Goal: Task Accomplishment & Management: Manage account settings

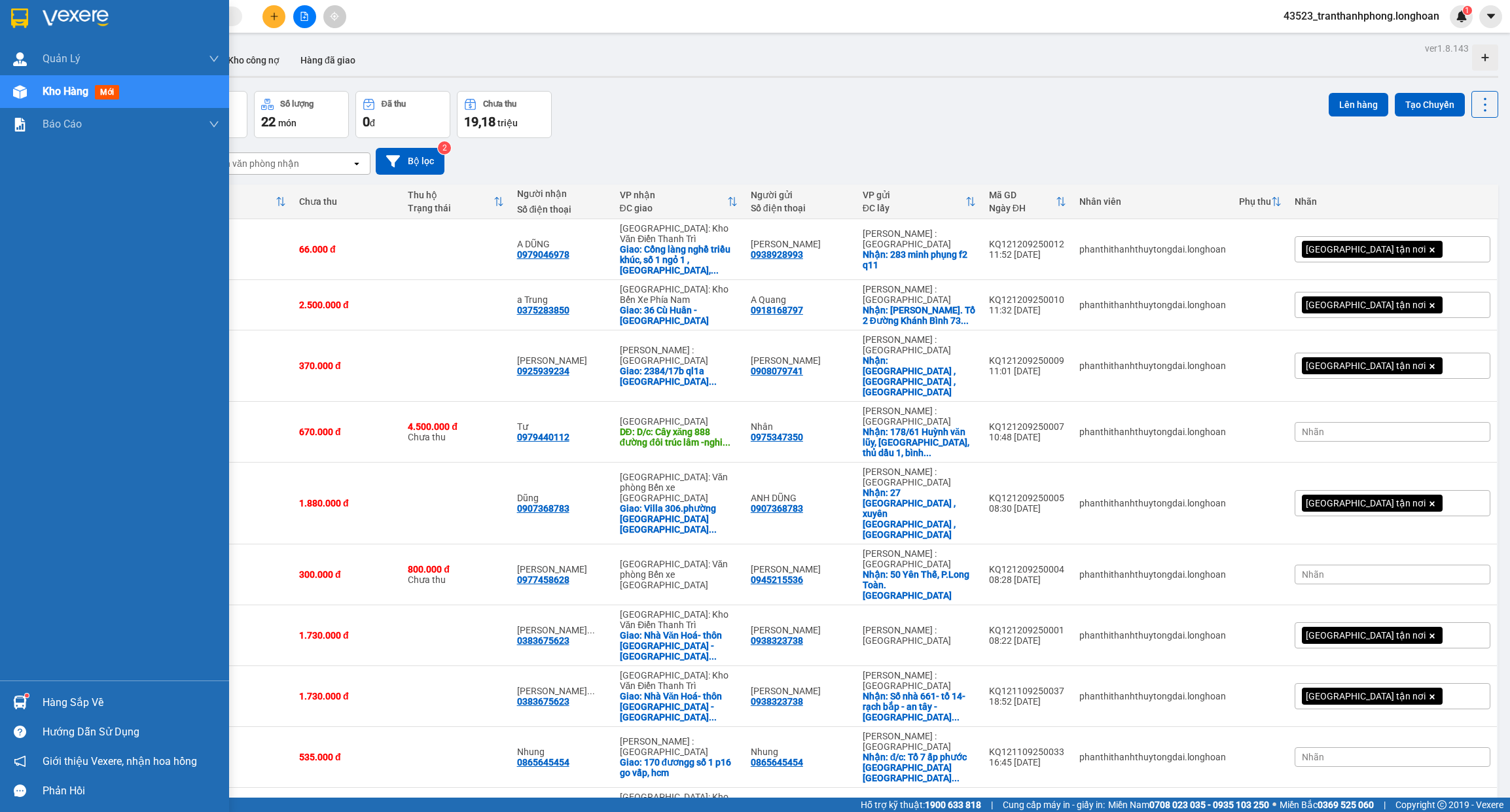
click at [31, 17] on div at bounding box center [114, 21] width 229 height 43
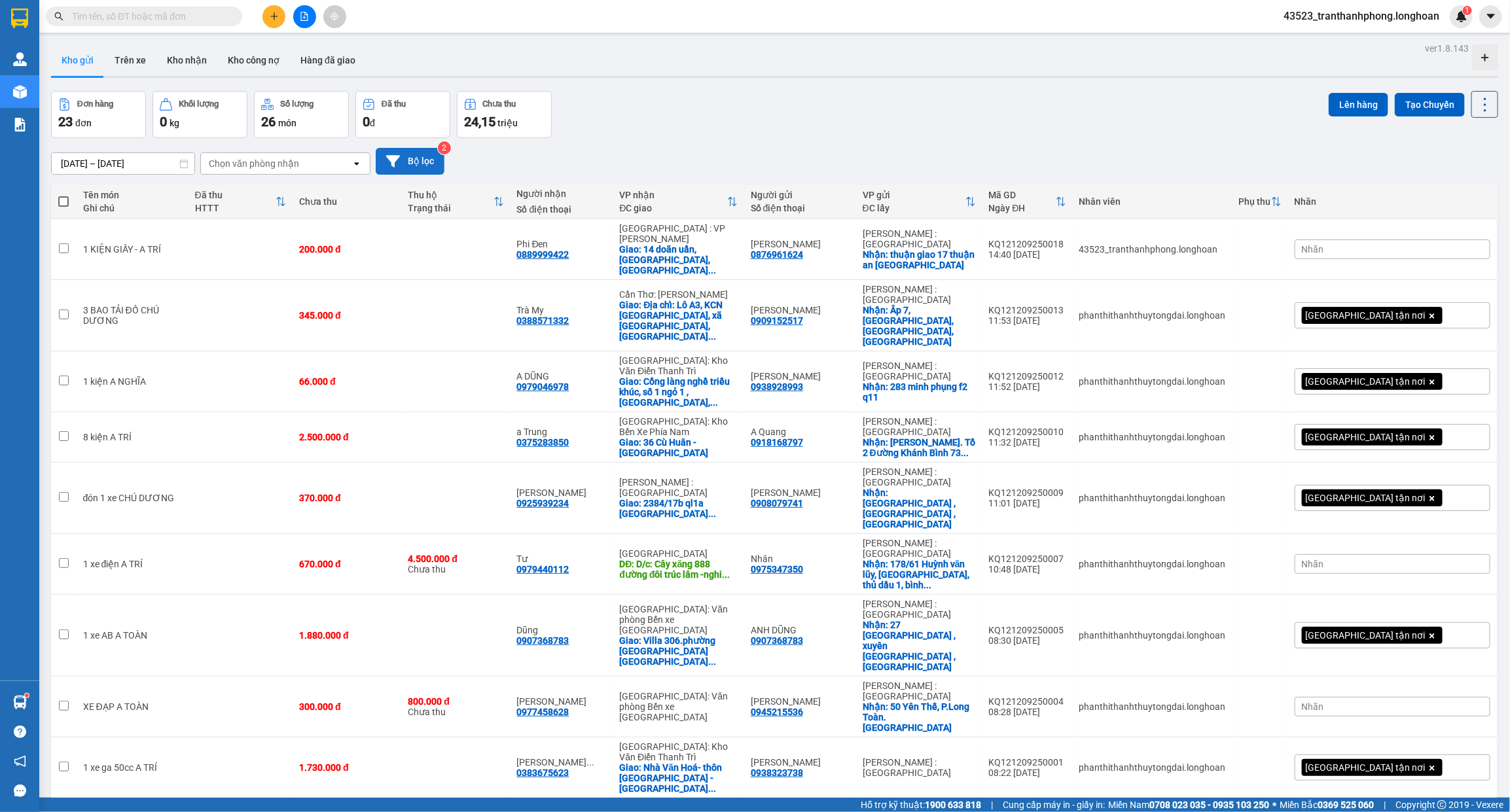
click at [422, 158] on button "Bộ lọc" at bounding box center [410, 161] width 69 height 27
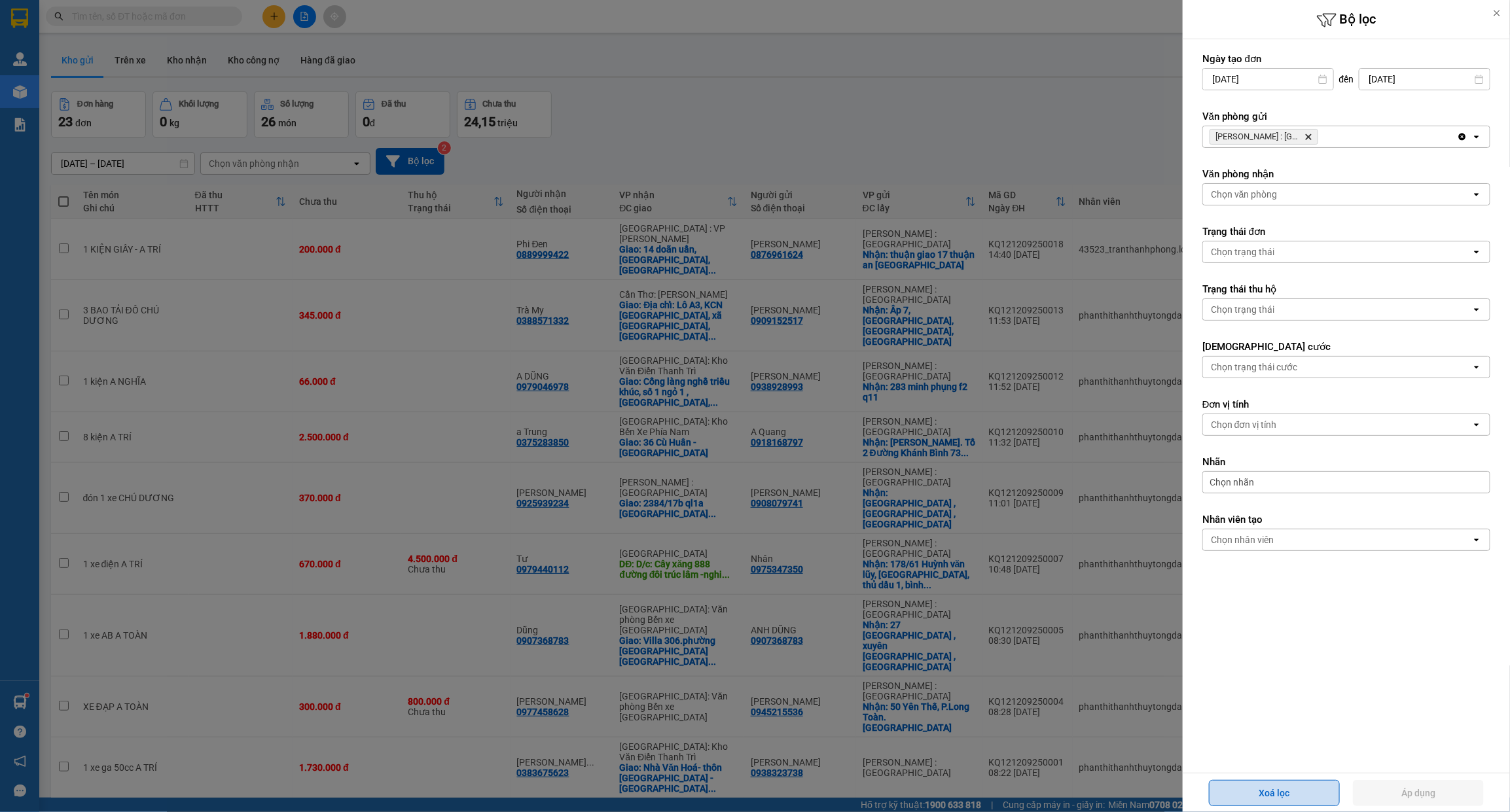
click at [1290, 799] on button "Xoá lọc" at bounding box center [1275, 793] width 131 height 26
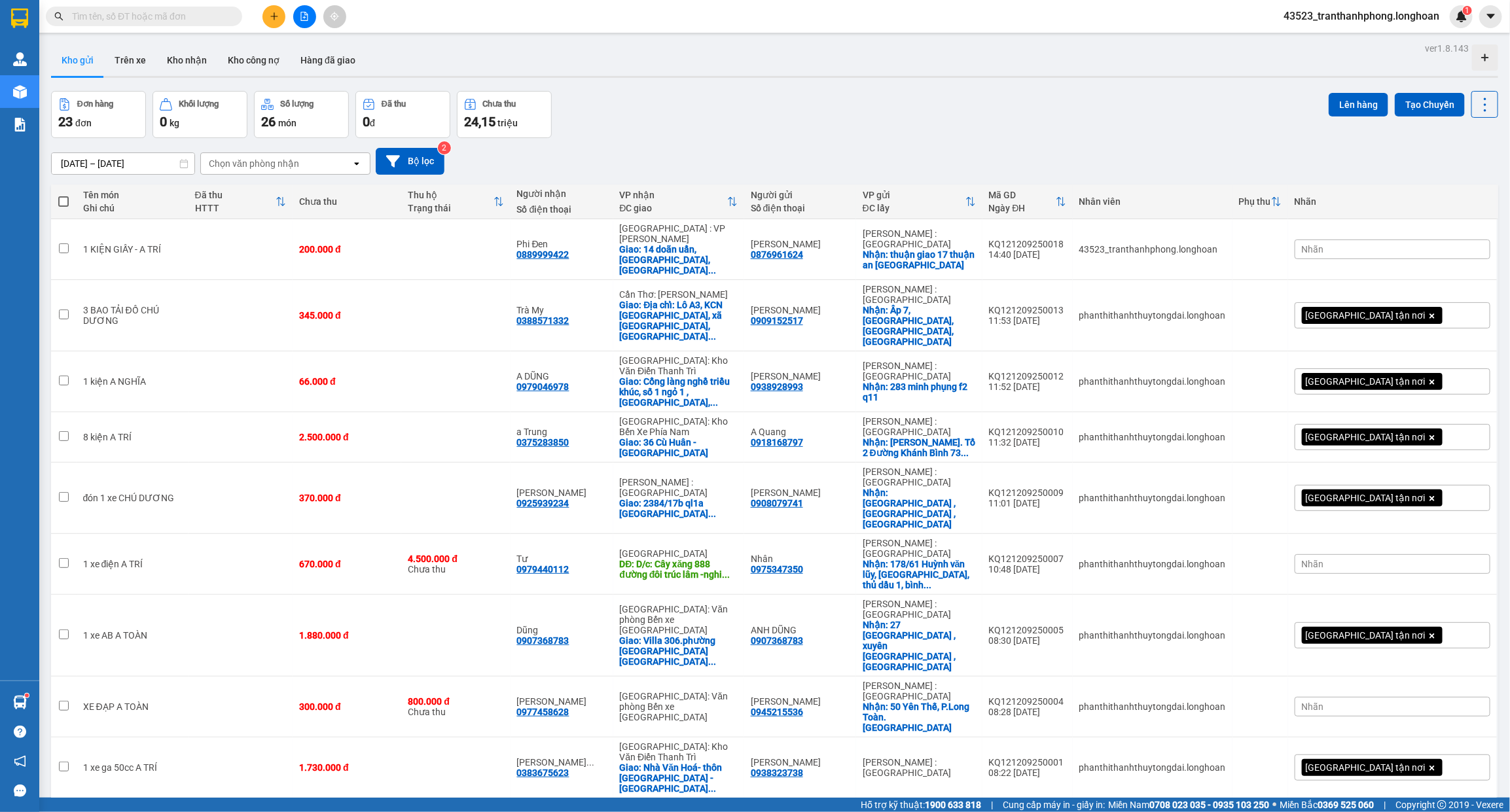
click at [210, 20] on input "text" at bounding box center [149, 17] width 155 height 15
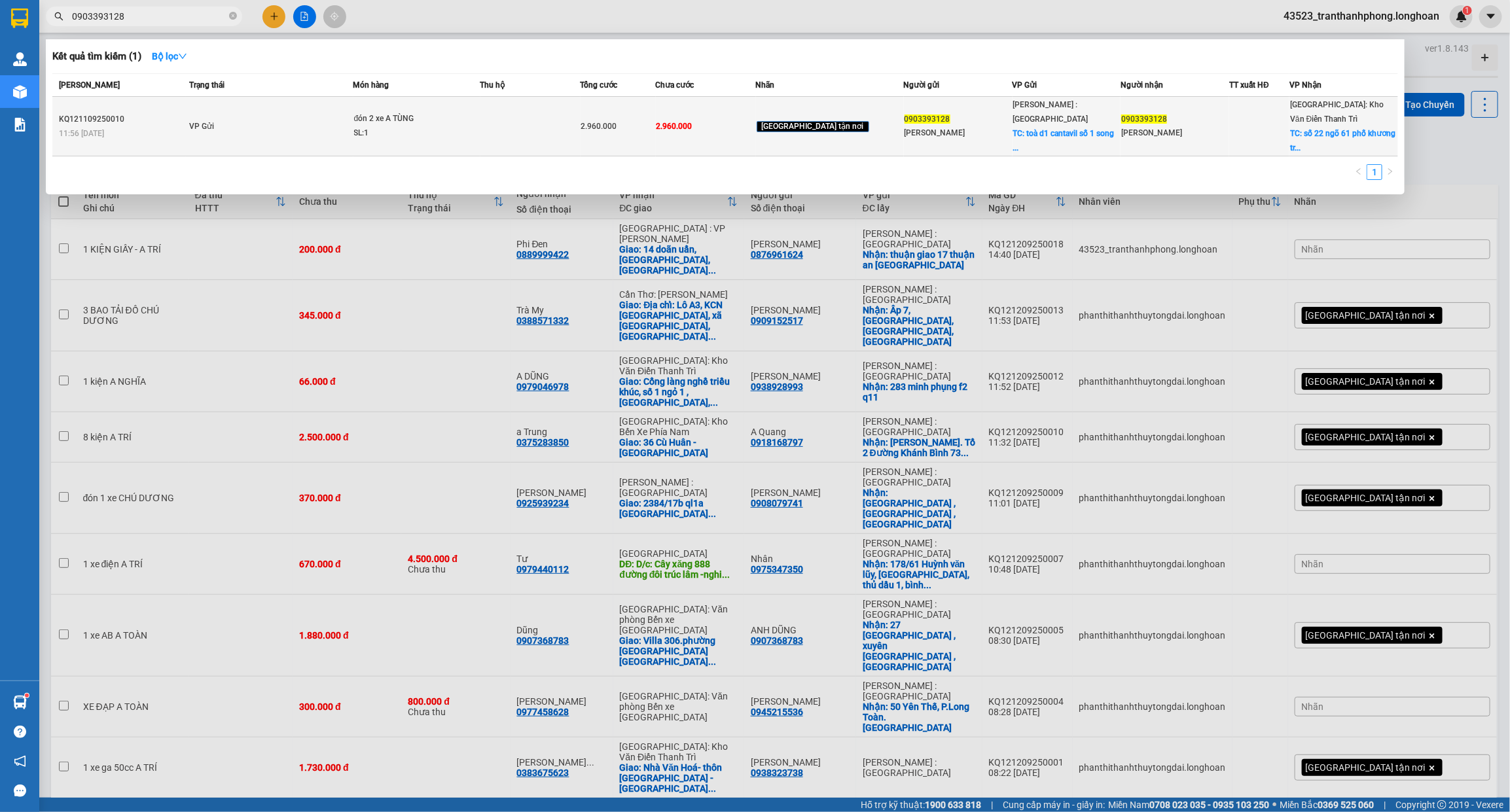
type input "0903393128"
click at [443, 129] on div "SL: 1" at bounding box center [403, 134] width 98 height 15
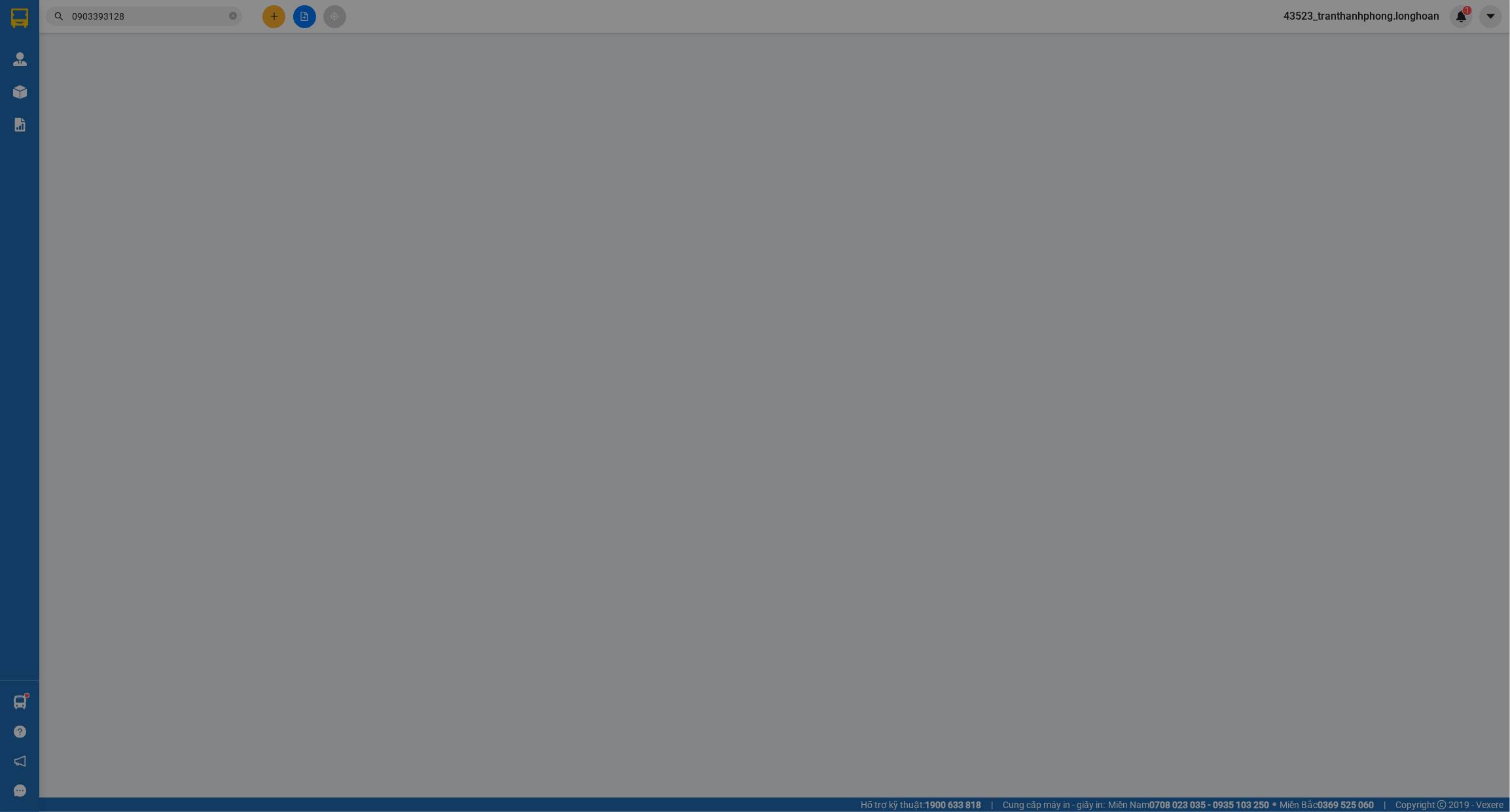
type input "0903393128"
type input "[PERSON_NAME]"
checkbox input "true"
type input "toà d1 cantavil số 1 song hành phường an phú tp thủ đức"
type input "0903393128"
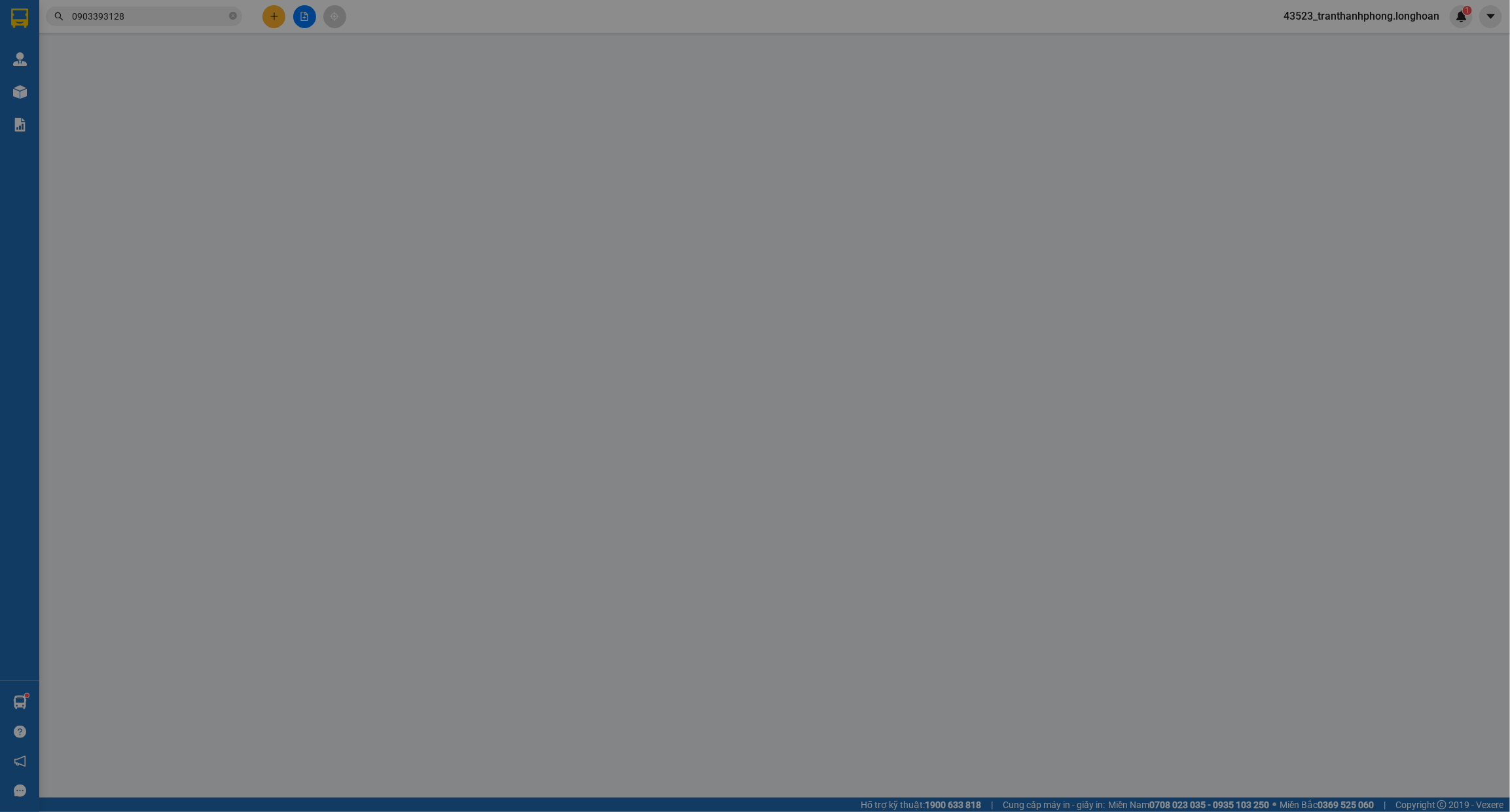
type input "[PERSON_NAME]"
checkbox input "true"
type input "số 22 ngõ 61 phố [GEOGRAPHIC_DATA]"
type input "2.960.000"
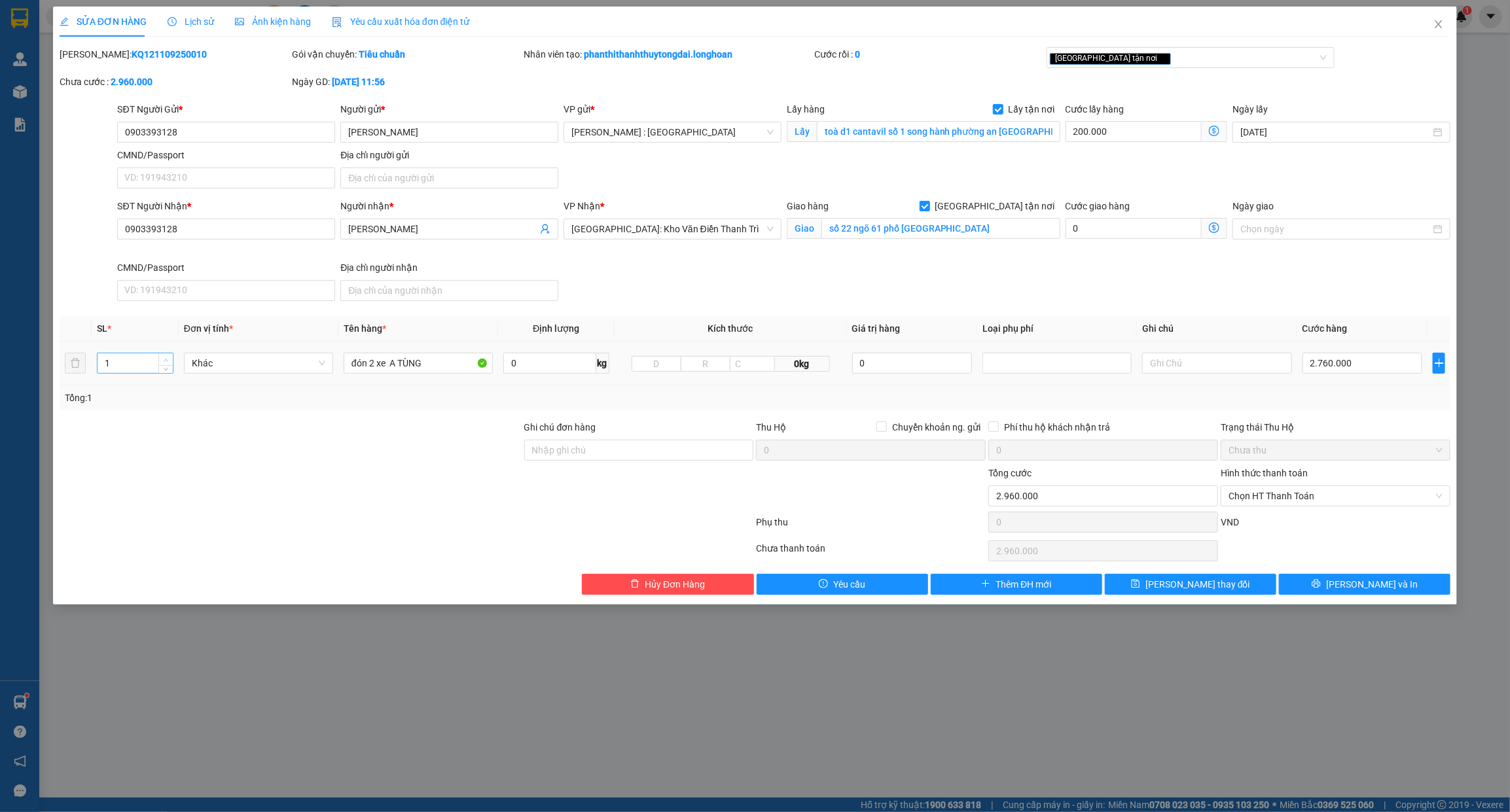
type input "2"
click at [165, 362] on icon "up" at bounding box center [166, 360] width 4 height 4
click at [405, 363] on input "đón 2 xe A TÙNG" at bounding box center [418, 362] width 149 height 21
type input "1"
click at [444, 368] on input "1 CHIẾC XE BS 59V" at bounding box center [418, 362] width 149 height 21
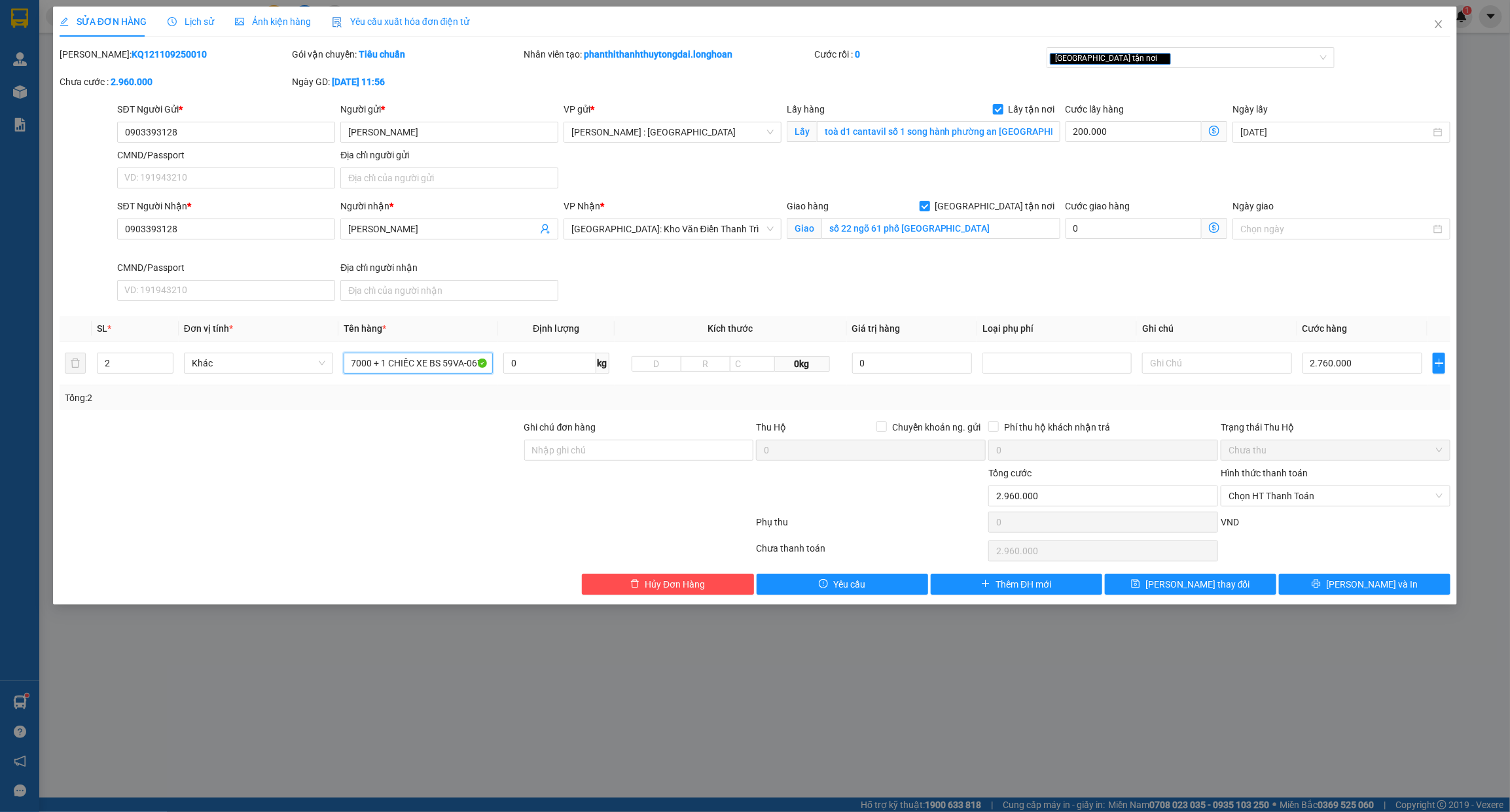
scroll to position [0, 96]
type input "1 CHIẾC XE BS 59VA-07000 + 1 CHIẾC XE BS 59VA-06734"
click at [577, 452] on input "Ghi chú đơn hàng" at bounding box center [639, 450] width 230 height 21
click at [1163, 57] on div "[GEOGRAPHIC_DATA] tận nơi" at bounding box center [1184, 57] width 268 height 16
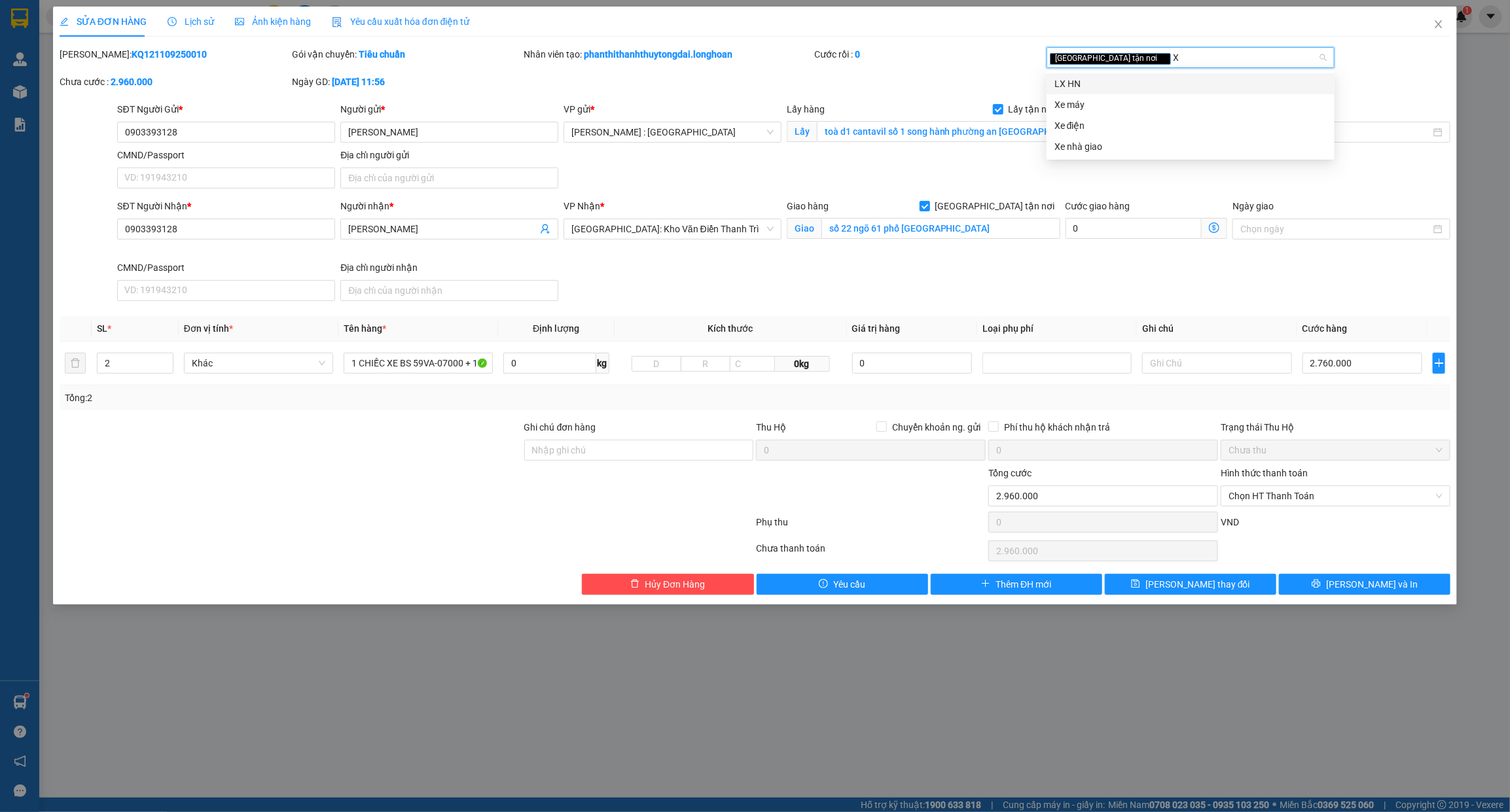
type input "XE"
click at [1150, 89] on div "Xe máy" at bounding box center [1190, 84] width 272 height 15
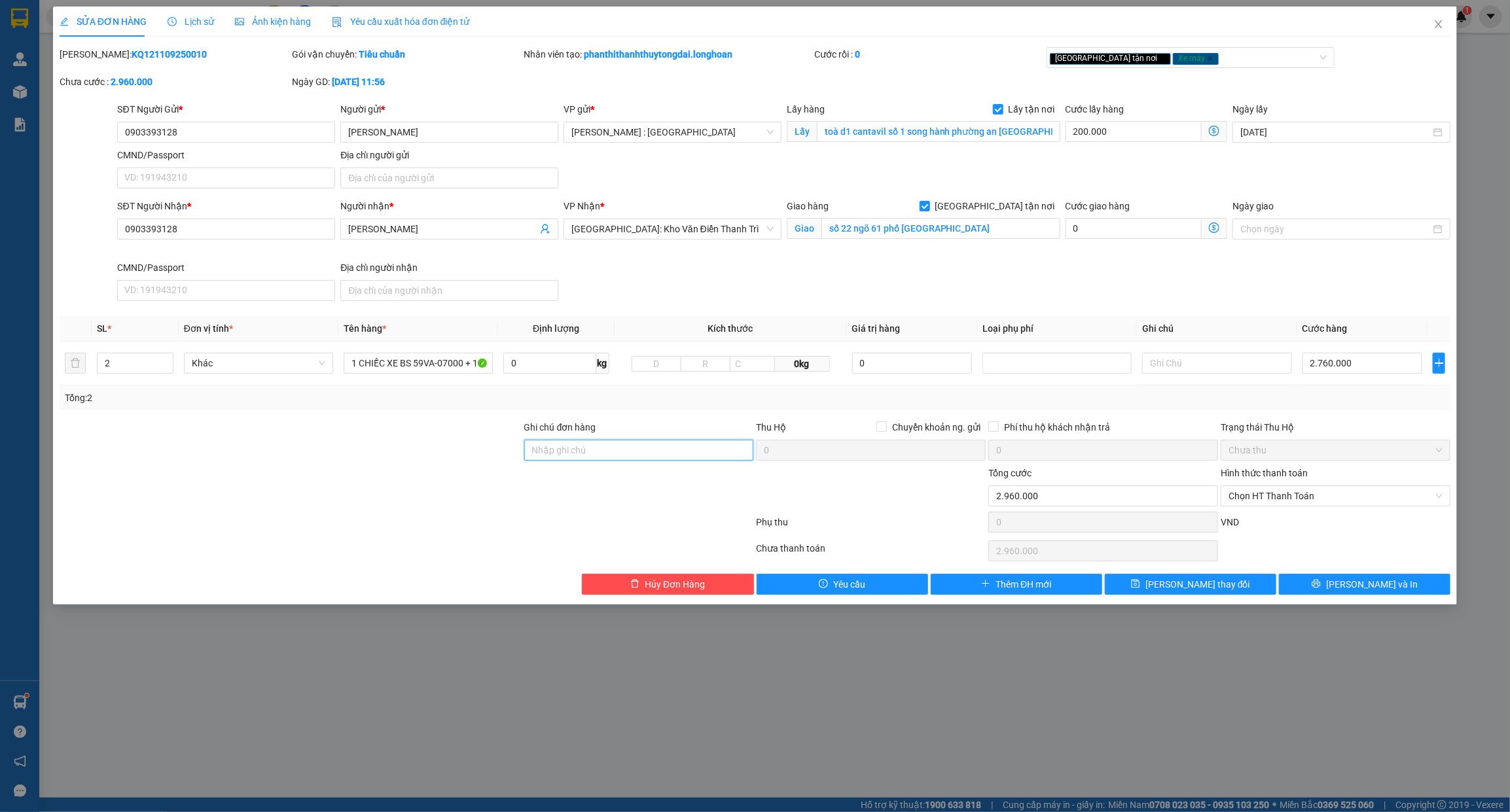
click at [589, 444] on input "Ghi chú đơn hàng" at bounding box center [639, 450] width 230 height 21
type input "C"
type input "2 CHÌA KHÓA QUẤN TAY LÁI - KHÔNG CAVET"
click at [1360, 589] on span "[PERSON_NAME] và In" at bounding box center [1372, 584] width 92 height 15
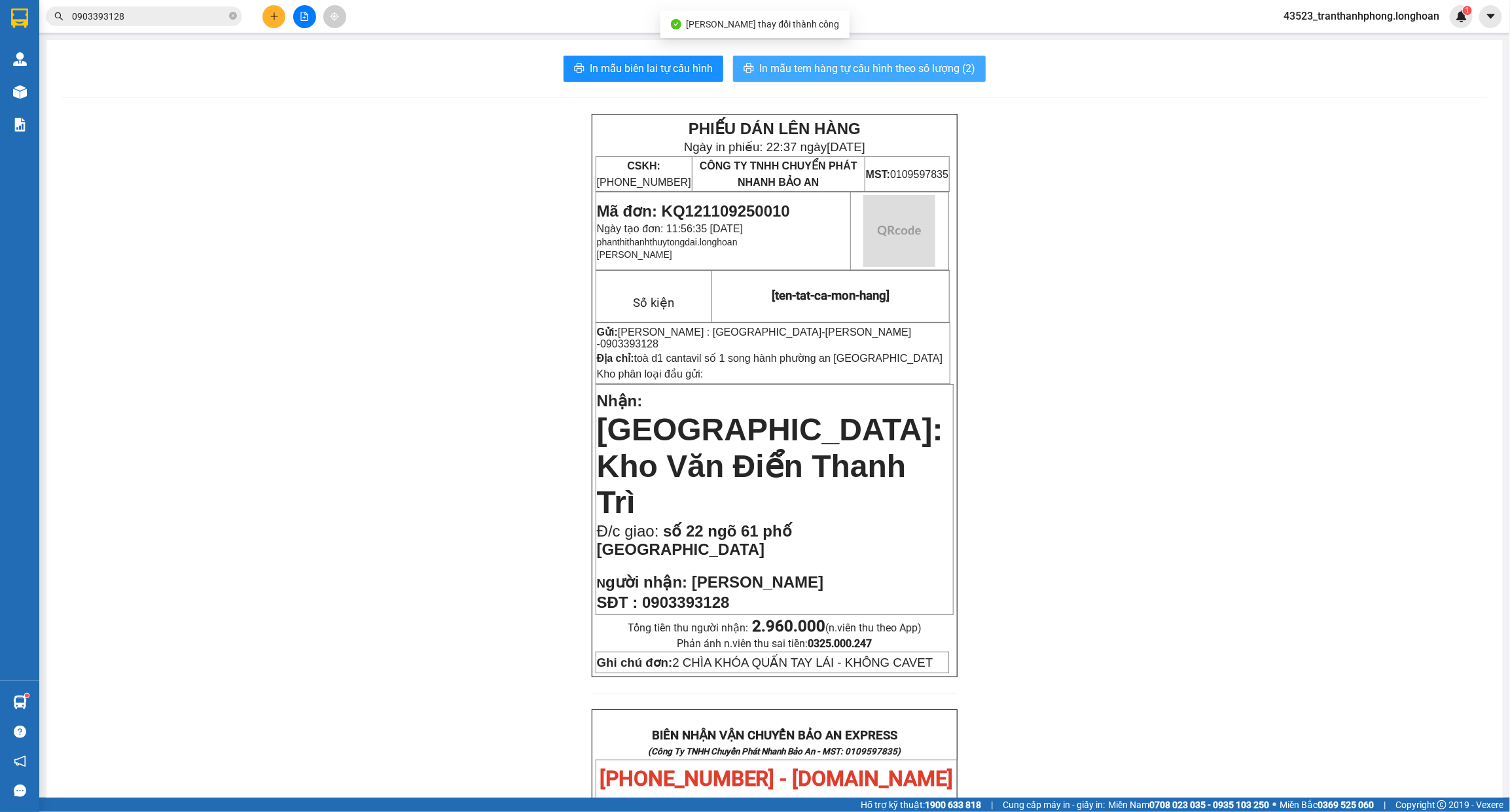
click at [940, 57] on button "In mẫu tem hàng tự cấu hình theo số lượng (2)" at bounding box center [860, 69] width 253 height 26
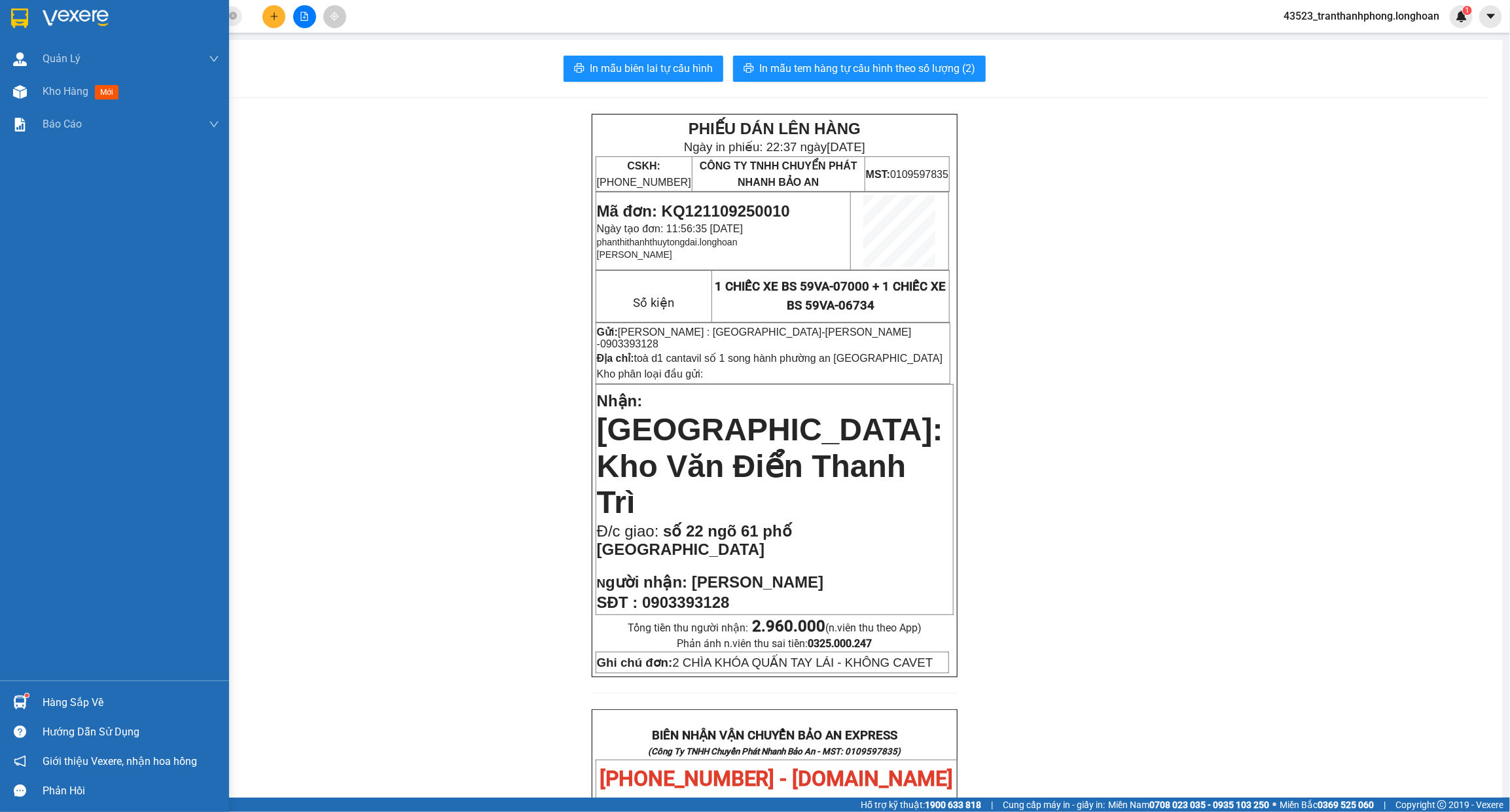
click at [52, 30] on div at bounding box center [114, 21] width 229 height 43
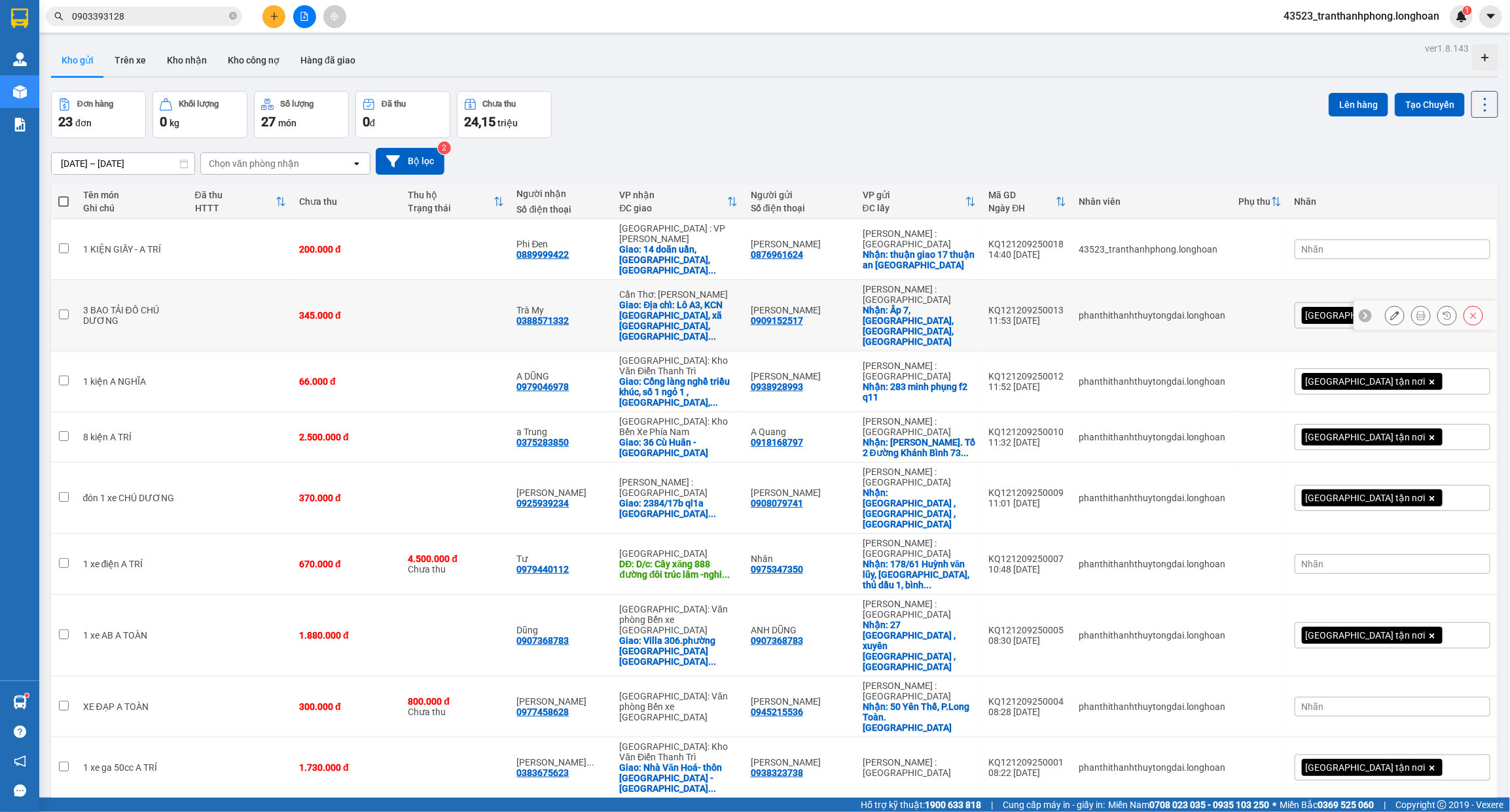
scroll to position [82, 0]
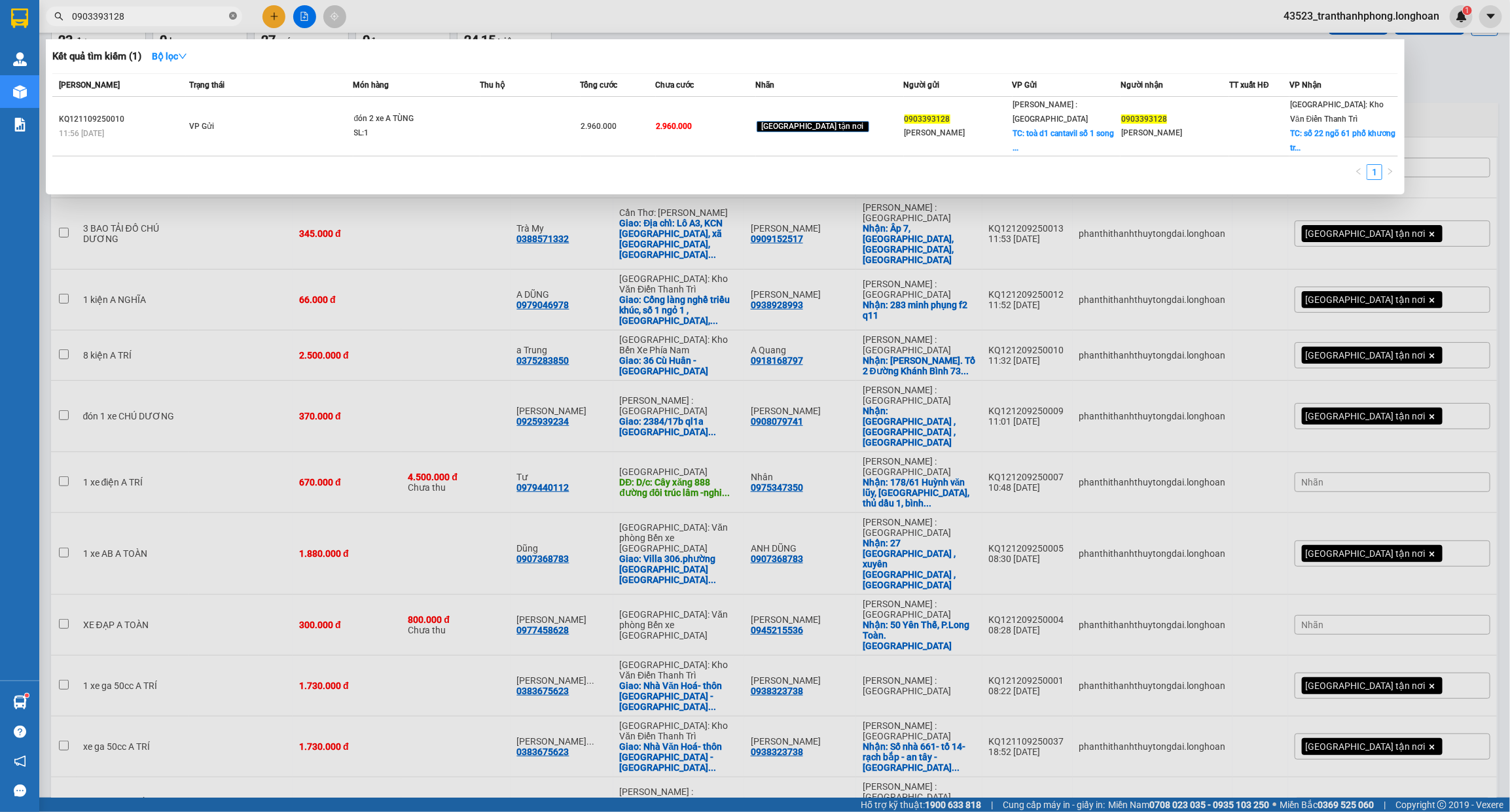
click at [233, 15] on icon "close-circle" at bounding box center [233, 15] width 8 height 8
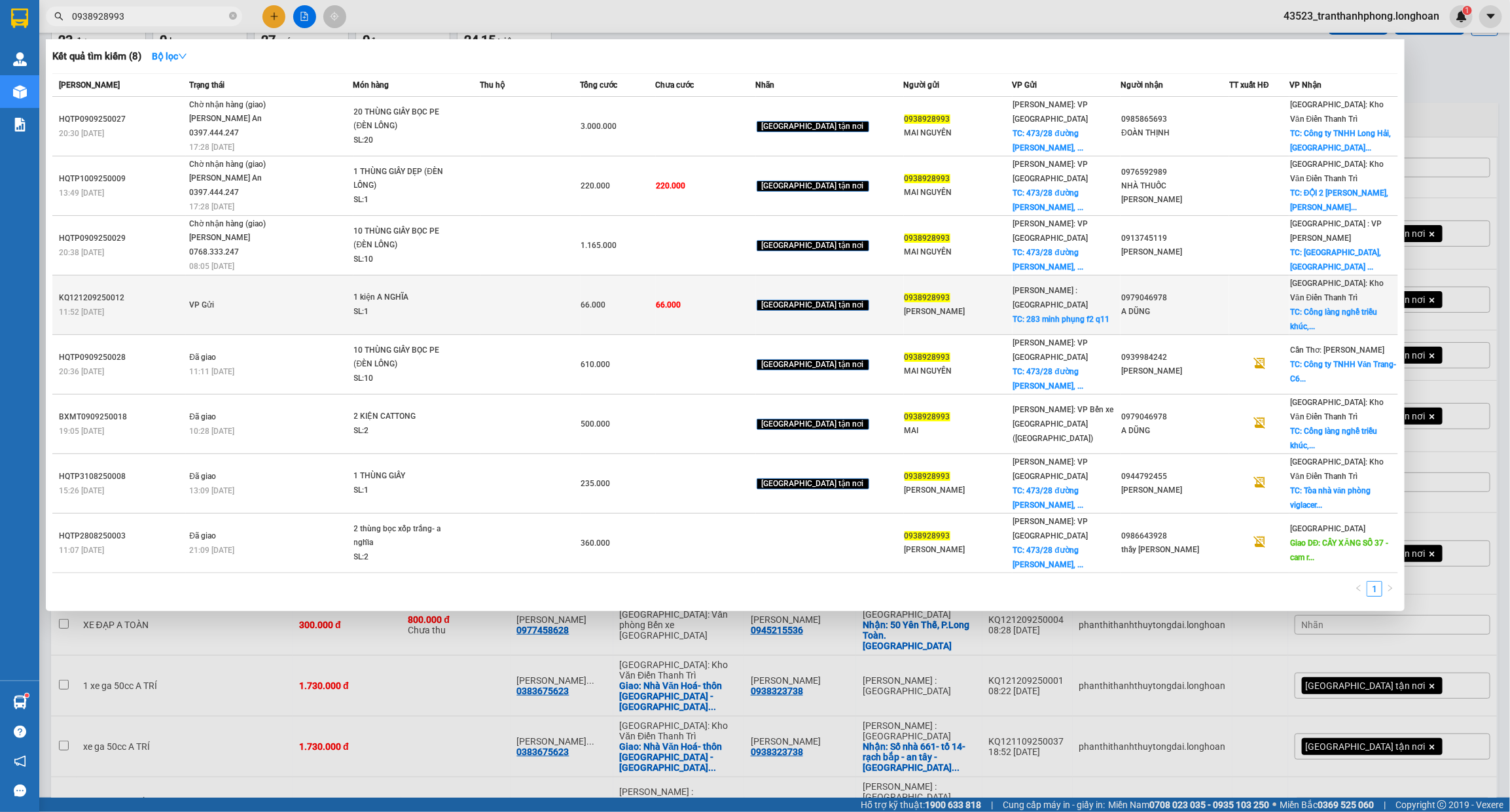
type input "0938928993"
click at [472, 296] on span "1 kiện A NGHĨA SL: 1" at bounding box center [416, 304] width 126 height 28
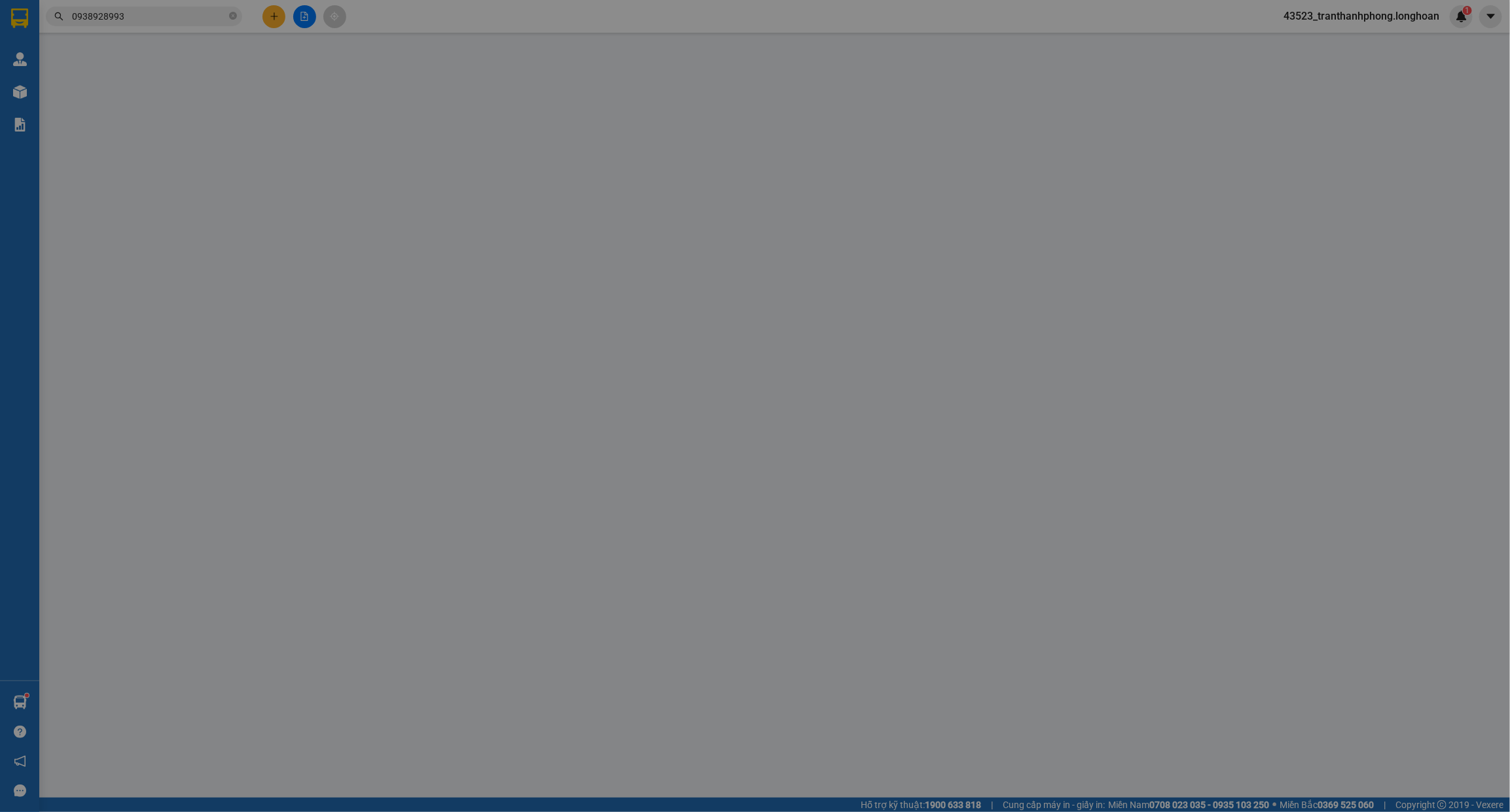
type input "0938928993"
type input "[PERSON_NAME]"
checkbox input "true"
type input "283 minh phụng f2 q11"
type input "0979046978"
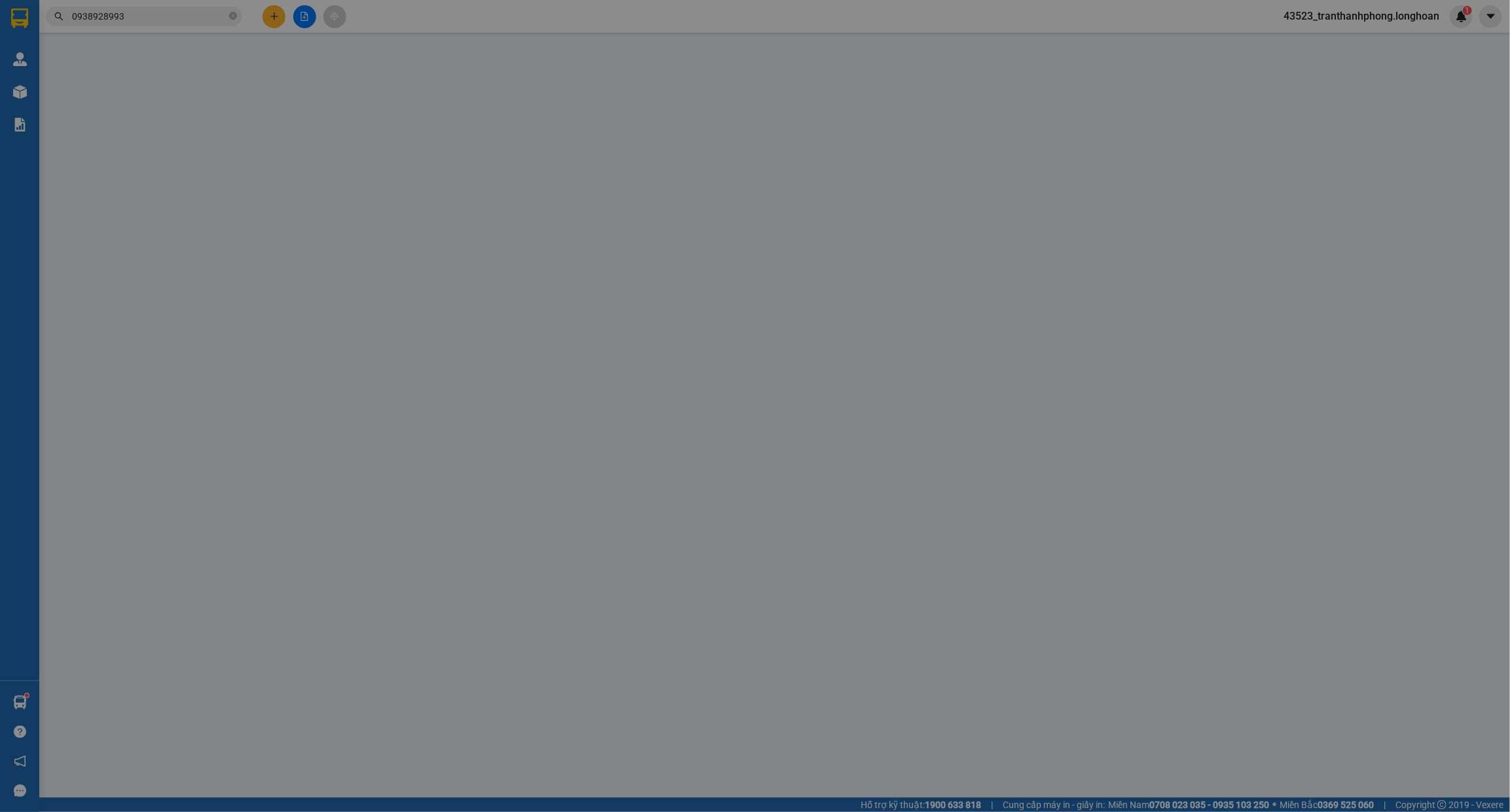
type input "A DŨNG"
checkbox input "true"
type input "Cổng làng nghề triều khúc, số 1 ngỏ 1 , tân triều, thanh trì Hà Nội"
type input "66.000"
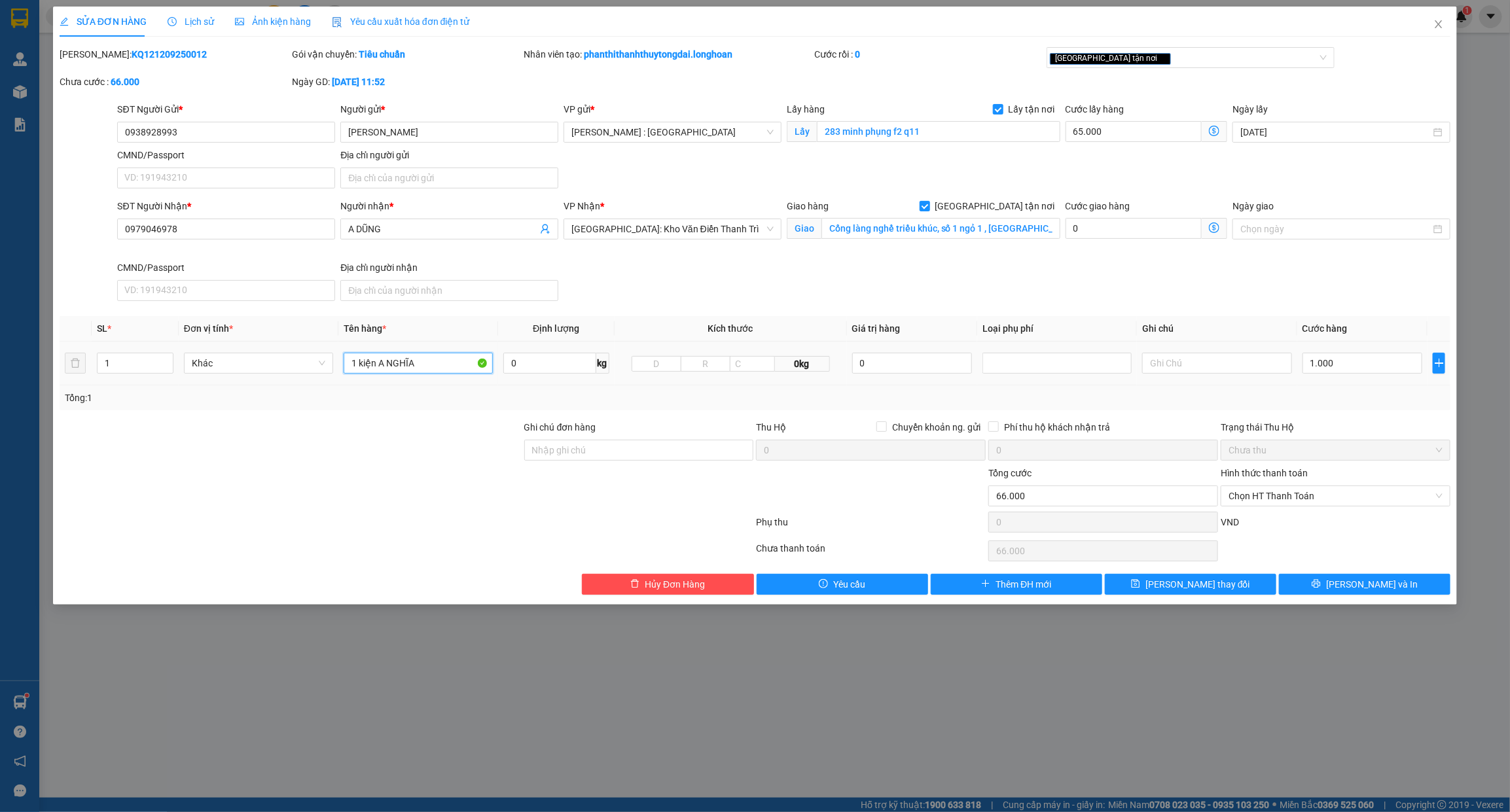
click at [400, 359] on input "1 kiện A NGHĨA" at bounding box center [418, 362] width 149 height 21
type input "1 KIỆN GIẤY"
click at [957, 242] on div "Giao hàng Giao tận nơi Giao Cổng làng nghề triều khúc, số 1 ngỏ 1 , tân triều, …" at bounding box center [924, 222] width 274 height 46
click at [963, 222] on input "Cổng làng nghề triều khúc, số 1 ngỏ 1 , tân triều, thanh trì Hà Nội" at bounding box center [940, 228] width 239 height 21
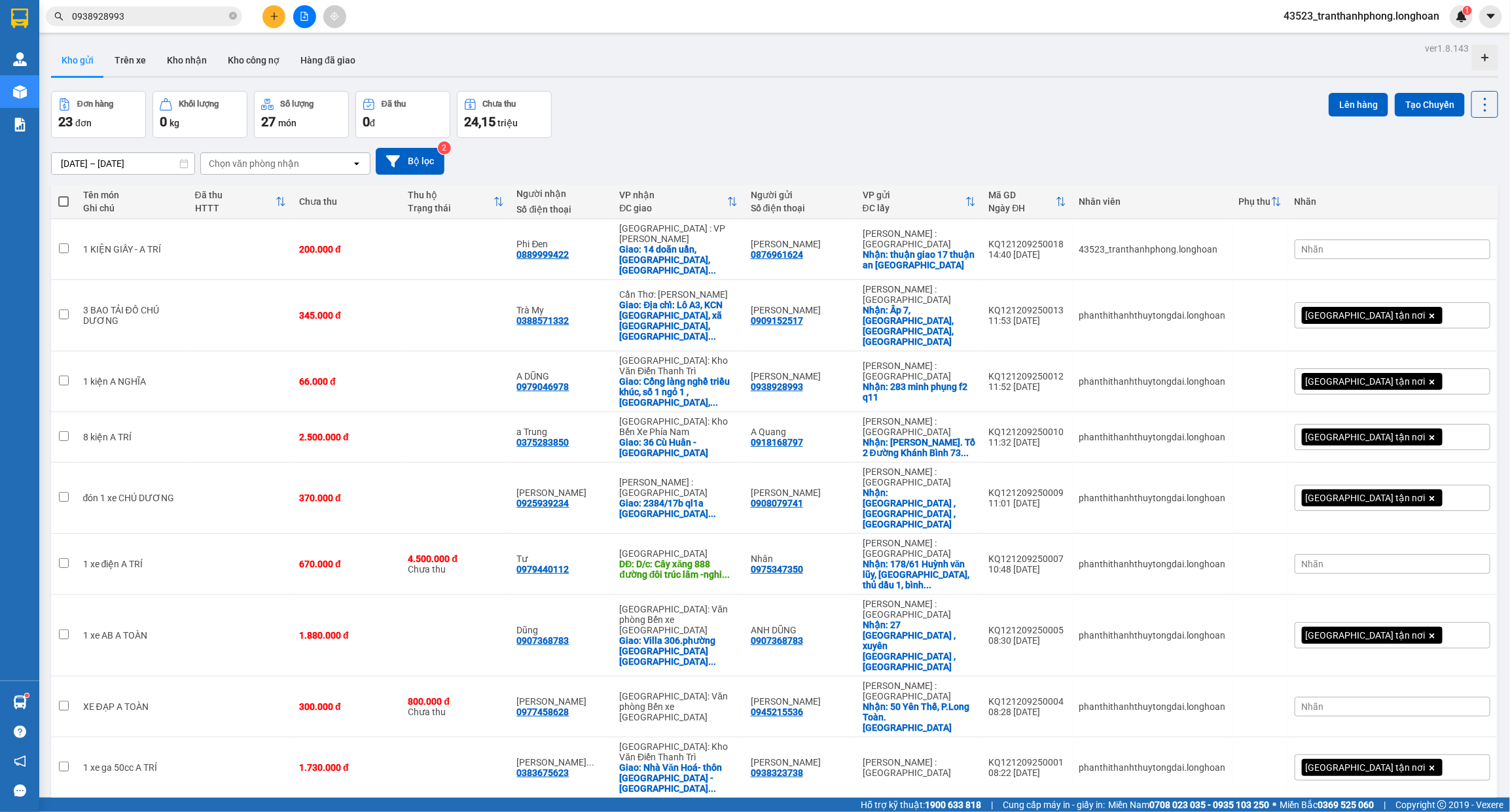
click at [227, 14] on span "0938928993" at bounding box center [144, 16] width 196 height 20
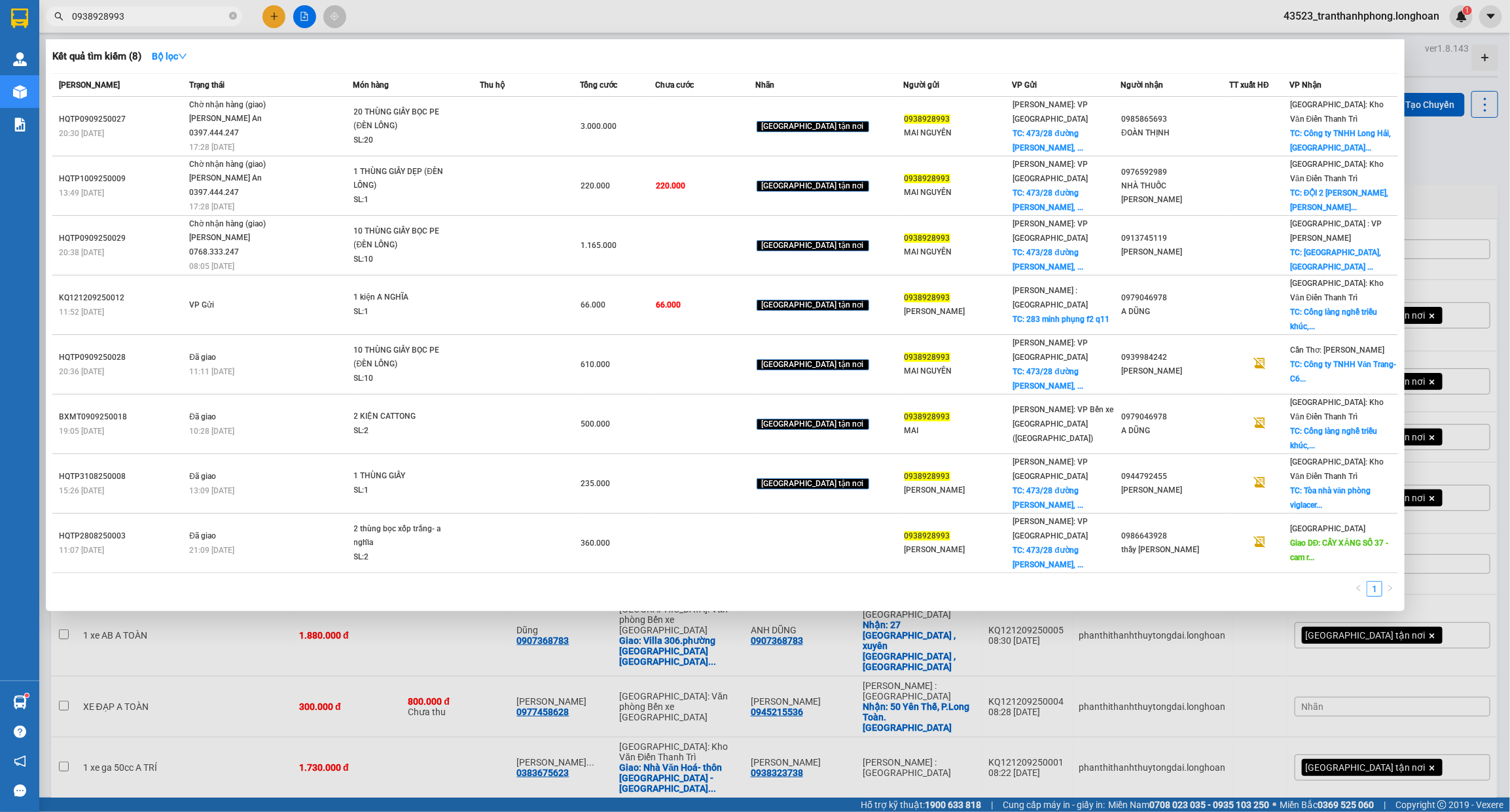
click at [227, 4] on div at bounding box center [755, 406] width 1510 height 812
click at [234, 10] on span at bounding box center [233, 16] width 8 height 12
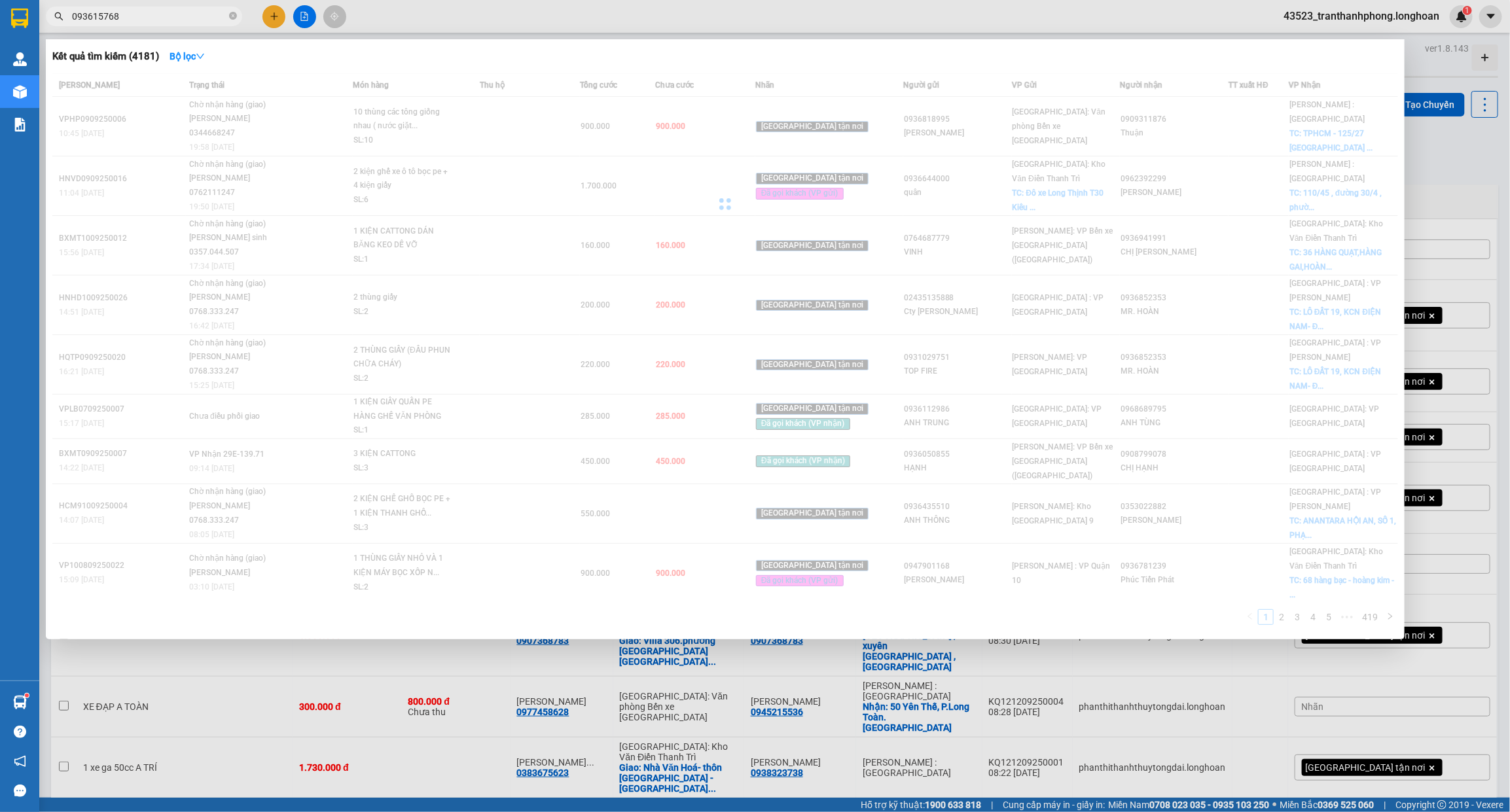
type input "0936157688"
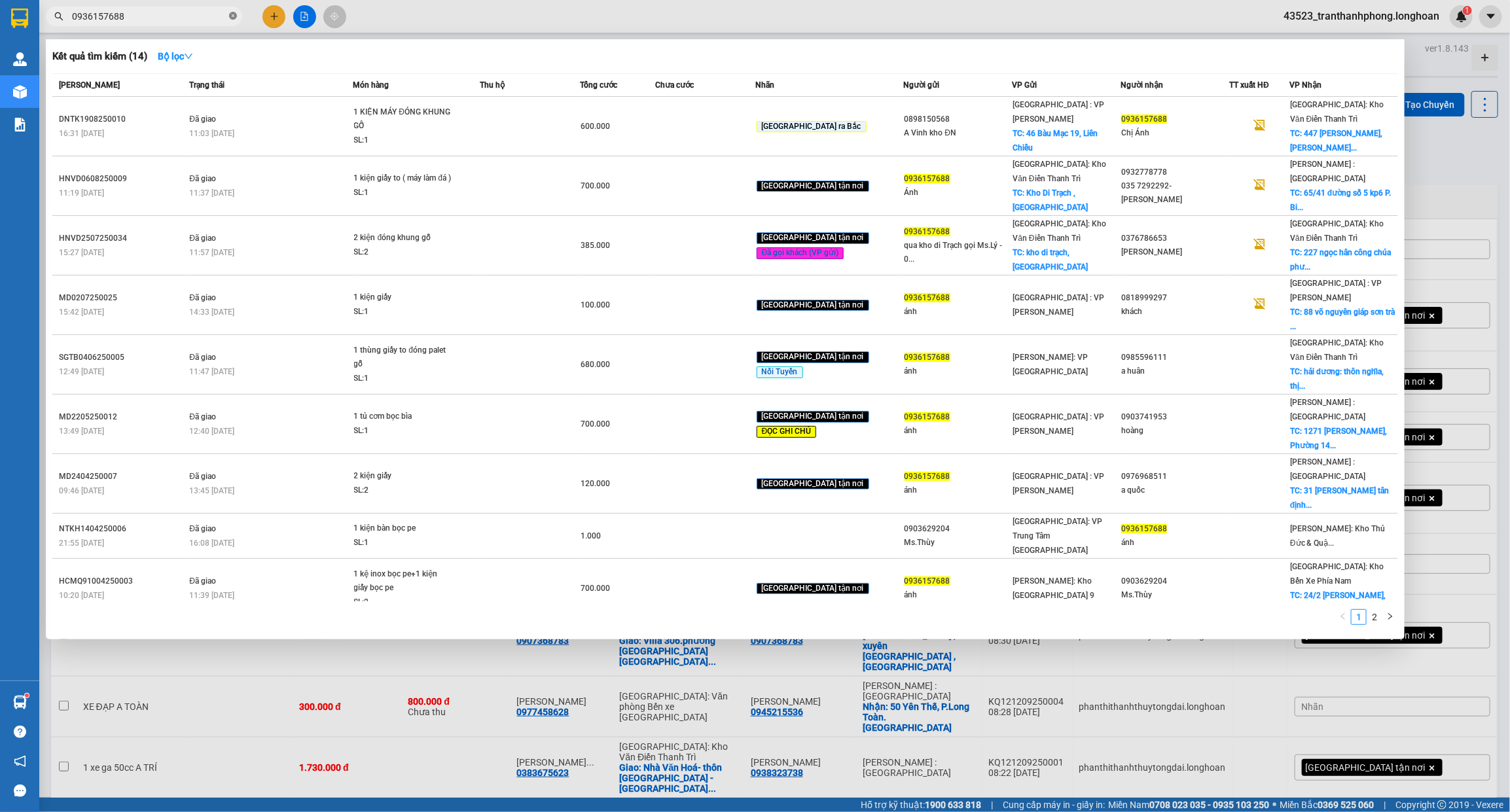
click at [233, 11] on span at bounding box center [233, 16] width 8 height 12
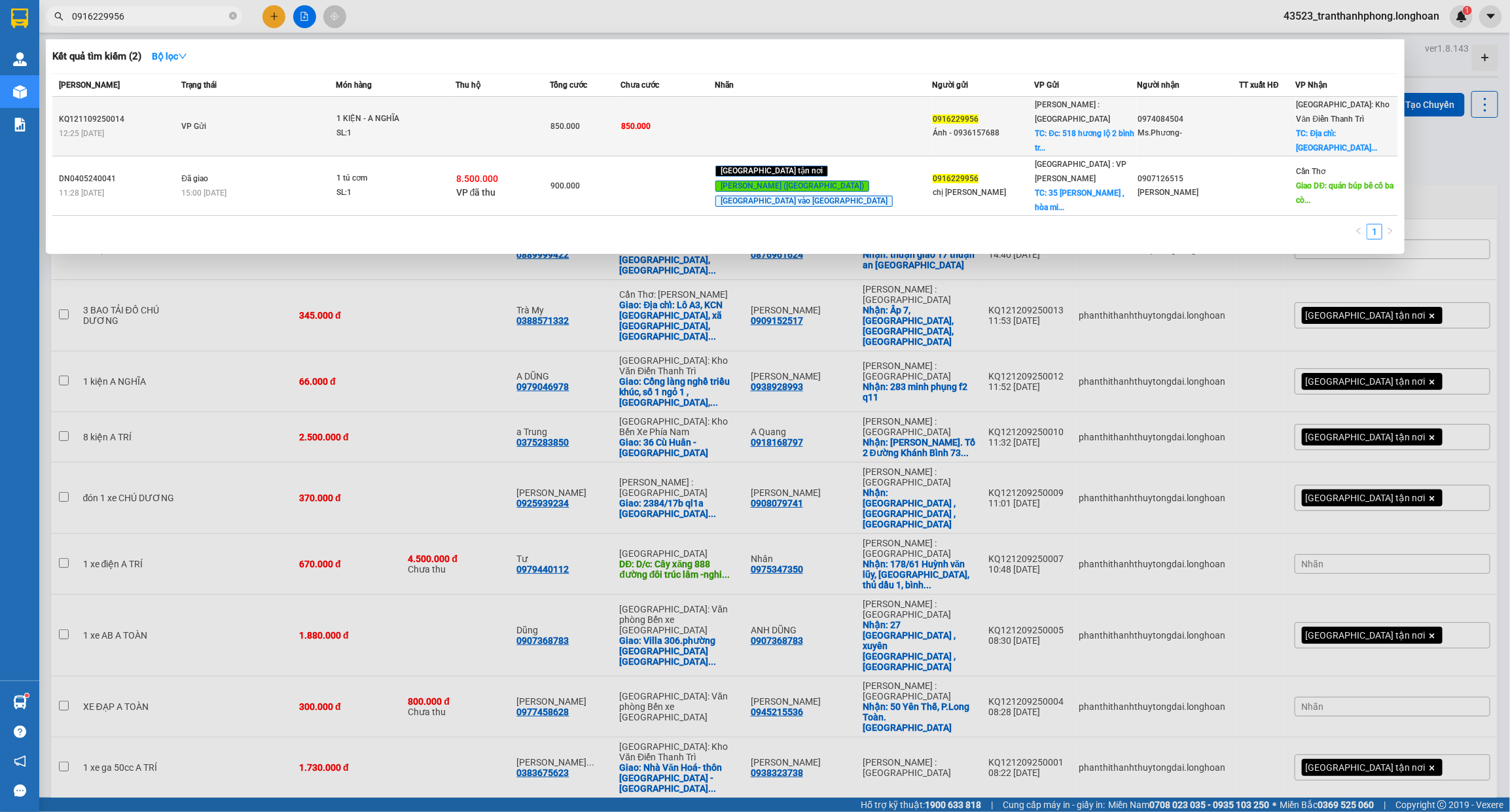
type input "0916229956"
click at [196, 122] on span "VP Gửi" at bounding box center [194, 126] width 25 height 9
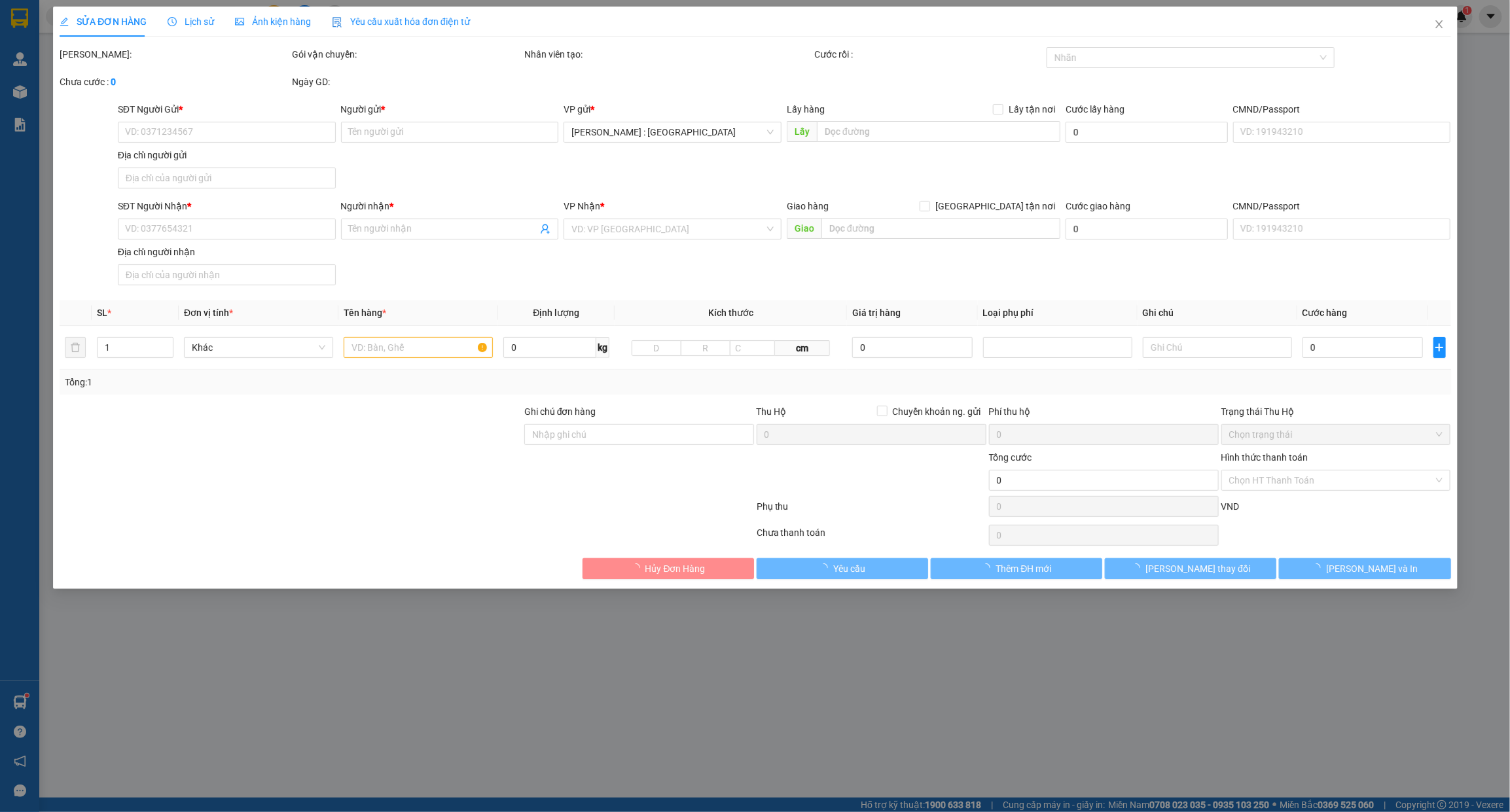
type input "0916229956"
type input "Ánh - 0936157688"
checkbox input "true"
type input "Đc: 518 hương lộ 2 bình trị đông bình tân"
type input "0974084504"
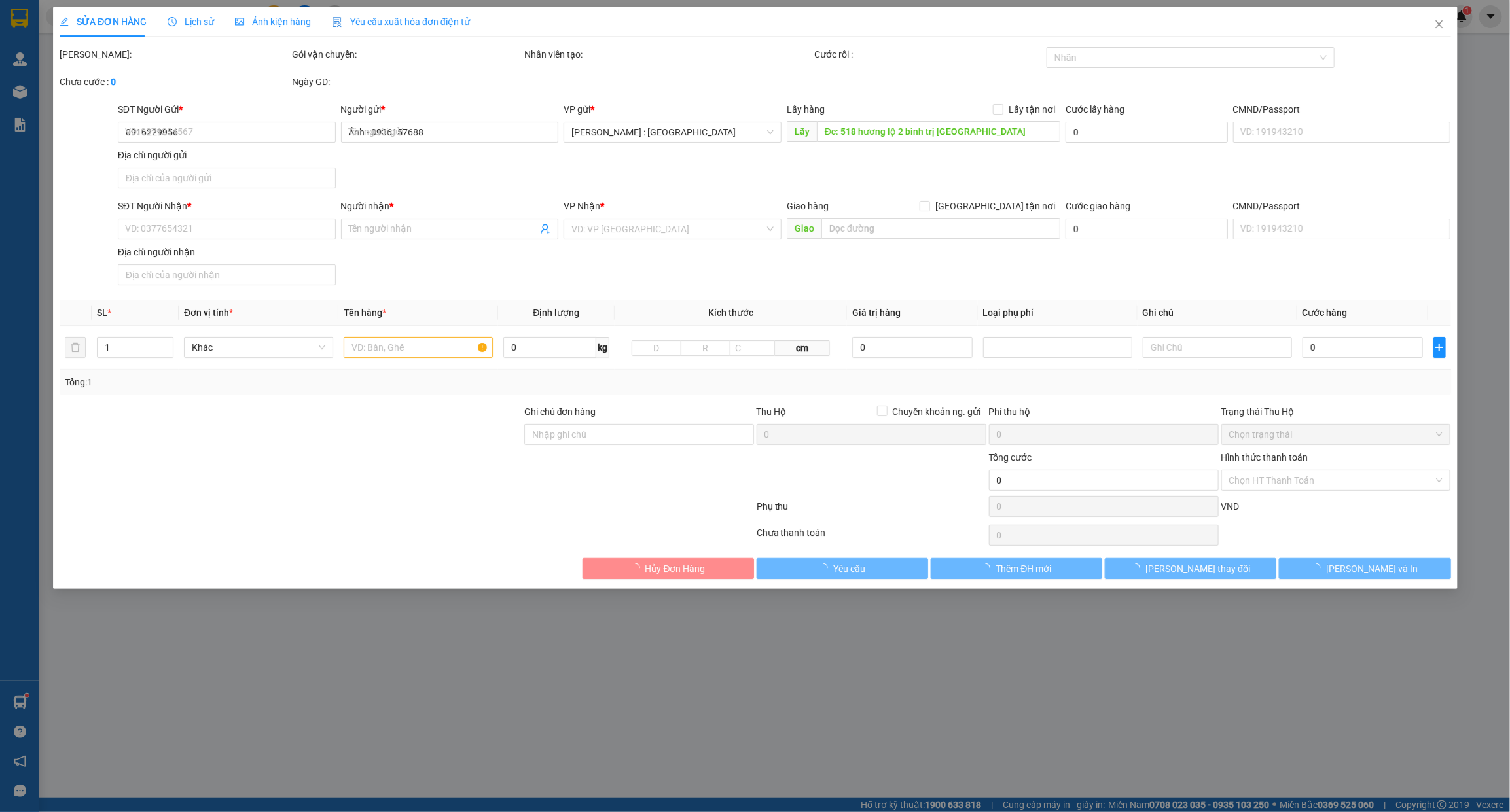
type input "Ms.Phương-"
checkbox input "true"
type input "Địa chỉ: Sân golf Vân Trì, Thôn Thọ Đa, xã Thiên Lộc (đc cũ: Thôn Thọ Đa, Xã Ki…"
type input "850.000"
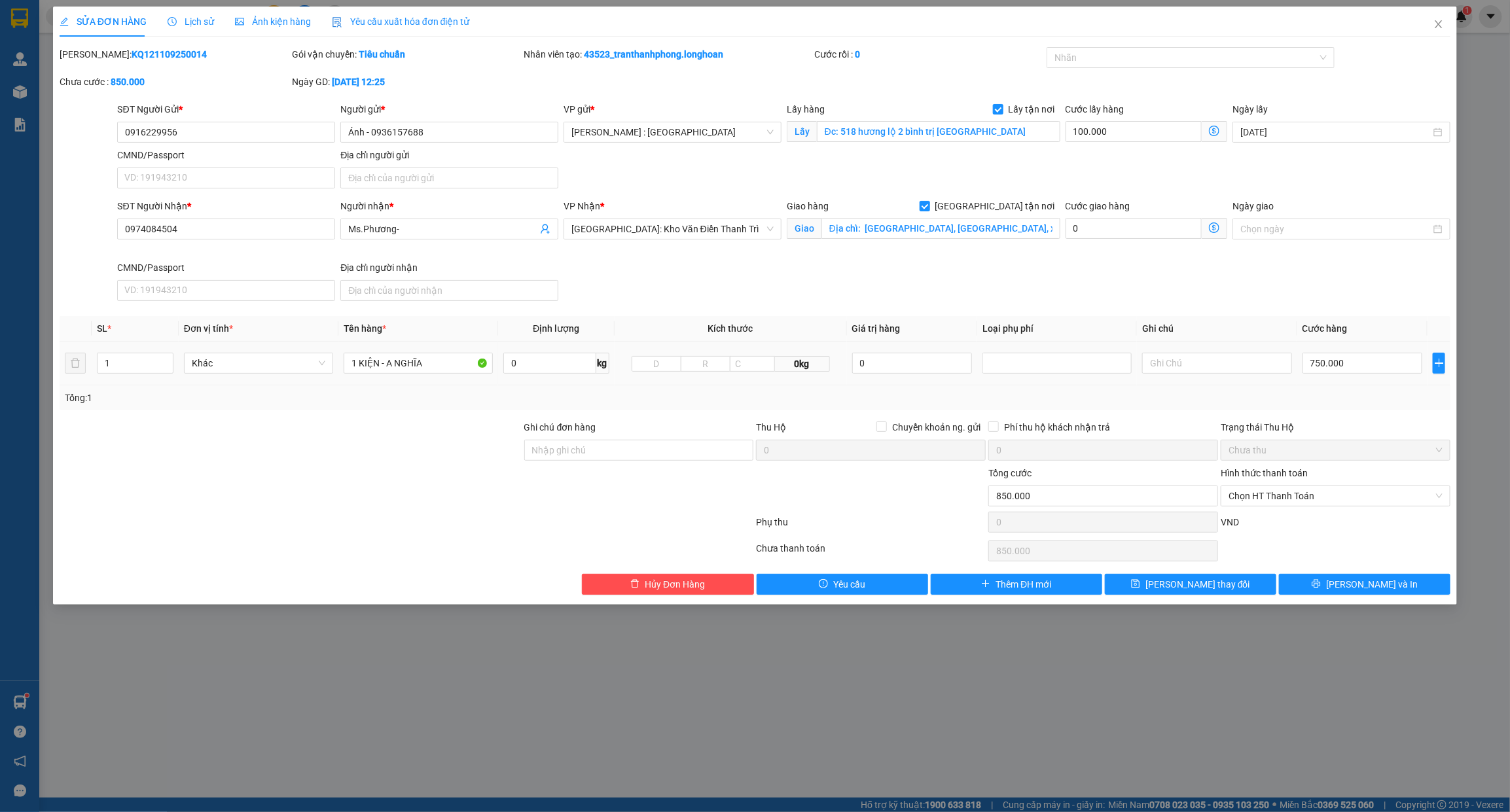
click at [452, 352] on div "1 KIỆN - A NGHĨA" at bounding box center [418, 363] width 149 height 26
drag, startPoint x: 422, startPoint y: 378, endPoint x: 419, endPoint y: 368, distance: 10.4
click at [419, 375] on td "1 KIỆN - A NGHĨA" at bounding box center [419, 363] width 160 height 44
click at [419, 368] on input "1 KIỆN - A NGHĨA" at bounding box center [418, 362] width 149 height 21
click at [1110, 57] on div at bounding box center [1184, 57] width 268 height 16
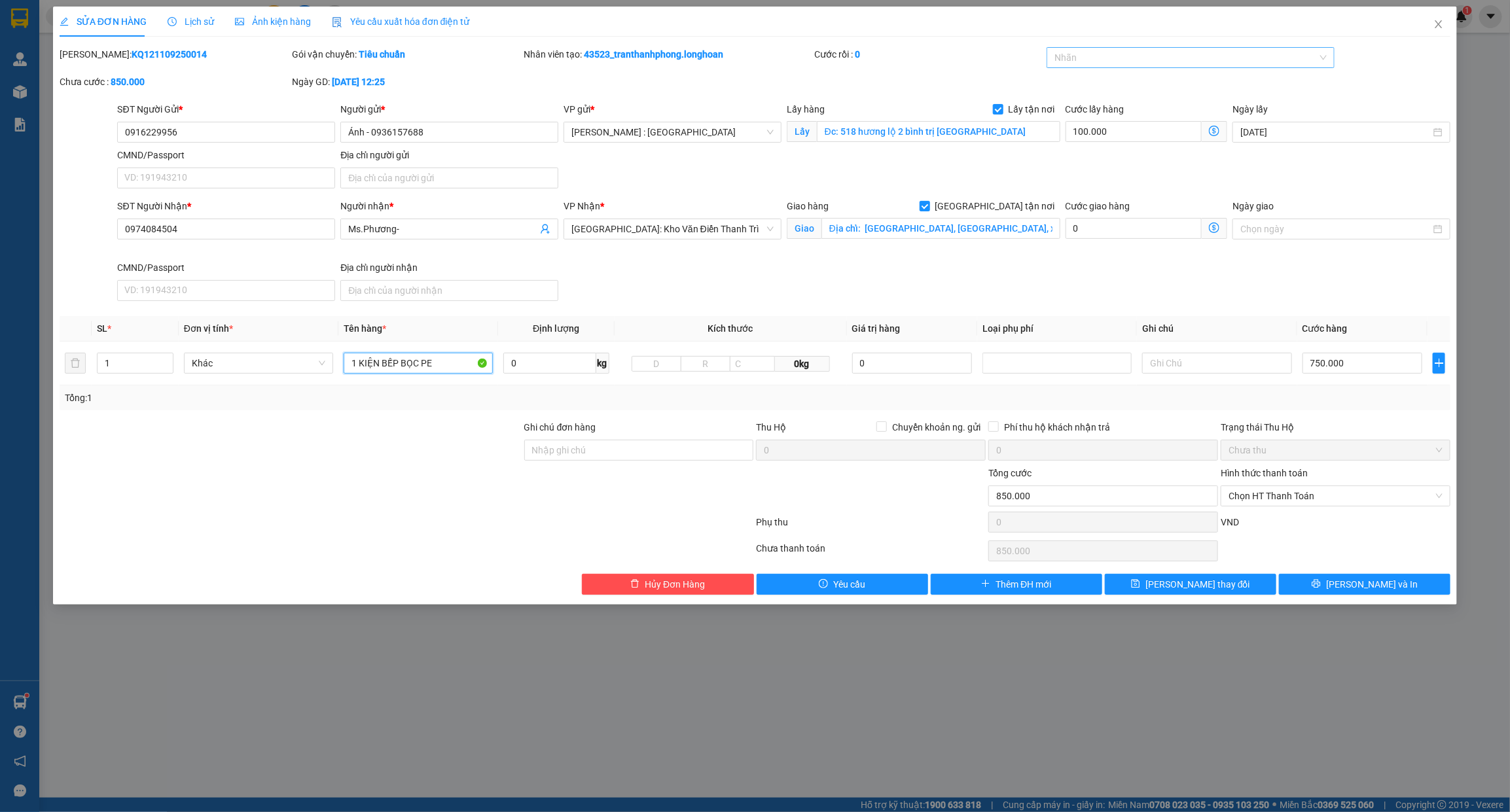
type input "1 KIỆN BẾP BỌC PE"
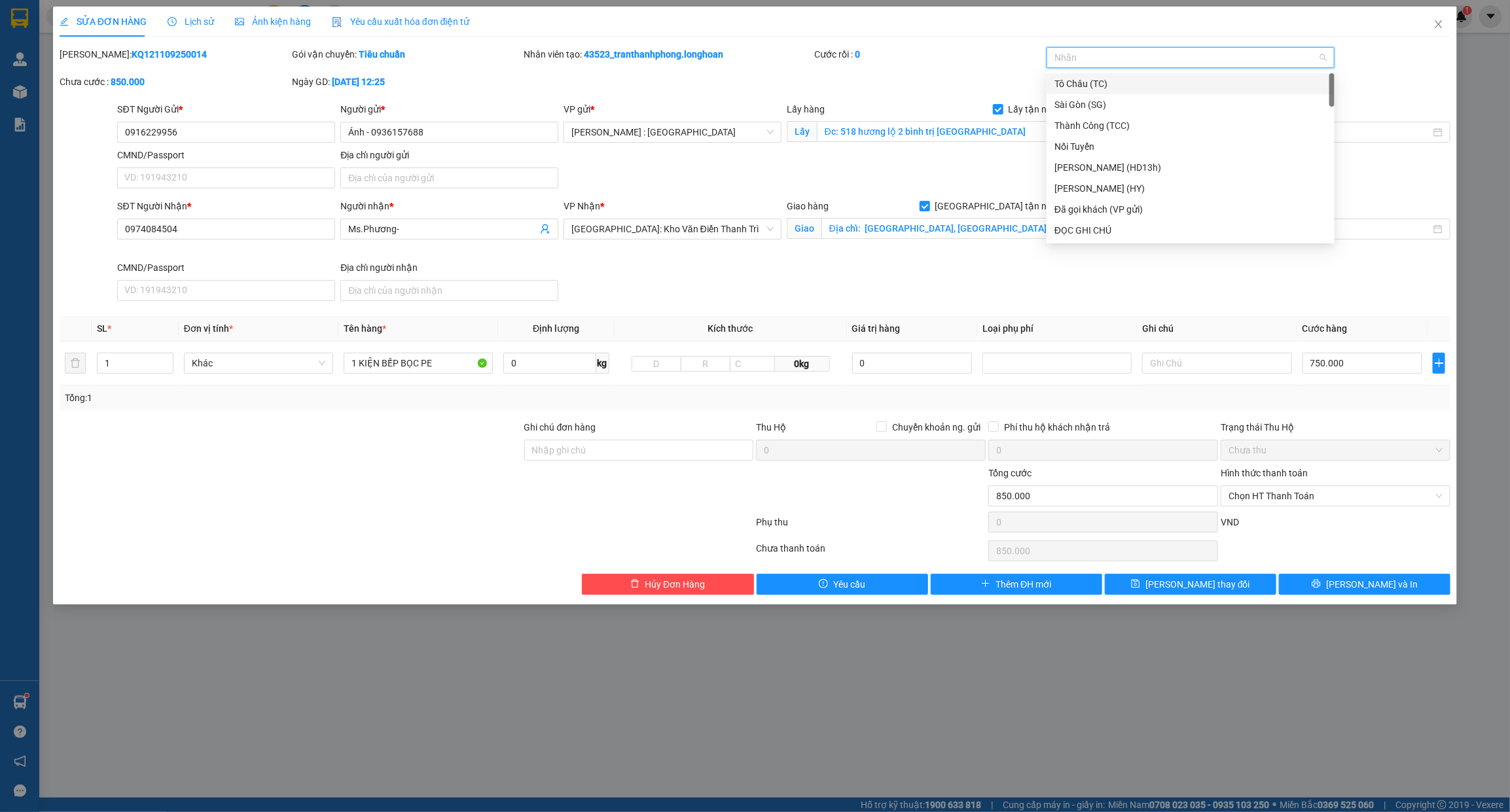
type input "G"
click at [1103, 224] on div "[GEOGRAPHIC_DATA] tận nơi" at bounding box center [1190, 230] width 272 height 15
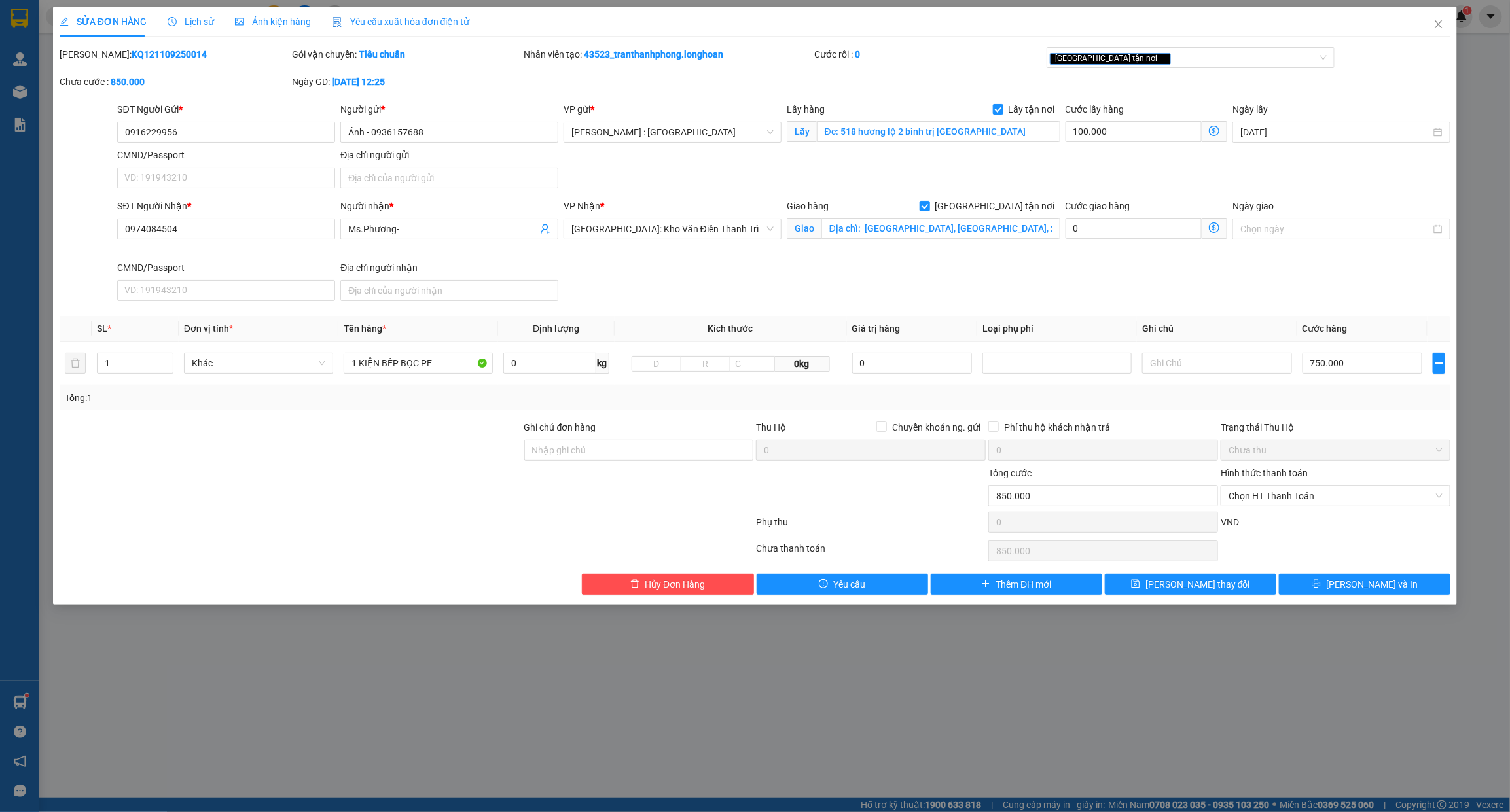
click at [1093, 289] on div "SĐT Người Nhận * 0974084504 Người nhận * Ms.Phương- VP Nhận * Hà Nội: Kho Văn Đ…" at bounding box center [784, 253] width 1339 height 107
click at [566, 445] on input "Ghi chú đơn hàng" at bounding box center [639, 450] width 230 height 21
click at [568, 491] on div at bounding box center [639, 488] width 233 height 46
click at [1412, 579] on button "[PERSON_NAME] và In" at bounding box center [1365, 584] width 171 height 21
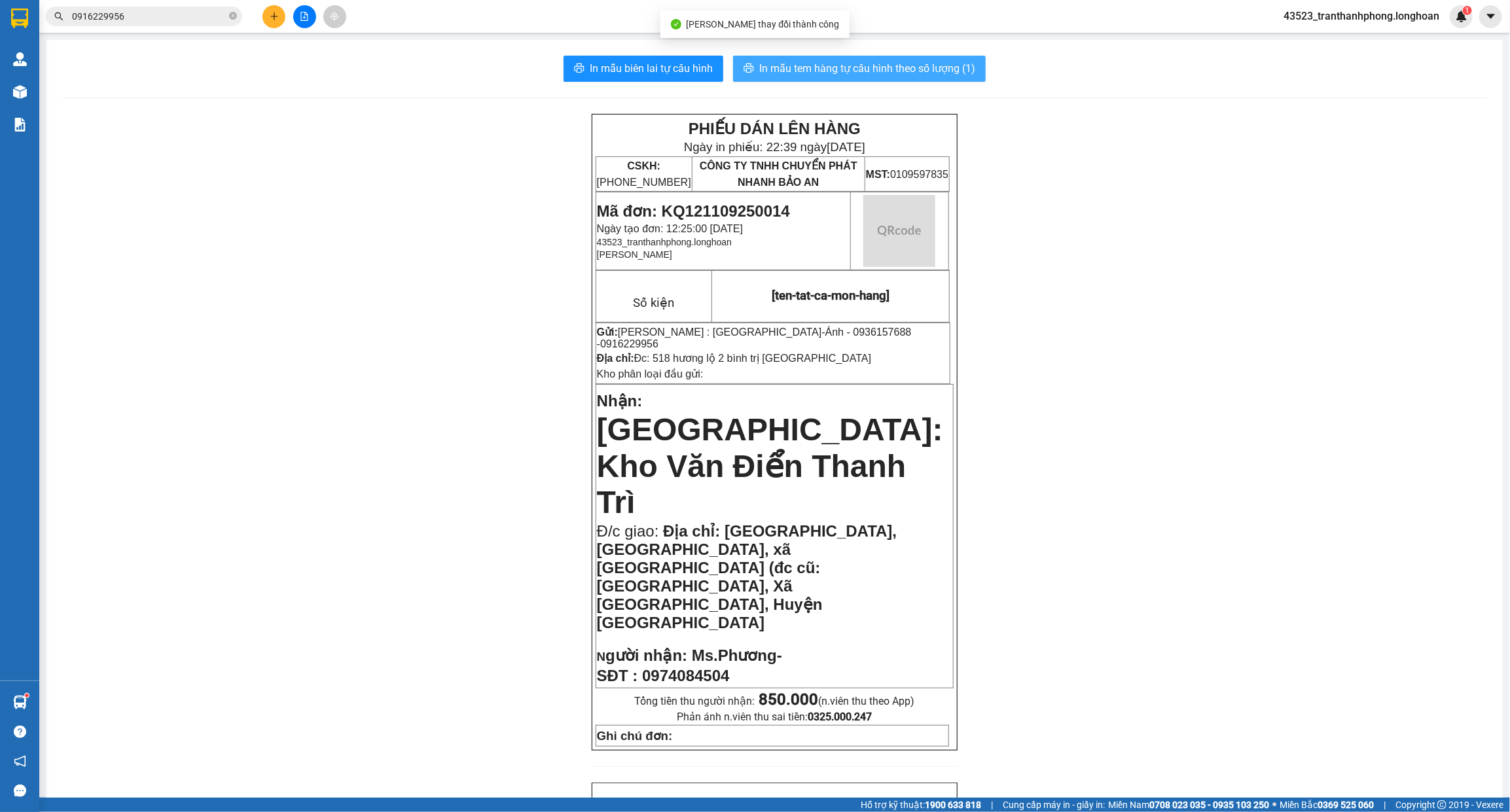
click at [802, 56] on button "In mẫu tem hàng tự cấu hình theo số lượng (1)" at bounding box center [860, 69] width 253 height 26
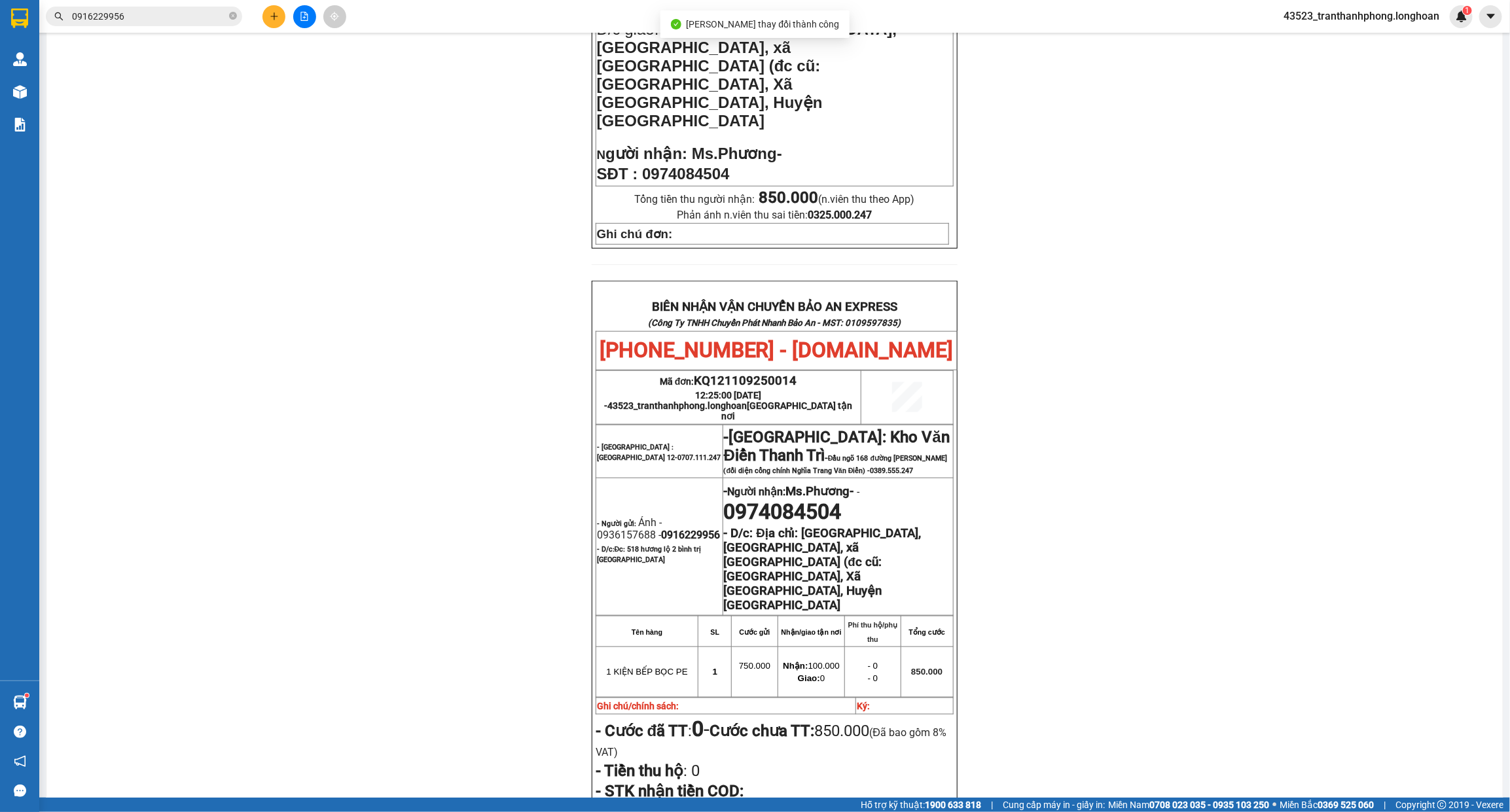
scroll to position [623, 0]
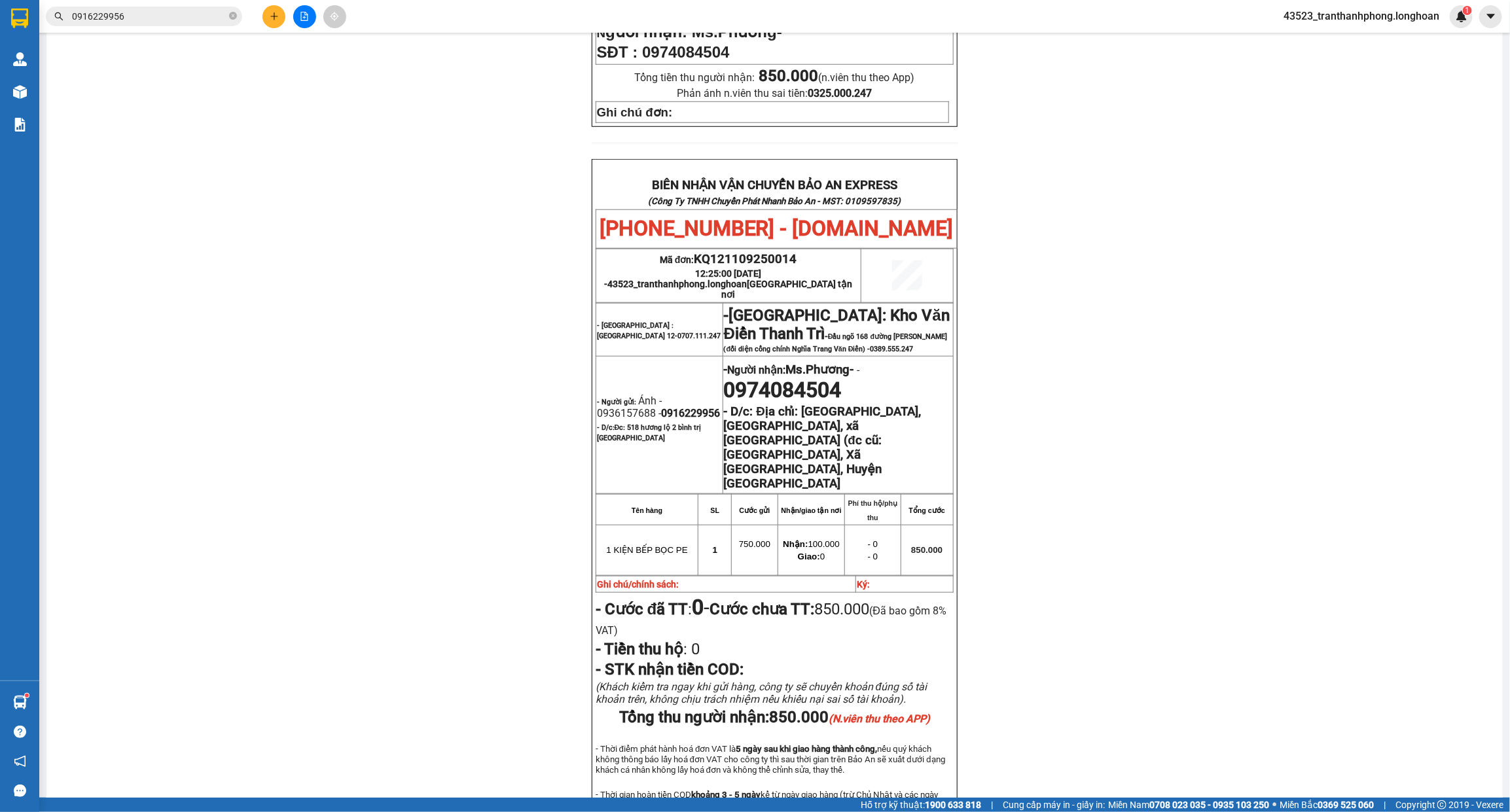
click at [661, 407] on span "0916229956" at bounding box center [690, 413] width 59 height 12
copy span "0916229956"
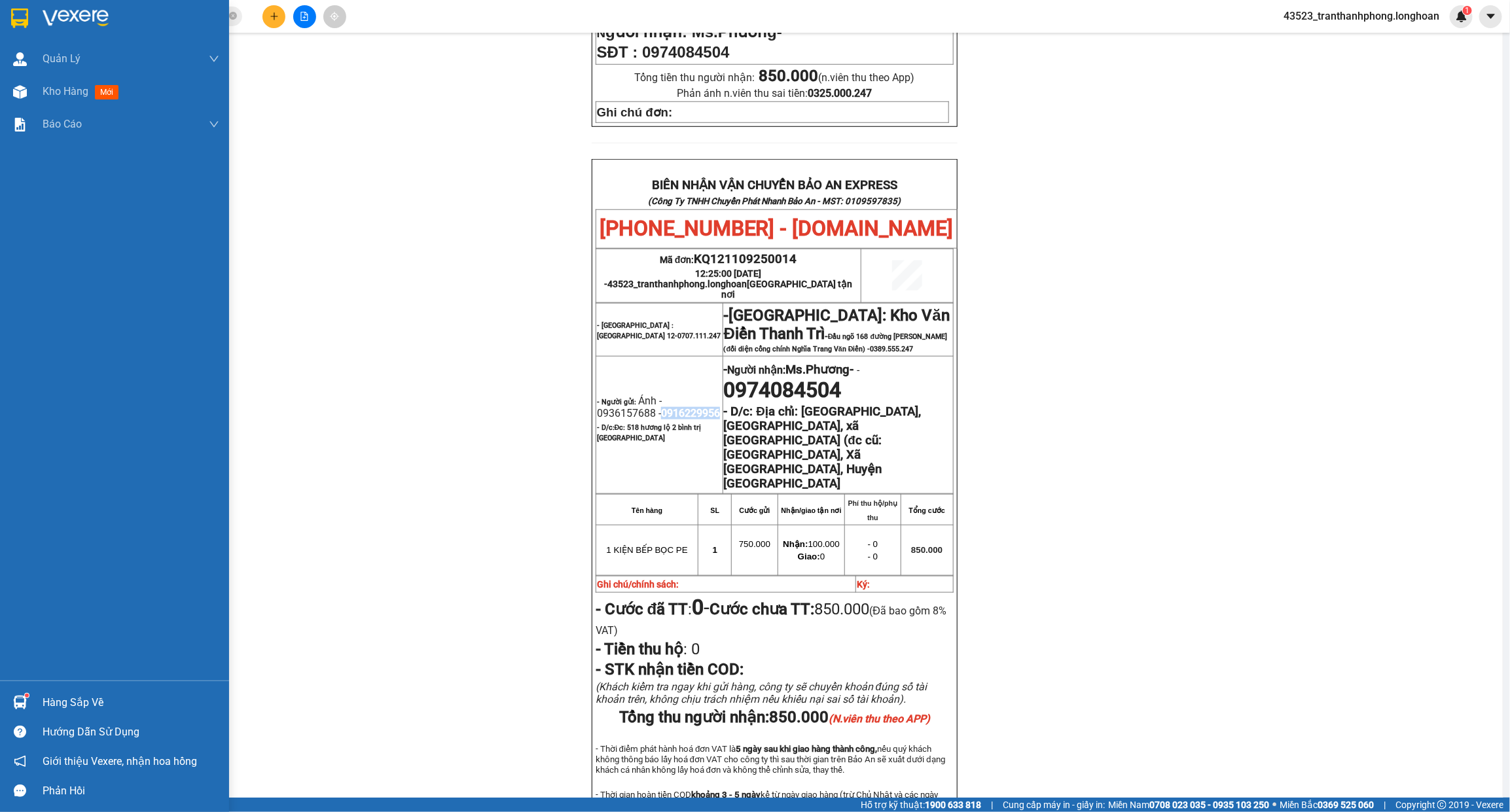
click at [26, 10] on img at bounding box center [19, 18] width 17 height 20
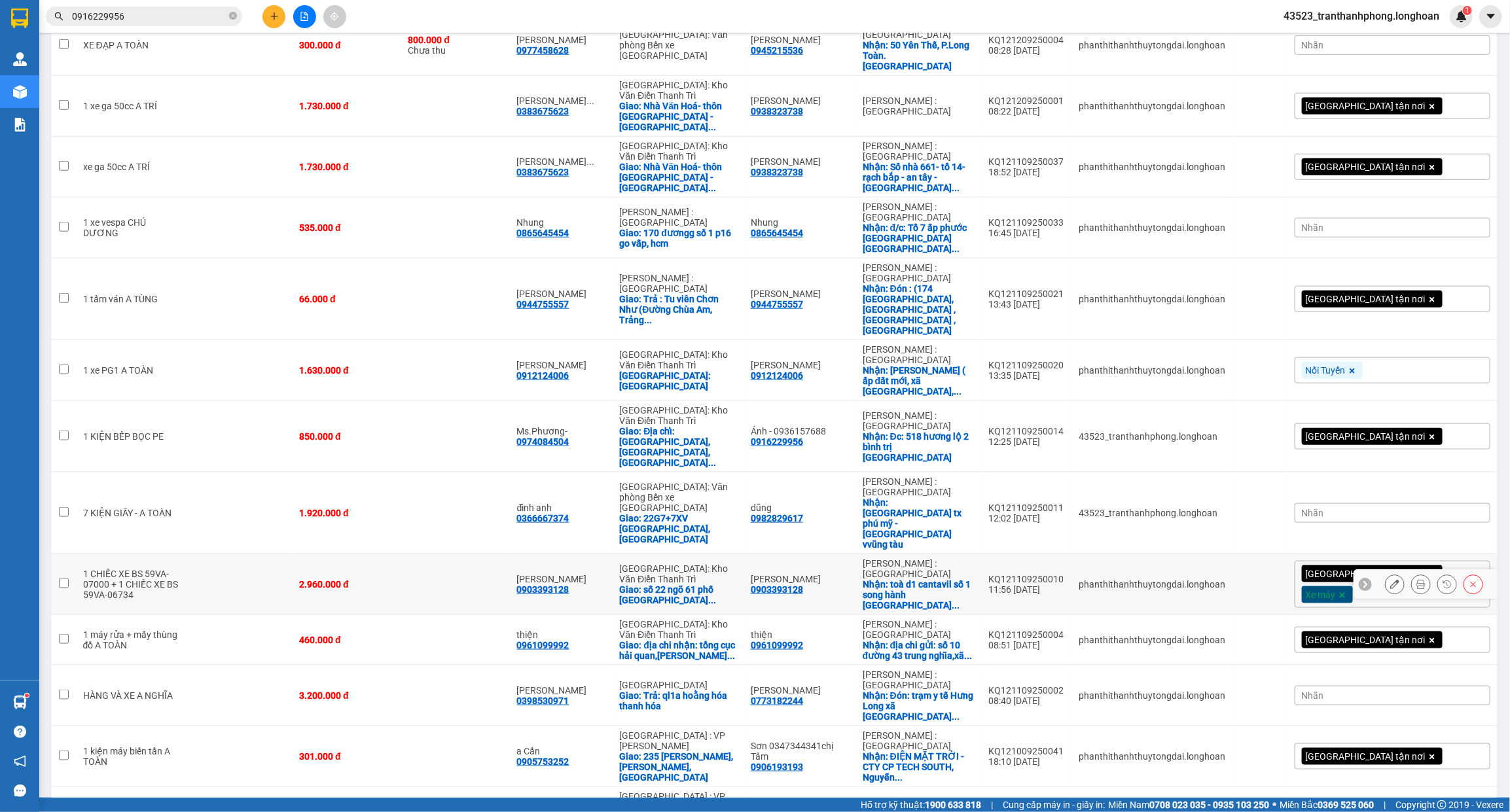
scroll to position [678, 0]
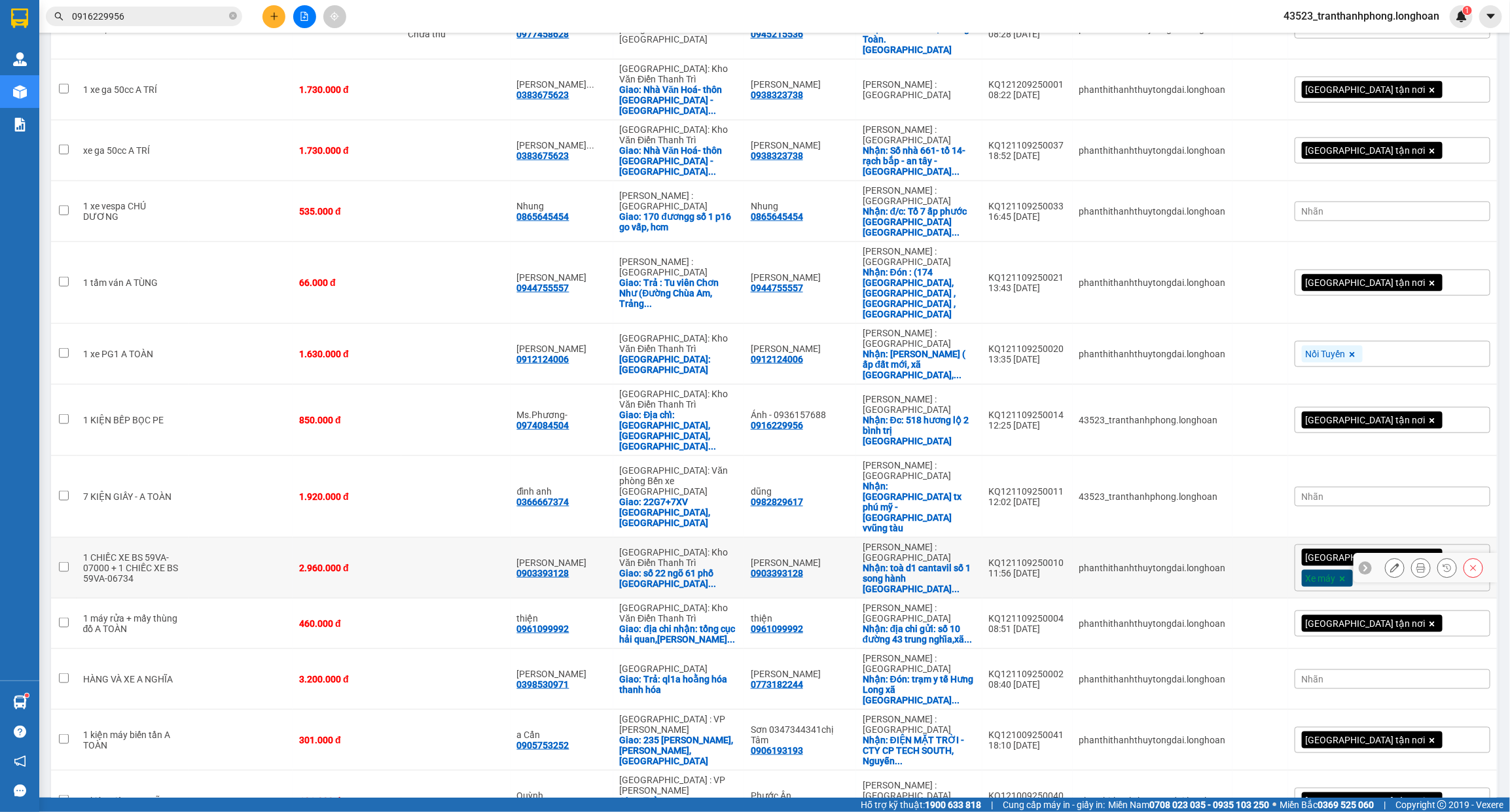
click at [1416, 564] on icon at bounding box center [1421, 568] width 9 height 9
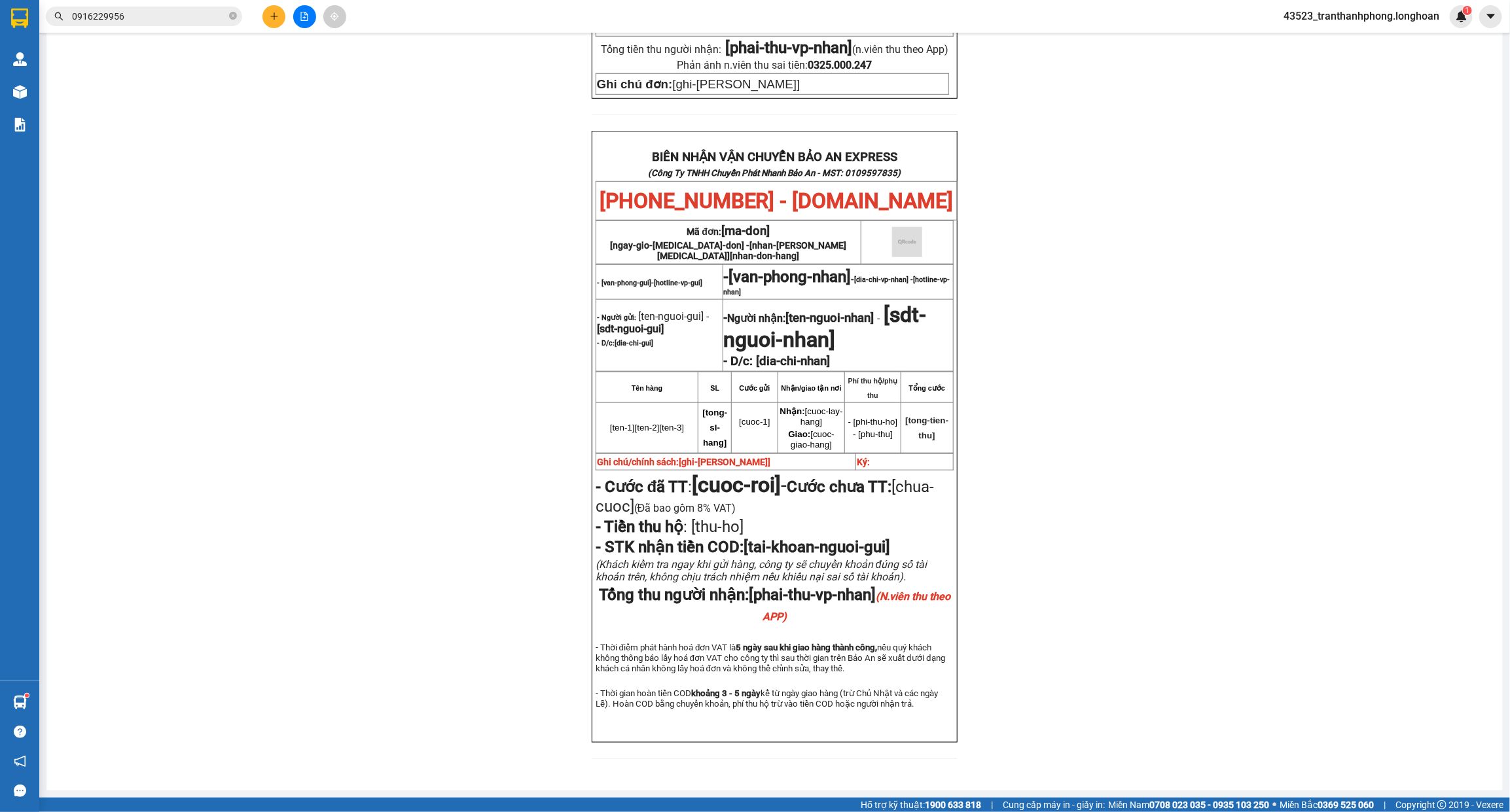
scroll to position [585, 0]
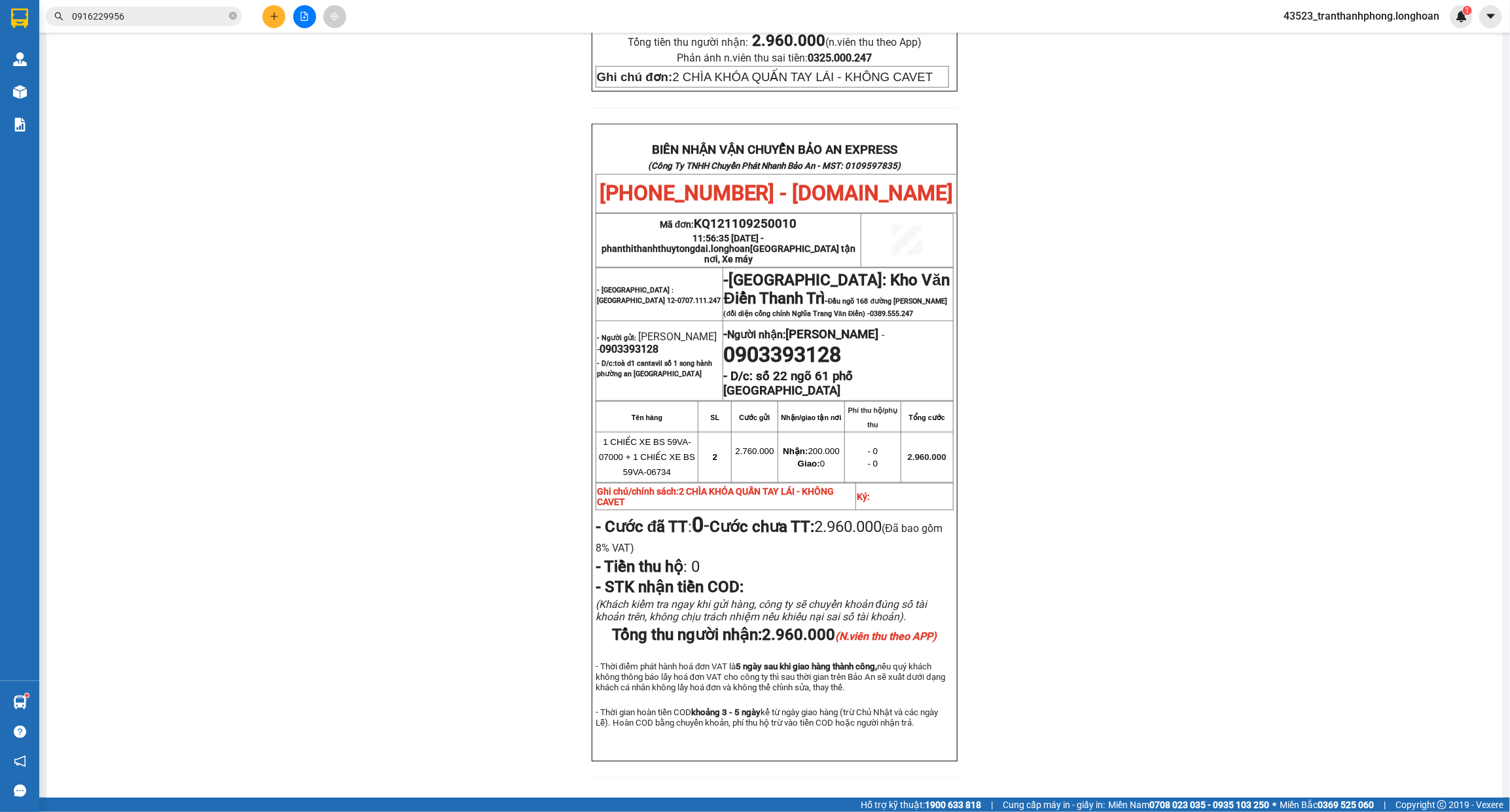
click at [647, 343] on span "0903393128" at bounding box center [629, 349] width 59 height 12
copy span "0903393128"
click at [647, 343] on span "0903393128" at bounding box center [629, 349] width 59 height 12
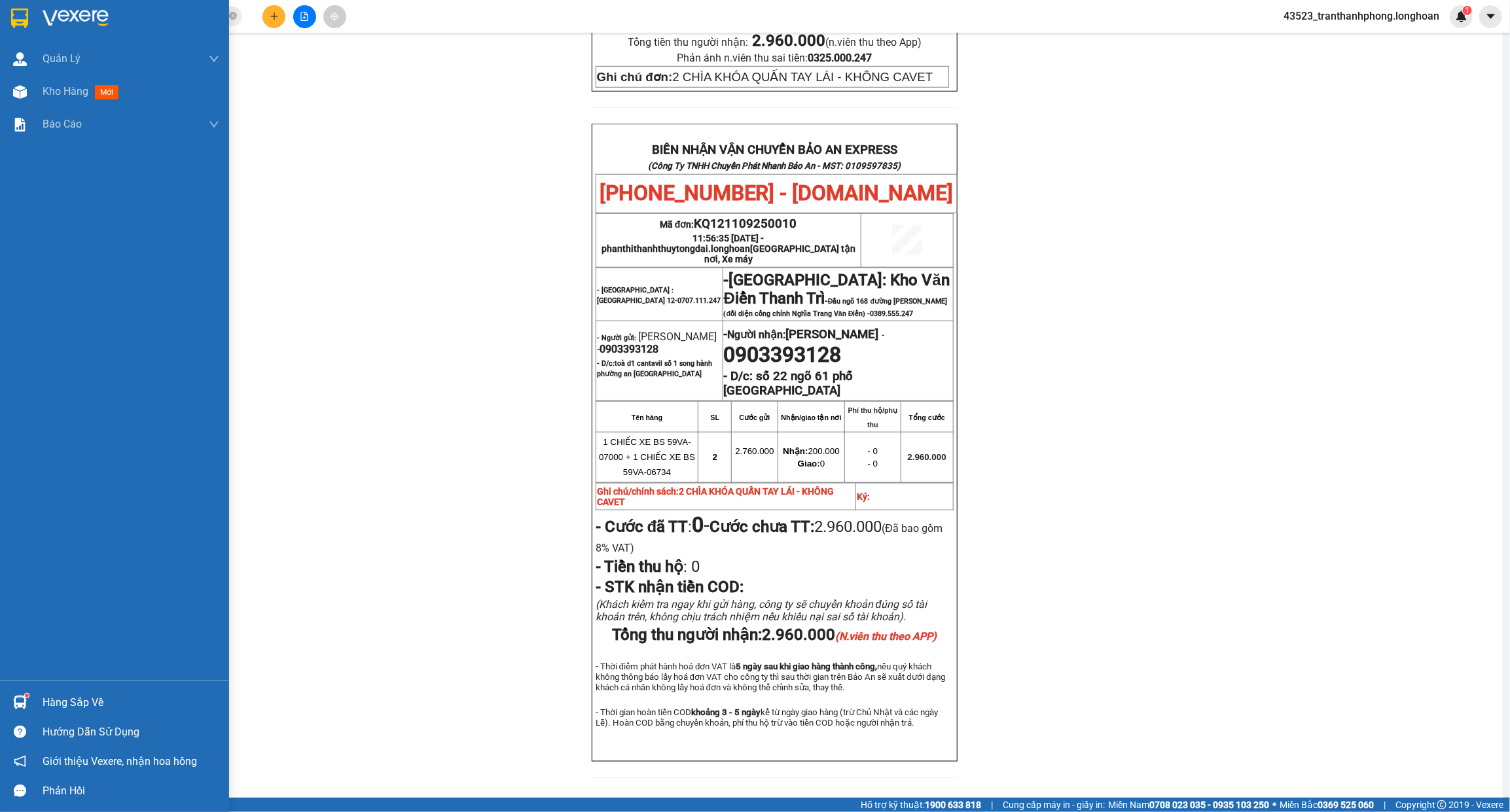
click at [10, 20] on div at bounding box center [20, 18] width 23 height 23
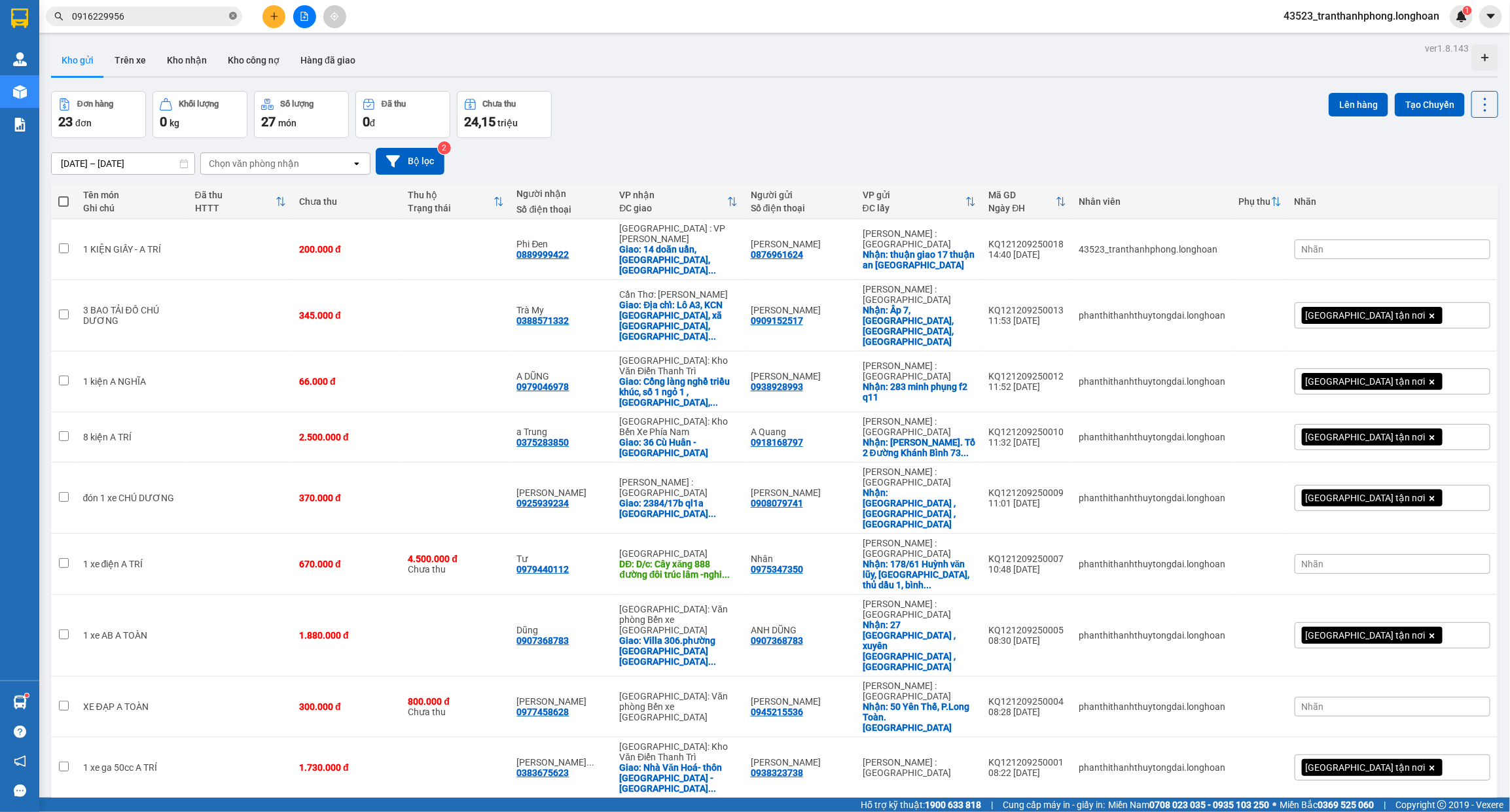
click at [229, 17] on icon "close-circle" at bounding box center [233, 15] width 8 height 8
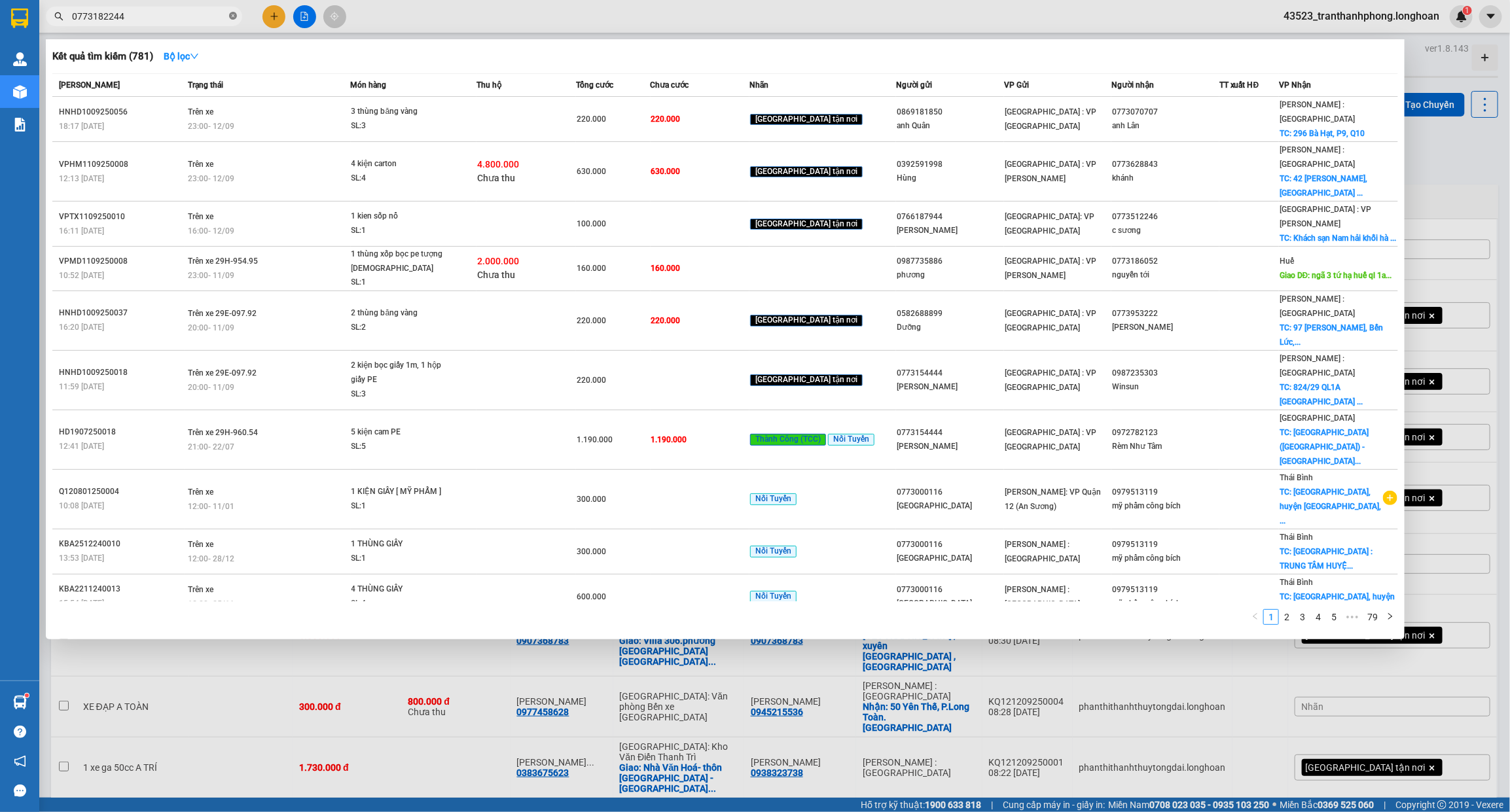
type input "0773182244"
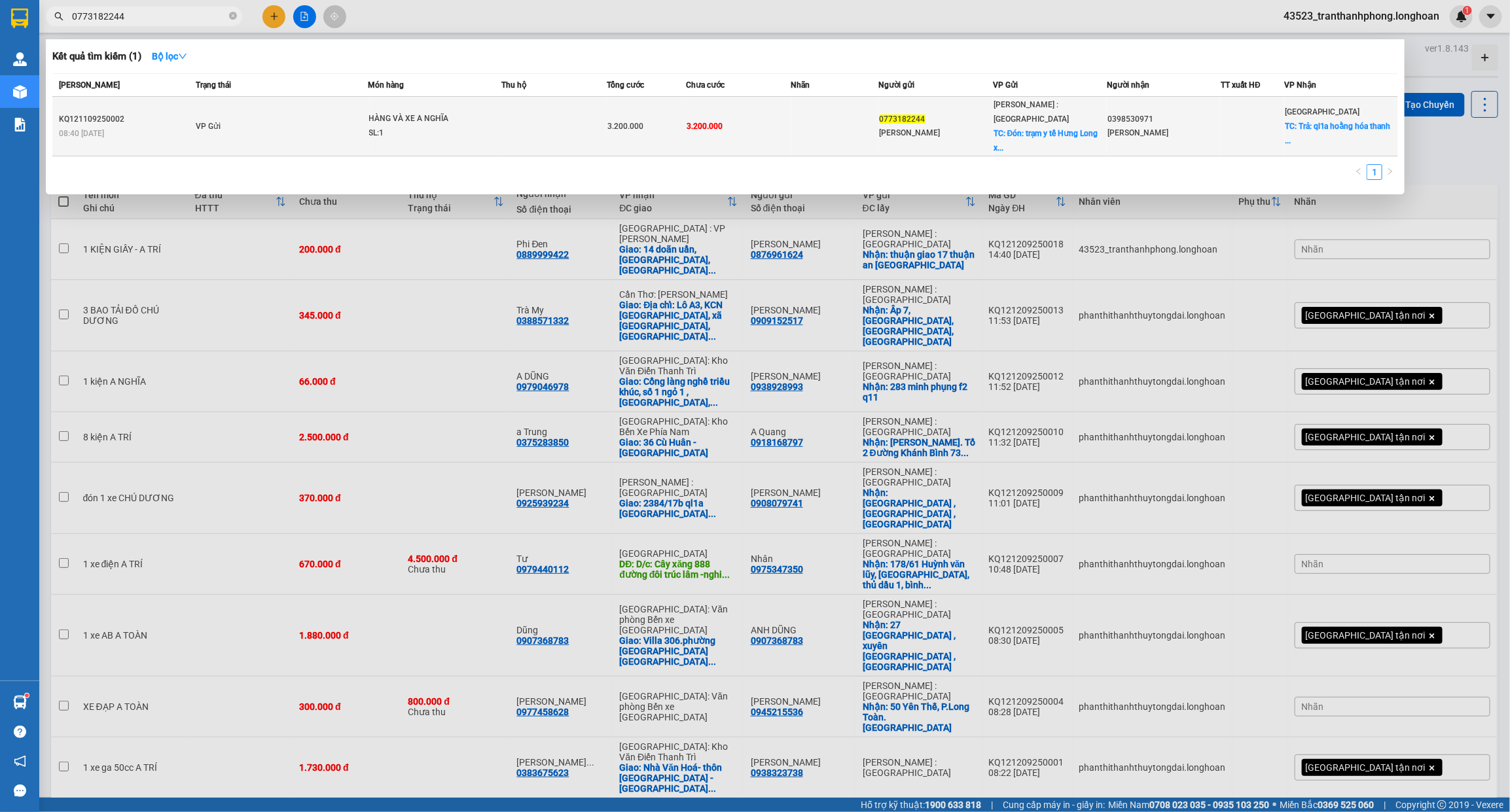
drag, startPoint x: 397, startPoint y: 118, endPoint x: 405, endPoint y: 118, distance: 8.0
click at [405, 118] on div "HÀNG VÀ XE A NGHĨA" at bounding box center [418, 119] width 98 height 15
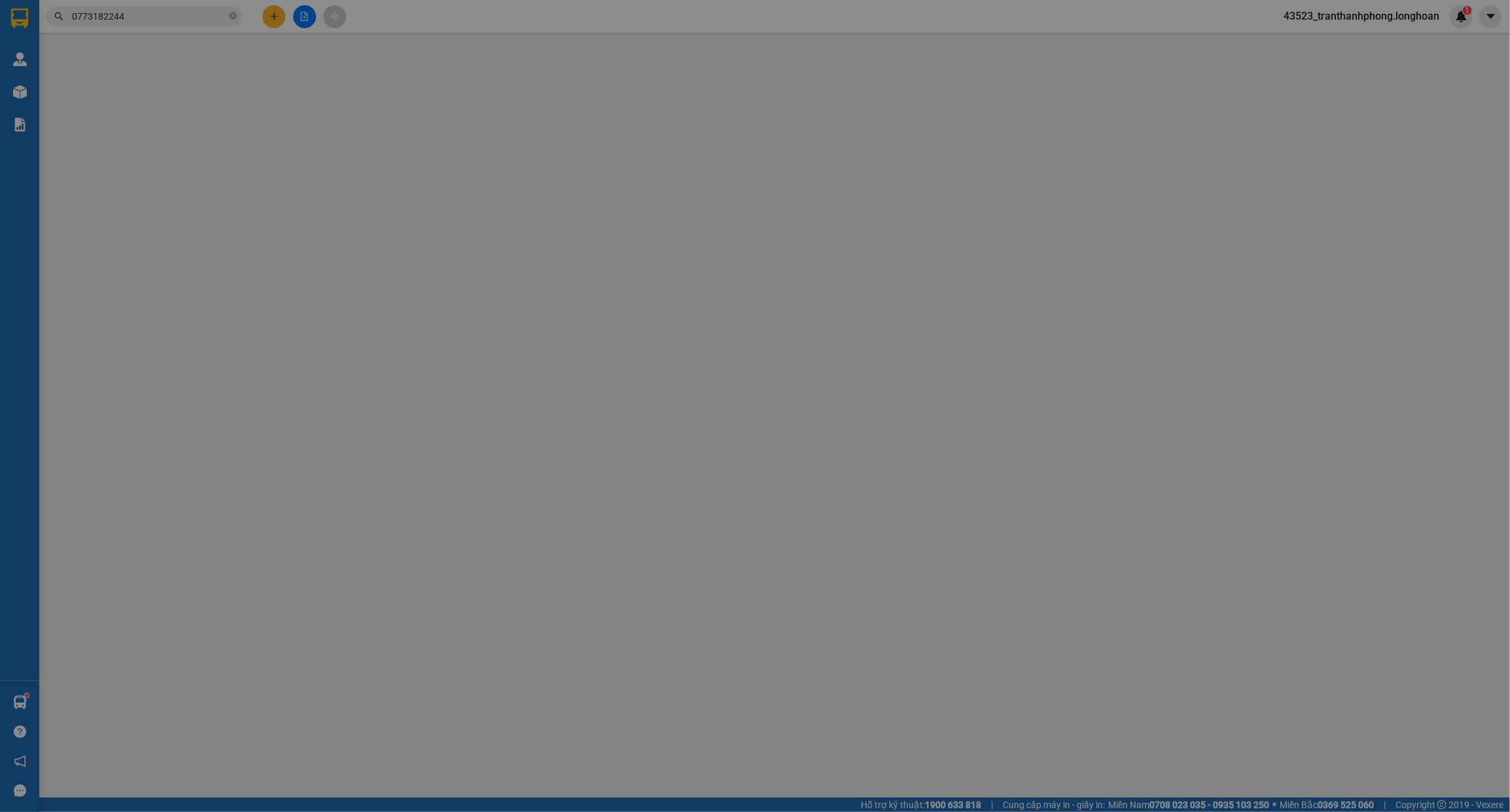
type input "0773182244"
type input "[PERSON_NAME]"
checkbox input "true"
type input "Đón: trạm y tế Hưng Long xã [GEOGRAPHIC_DATA] [GEOGRAPHIC_DATA]"
type input "0398530971"
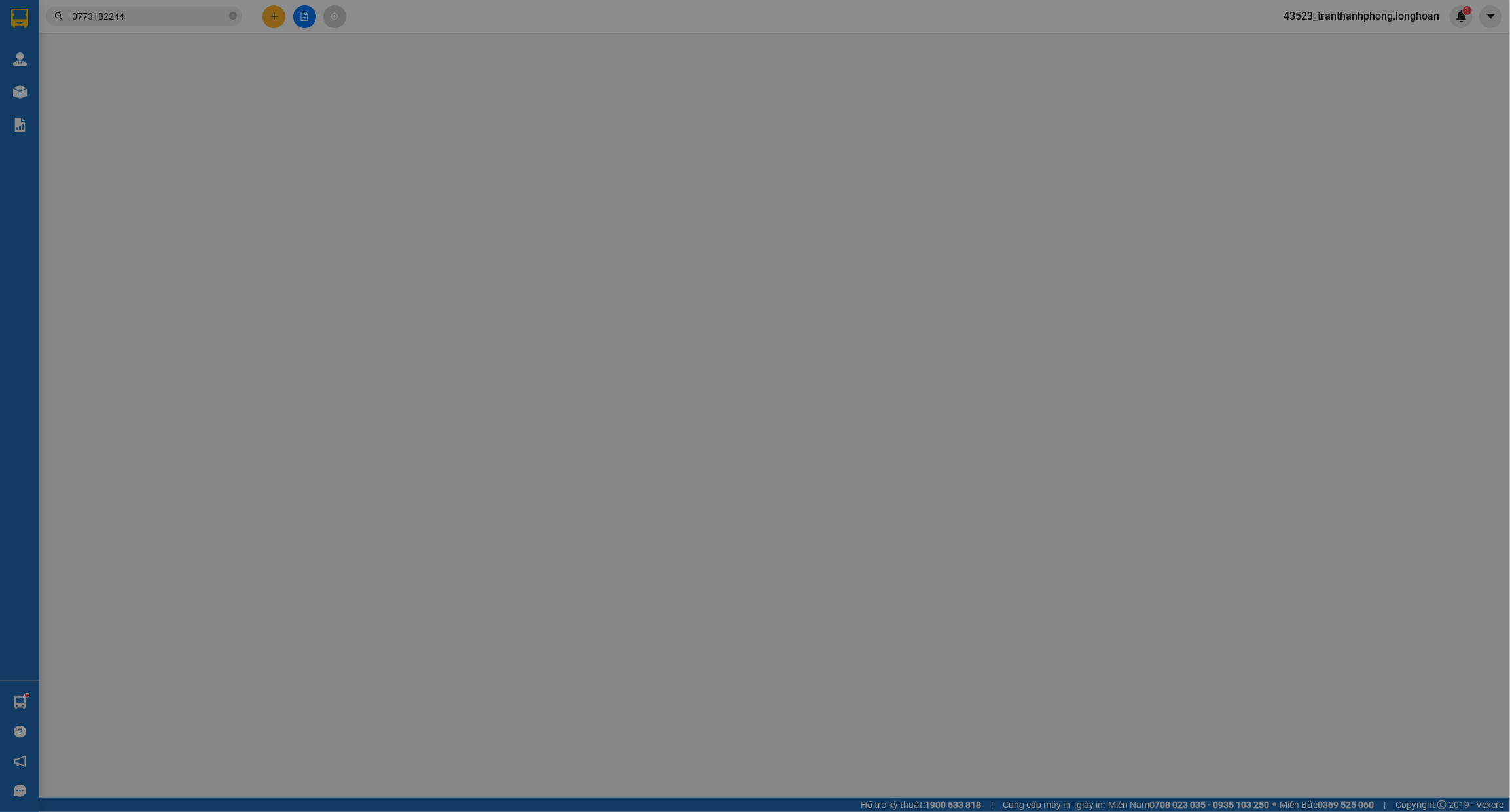
type input "[PERSON_NAME]"
checkbox input "true"
type input "Trả: ql1a hoằng hóa thanh hóa"
type input "3.200.000"
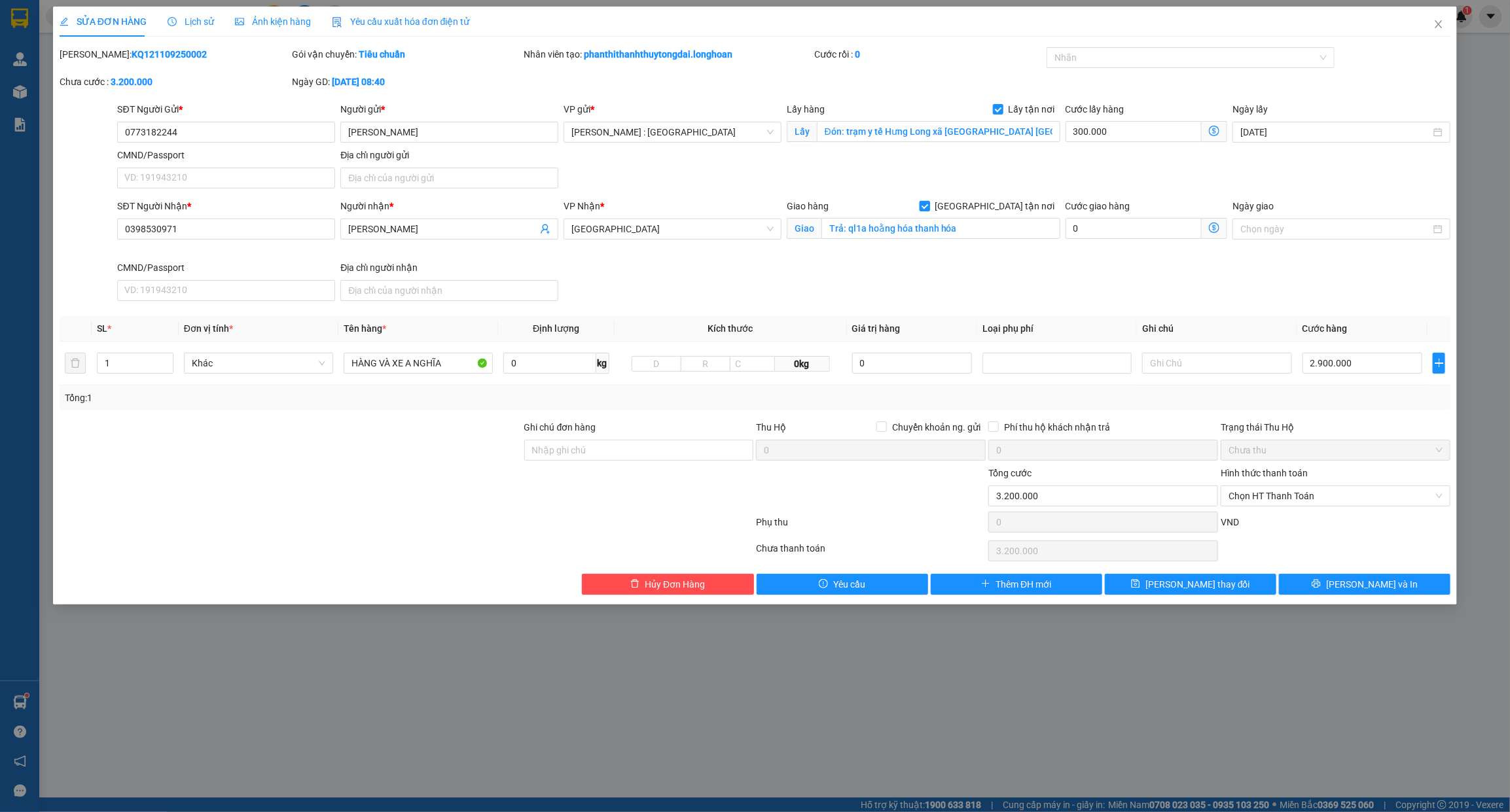
click at [1000, 204] on span "[GEOGRAPHIC_DATA] tận nơi" at bounding box center [995, 206] width 130 height 15
click at [929, 204] on input "[GEOGRAPHIC_DATA] tận nơi" at bounding box center [924, 206] width 9 height 9
checkbox input "false"
type input "2.900.000"
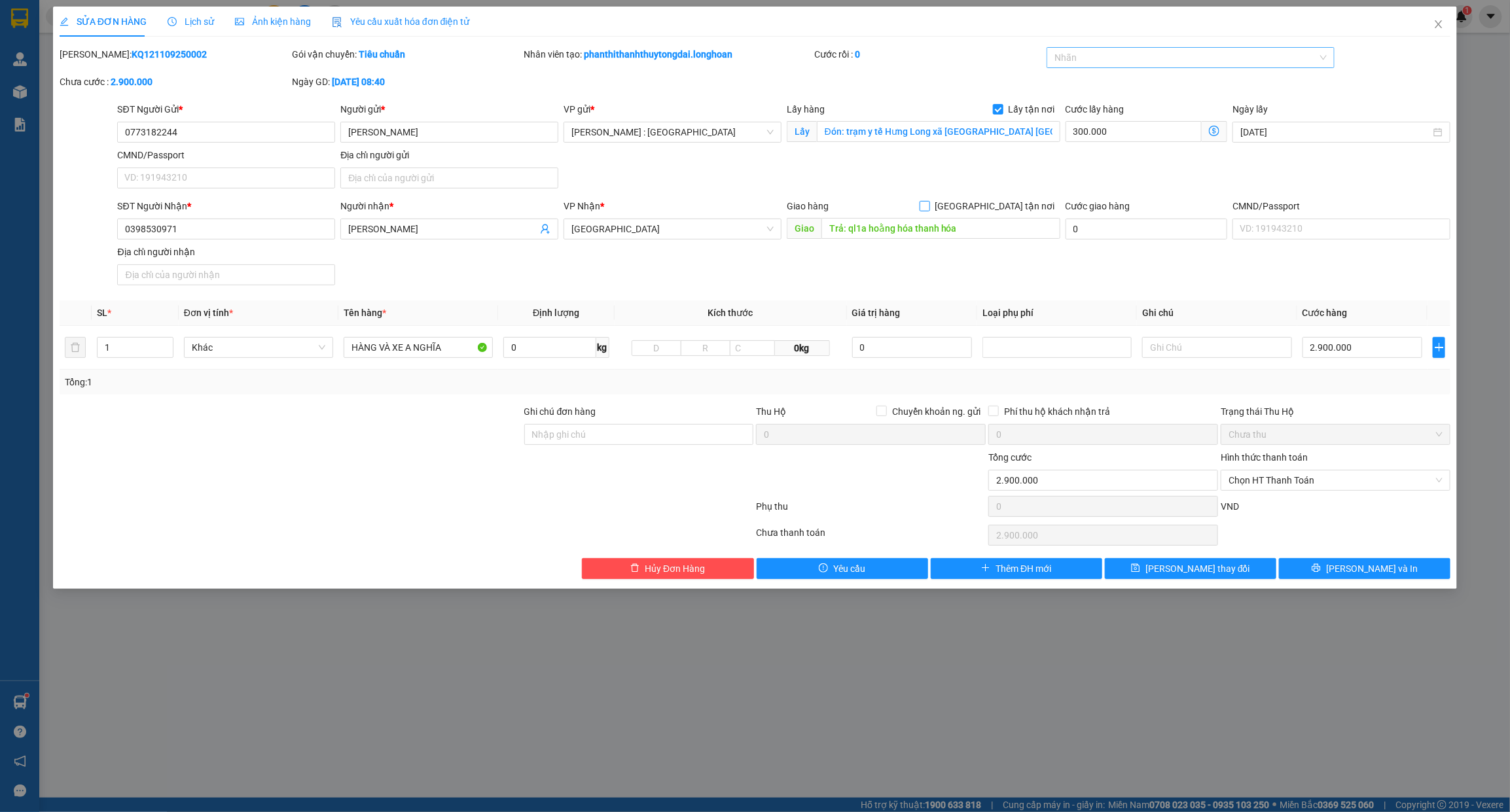
click at [1174, 56] on div at bounding box center [1184, 57] width 268 height 16
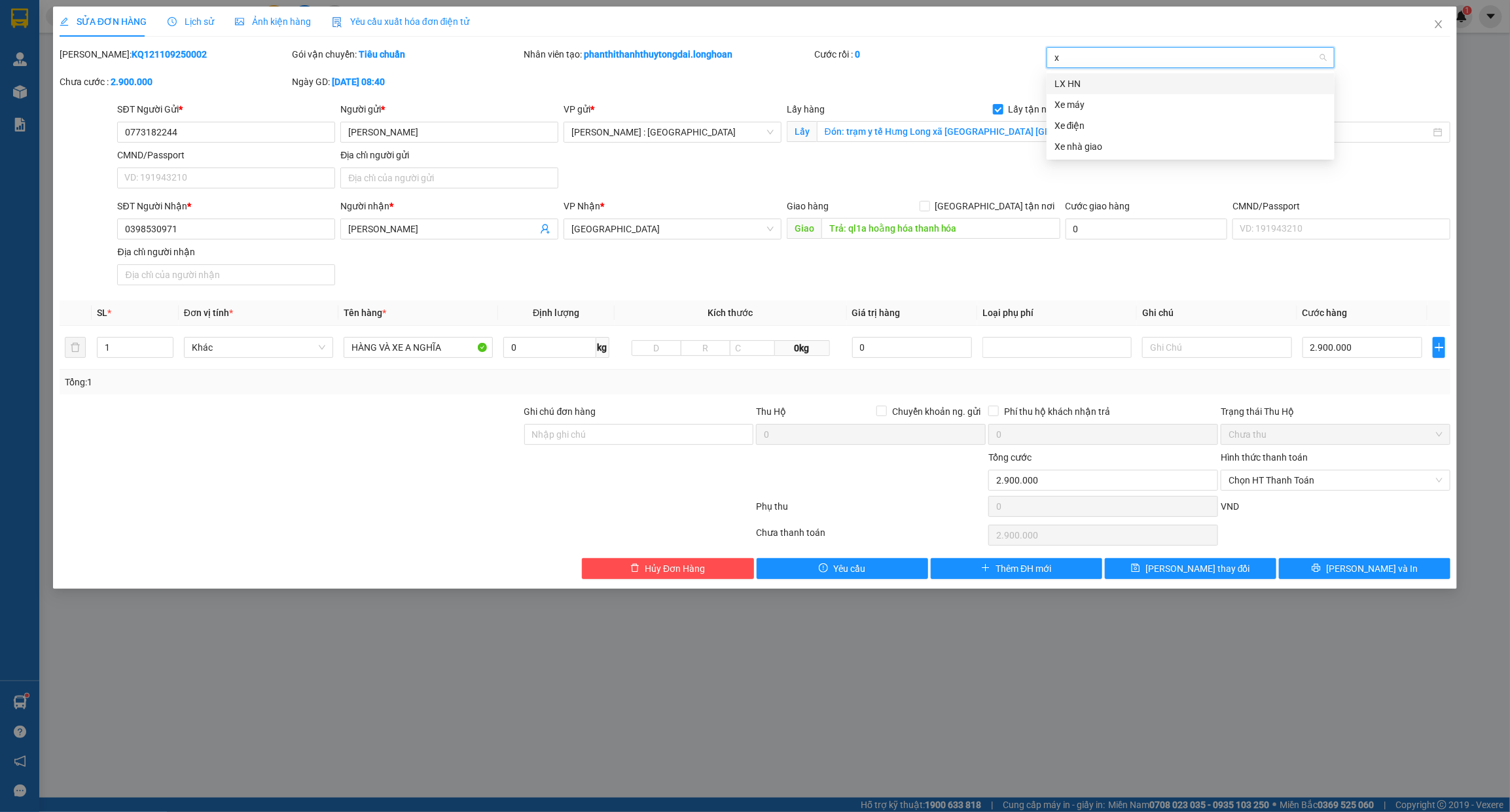
type input "xe"
click at [1110, 79] on div "Xe máy" at bounding box center [1190, 84] width 272 height 15
type input "3.200.000"
type input "d"
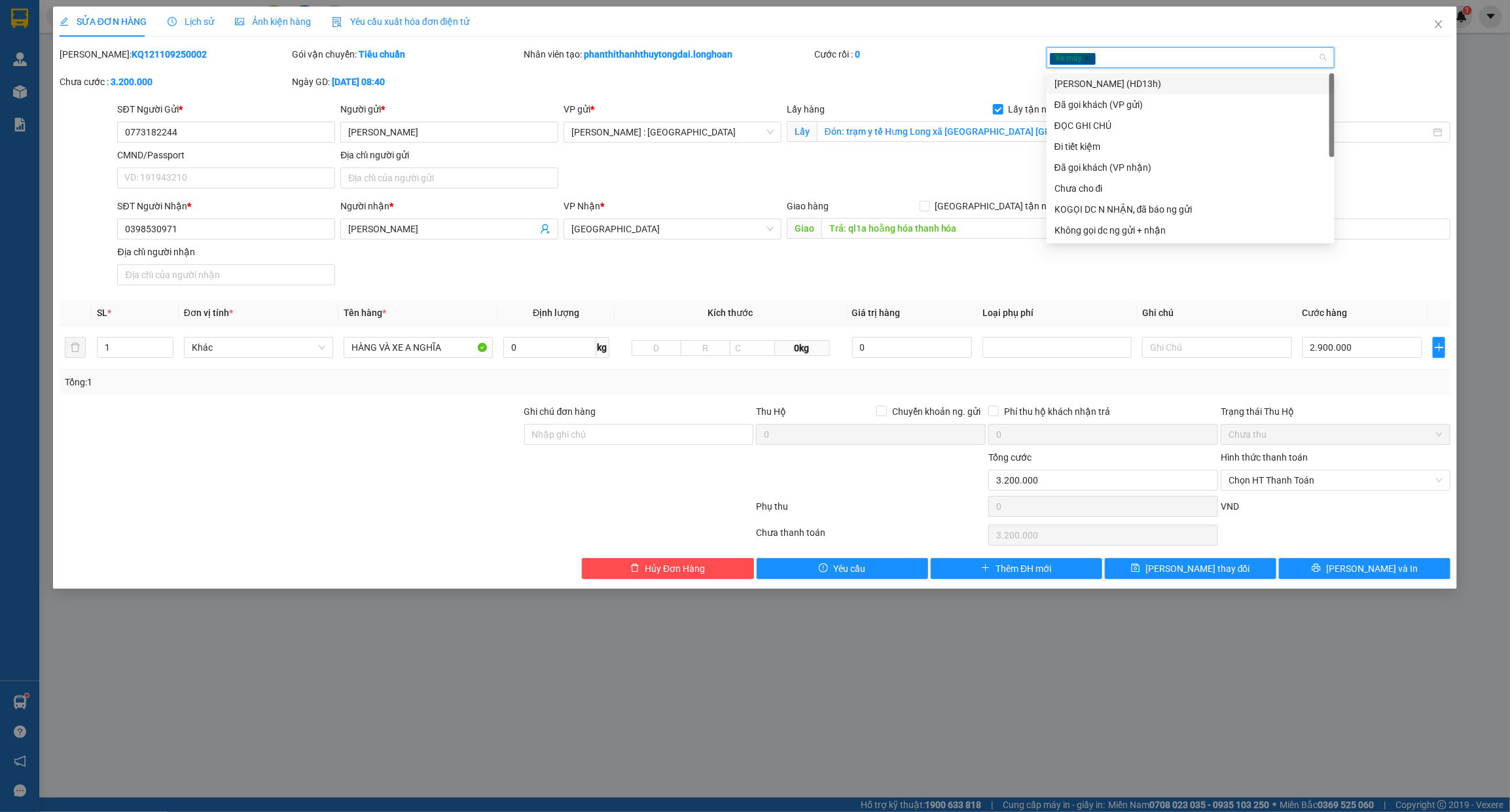
type input "đ"
click at [1107, 129] on div "ĐỌC GHI CHÚ" at bounding box center [1190, 126] width 272 height 15
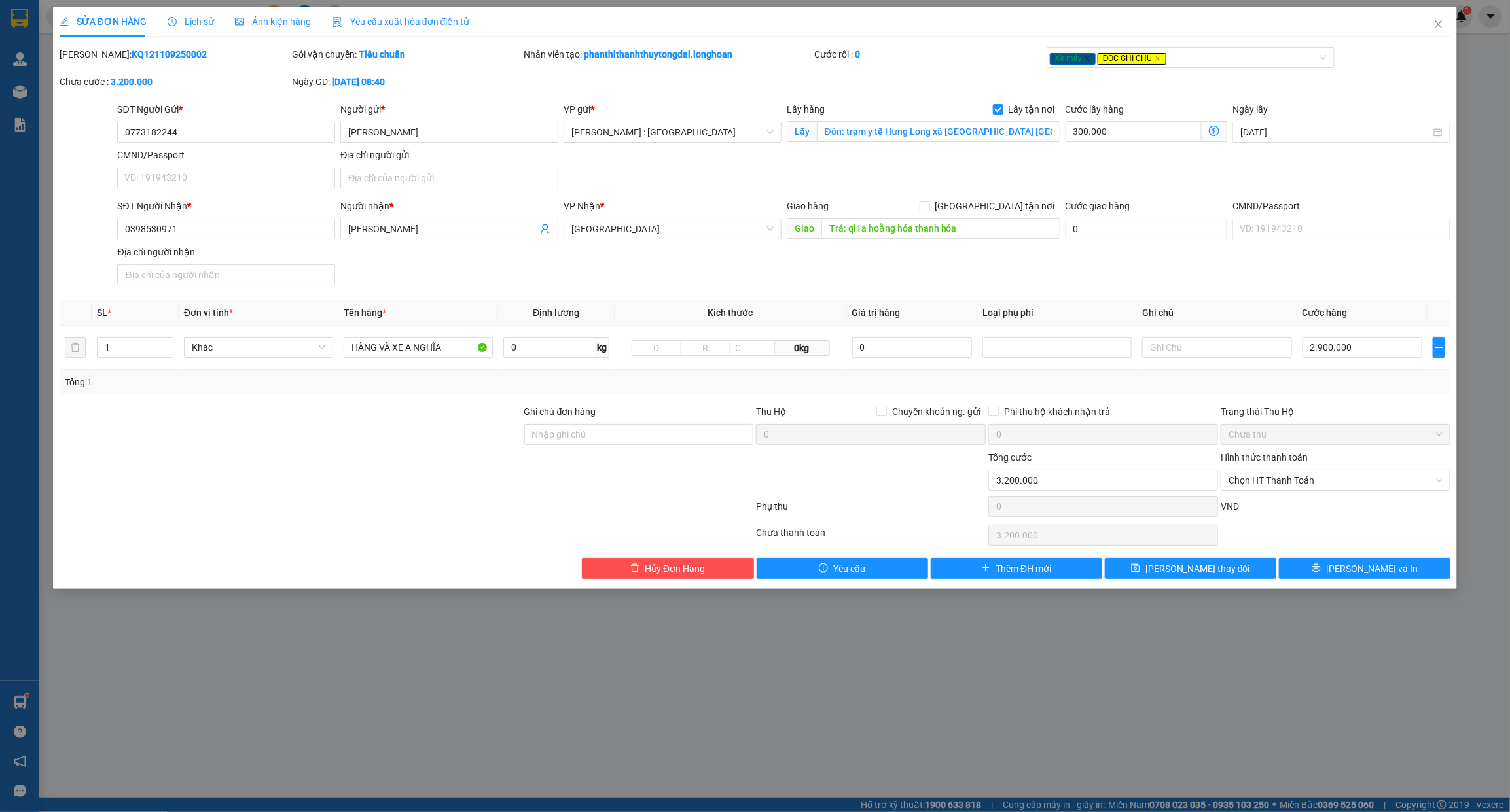
click at [530, 256] on div "SĐT Người Nhận * 0398530971 Người nhận * Phùng Thị Ngân VP Nhận * Thanh Hóa Gia…" at bounding box center [784, 245] width 1339 height 92
drag, startPoint x: 467, startPoint y: 347, endPoint x: 218, endPoint y: 354, distance: 249.1
click at [218, 354] on tr "1 Khác HÀNG VÀ XE A NGHĨA 0 kg 0kg 0 2.900.000" at bounding box center [755, 348] width 1392 height 44
click at [456, 355] on input "1 CHIẾC XE BS" at bounding box center [418, 347] width 149 height 21
type input "1 CHIẾC XE BS 62M1-56192 +"
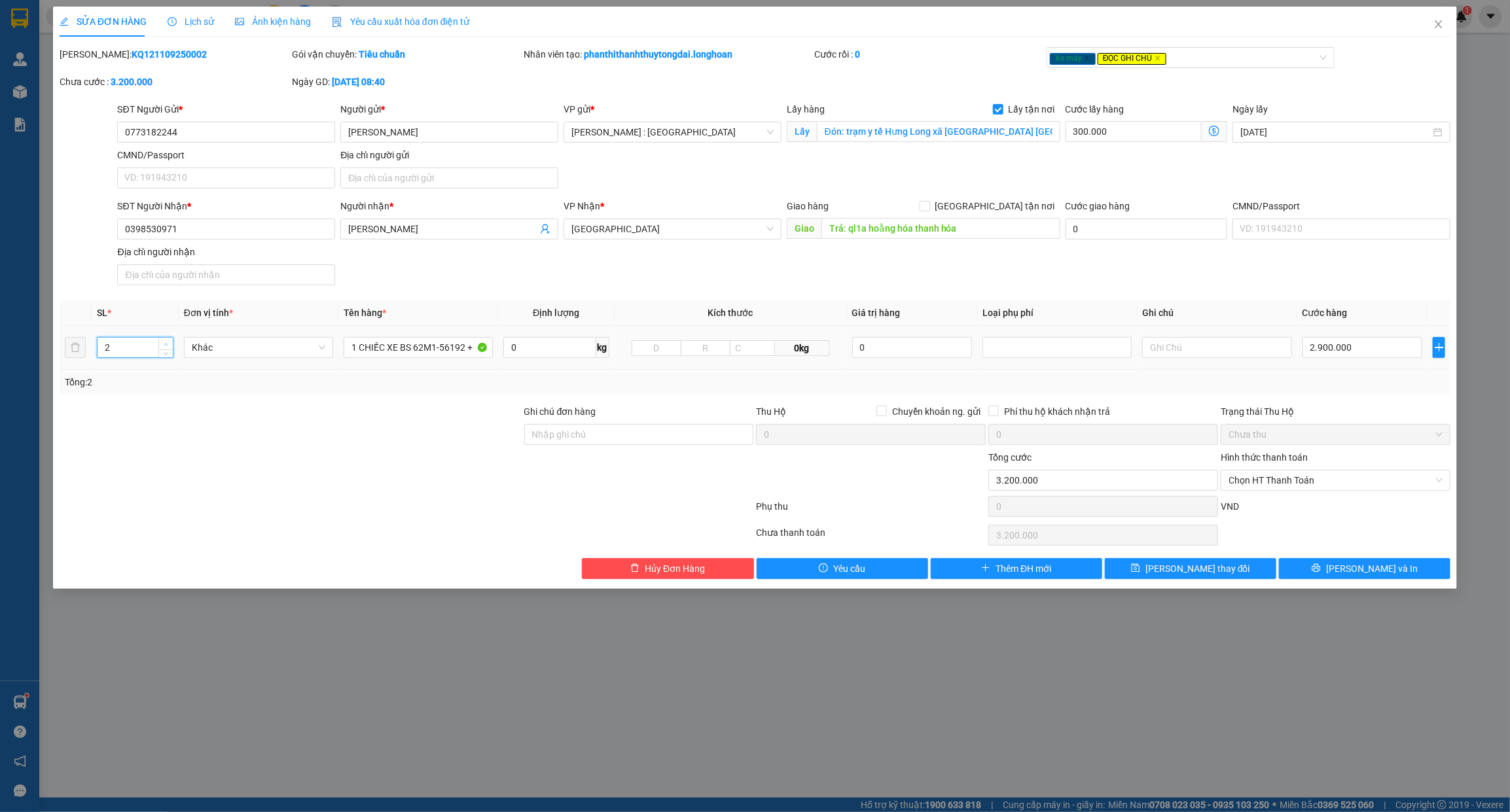
click at [165, 340] on span "up" at bounding box center [166, 344] width 8 height 8
click at [164, 342] on icon "up" at bounding box center [166, 344] width 4 height 4
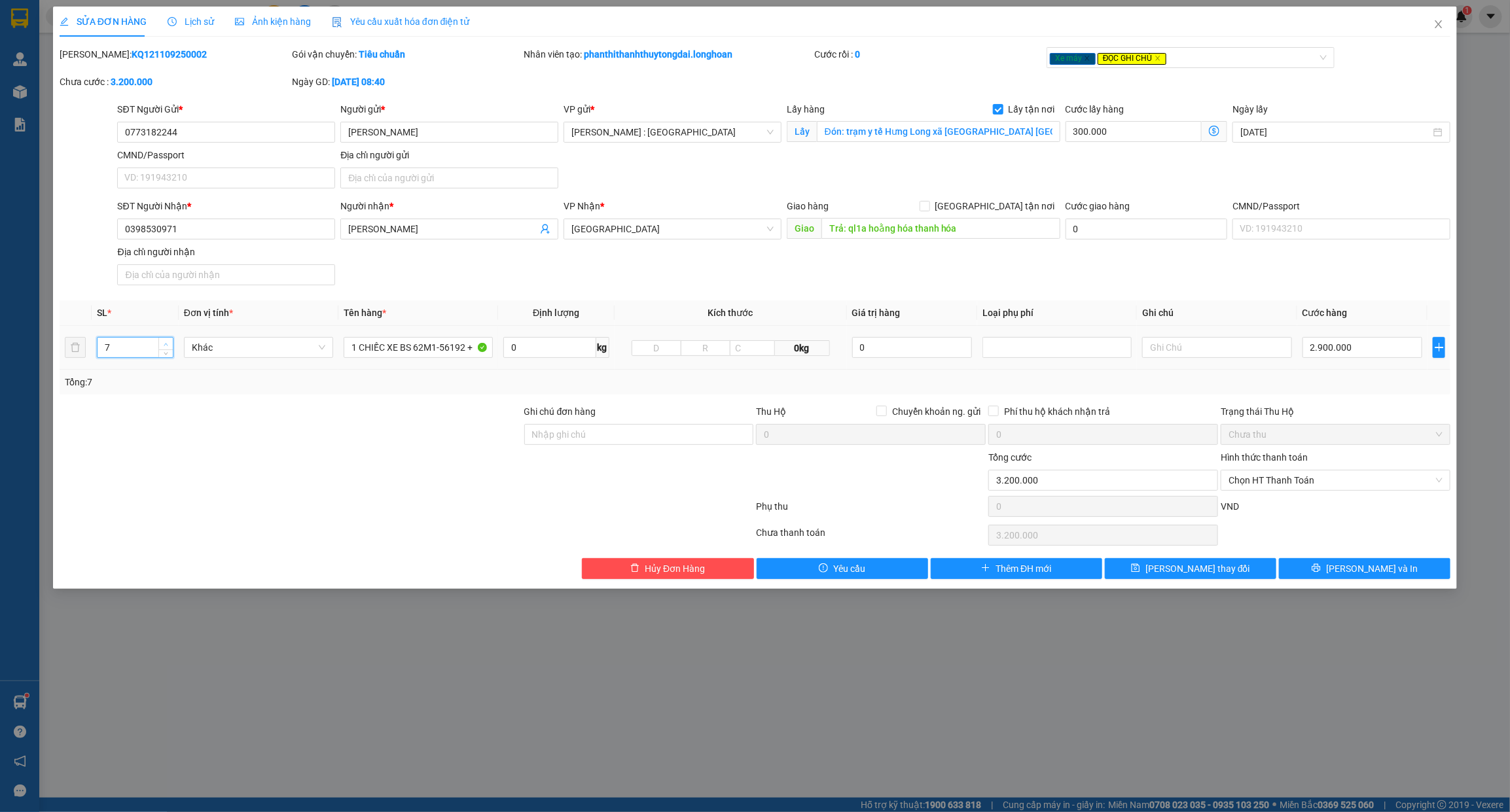
click at [164, 342] on icon "up" at bounding box center [166, 344] width 4 height 4
type input "8"
click at [164, 342] on icon "up" at bounding box center [166, 344] width 4 height 4
click at [457, 350] on input "1 CHIẾC XE BS 62M1-56192 +" at bounding box center [418, 347] width 149 height 21
click at [411, 344] on input "1 CHIẾC XE BS 62M1-56192 + 1 CHIẾC XE ĐẠP ĐIỆN + 3 KIỆN GIẤY + 1 KIỆN NÓNG + 1 …" at bounding box center [418, 347] width 149 height 21
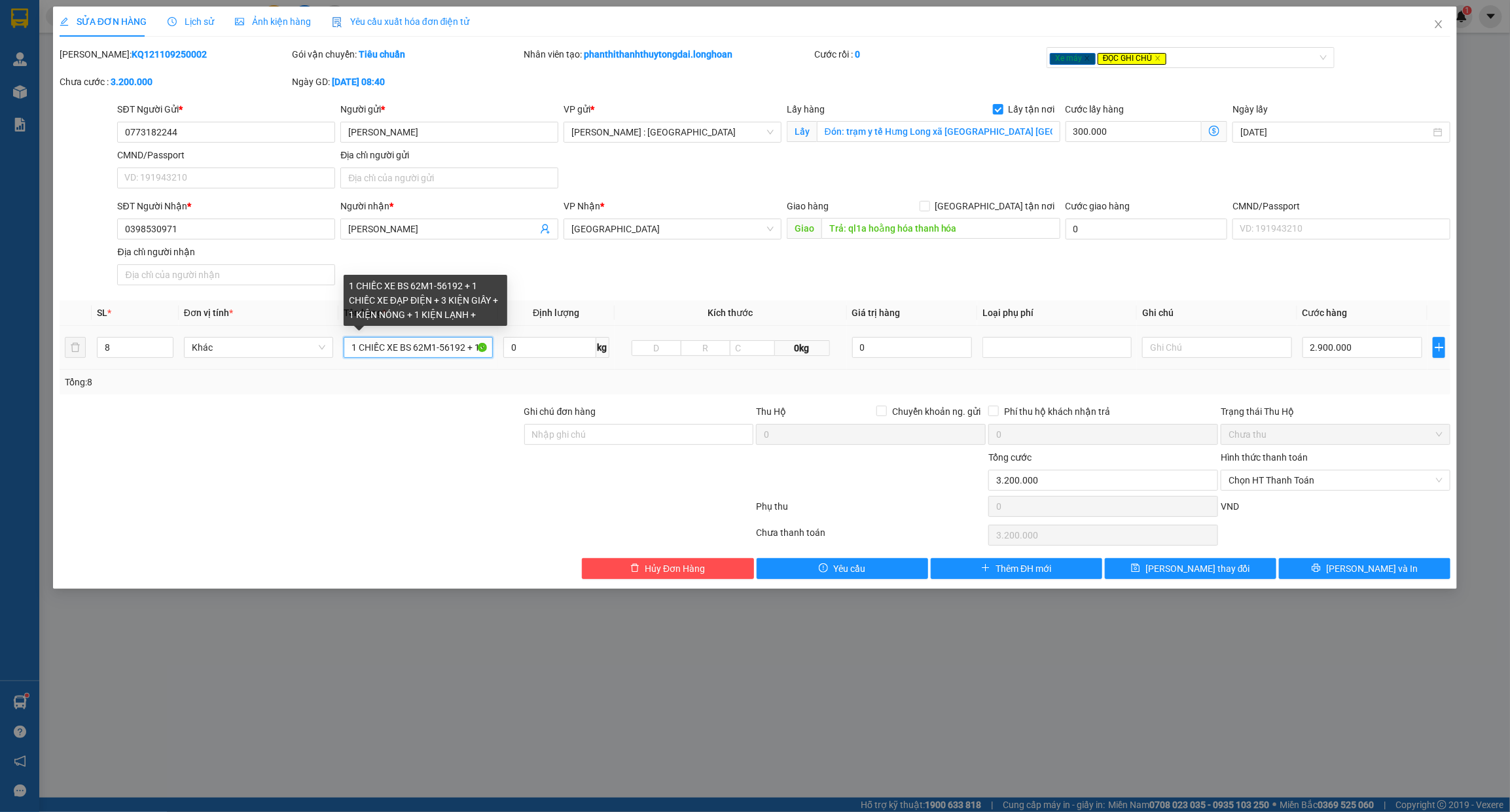
click at [411, 344] on input "1 CHIẾC XE BS 62M1-56192 + 1 CHIẾC XE ĐẠP ĐIỆN + 3 KIỆN GIẤY + 1 KIỆN NÓNG + 1 …" at bounding box center [418, 347] width 149 height 21
click at [405, 339] on input "1 CHIẾC XE BS 62M1-56192 + 1 CHIẾC XE ĐẠP ĐIỆN + 3 KIỆN GIẤY + 1 KIỆN NÓNG + 1 …" at bounding box center [418, 347] width 149 height 21
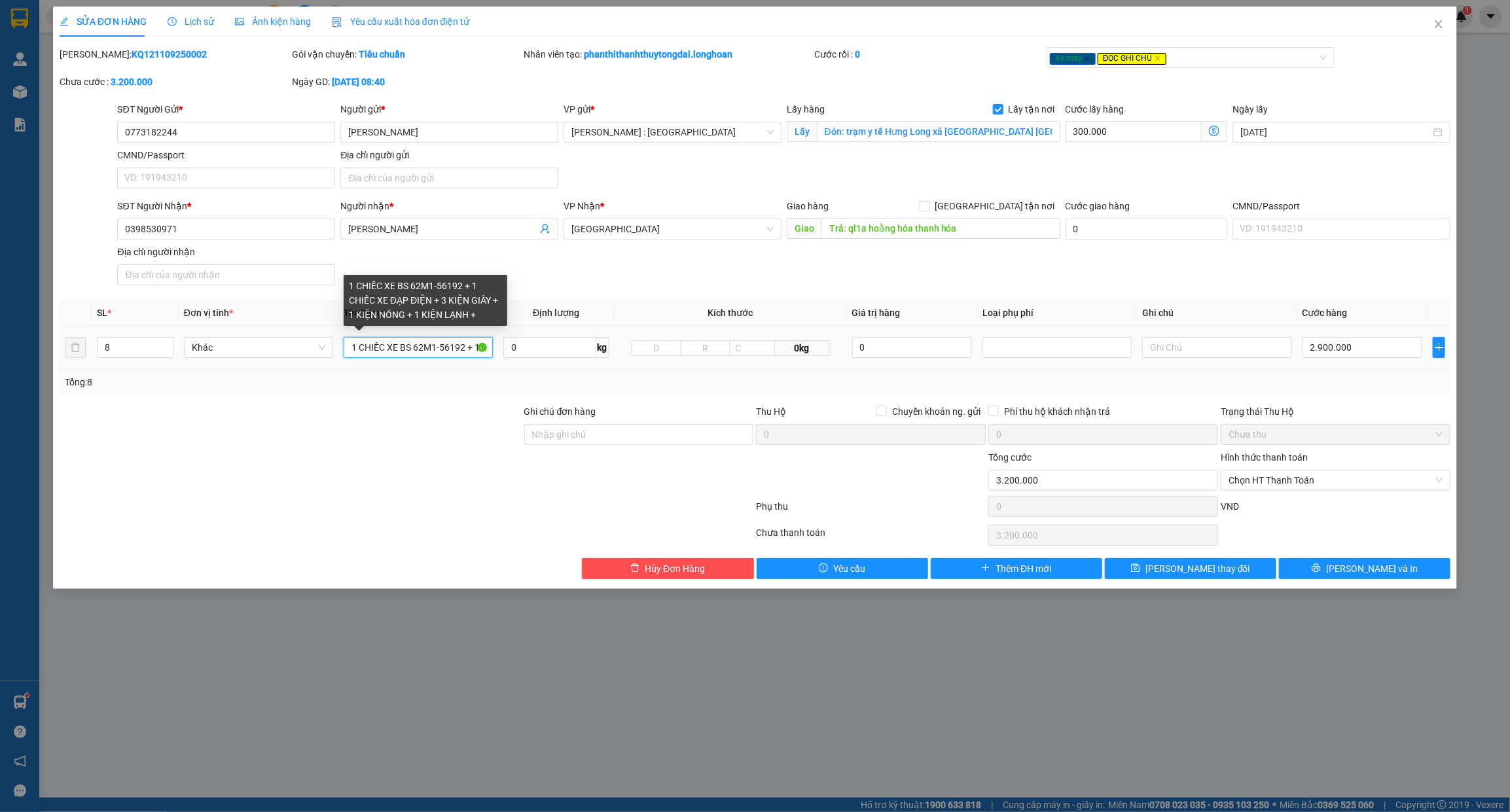
click at [405, 339] on input "1 CHIẾC XE BS 62M1-56192 + 1 CHIẾC XE ĐẠP ĐIỆN + 3 KIỆN GIẤY + 1 KIỆN NÓNG + 1 …" at bounding box center [418, 347] width 149 height 21
click at [459, 351] on input "1 CHIẾC XE BS 62M1-56192 + 1 CHIẾC XE ĐẠP ĐIỆN + 3 KIỆN GIẤY + 1 KIỆN NÓNG + 1 …" at bounding box center [418, 347] width 149 height 21
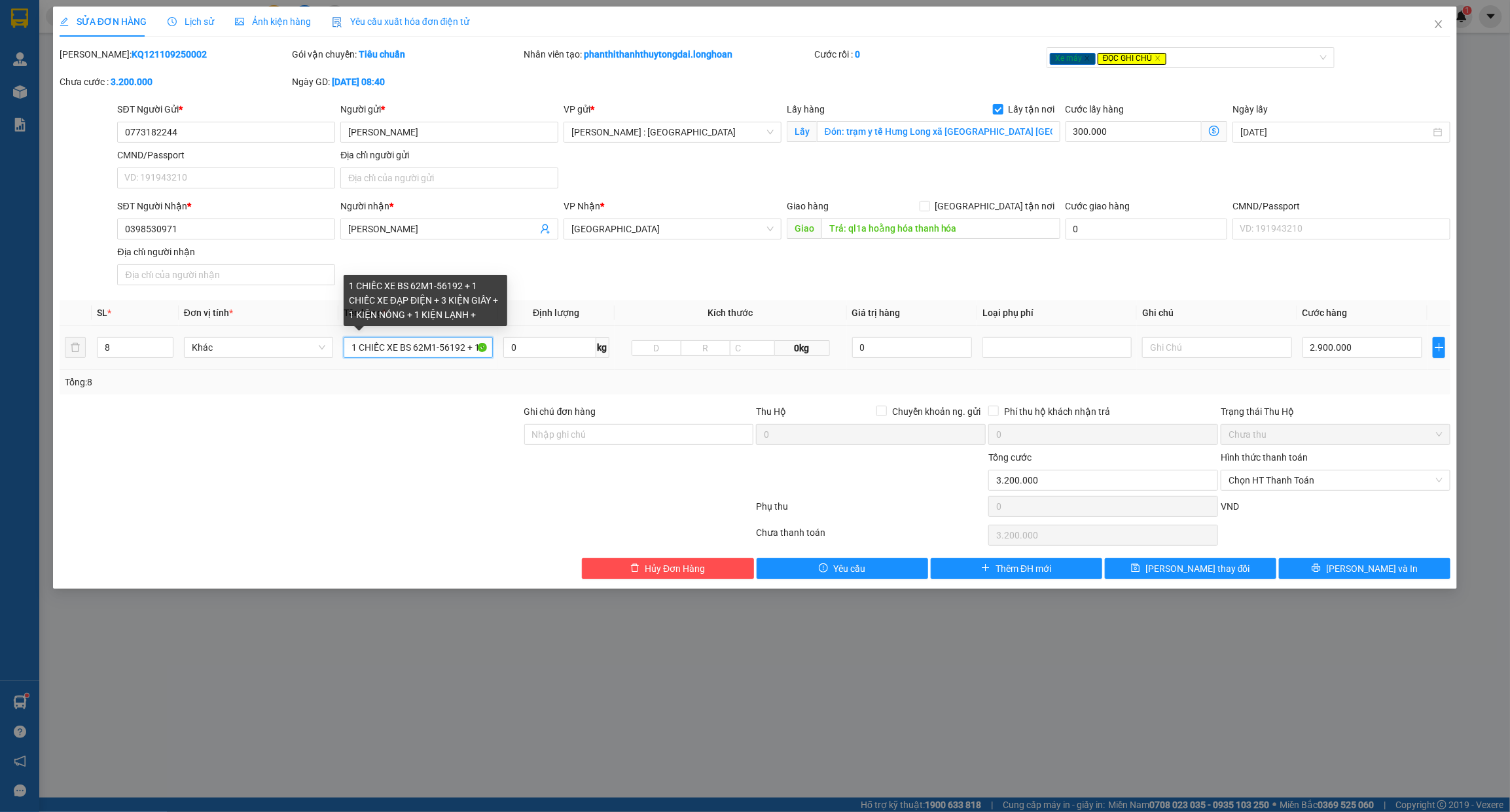
click at [456, 350] on input "1 CHIẾC XE BS 62M1-56192 + 1 CHIẾC XE ĐẠP ĐIỆN + 3 KIỆN GIẤY + 1 KIỆN NÓNG + 1 …" at bounding box center [418, 347] width 149 height 21
click at [459, 351] on input "1 CHIẾC XE BS 62M1-561921 TIVI BỌC MỀN + 1 CHIẾC XE ĐẠP ĐIỆN + 3 KIỆN GIẤY + 1 …" at bounding box center [418, 347] width 149 height 21
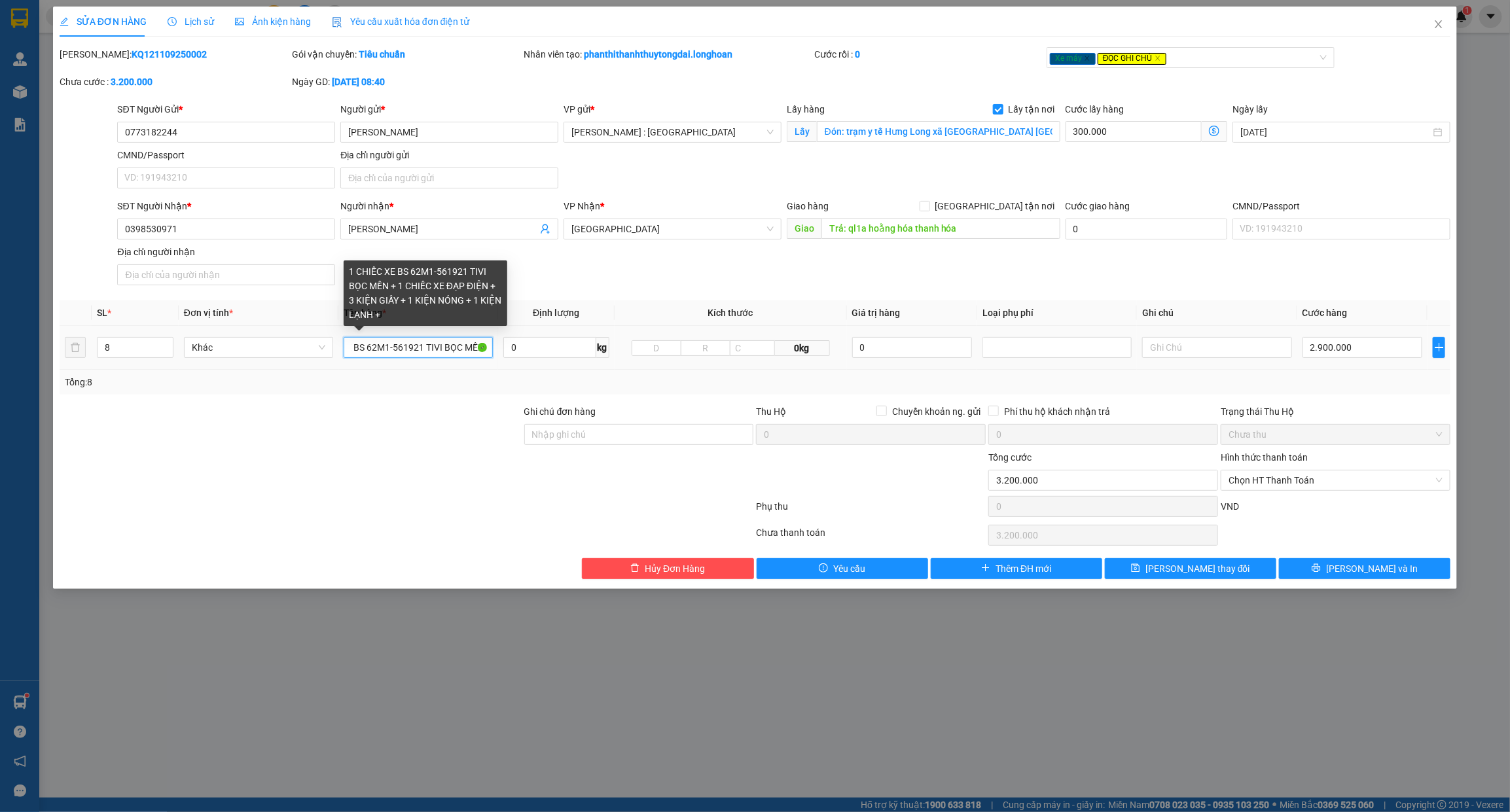
click at [459, 351] on input "1 CHIẾC XE BS 62M1-561921 TIVI BỌC MỀN + 1 CHIẾC XE ĐẠP ĐIỆN + 3 KIỆN GIẤY + 1 …" at bounding box center [418, 347] width 149 height 21
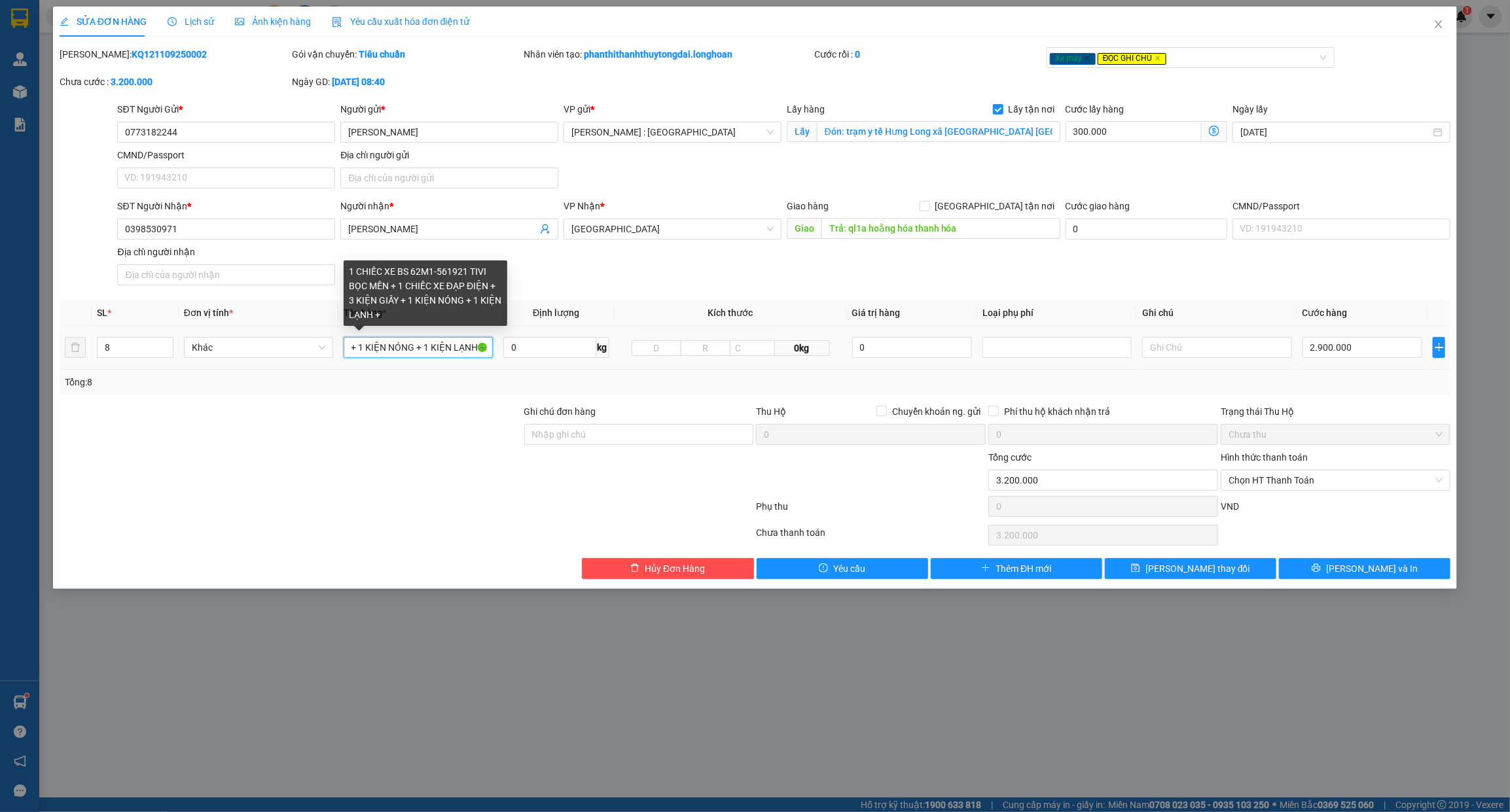
click at [459, 351] on input "1 CHIẾC XE BS 62M1-561921 TIVI BỌC MỀN + 1 CHIẾC XE ĐẠP ĐIỆN + 3 KIỆN GIẤY + 1 …" at bounding box center [418, 347] width 149 height 21
drag, startPoint x: 465, startPoint y: 269, endPoint x: 489, endPoint y: 272, distance: 24.2
click at [489, 272] on div "1 CHIẾC XE BS 62M1-561921 TIVI BỌC MỀN + 1 CHIẾC XE ĐẠP ĐIỆN + 3 KIỆN GIẤY + 1 …" at bounding box center [425, 293] width 163 height 65
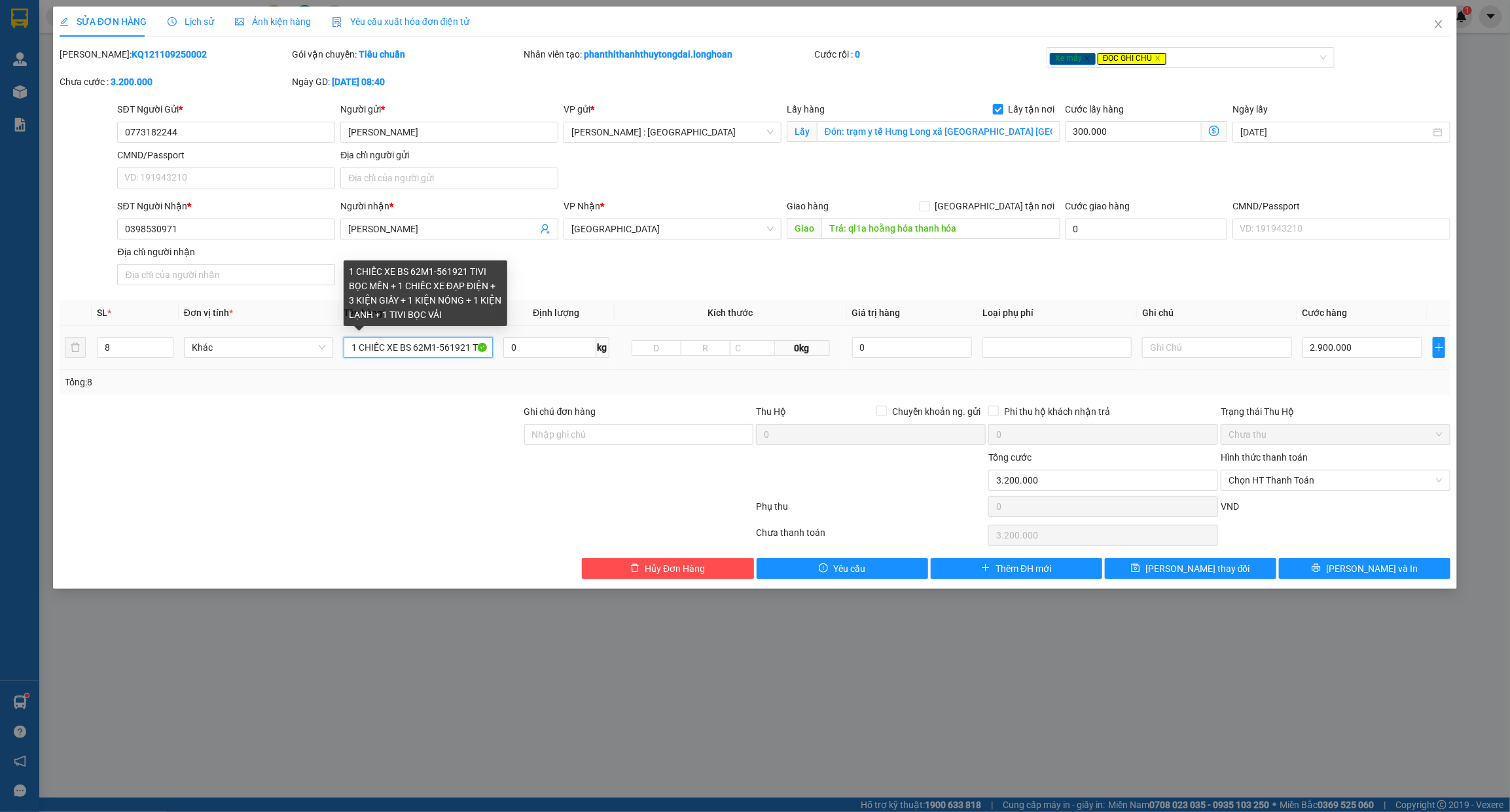
click at [411, 346] on input "1 CHIẾC XE BS 62M1-561921 TIVI BỌC MỀN + 1 CHIẾC XE ĐẠP ĐIỆN + 3 KIỆN GIẤY + 1 …" at bounding box center [418, 347] width 149 height 21
type input "1 CHIẾC XE BS 62M1-561921 + 1 CHIẾC XE ĐẠP ĐIỆN + 3 KIỆN GIẤY + 1 KIỆN NÓNG + 1…"
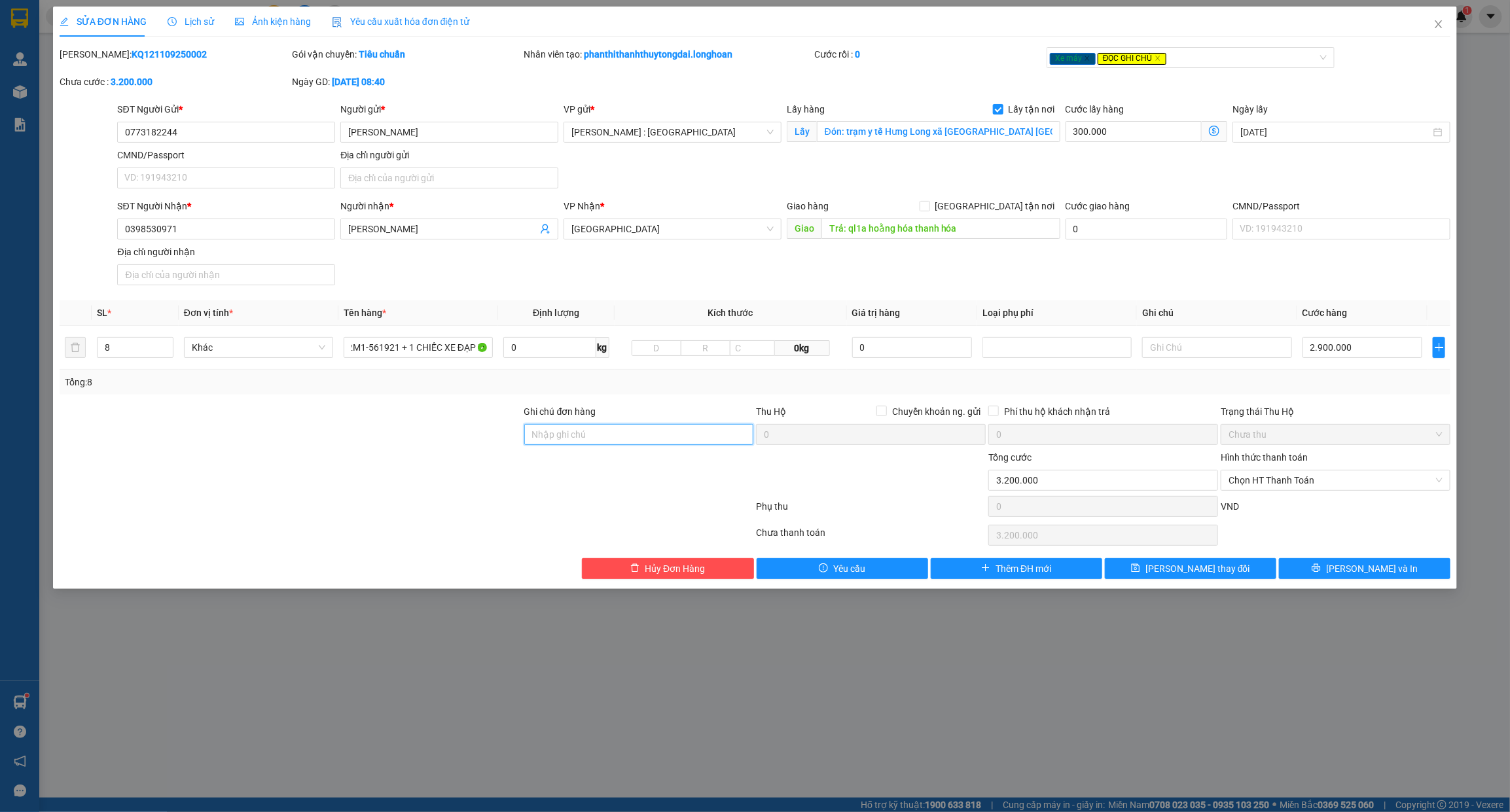
scroll to position [0, 0]
click at [570, 434] on input "Ghi chú đơn hàng" at bounding box center [639, 434] width 230 height 21
type input "`"
type input "CHIÀ KHÓA QUẤN TAY LÁI - CAVET ĐỂ COP"
click at [1313, 407] on div "Trạng thái Thu Hộ" at bounding box center [1336, 412] width 230 height 15
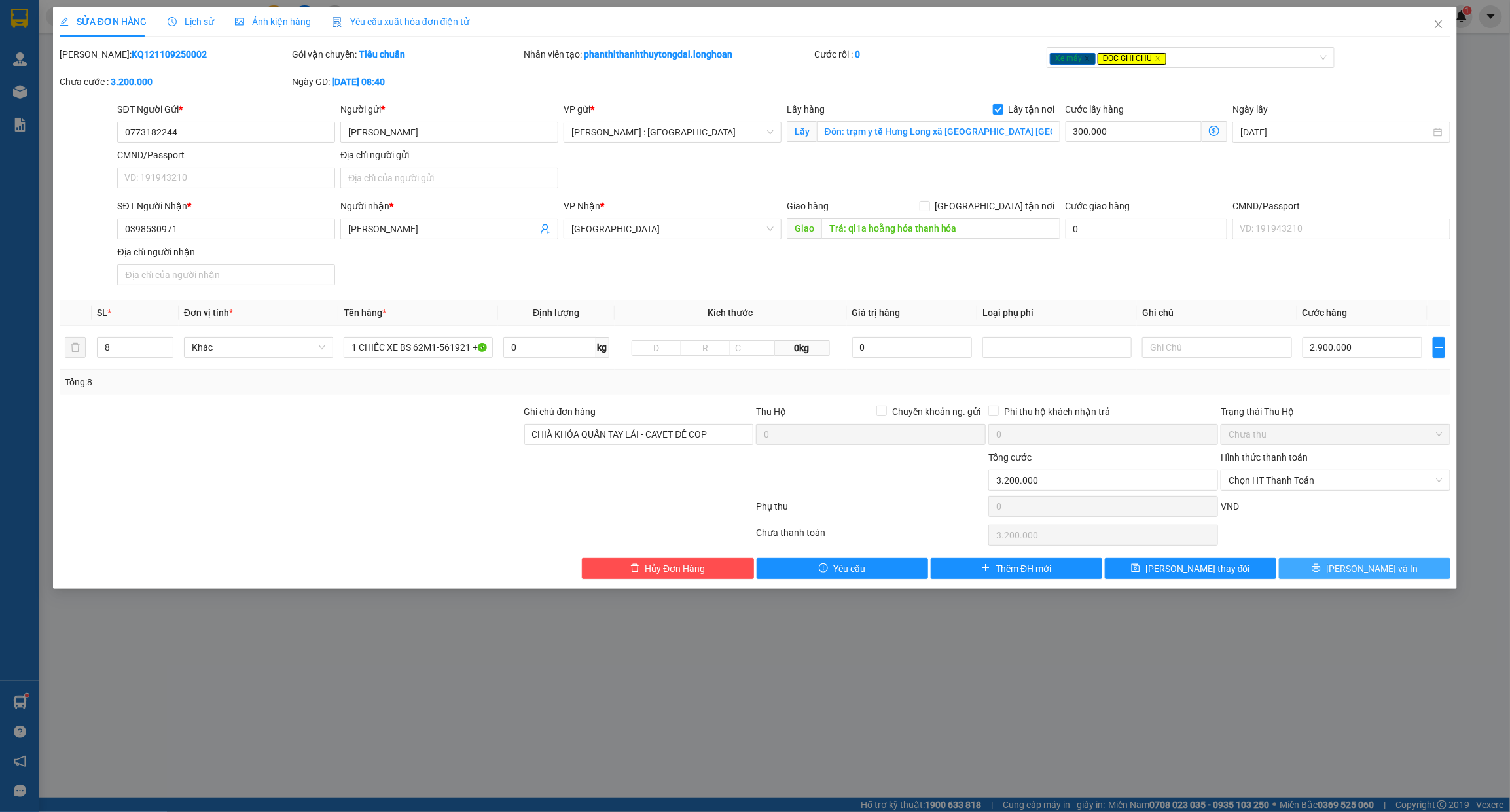
click at [1378, 566] on span "[PERSON_NAME] và In" at bounding box center [1372, 569] width 92 height 15
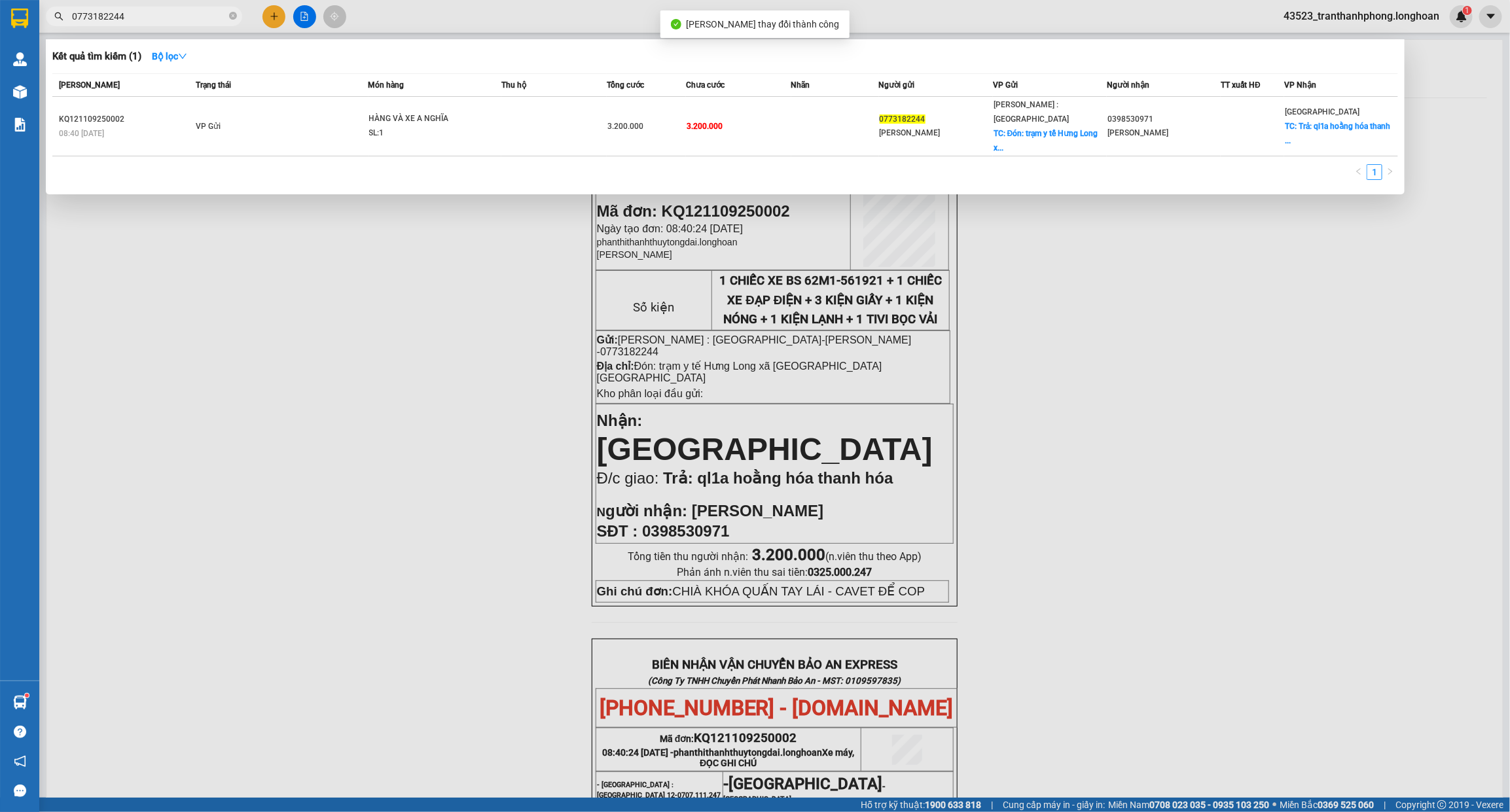
click at [185, 20] on input "0773182244" at bounding box center [149, 17] width 155 height 15
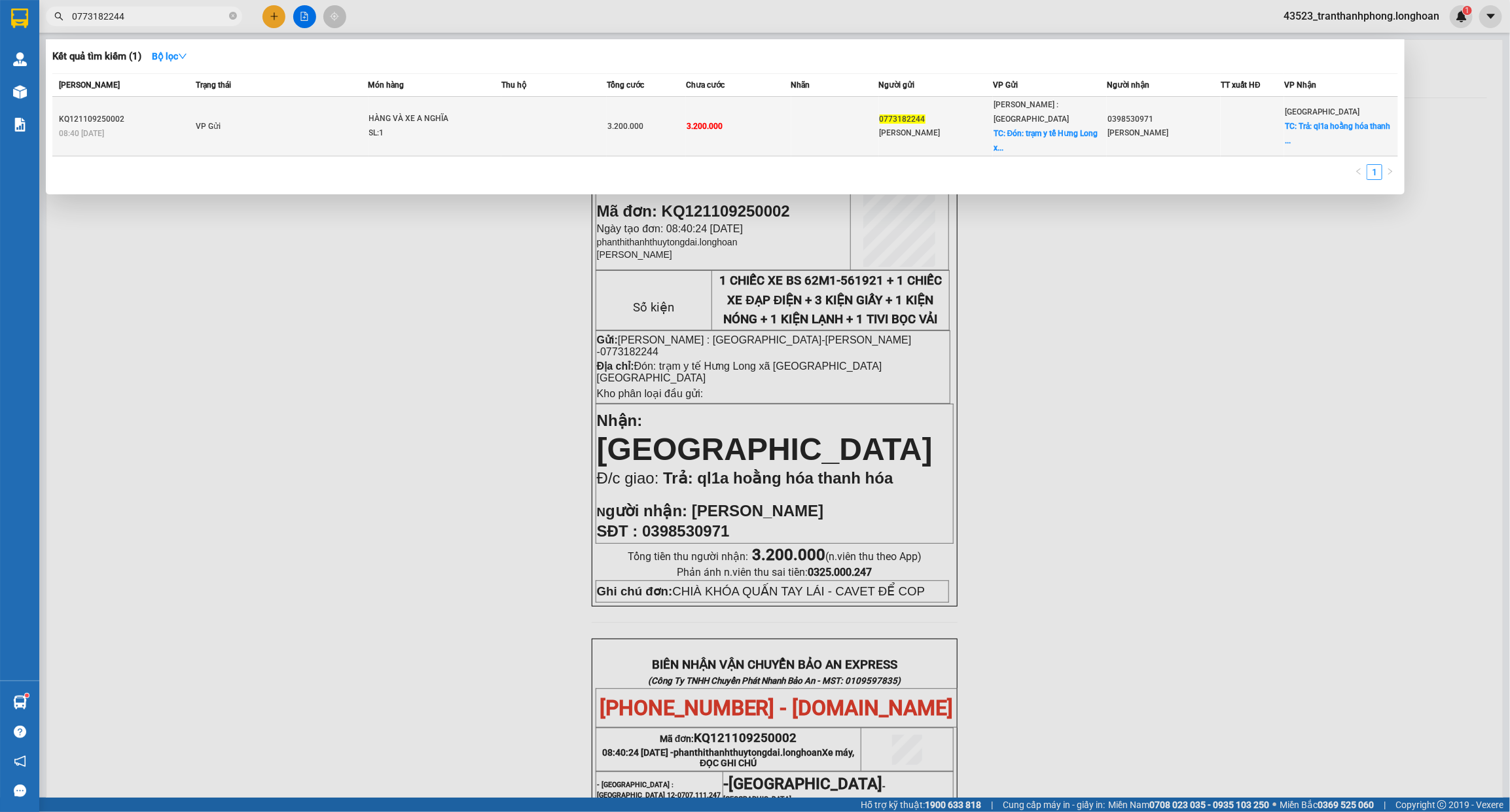
click at [397, 132] on td "HÀNG VÀ XE A NGHĨA SL: 1" at bounding box center [435, 126] width 134 height 60
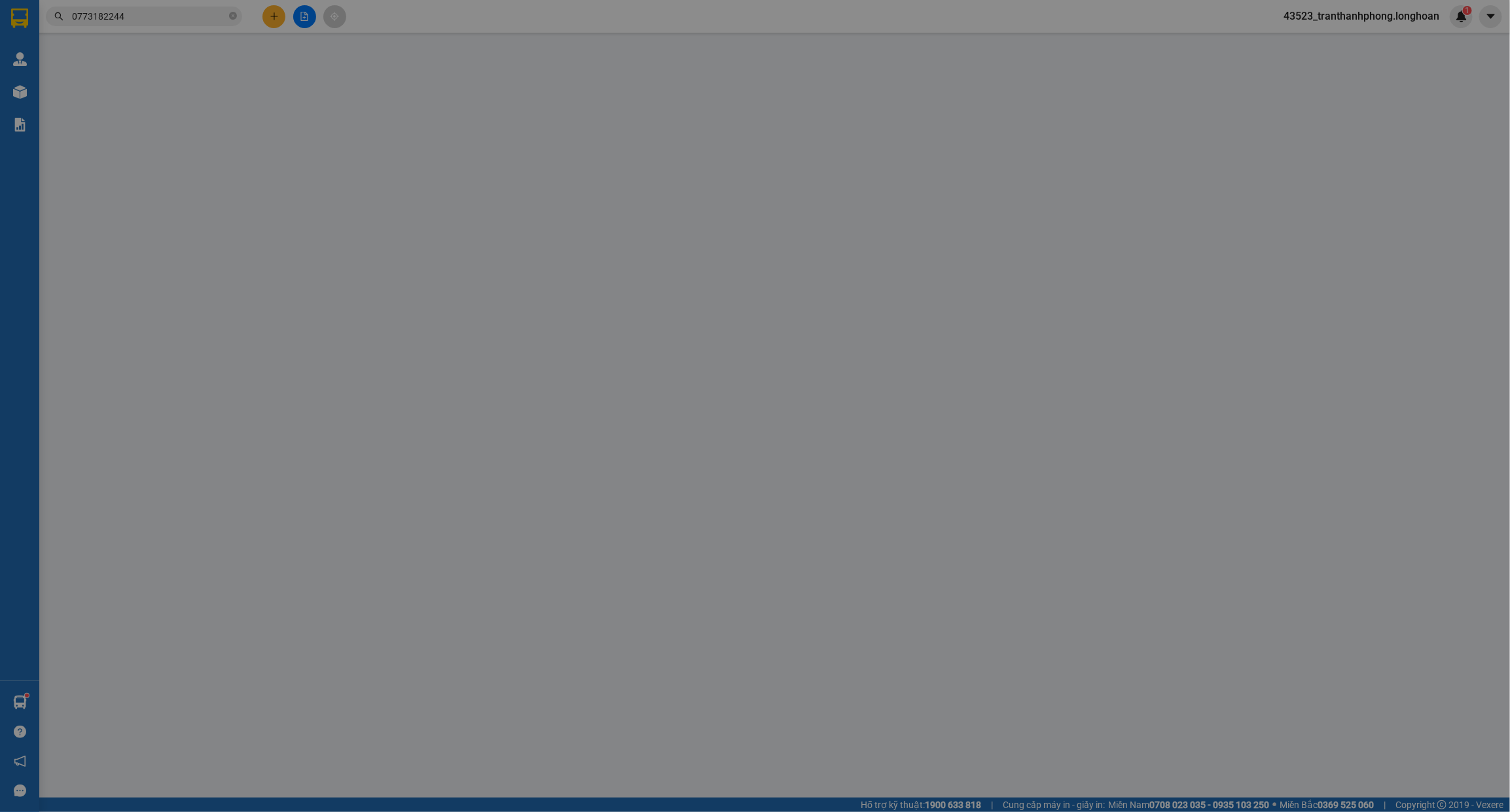
type input "0773182244"
type input "[PERSON_NAME]"
checkbox input "true"
type input "Đón: trạm y tế Hưng Long xã [GEOGRAPHIC_DATA] [GEOGRAPHIC_DATA]"
type input "0398530971"
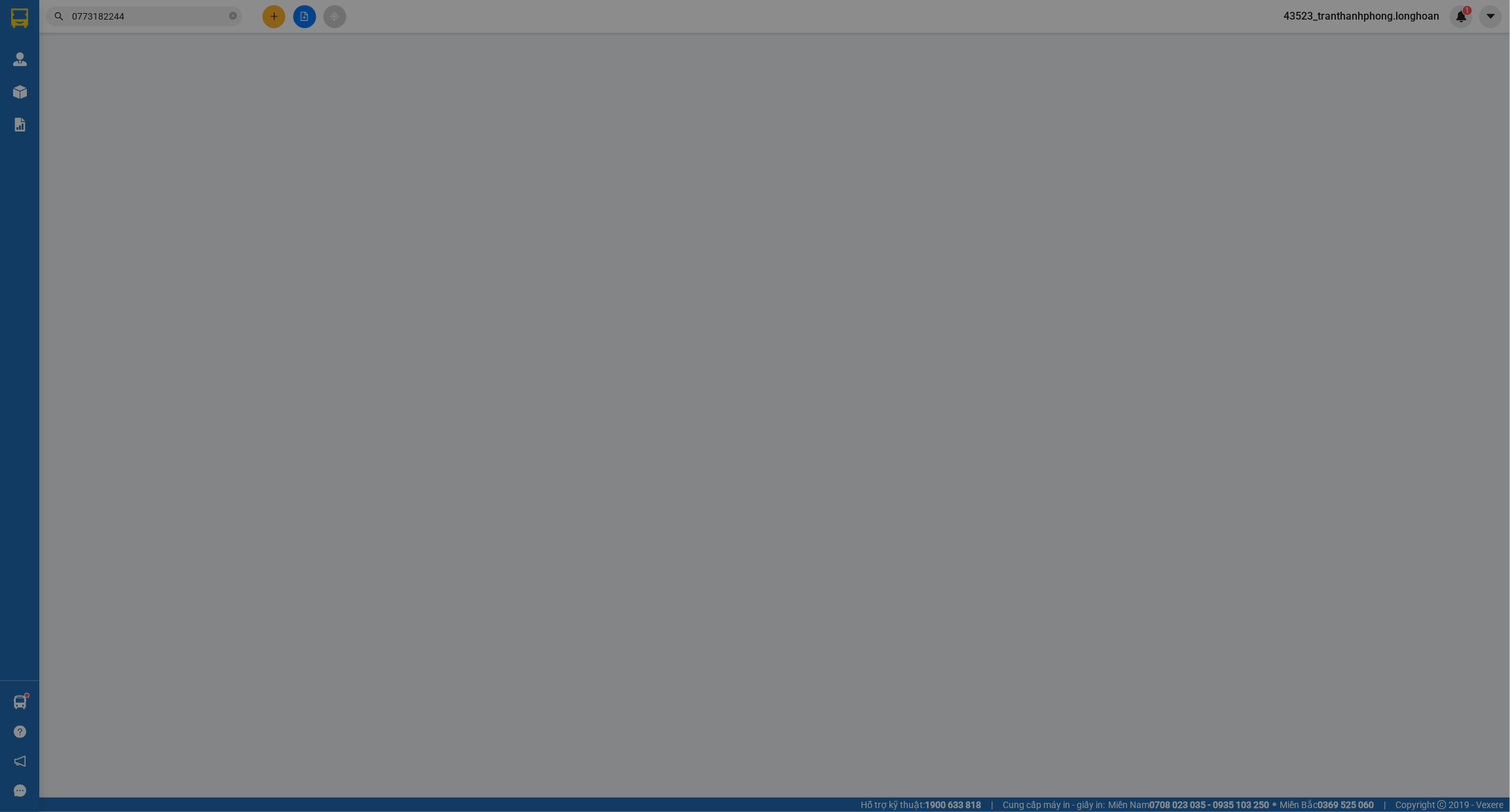
type input "[PERSON_NAME]"
type input "Trả: ql1a hoằng hóa thanh hóa"
type input "CHIÀ KHÓA QUẤN TAY LÁI - CAVET ĐỂ COP"
type input "3.200.000"
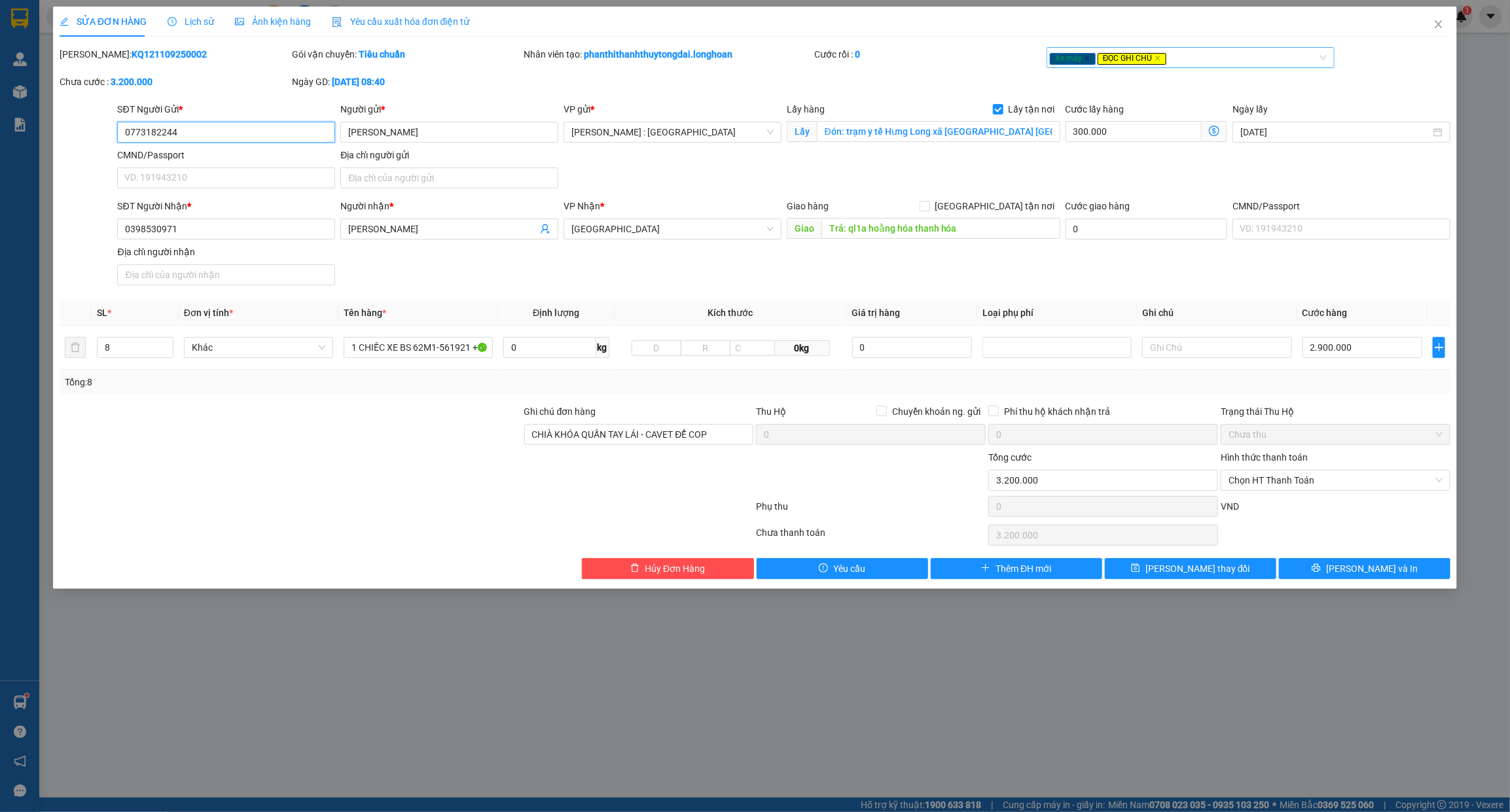
click at [1180, 65] on div "Xe máy ĐỌC GHI CHÚ" at bounding box center [1184, 57] width 268 height 16
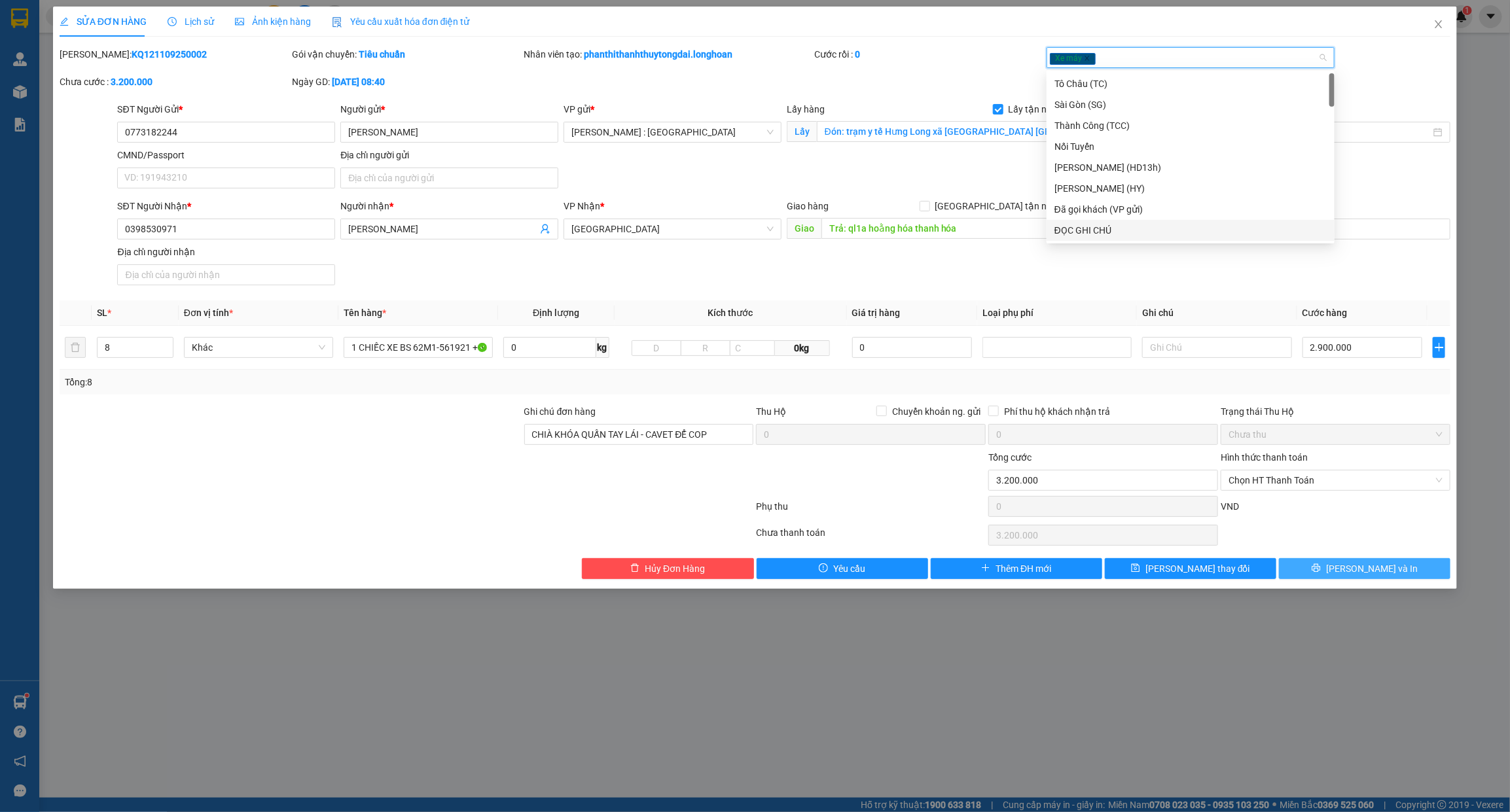
click at [1335, 570] on button "[PERSON_NAME] và In" at bounding box center [1365, 568] width 171 height 21
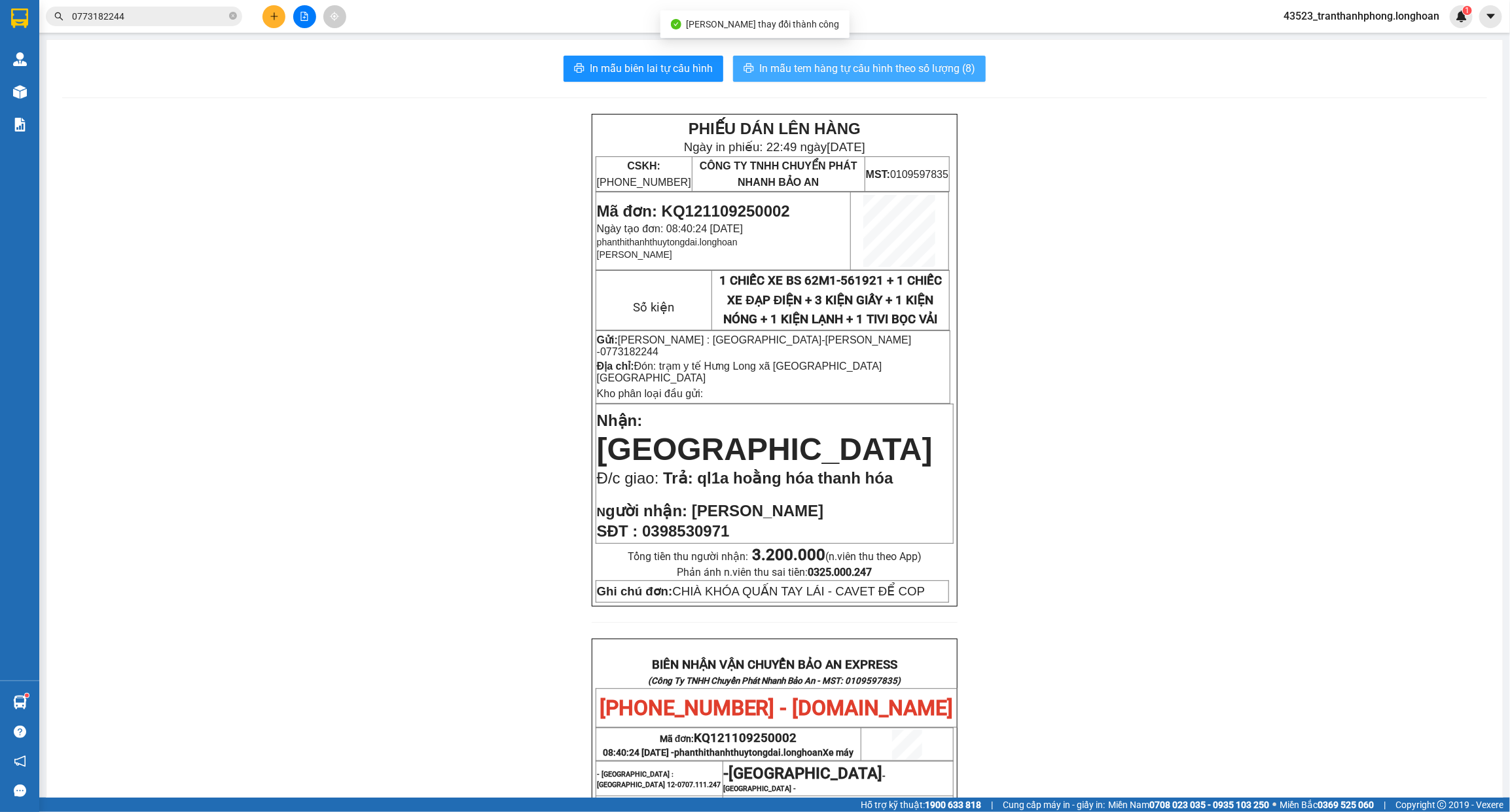
click at [852, 65] on span "In mẫu tem hàng tự cấu hình theo số lượng (8)" at bounding box center [867, 68] width 216 height 17
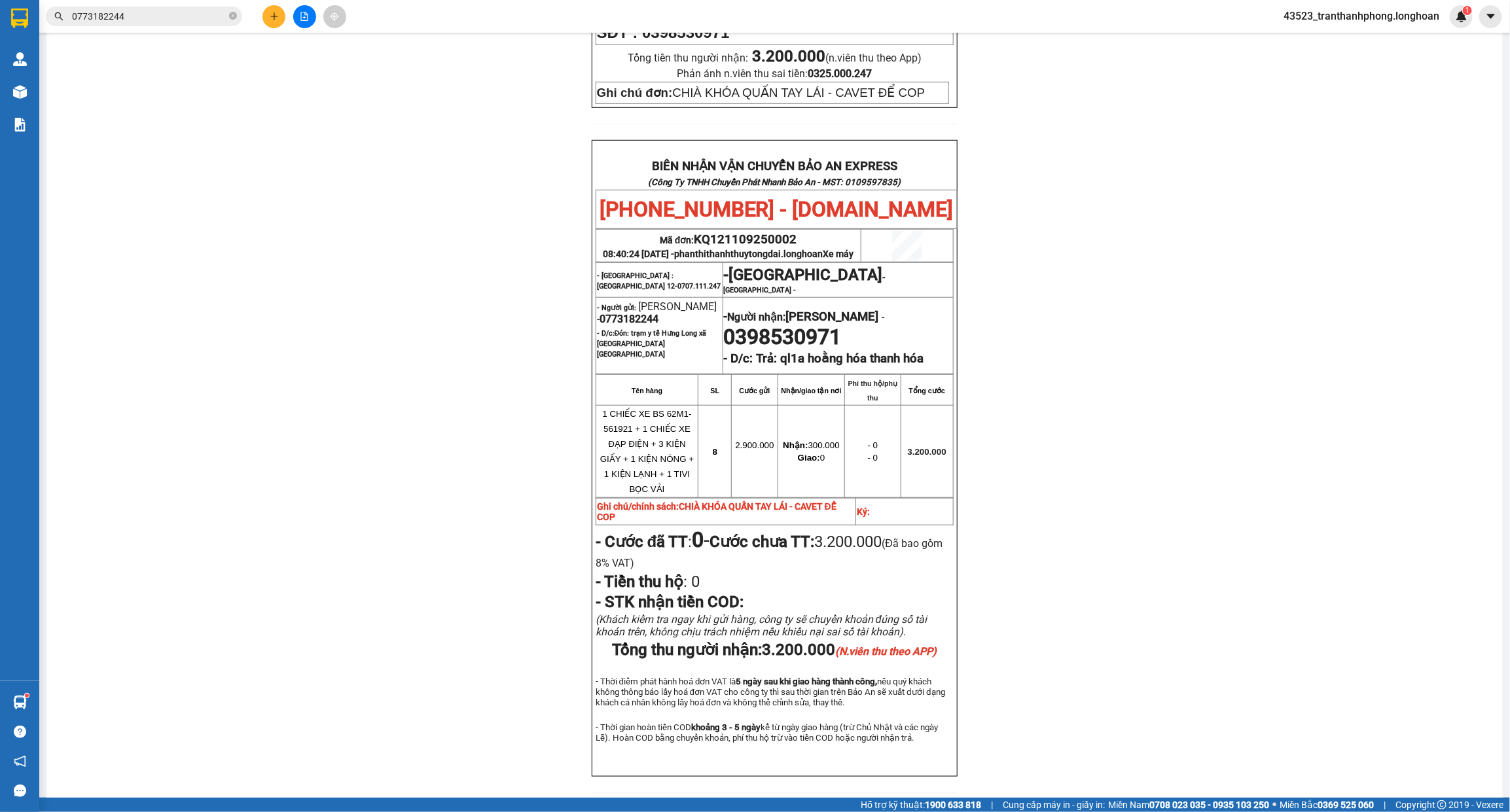
scroll to position [532, 0]
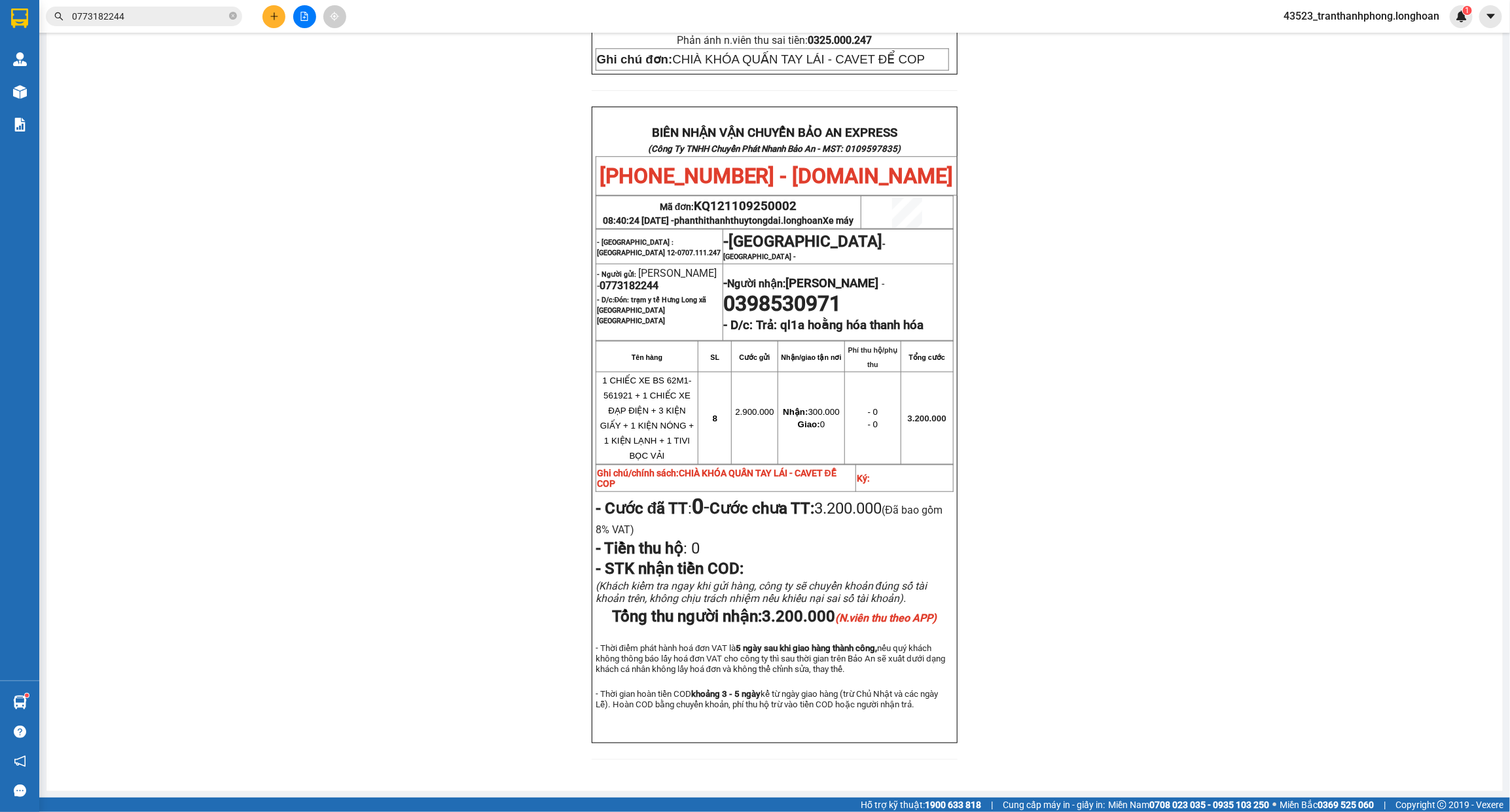
click at [639, 280] on span "0773182244" at bounding box center [629, 285] width 59 height 12
copy span "0773182244"
click at [177, 9] on input "0773182244" at bounding box center [149, 17] width 155 height 15
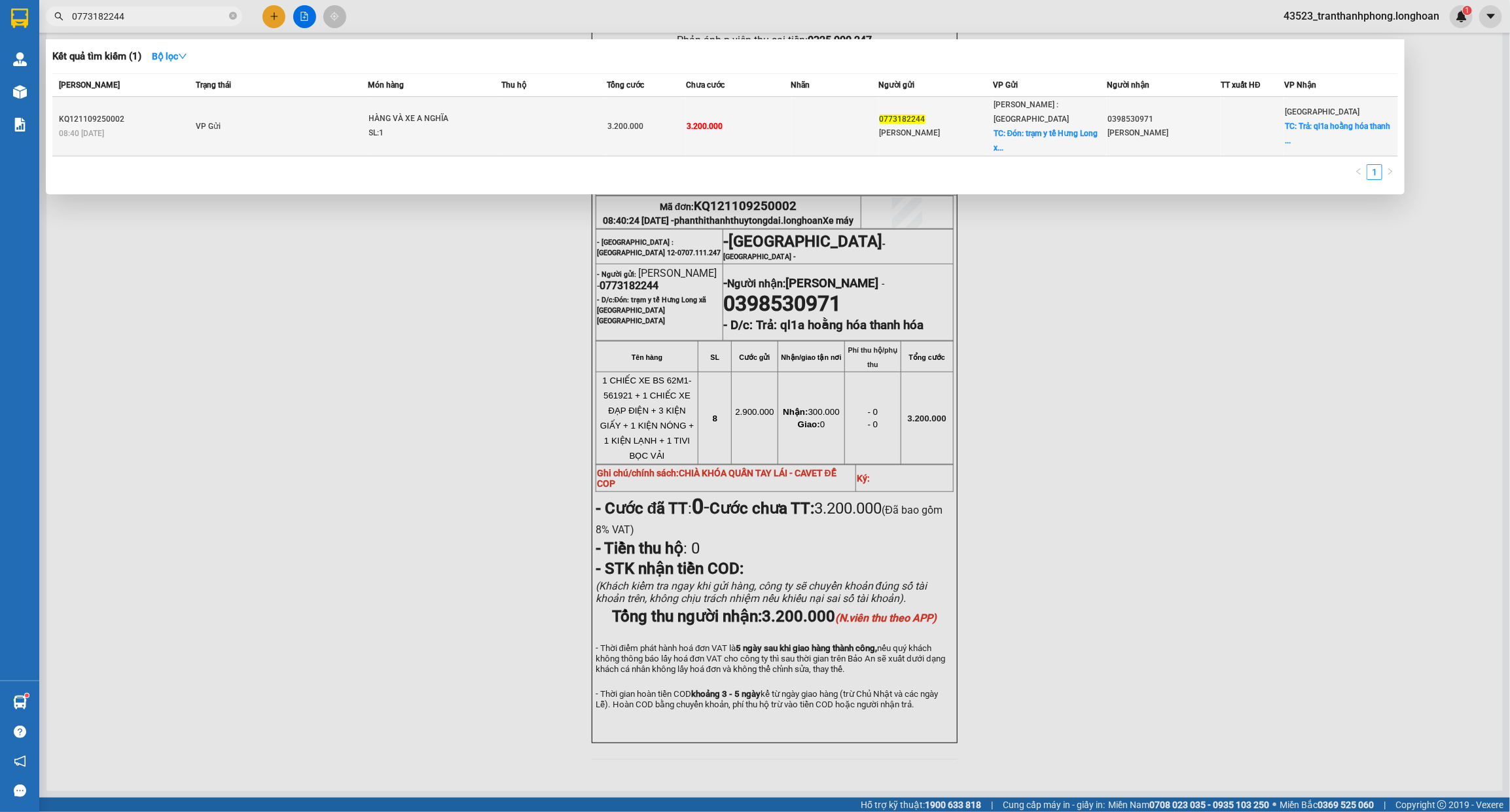
click at [295, 134] on td "VP Gửi" at bounding box center [280, 126] width 175 height 60
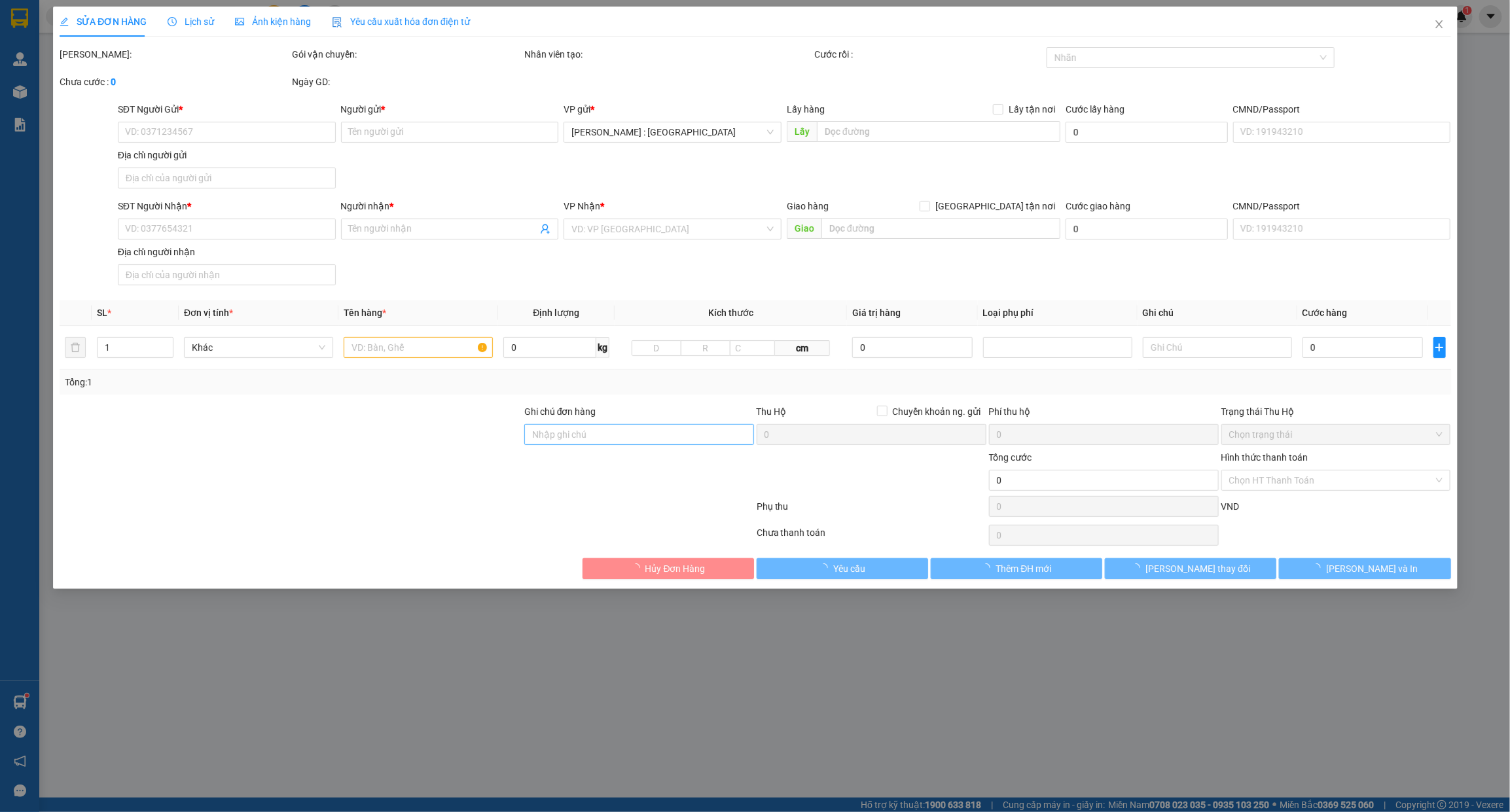
type input "0773182244"
type input "[PERSON_NAME]"
checkbox input "true"
type input "Đón: trạm y tế Hưng Long xã [GEOGRAPHIC_DATA] [GEOGRAPHIC_DATA]"
type input "0398530971"
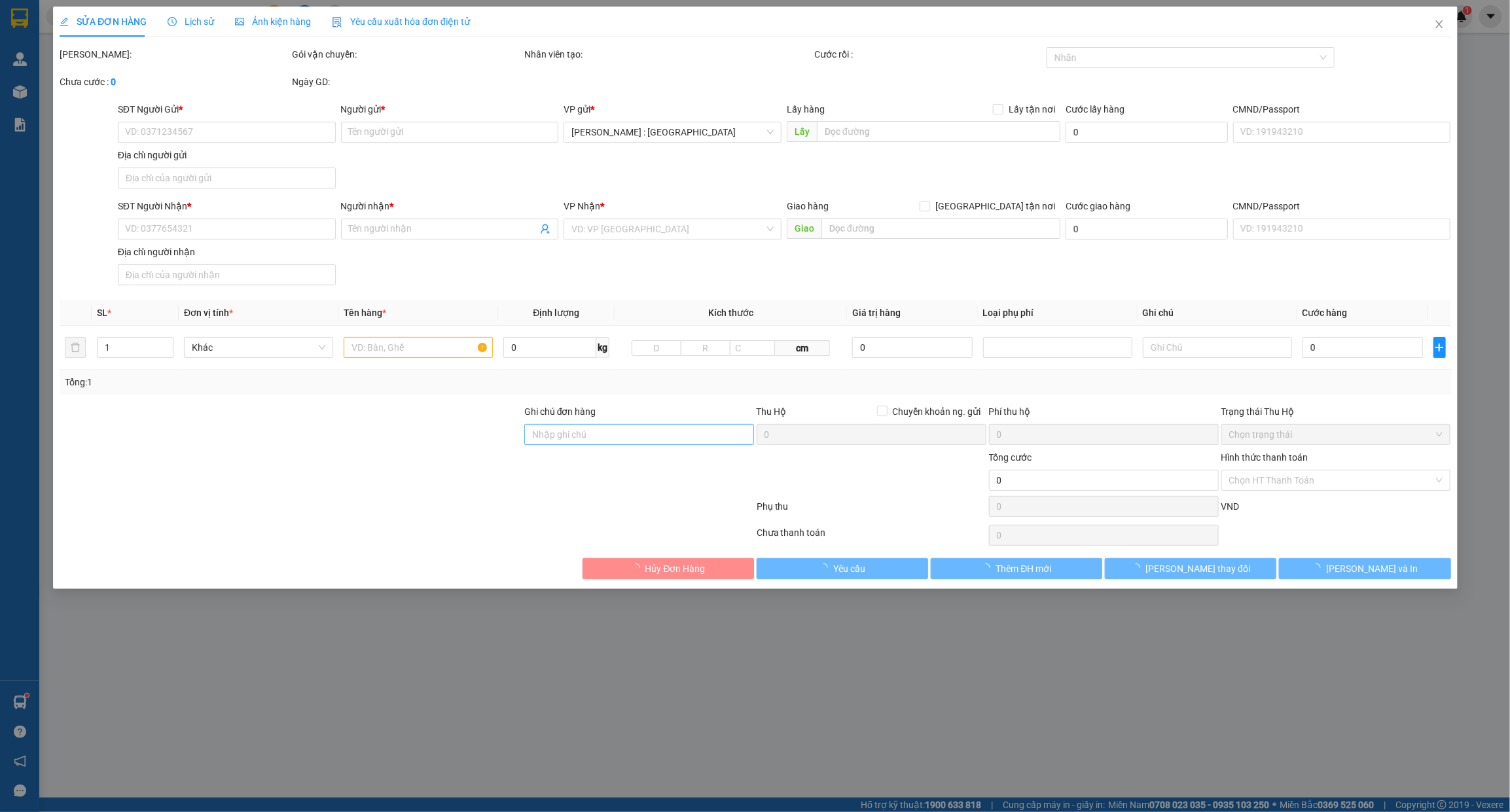
type input "[PERSON_NAME]"
type input "Trả: ql1a hoằng hóa thanh hóa"
type input "CHIÀ KHÓA QUẤN TAY LÁI - CAVET ĐỂ COP"
type input "3.200.000"
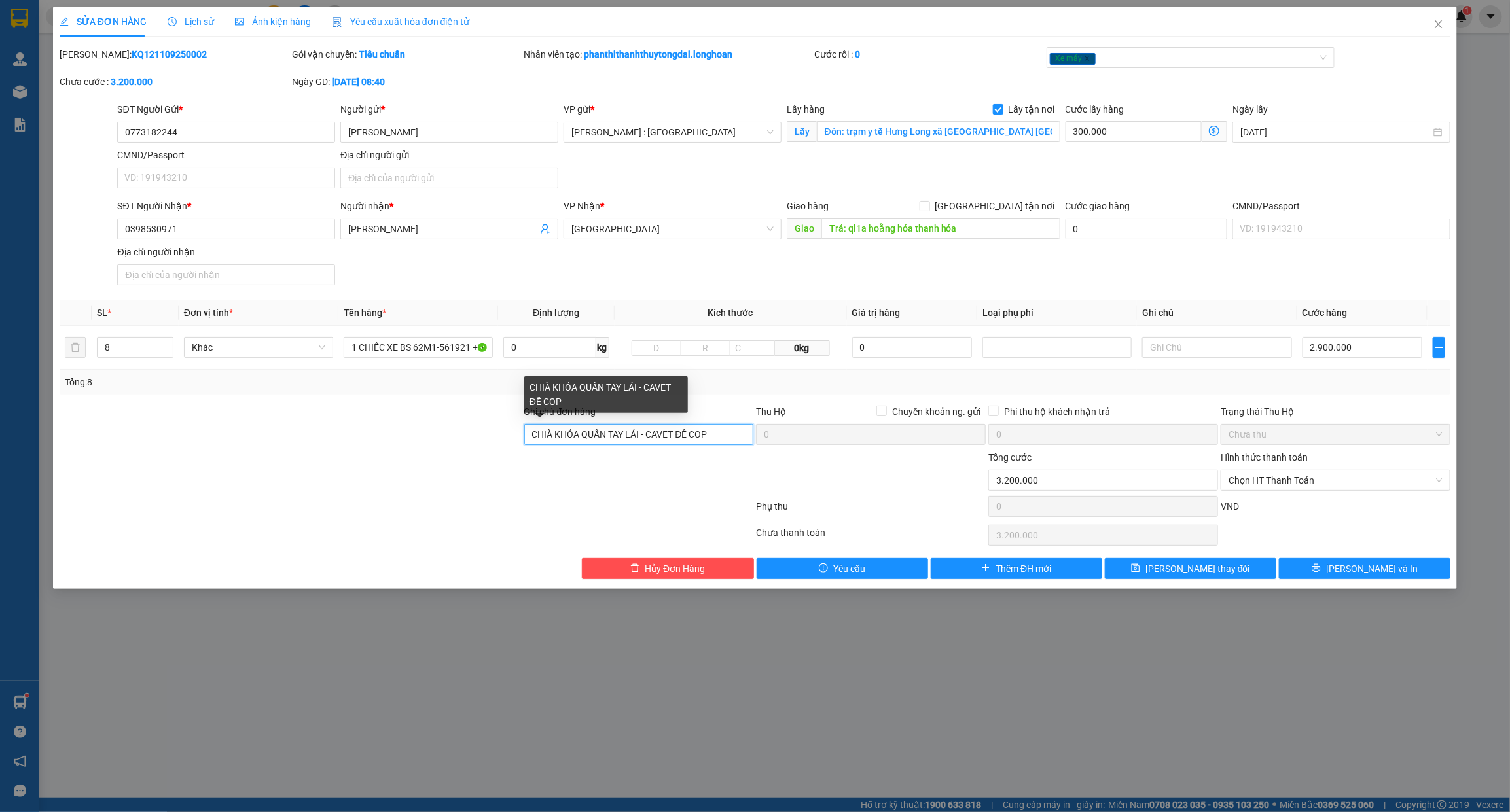
click at [655, 439] on input "CHIÀ KHÓA QUẤN TAY LÁI - CAVET ĐỂ COP" at bounding box center [639, 434] width 230 height 21
drag, startPoint x: 652, startPoint y: 440, endPoint x: 745, endPoint y: 434, distance: 93.2
click at [745, 434] on input "CHIÀ KHÓA QUẤN TAY LÁI - CAVET ĐỂ COP" at bounding box center [639, 434] width 230 height 21
type input "CHIÀ KHÓA QUẤN TAY LÁI - KHÔNG CAVET"
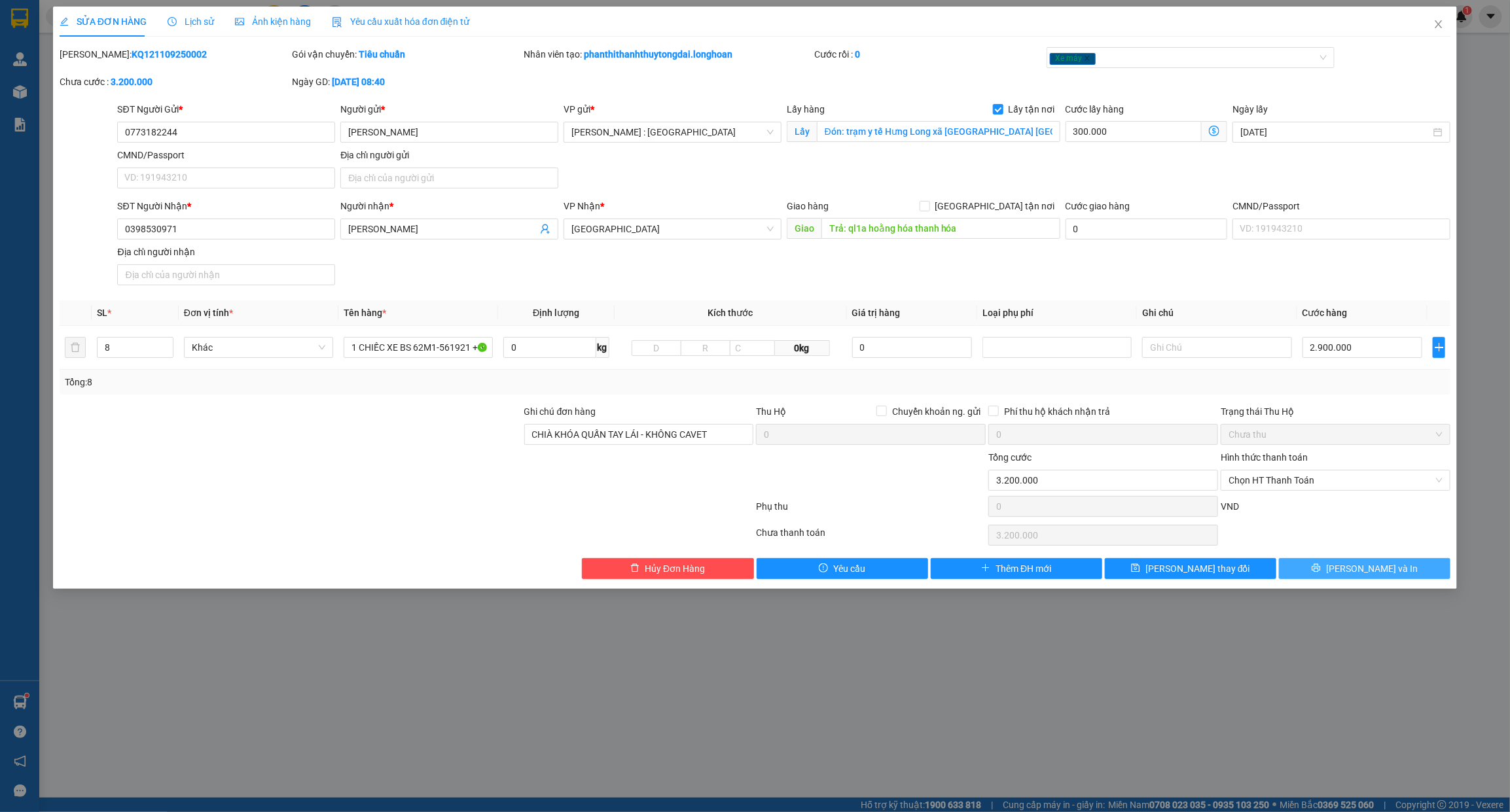
click at [1315, 570] on button "[PERSON_NAME] và In" at bounding box center [1365, 568] width 171 height 21
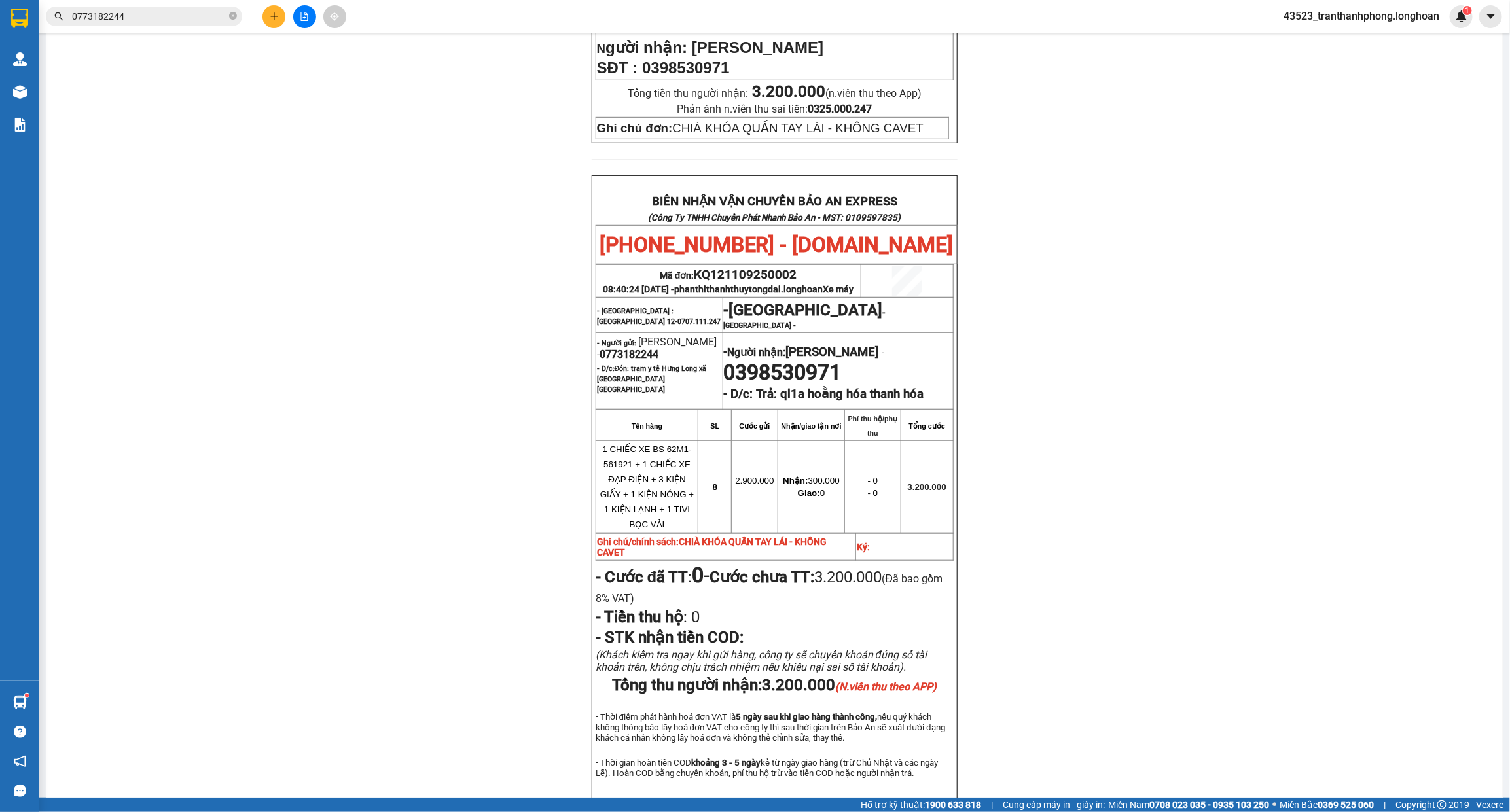
scroll to position [532, 0]
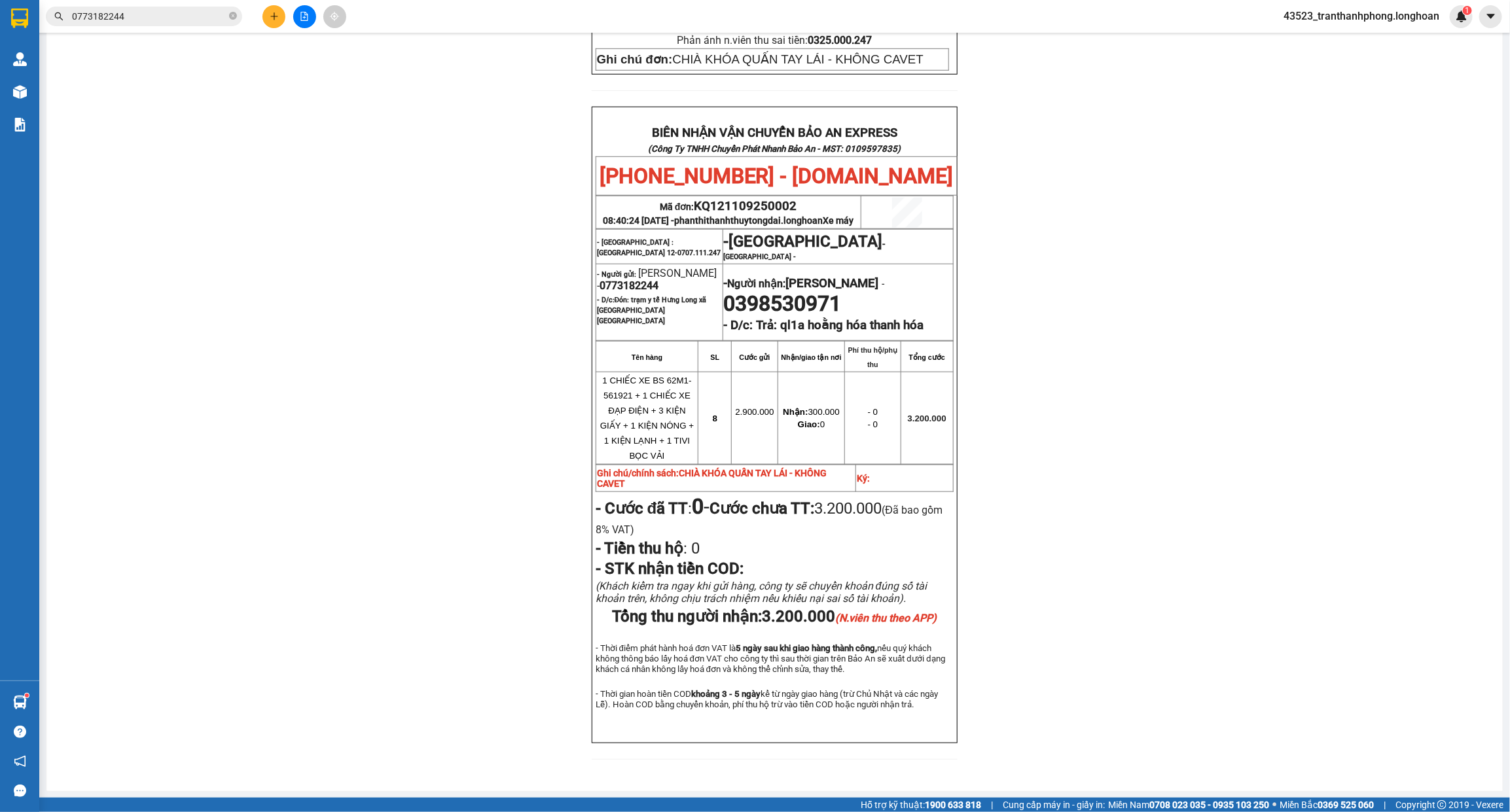
click at [642, 280] on span "0773182244" at bounding box center [629, 285] width 59 height 12
copy span "0773182244"
click at [640, 280] on span "0773182244" at bounding box center [629, 285] width 59 height 12
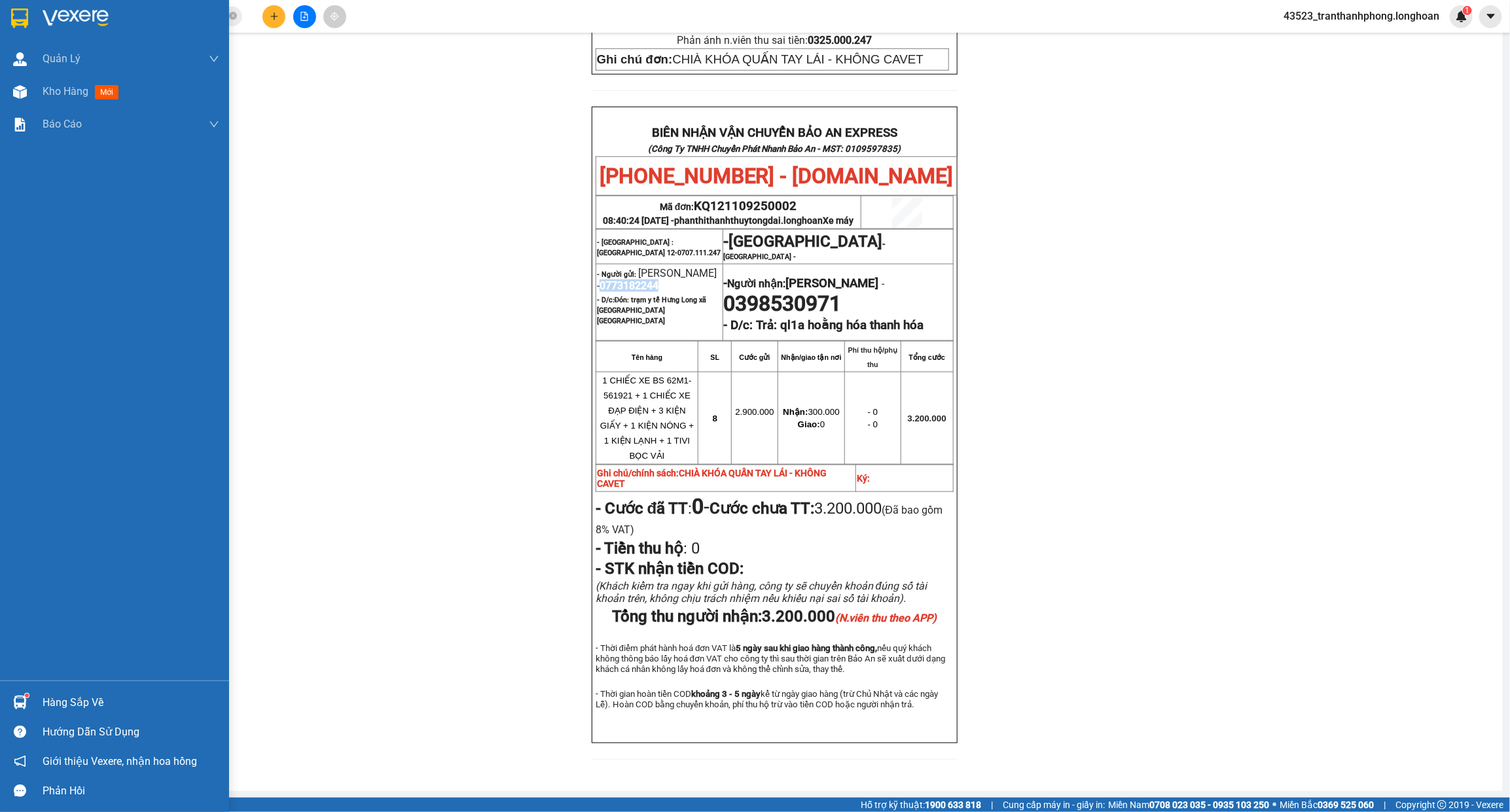
click at [17, 23] on img at bounding box center [19, 18] width 17 height 20
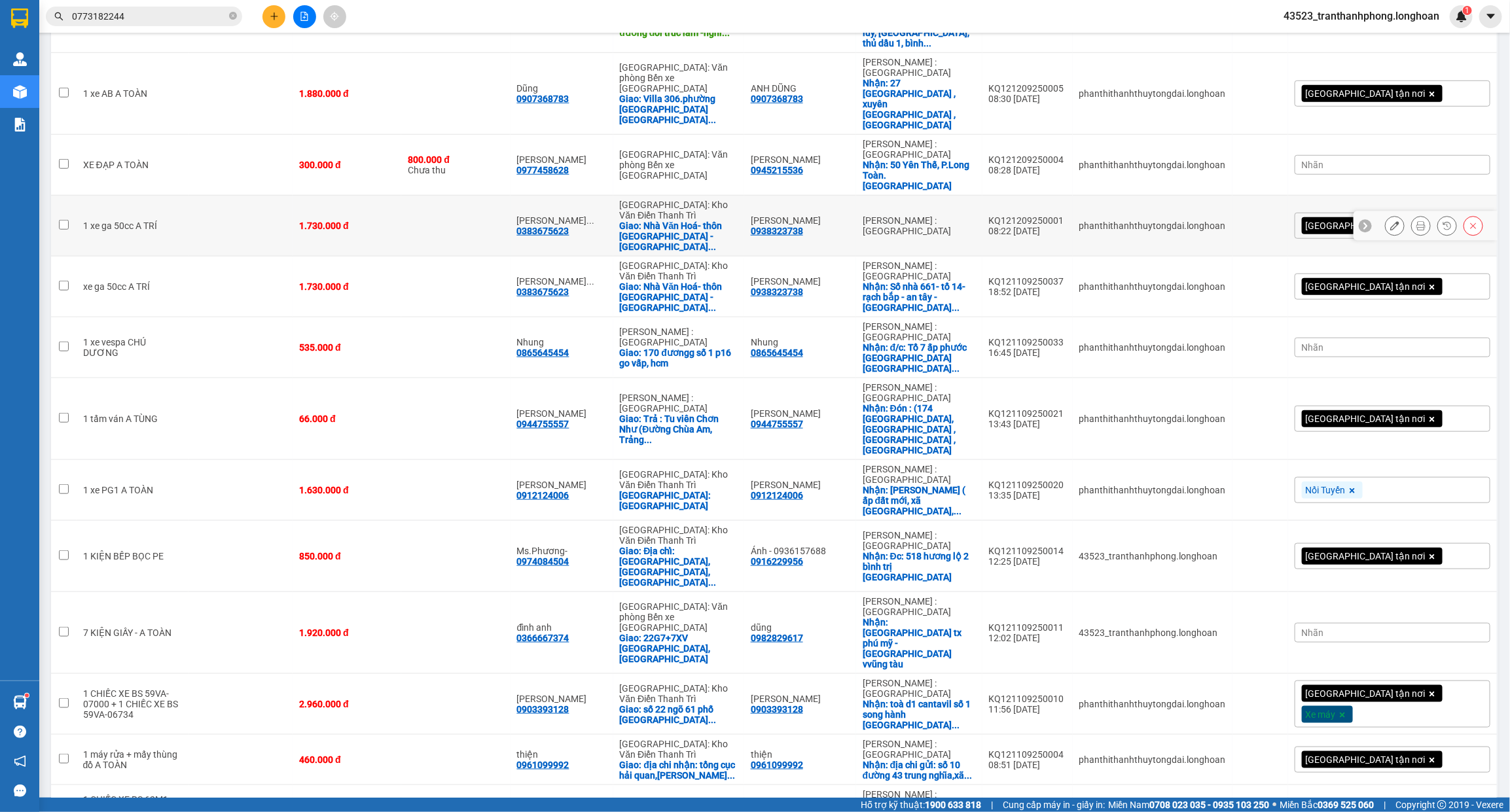
scroll to position [689, 0]
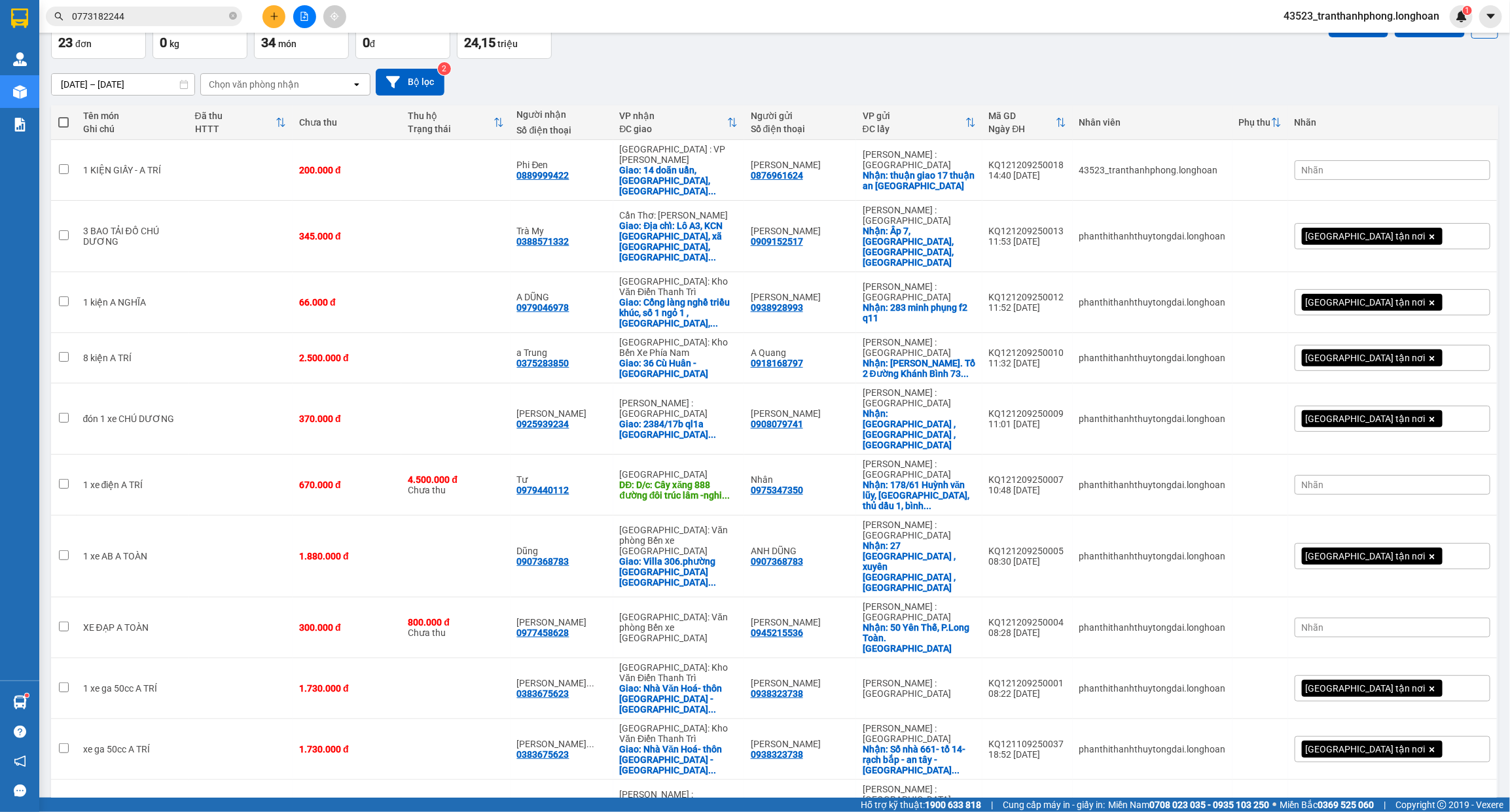
scroll to position [689, 0]
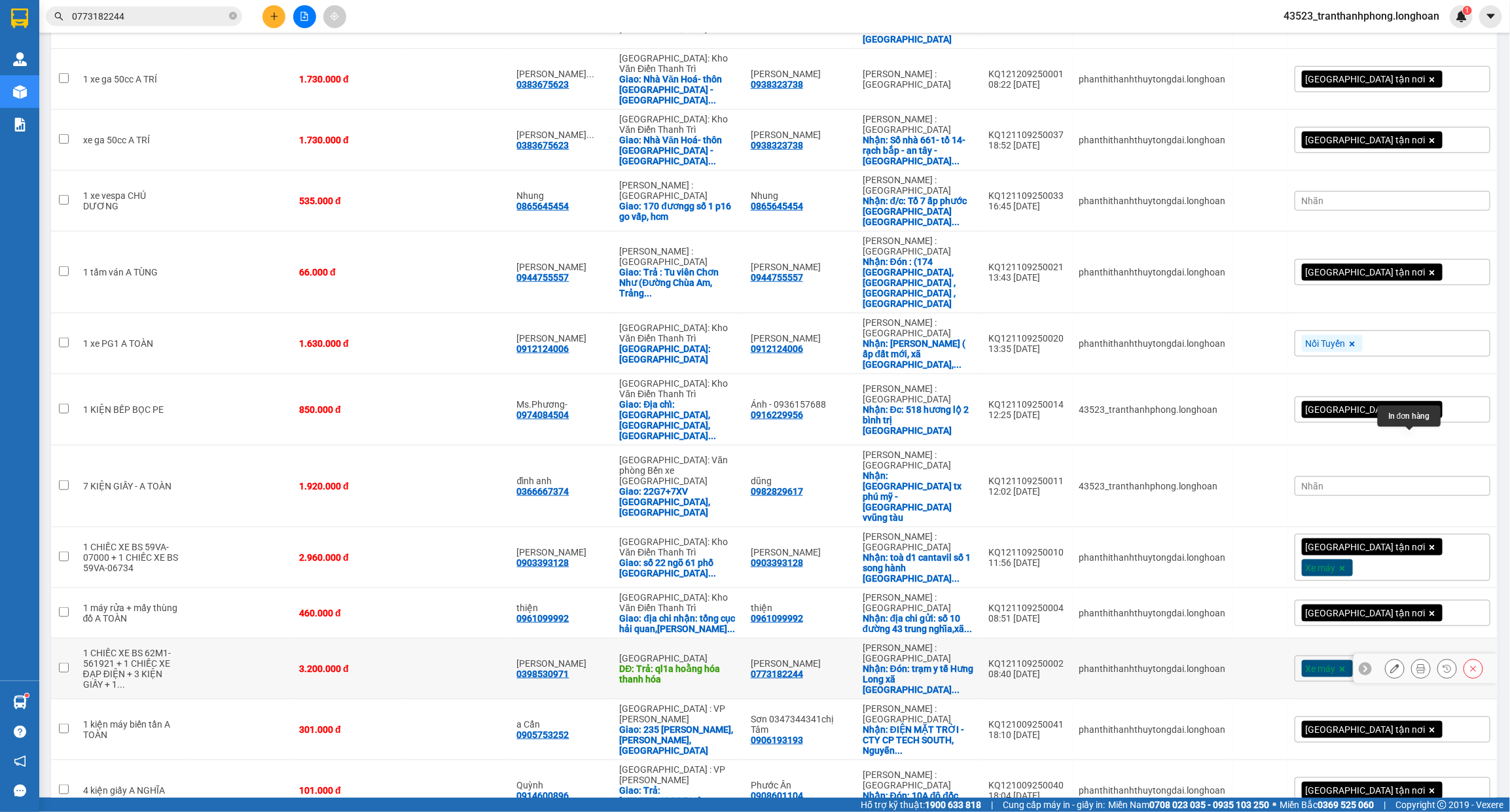
click at [1416, 664] on icon at bounding box center [1421, 668] width 9 height 9
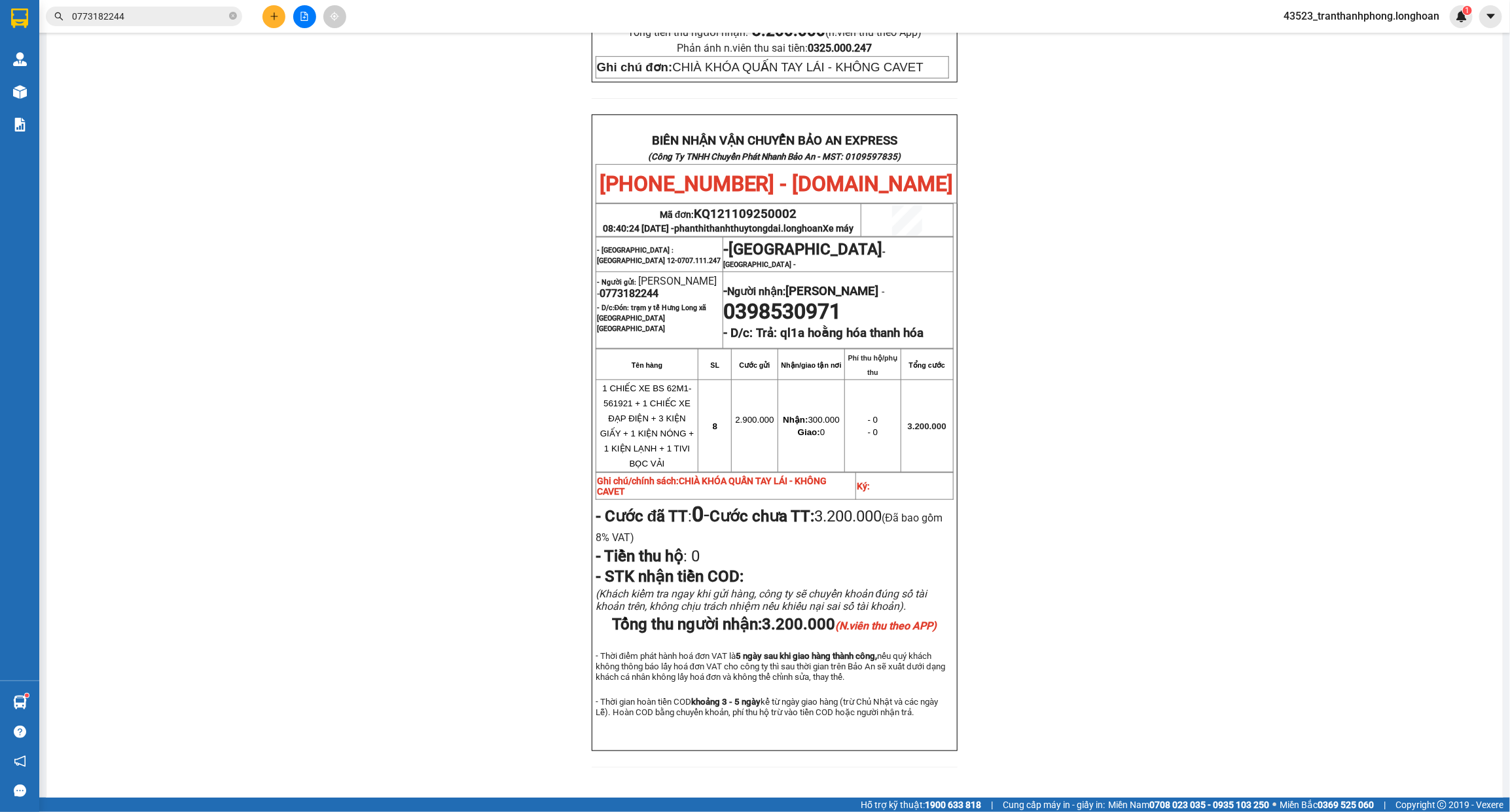
scroll to position [532, 0]
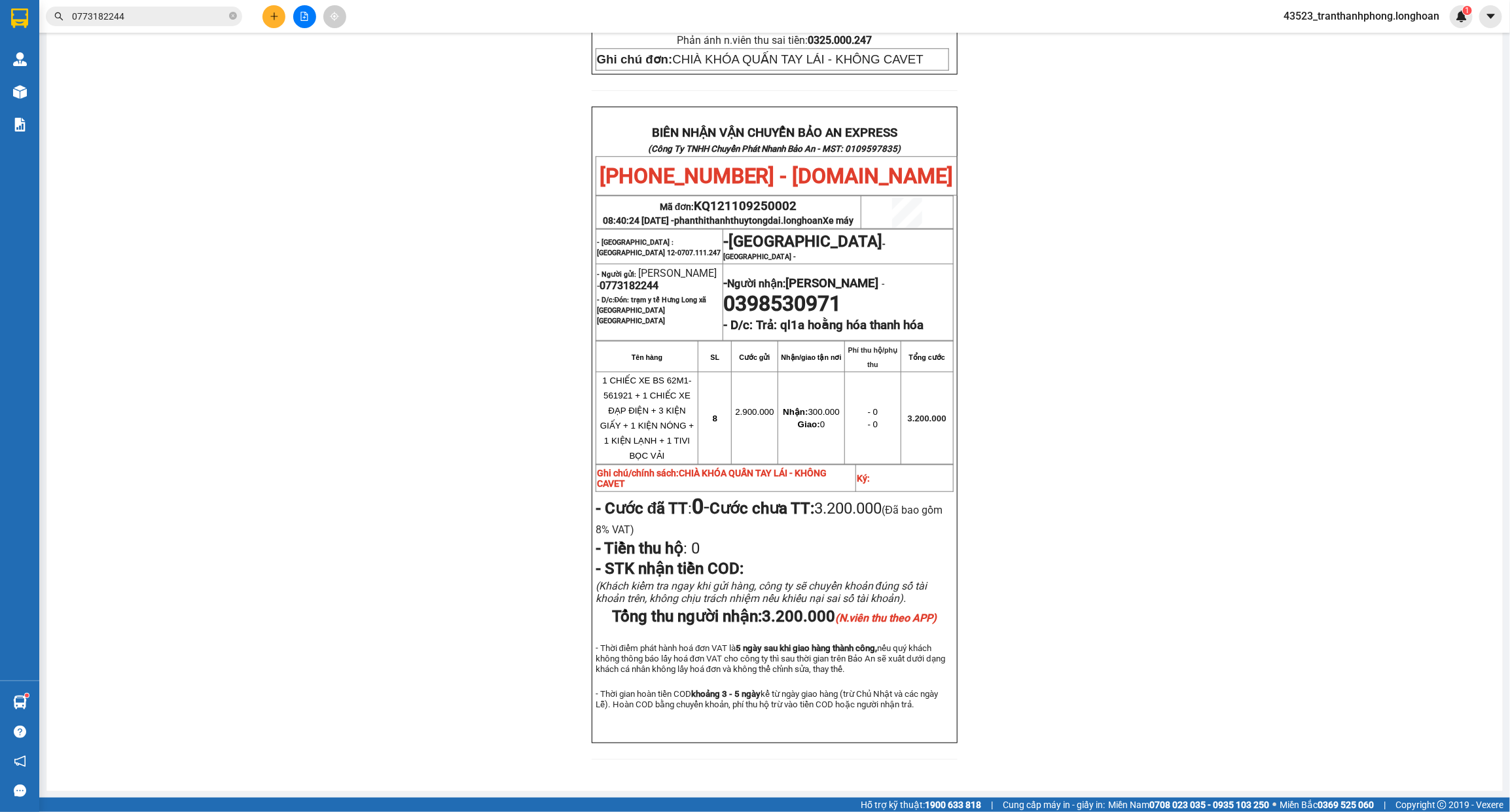
click at [622, 280] on span "0773182244" at bounding box center [629, 285] width 59 height 12
copy span "0773182244"
click at [43, 20] on div "0773182244" at bounding box center [127, 16] width 255 height 20
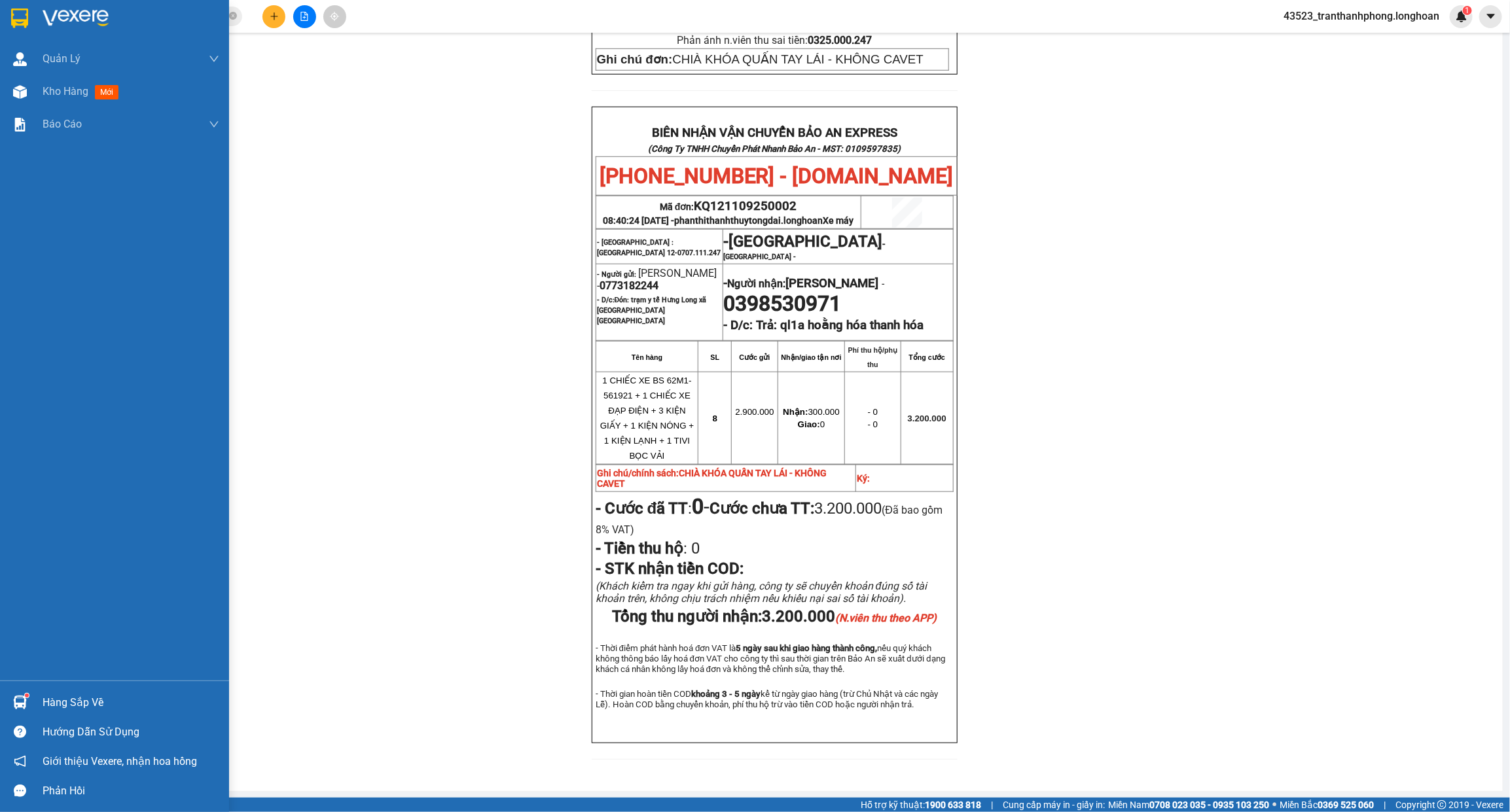
click at [36, 21] on div at bounding box center [114, 21] width 229 height 43
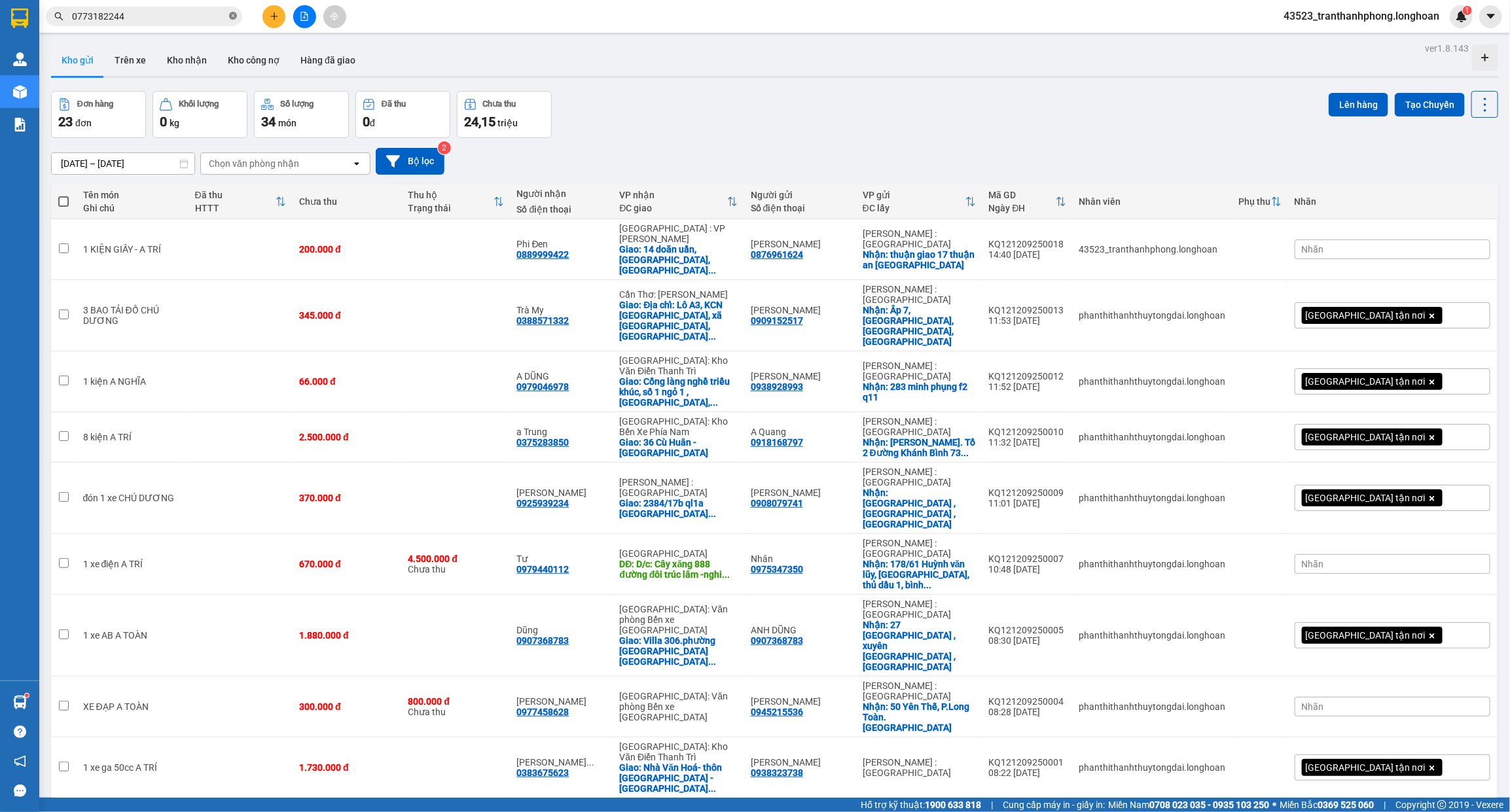
click at [229, 17] on icon "close-circle" at bounding box center [233, 15] width 8 height 8
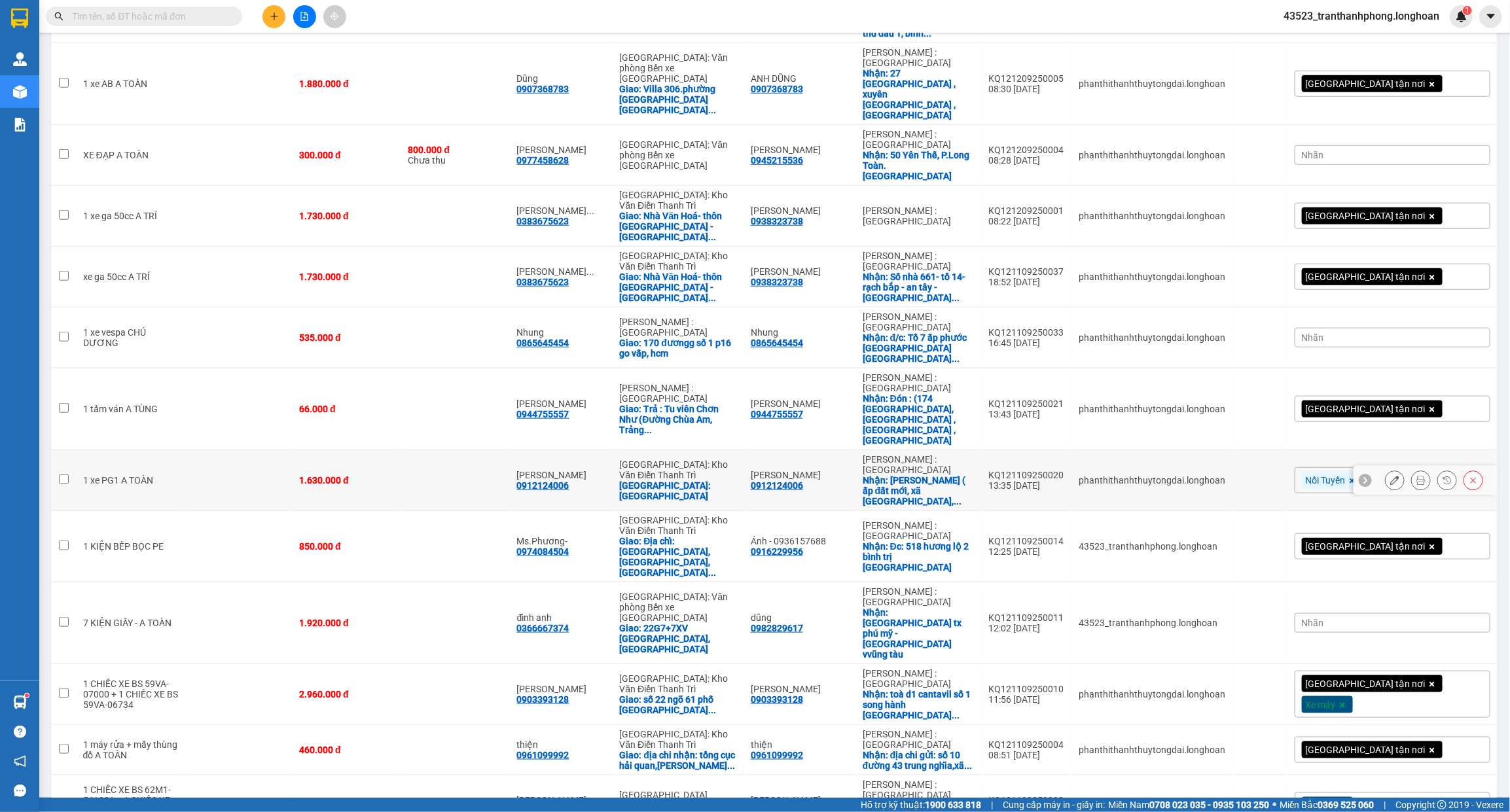
scroll to position [689, 0]
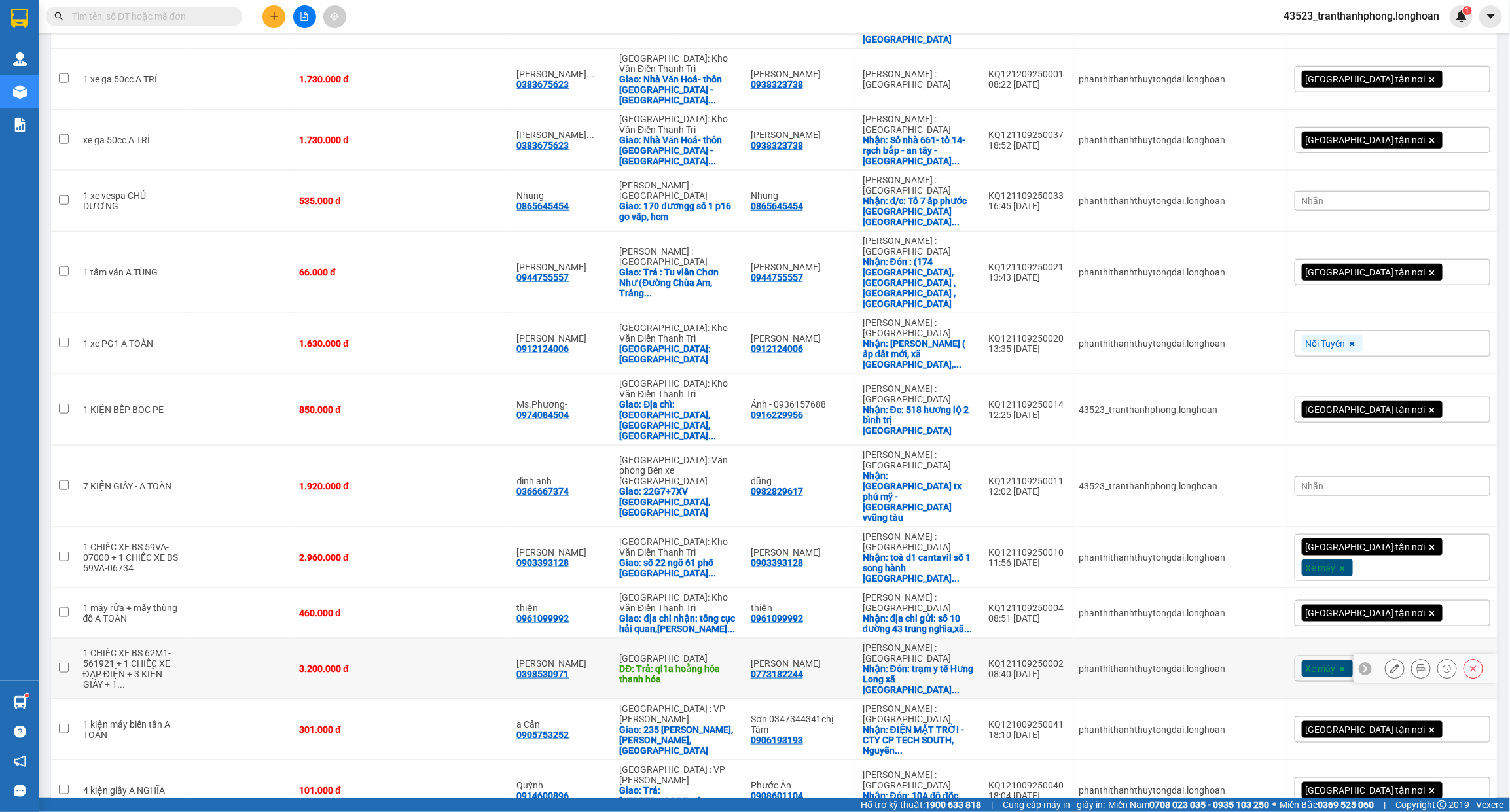
click at [192, 638] on td at bounding box center [240, 669] width 104 height 61
checkbox input "true"
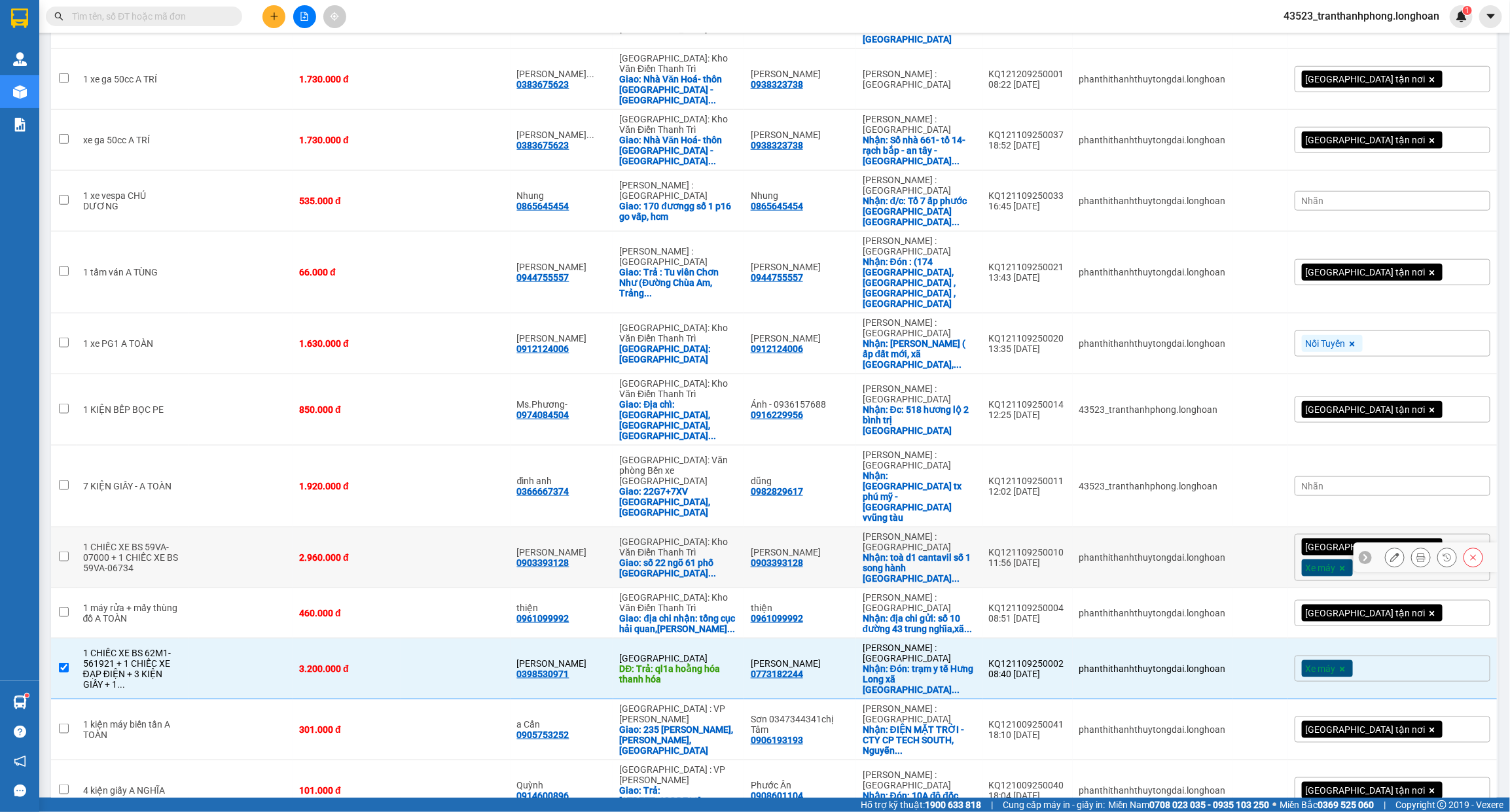
click at [263, 527] on td at bounding box center [240, 558] width 104 height 61
checkbox input "true"
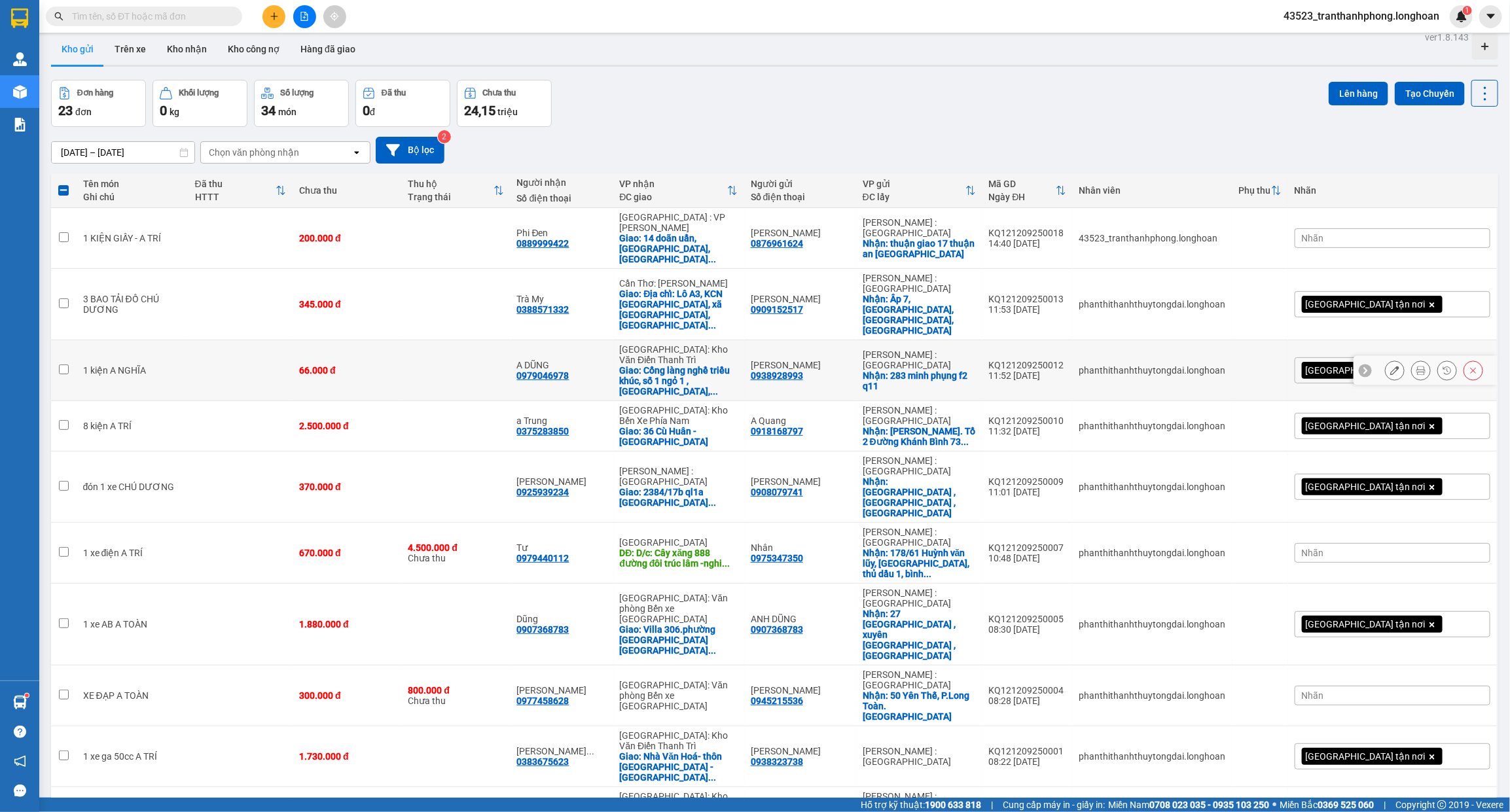
scroll to position [0, 0]
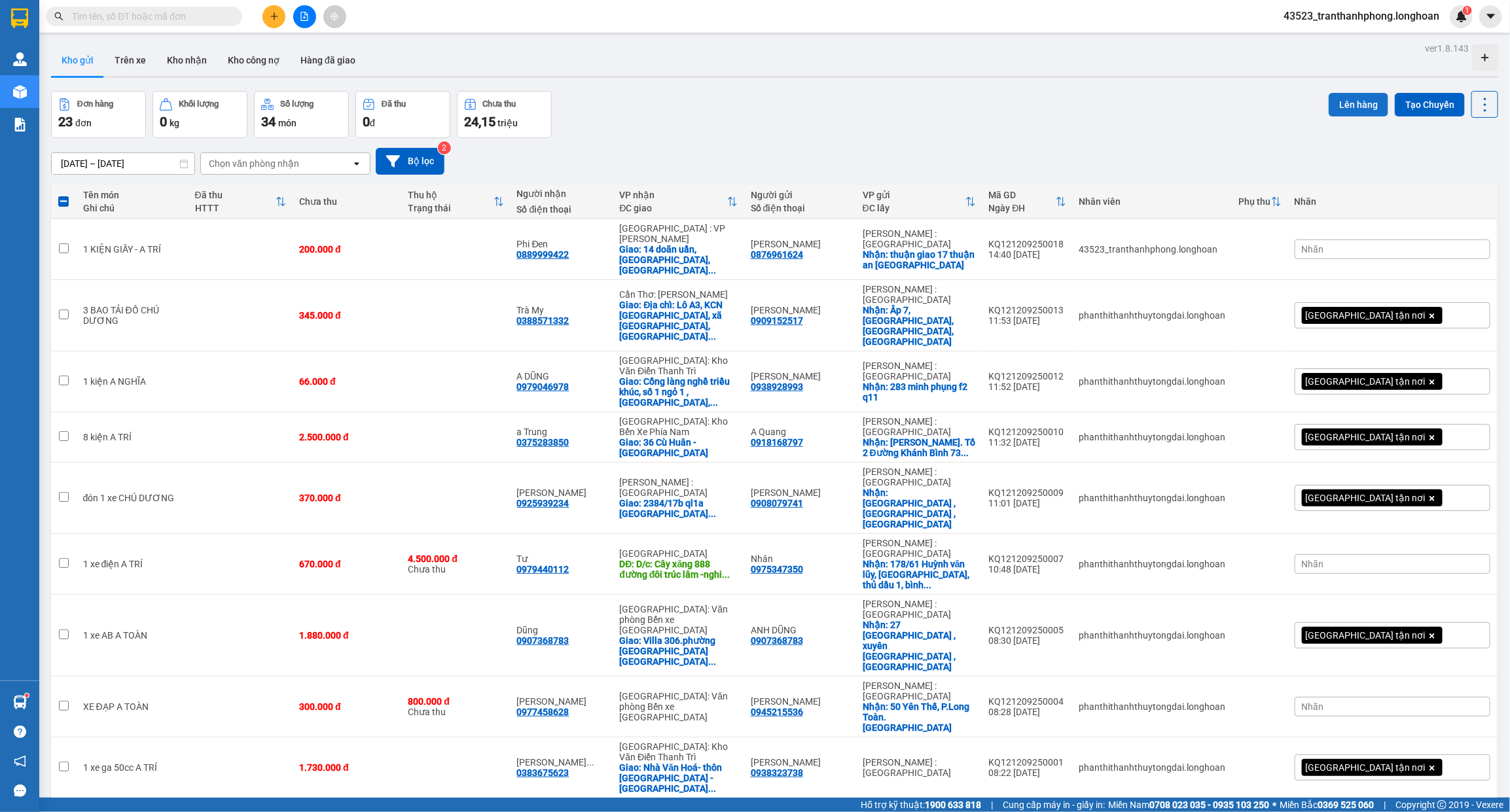
click at [1358, 112] on button "Lên hàng" at bounding box center [1358, 105] width 60 height 23
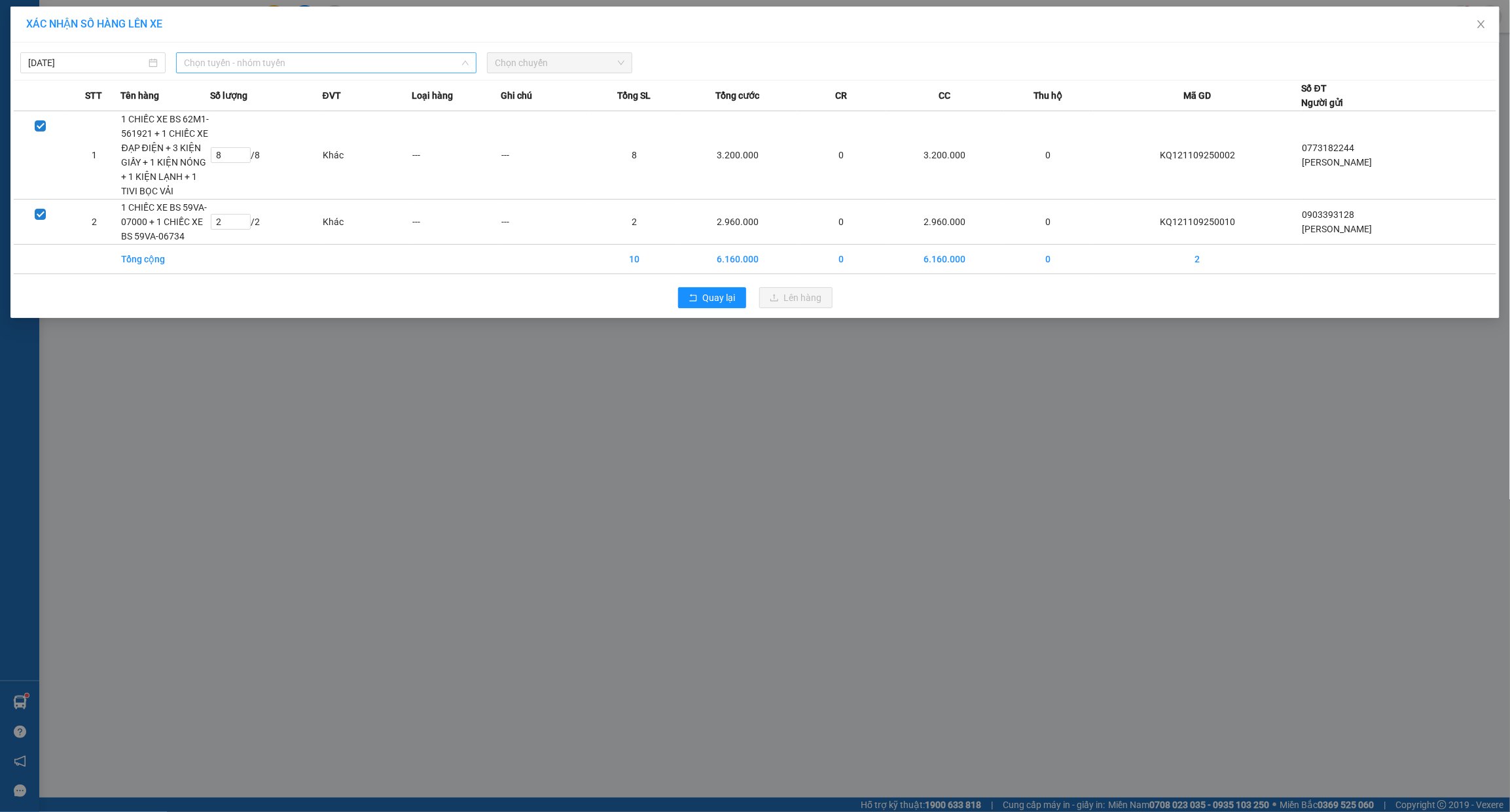
click at [296, 62] on span "Chọn tuyến - nhóm tuyến" at bounding box center [326, 62] width 285 height 20
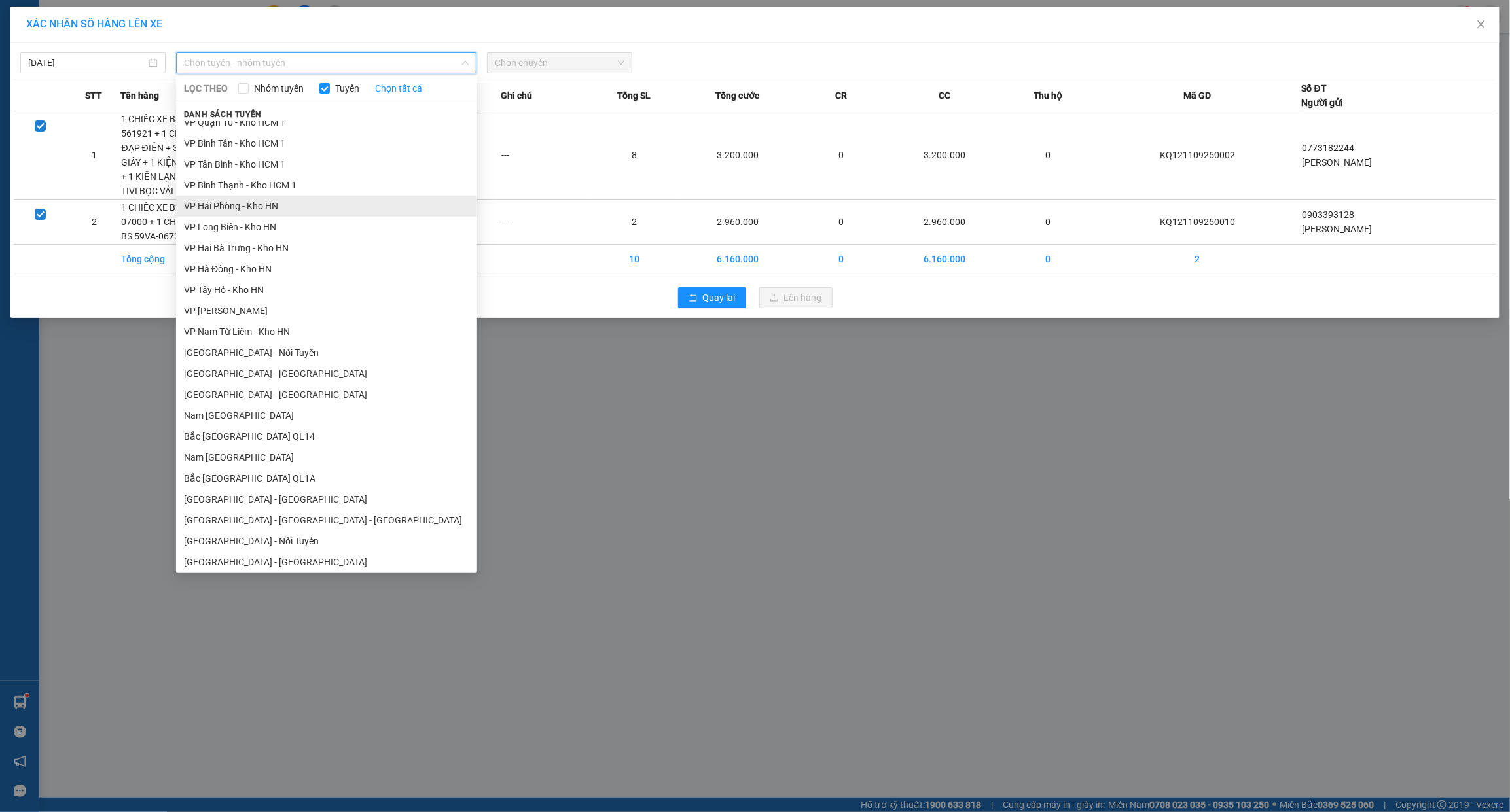
scroll to position [600, 0]
click at [235, 455] on li "Nam [GEOGRAPHIC_DATA]" at bounding box center [326, 452] width 301 height 21
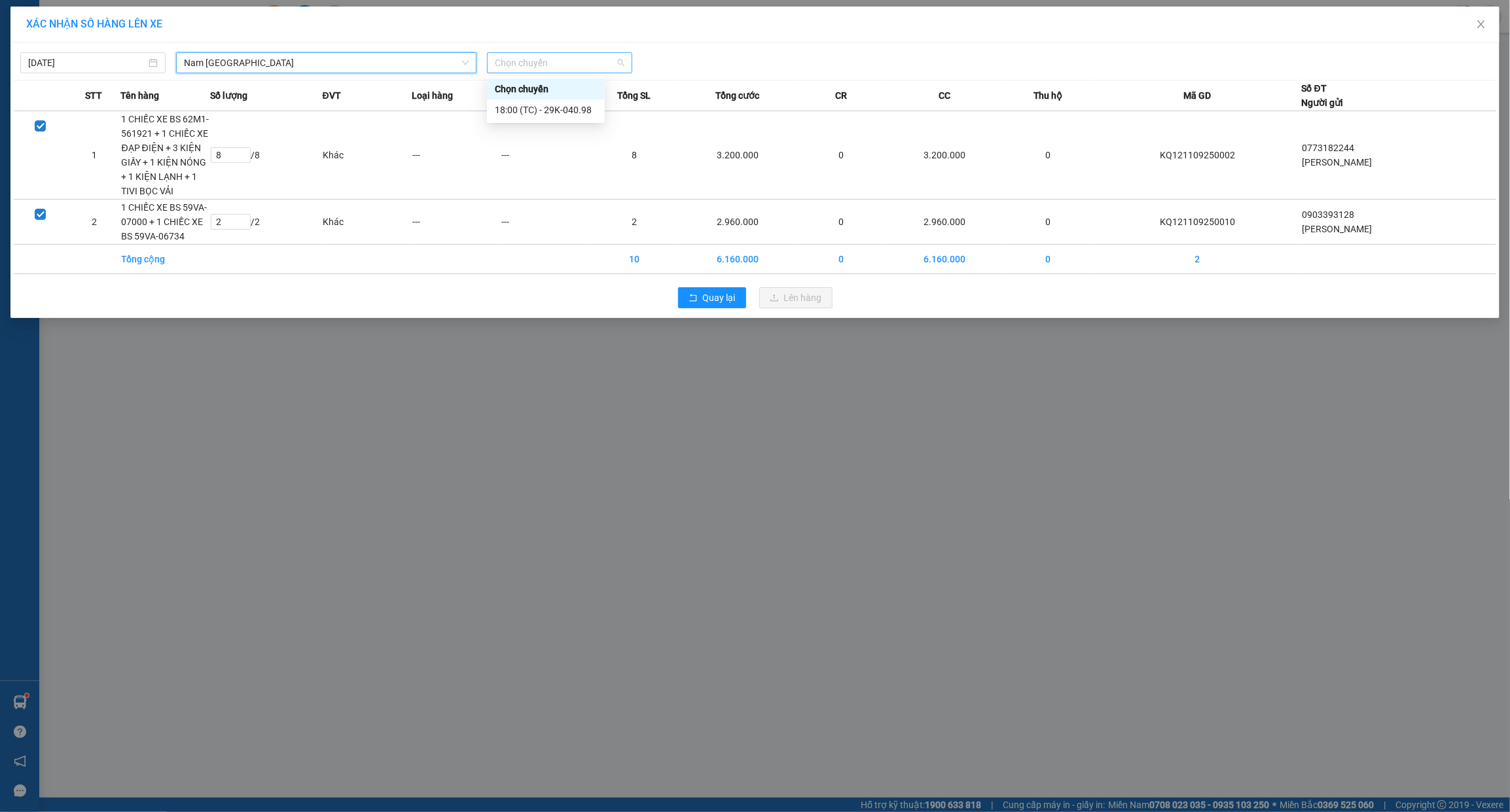
click at [537, 68] on span "Chọn chuyến" at bounding box center [560, 62] width 129 height 20
click at [514, 109] on div "18:00 (TC) - 29K-040.98" at bounding box center [546, 110] width 102 height 15
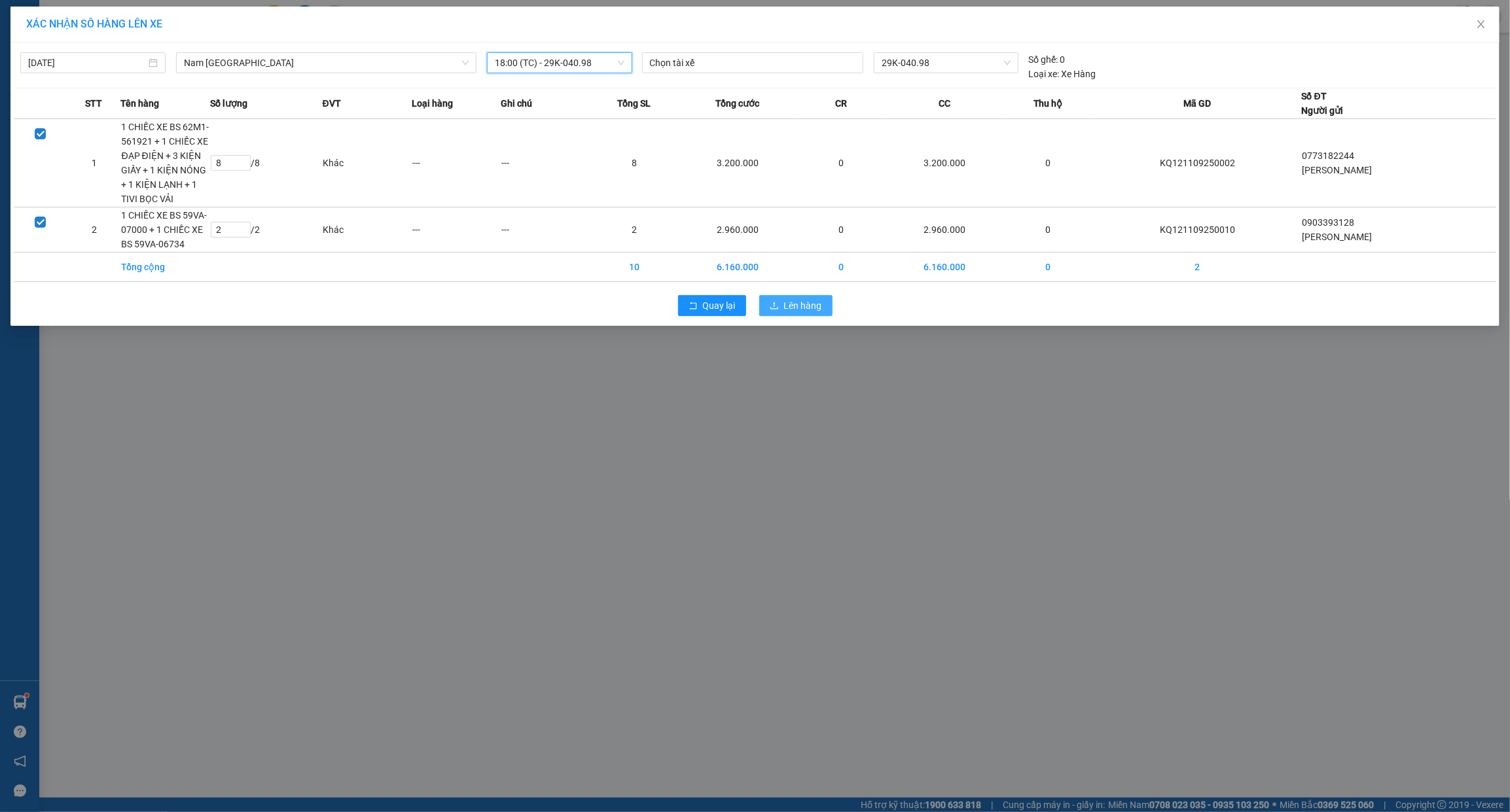
click at [796, 312] on span "Lên hàng" at bounding box center [803, 306] width 38 height 15
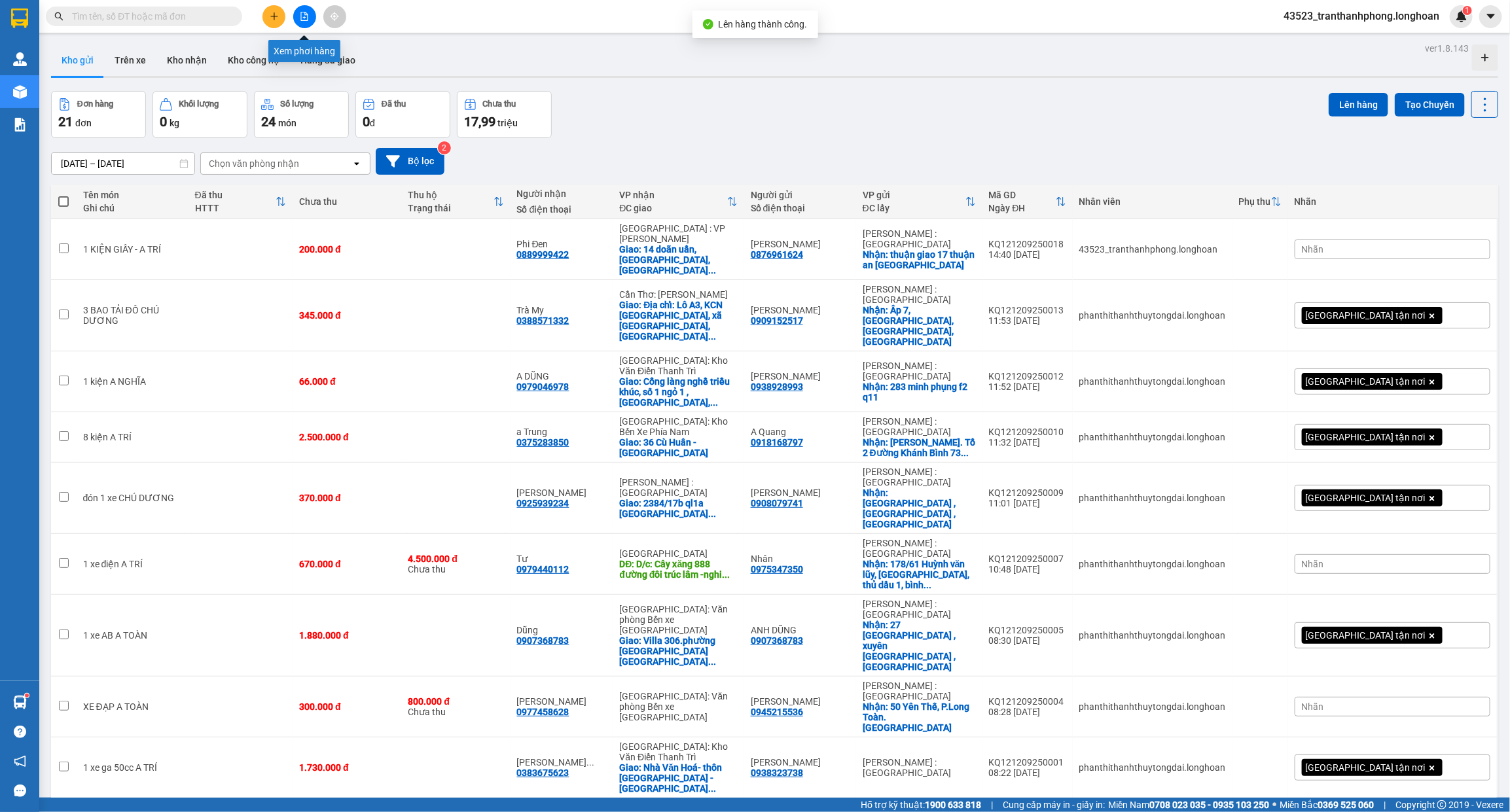
click at [313, 15] on button at bounding box center [305, 17] width 23 height 23
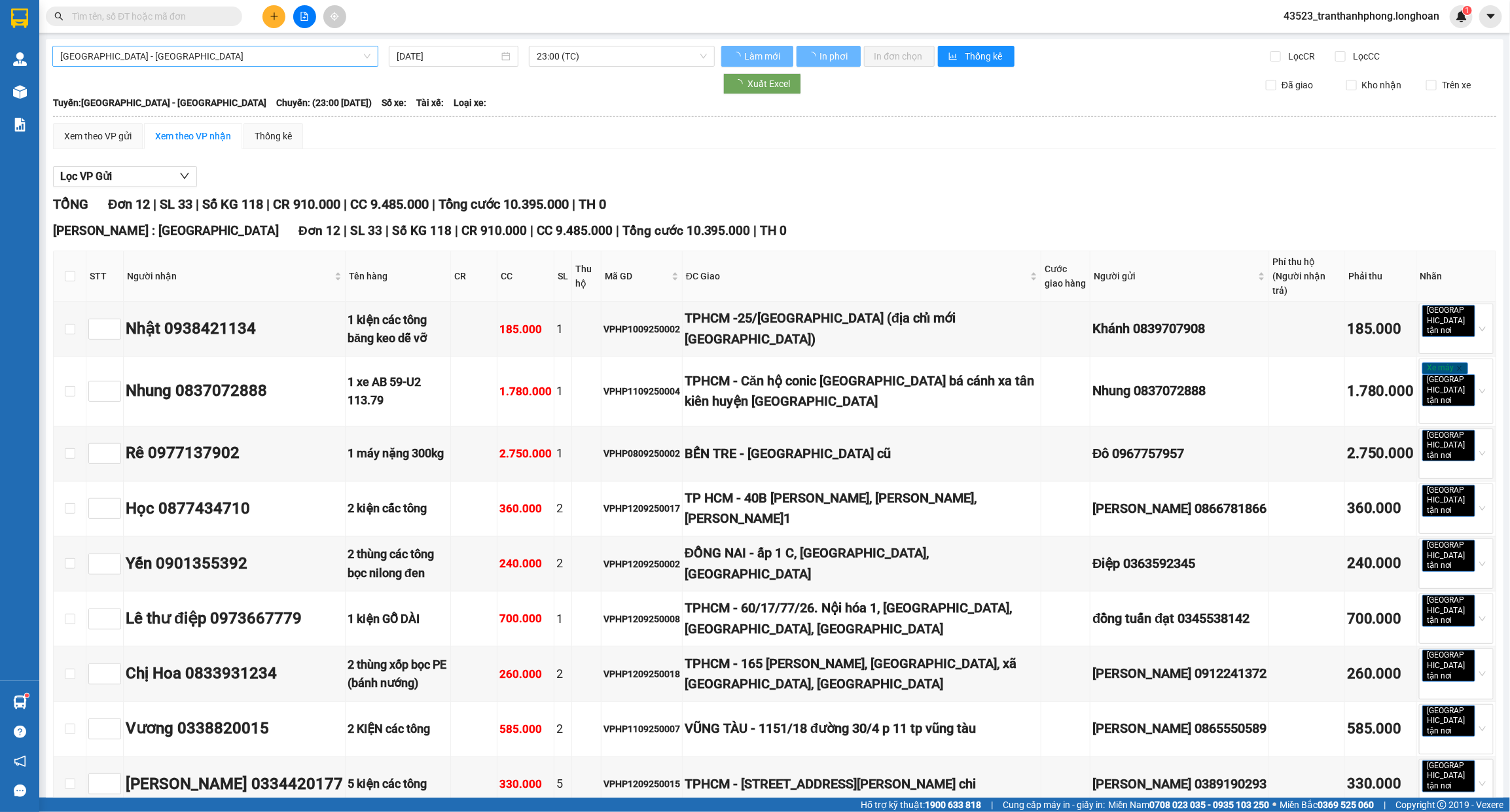
click at [203, 44] on div "[GEOGRAPHIC_DATA] - [GEOGRAPHIC_DATA] [DATE] 23:00 (TC) Làm mới In phơi In đơn …" at bounding box center [775, 555] width 1458 height 1031
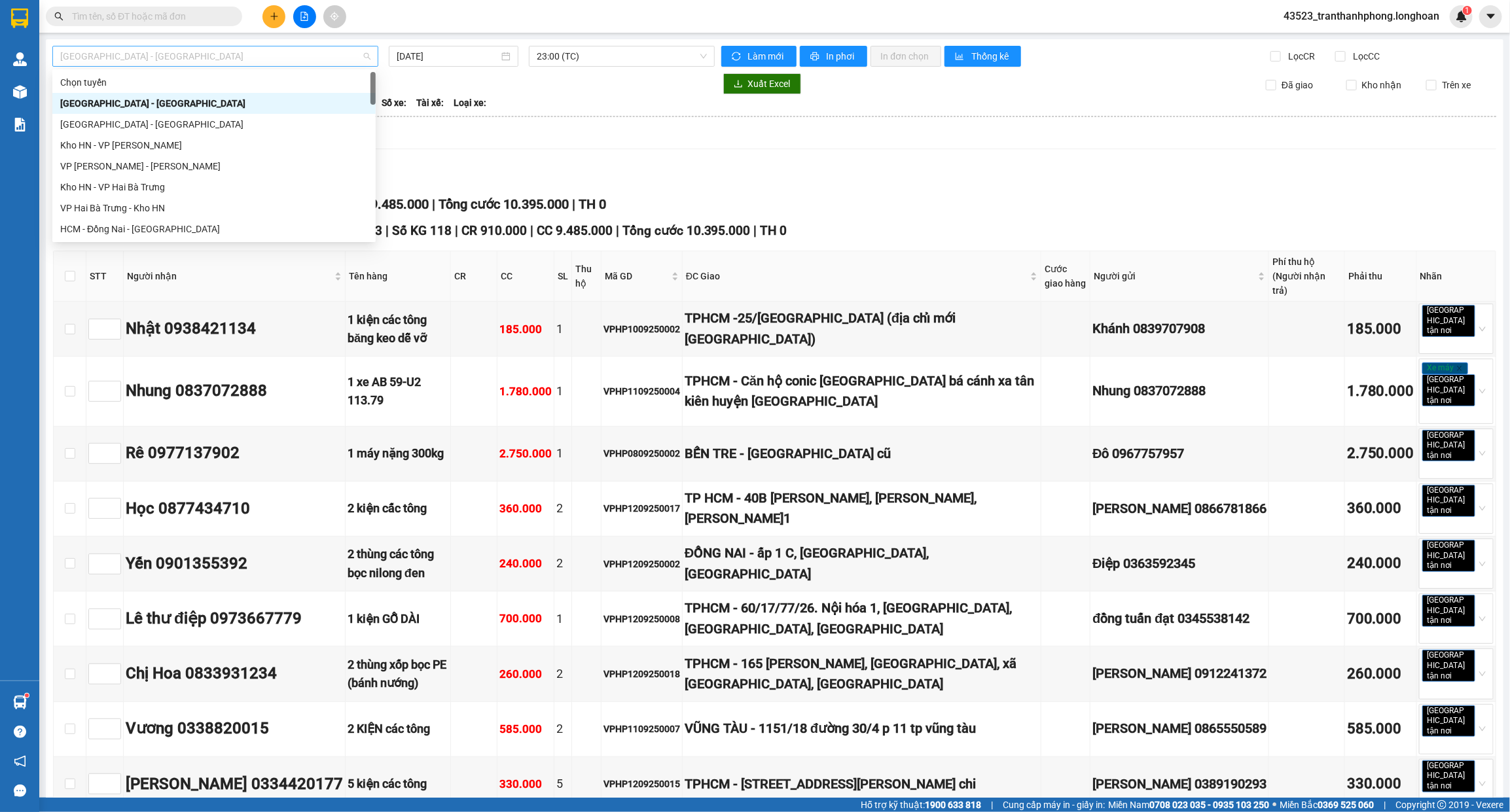
click at [210, 62] on span "[GEOGRAPHIC_DATA] - [GEOGRAPHIC_DATA]" at bounding box center [215, 56] width 310 height 20
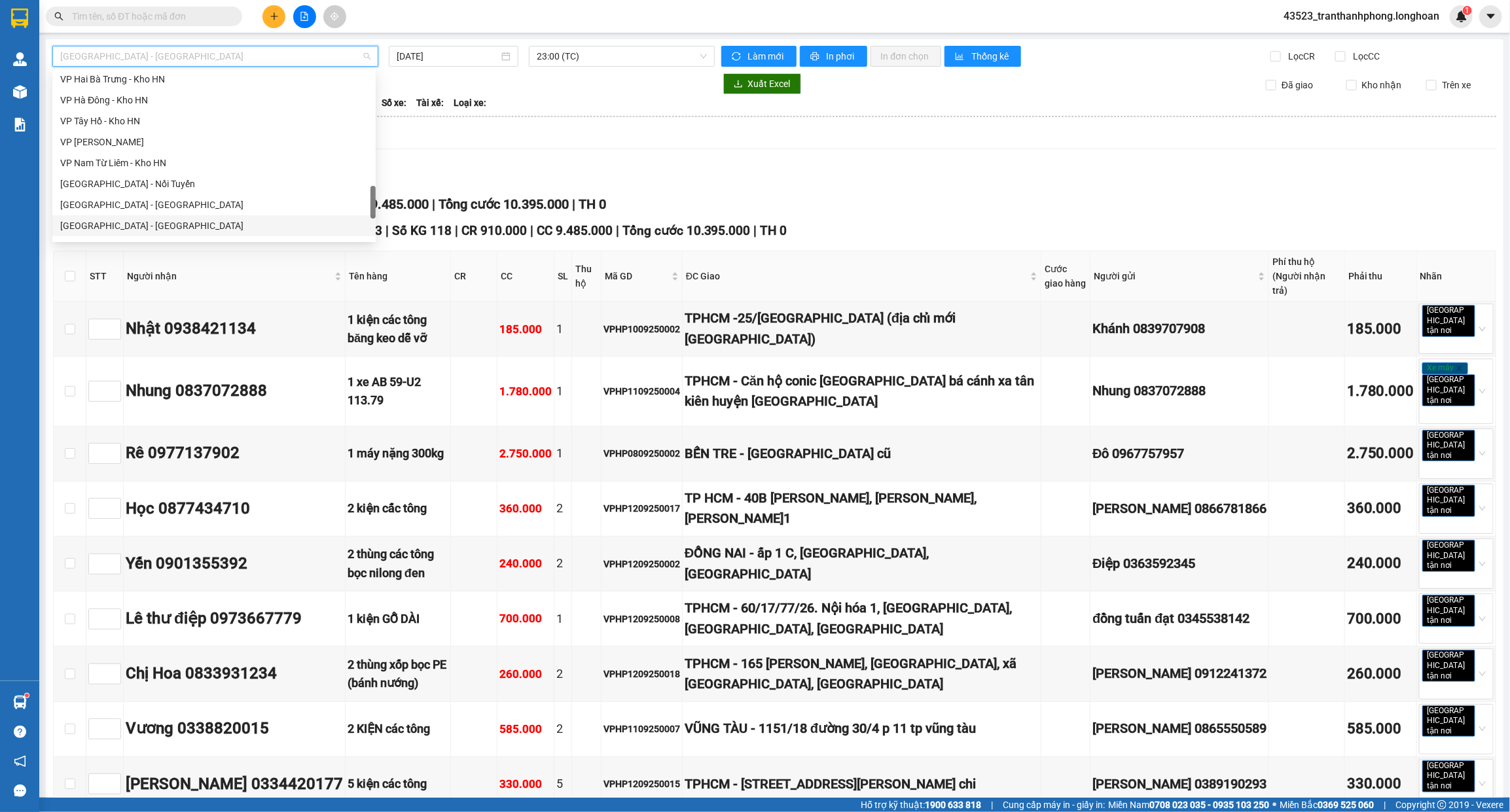
scroll to position [900, 0]
click at [86, 129] on div "Nam [GEOGRAPHIC_DATA]" at bounding box center [214, 124] width 307 height 15
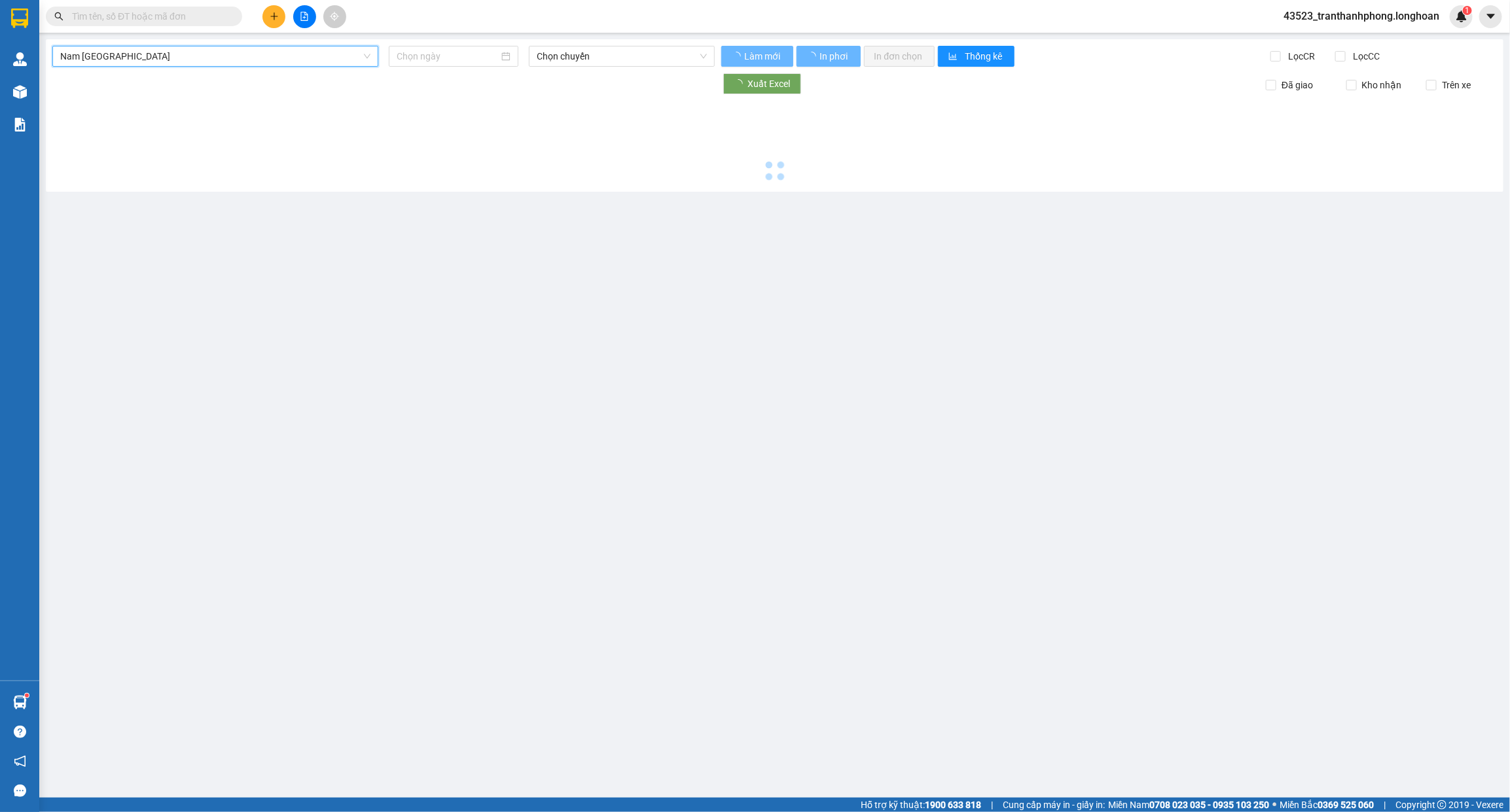
type input "[DATE]"
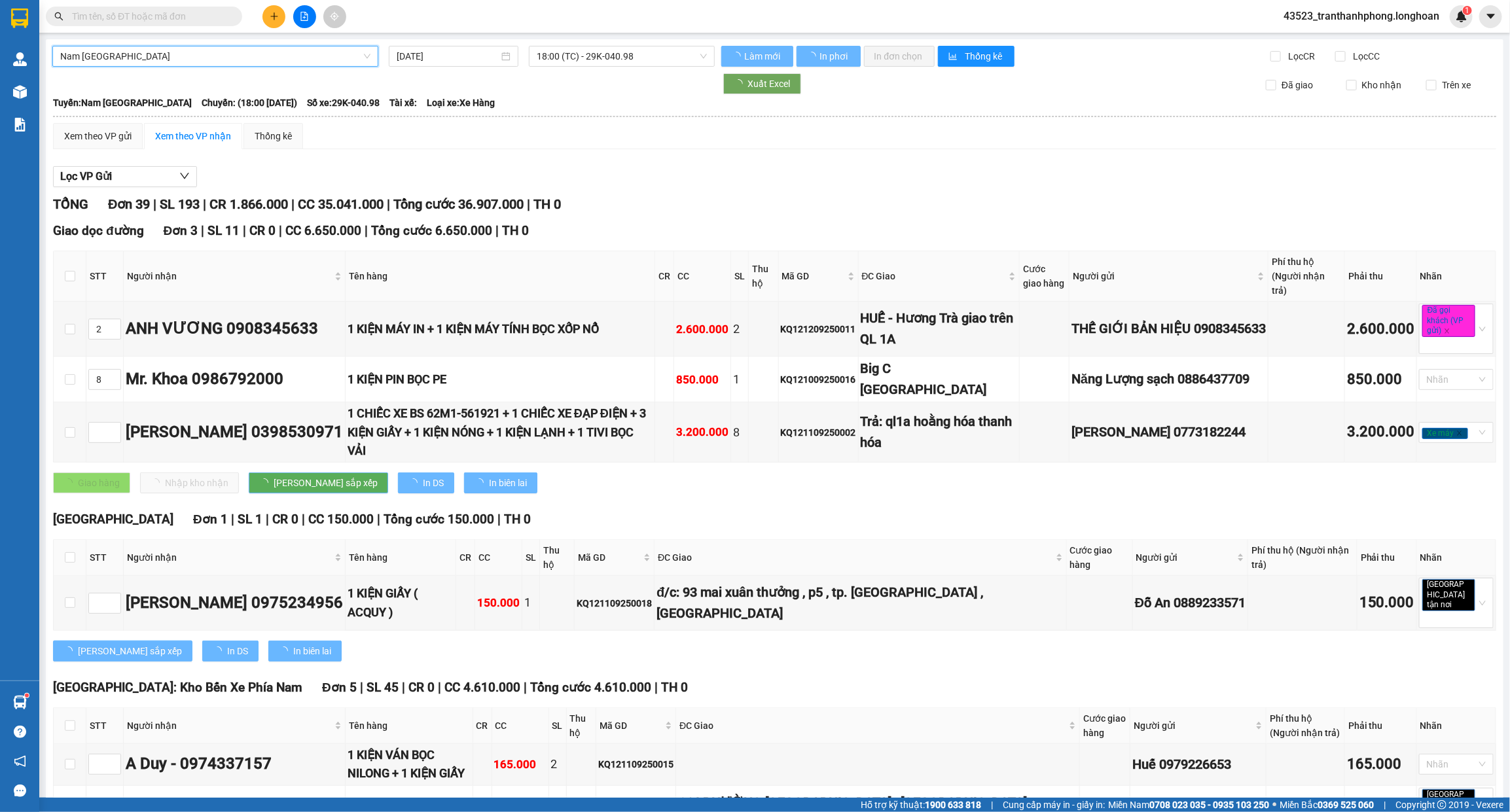
click at [557, 60] on span "18:00 (TC) - 29K-040.98" at bounding box center [622, 56] width 170 height 20
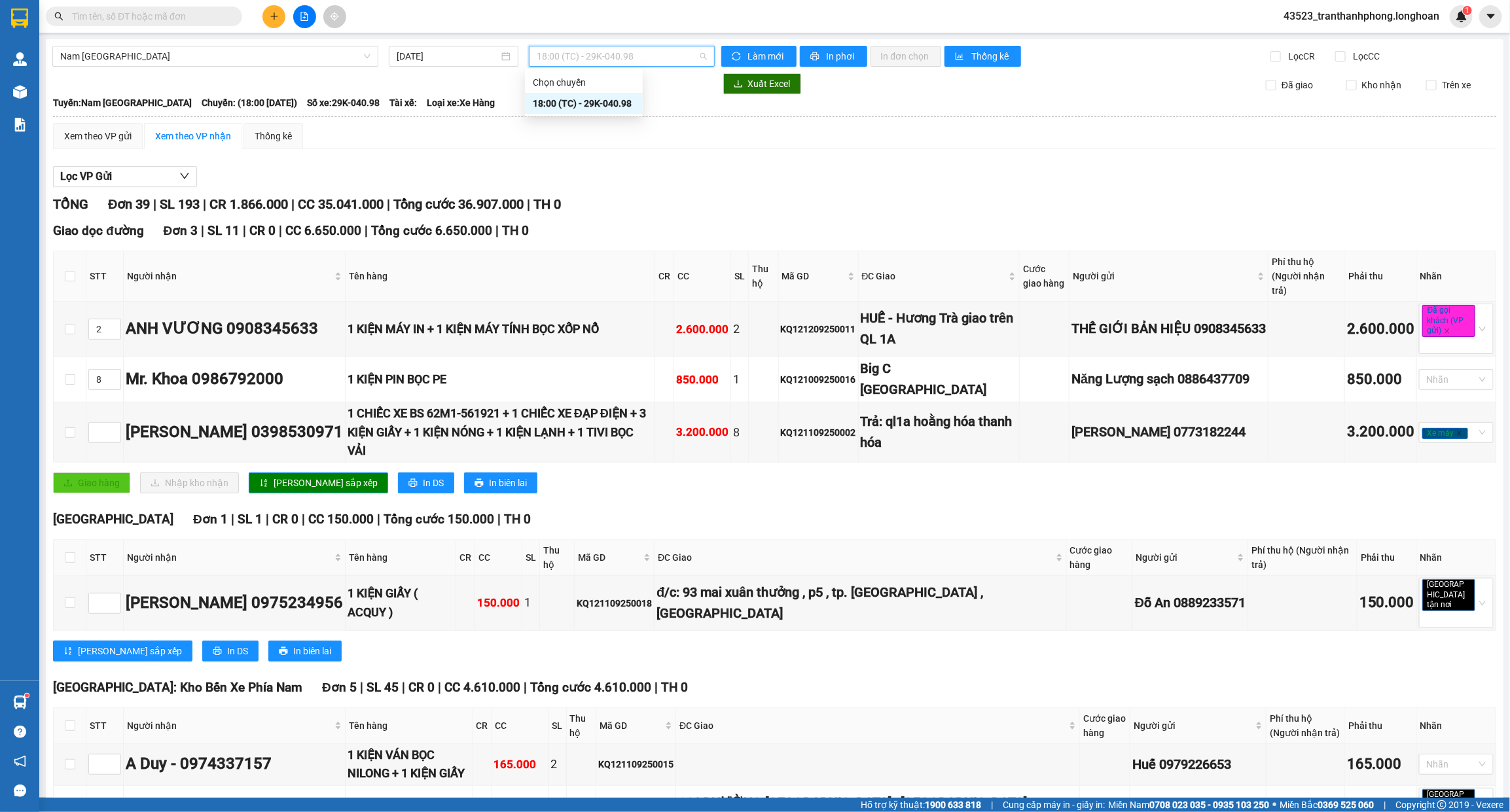
click at [97, 143] on div "Xem theo VP gửi" at bounding box center [97, 136] width 68 height 15
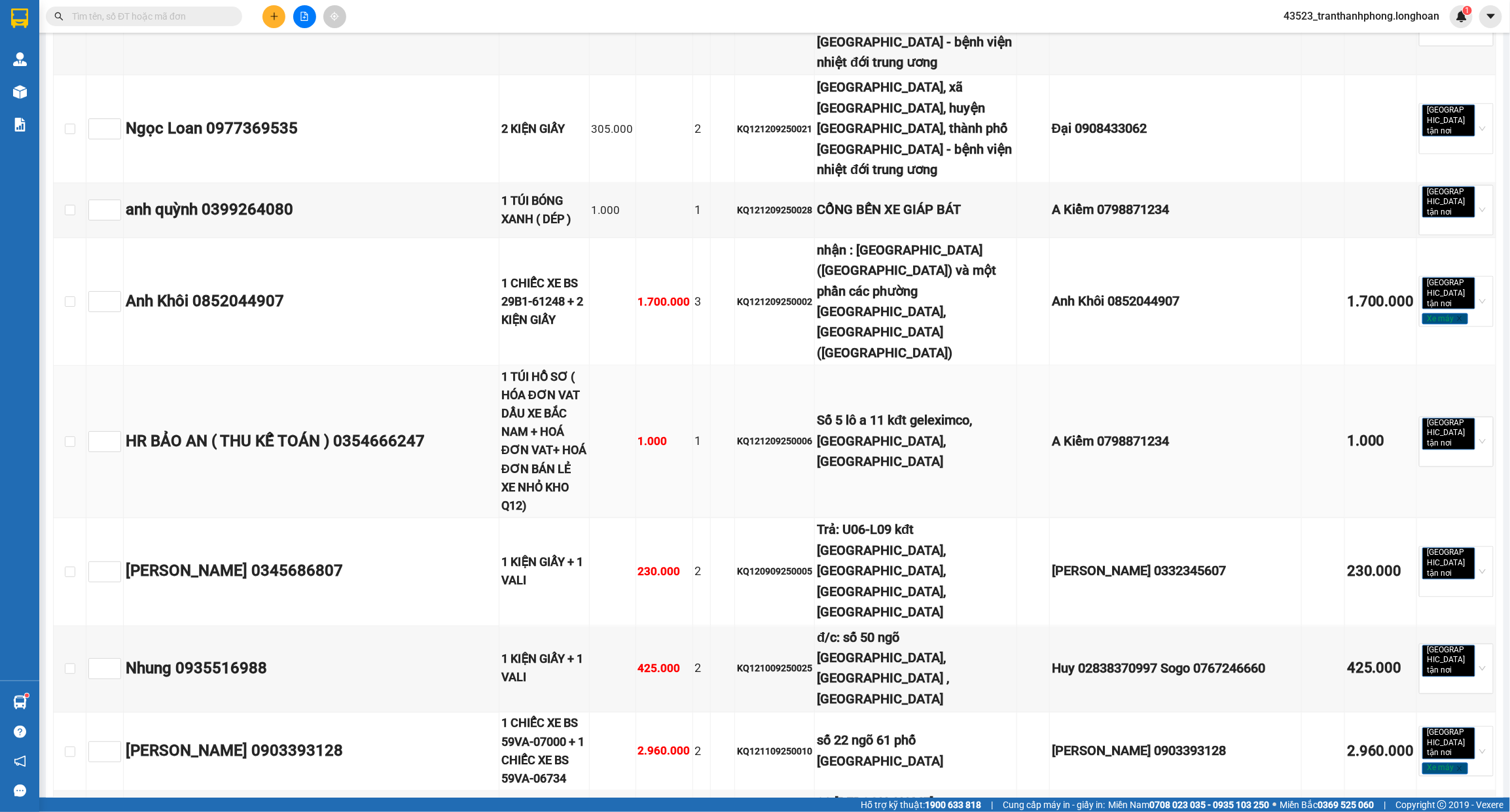
scroll to position [1227, 0]
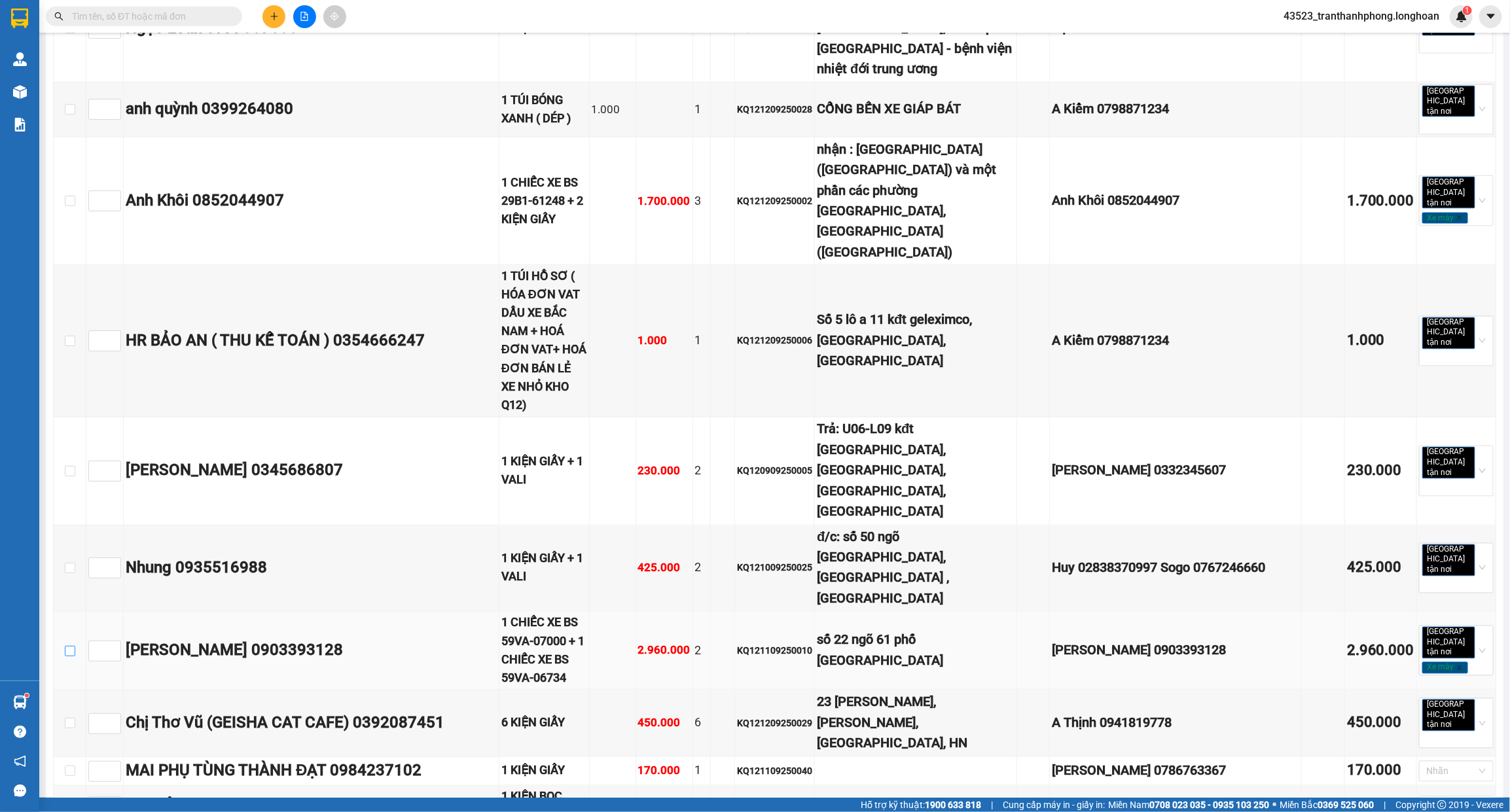
click at [74, 646] on input "checkbox" at bounding box center [70, 651] width 10 height 10
checkbox input "true"
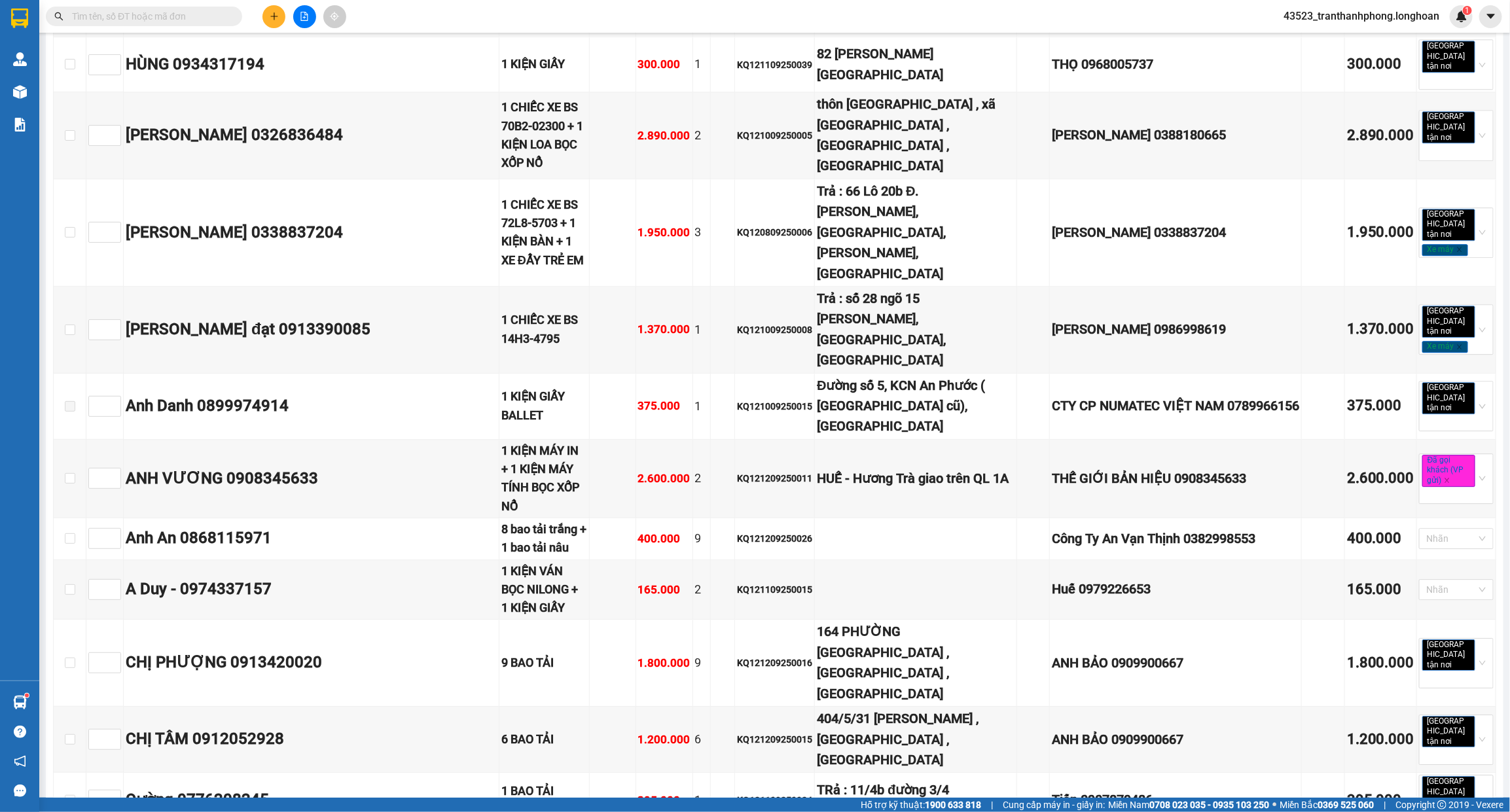
scroll to position [2026, 0]
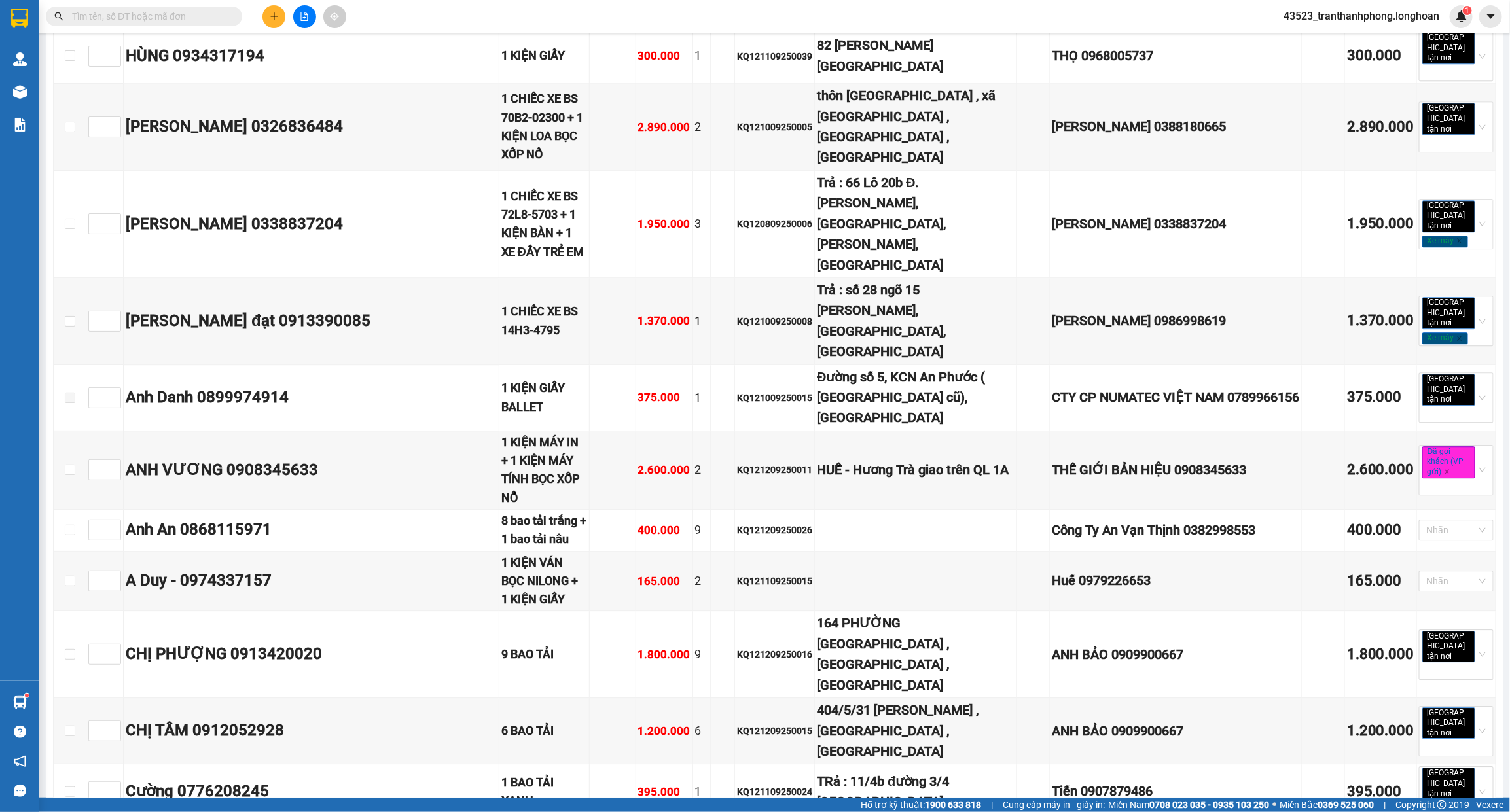
checkbox input "true"
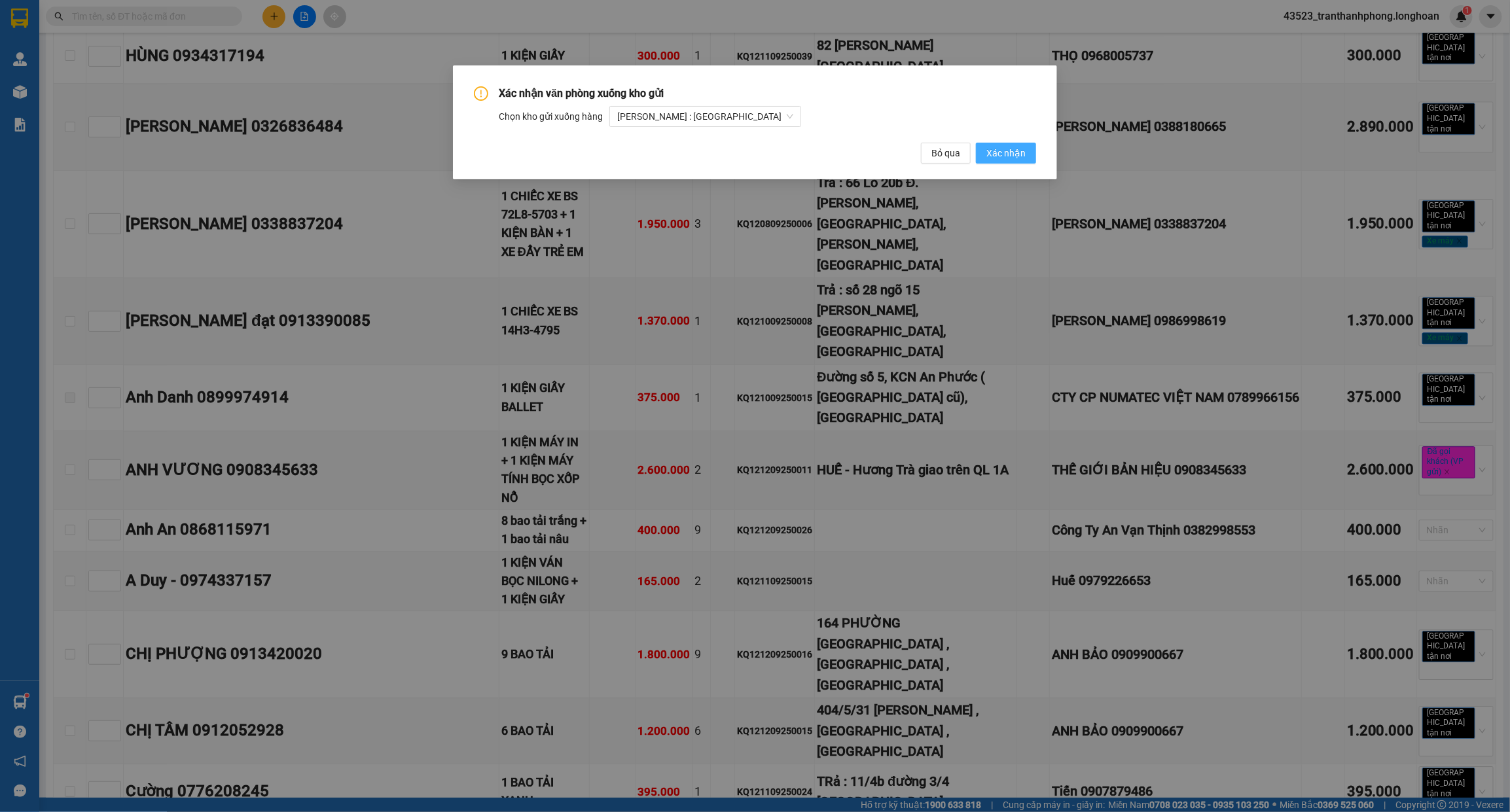
click at [1023, 155] on span "Xác nhận" at bounding box center [1006, 153] width 39 height 15
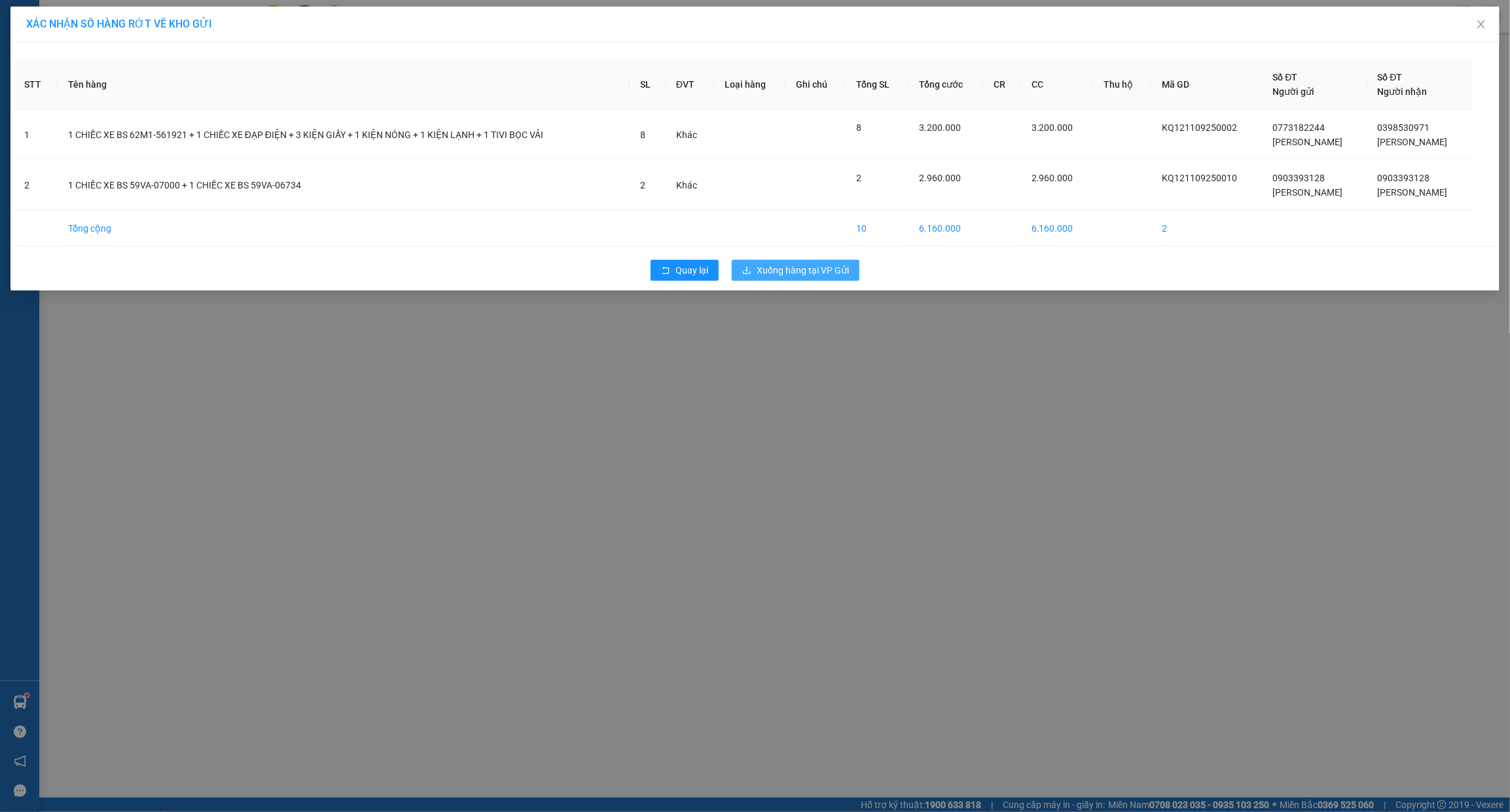
click at [807, 279] on button "Xuống hàng tại VP Gửi" at bounding box center [796, 270] width 128 height 21
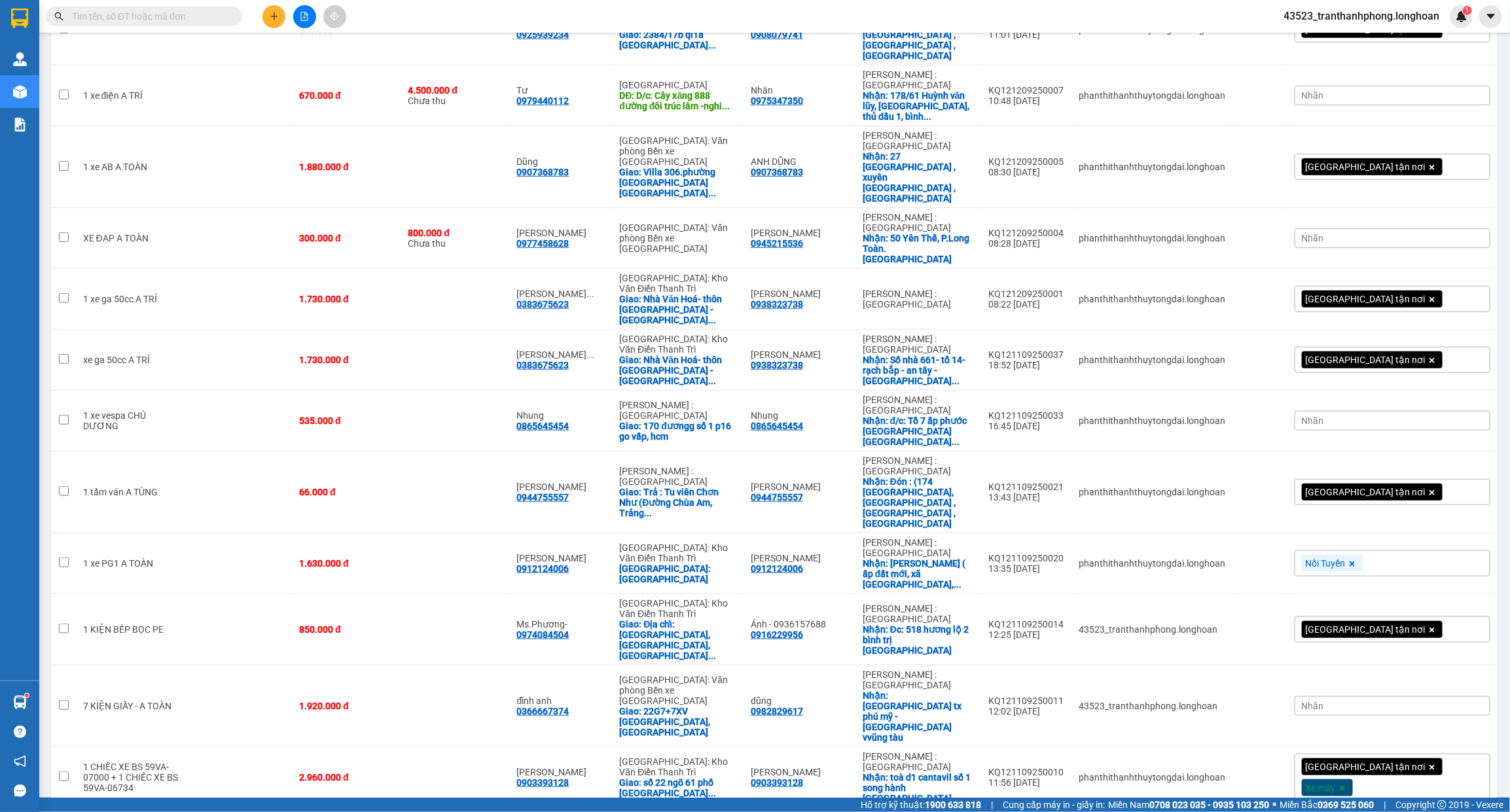
scroll to position [689, 0]
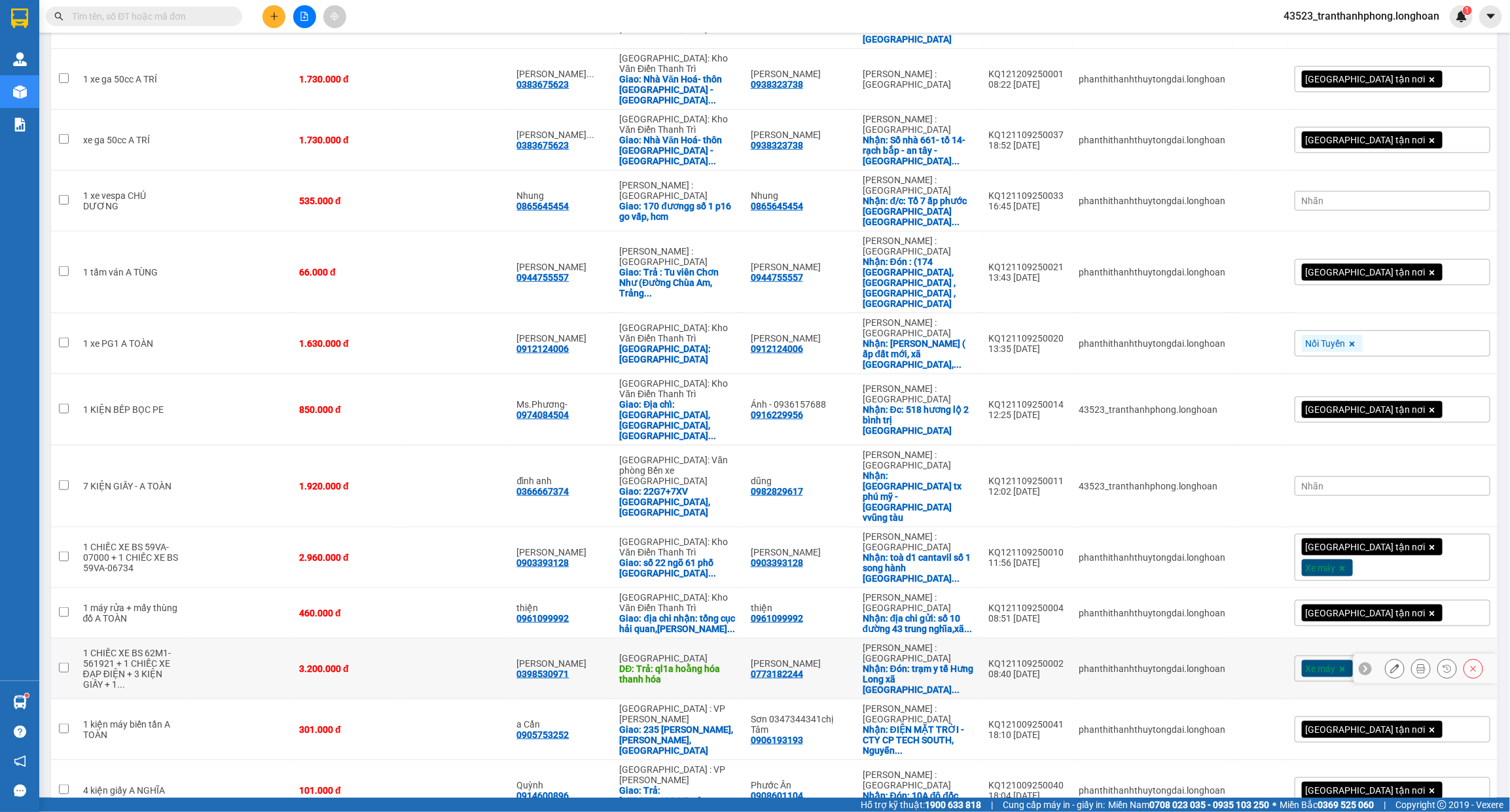
click at [358, 663] on div "3.200.000 đ" at bounding box center [347, 668] width 96 height 10
checkbox input "true"
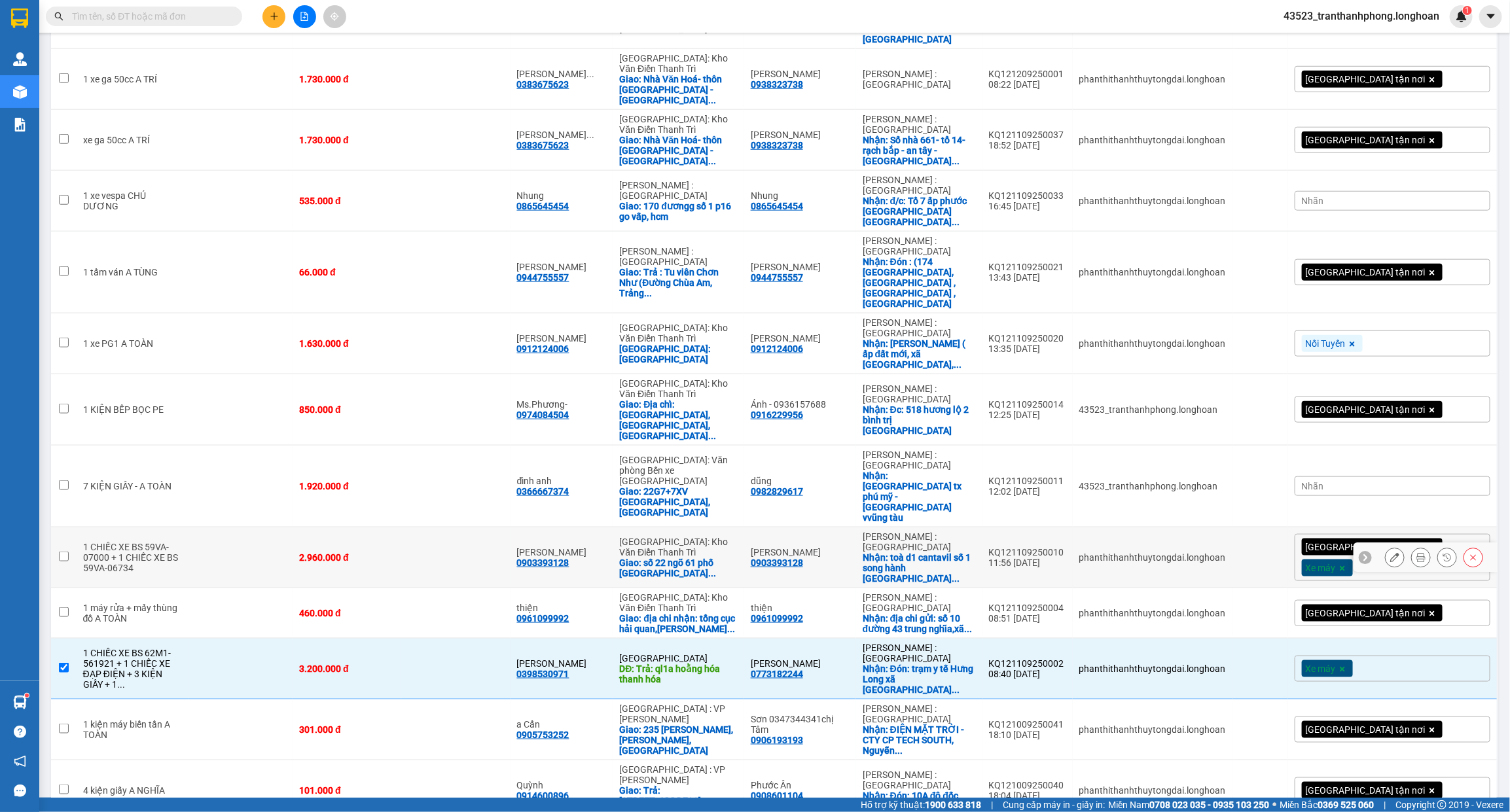
click at [379, 527] on td "2.960.000 đ" at bounding box center [347, 558] width 109 height 61
checkbox input "true"
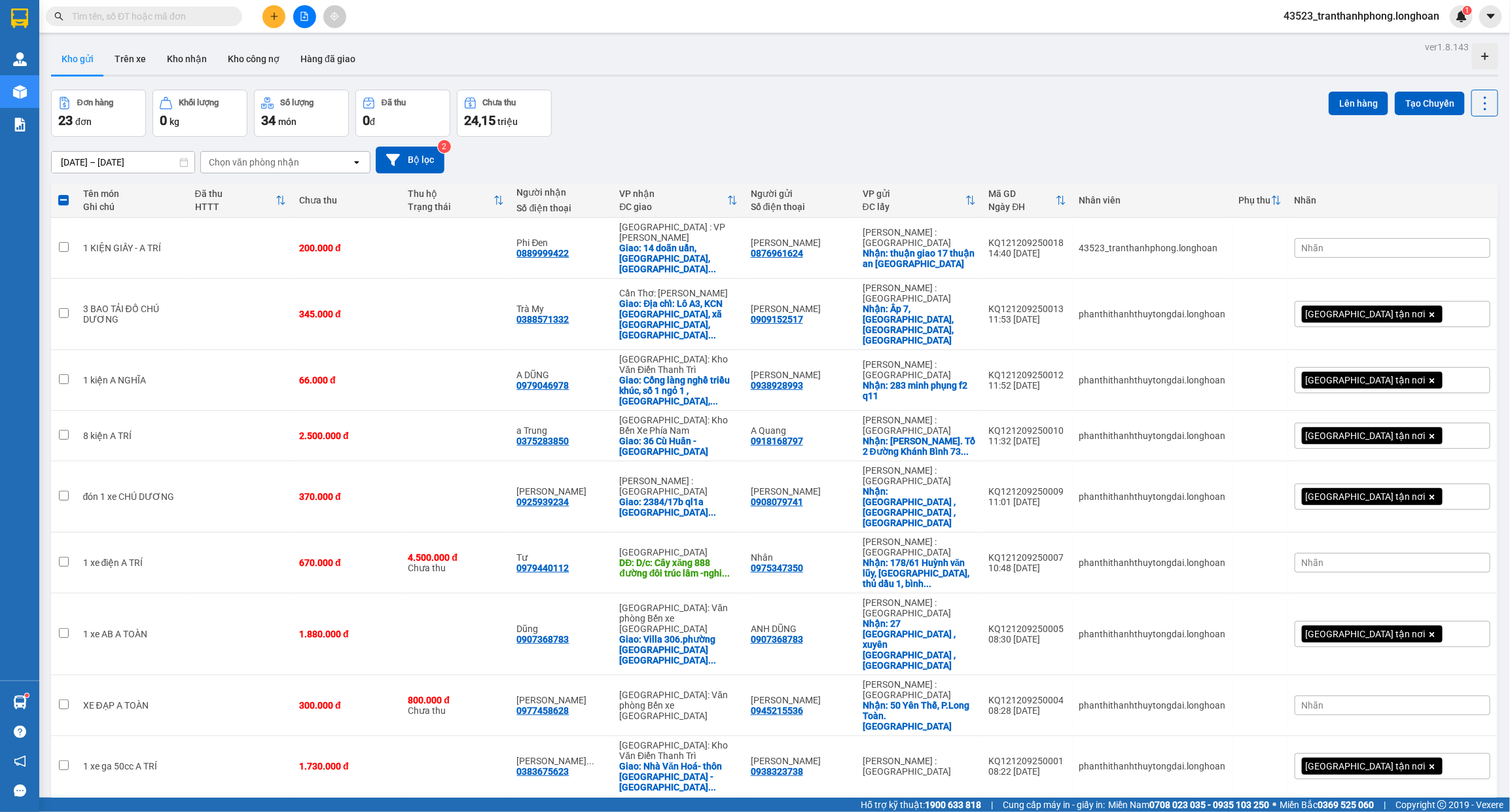
scroll to position [0, 0]
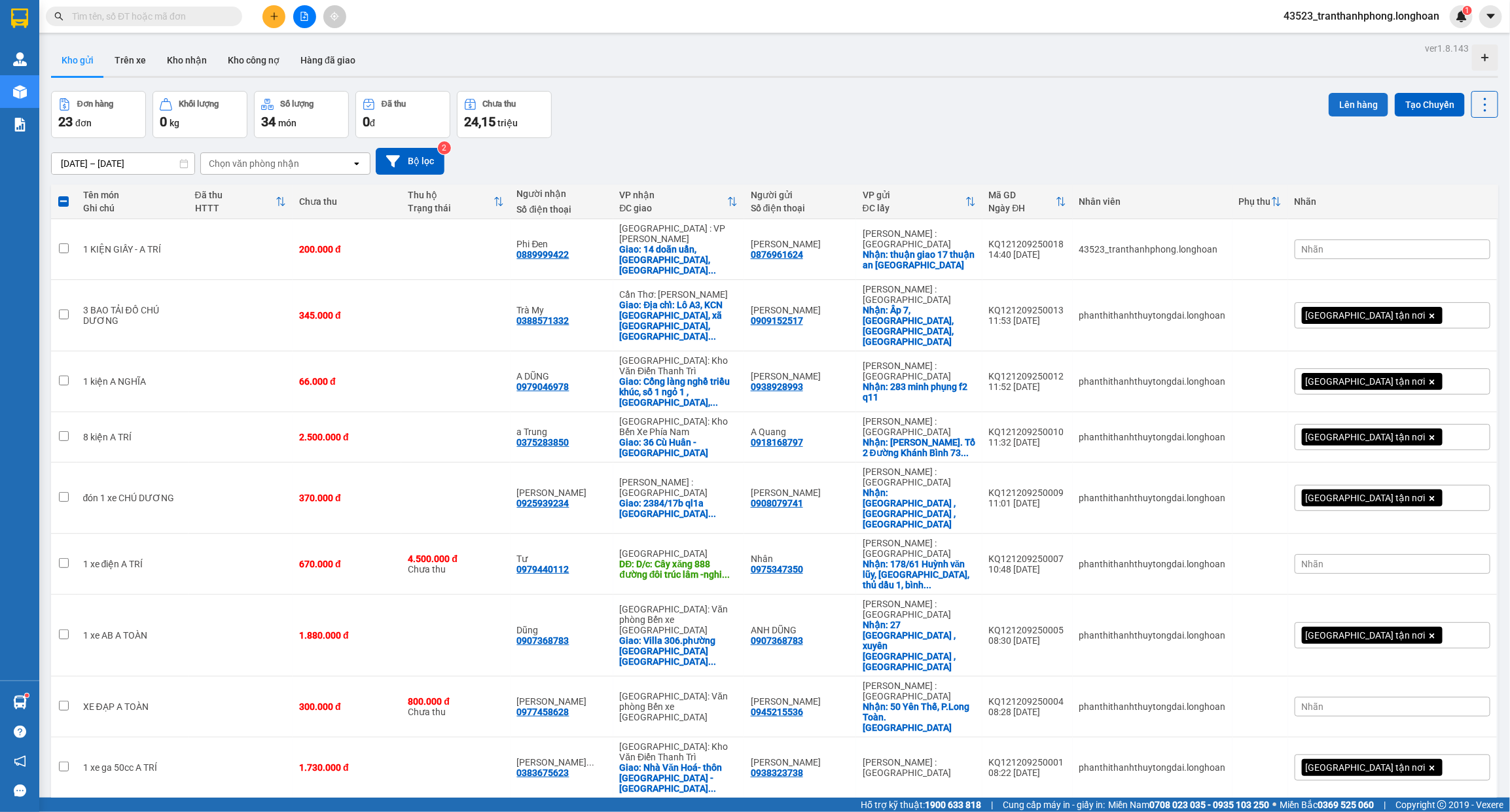
click at [1336, 102] on button "Lên hàng" at bounding box center [1358, 105] width 60 height 23
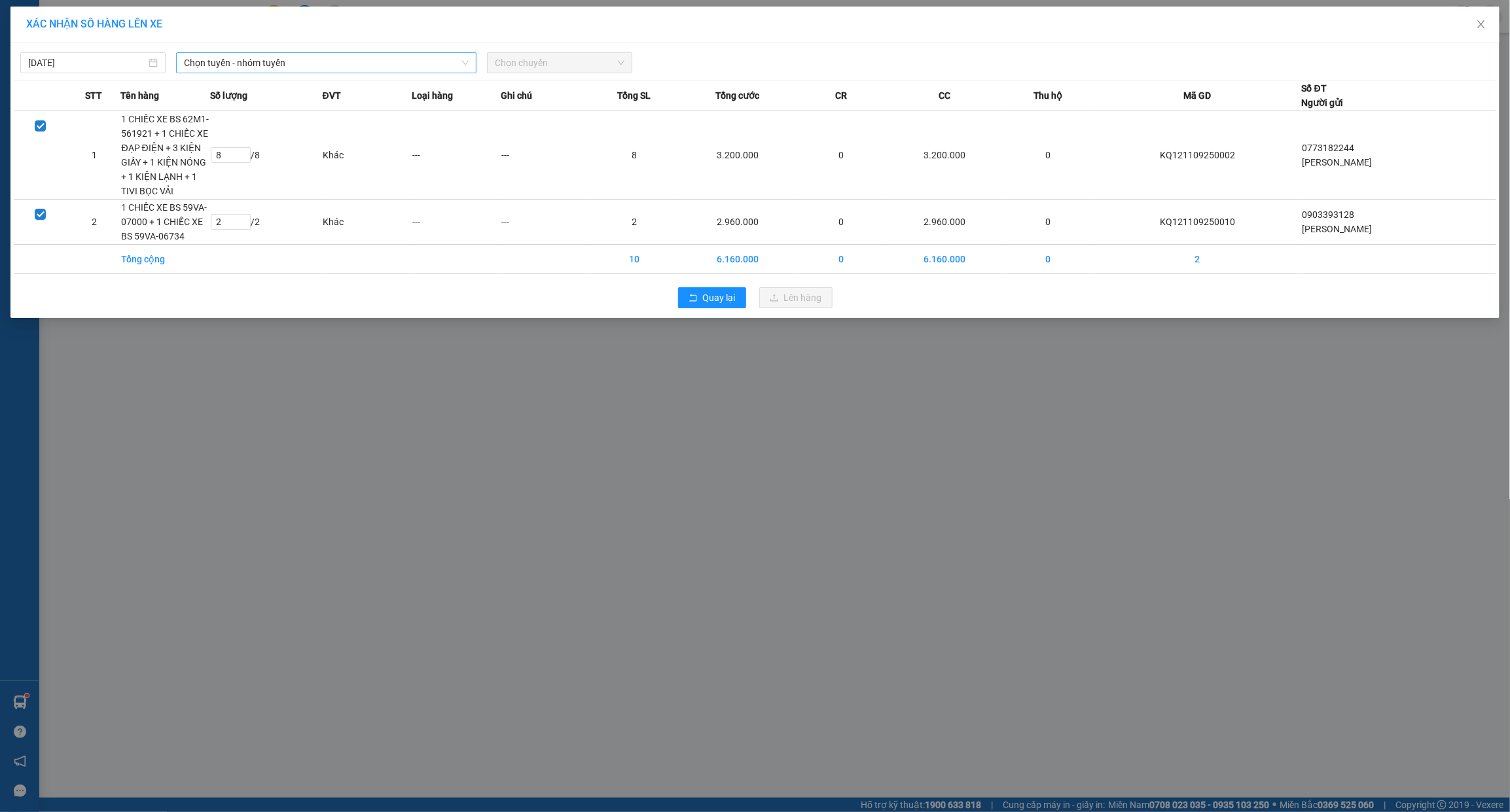
click at [396, 53] on span "Chọn tuyến - nhóm tuyến" at bounding box center [326, 62] width 285 height 20
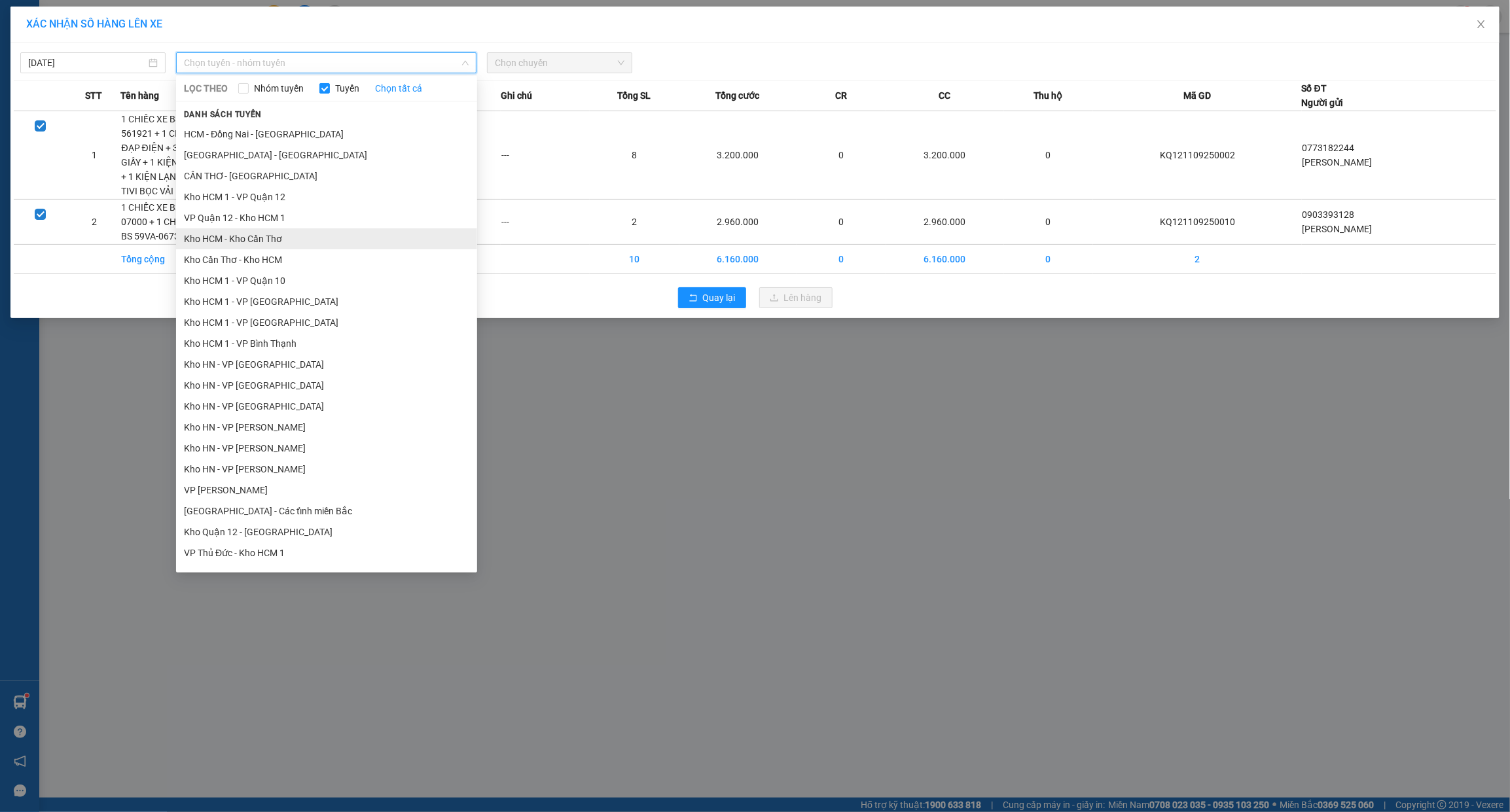
scroll to position [600, 0]
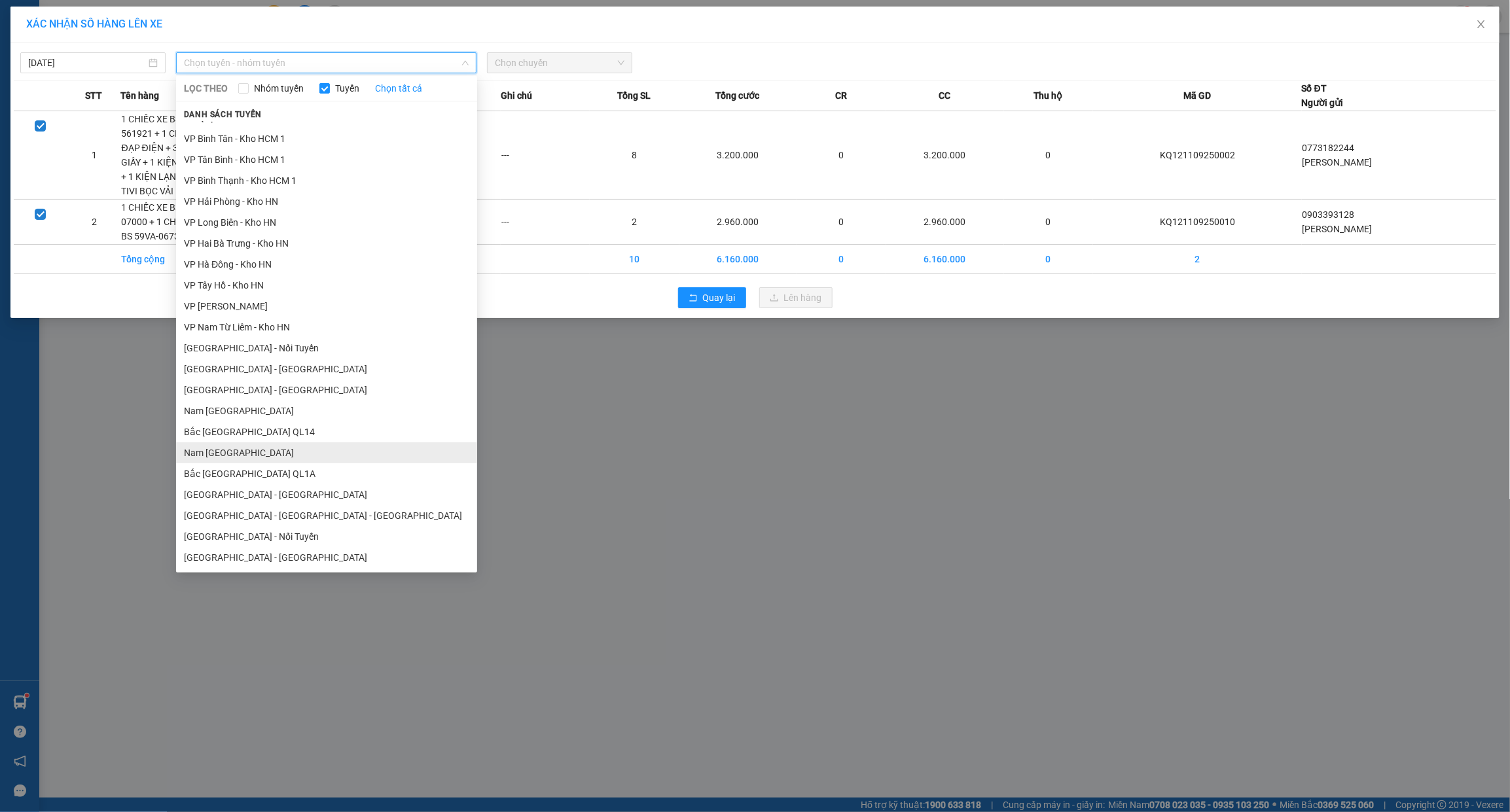
click at [214, 457] on li "Nam [GEOGRAPHIC_DATA]" at bounding box center [326, 452] width 301 height 21
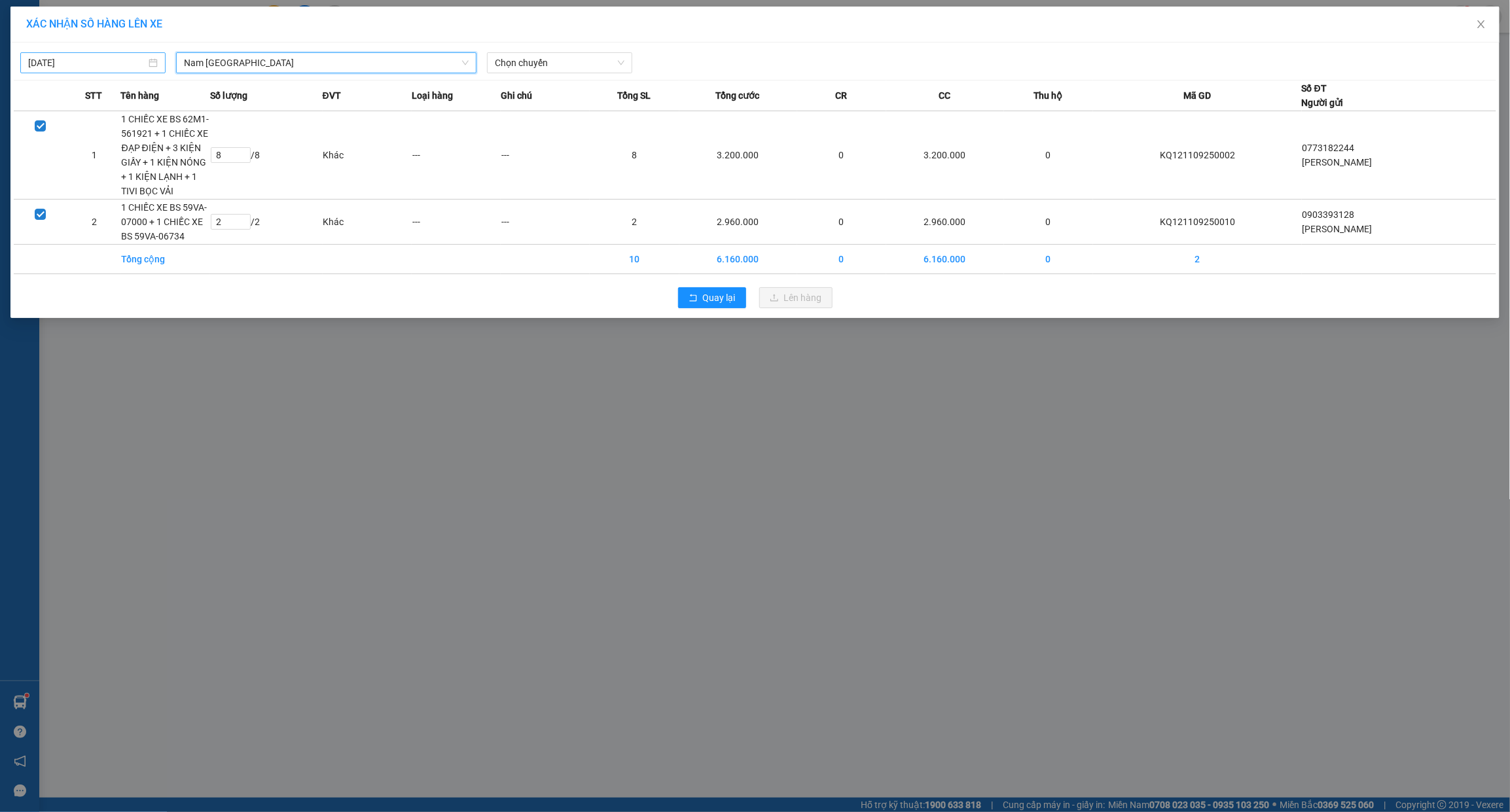
click at [70, 69] on input "[DATE]" at bounding box center [87, 63] width 118 height 15
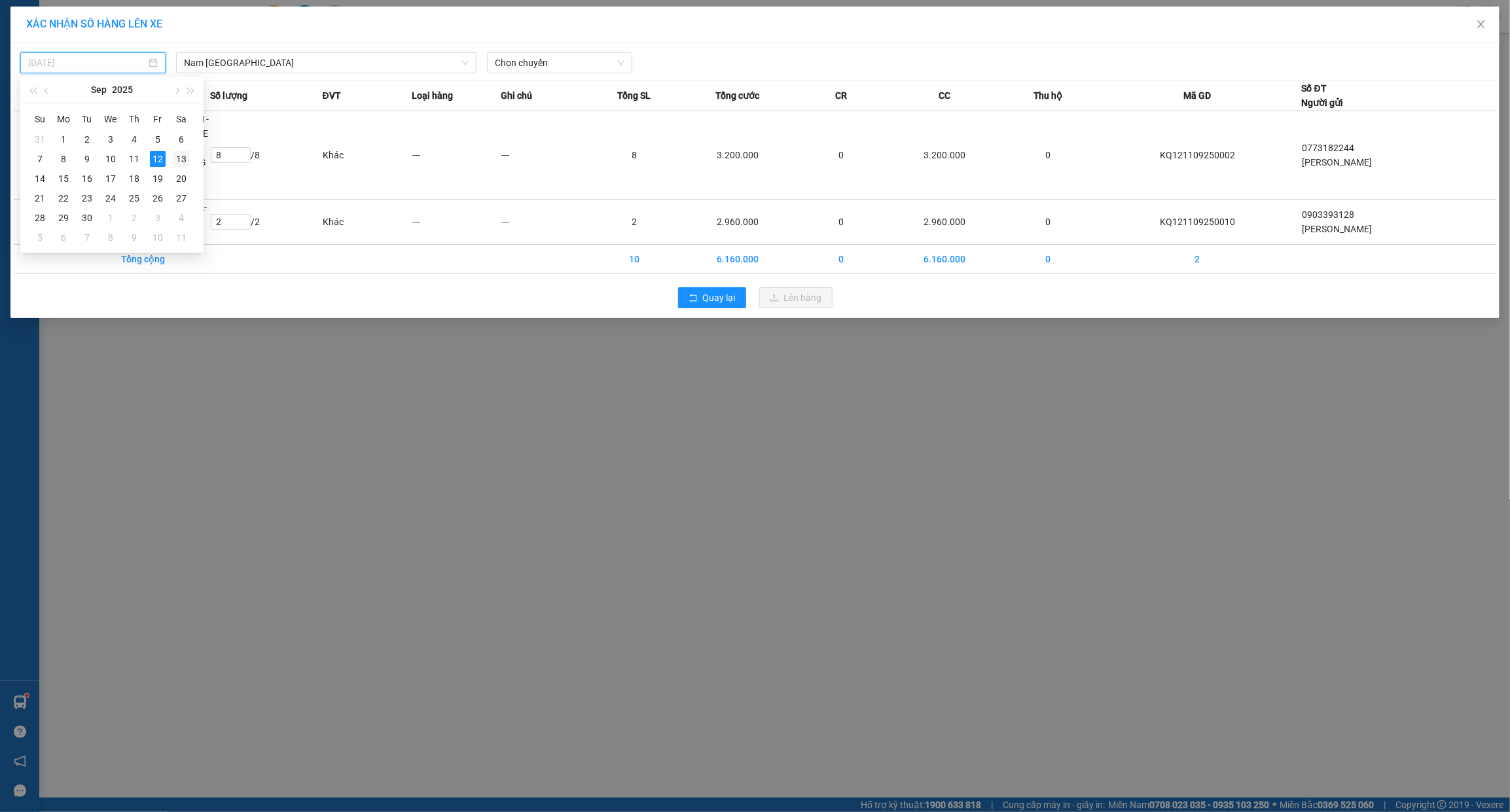
click at [178, 158] on div "13" at bounding box center [182, 159] width 16 height 16
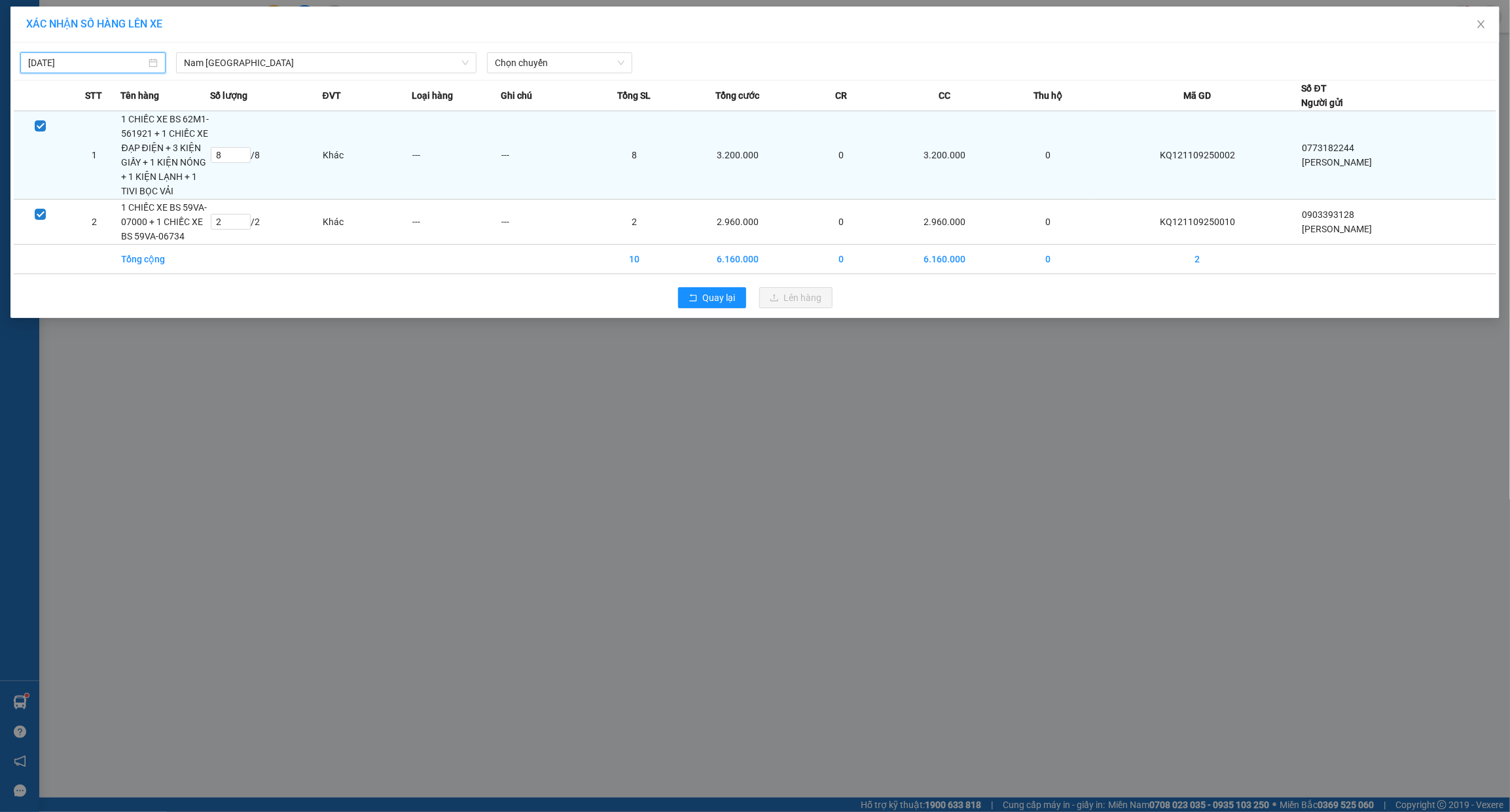
type input "[DATE]"
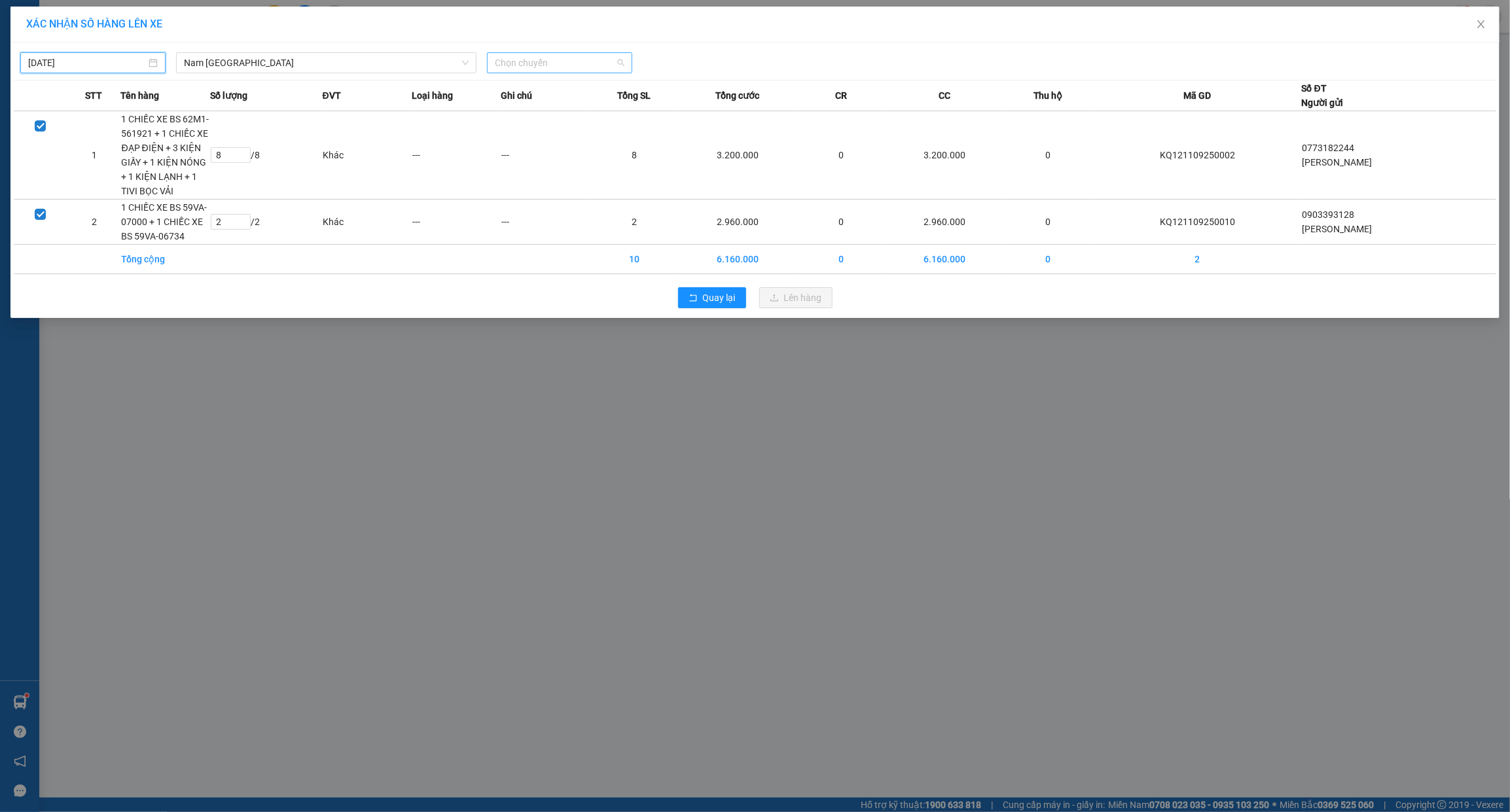
click at [496, 68] on span "Chọn chuyến" at bounding box center [560, 62] width 129 height 20
click at [517, 105] on div "15:00 (TC)" at bounding box center [546, 110] width 102 height 15
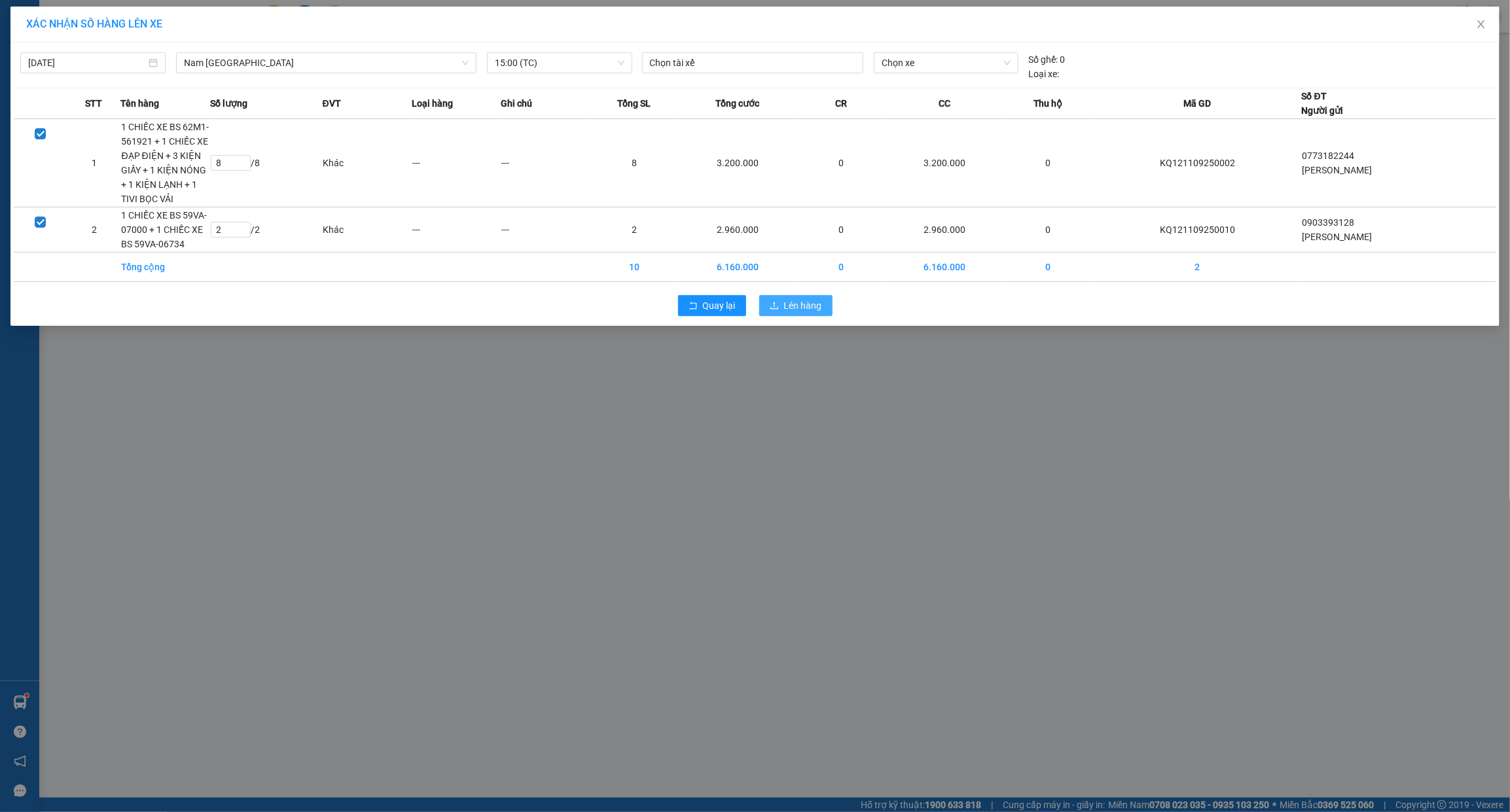
click at [807, 306] on span "Lên hàng" at bounding box center [803, 306] width 38 height 15
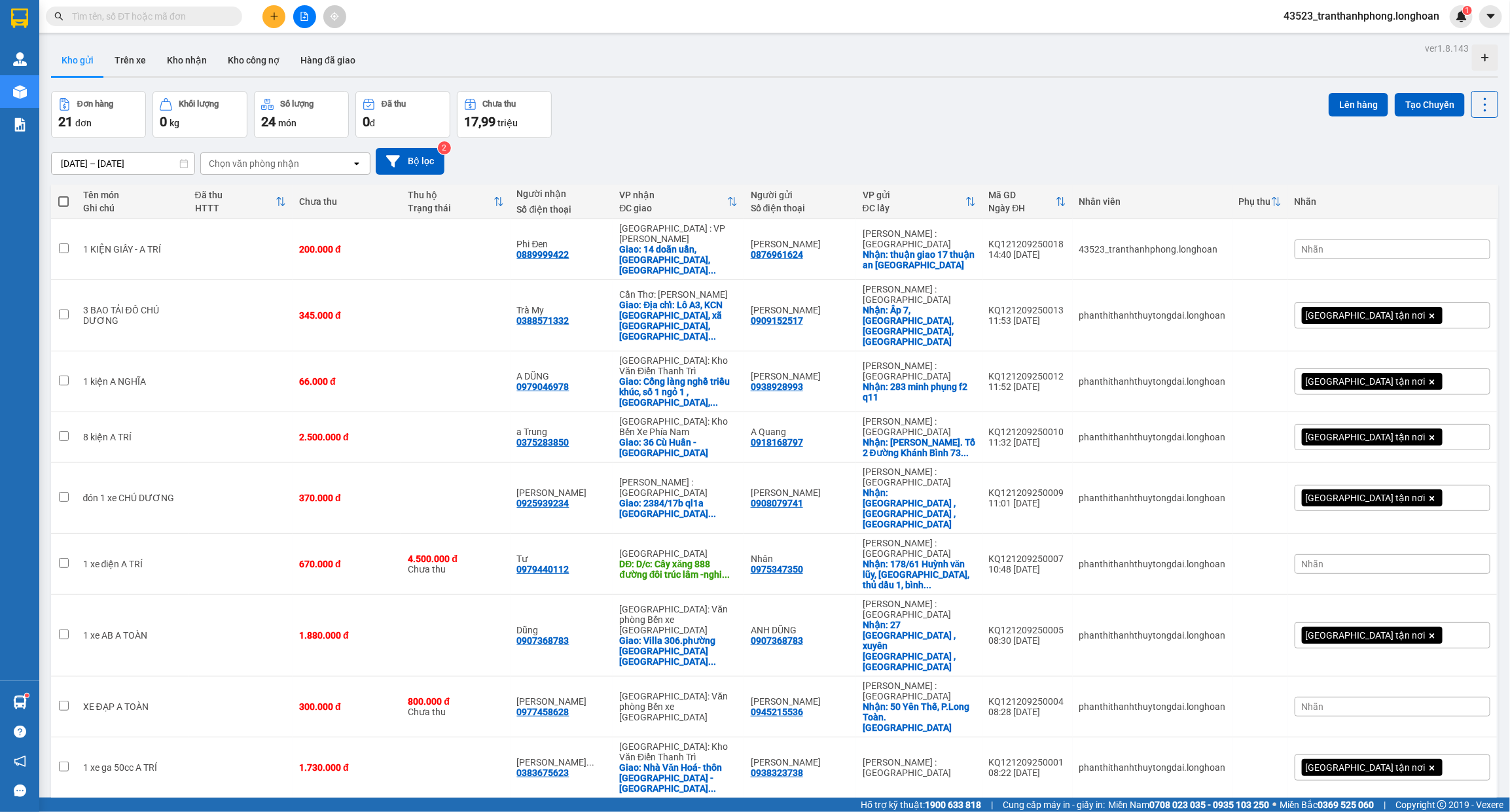
click at [190, 17] on input "text" at bounding box center [149, 17] width 155 height 15
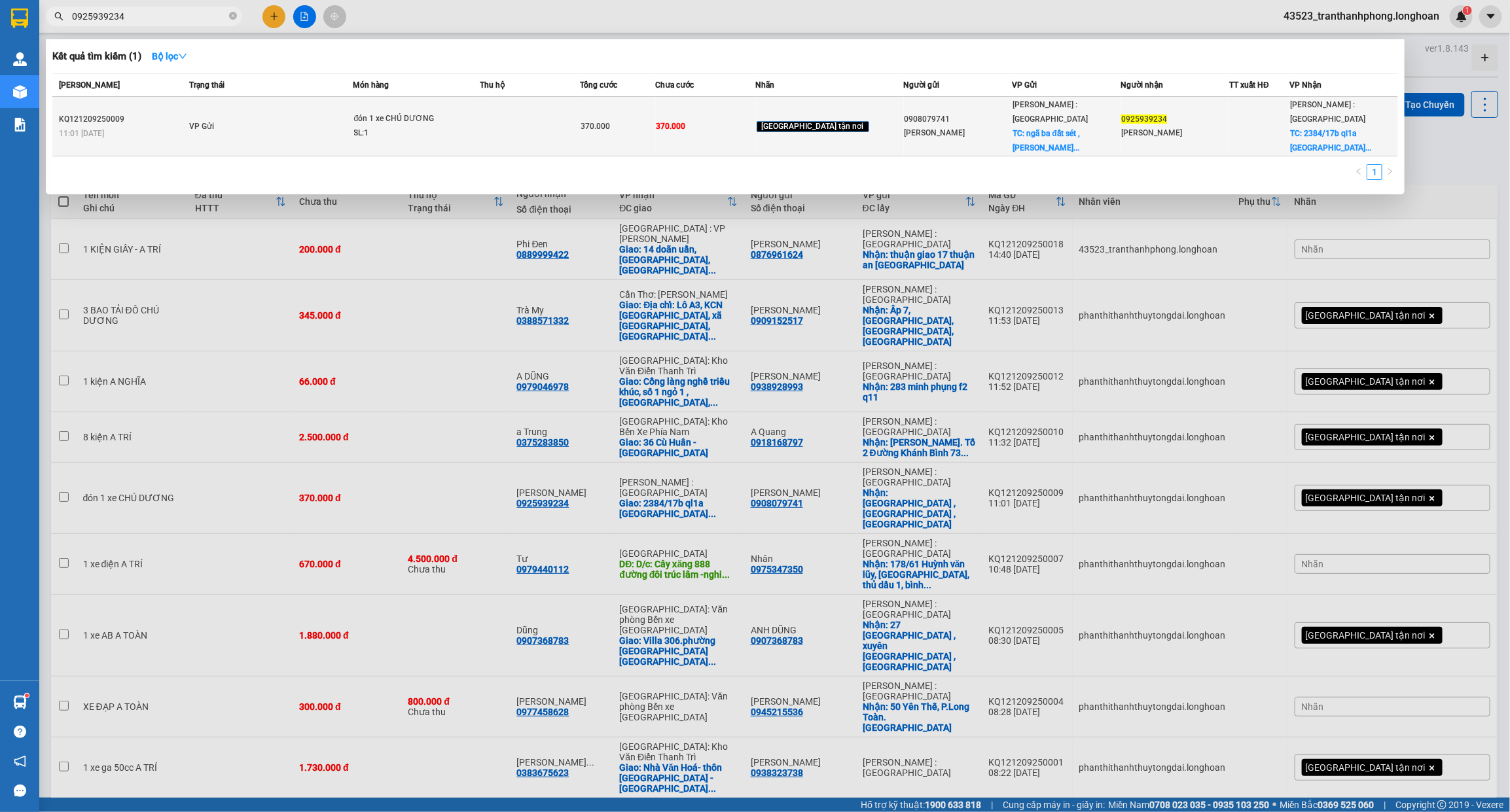
type input "0925939234"
click at [378, 126] on div "SL: 1" at bounding box center [403, 134] width 98 height 15
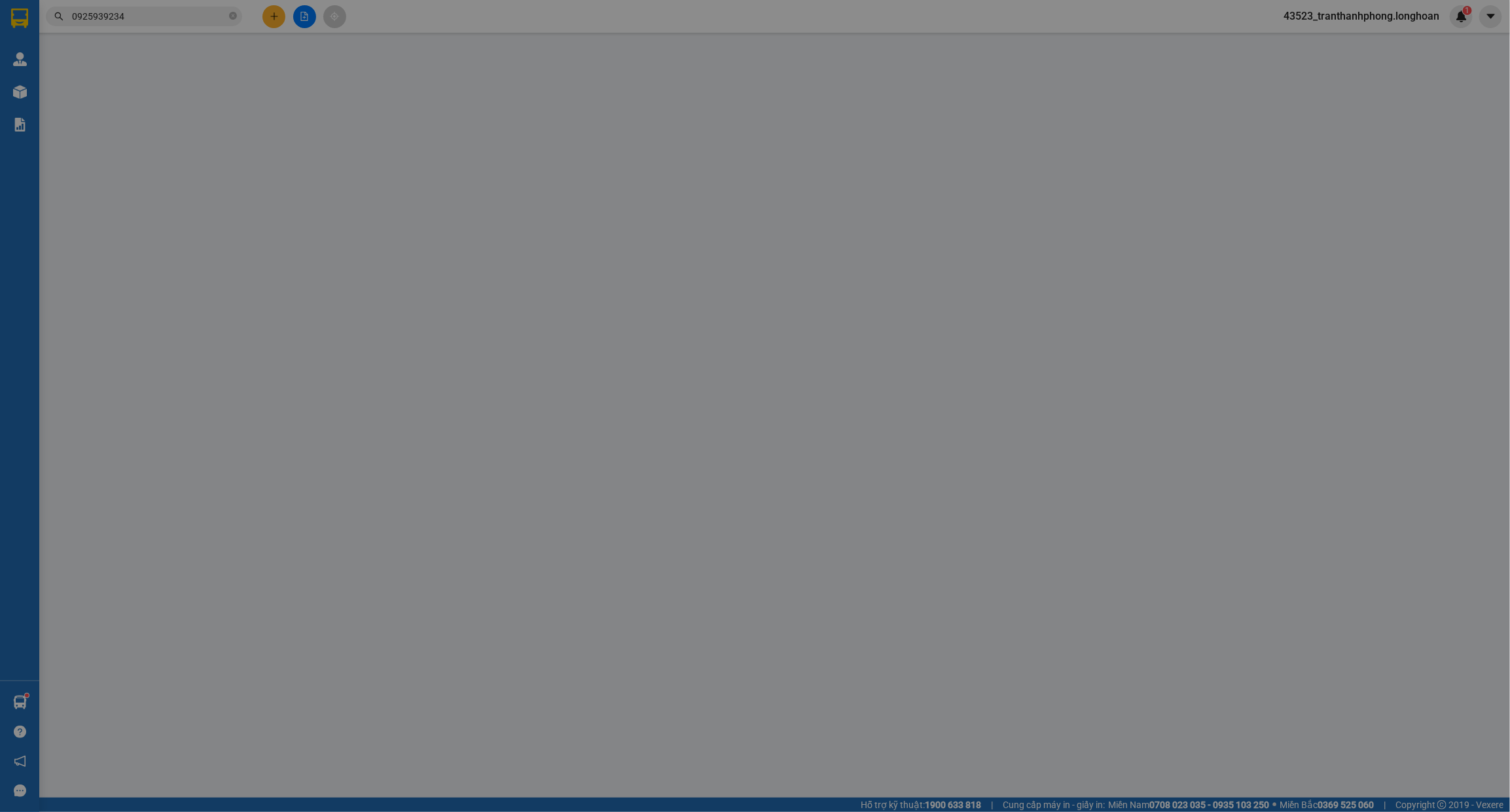
type input "0908079741"
type input "[PERSON_NAME]"
checkbox input "true"
type input "[GEOGRAPHIC_DATA] ,[GEOGRAPHIC_DATA] , [GEOGRAPHIC_DATA]"
type input "0925939234"
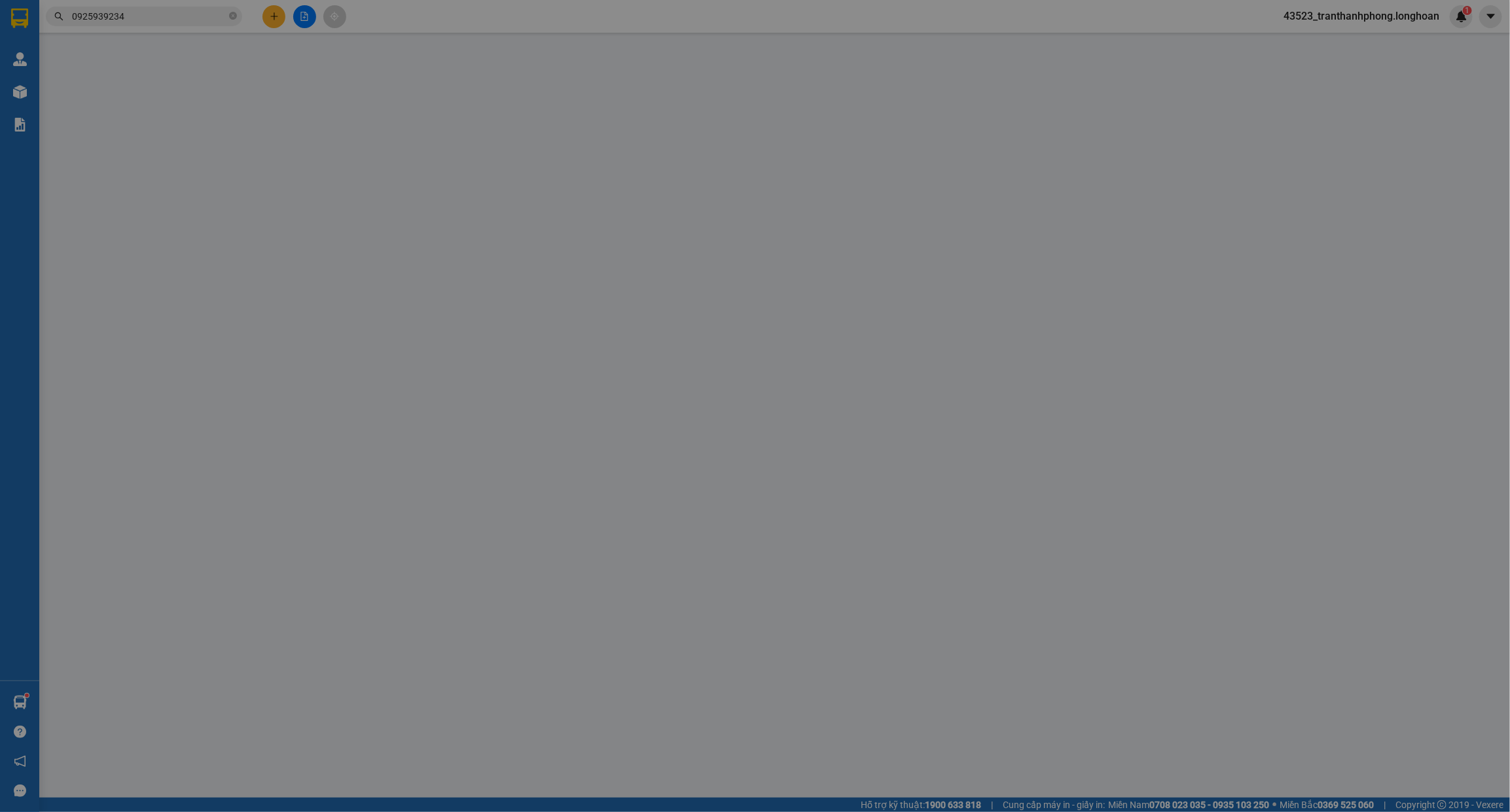
type input "[PERSON_NAME]"
checkbox input "true"
type input "2384/17b ql1a [GEOGRAPHIC_DATA]"
type input "370.000"
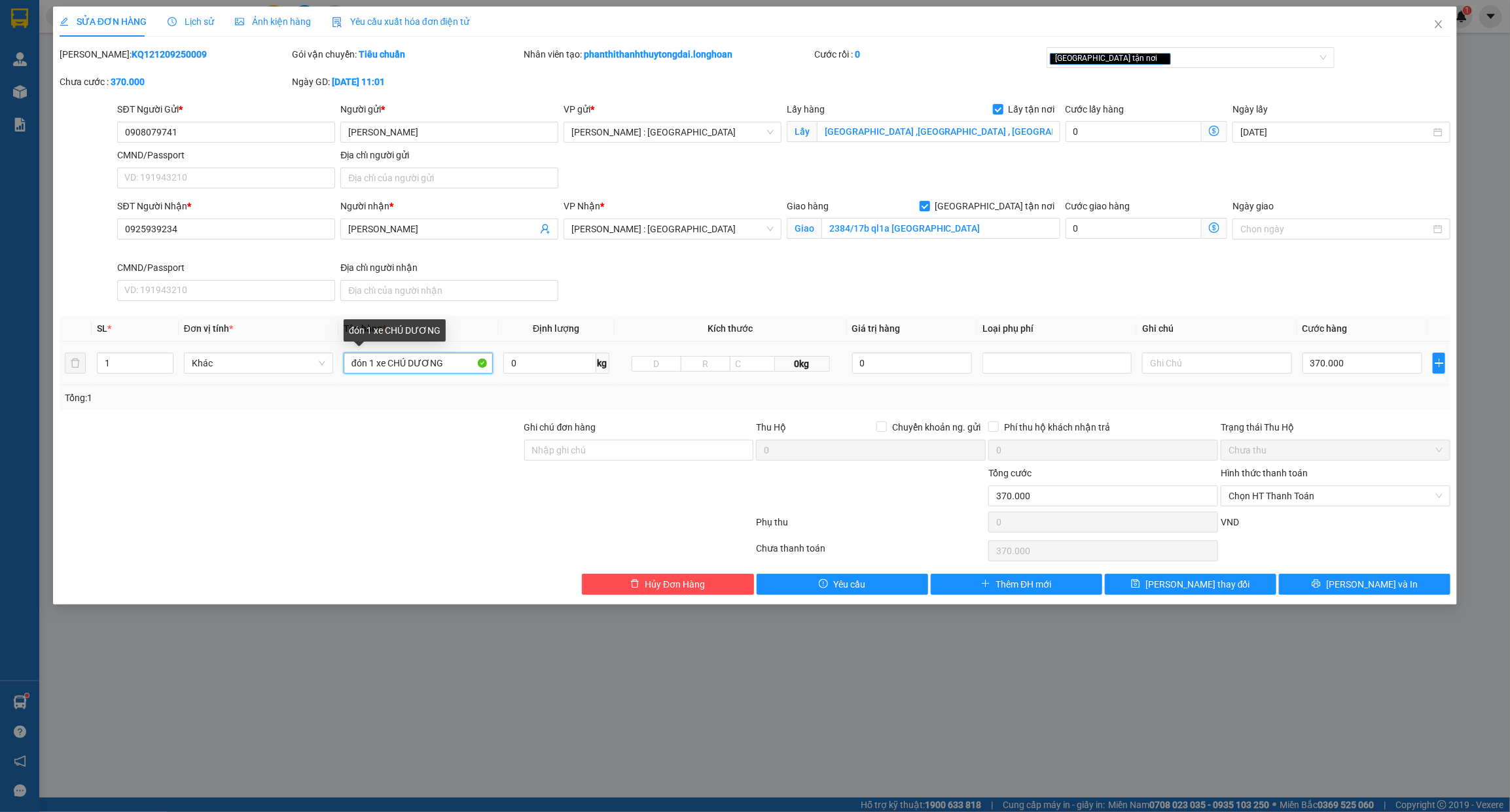
click at [401, 368] on input "đón 1 xe CHÚ DƯƠNG" at bounding box center [418, 362] width 149 height 21
type input "1 CHIẾC XE BS 50DB-0612"
click at [653, 444] on input "Ghi chú đơn hàng" at bounding box center [639, 450] width 230 height 21
type input "CHÌA KHÓA QUẤN TAY LÁI -KHÔNG CAVET"
click at [1200, 63] on div "[GEOGRAPHIC_DATA] tận nơi" at bounding box center [1184, 57] width 268 height 16
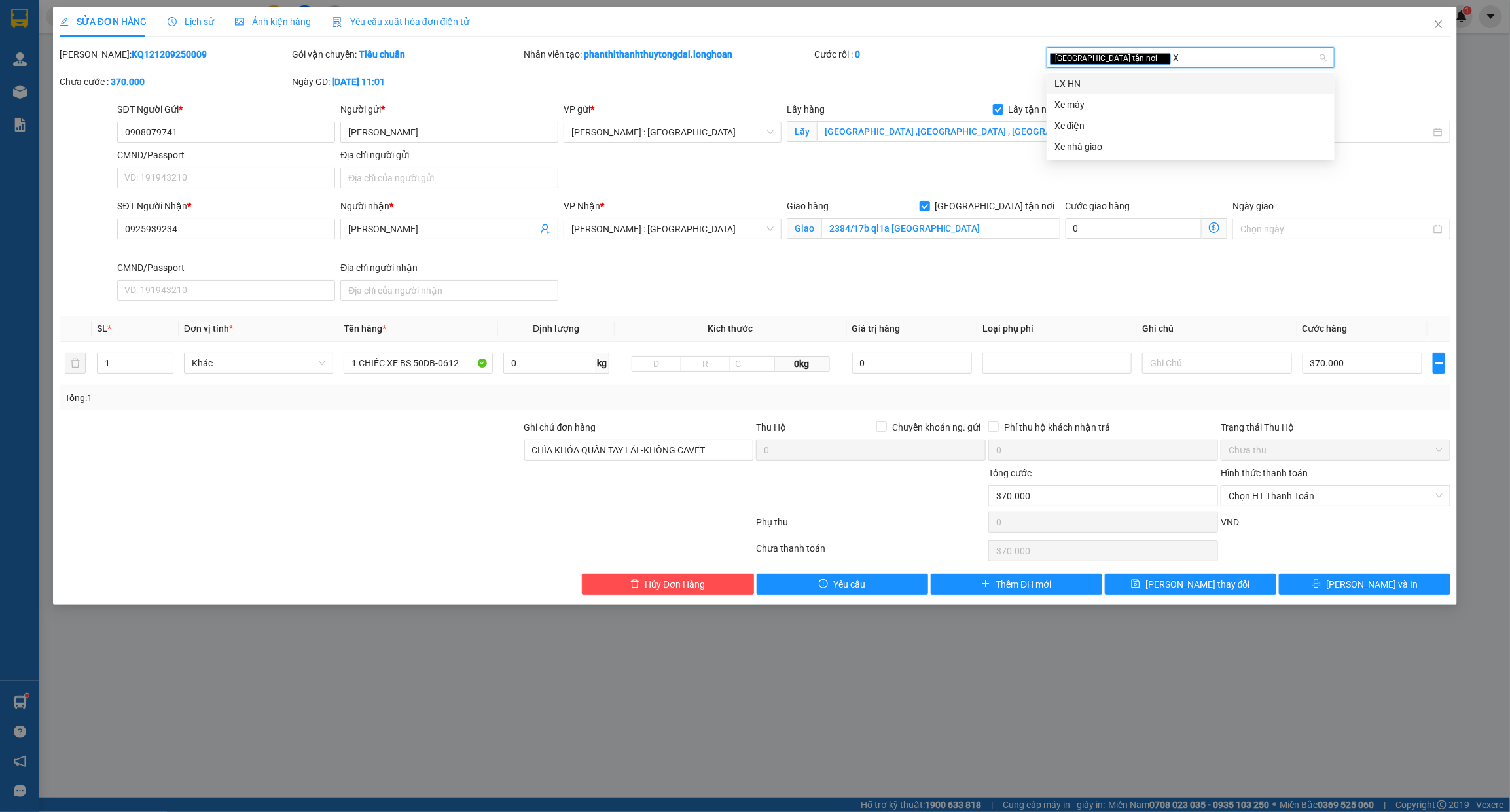
type input "XE"
click at [1098, 93] on div "Xe máy" at bounding box center [1190, 84] width 288 height 21
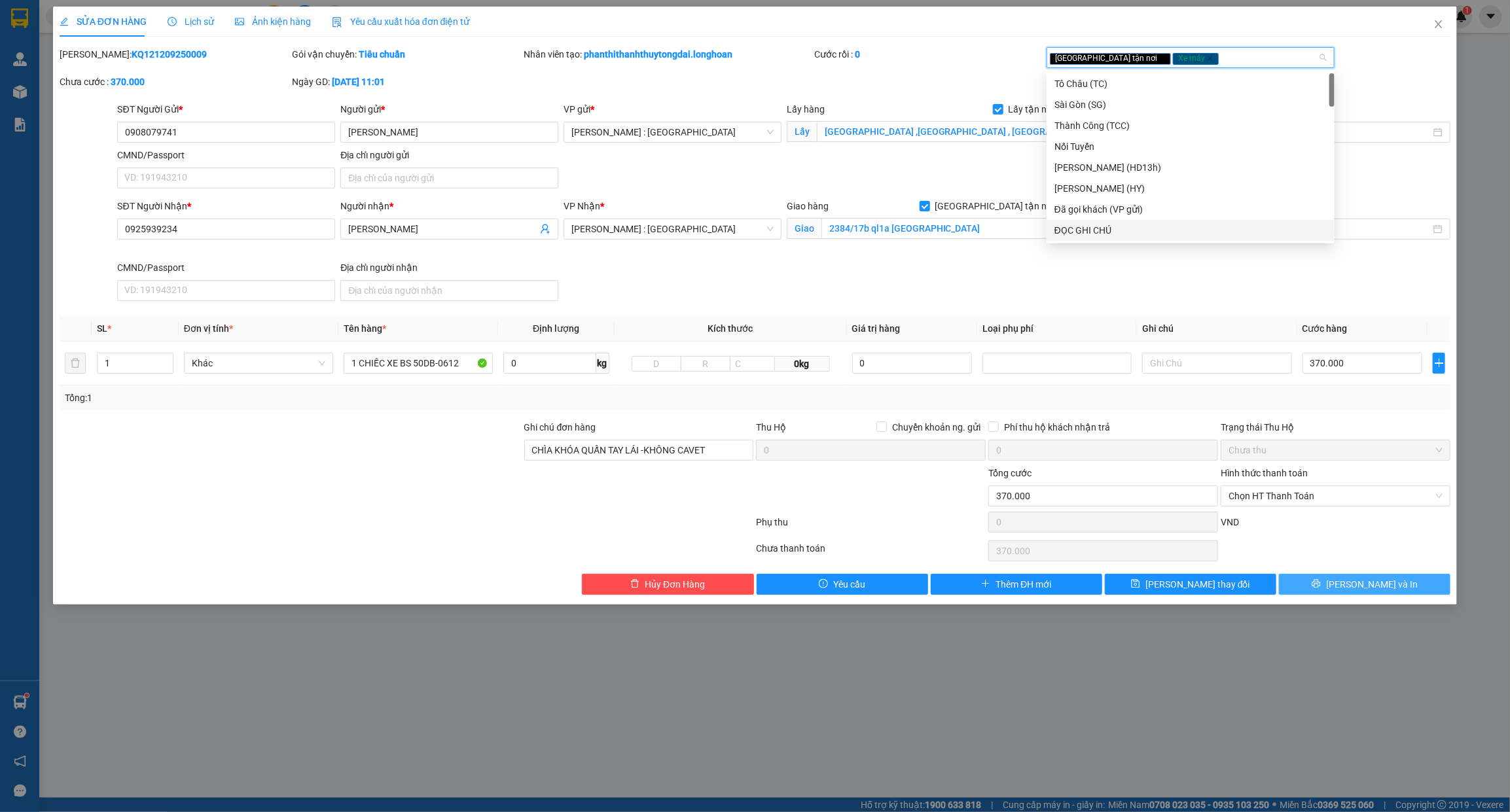
click at [1325, 587] on button "[PERSON_NAME] và In" at bounding box center [1365, 584] width 171 height 21
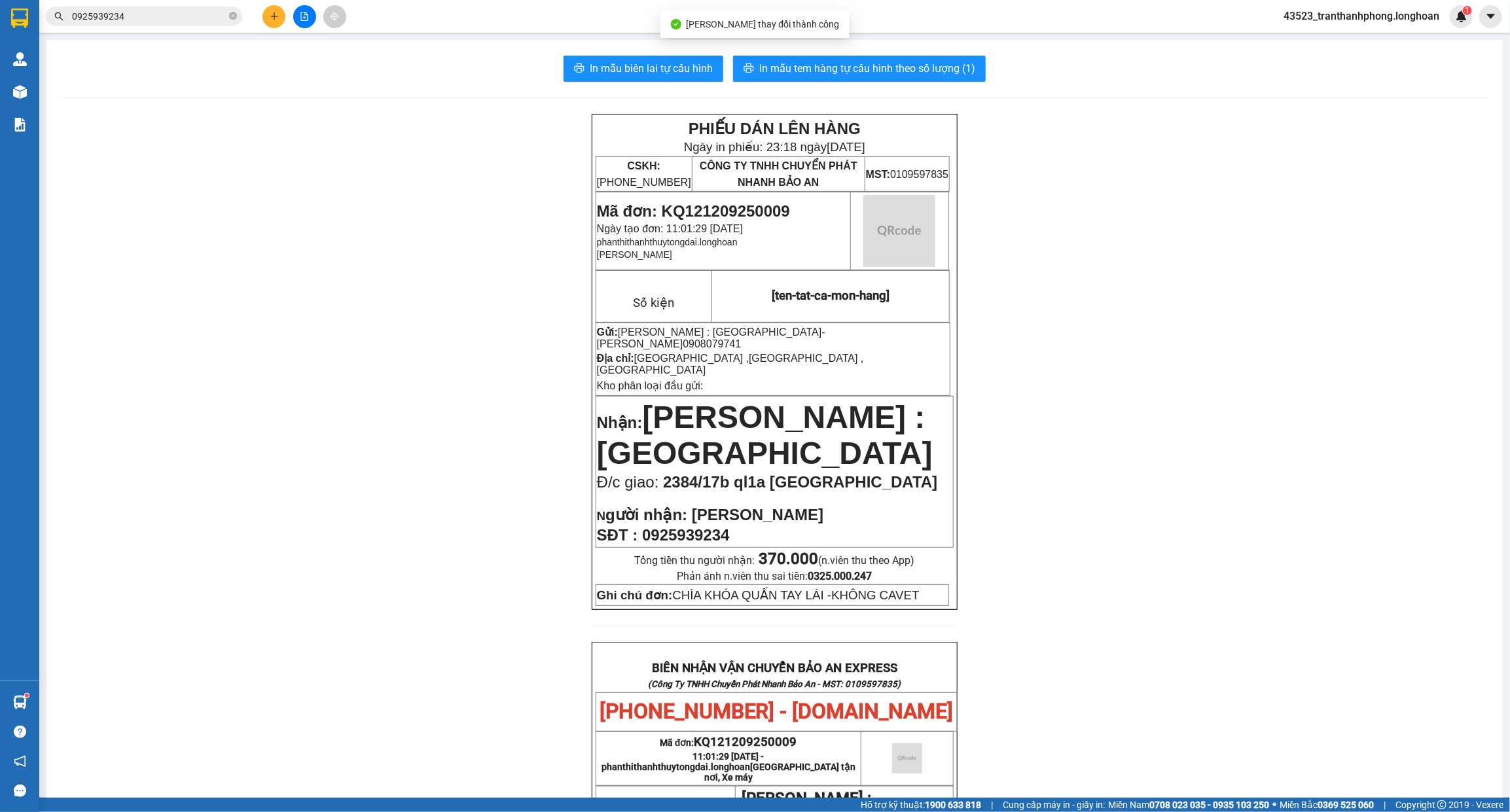
click at [776, 49] on div "In mẫu biên lai tự cấu hình In mẫu tem hàng tự cấu hình theo số lượng (1) PHIẾU…" at bounding box center [775, 678] width 1456 height 1277
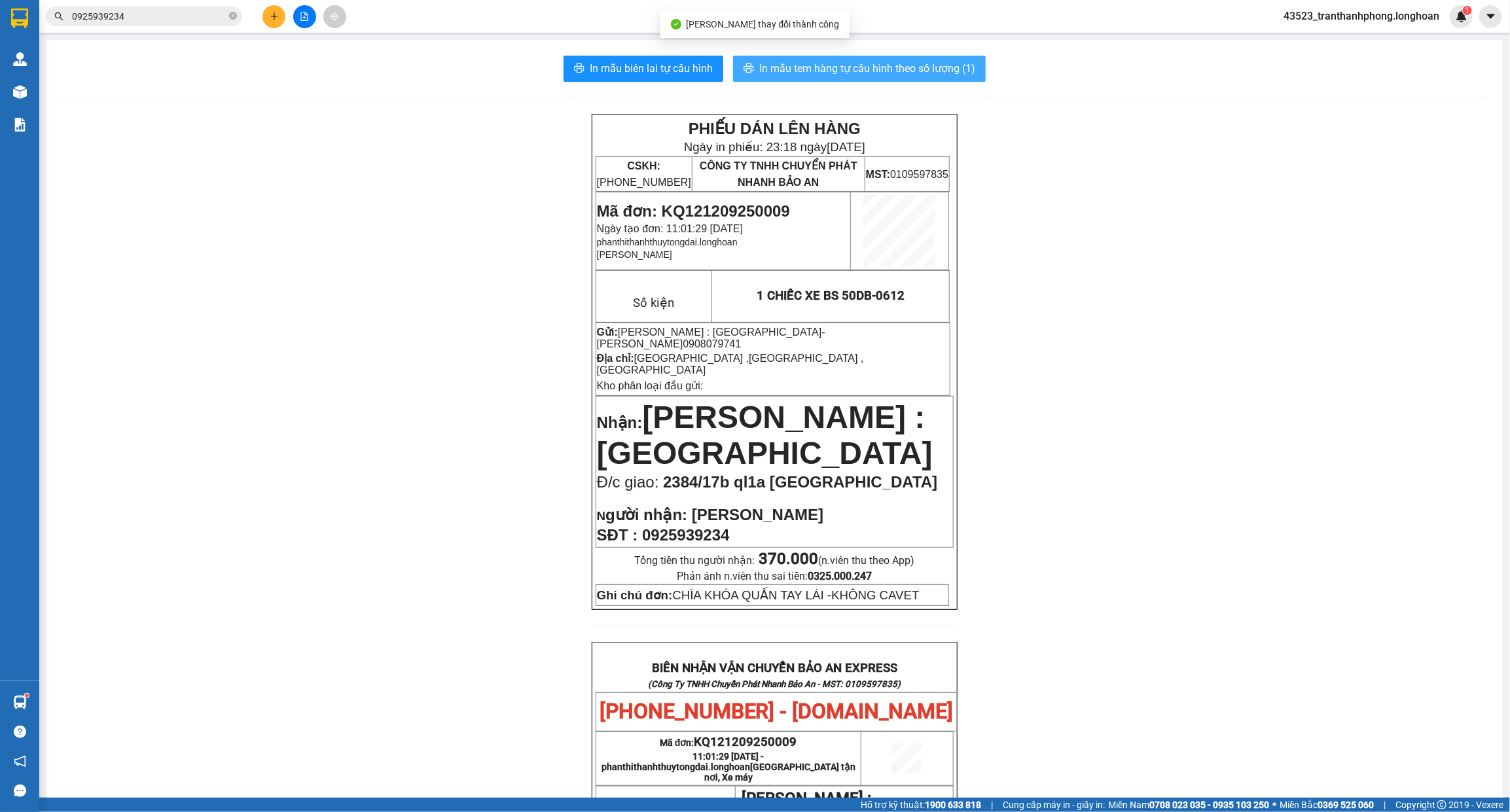
click at [784, 57] on button "In mẫu tem hàng tự cấu hình theo số lượng (1)" at bounding box center [860, 69] width 253 height 26
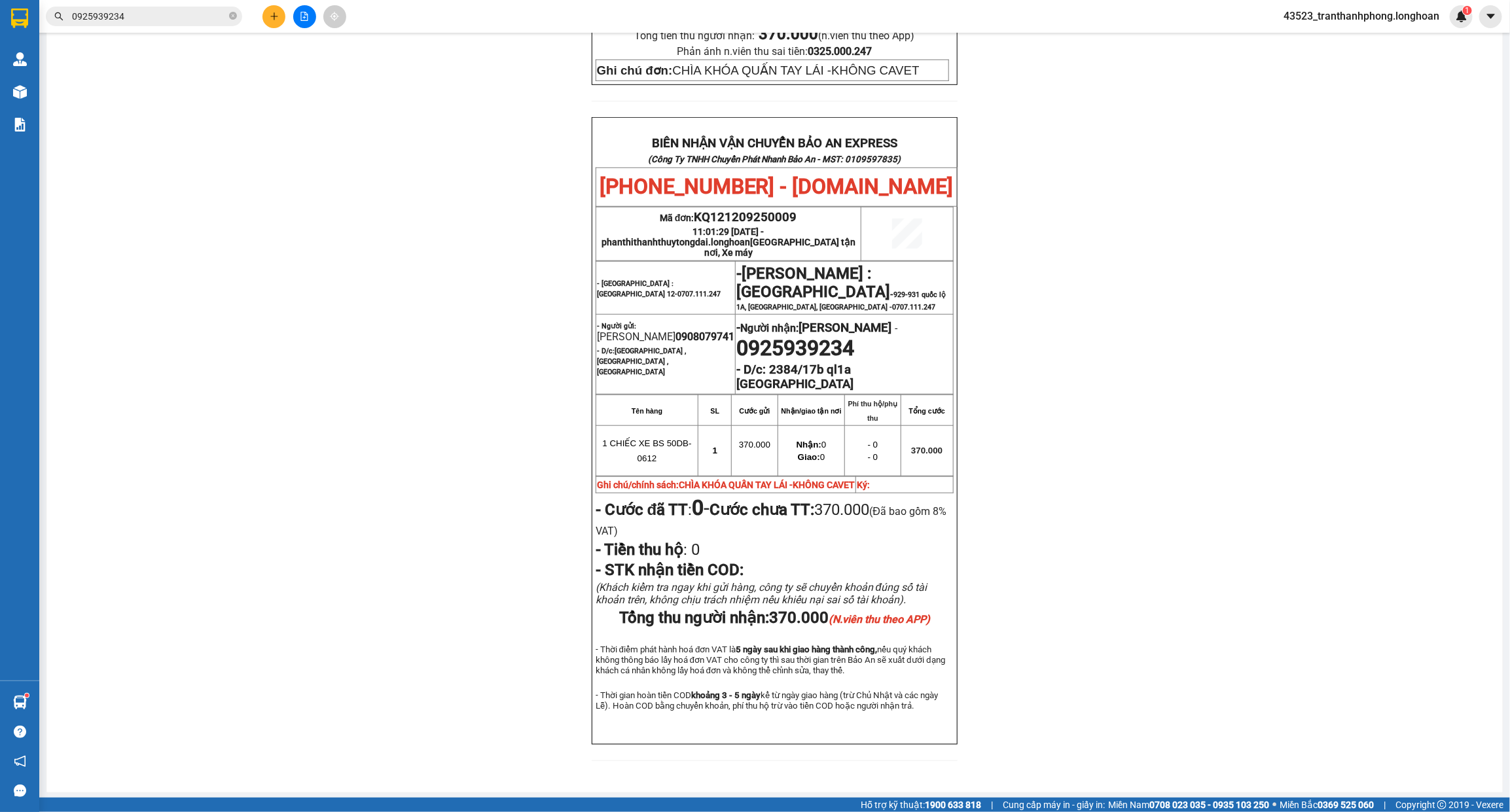
scroll to position [564, 0]
click at [676, 328] on span "0908079741" at bounding box center [705, 334] width 59 height 12
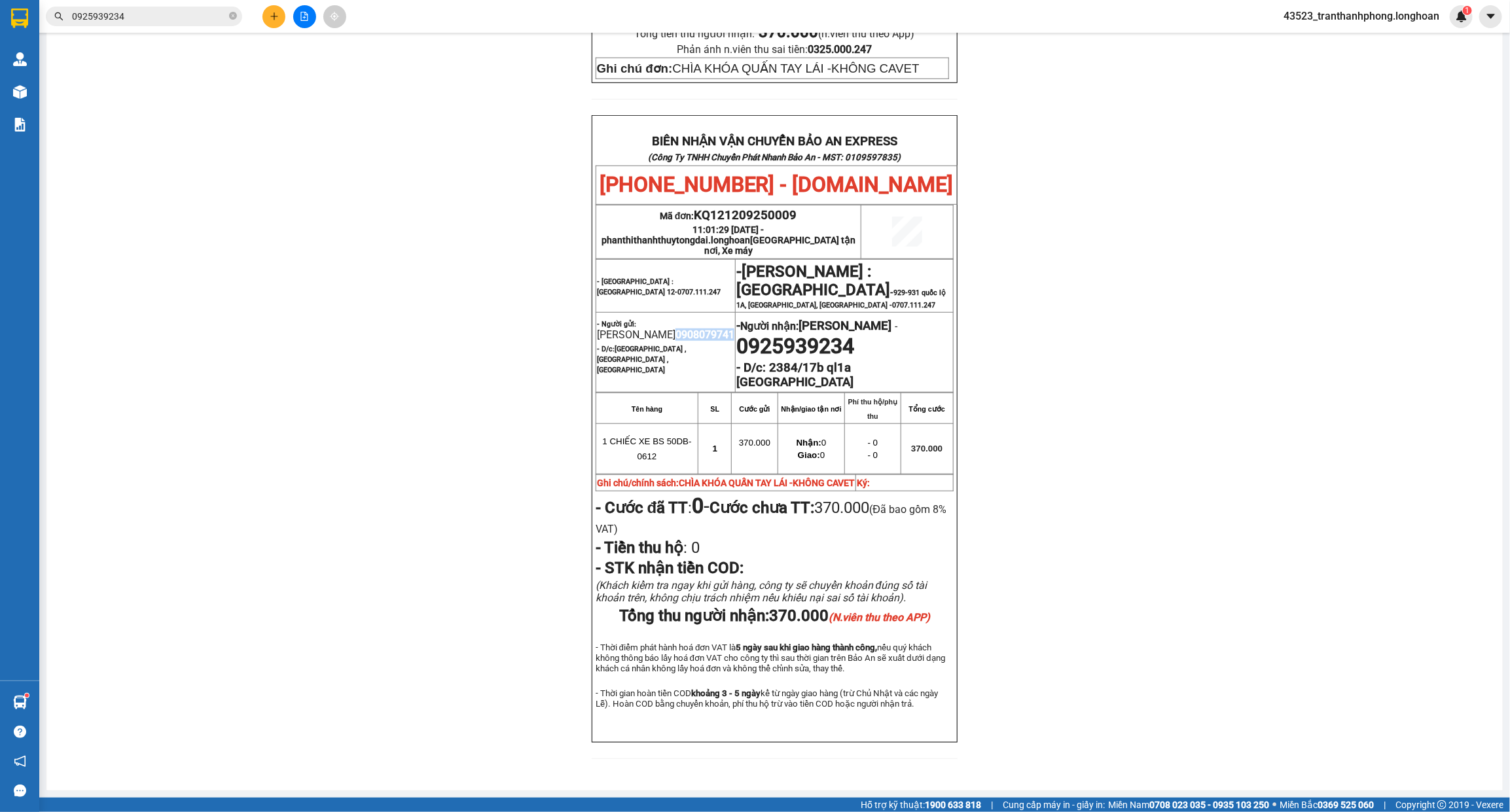
copy span "0908079741"
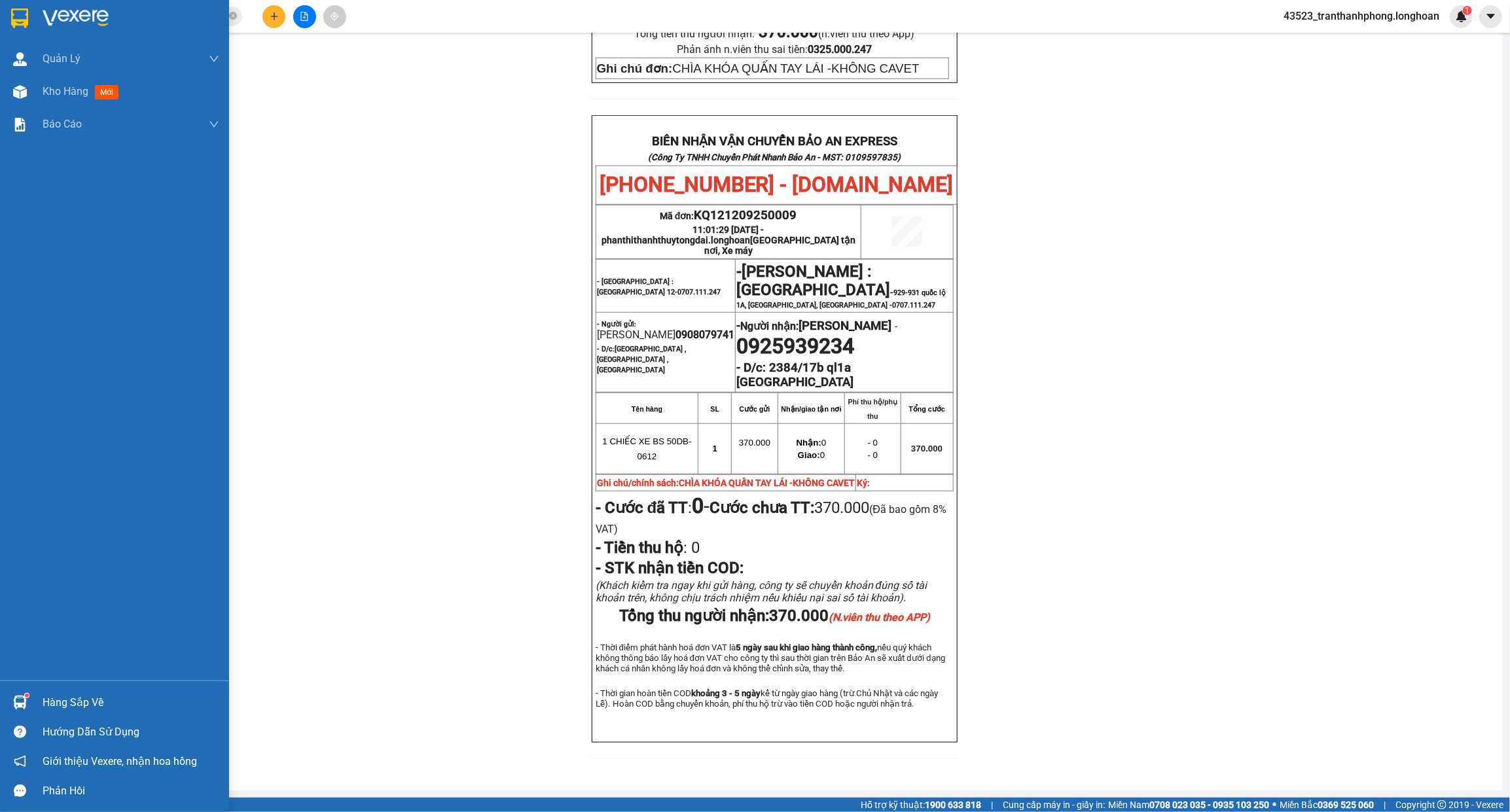
click at [31, 21] on div at bounding box center [114, 21] width 229 height 43
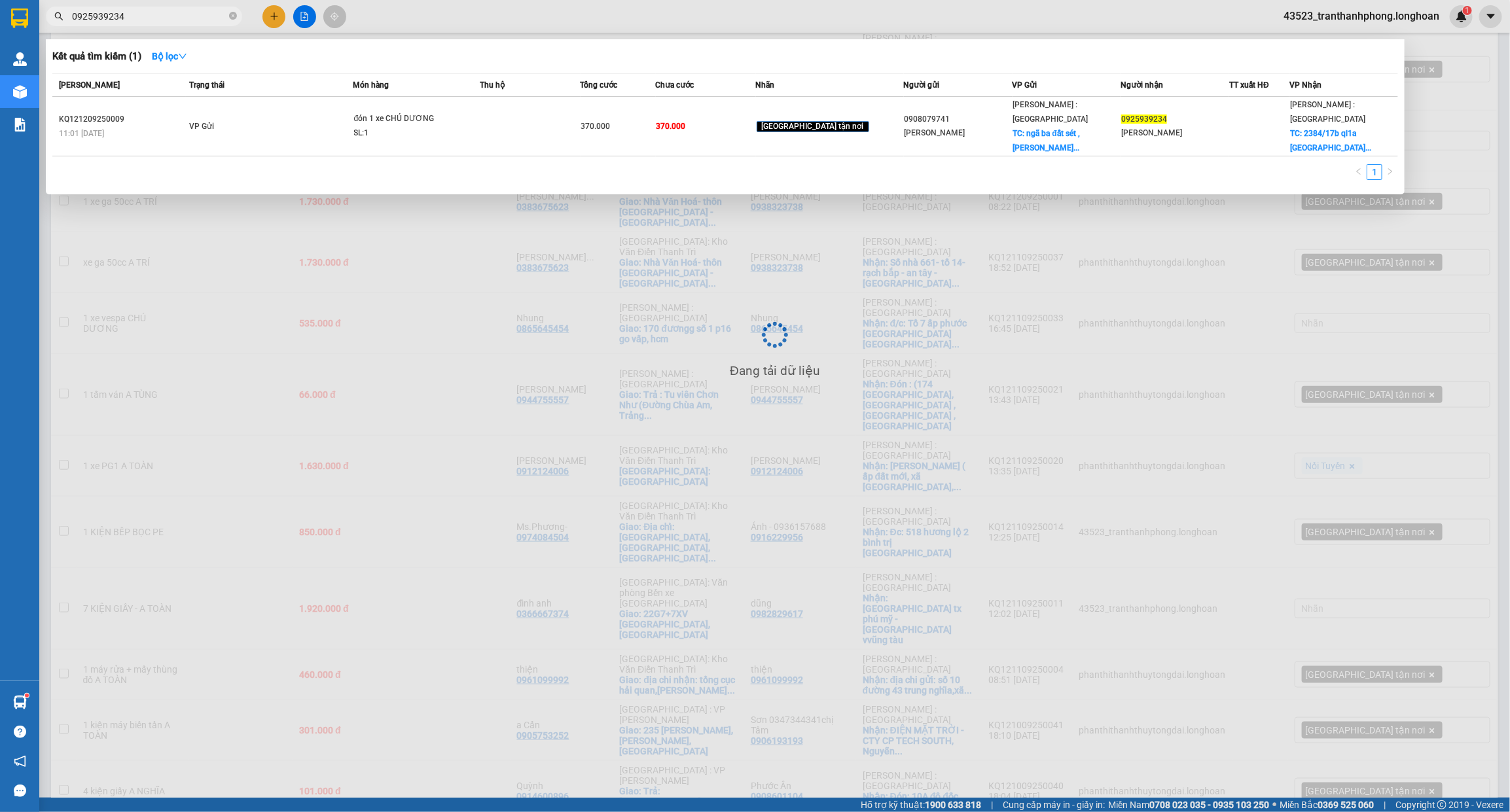
click at [233, 23] on span at bounding box center [233, 17] width 8 height 15
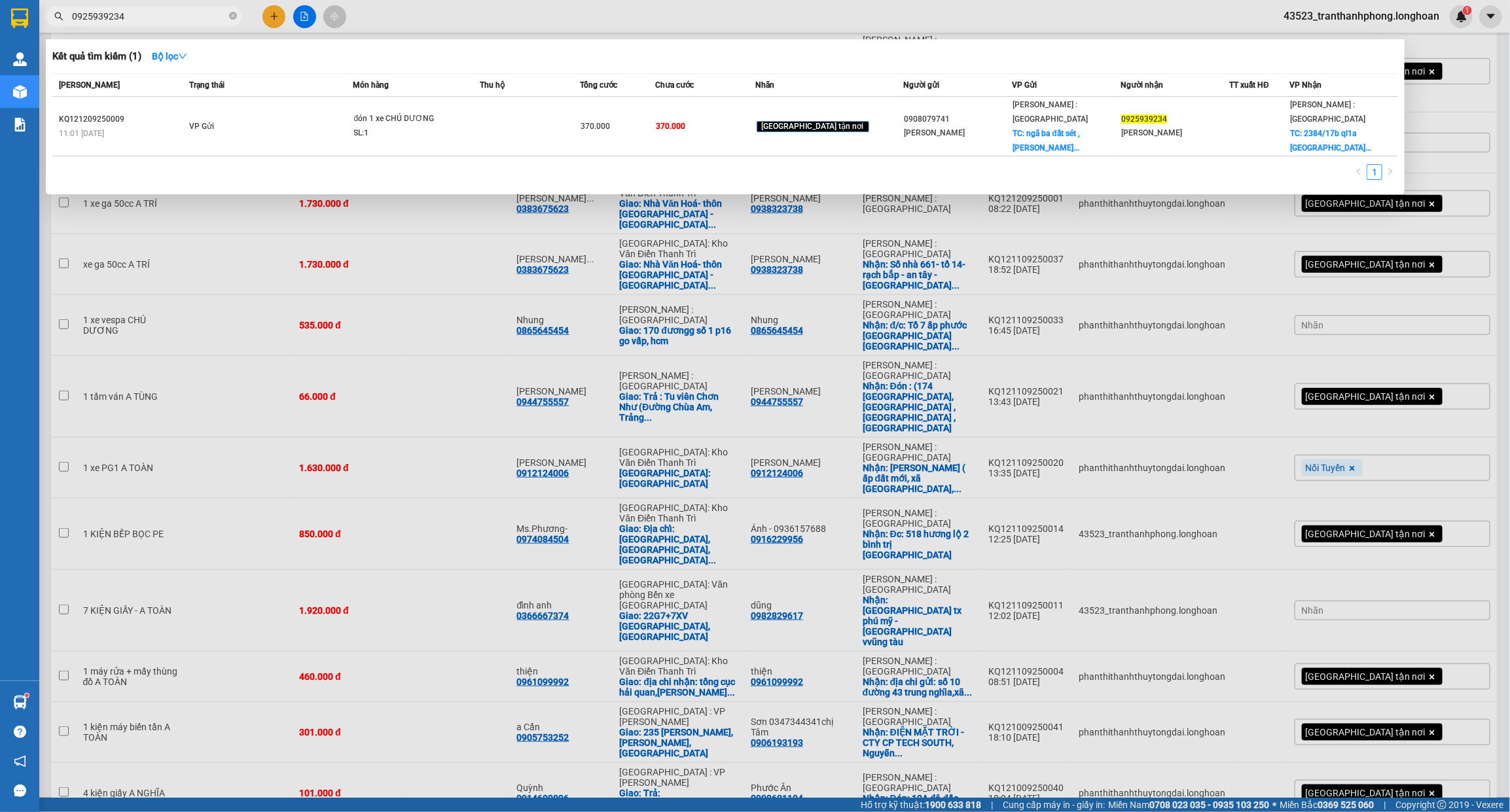
click at [233, 23] on span at bounding box center [233, 17] width 8 height 15
click at [231, 21] on span at bounding box center [233, 16] width 8 height 12
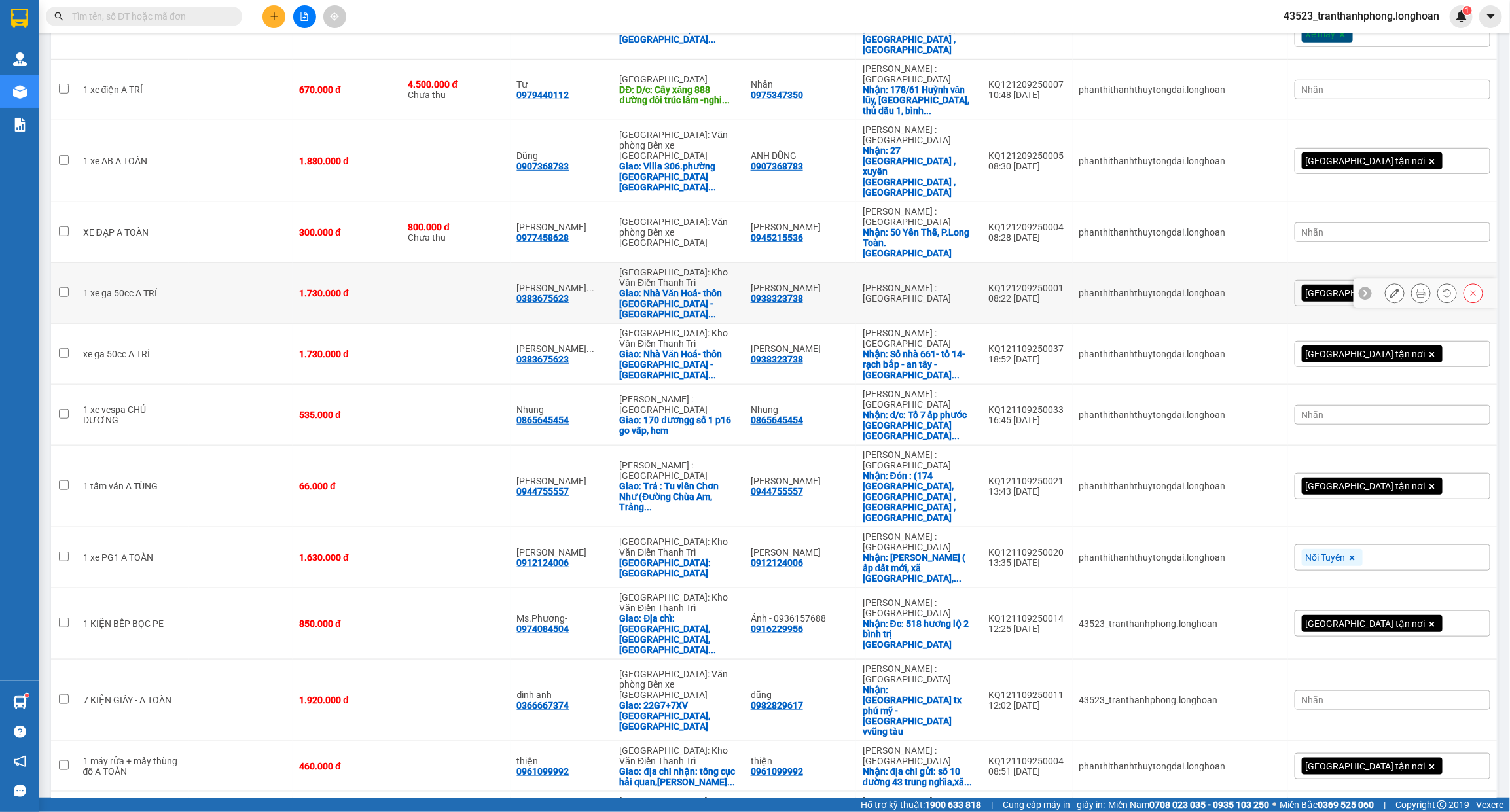
scroll to position [588, 0]
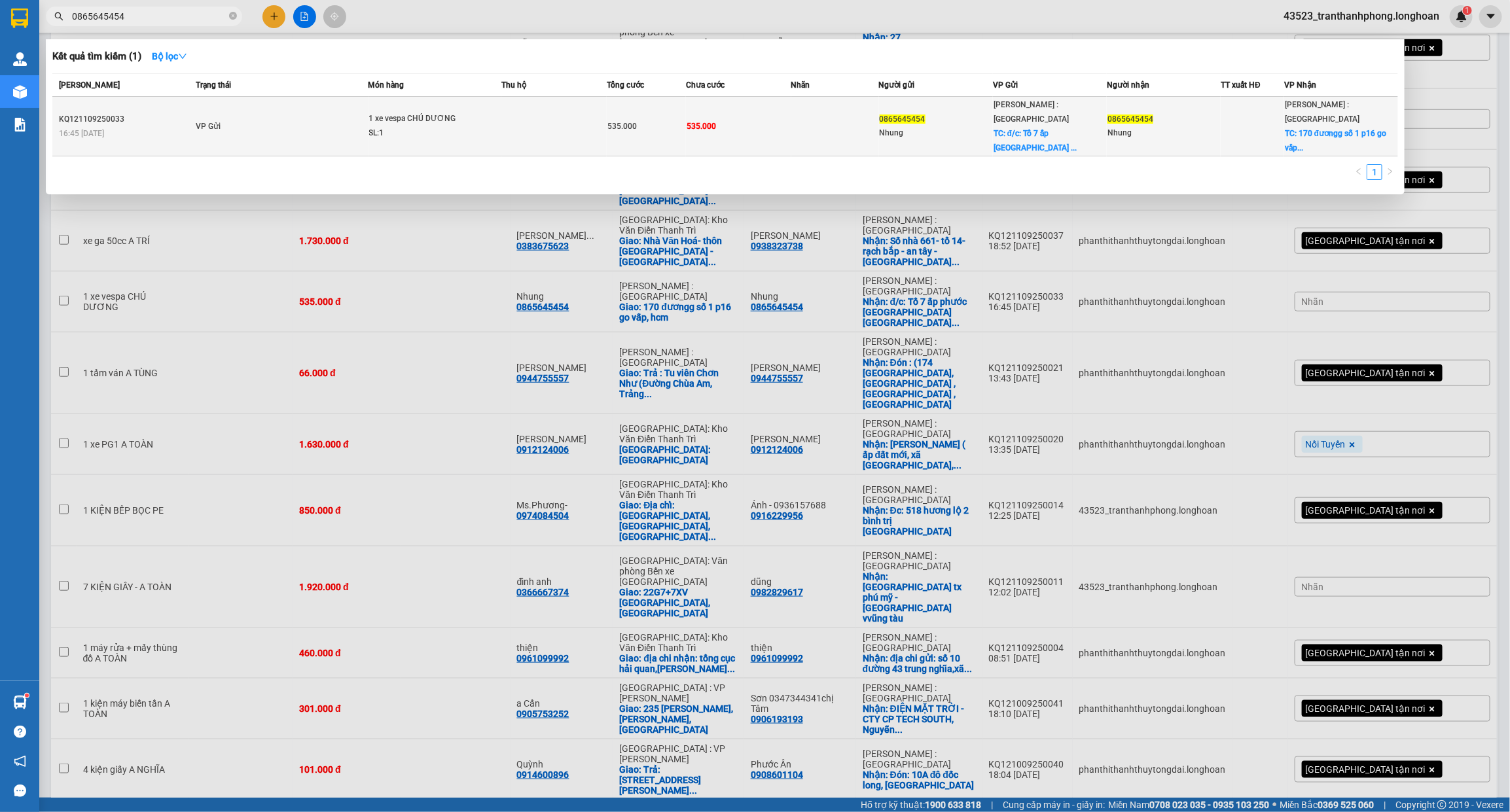
type input "0865645454"
click at [432, 99] on td "1 xe vespa CHÚ DƯƠNG SL: 1" at bounding box center [435, 126] width 134 height 60
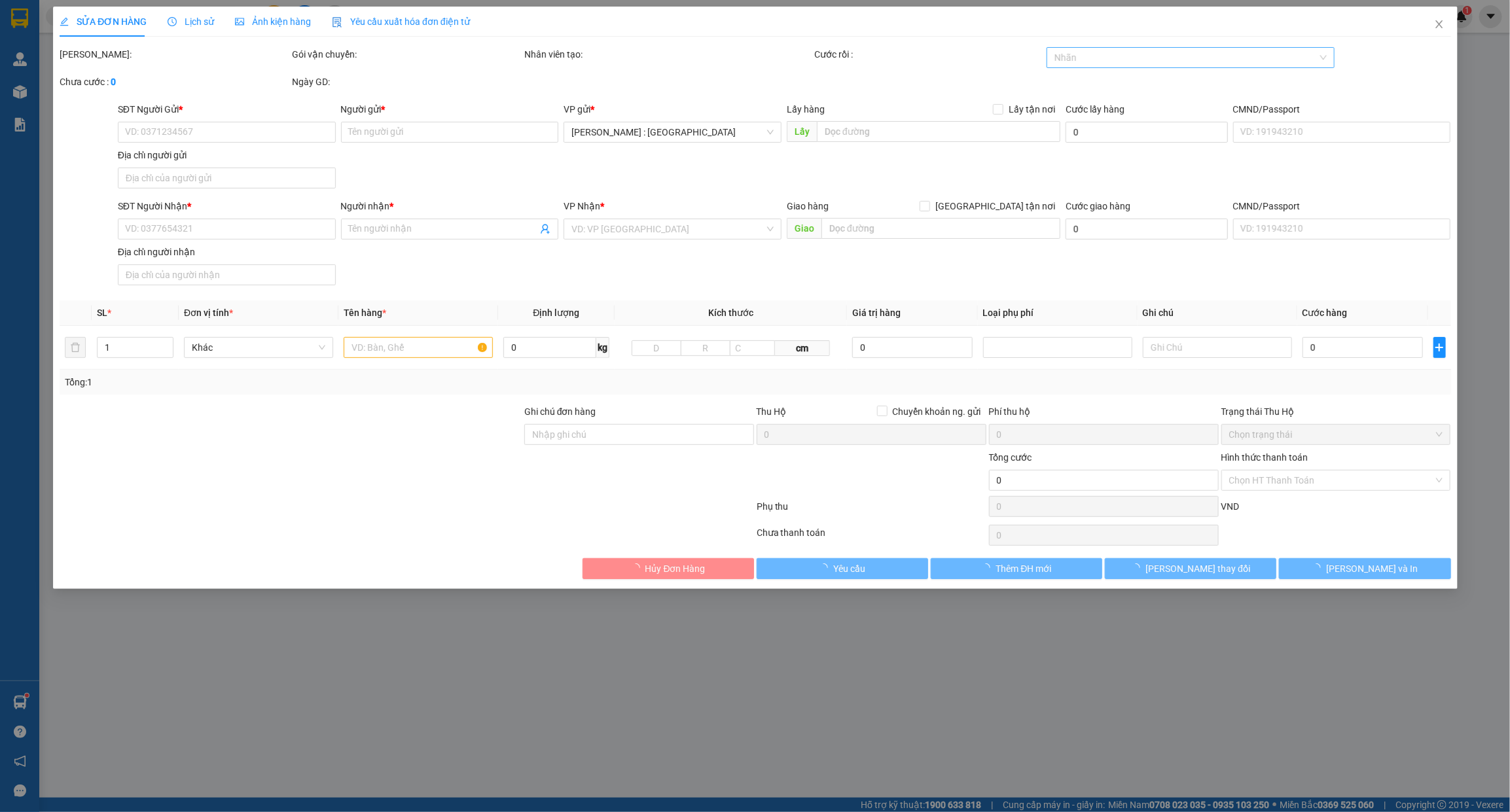
click at [1150, 62] on div at bounding box center [1184, 57] width 268 height 16
type input "0865645454"
type input "Nhung"
checkbox input "true"
type input "đ/c: Tổ 7 ấp phước [GEOGRAPHIC_DATA] [GEOGRAPHIC_DATA]"
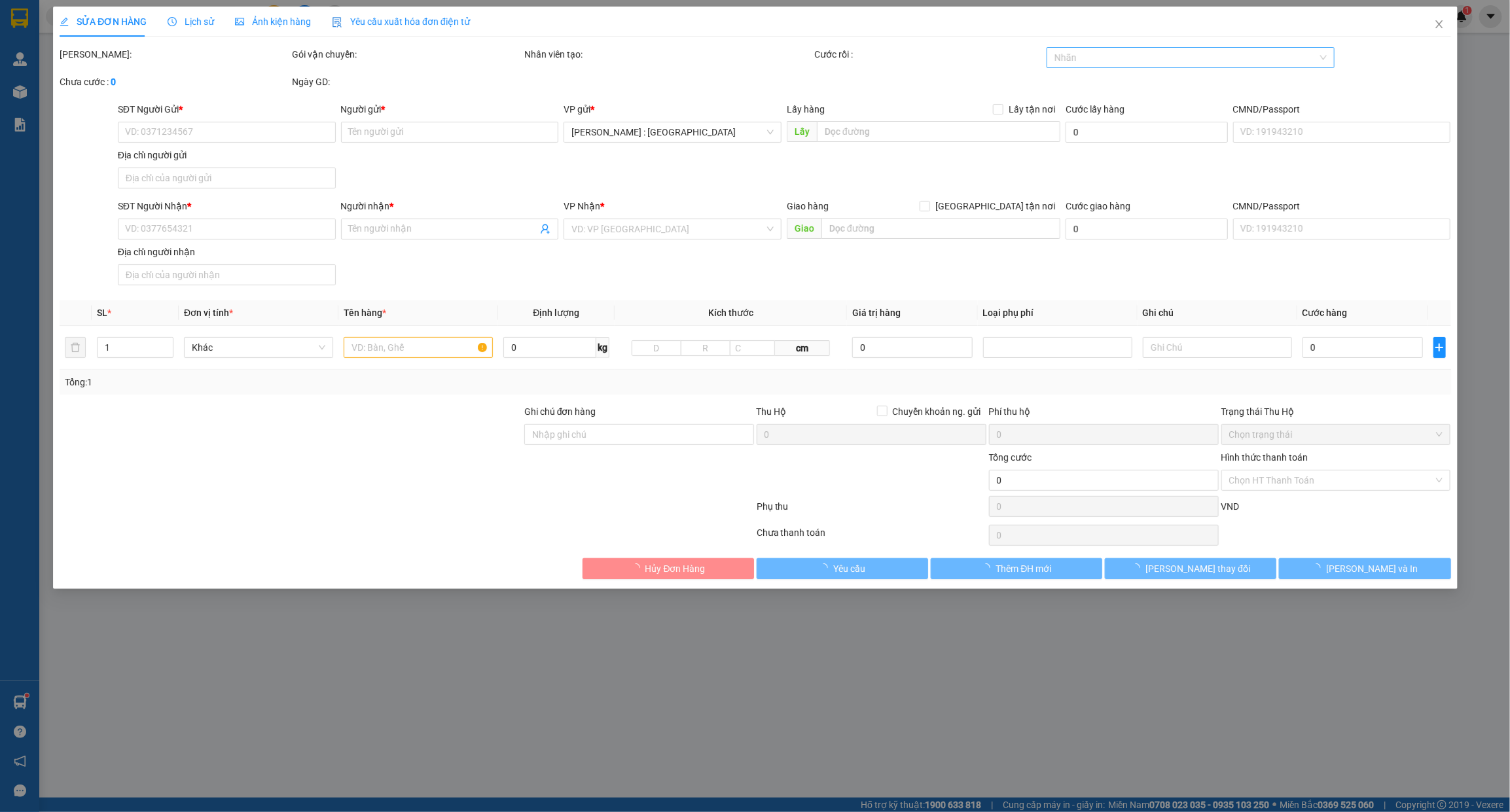
type input "0865645454"
type input "Nhung"
checkbox input "true"
type input "170 đươngg số 1 p16 go vấp, hcm"
type input "535.000"
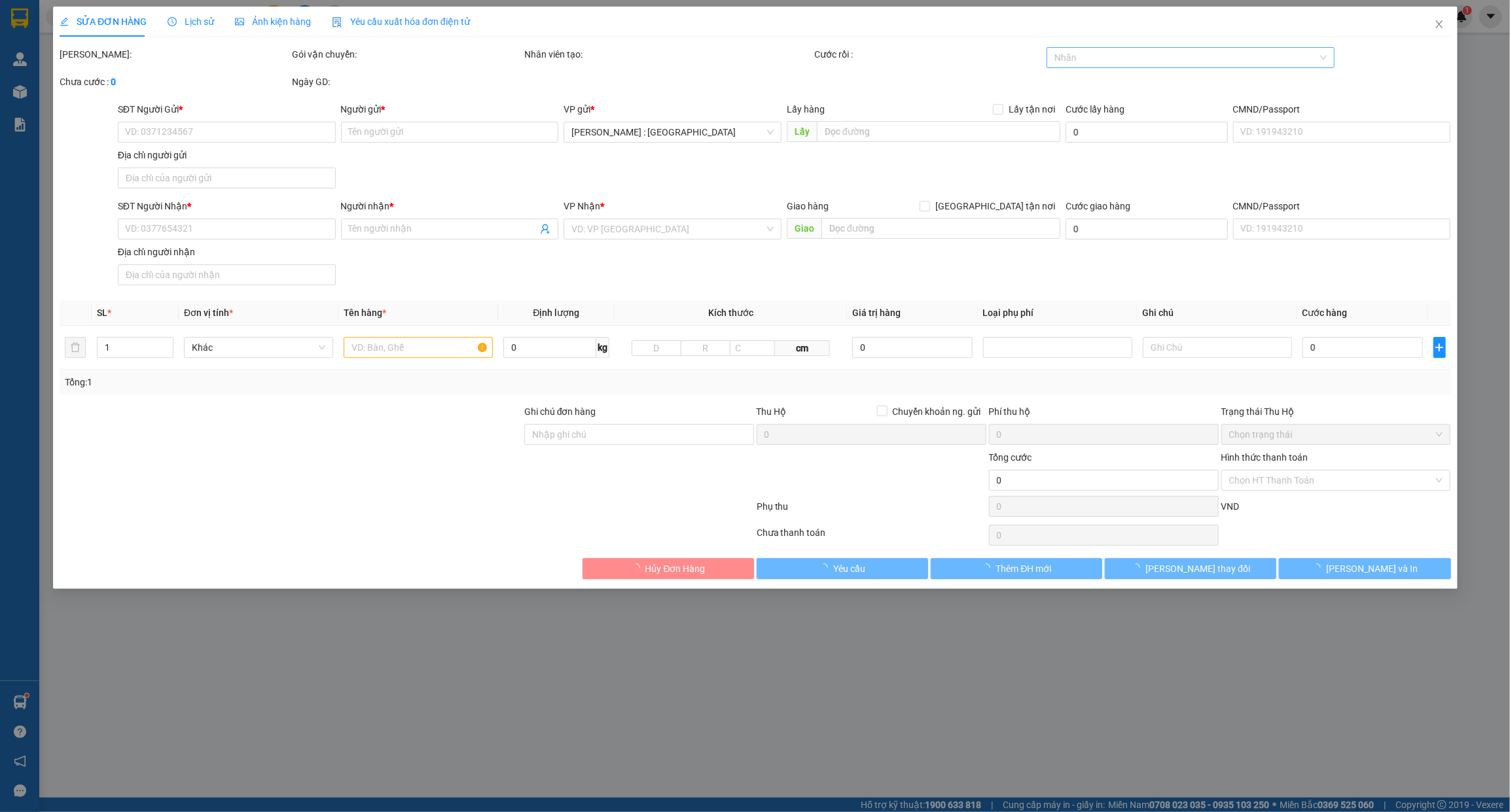
type input "535.000"
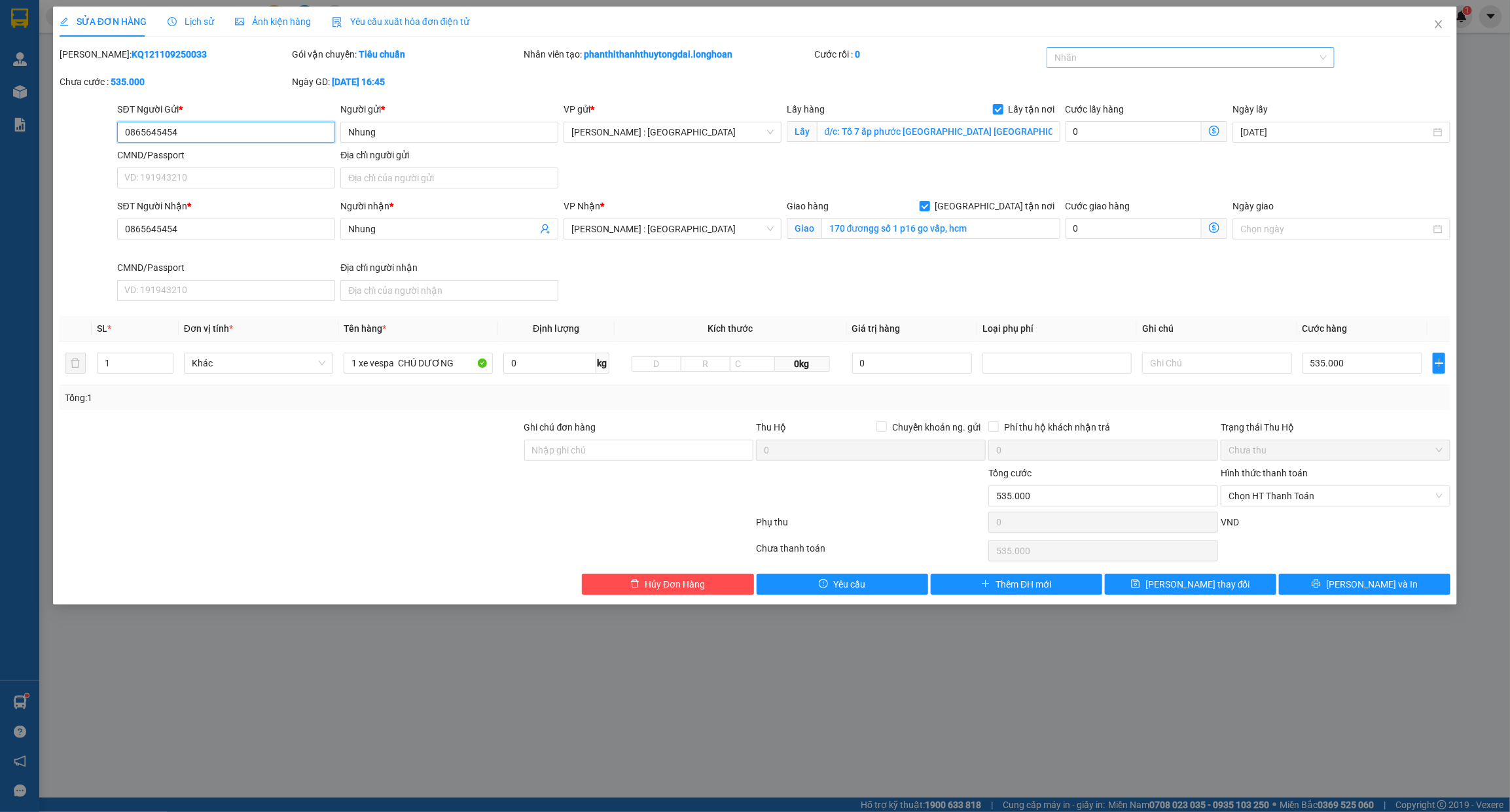
click at [1150, 62] on div at bounding box center [1184, 57] width 268 height 16
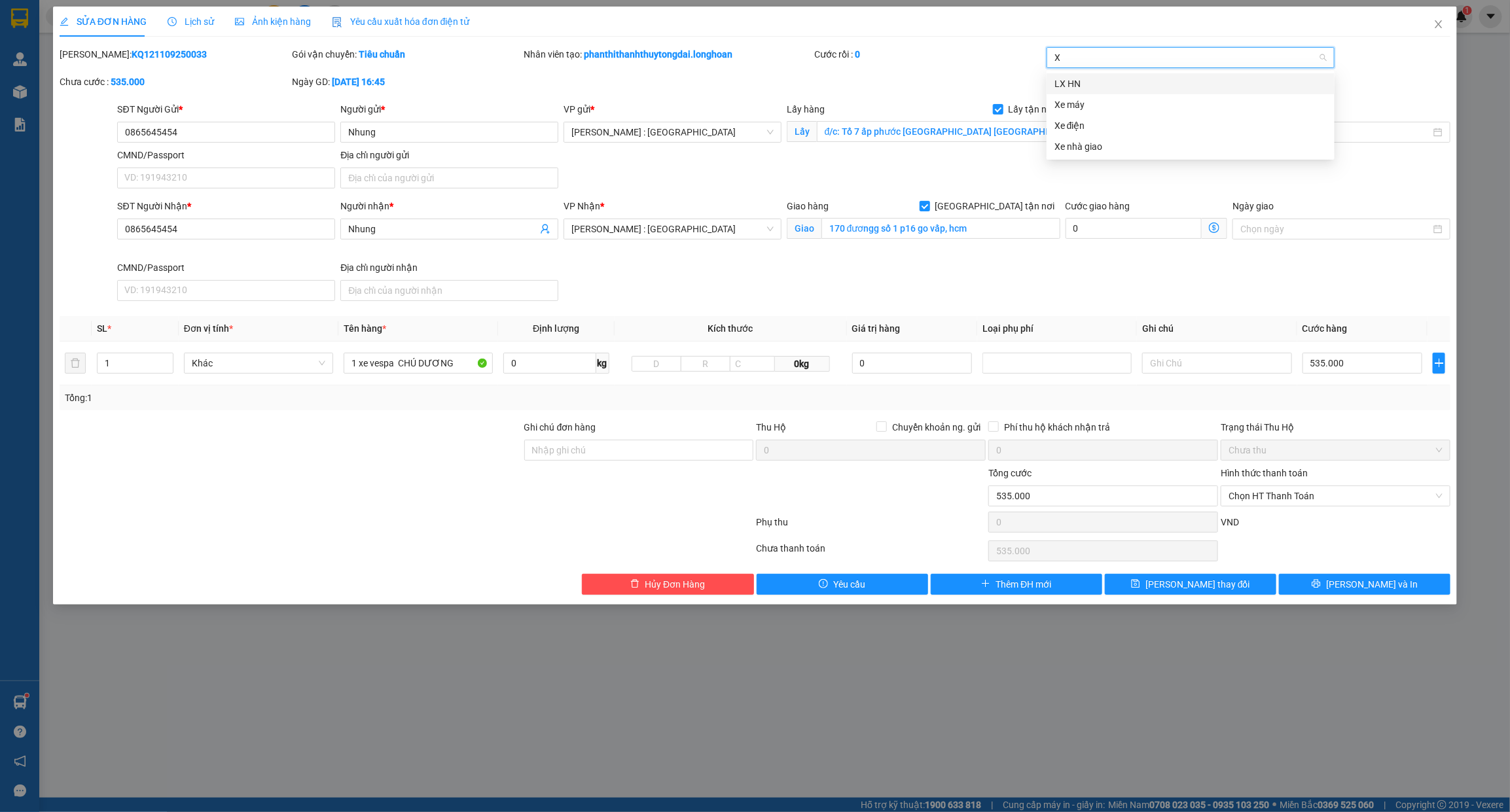
type input "XE"
click at [1084, 82] on div "Xe máy" at bounding box center [1190, 84] width 272 height 15
type input "G"
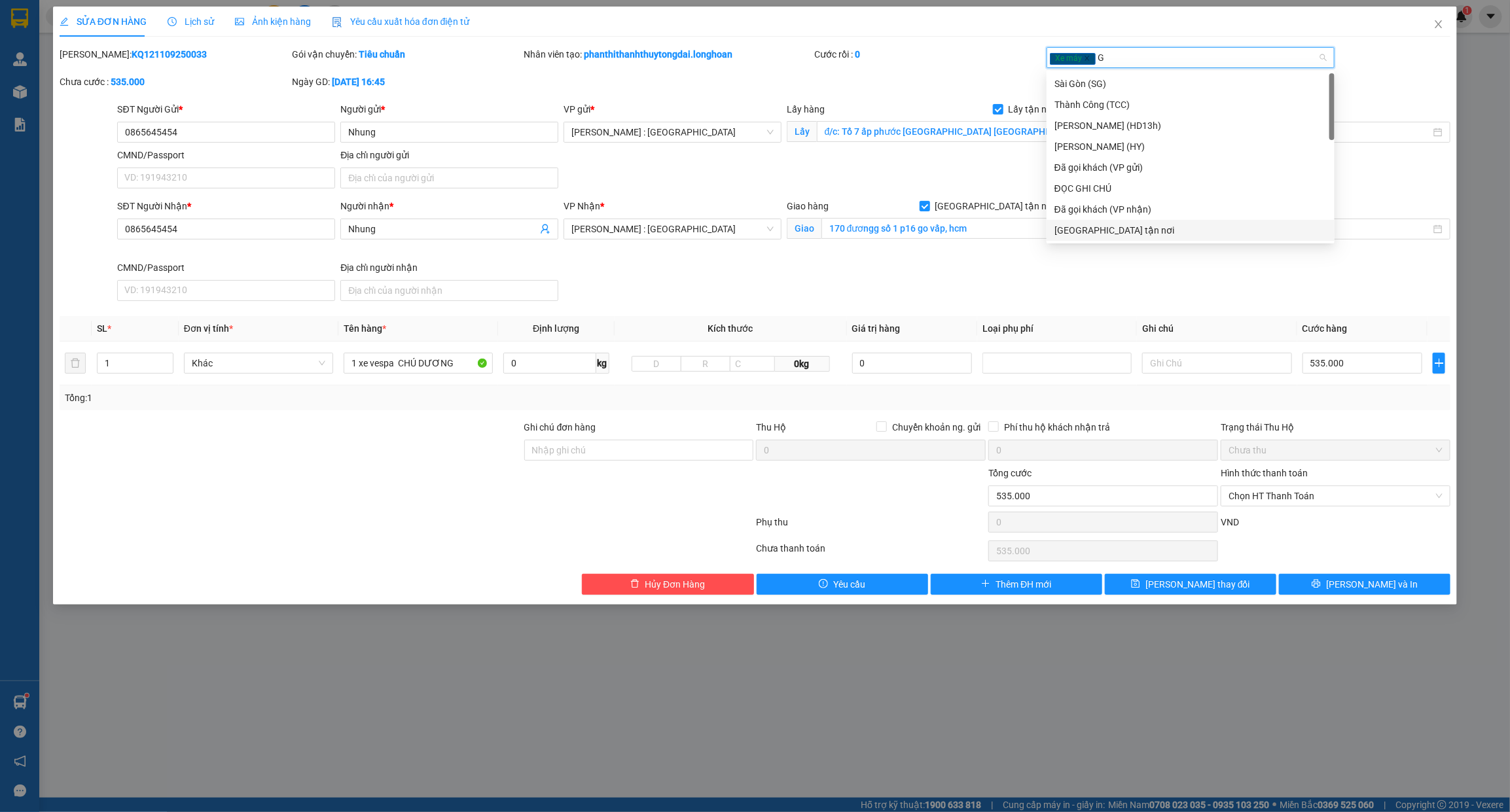
click at [1091, 230] on div "[GEOGRAPHIC_DATA] tận nơi" at bounding box center [1190, 230] width 272 height 15
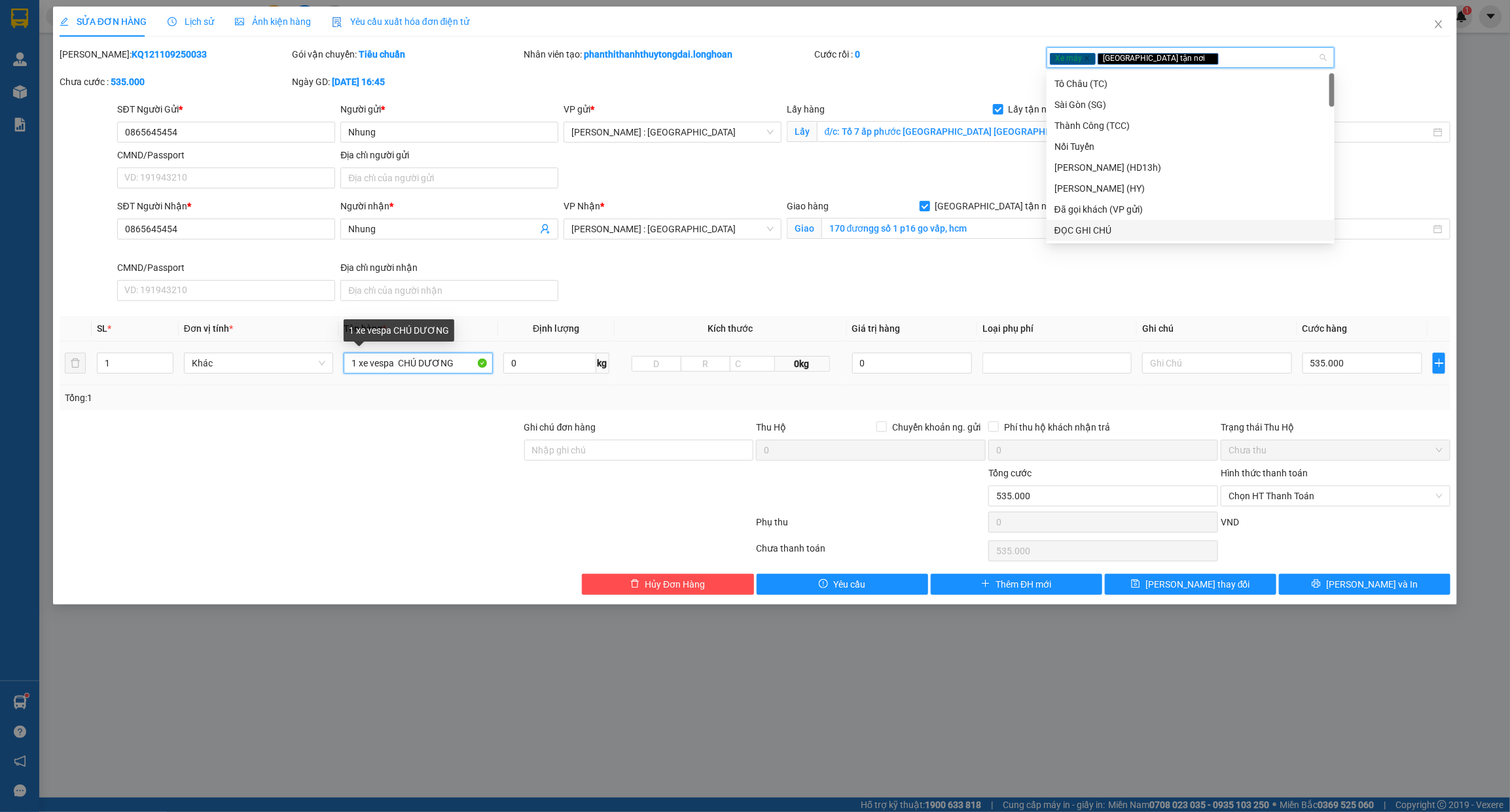
click at [438, 362] on input "1 xe vespa CHÚ DƯƠNG" at bounding box center [418, 362] width 149 height 21
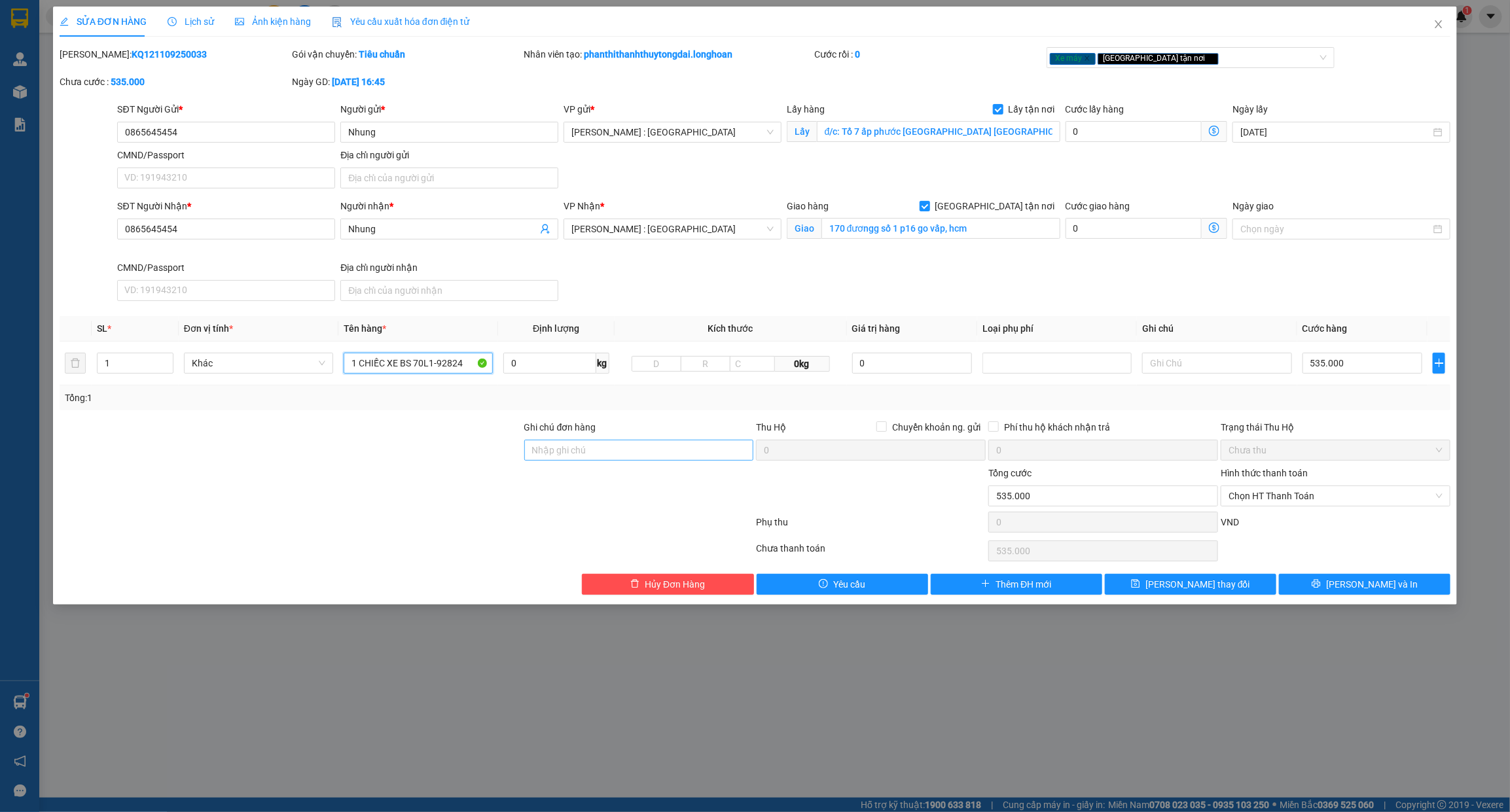
type input "1 CHIẾC XE BS 70L1-92824"
click at [565, 452] on input "Ghi chú đơn hàng" at bounding box center [639, 450] width 230 height 21
type input "CHÌA KHÓA QUẤN TAY LÁI -KHÔNG CAVET"
click at [1408, 580] on button "[PERSON_NAME] và In" at bounding box center [1365, 584] width 171 height 21
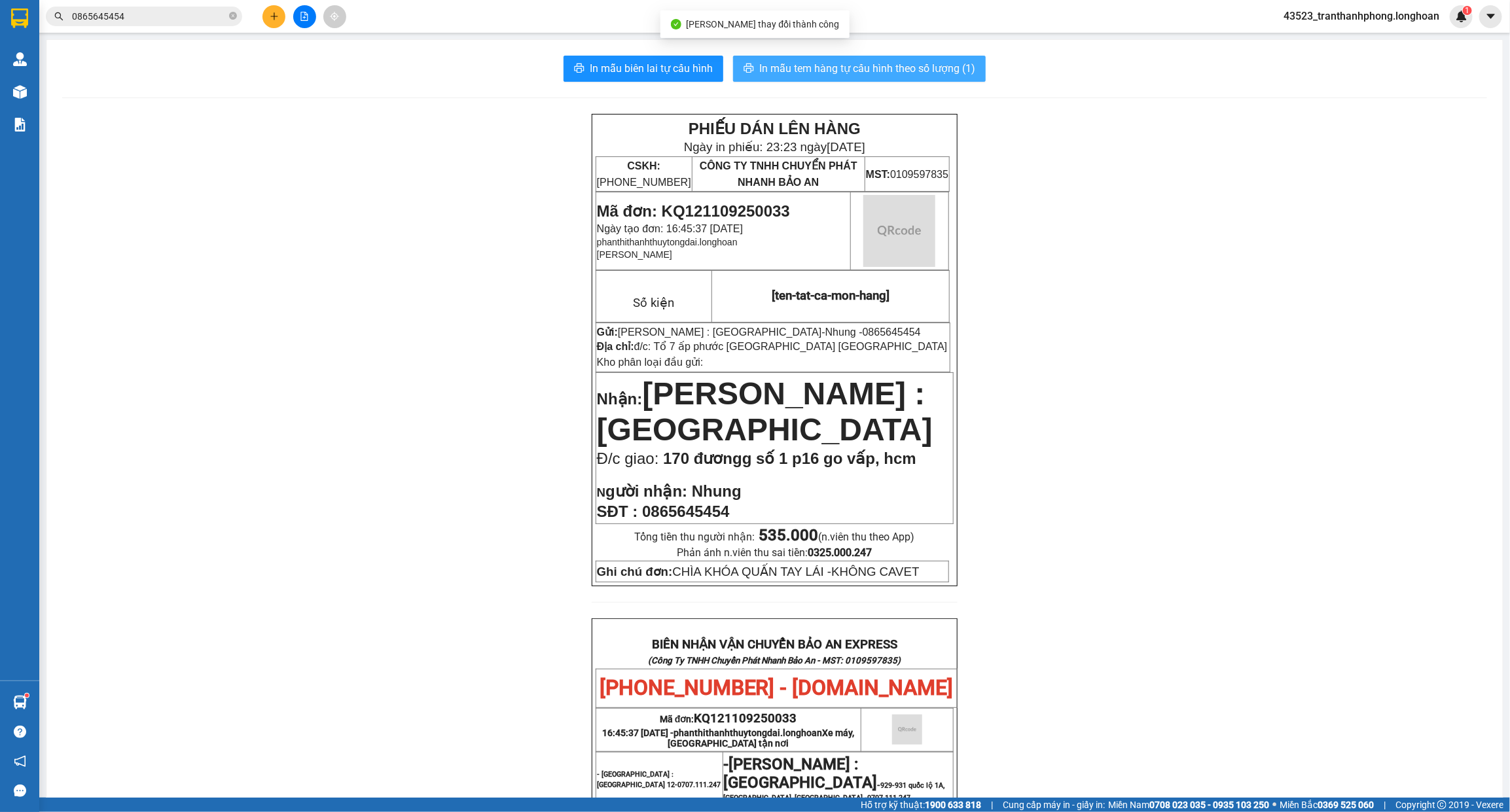
click at [860, 65] on span "In mẫu tem hàng tự cấu hình theo số lượng (1)" at bounding box center [867, 68] width 216 height 17
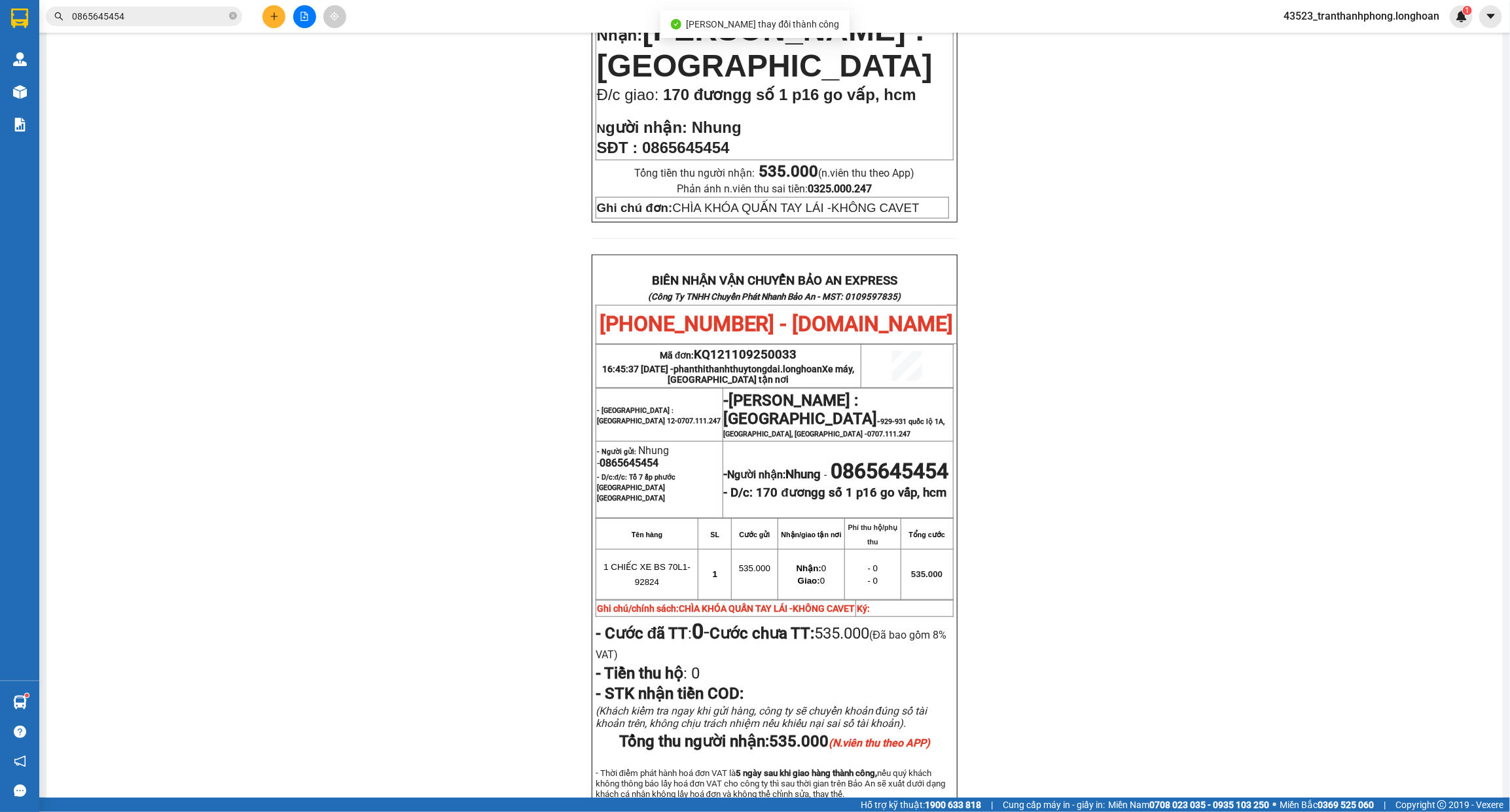
scroll to position [546, 0]
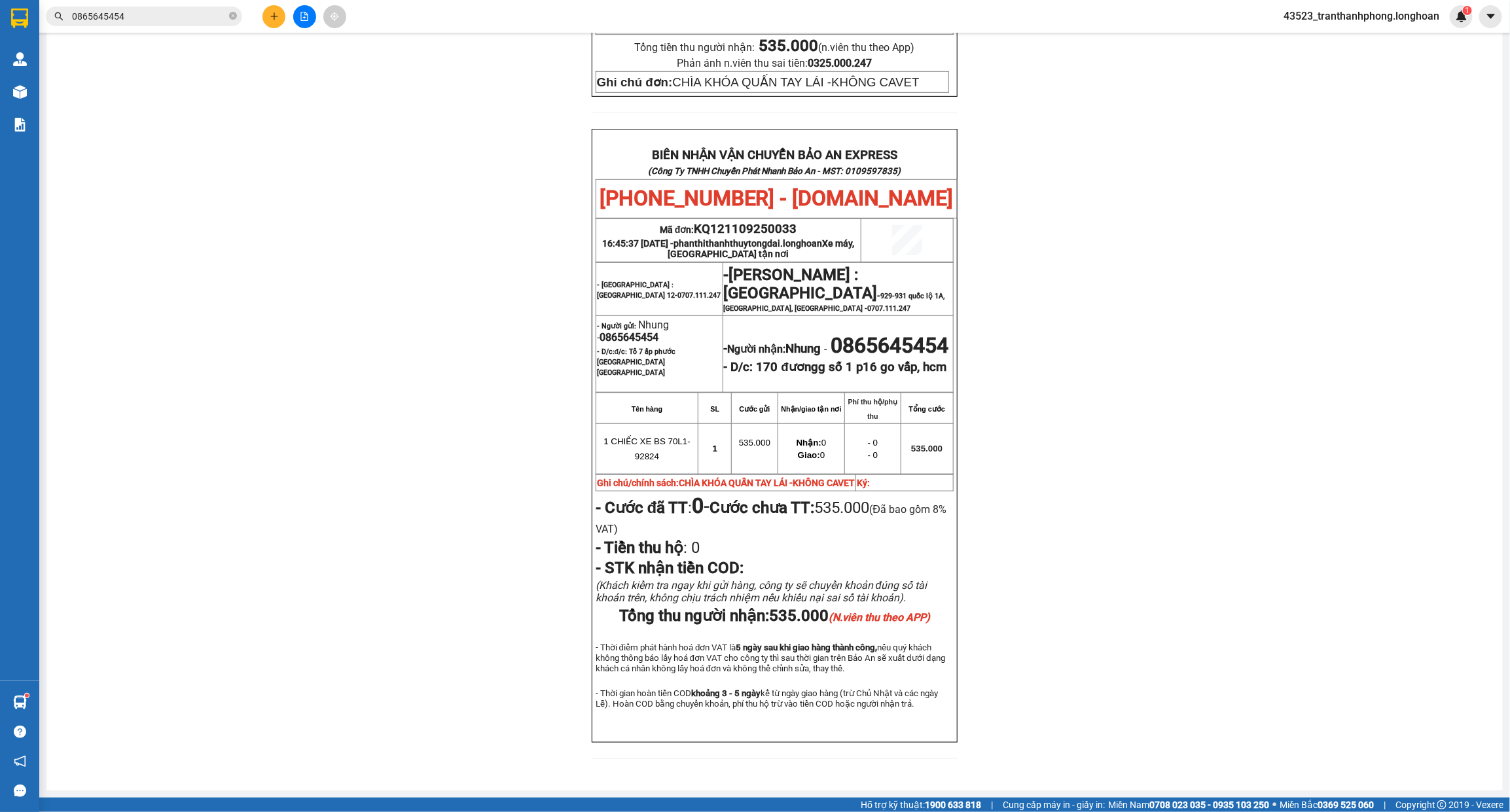
click at [622, 331] on span "0865645454" at bounding box center [629, 337] width 59 height 12
copy span "0865645454"
click at [622, 331] on span "0865645454" at bounding box center [629, 337] width 59 height 12
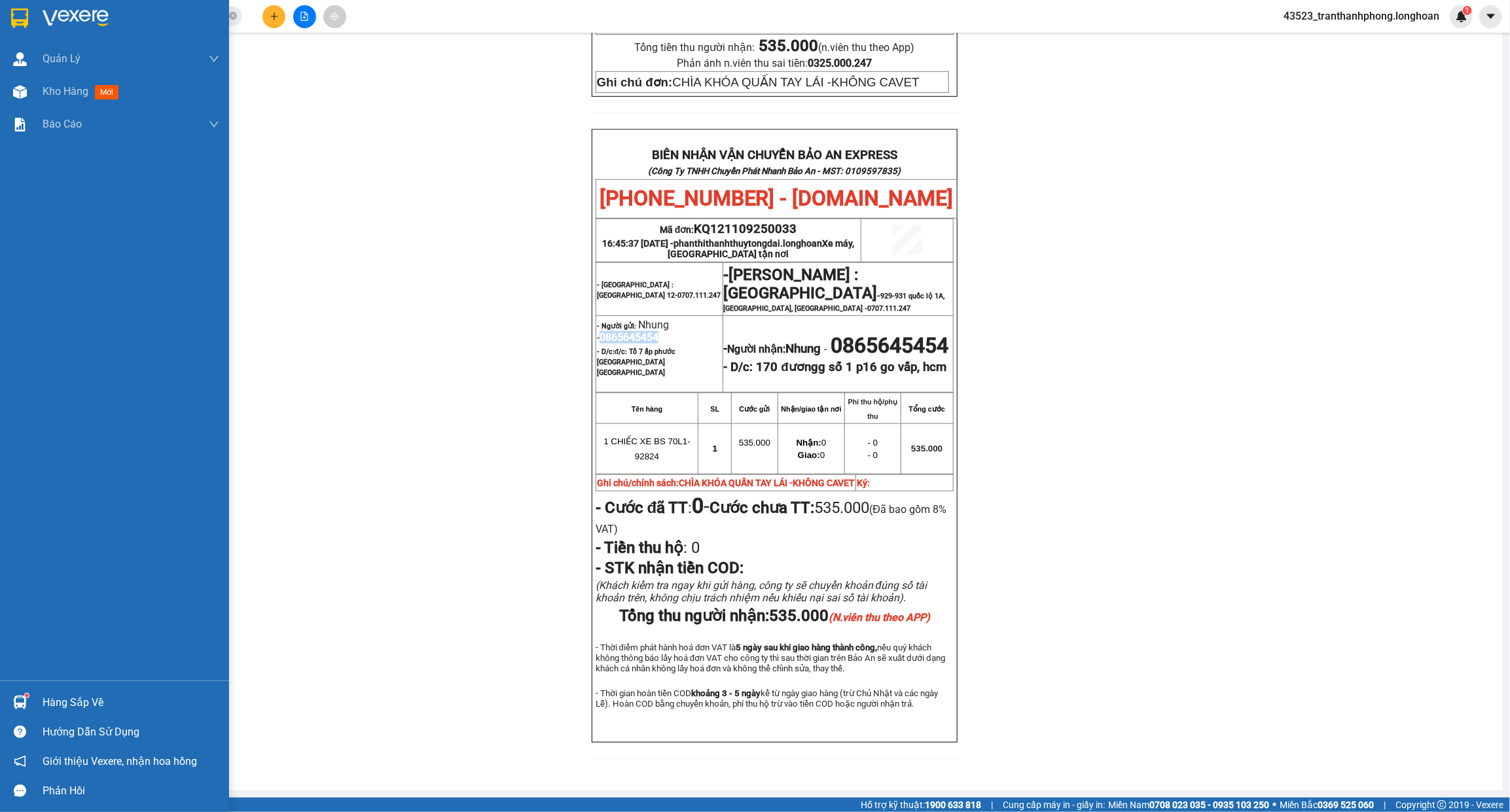
click at [20, 20] on img at bounding box center [19, 18] width 17 height 20
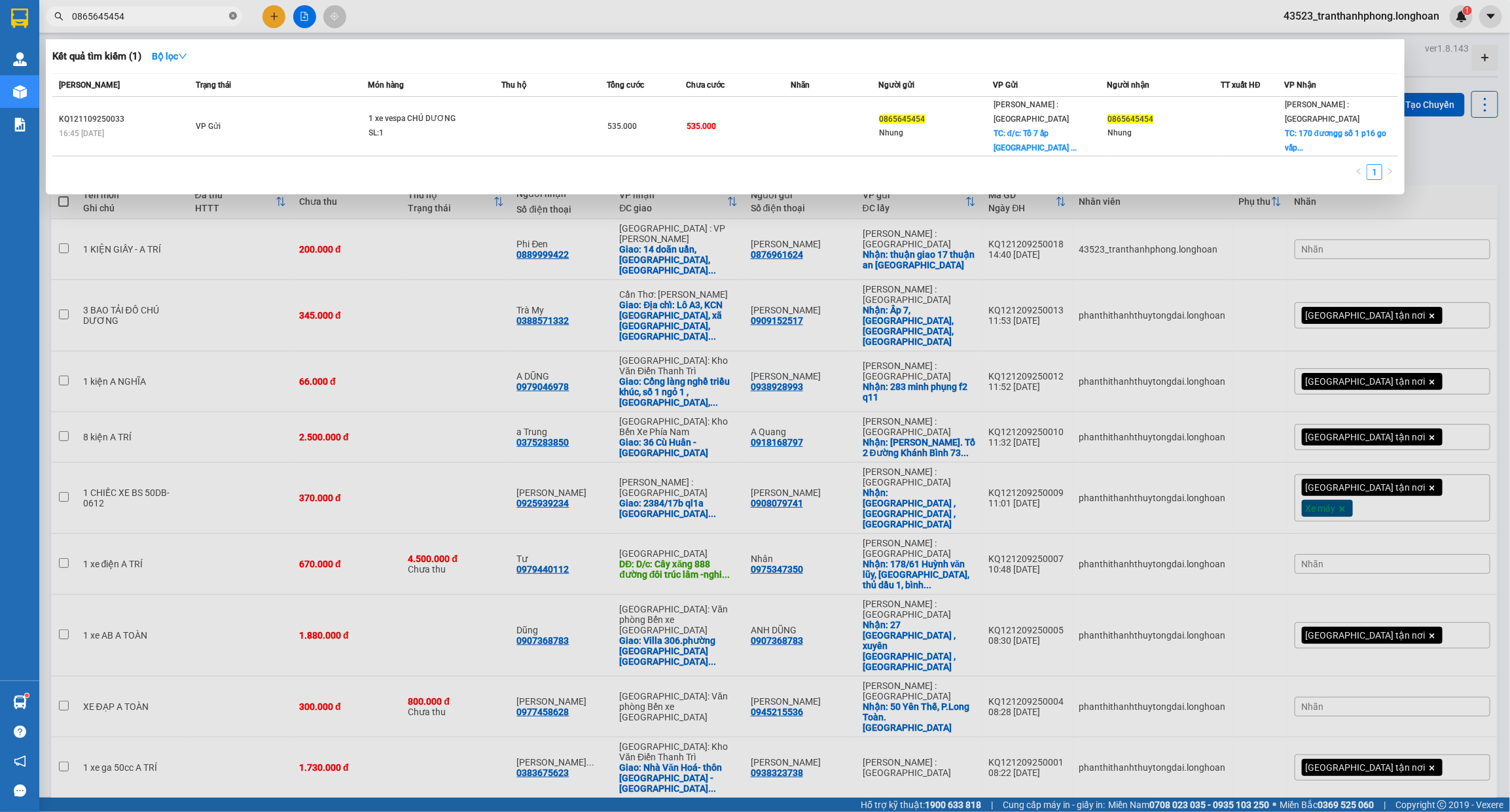
click at [230, 13] on icon "close-circle" at bounding box center [233, 15] width 8 height 8
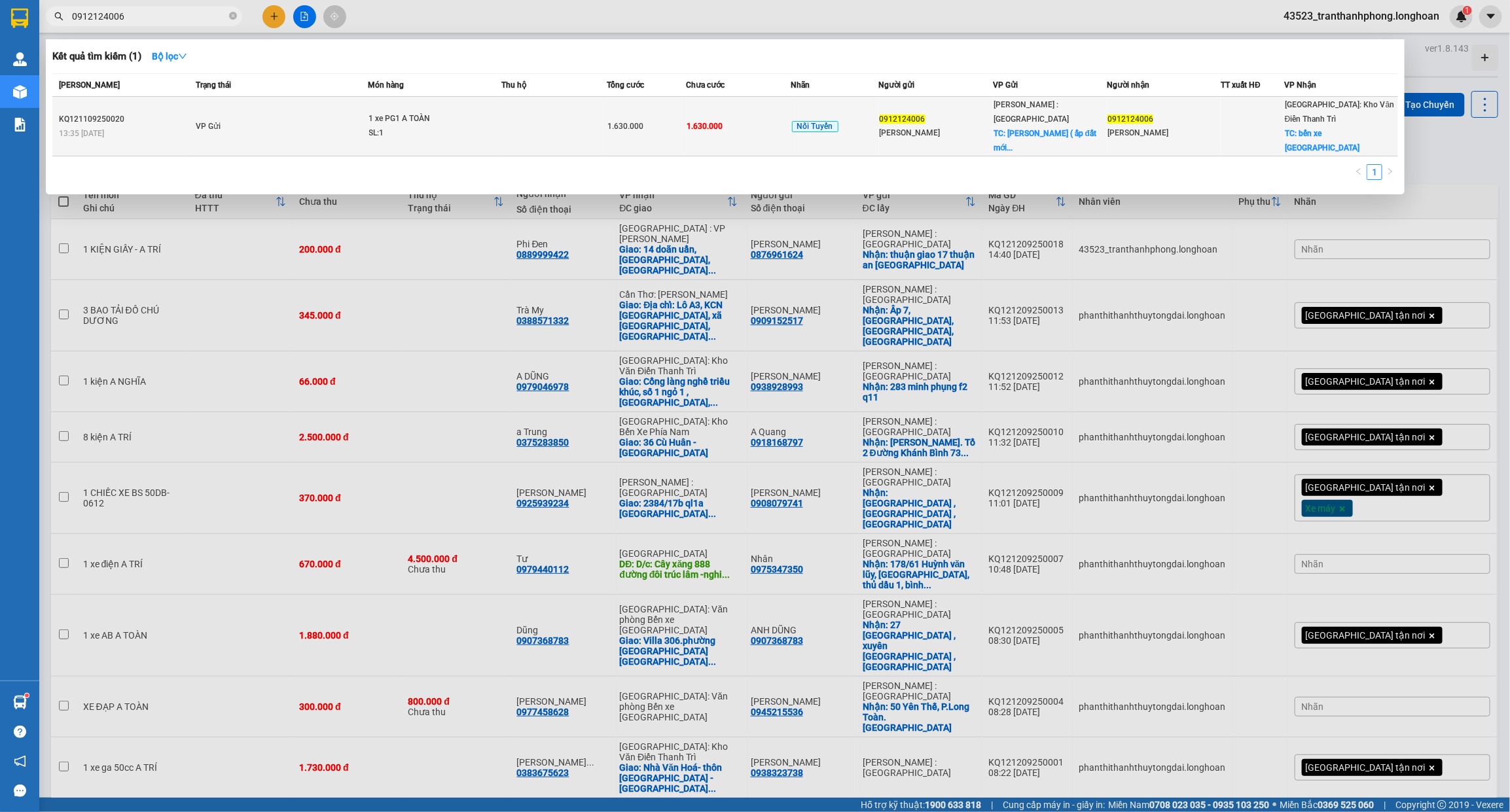
type input "0912124006"
click at [490, 125] on span "1 xe PG1 A TOÀN SL: 1" at bounding box center [435, 126] width 132 height 28
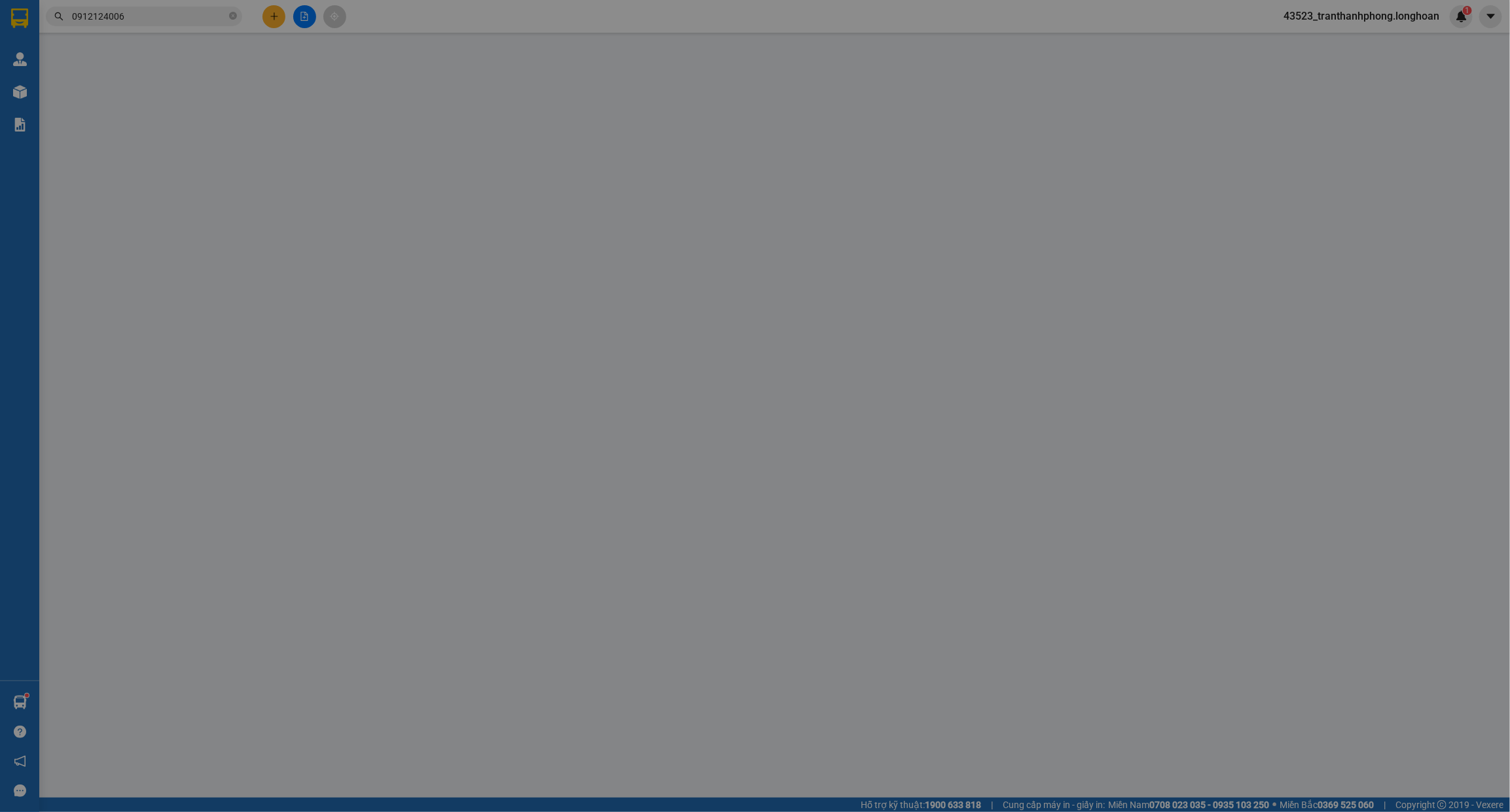
type input "0912124006"
type input "[PERSON_NAME]"
checkbox input "true"
type input "Cty [PERSON_NAME] ( ấp đất mới, xã [GEOGRAPHIC_DATA], [GEOGRAPHIC_DATA] )"
type input "0912124006"
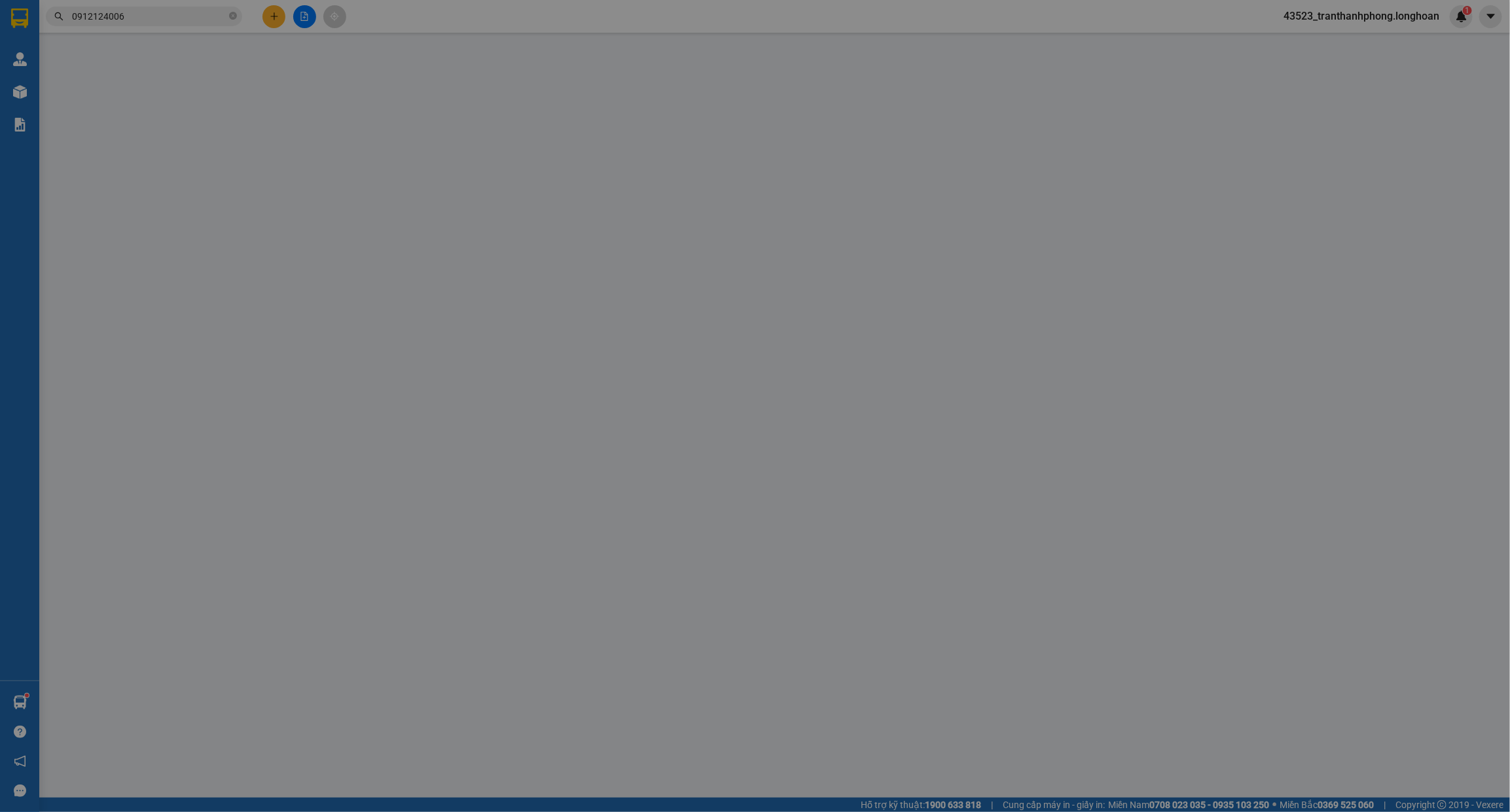
type input "[PERSON_NAME]"
checkbox input "true"
type input "bến xe [GEOGRAPHIC_DATA]"
type input "1.630.000"
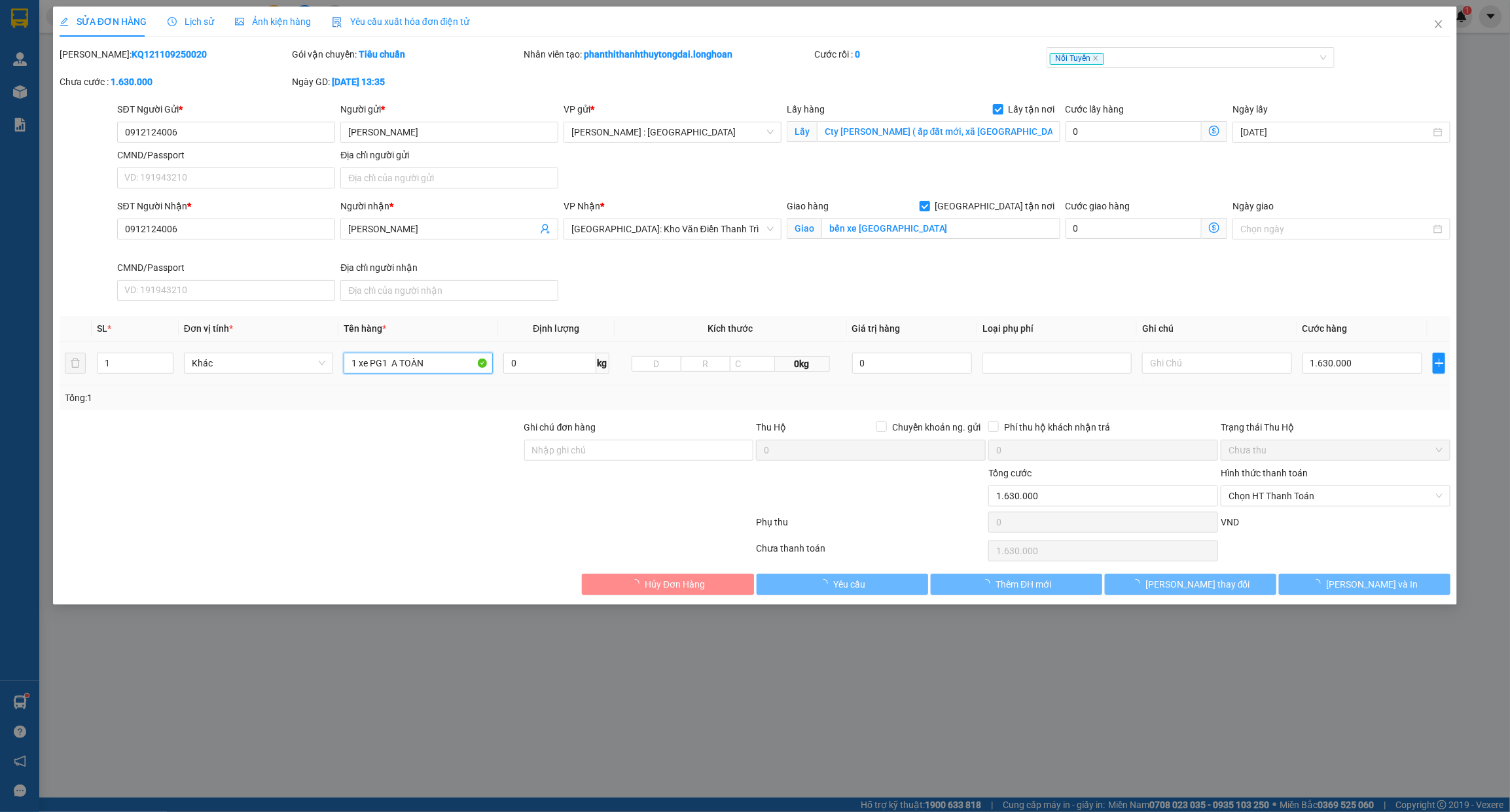
click at [371, 368] on input "1 xe PG1 A TOÀN" at bounding box center [418, 362] width 149 height 21
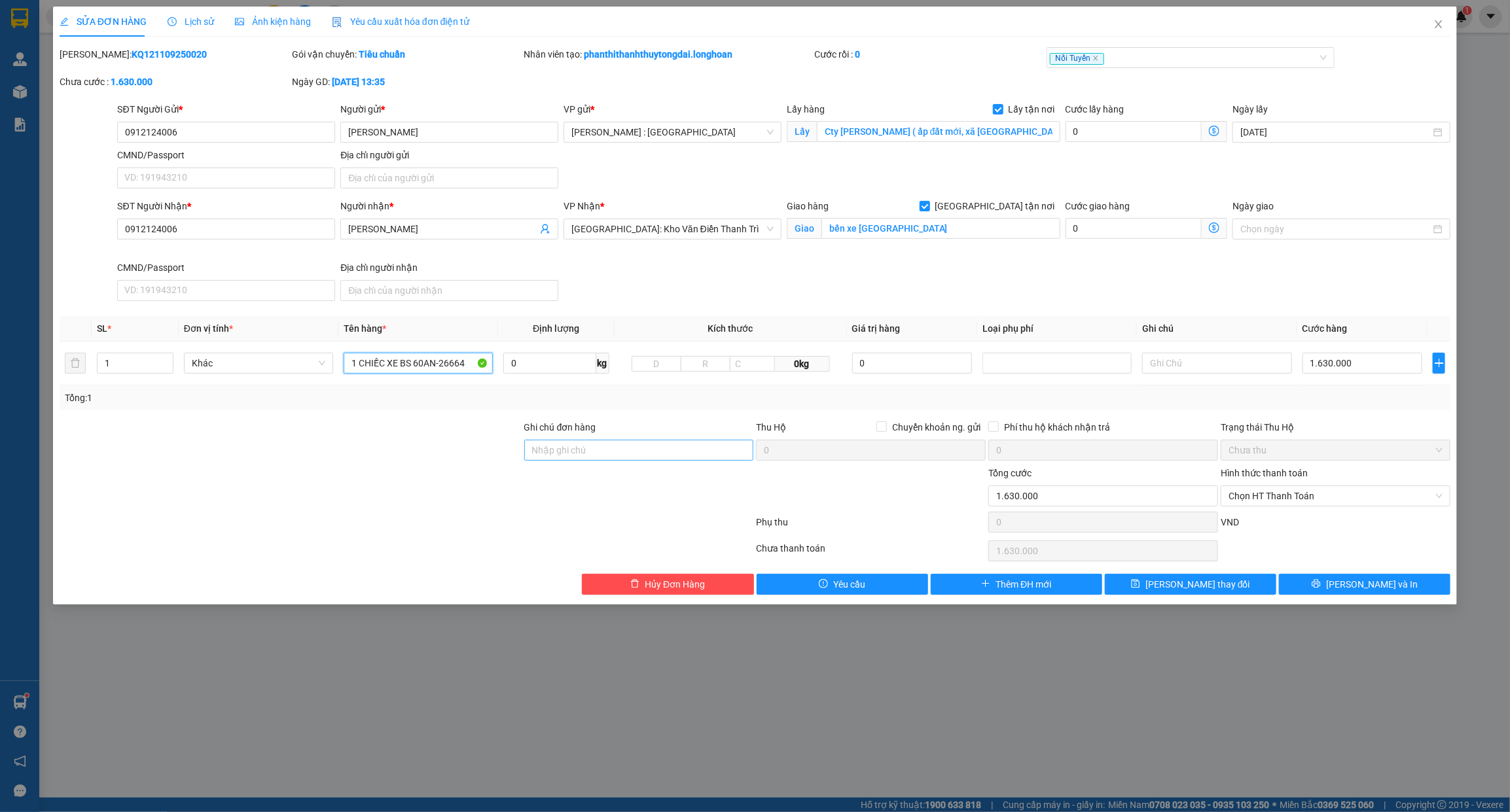
type input "1 CHIẾC XE BS 60AN-26664"
click at [714, 458] on input "Ghi chú đơn hàng" at bounding box center [639, 450] width 230 height 21
type input "CHÌA KHÓA QUẤN TAY LÁI -KHÔNG CAVET"
click at [1169, 66] on div "Nối Tuyến" at bounding box center [1190, 57] width 288 height 21
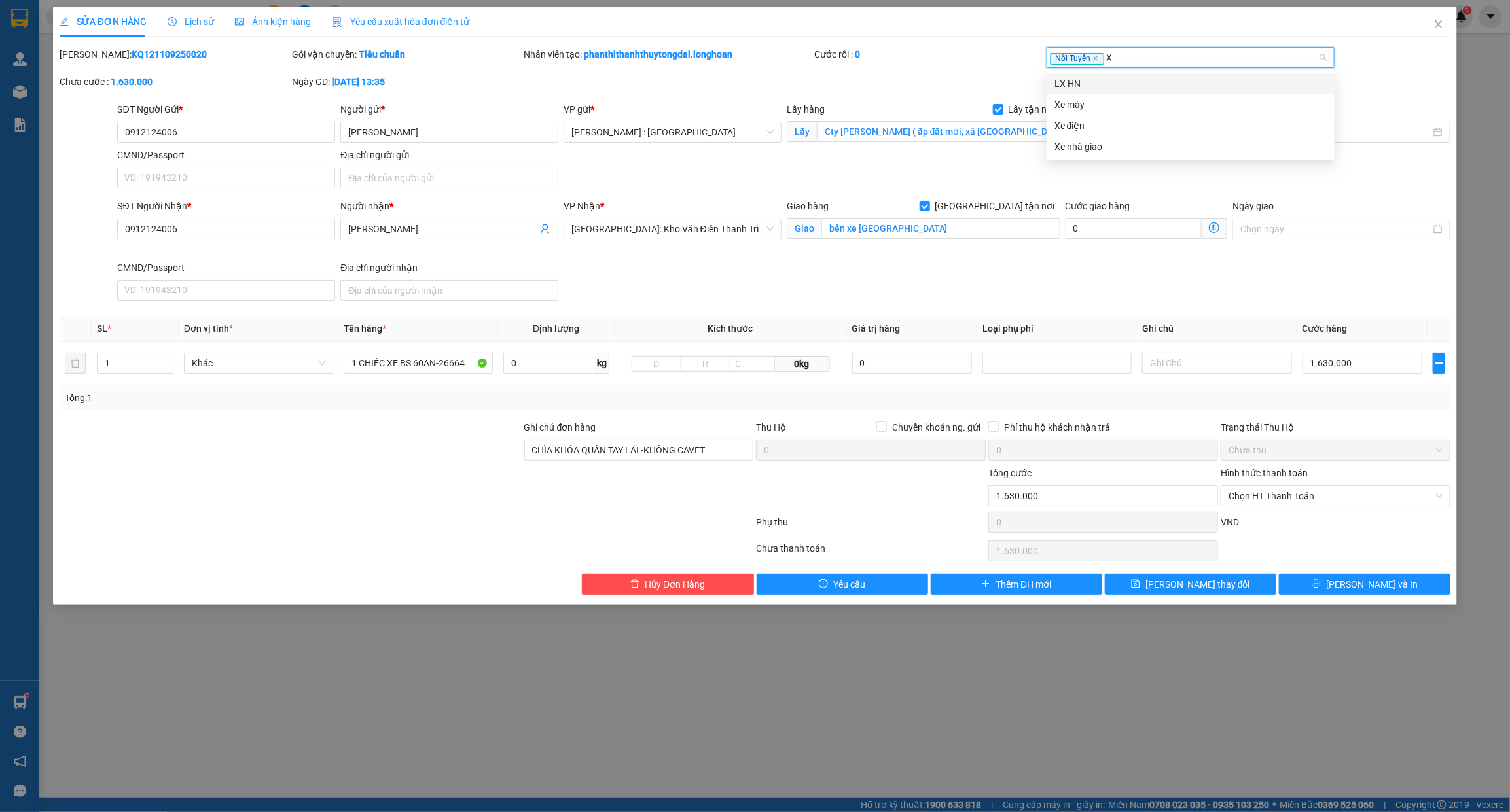
type input "XE"
click at [1091, 86] on div "Xe máy" at bounding box center [1190, 84] width 272 height 15
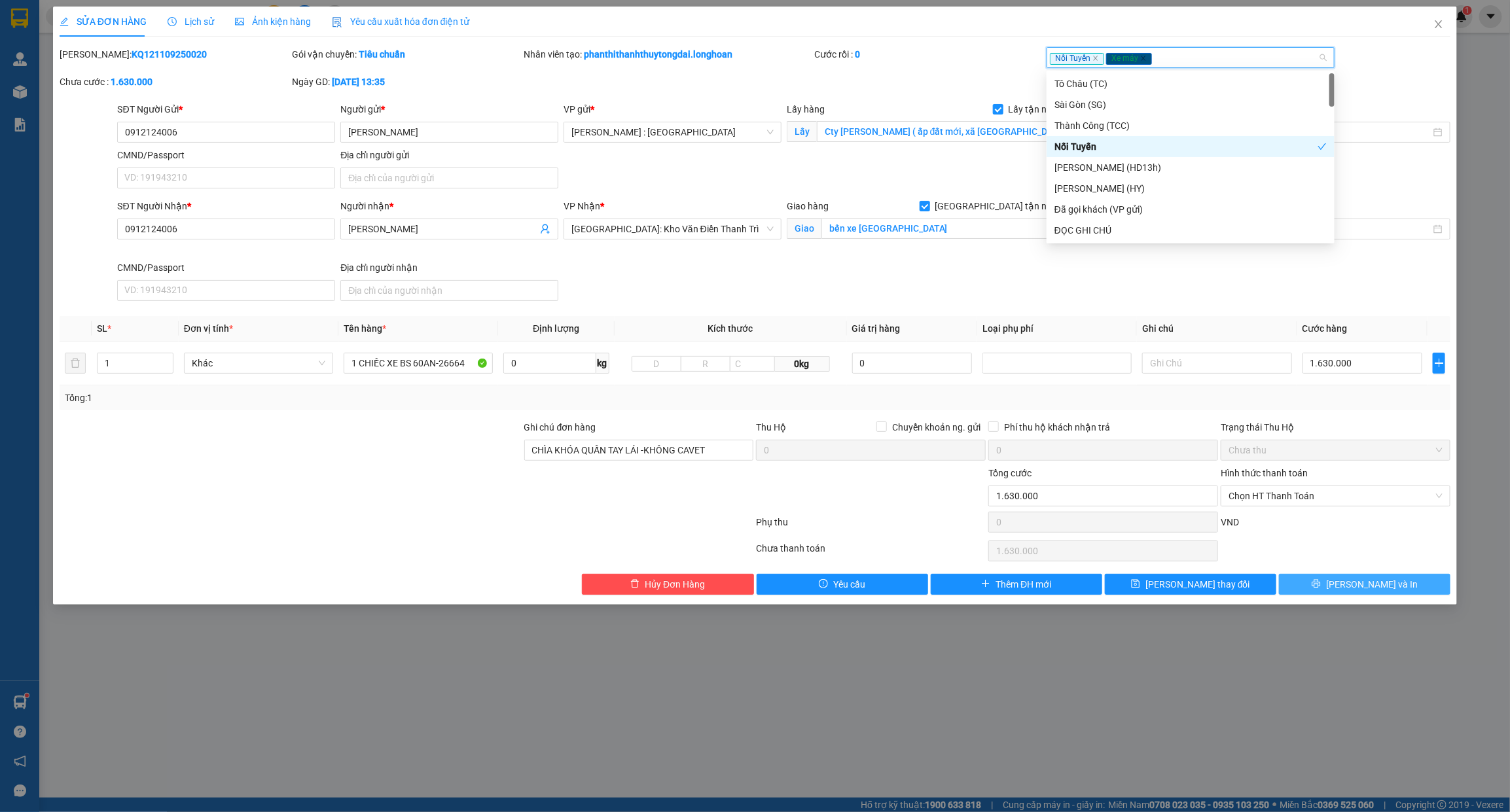
click at [1328, 589] on button "[PERSON_NAME] và In" at bounding box center [1365, 584] width 171 height 21
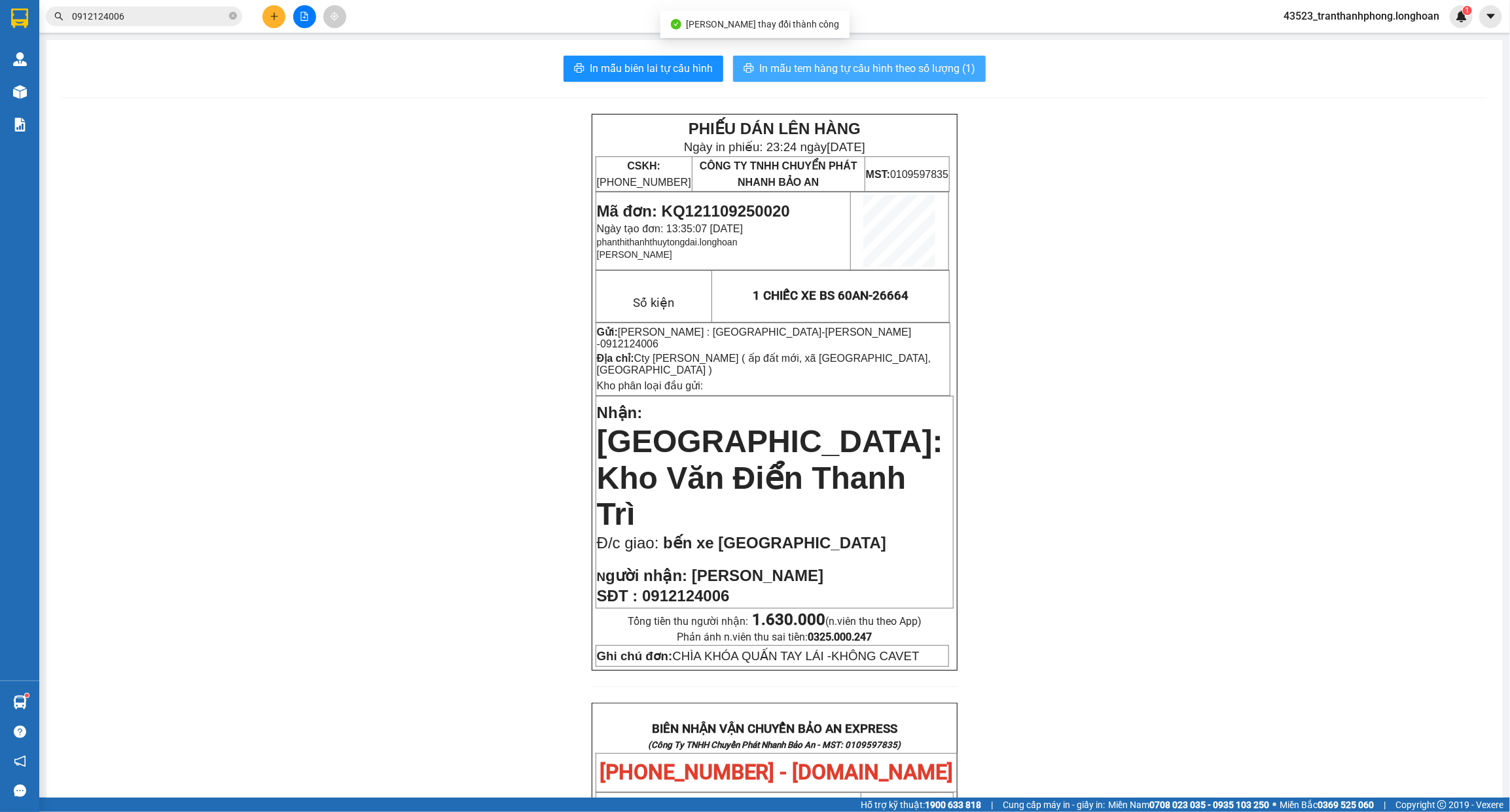
click at [849, 76] on span "In mẫu tem hàng tự cấu hình theo số lượng (1)" at bounding box center [867, 68] width 216 height 17
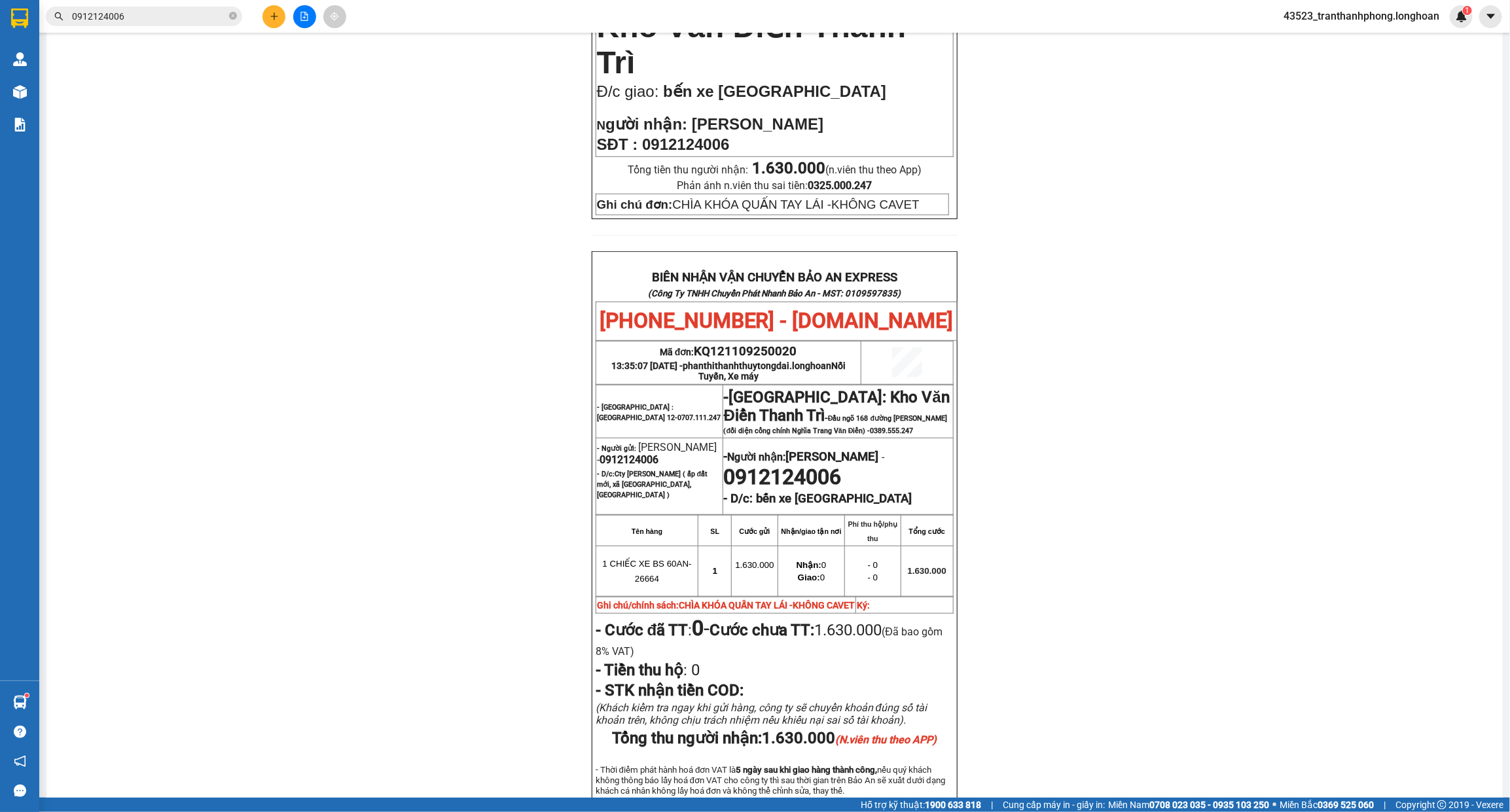
scroll to position [551, 0]
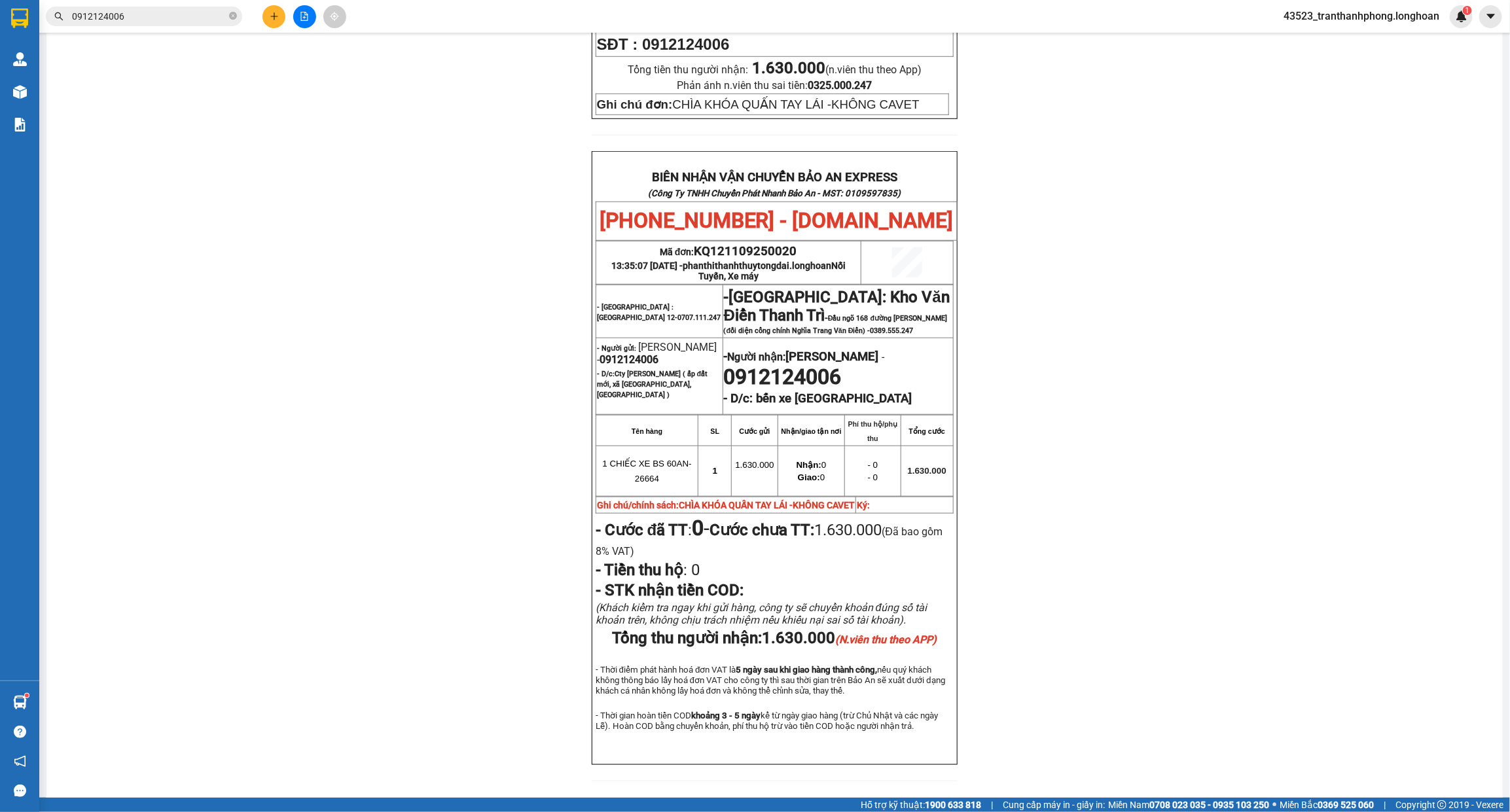
click at [630, 353] on span "0912124006" at bounding box center [629, 359] width 59 height 12
copy span "0912124006"
click at [630, 353] on span "0912124006" at bounding box center [629, 359] width 59 height 12
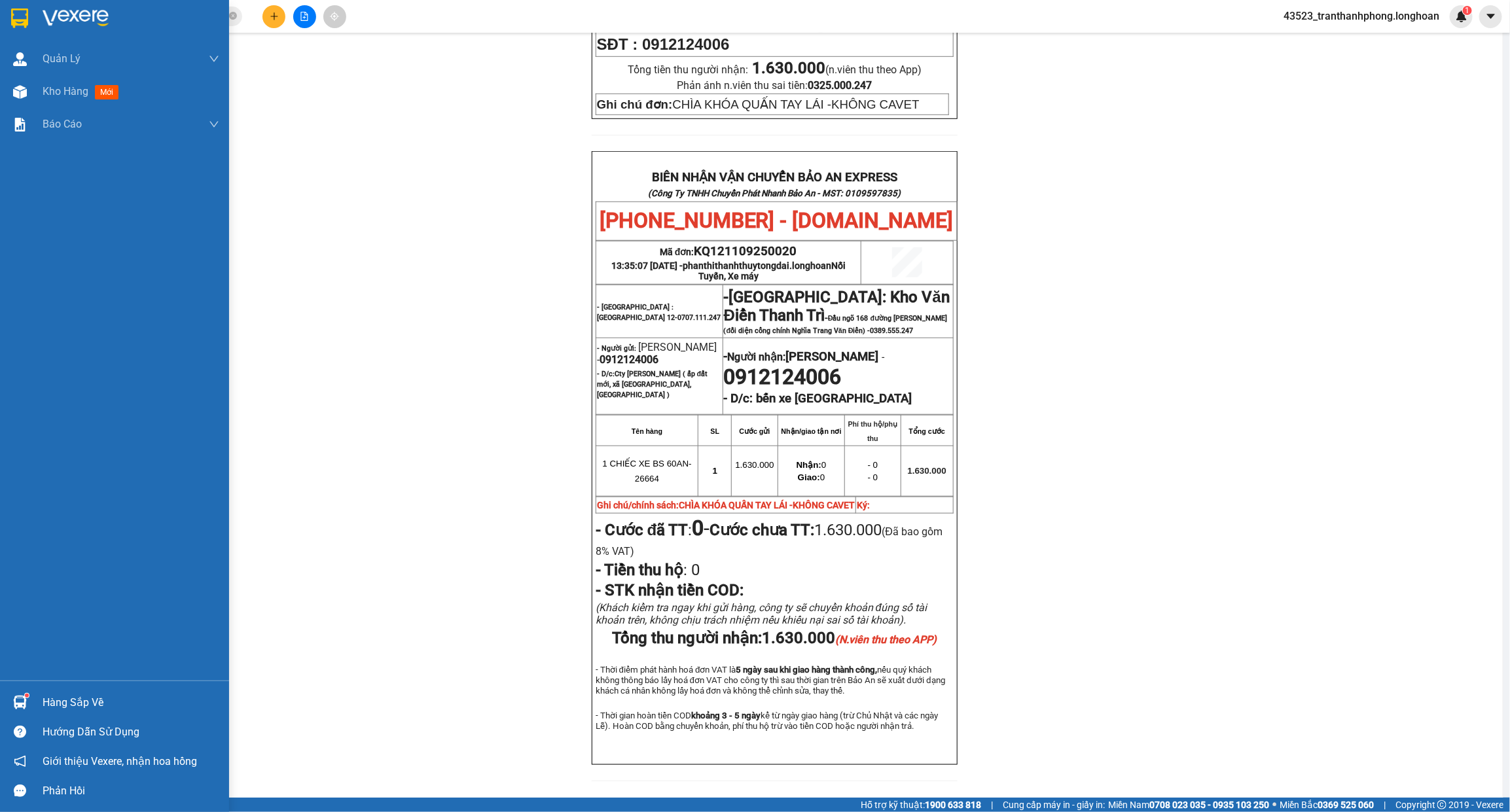
click at [33, 12] on div at bounding box center [114, 21] width 229 height 43
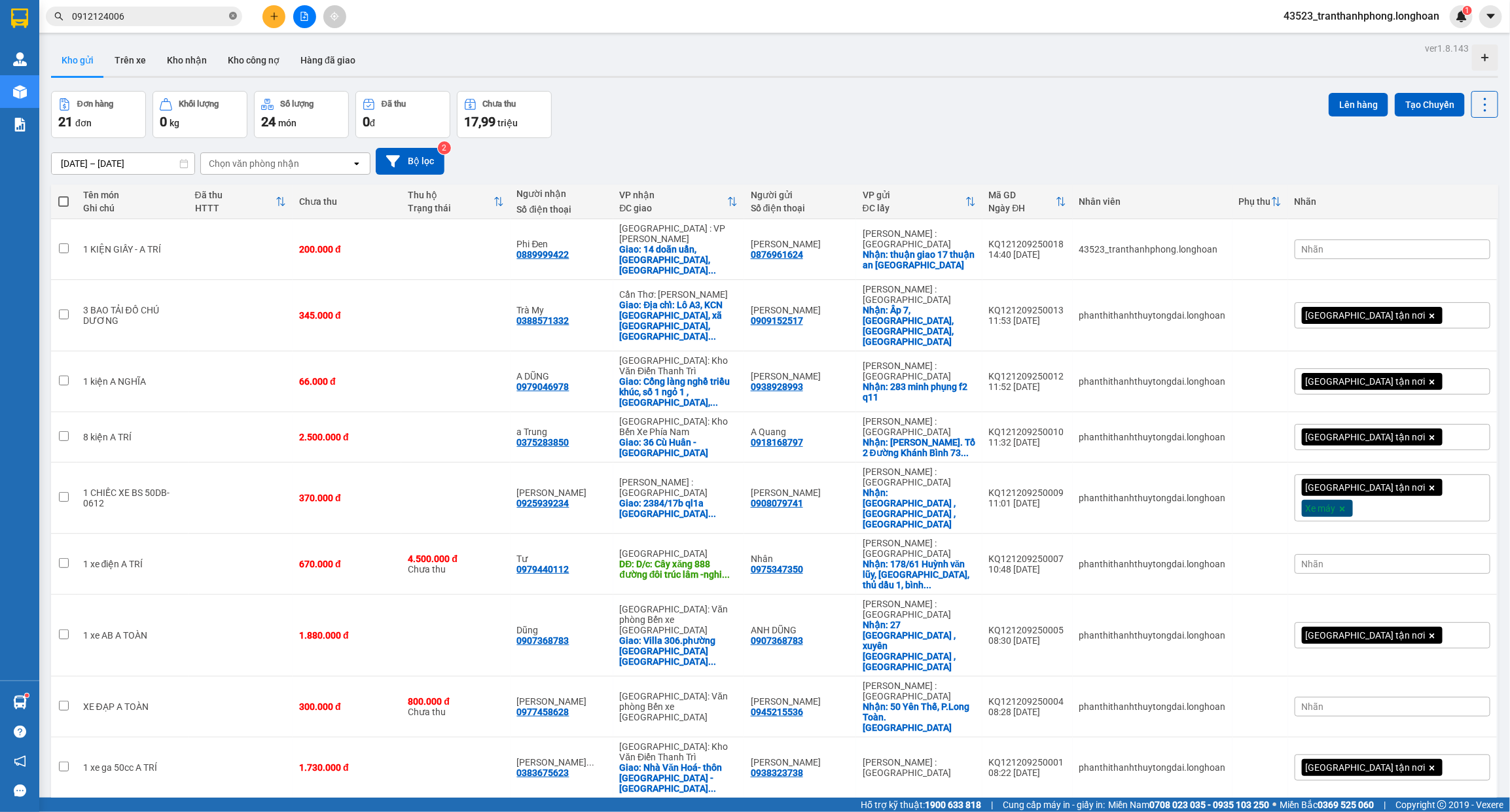
click at [231, 18] on icon "close-circle" at bounding box center [233, 15] width 8 height 8
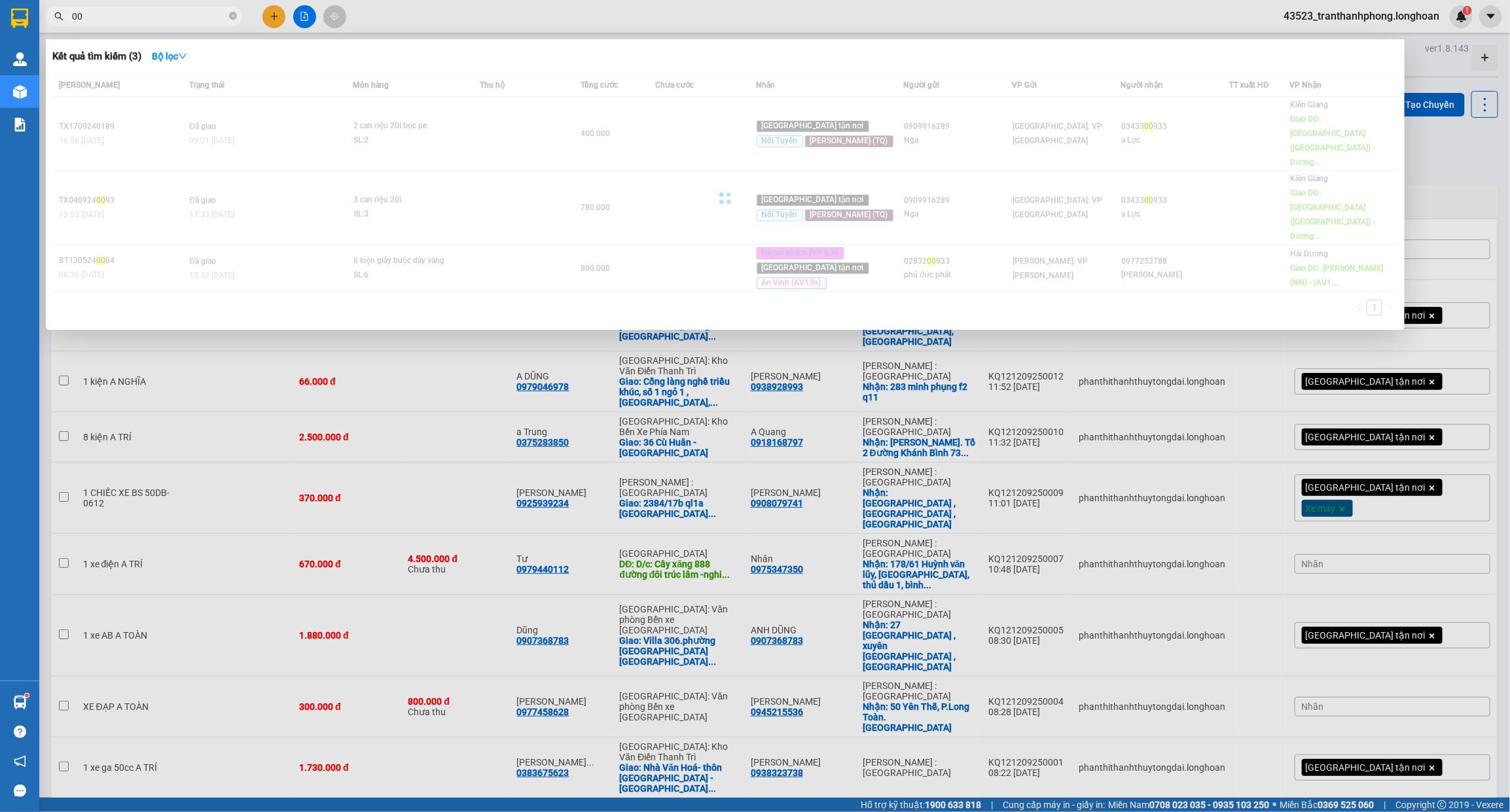
type input "0"
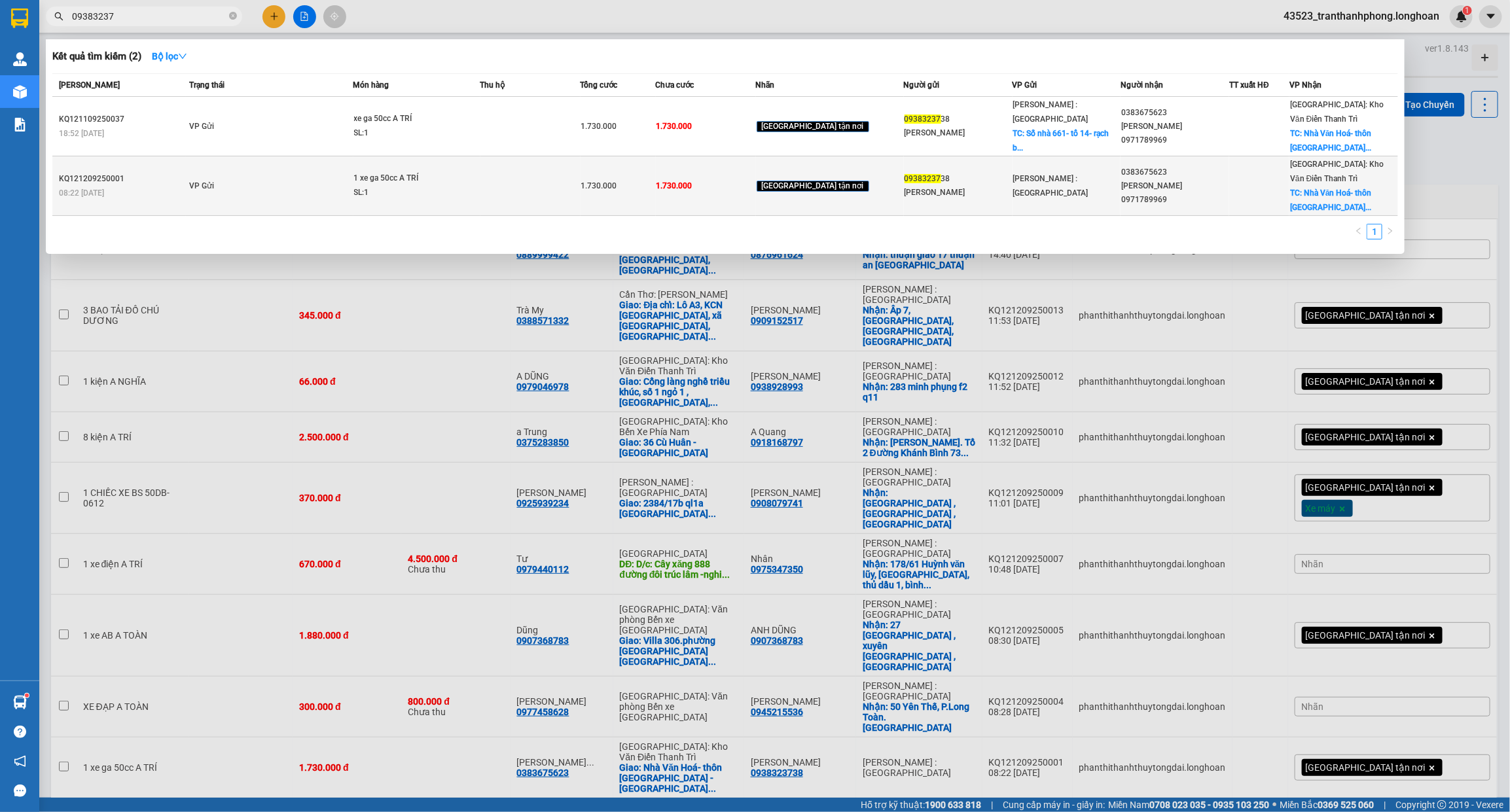
type input "09383237"
click at [1273, 174] on td at bounding box center [1259, 186] width 60 height 60
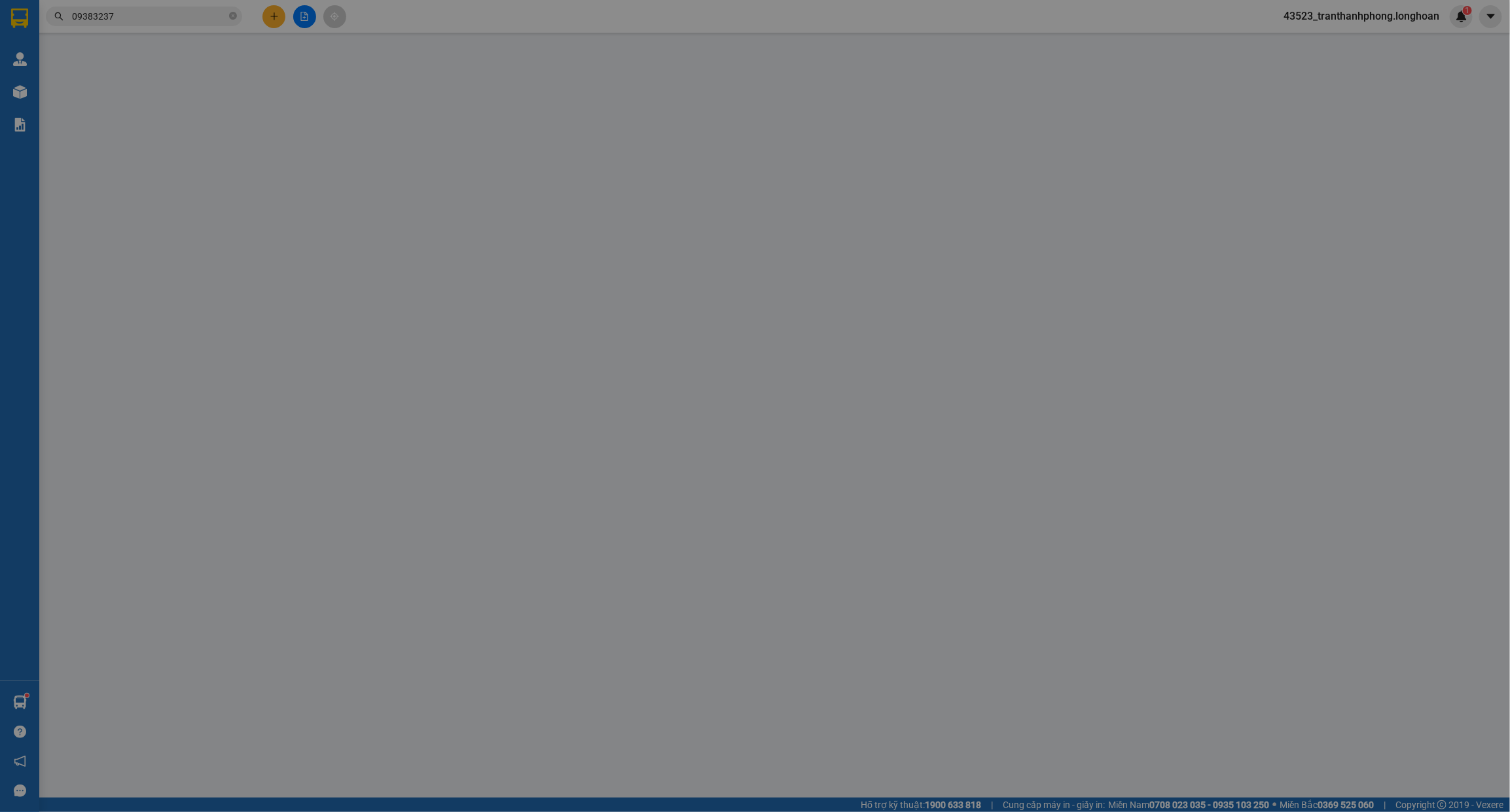
type input "0938323738"
type input "[PERSON_NAME]"
type input "0383675623"
type input "Nguyễn thị Tâm 0971789969"
checkbox input "true"
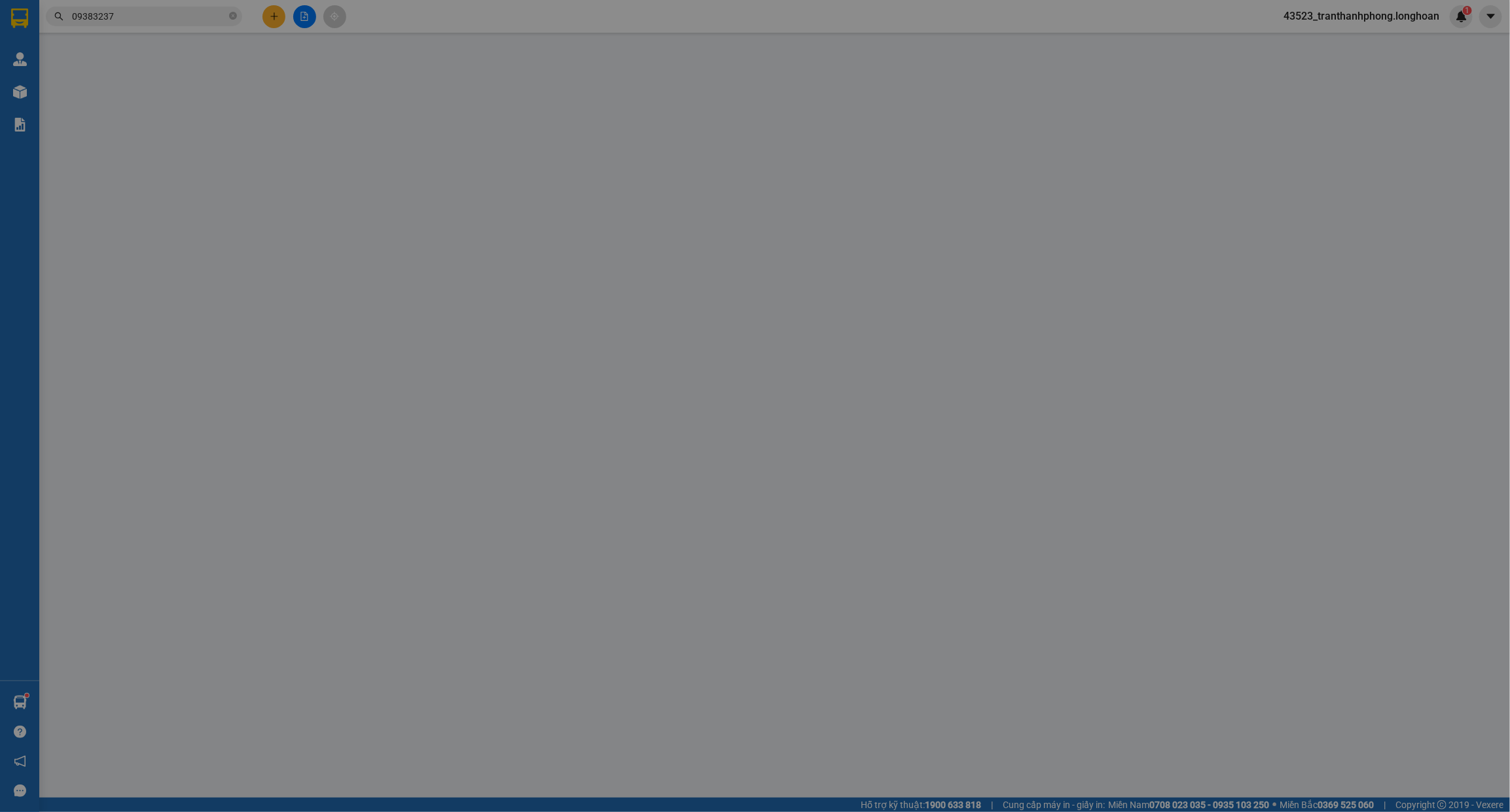
type input "Nhà Văn Hoá- thôn An Điền Kim - Cộng Hoà- Nam sách -Hải Dương"
type input "1.730.000"
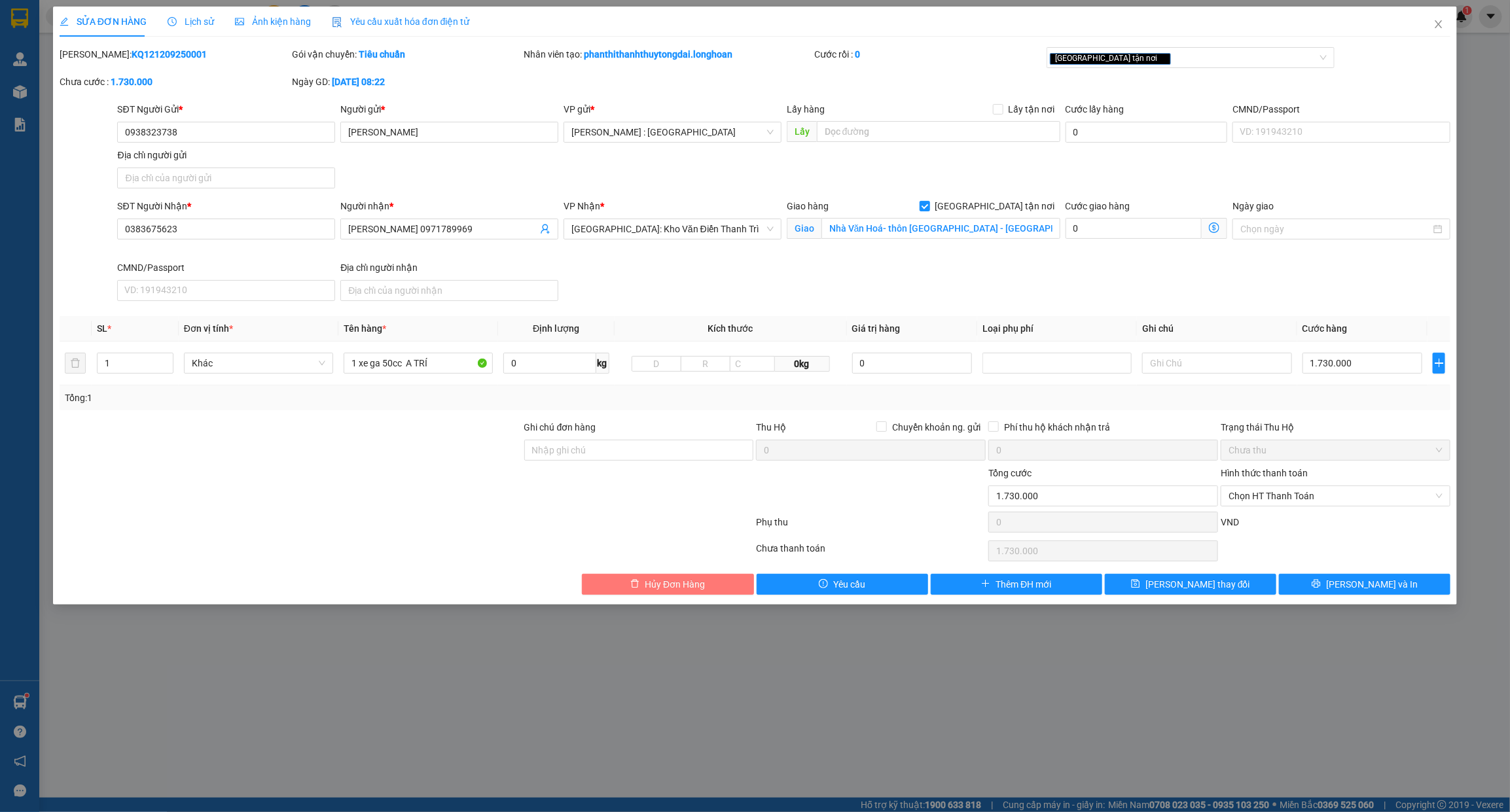
click at [689, 595] on button "Hủy Đơn Hàng" at bounding box center [668, 584] width 171 height 21
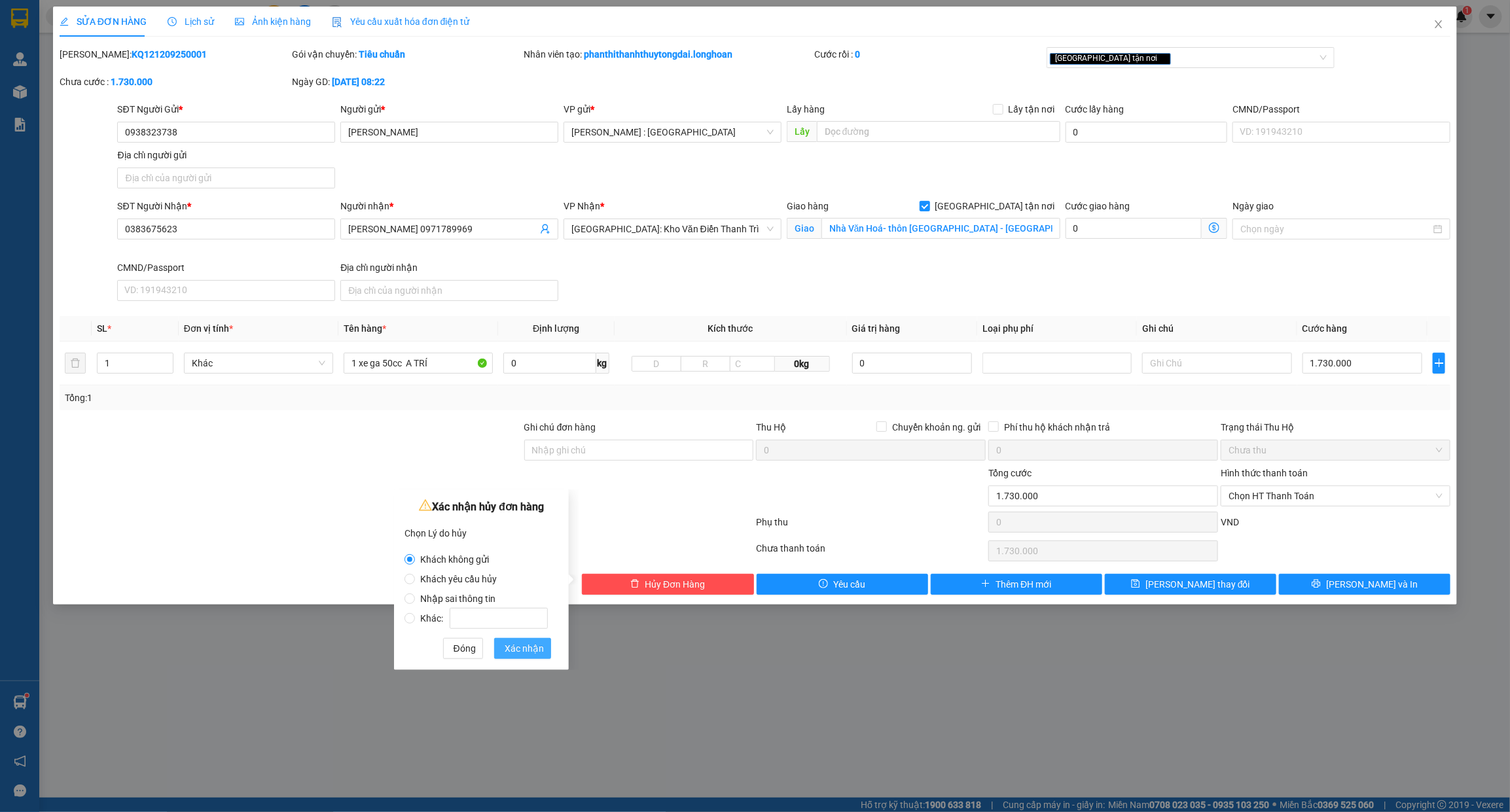
click at [522, 648] on span "Xác nhận" at bounding box center [524, 649] width 39 height 15
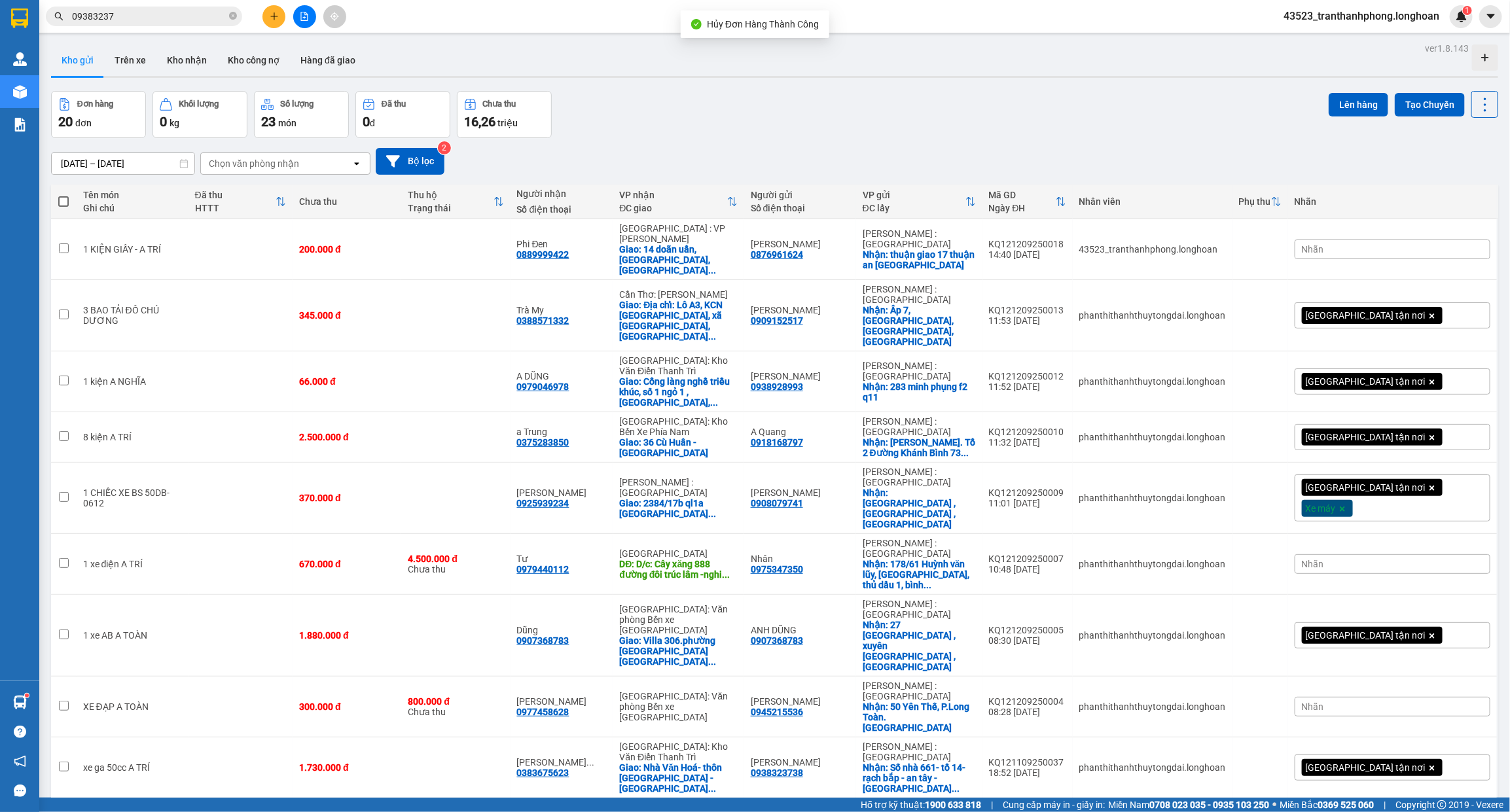
click at [177, 22] on input "09383237" at bounding box center [149, 17] width 155 height 15
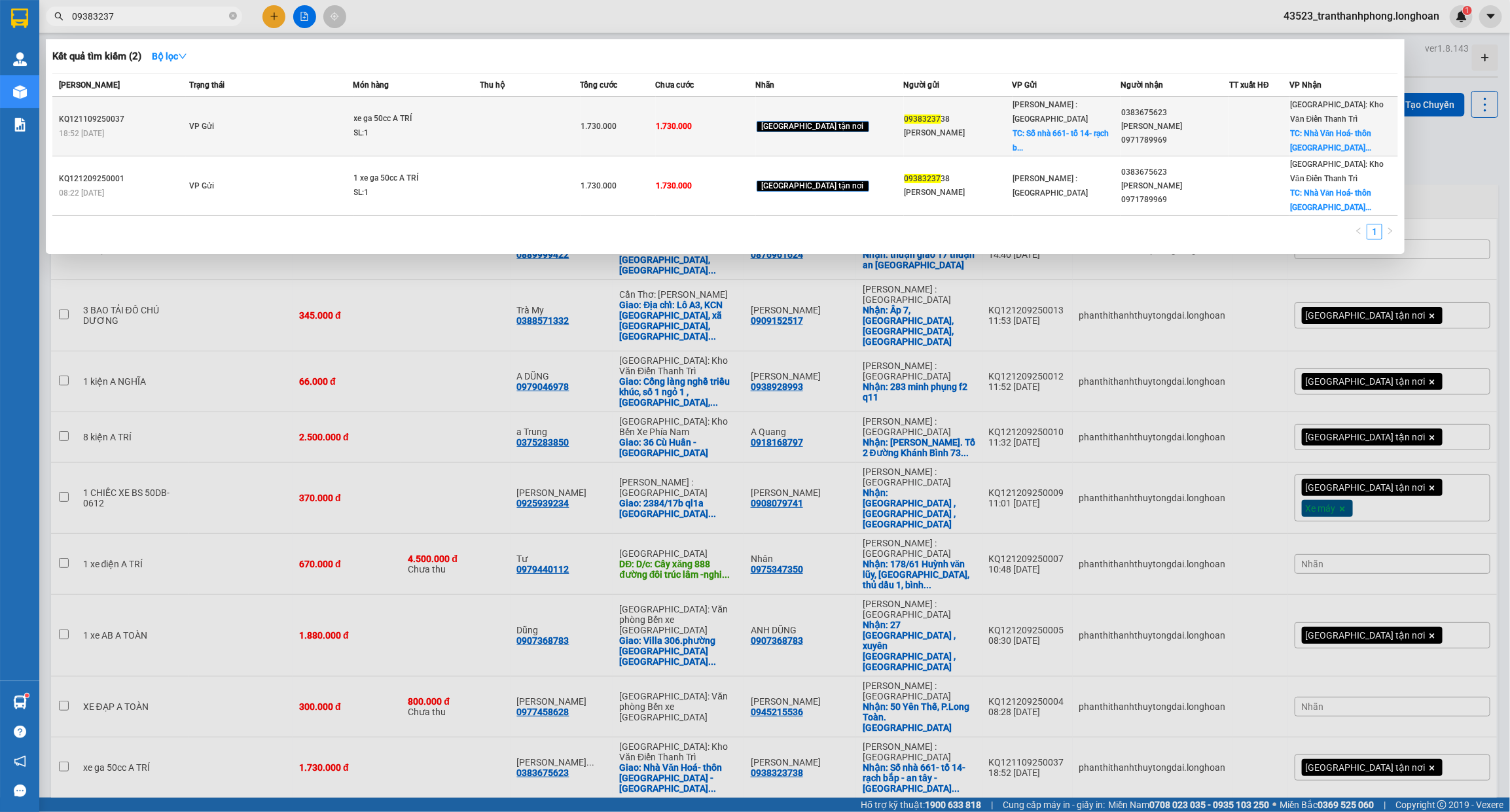
click at [301, 102] on td "VP Gửi" at bounding box center [270, 126] width 167 height 60
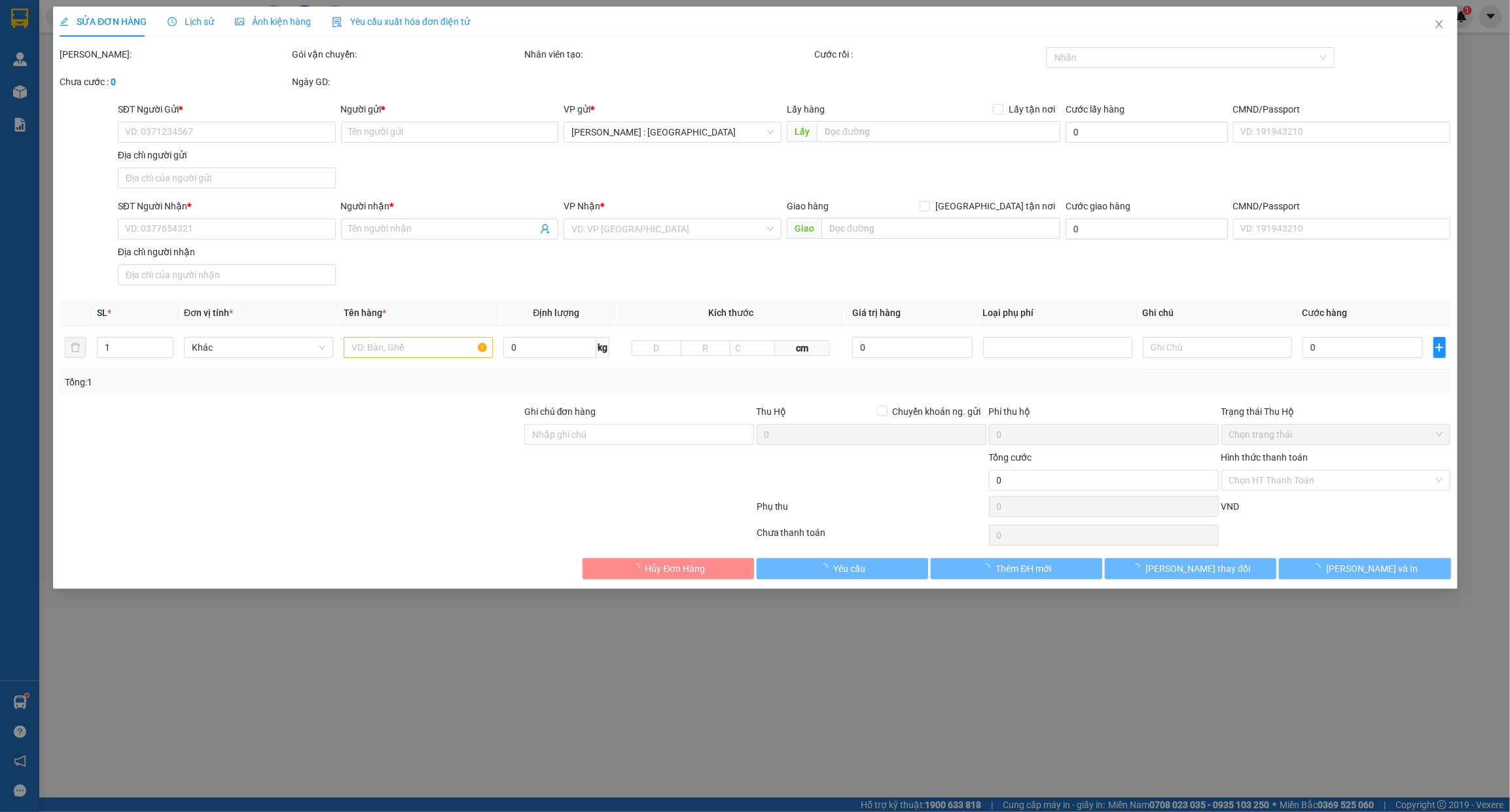
type input "0938323738"
type input "[PERSON_NAME]"
checkbox input "true"
type input "Số nhà 661- tổ 14- rạch bắp - an tây - bến cát - bình dương"
type input "0383675623"
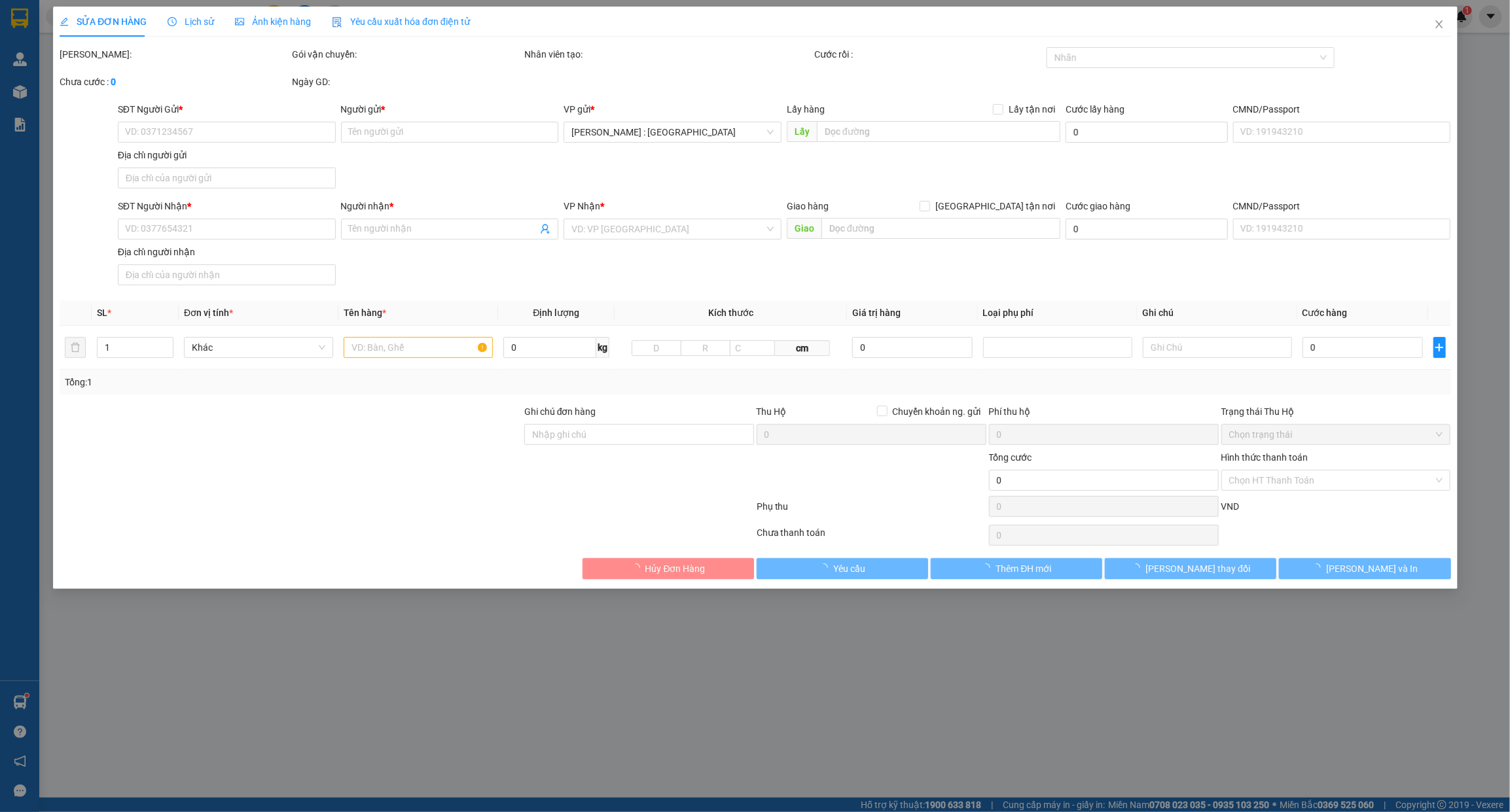
type input "Nguyễn thị Tâm 0971789969"
checkbox input "true"
type input "Nhà Văn Hoá- thôn An Điền Kim - Cộng Hoà- Nam sách -Hải Dương"
type input "1.730.000"
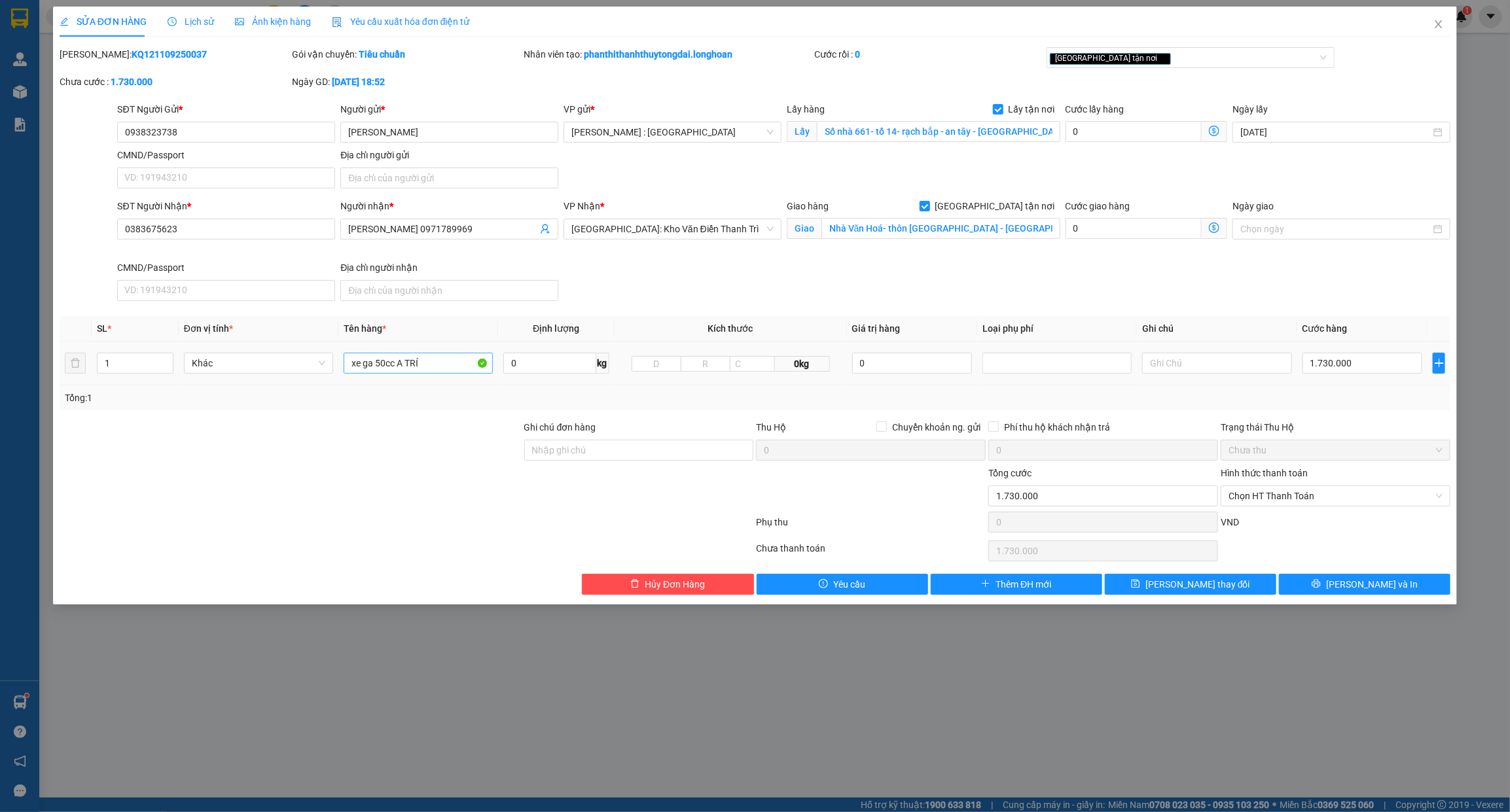
click at [417, 377] on td "xe ga 50cc A TRÍ" at bounding box center [419, 363] width 160 height 44
drag, startPoint x: 420, startPoint y: 359, endPoint x: 214, endPoint y: 379, distance: 207.0
click at [214, 379] on tr "1 Khác xe ga 50cc A TRÍ 0 kg 0kg 0 1.730.000" at bounding box center [755, 363] width 1392 height 44
click at [1157, 60] on div "[GEOGRAPHIC_DATA] tận nơi" at bounding box center [1184, 57] width 268 height 16
type input "1 CHIẾC XE BS 61GA-07126"
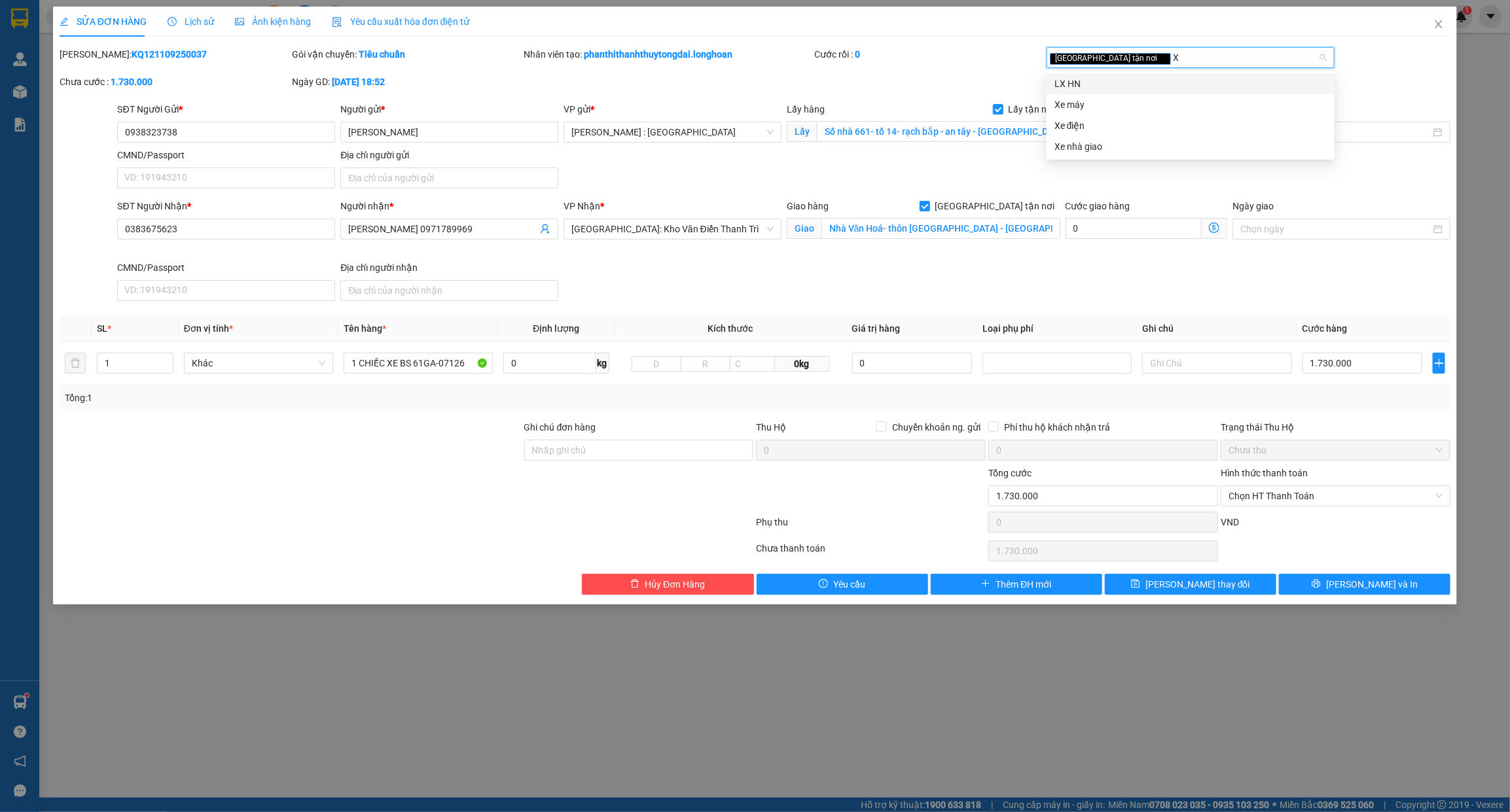
type input "XE"
click at [1121, 80] on div "Xe máy" at bounding box center [1190, 84] width 272 height 15
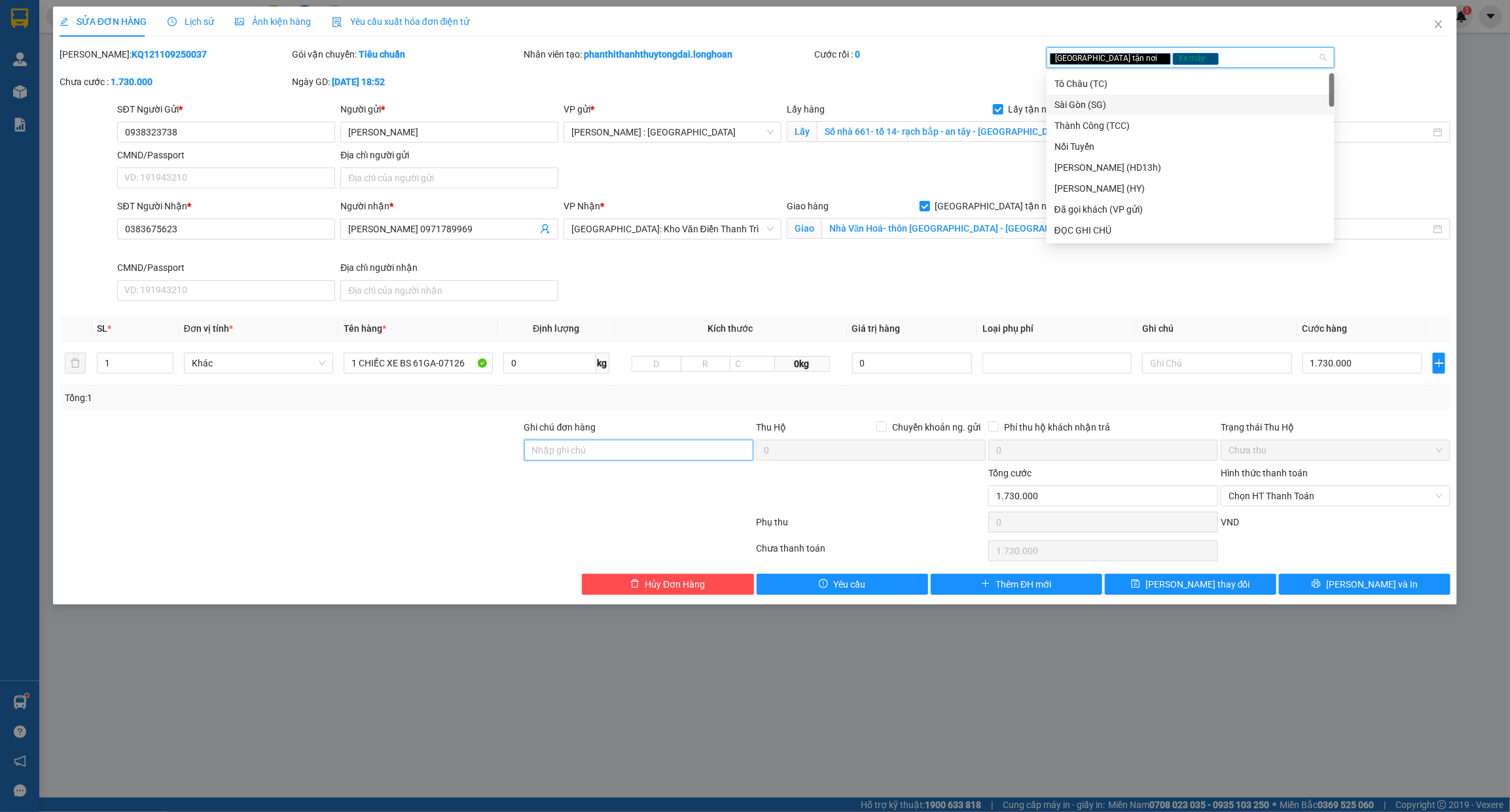
click at [567, 453] on input "Ghi chú đơn hàng" at bounding box center [639, 450] width 230 height 21
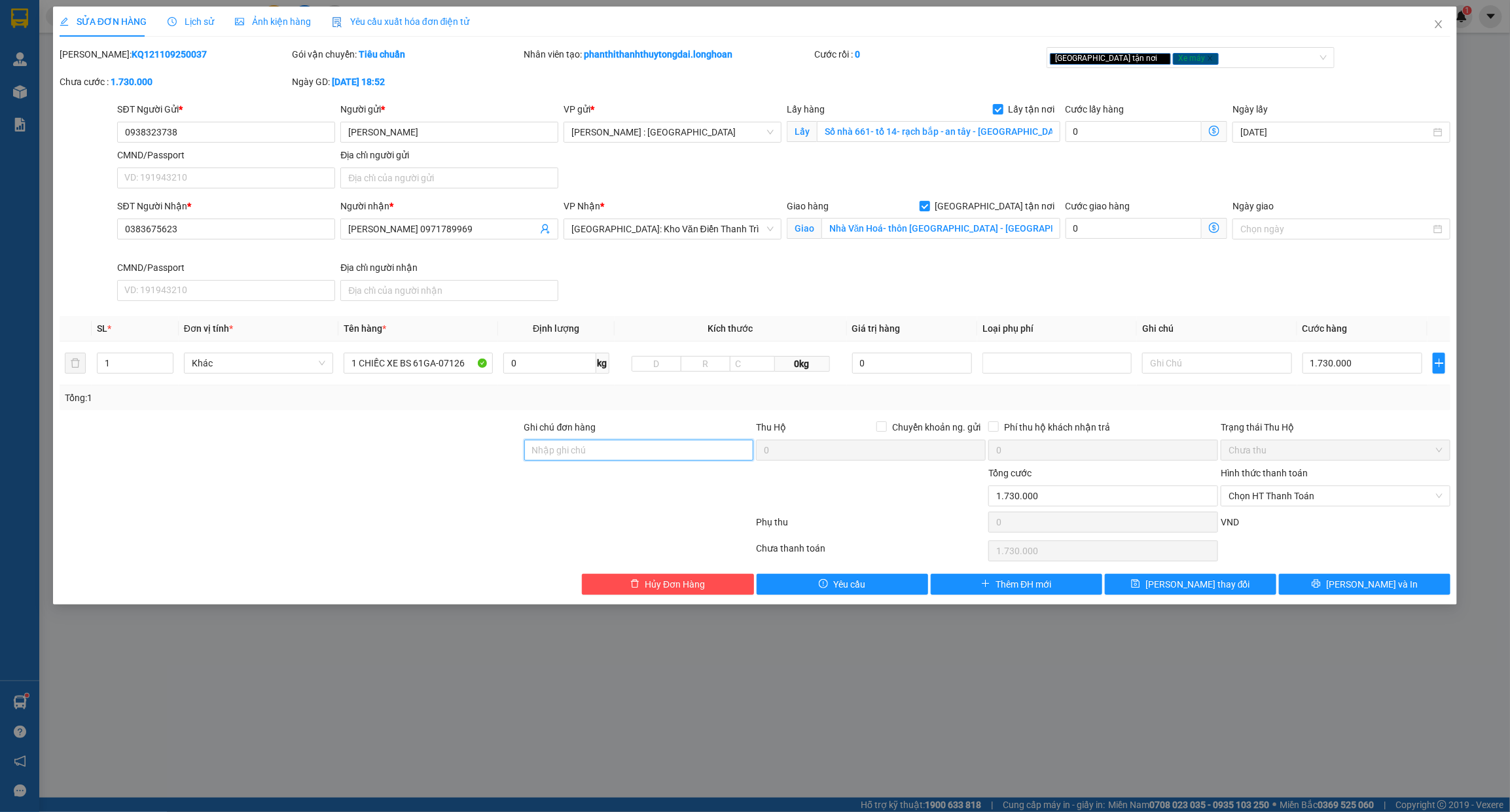
click at [560, 452] on input "Ghi chú đơn hàng" at bounding box center [639, 450] width 230 height 21
type input "CHÌA KHÓA QUẤN TAY LÁI -KHÔNG CAVET"
click at [1328, 587] on button "[PERSON_NAME] và In" at bounding box center [1365, 584] width 171 height 21
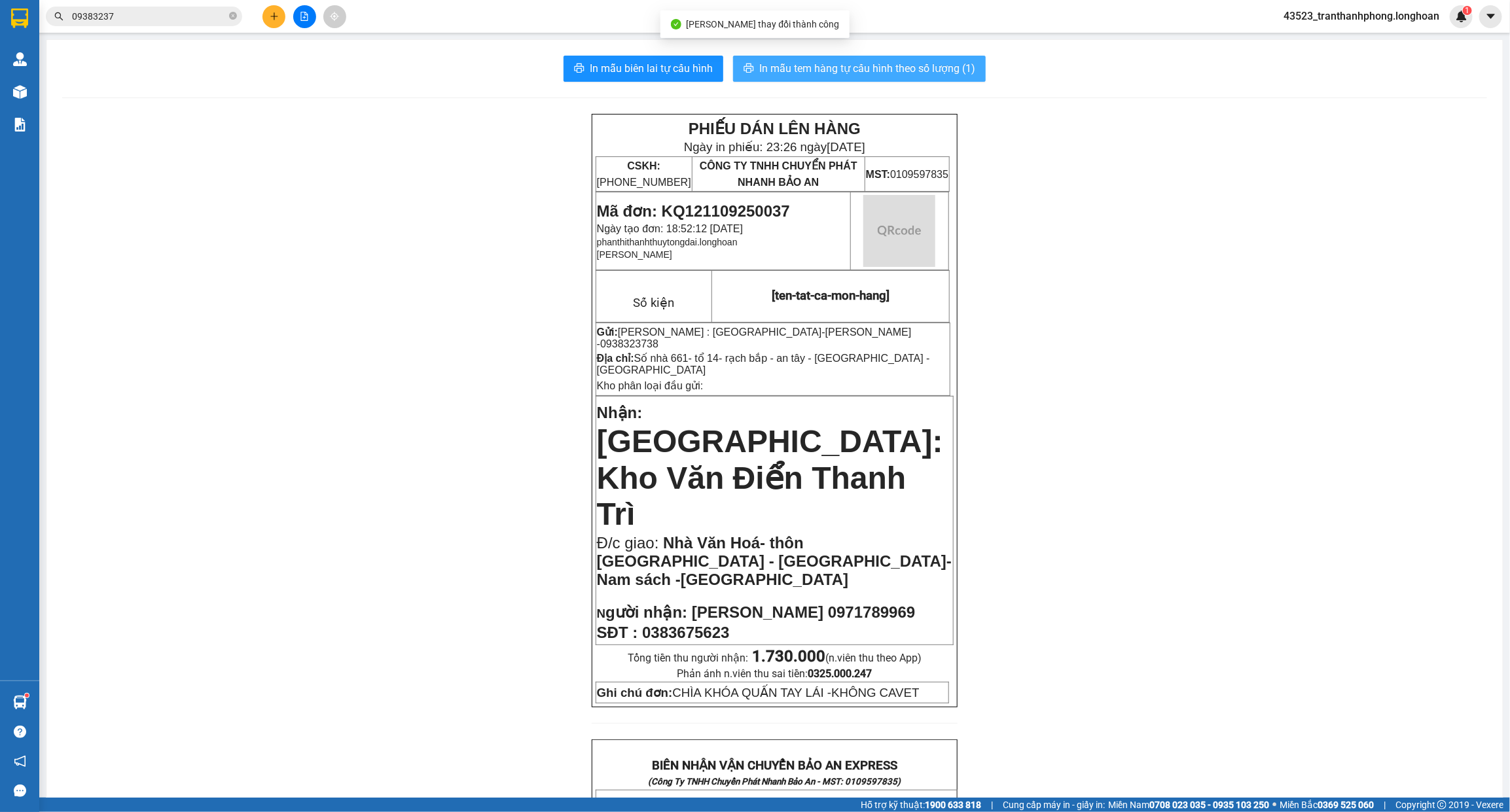
click at [796, 64] on span "In mẫu tem hàng tự cấu hình theo số lượng (1)" at bounding box center [867, 68] width 216 height 17
click at [17, 14] on img at bounding box center [19, 18] width 17 height 20
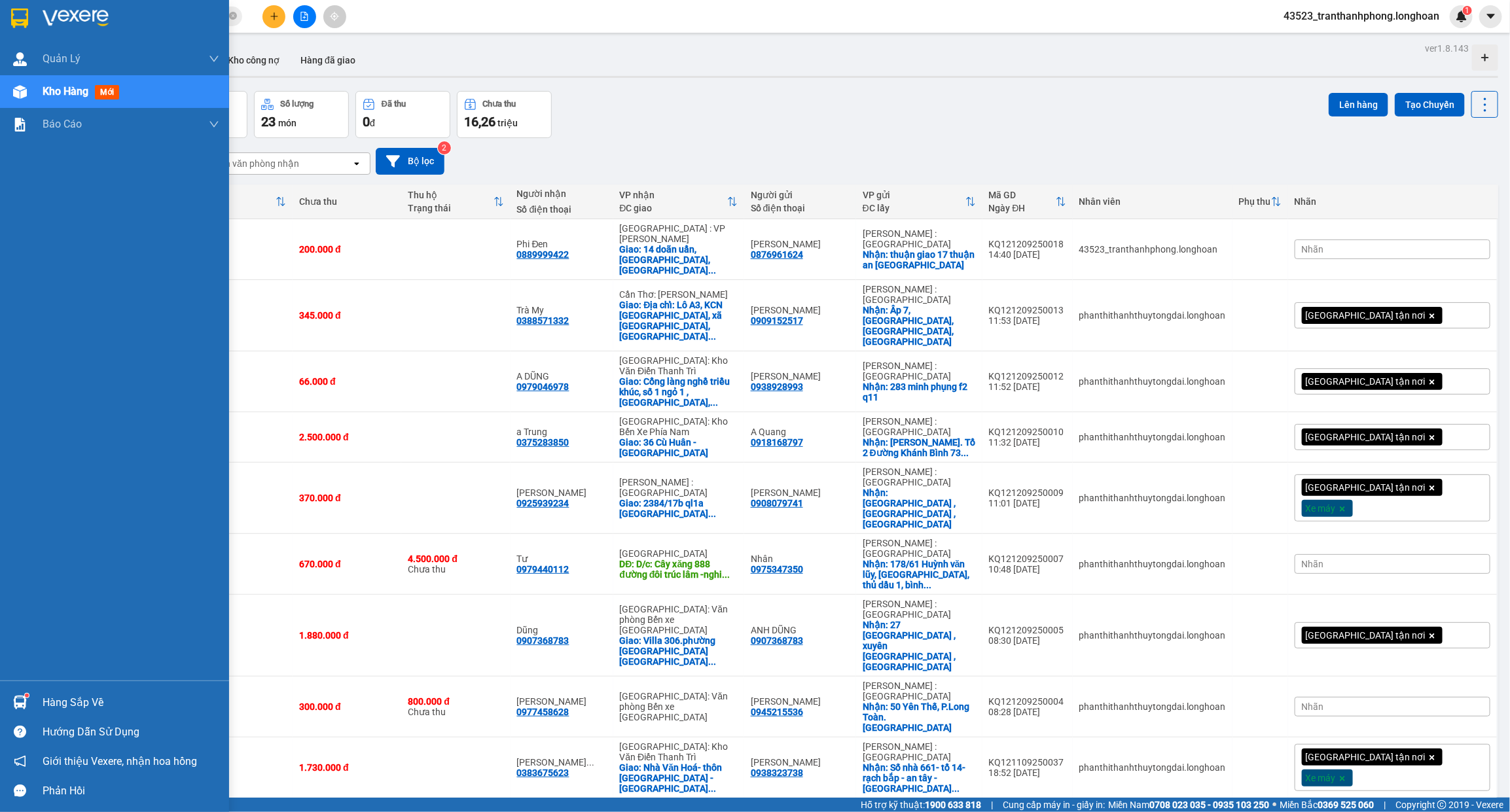
click at [18, 15] on img at bounding box center [19, 18] width 17 height 20
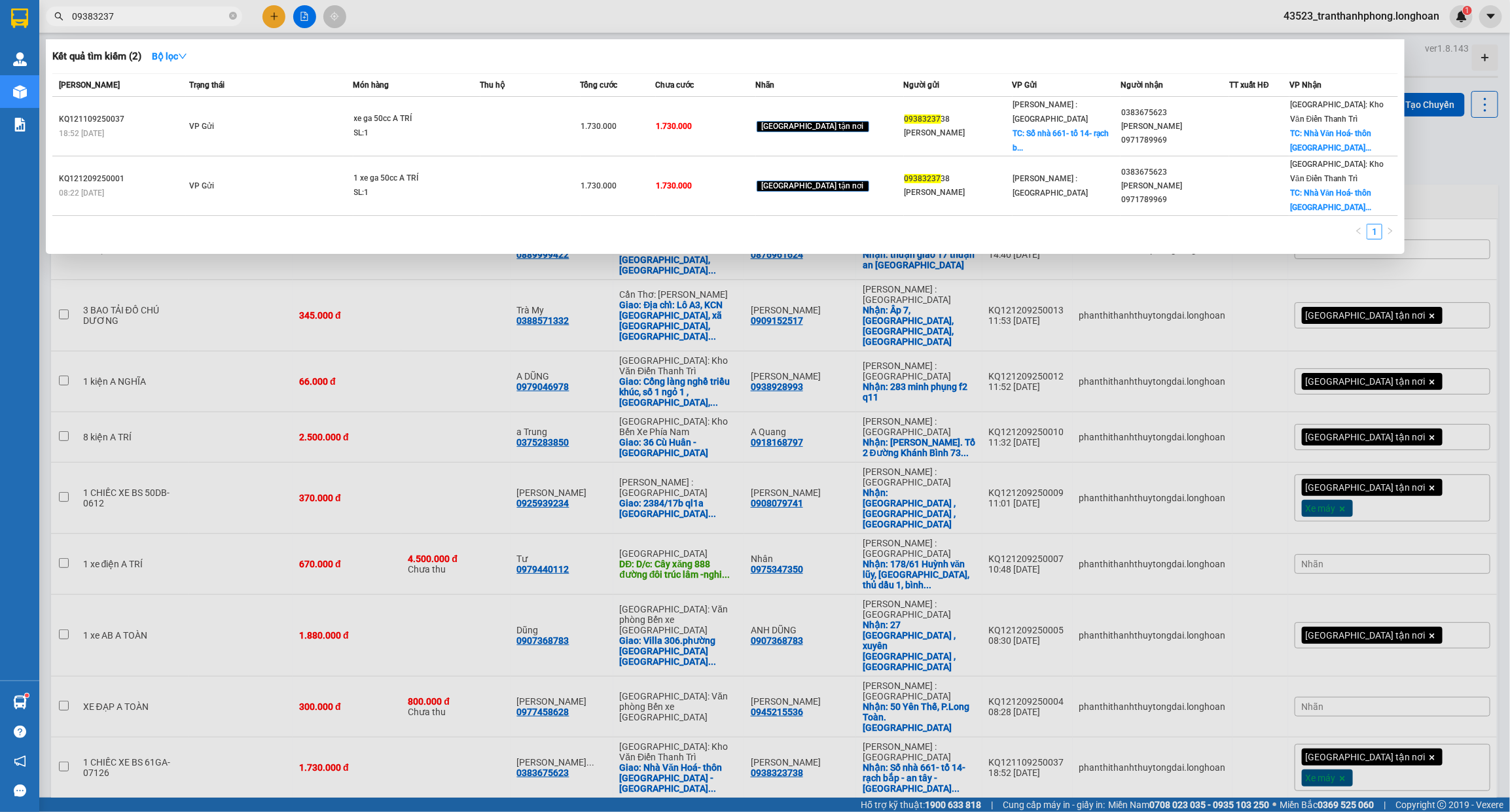
click at [178, 18] on input "09383237" at bounding box center [149, 17] width 155 height 15
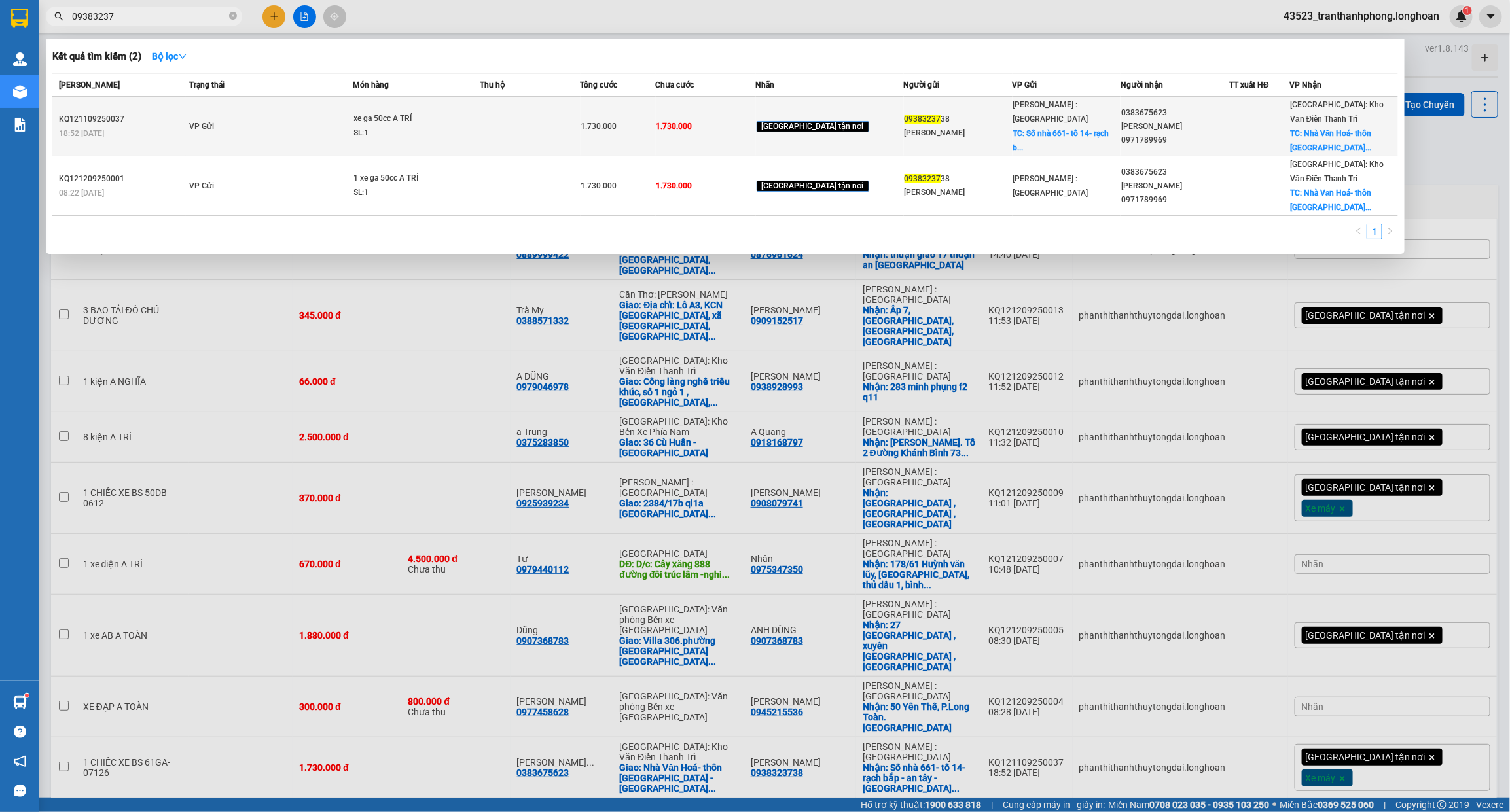
click at [231, 112] on td "VP Gửi" at bounding box center [270, 126] width 167 height 60
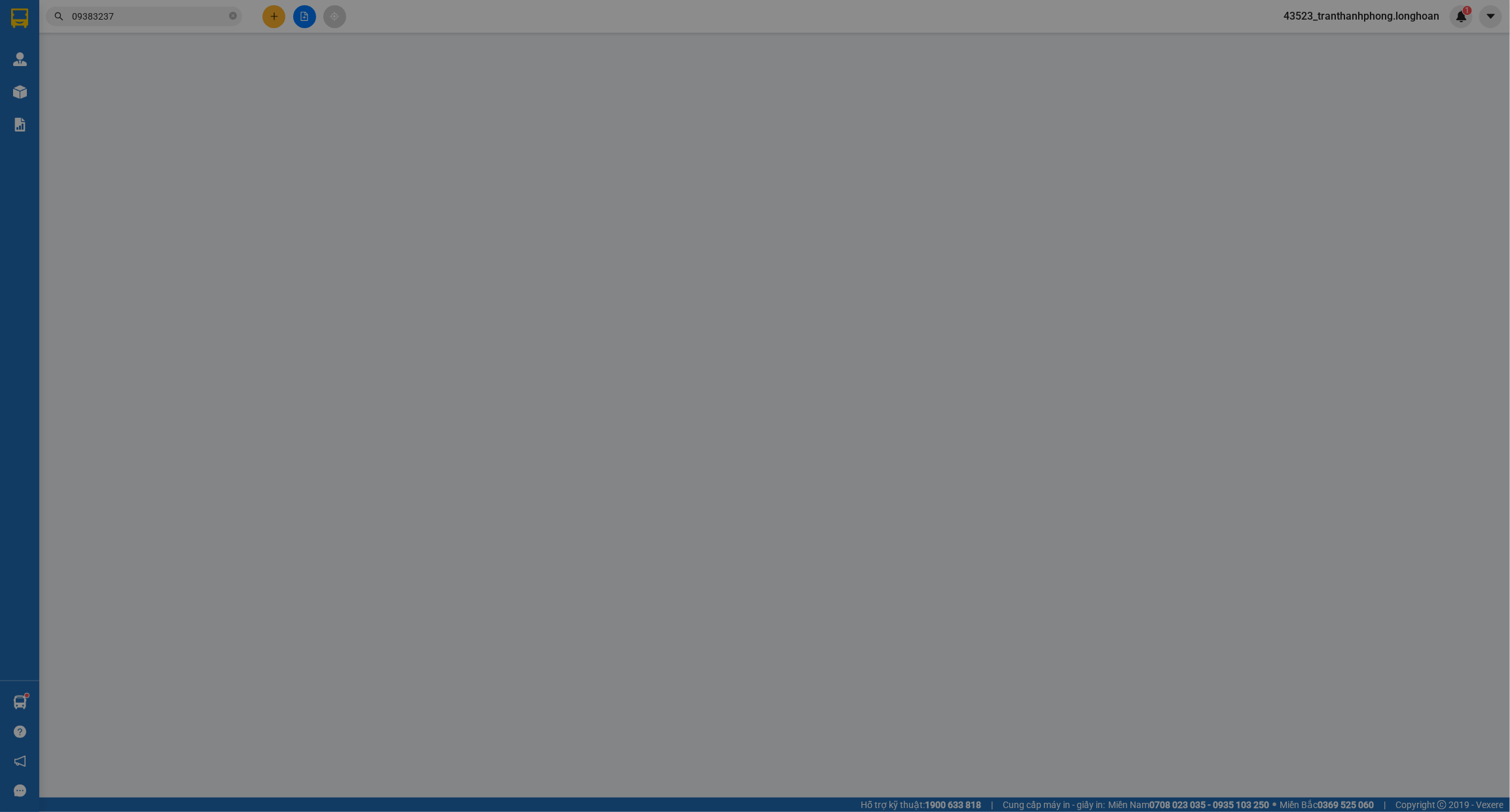
type input "0938323738"
type input "[PERSON_NAME]"
checkbox input "true"
type input "Số nhà 661- tổ 14- rạch bắp - an tây - bến cát - bình dương"
type input "0383675623"
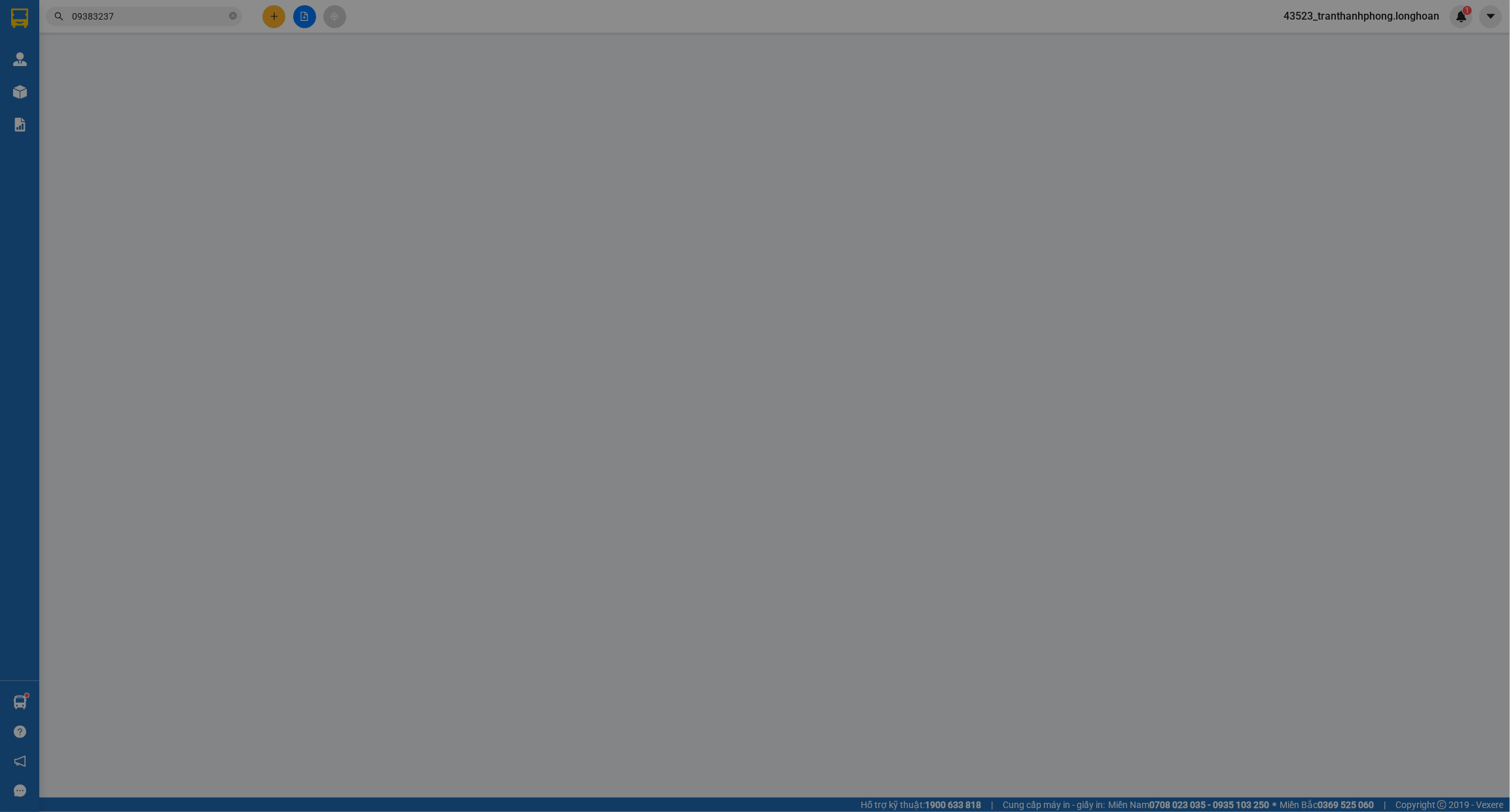
type input "Nguyễn thị Tâm 0971789969"
checkbox input "true"
type input "Nhà Văn Hoá- thôn An Điền Kim - Cộng Hoà- Nam sách -Hải Dương"
type input "CHÌA KHÓA QUẤN TAY LÁI -KHÔNG CAVET"
type input "1.730.000"
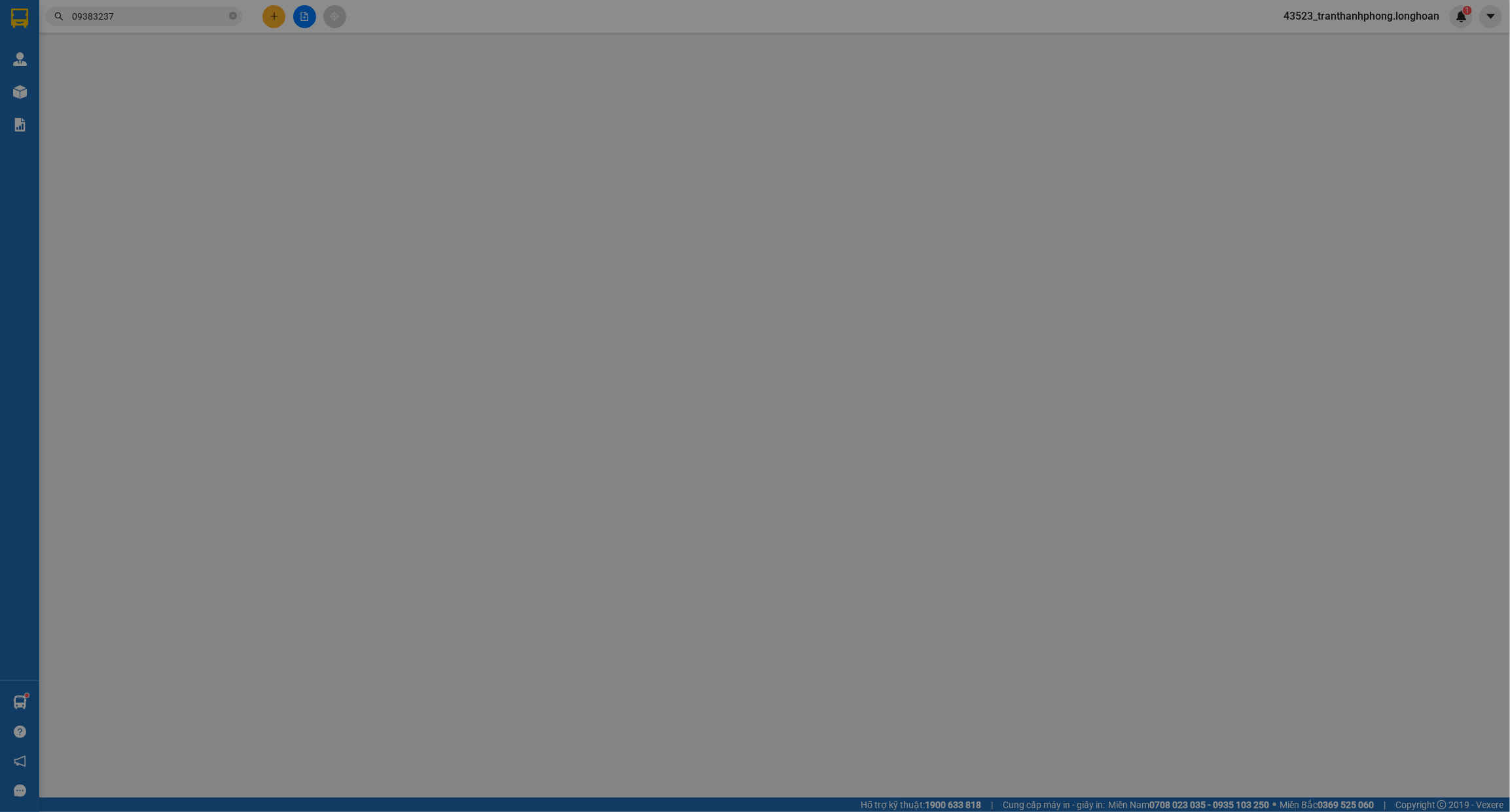
type input "1.730.000"
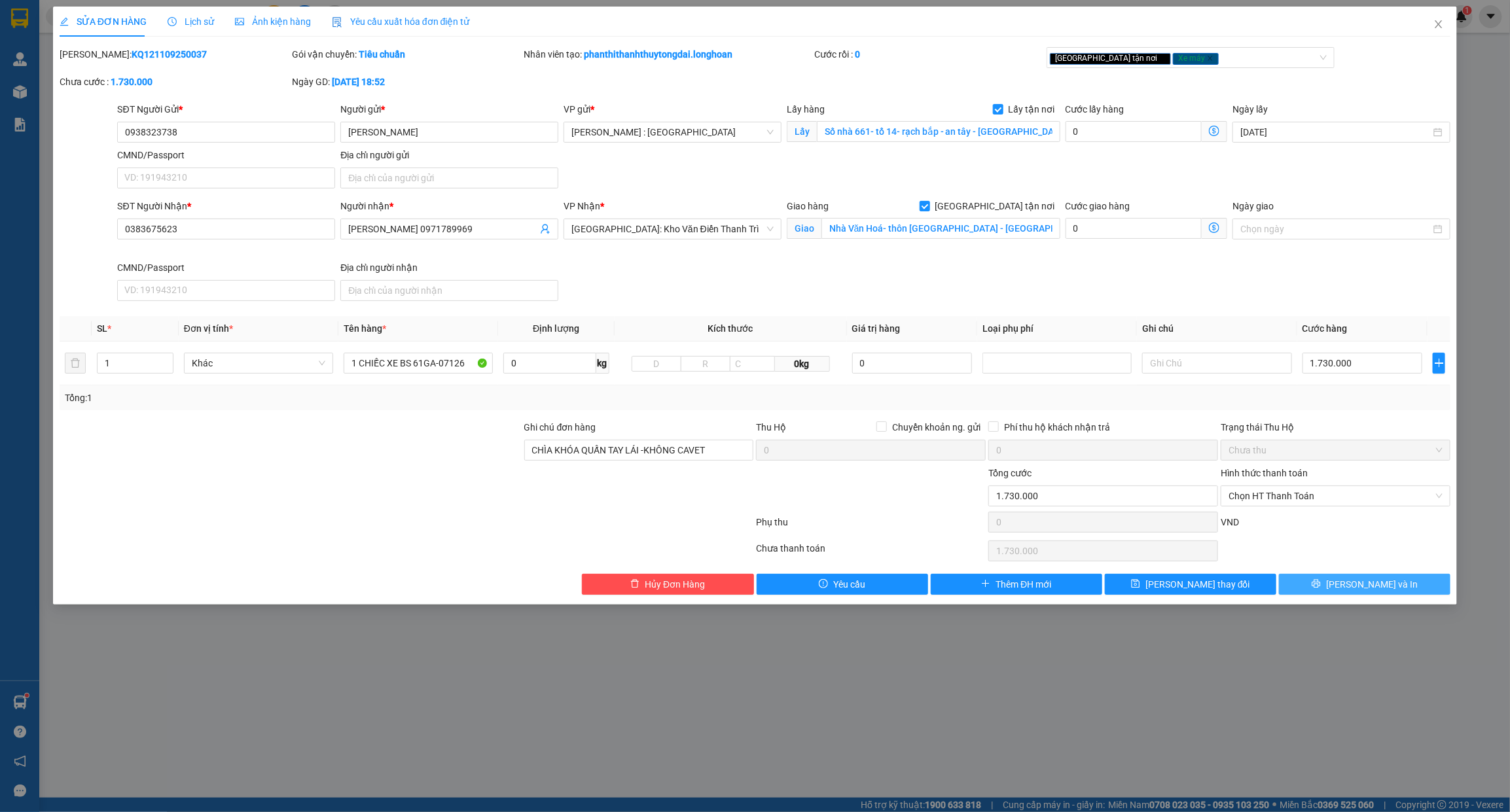
click at [1333, 587] on button "[PERSON_NAME] và In" at bounding box center [1365, 584] width 171 height 21
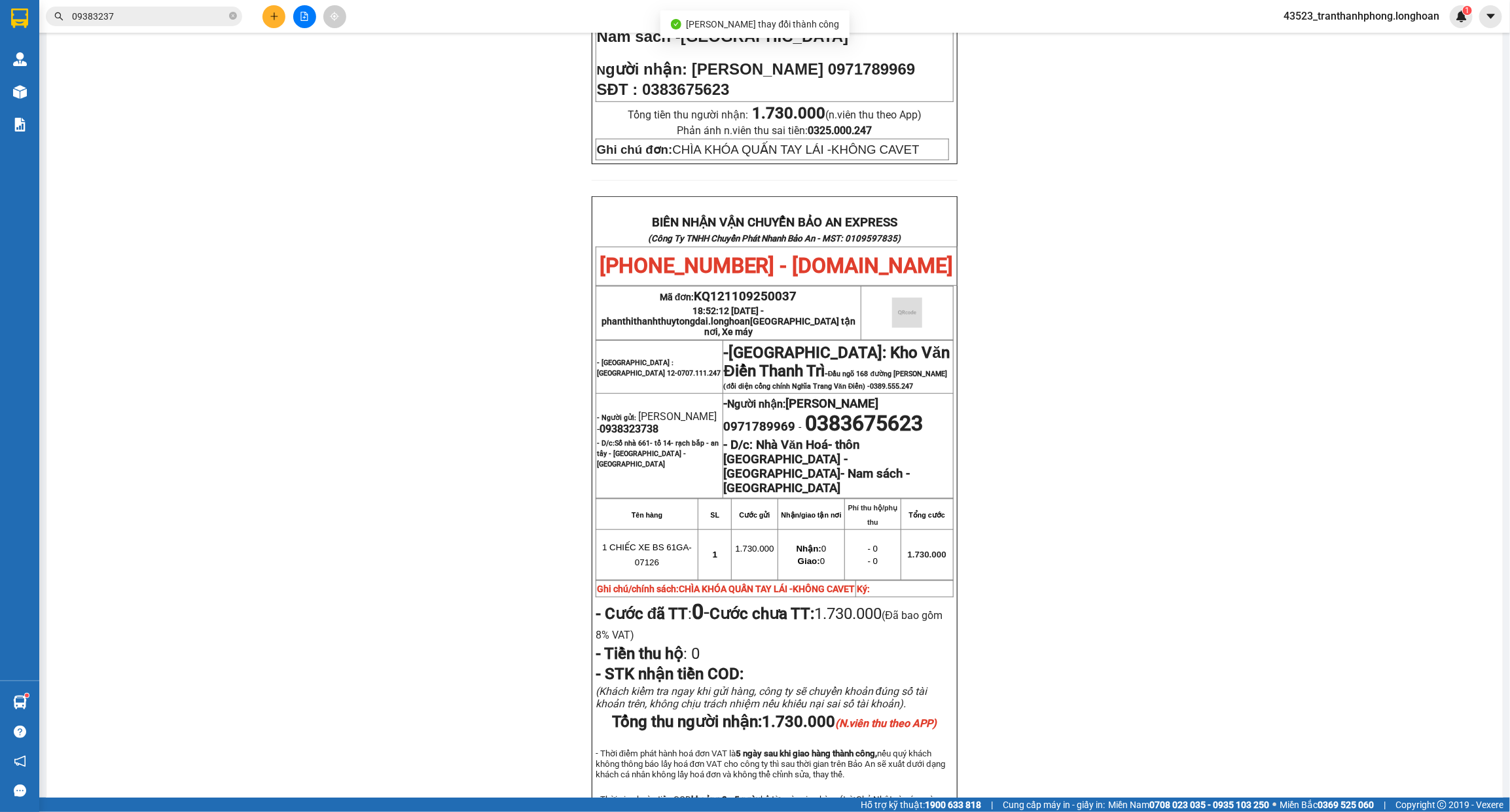
scroll to position [580, 0]
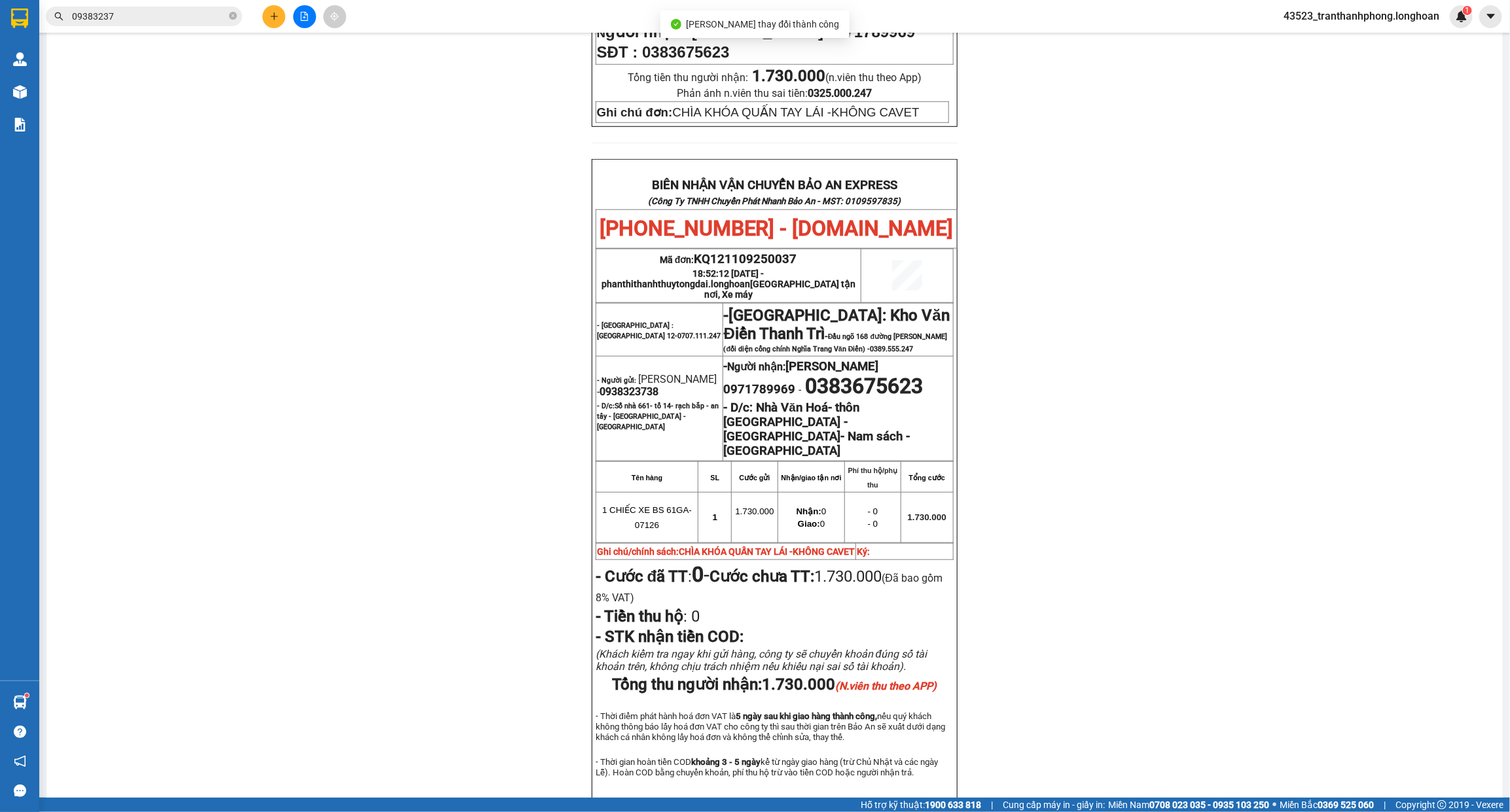
click at [610, 386] on span "0938323738" at bounding box center [629, 391] width 59 height 12
click at [616, 386] on span "0938323738" at bounding box center [629, 391] width 59 height 12
copy span "0938323738"
click at [616, 386] on span "0938323738" at bounding box center [629, 391] width 59 height 12
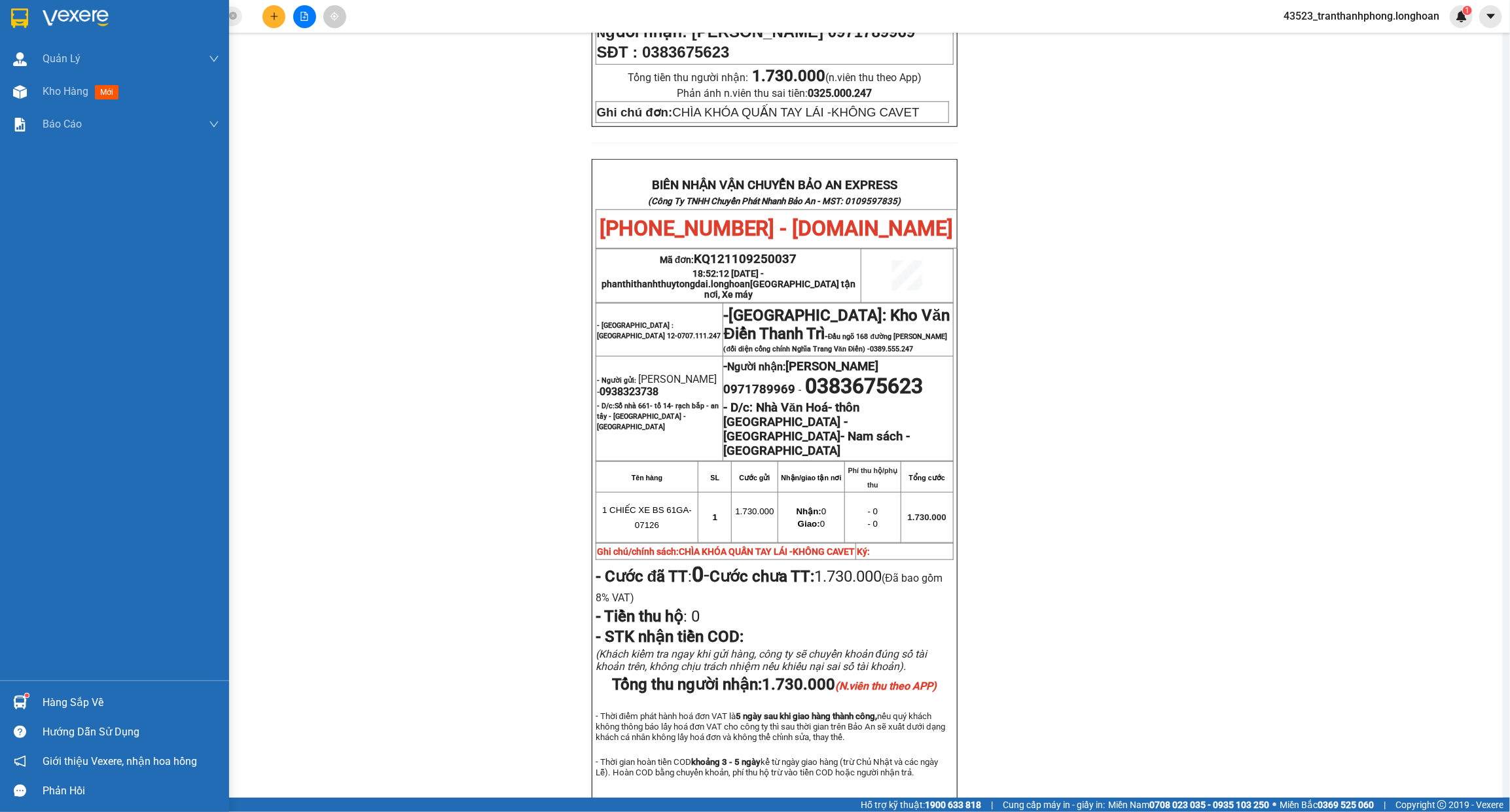
click at [39, 12] on div at bounding box center [114, 21] width 229 height 43
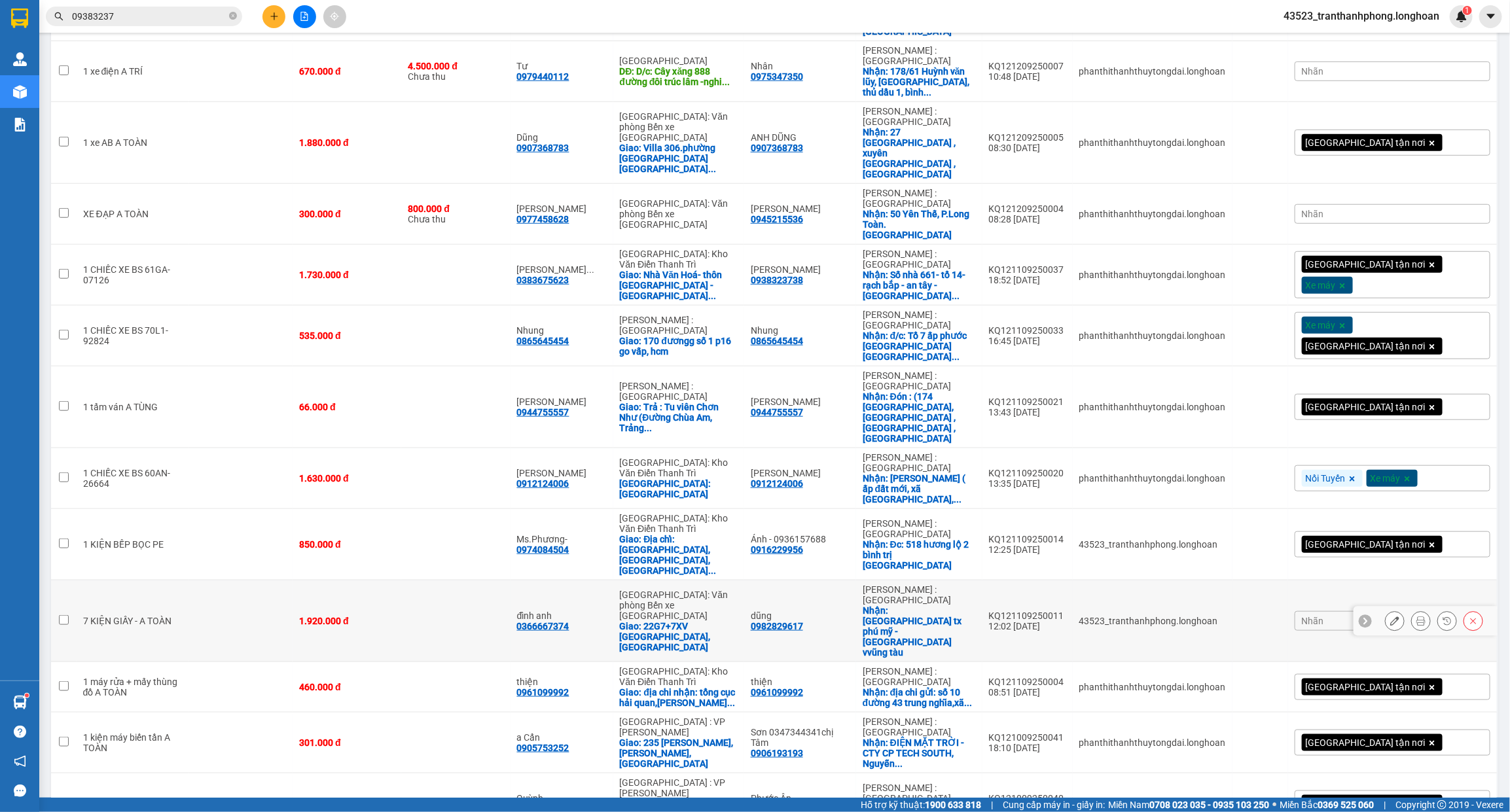
scroll to position [463, 0]
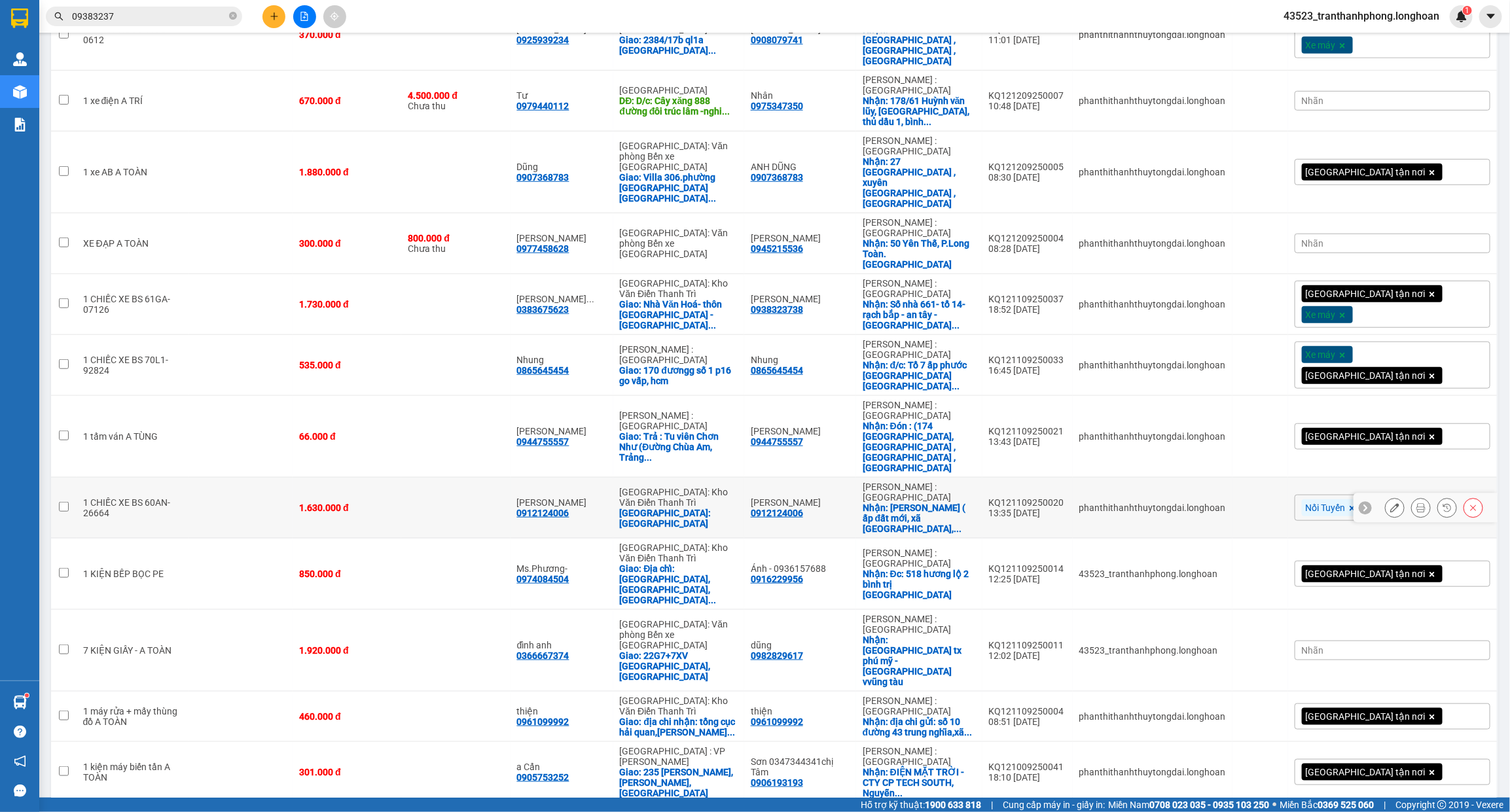
click at [738, 508] on div "[GEOGRAPHIC_DATA]: [GEOGRAPHIC_DATA]" at bounding box center [679, 518] width 118 height 21
checkbox input "true"
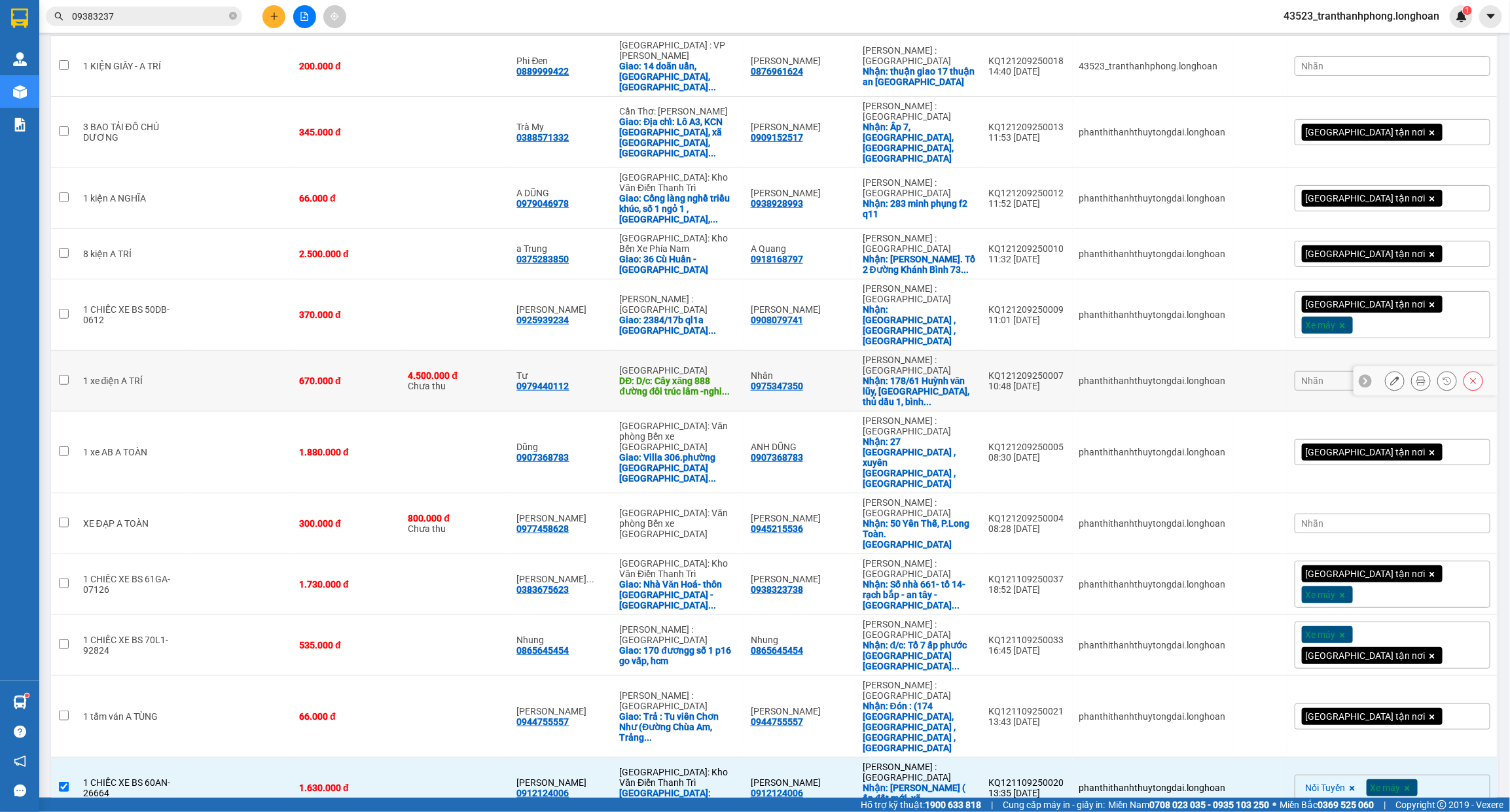
scroll to position [245, 0]
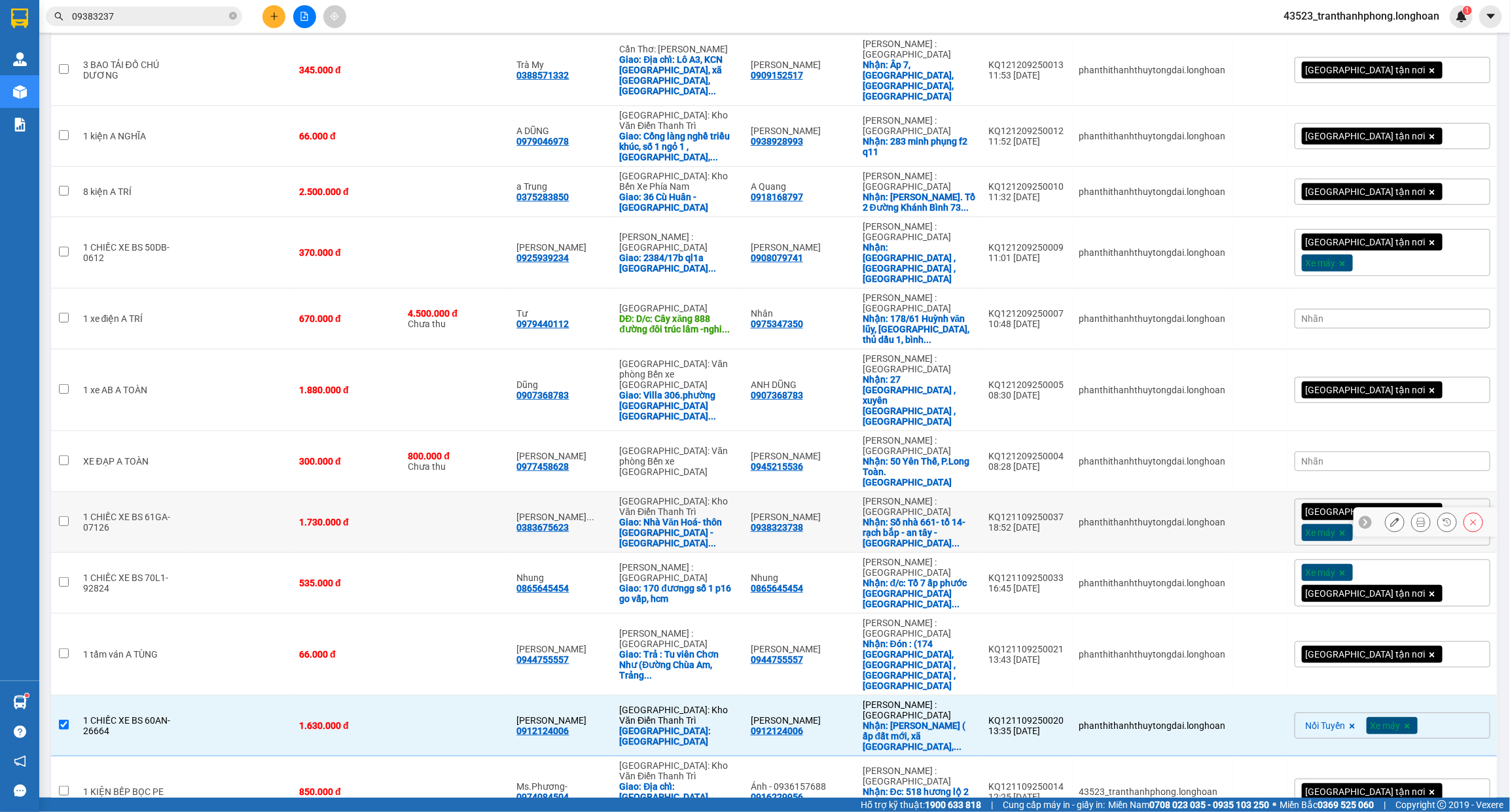
click at [711, 517] on div "Giao: Nhà Văn Hoá- thôn An Điền Kim - Cộng Hoà- Nam ..." at bounding box center [679, 532] width 118 height 31
checkbox input "true"
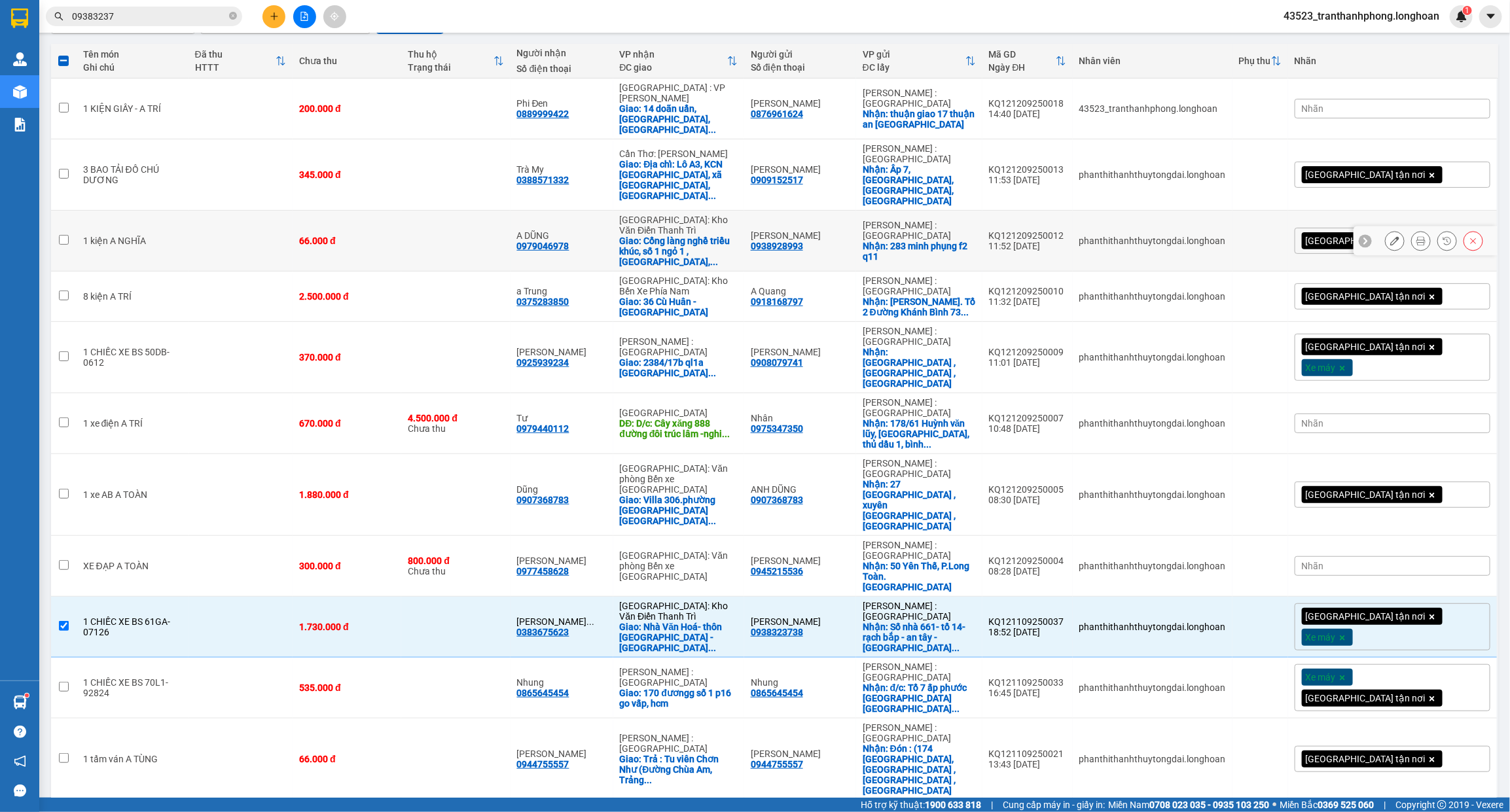
scroll to position [0, 0]
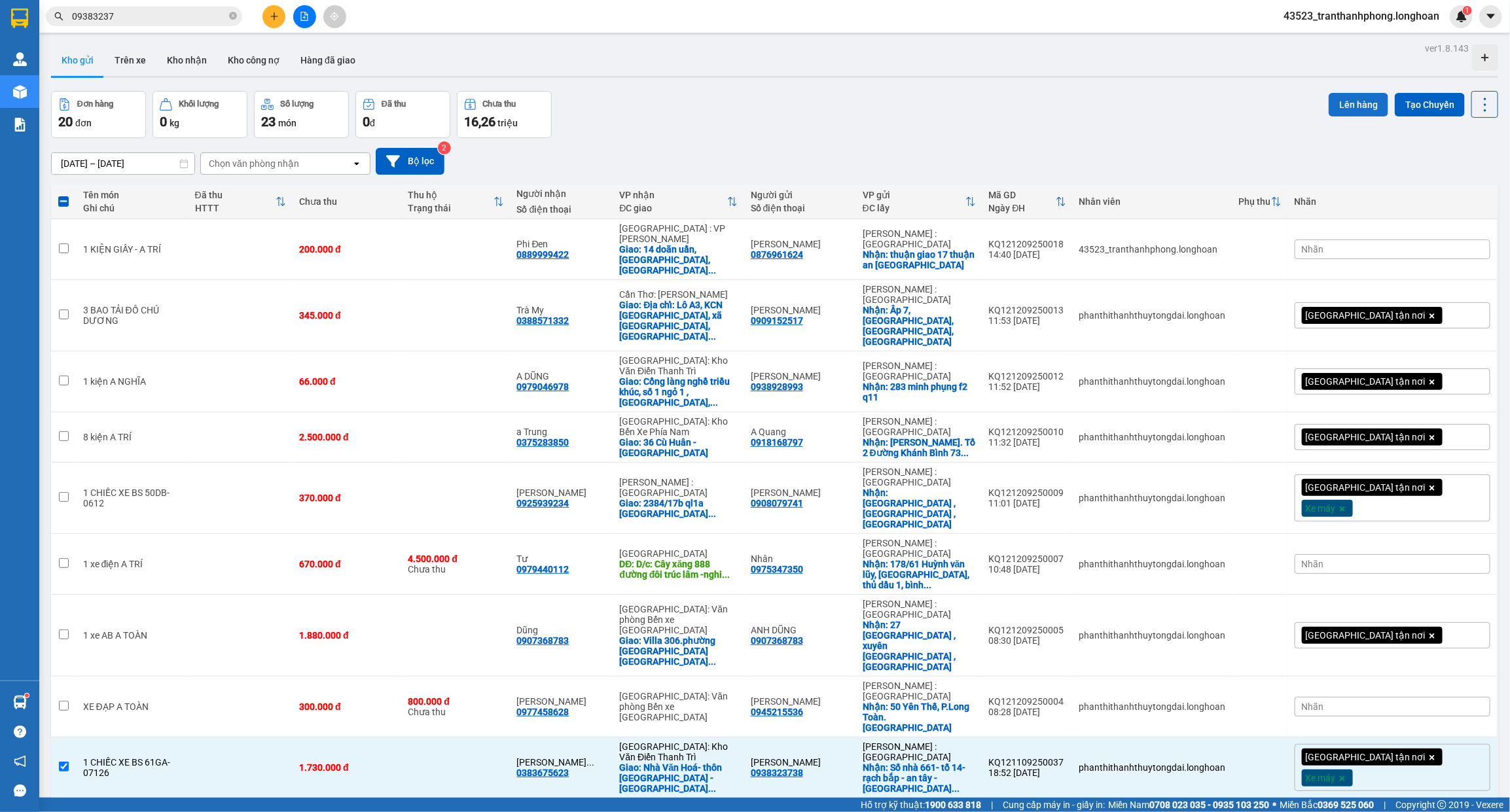
click at [1347, 102] on button "Lên hàng" at bounding box center [1358, 105] width 60 height 23
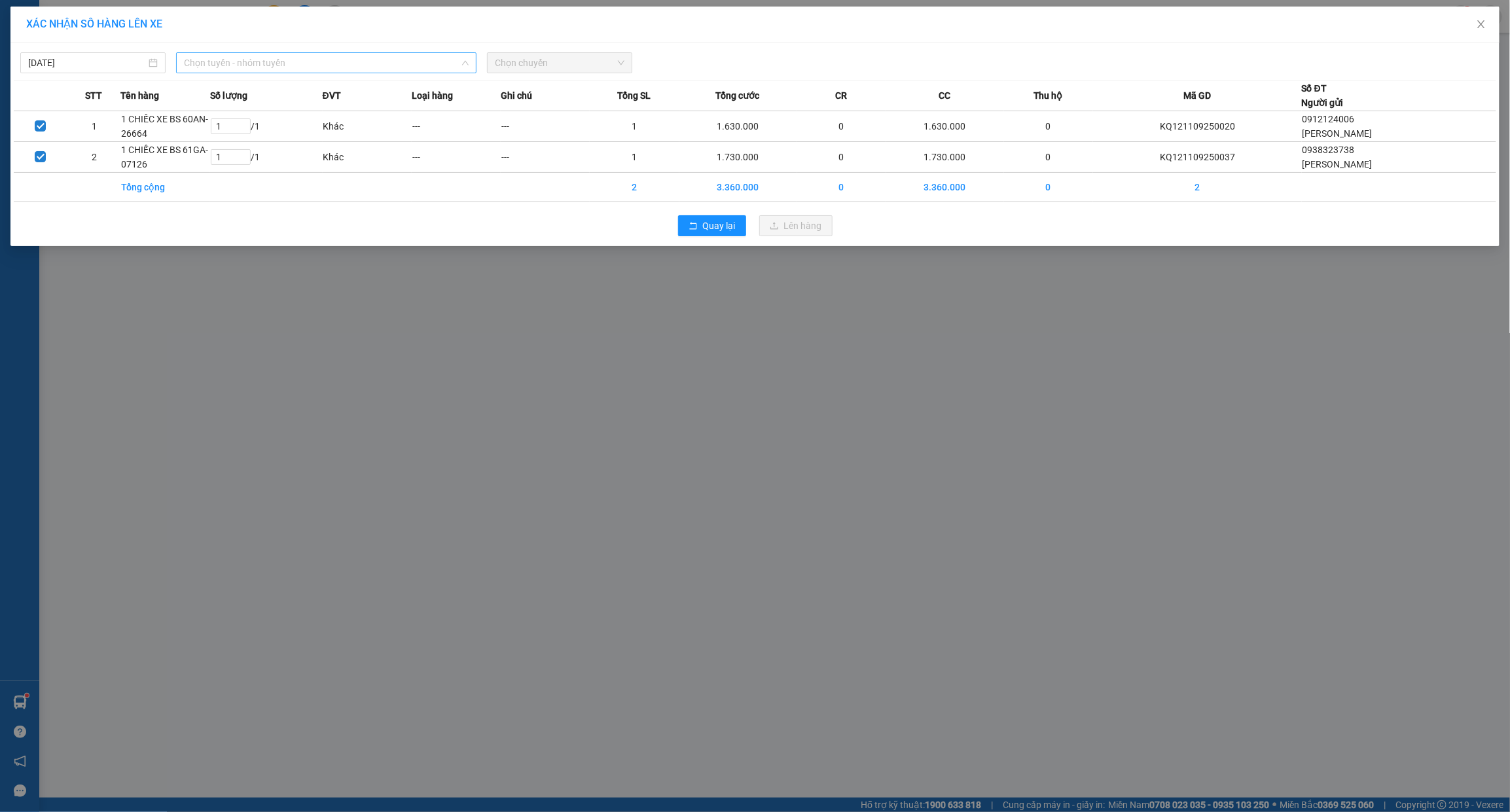
click at [195, 60] on span "Chọn tuyến - nhóm tuyến" at bounding box center [326, 62] width 285 height 20
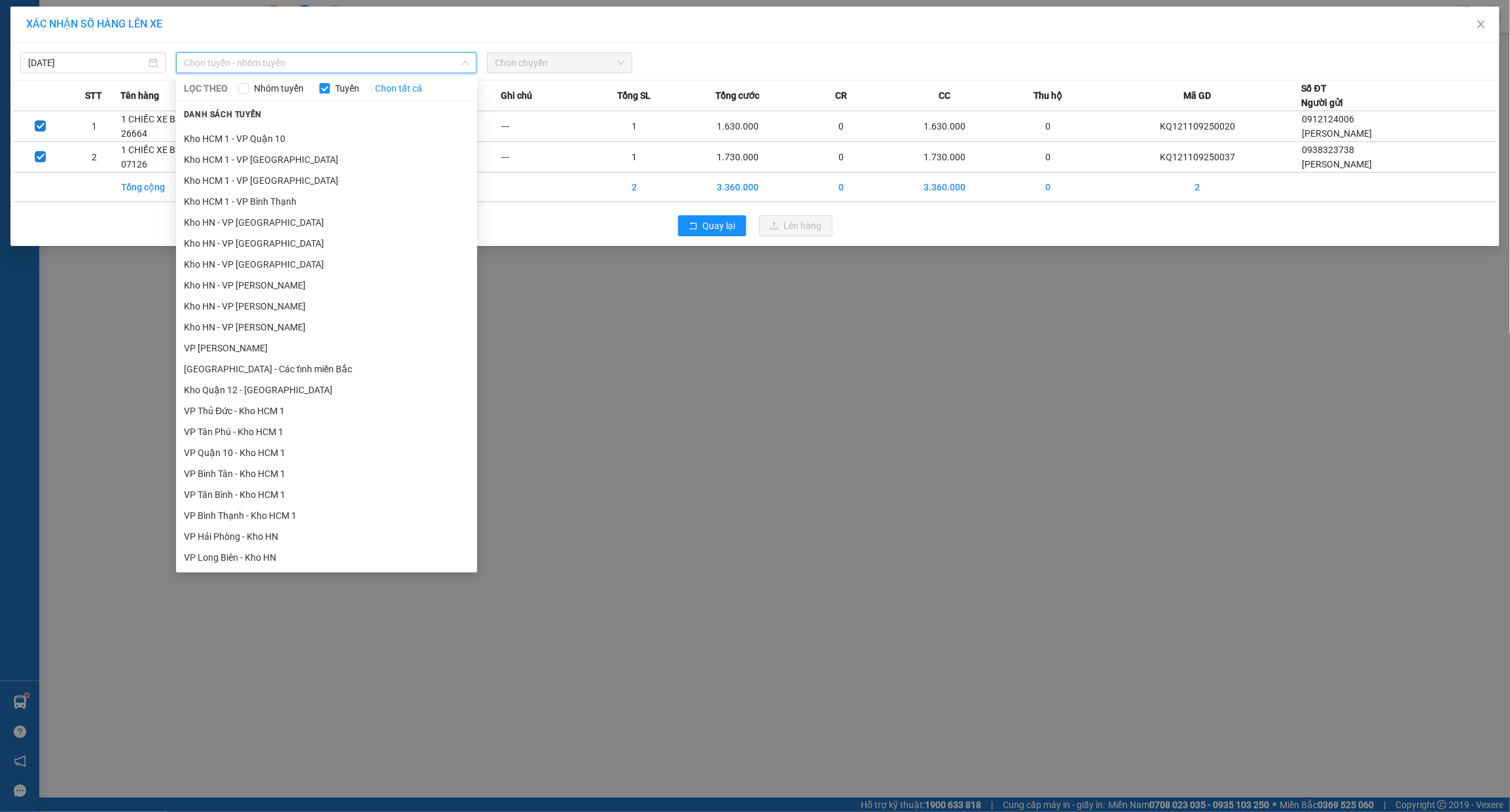
scroll to position [600, 0]
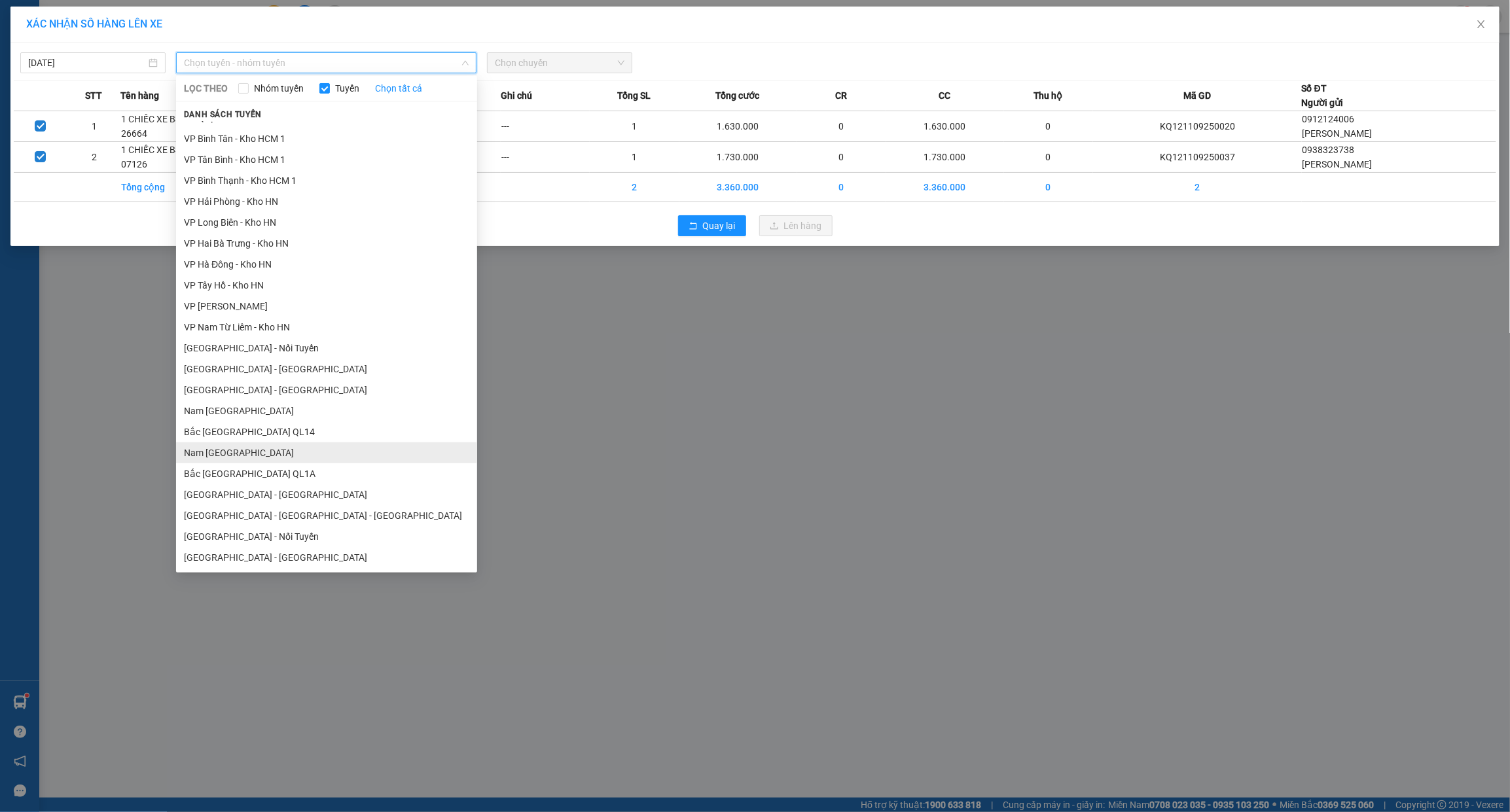
click at [242, 452] on li "Nam [GEOGRAPHIC_DATA]" at bounding box center [326, 452] width 301 height 21
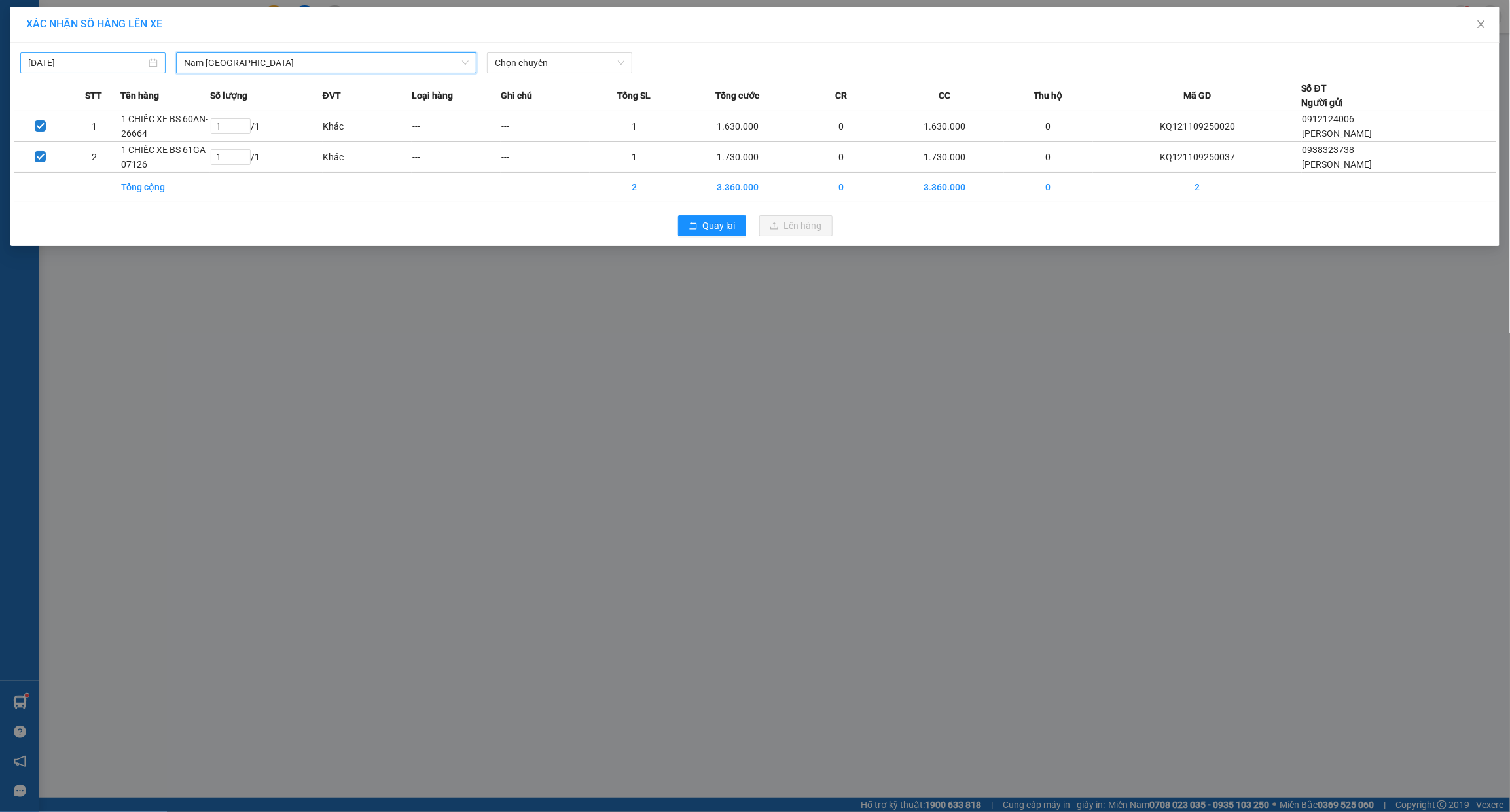
click at [60, 59] on input "[DATE]" at bounding box center [87, 63] width 118 height 15
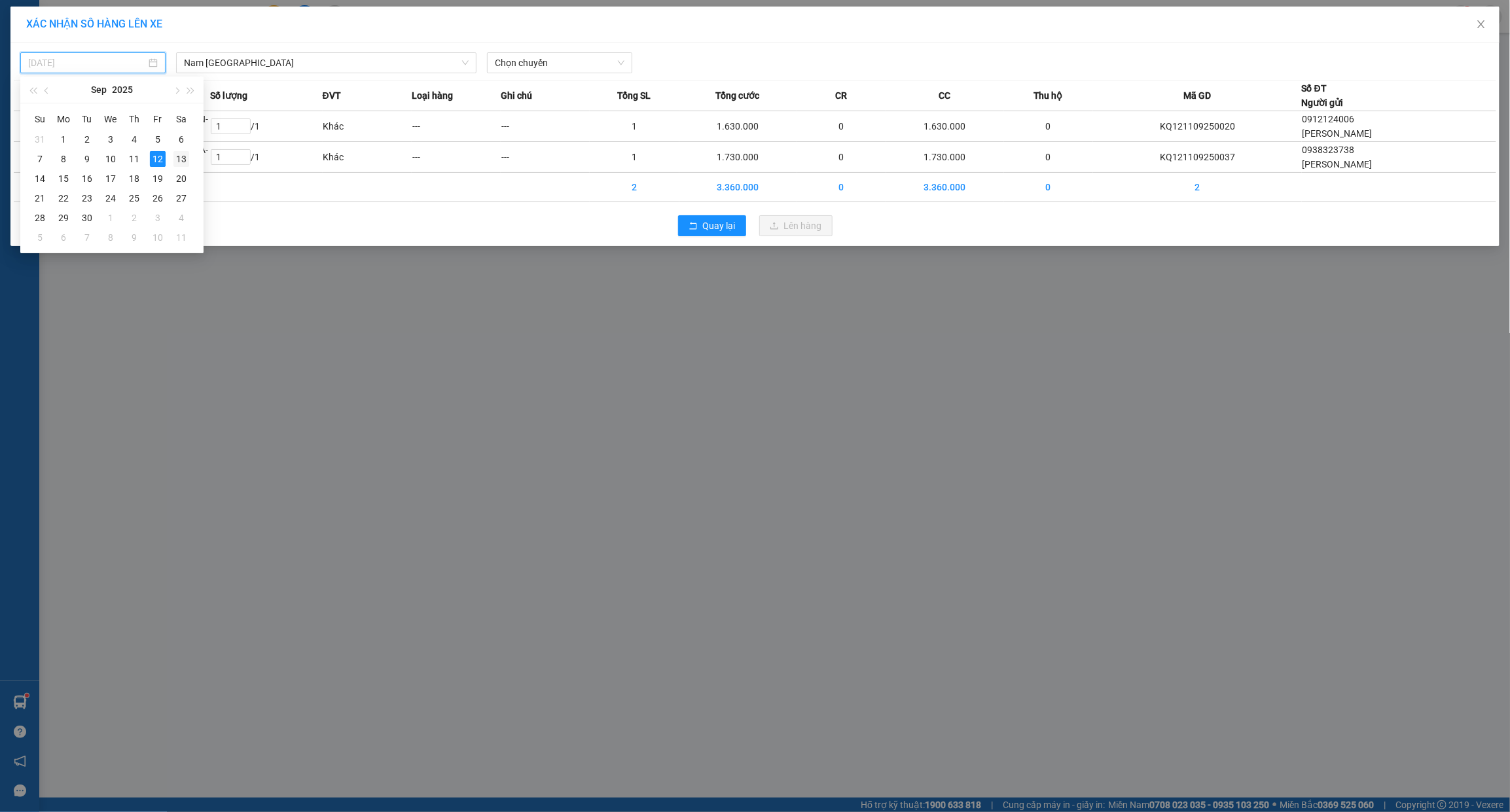
click at [175, 165] on div "13" at bounding box center [182, 159] width 16 height 16
type input "[DATE]"
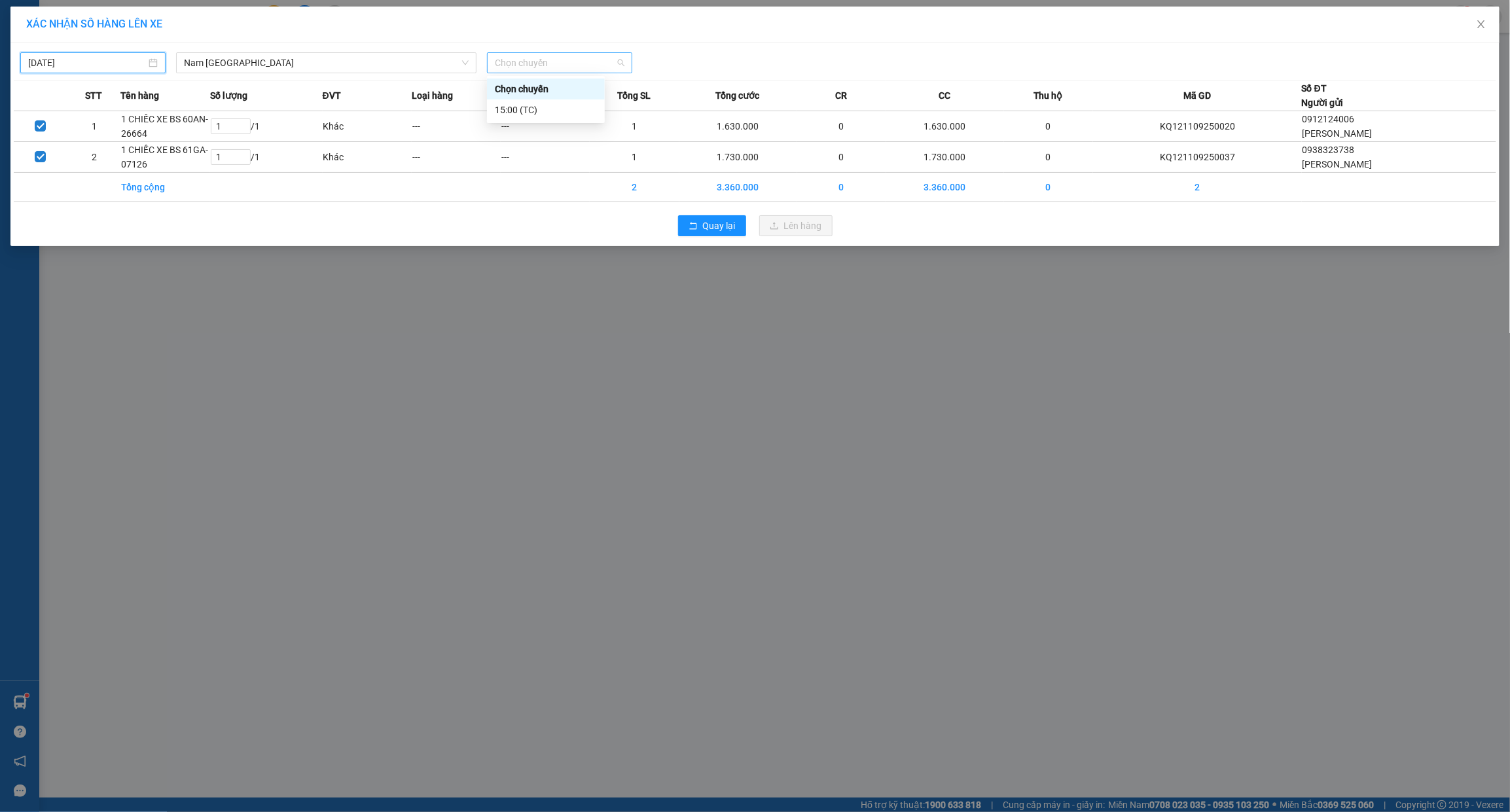
click at [536, 62] on span "Chọn chuyến" at bounding box center [560, 62] width 129 height 20
click at [525, 112] on div "15:00 (TC)" at bounding box center [546, 110] width 102 height 15
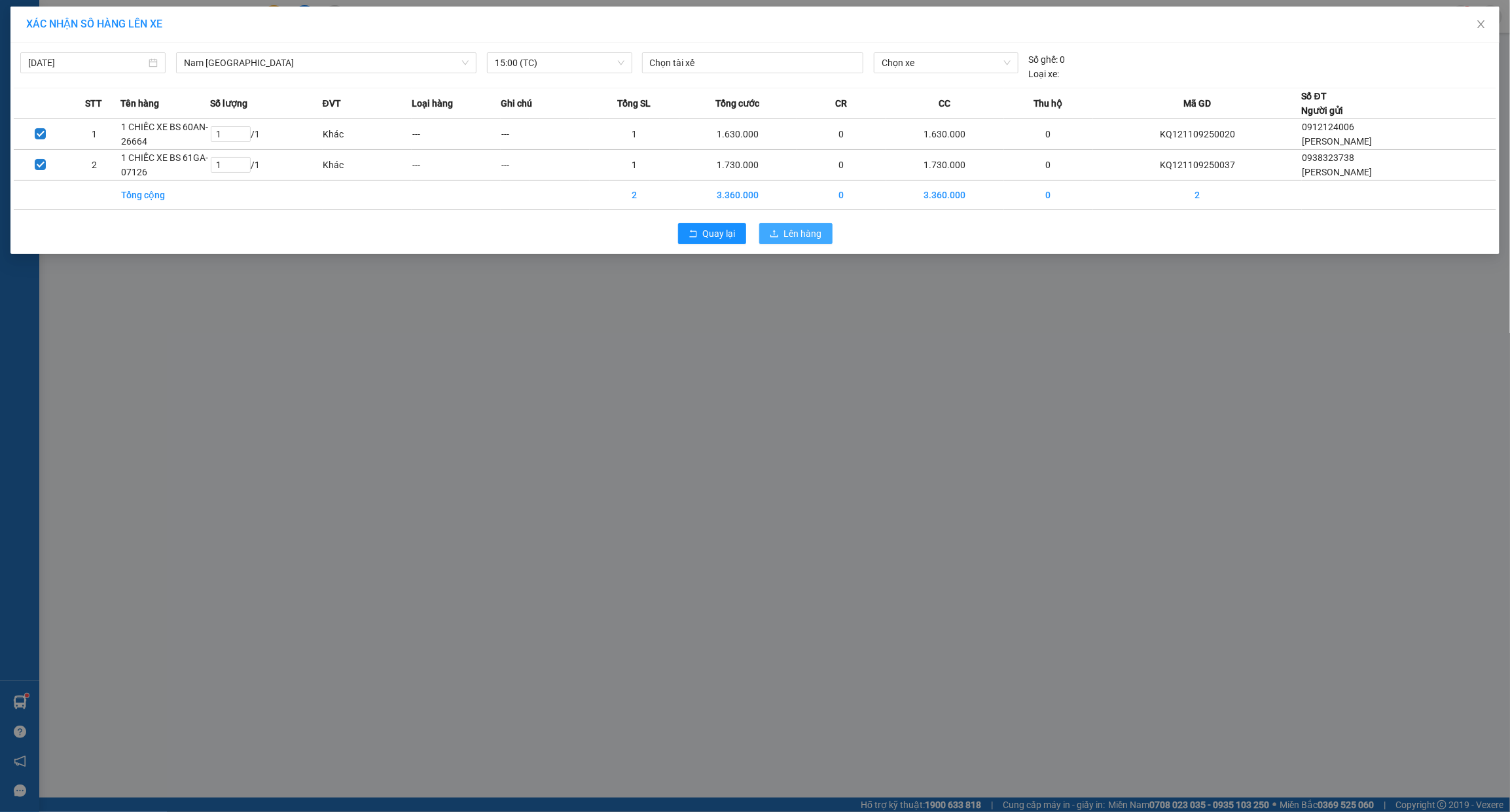
click at [786, 234] on span "Lên hàng" at bounding box center [803, 234] width 38 height 15
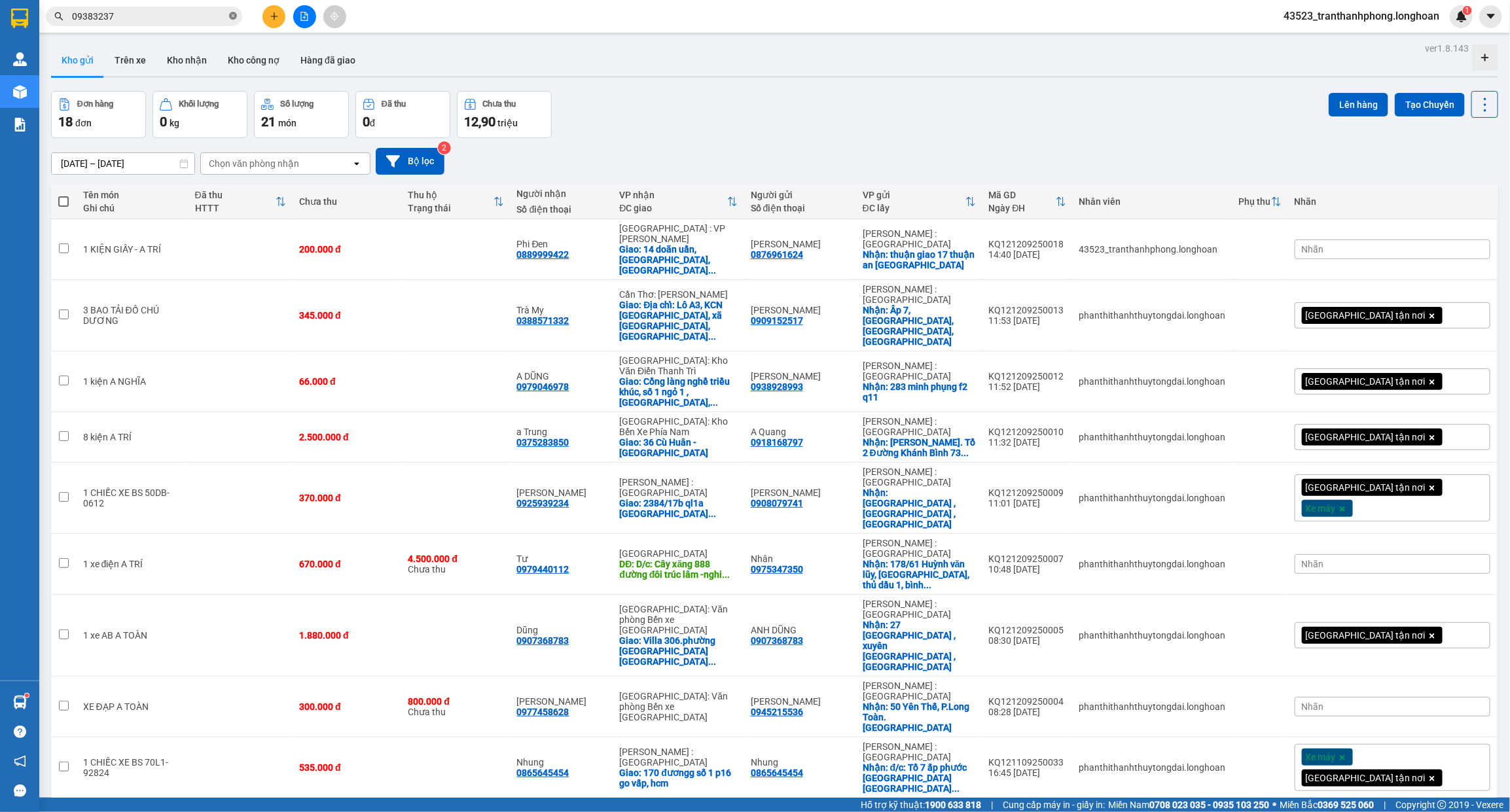
click at [234, 17] on icon "close-circle" at bounding box center [233, 15] width 8 height 8
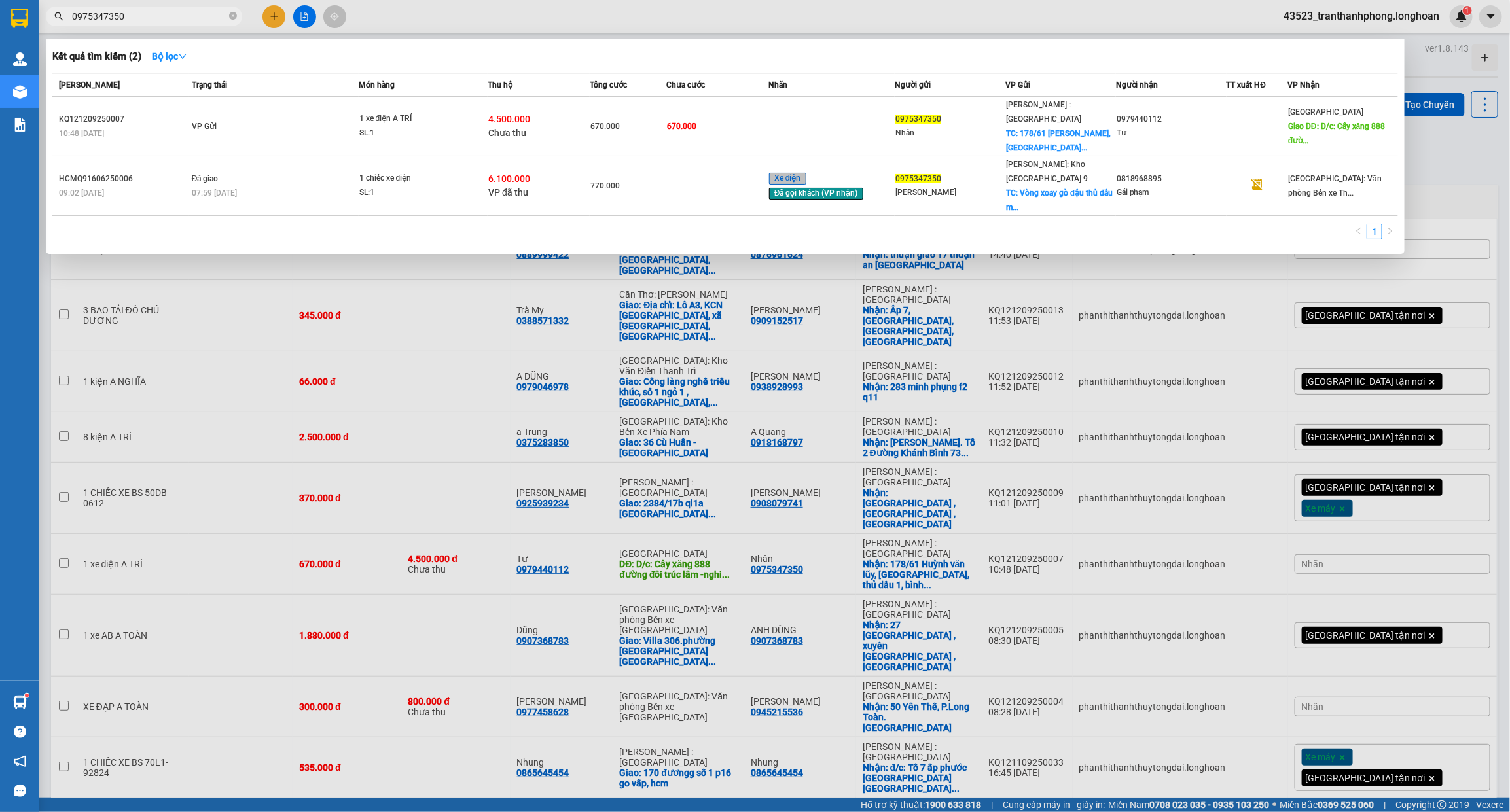
type input "0975347350"
click at [276, 121] on td "VP Gửi" at bounding box center [273, 126] width 170 height 60
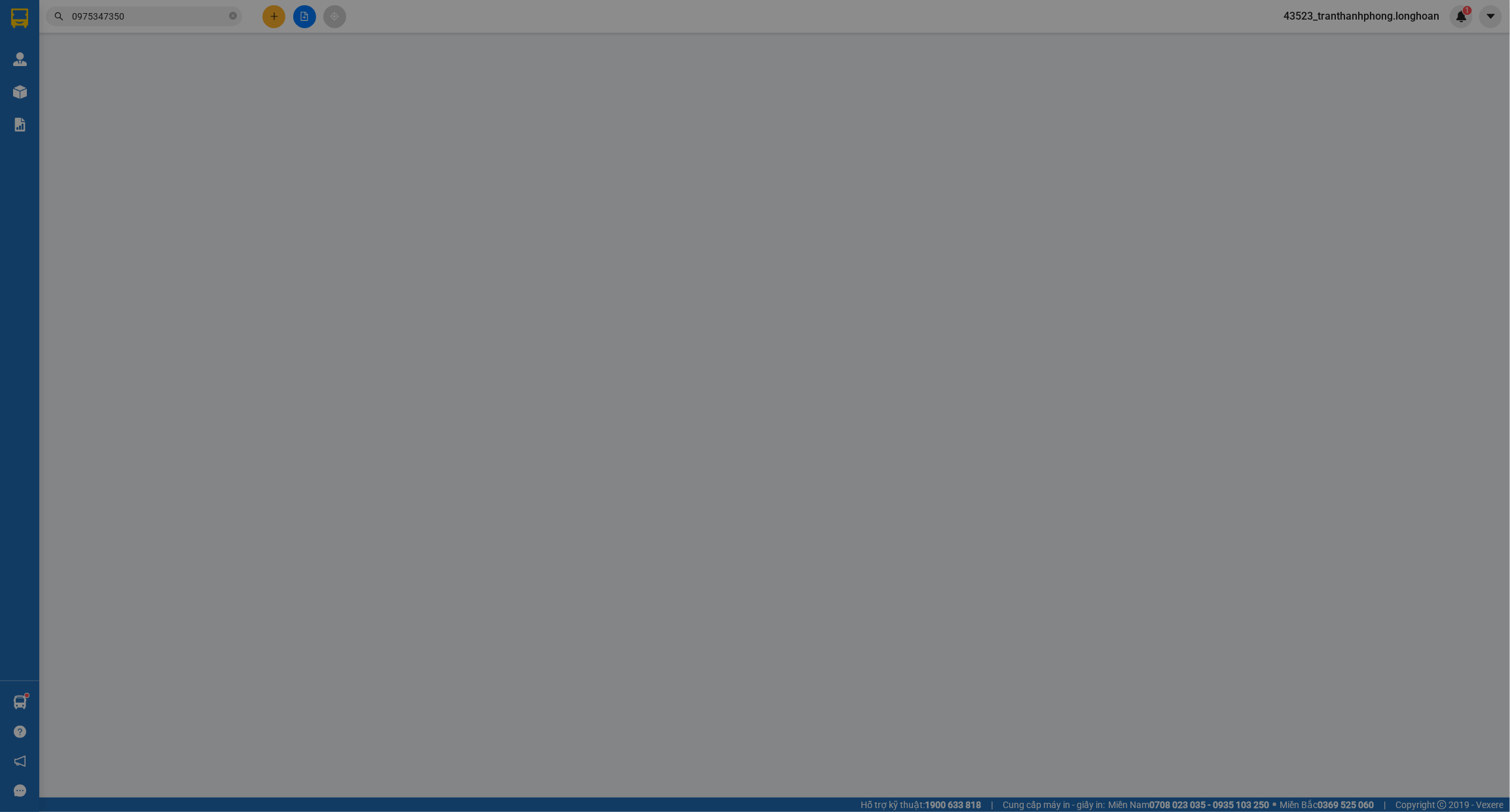
type input "0975347350"
type input "Nhân"
checkbox input "true"
type input "178/61 Huỳnh văn lũy, Phú lợi, thủ dầu 1, bình dương"
type input "0979440112"
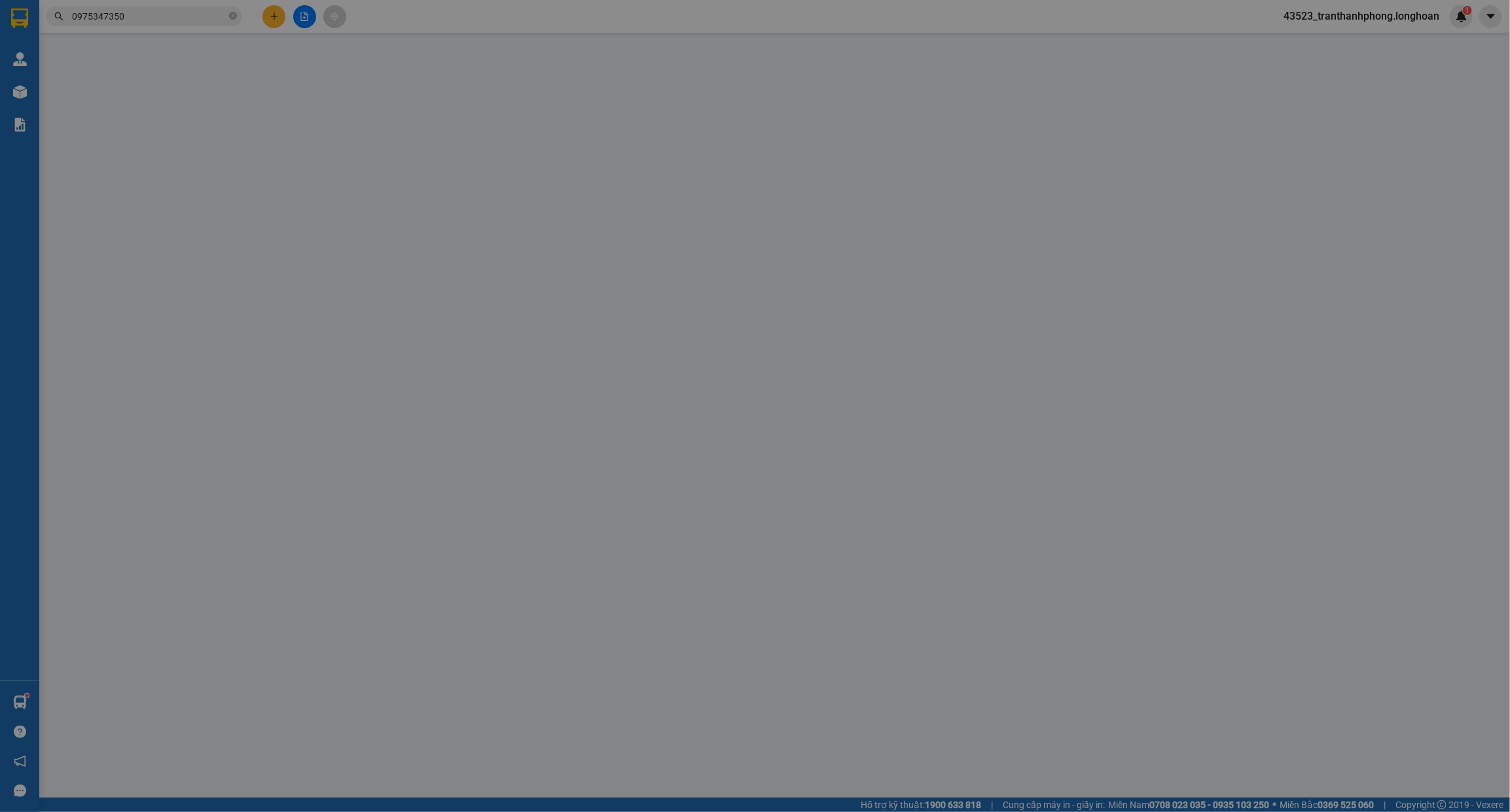
type input "Tư"
type input "D/c: Cây xăng 888 đường đôi trúc lâm -nghi Sơn cũ thanh hóa -(quốc lộ 1 a"
type input "670.000"
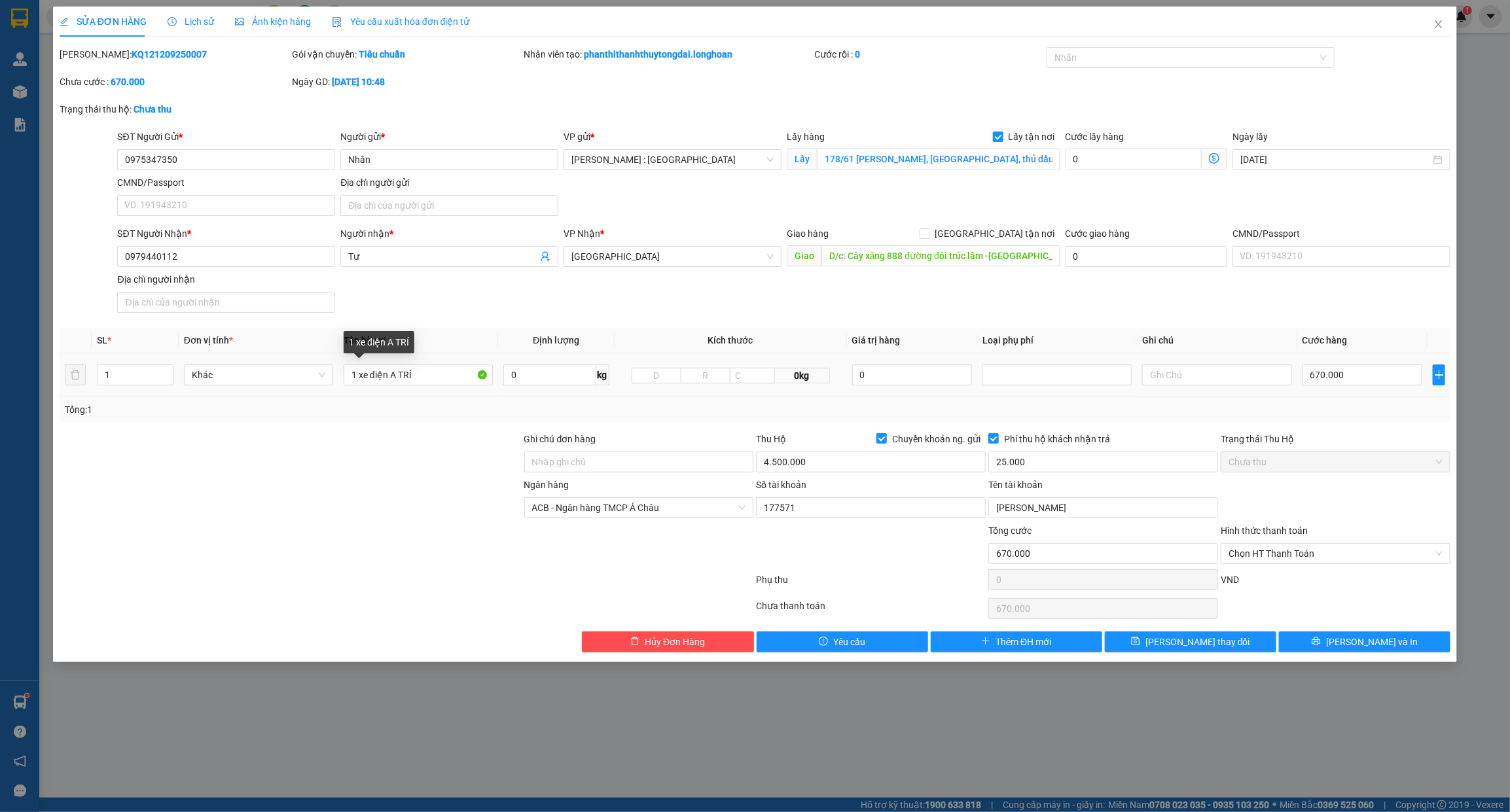
click at [403, 388] on div "1 xe điện A TRÍ" at bounding box center [418, 375] width 149 height 26
click at [403, 379] on input "1 xe điện A TRÍ" at bounding box center [418, 375] width 149 height 21
type input "1 chiếc xe đạp điện"
click at [1204, 44] on div "SỬA ĐƠN HÀNG Lịch sử Ảnh kiện hàng Yêu cầu xuất hóa đơn điện tử Total Paid Fee …" at bounding box center [755, 329] width 1392 height 646
click at [1200, 51] on div at bounding box center [1184, 57] width 268 height 16
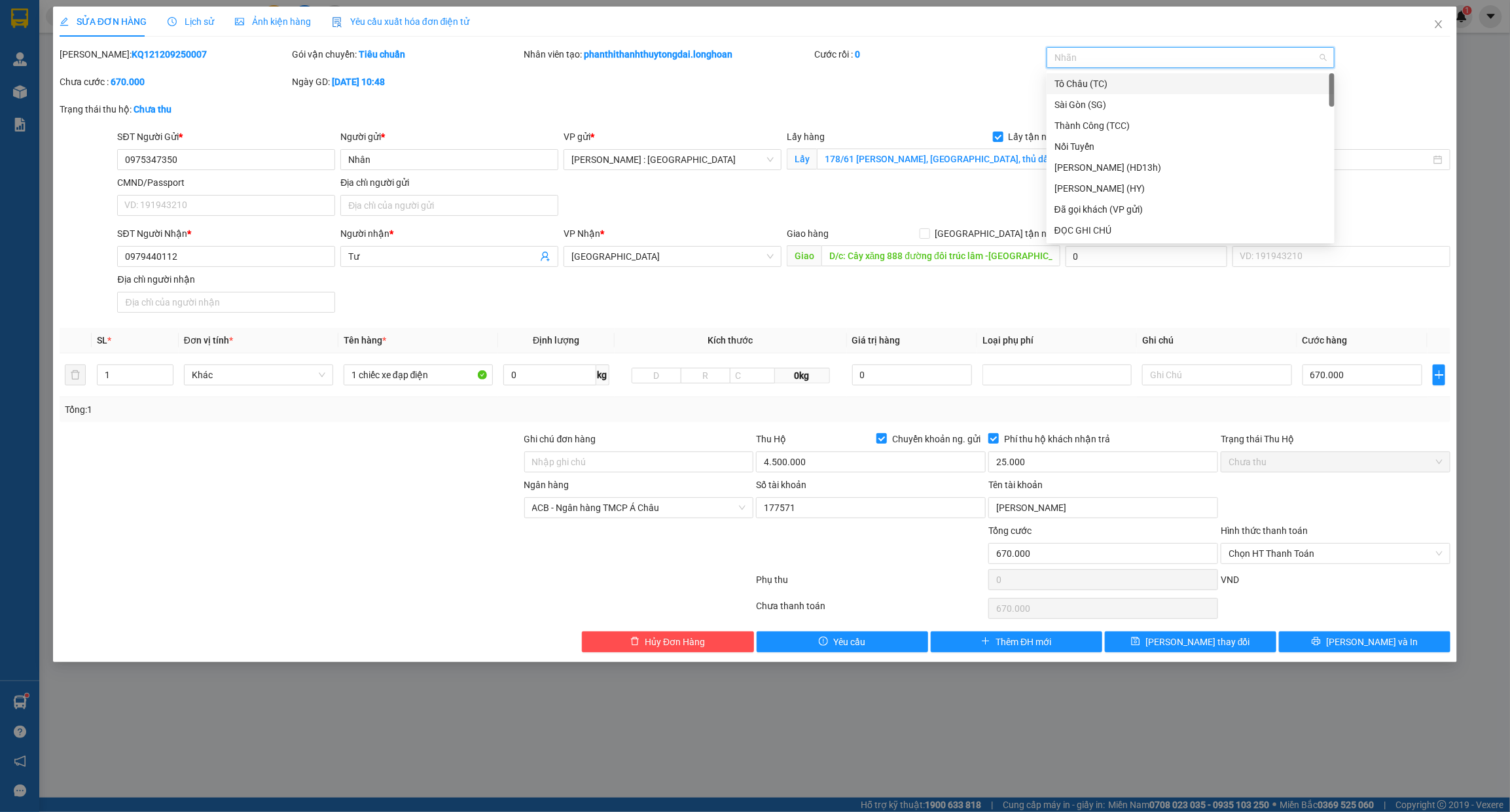
type input "g"
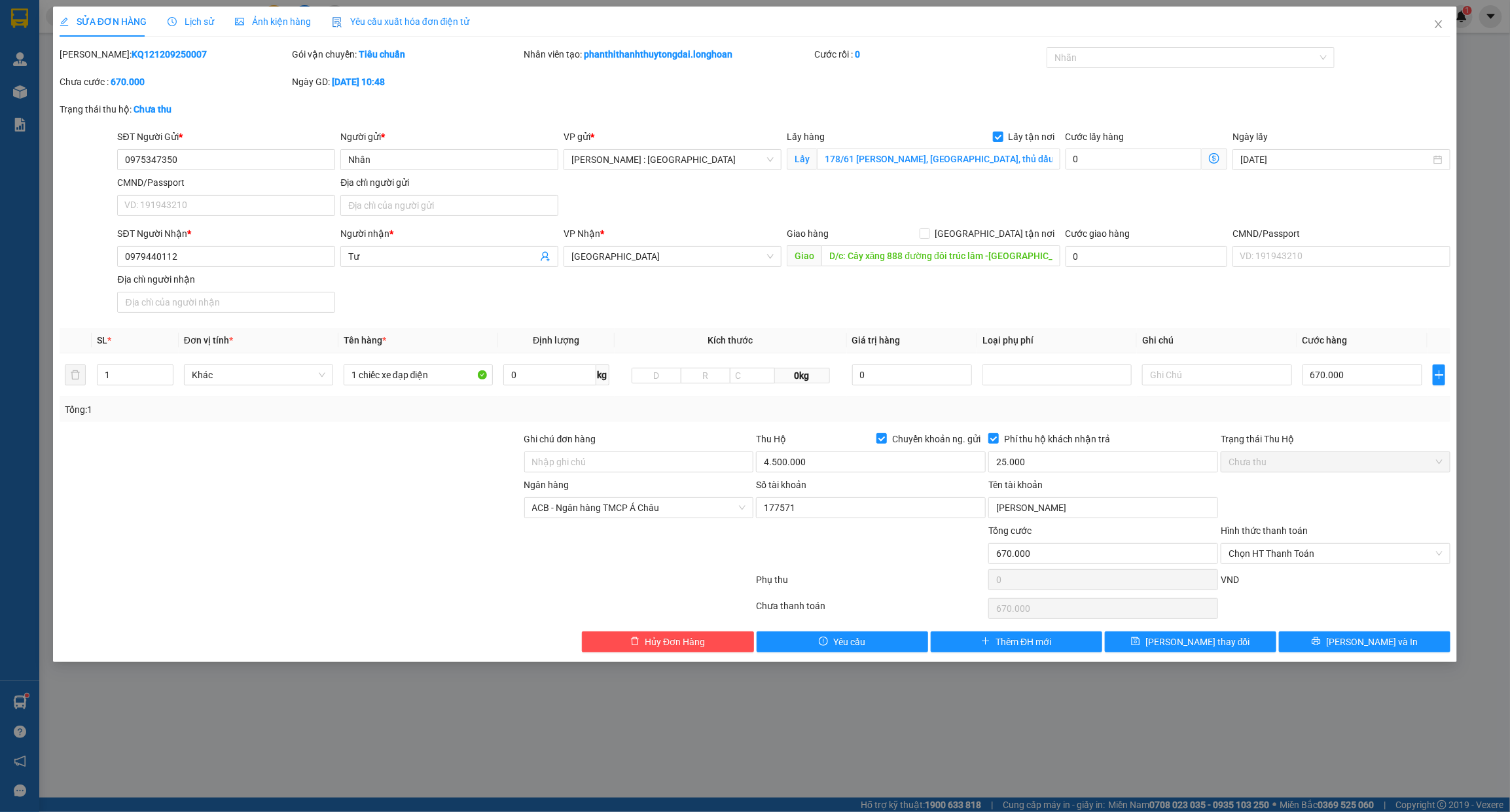
click at [413, 517] on div at bounding box center [291, 500] width 465 height 46
click at [599, 466] on input "Ghi chú đơn hàng" at bounding box center [639, 462] width 230 height 21
click at [560, 457] on input "Ghi chú đơn hàng" at bounding box center [639, 462] width 230 height 21
drag, startPoint x: 639, startPoint y: 468, endPoint x: 1278, endPoint y: 468, distance: 639.0
click at [1251, 468] on div "Ghi chú đơn hàng CHÌA KHÓA QUẤN TAY LÁI -KHÔNG CAVET Thu Hộ Chuyển khoản ng. gử…" at bounding box center [755, 454] width 1394 height 46
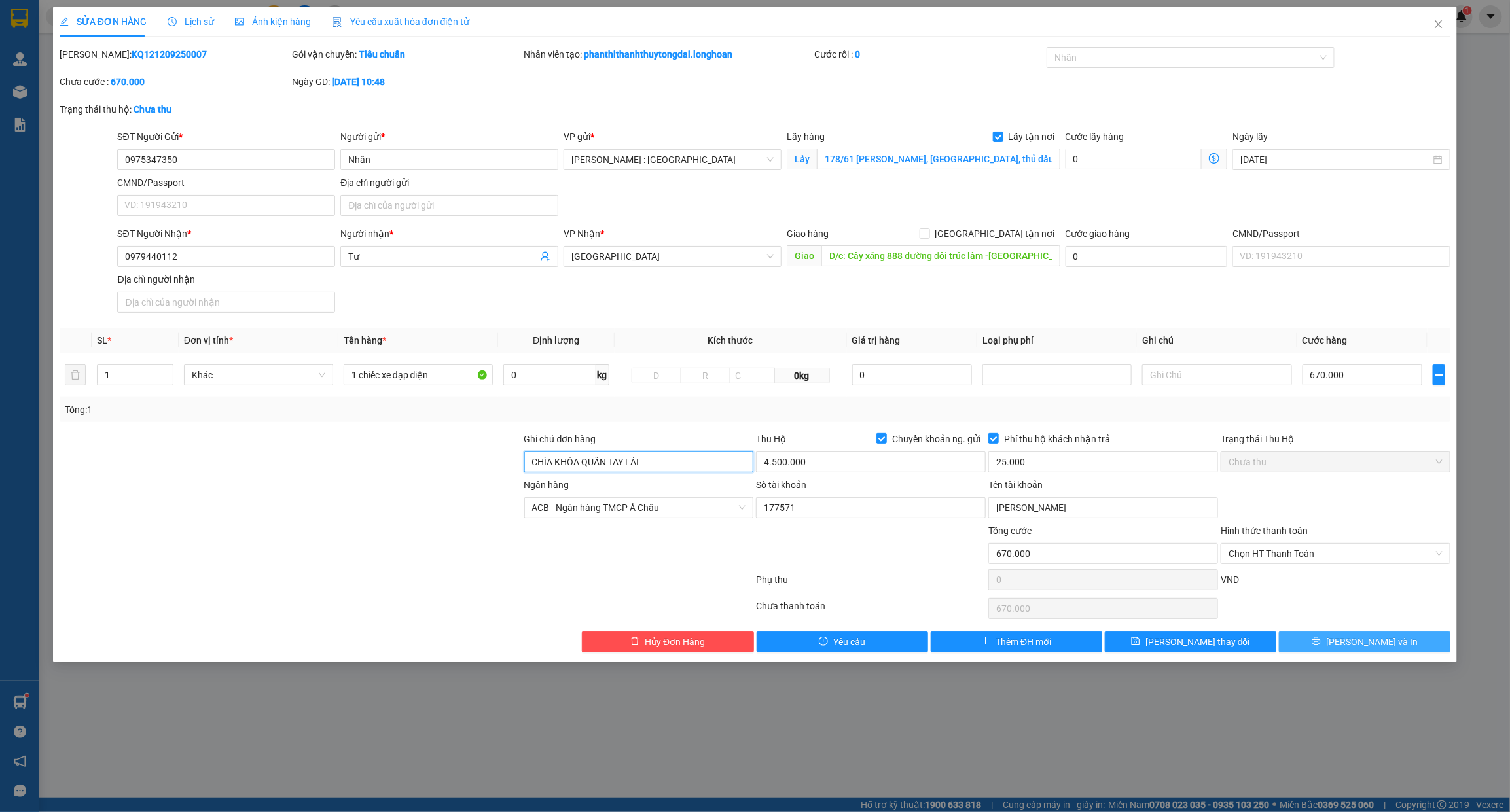
type input "CHÌA KHÓA QUẤN TAY LÁI"
click at [1326, 636] on button "[PERSON_NAME] và In" at bounding box center [1365, 641] width 171 height 21
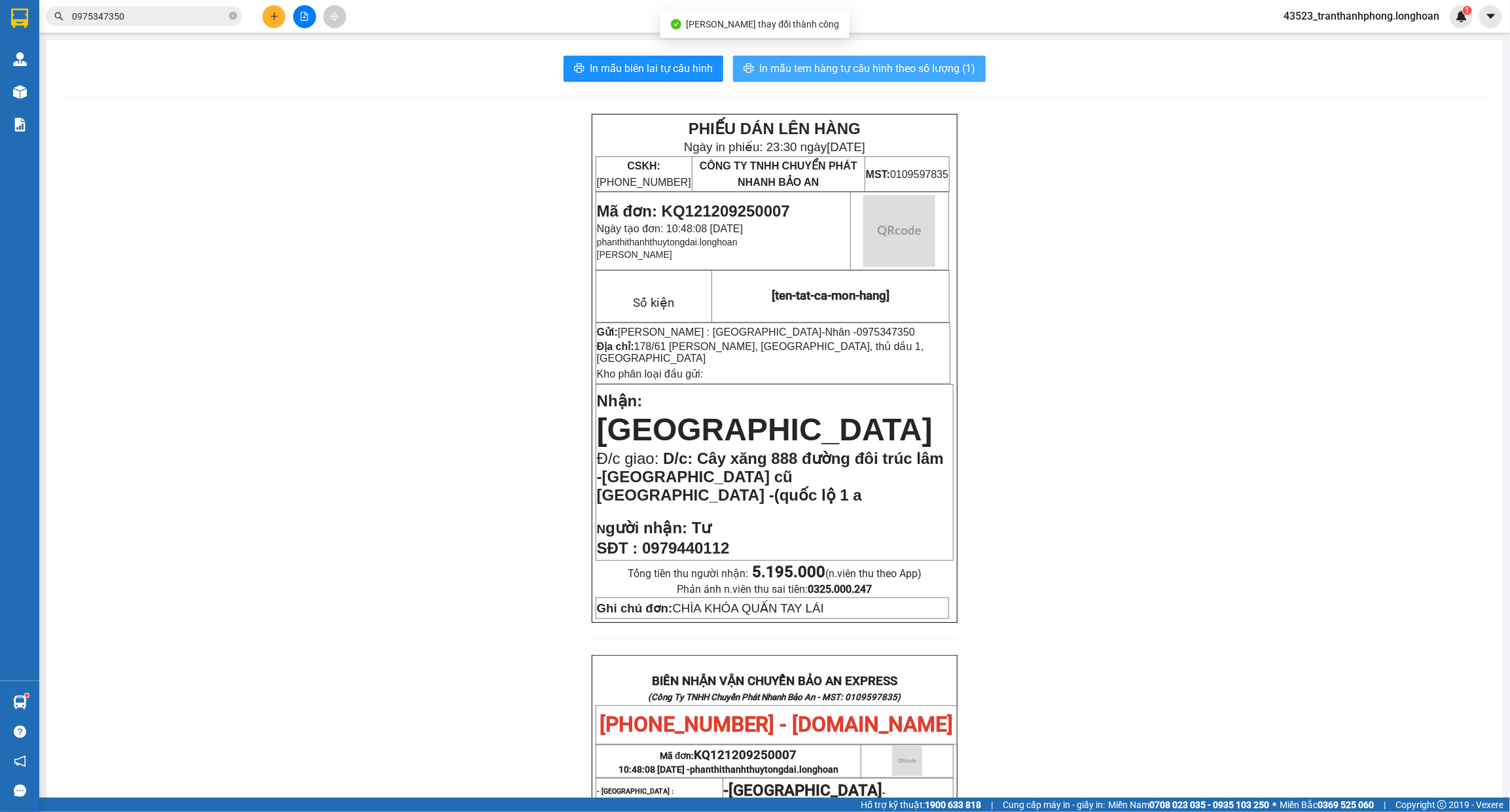
click at [857, 69] on span "In mẫu tem hàng tự cấu hình theo số lượng (1)" at bounding box center [867, 68] width 216 height 17
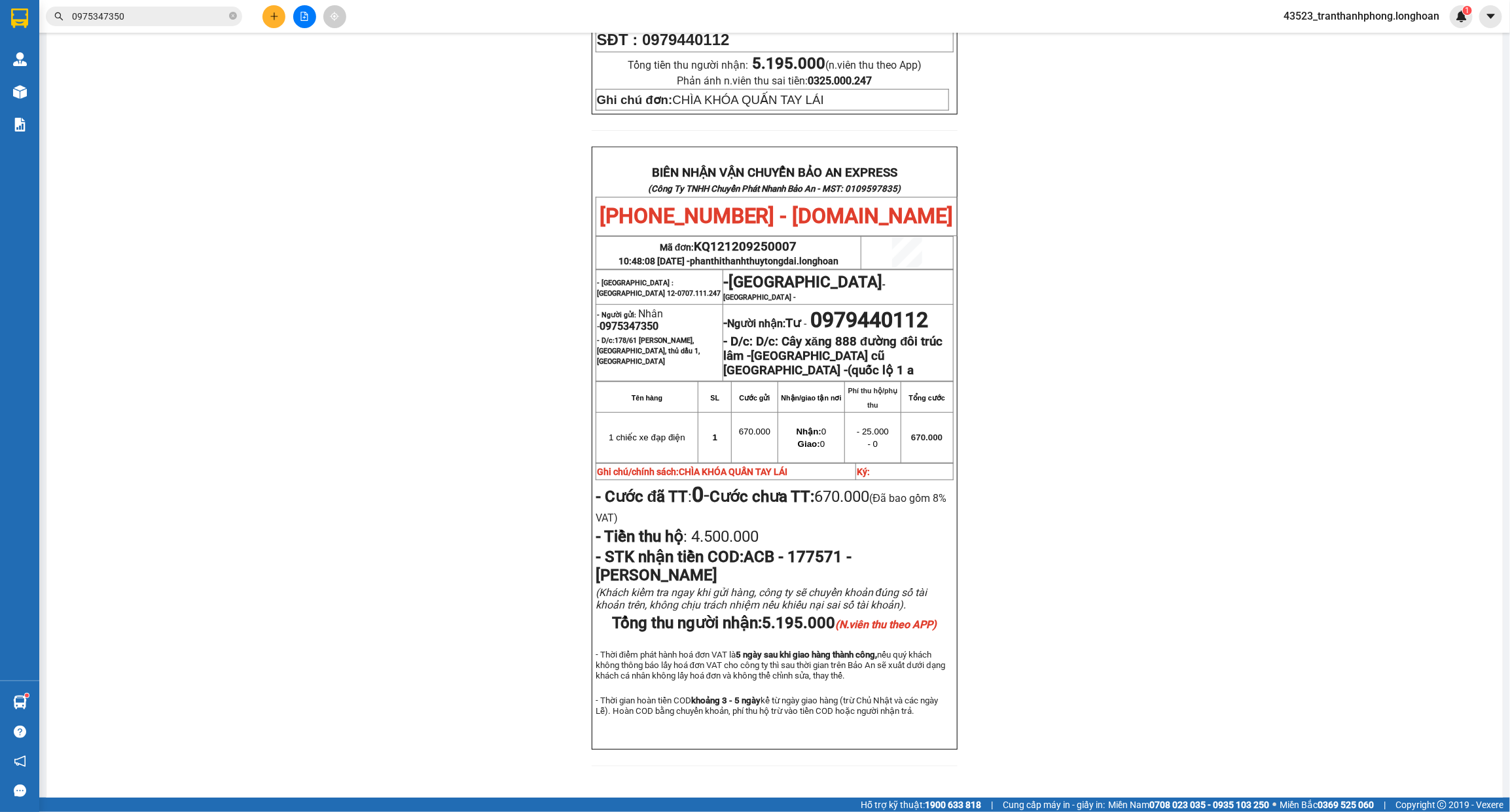
scroll to position [511, 0]
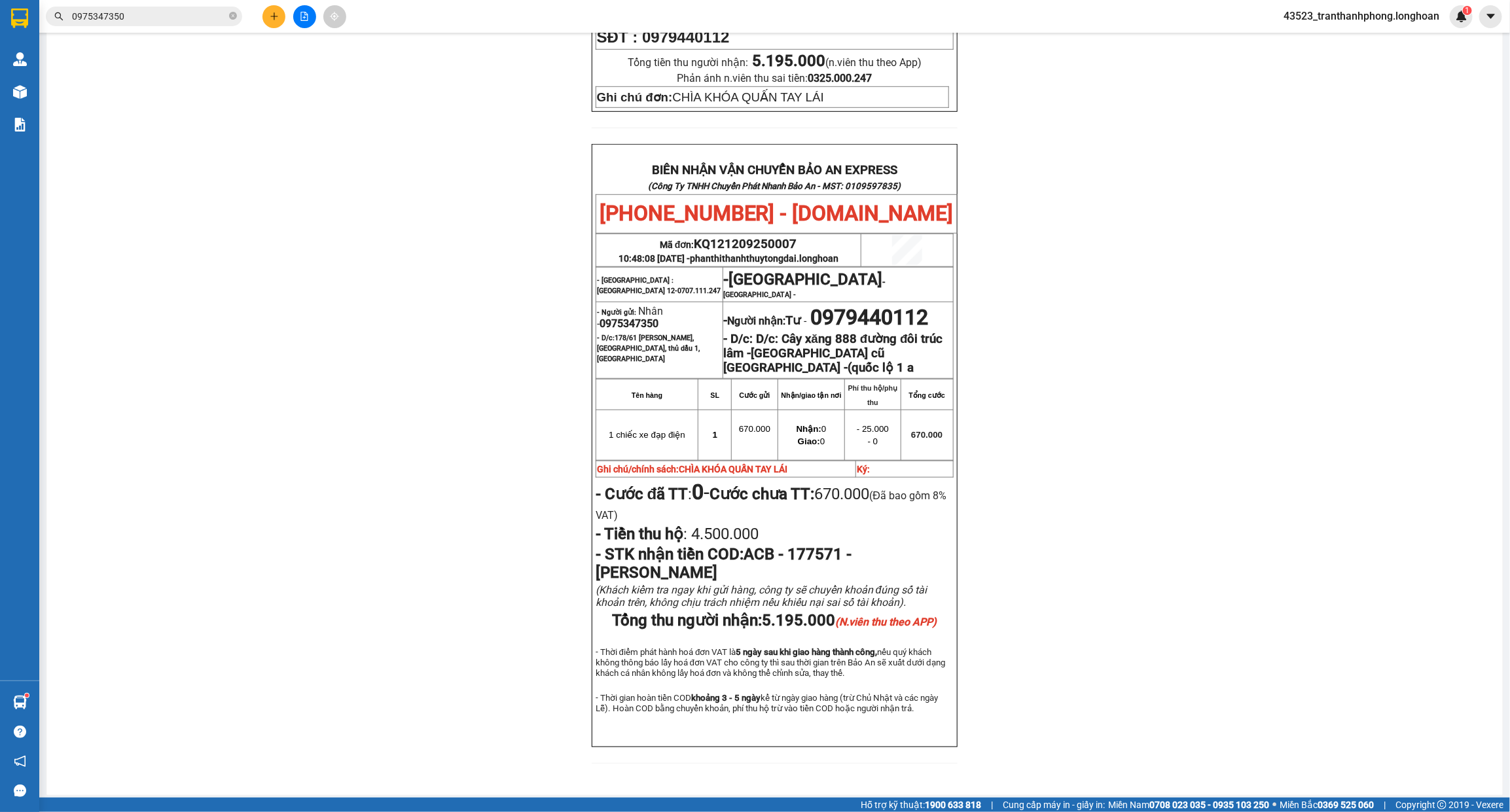
click at [639, 317] on span "0975347350" at bounding box center [629, 323] width 59 height 12
copy span "0975347350"
click at [639, 317] on span "0975347350" at bounding box center [629, 323] width 59 height 12
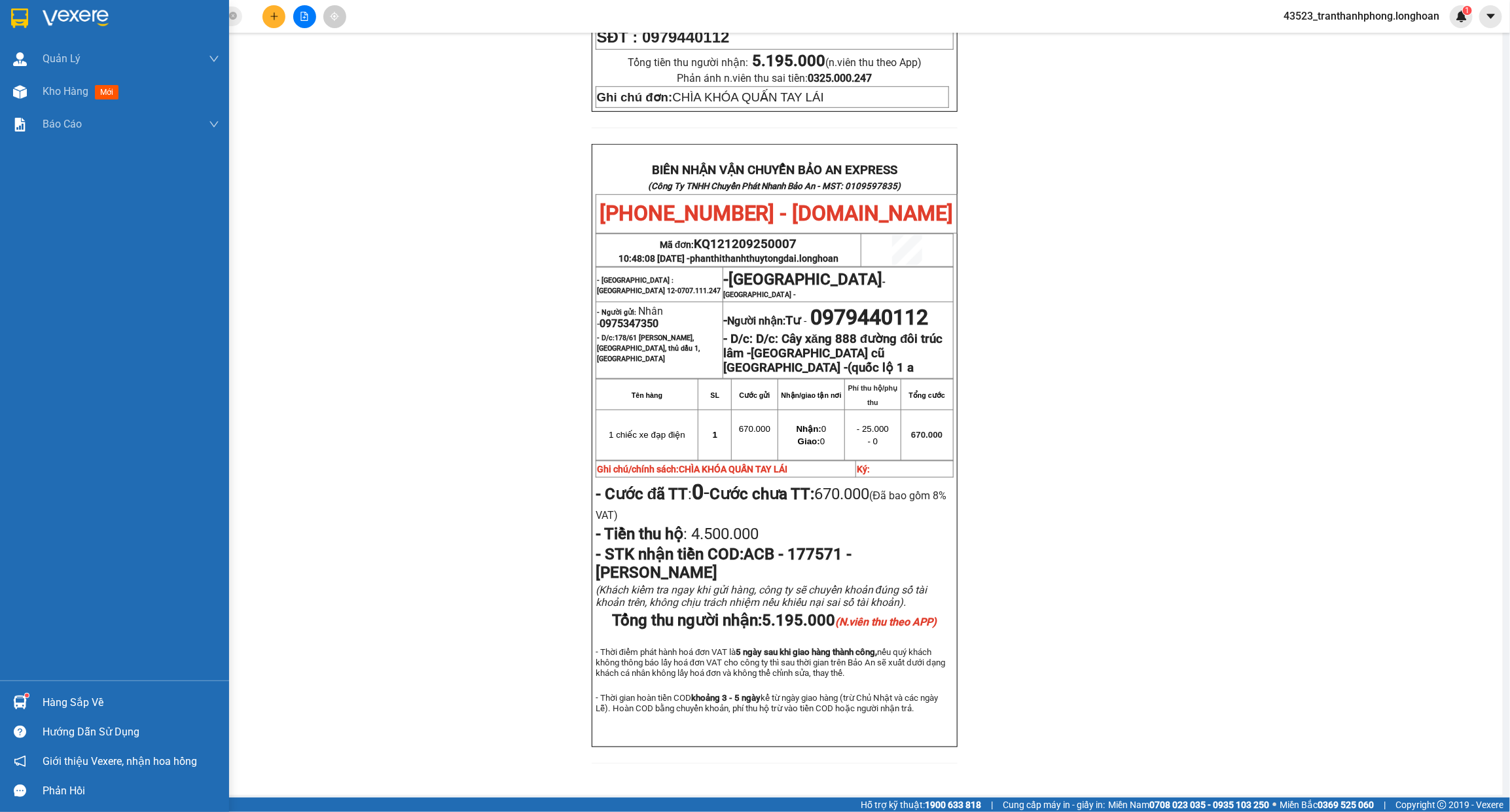
click at [35, 28] on div at bounding box center [114, 21] width 229 height 43
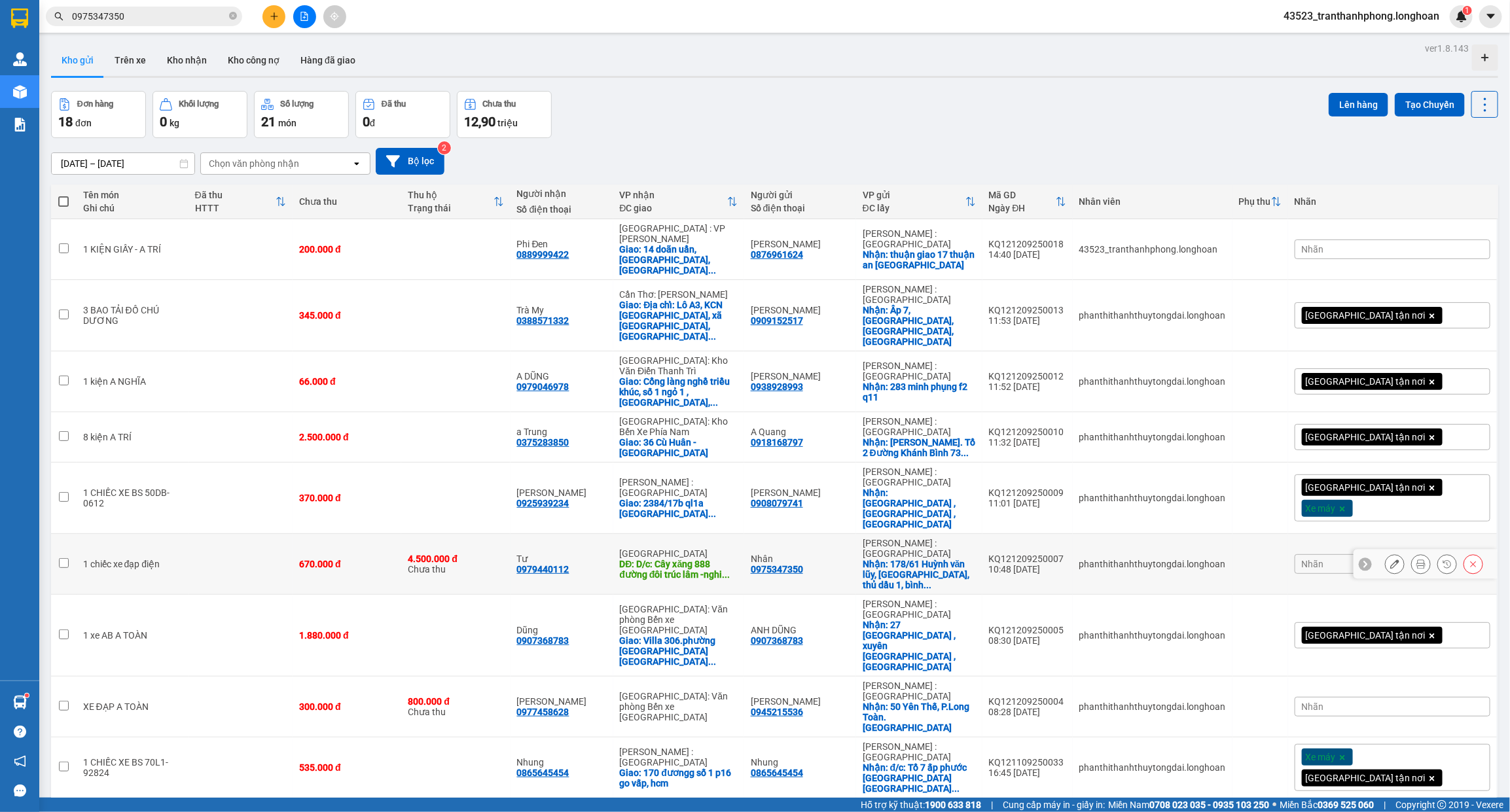
click at [358, 534] on td "670.000 đ" at bounding box center [347, 564] width 109 height 61
checkbox input "true"
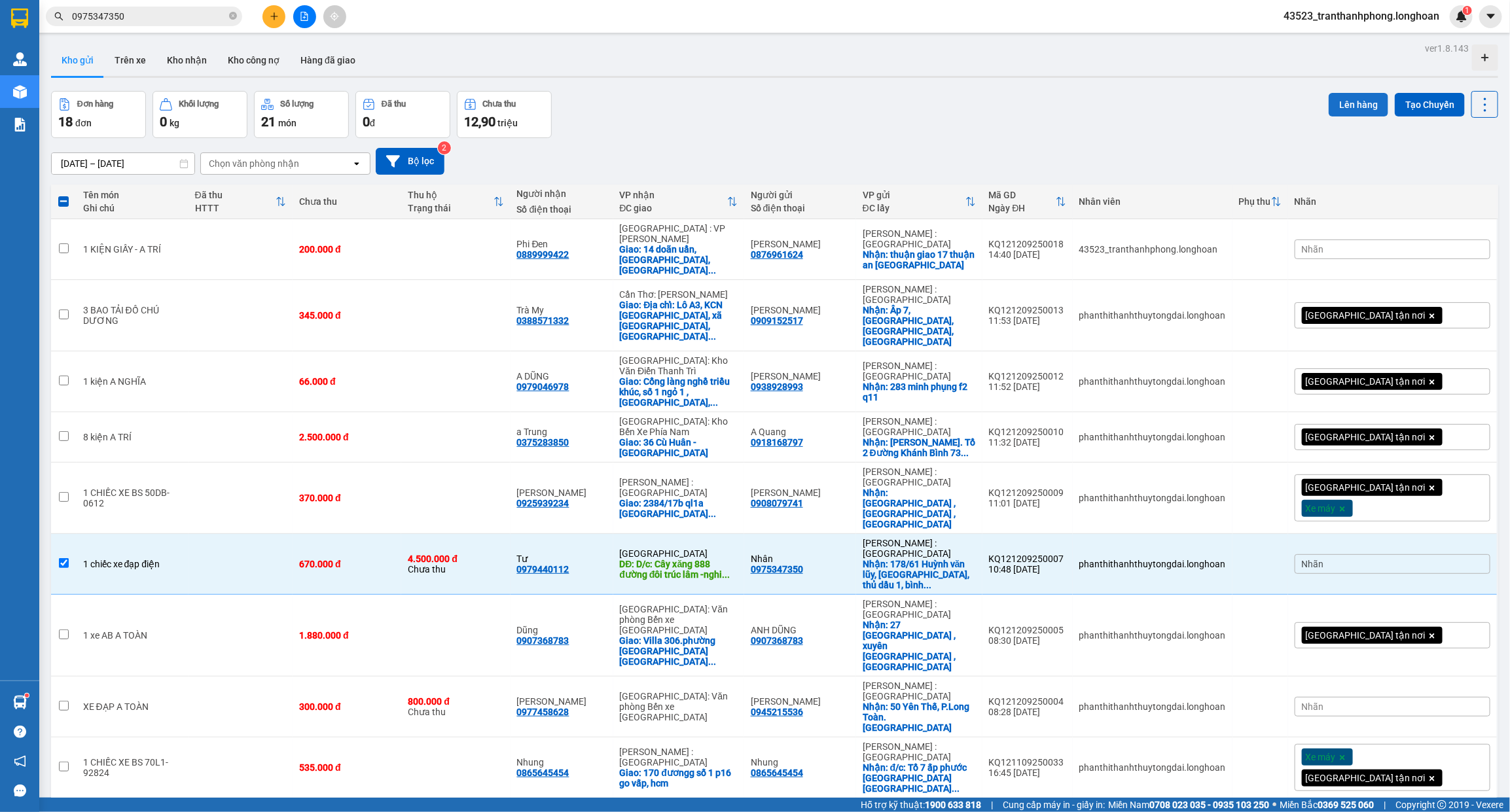
click at [1334, 111] on button "Lên hàng" at bounding box center [1358, 105] width 60 height 23
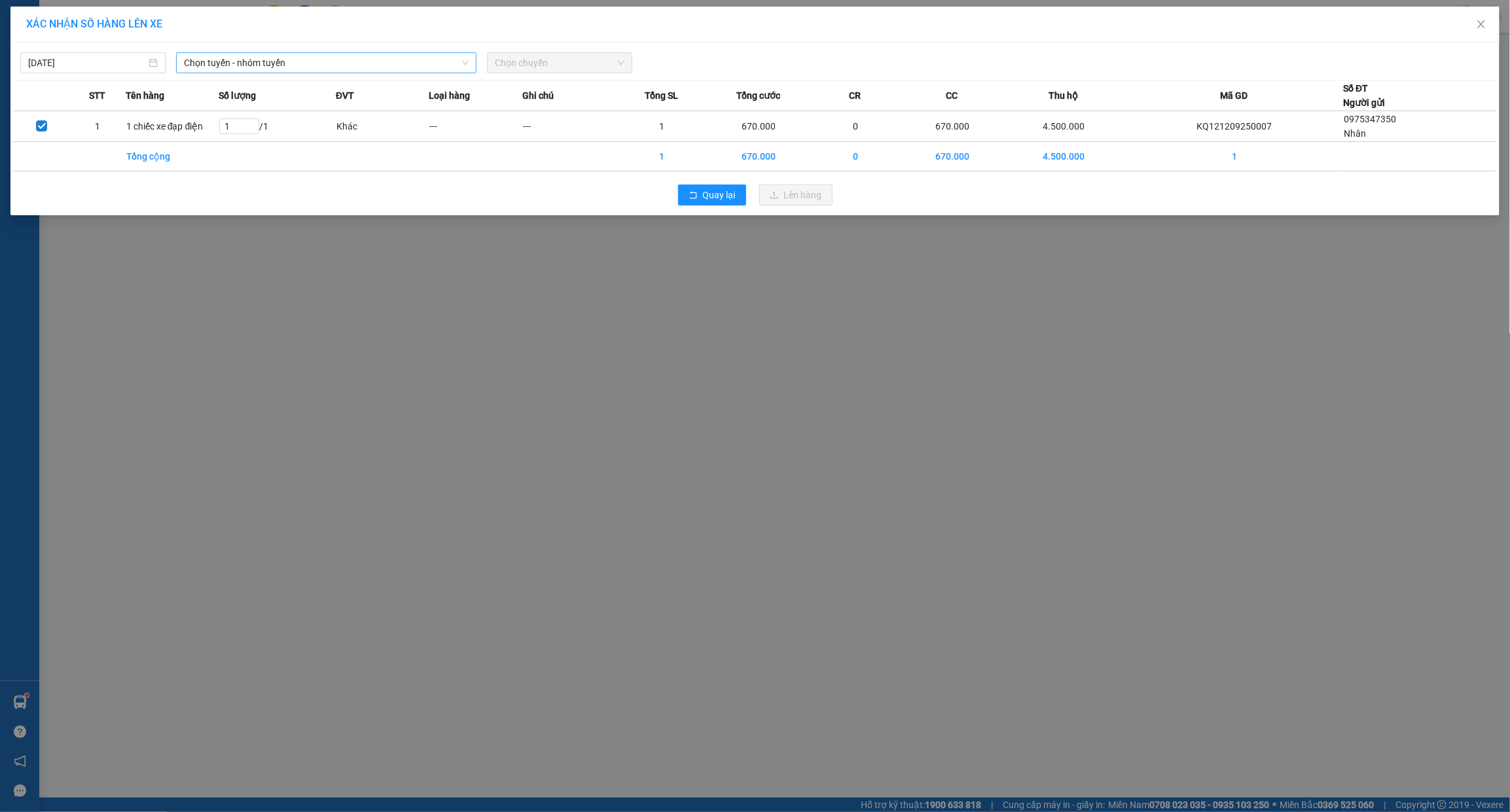
click at [431, 62] on span "Chọn tuyến - nhóm tuyến" at bounding box center [326, 62] width 285 height 20
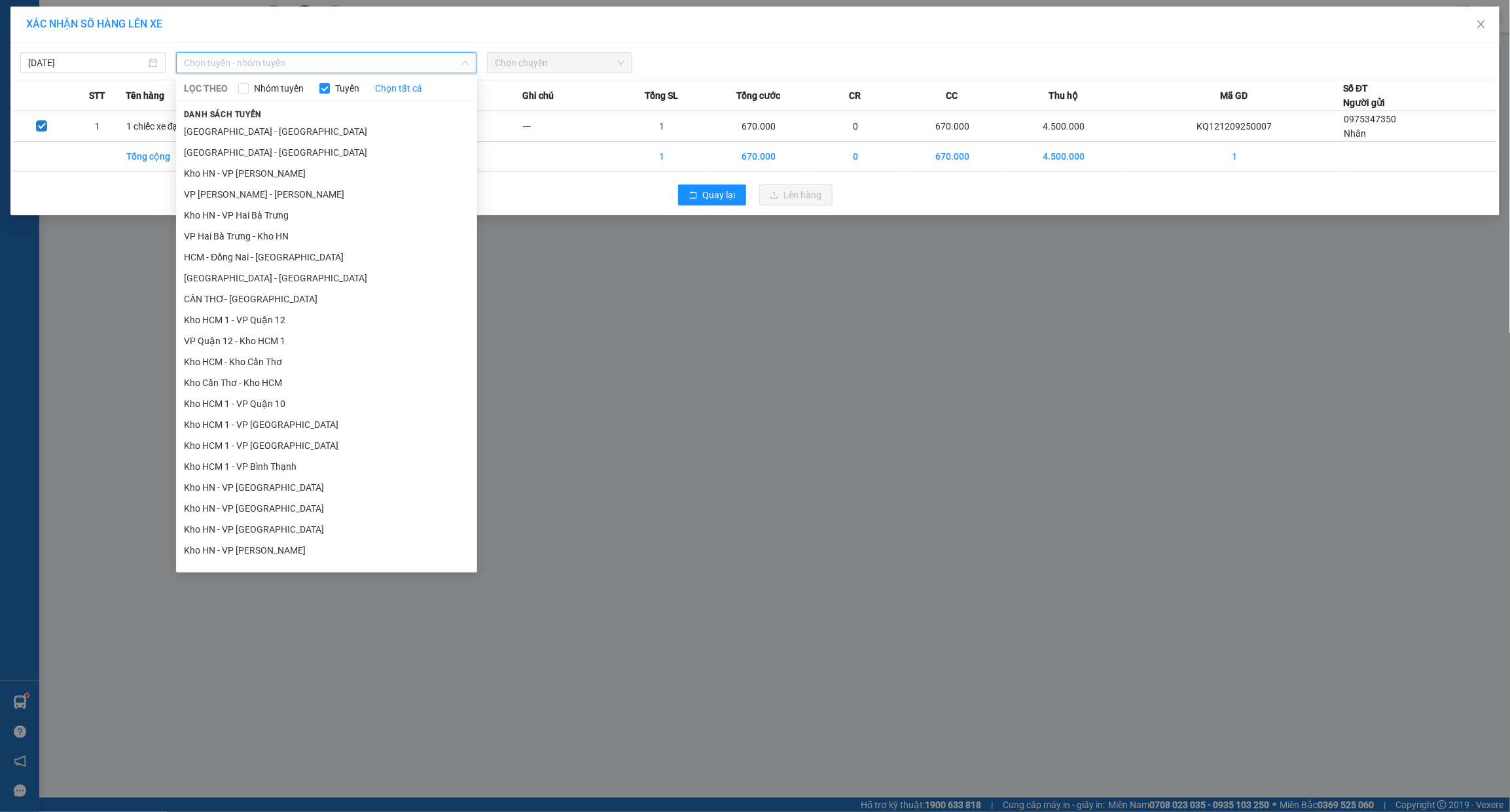
scroll to position [600, 0]
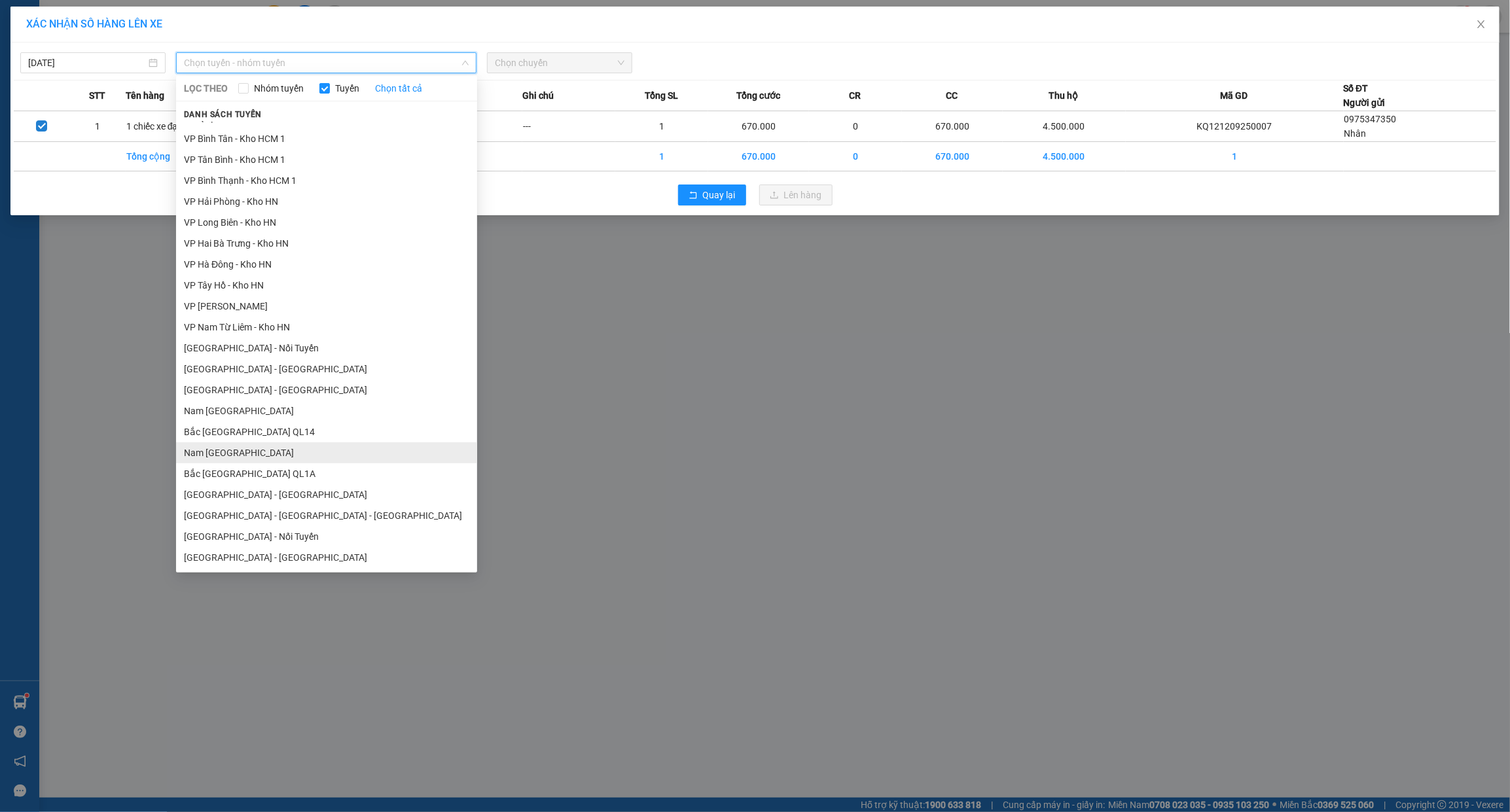
click at [227, 460] on li "Nam [GEOGRAPHIC_DATA]" at bounding box center [326, 452] width 301 height 21
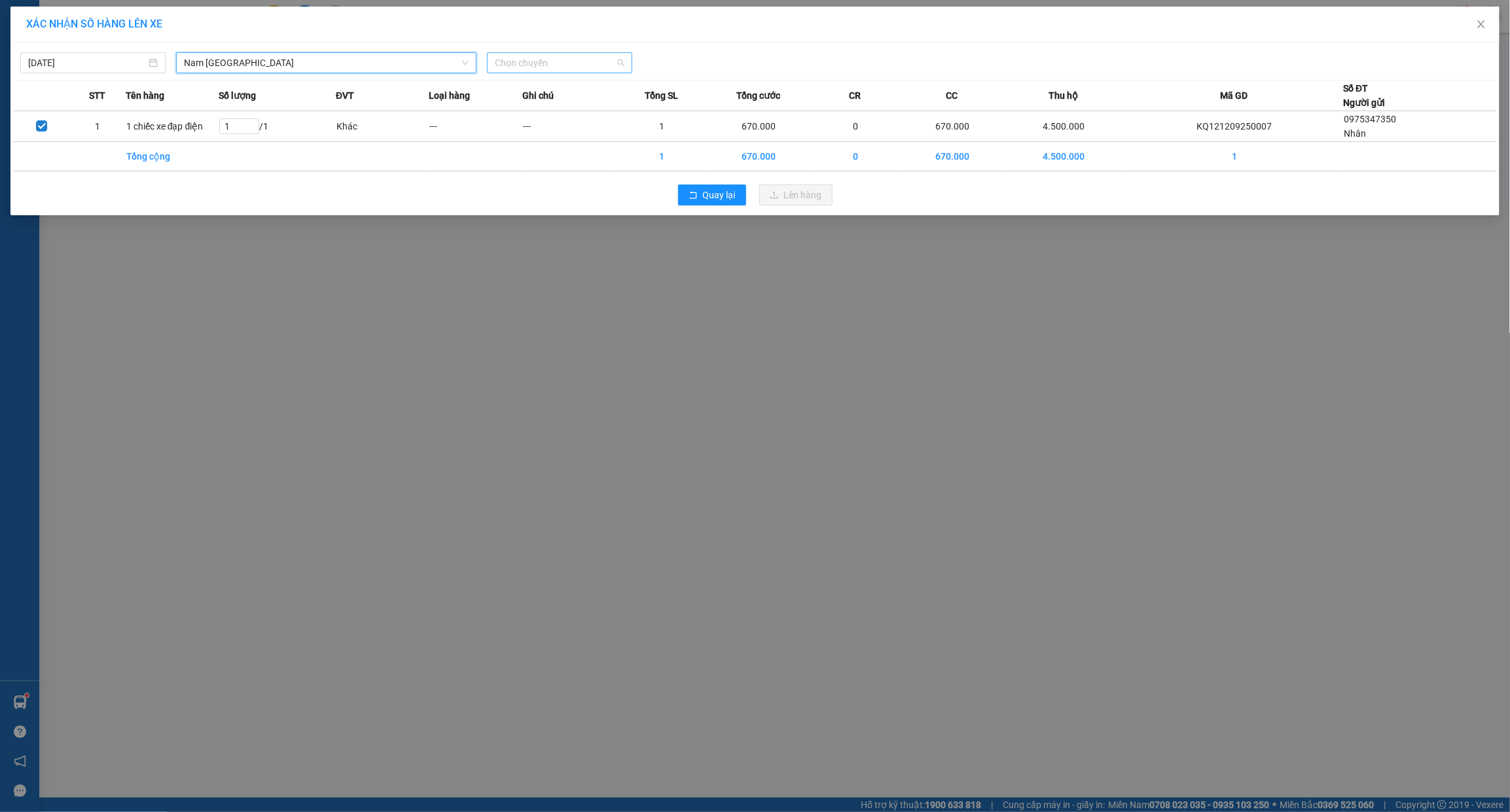
click at [564, 57] on span "Chọn chuyến" at bounding box center [560, 62] width 129 height 20
click at [531, 113] on div "18:00 (TC) - 29K-040.98" at bounding box center [546, 110] width 102 height 15
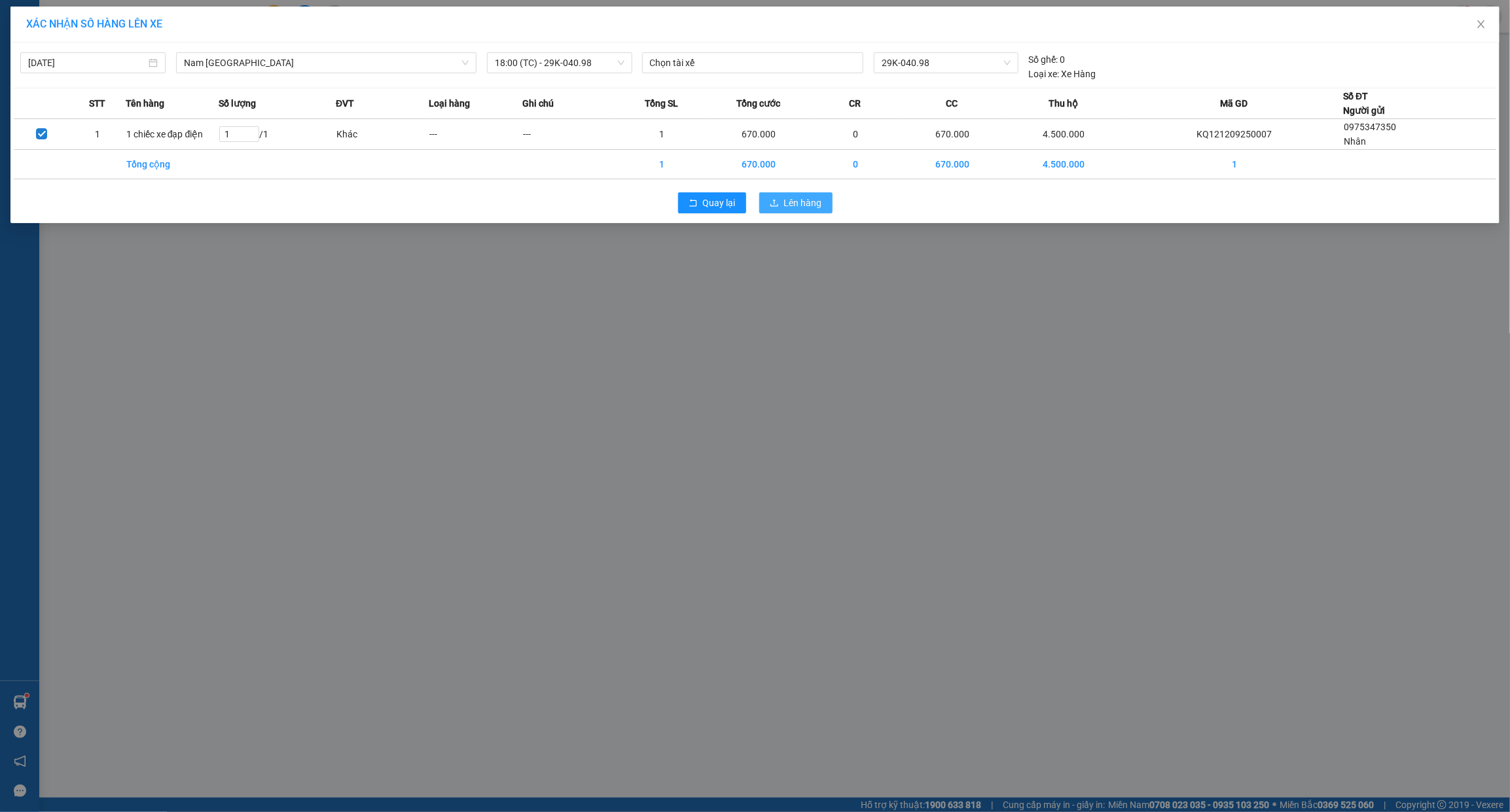
click at [761, 213] on button "Lên hàng" at bounding box center [796, 203] width 73 height 21
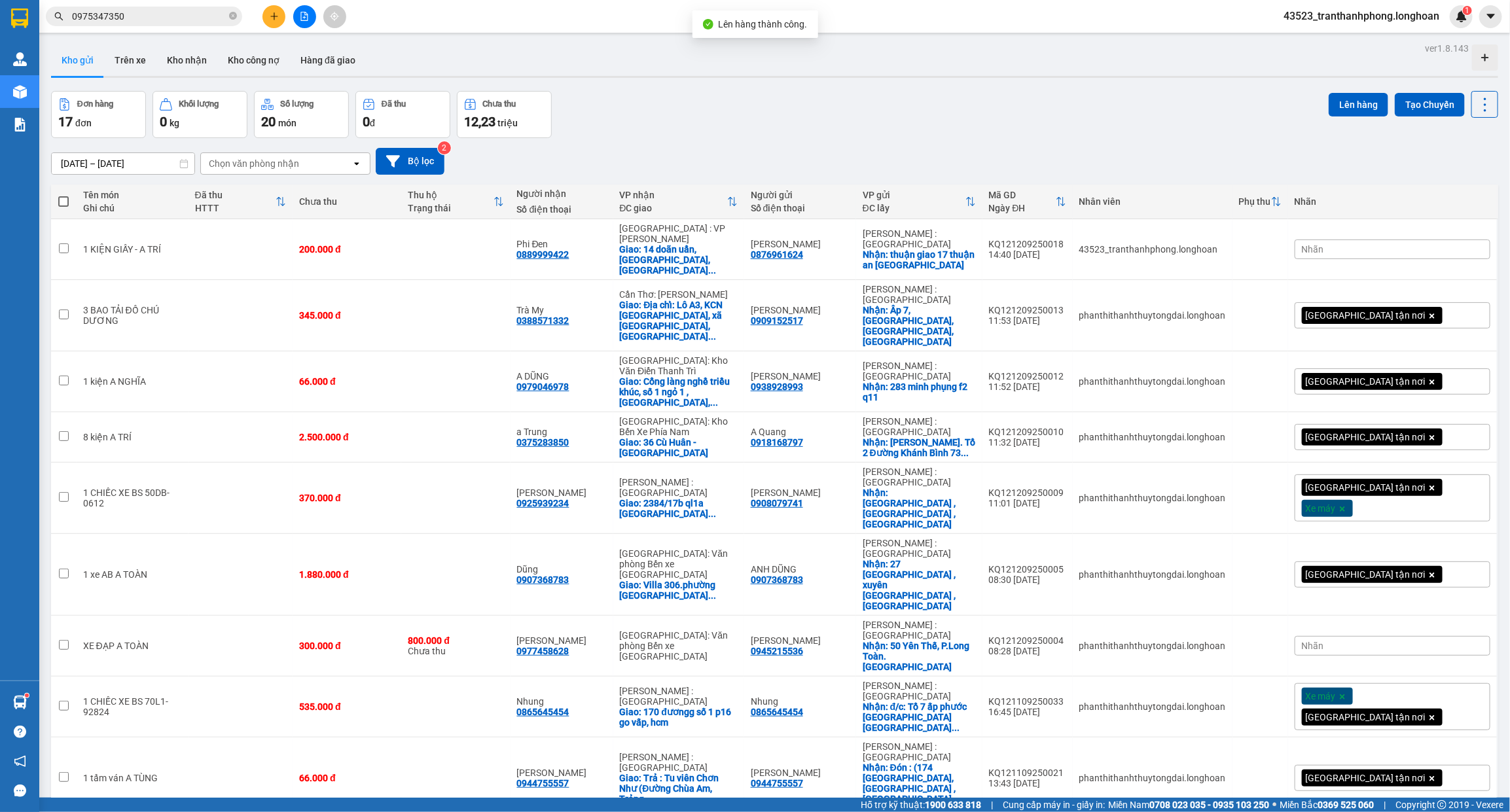
scroll to position [368, 0]
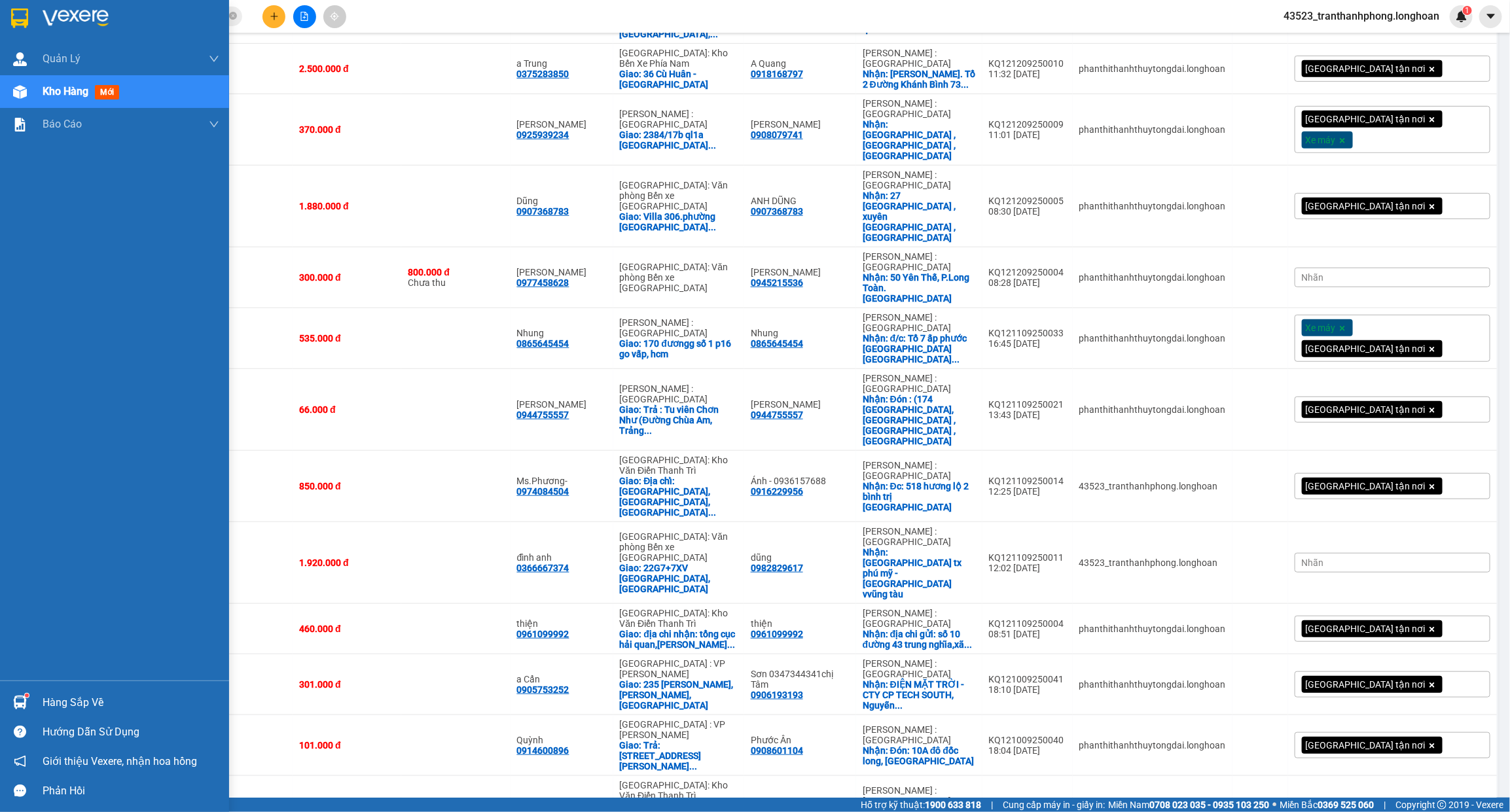
click at [23, 23] on img at bounding box center [19, 18] width 17 height 20
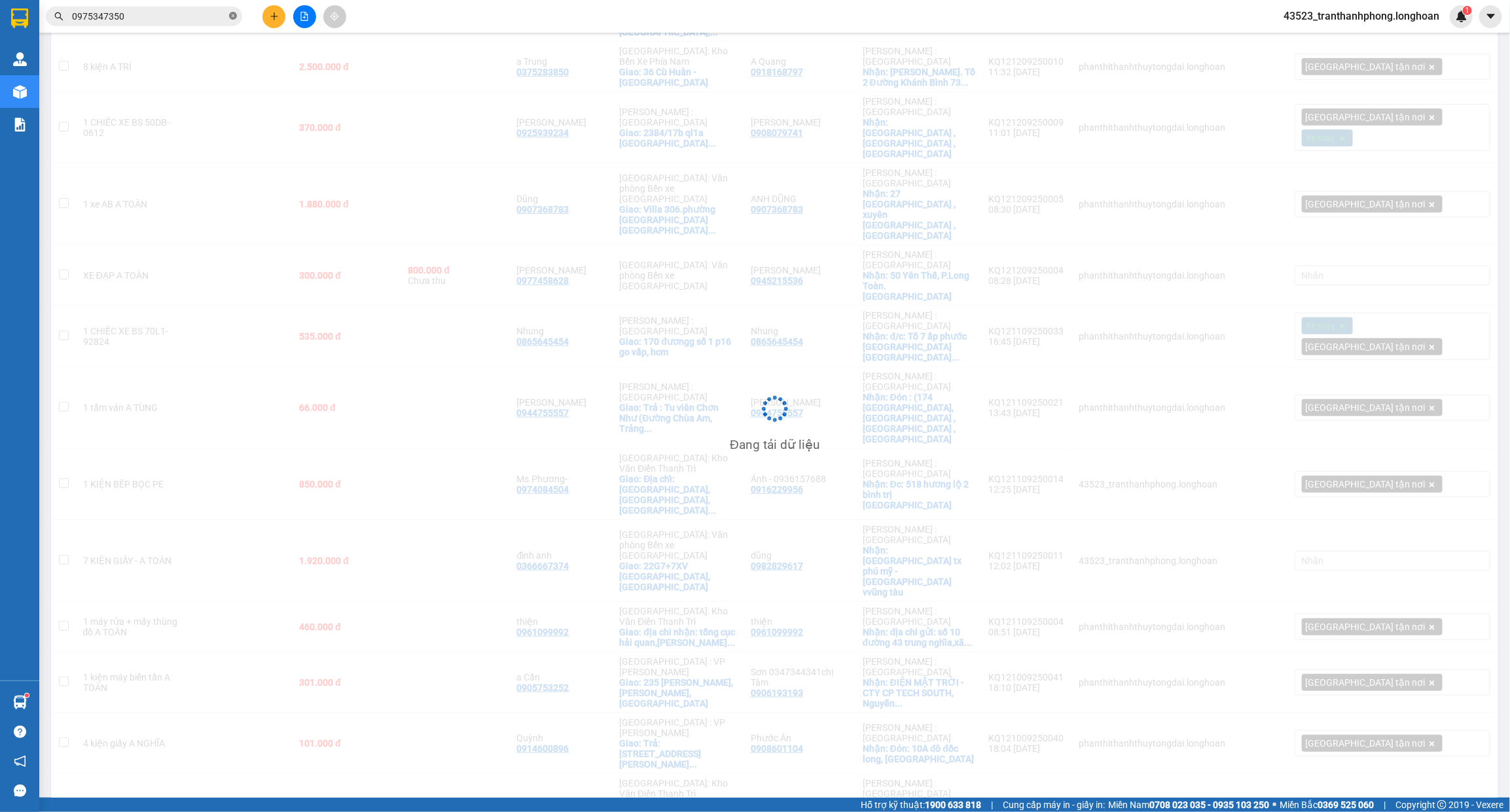
click at [233, 11] on span at bounding box center [233, 16] width 8 height 12
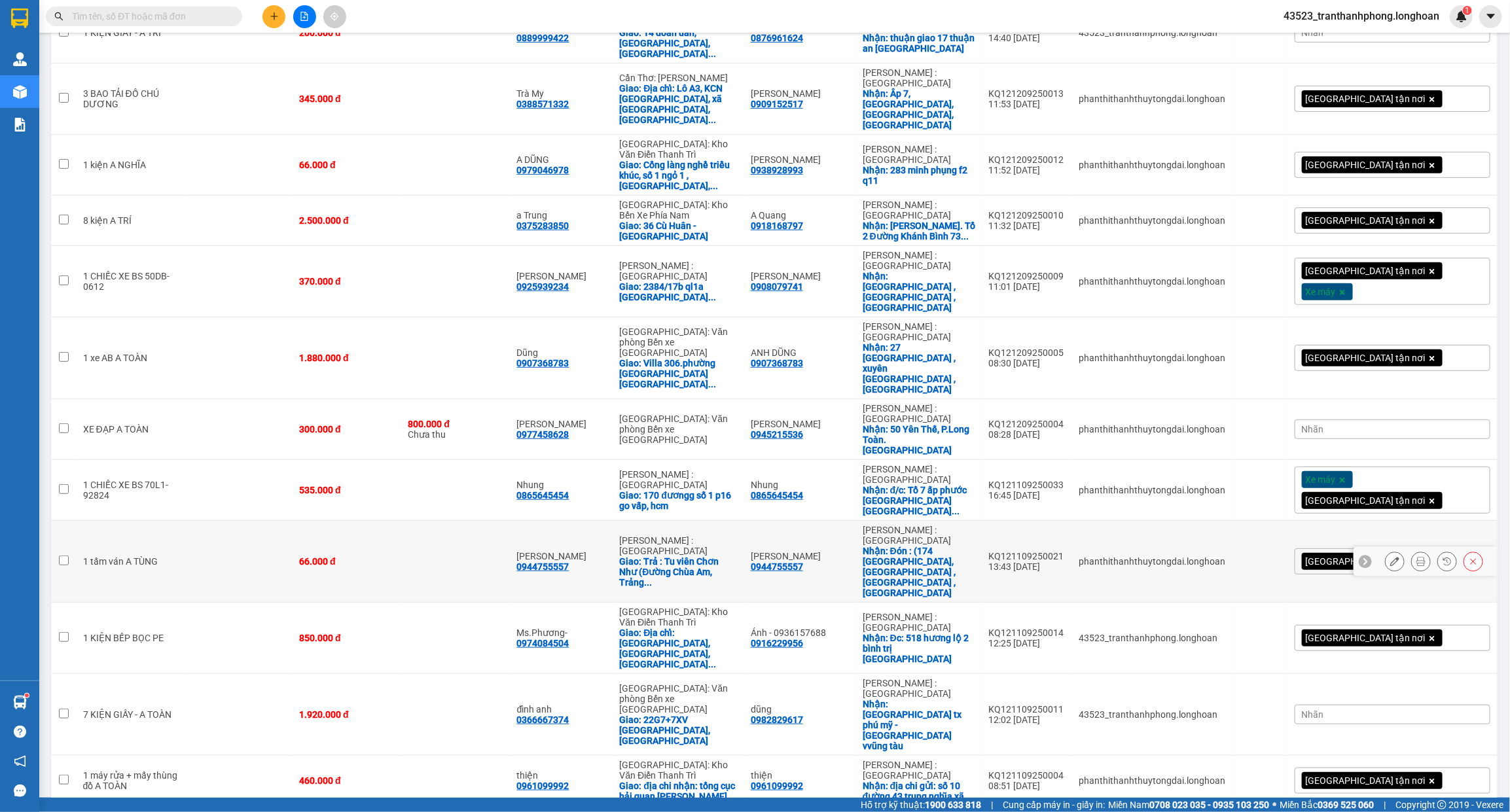
scroll to position [205, 0]
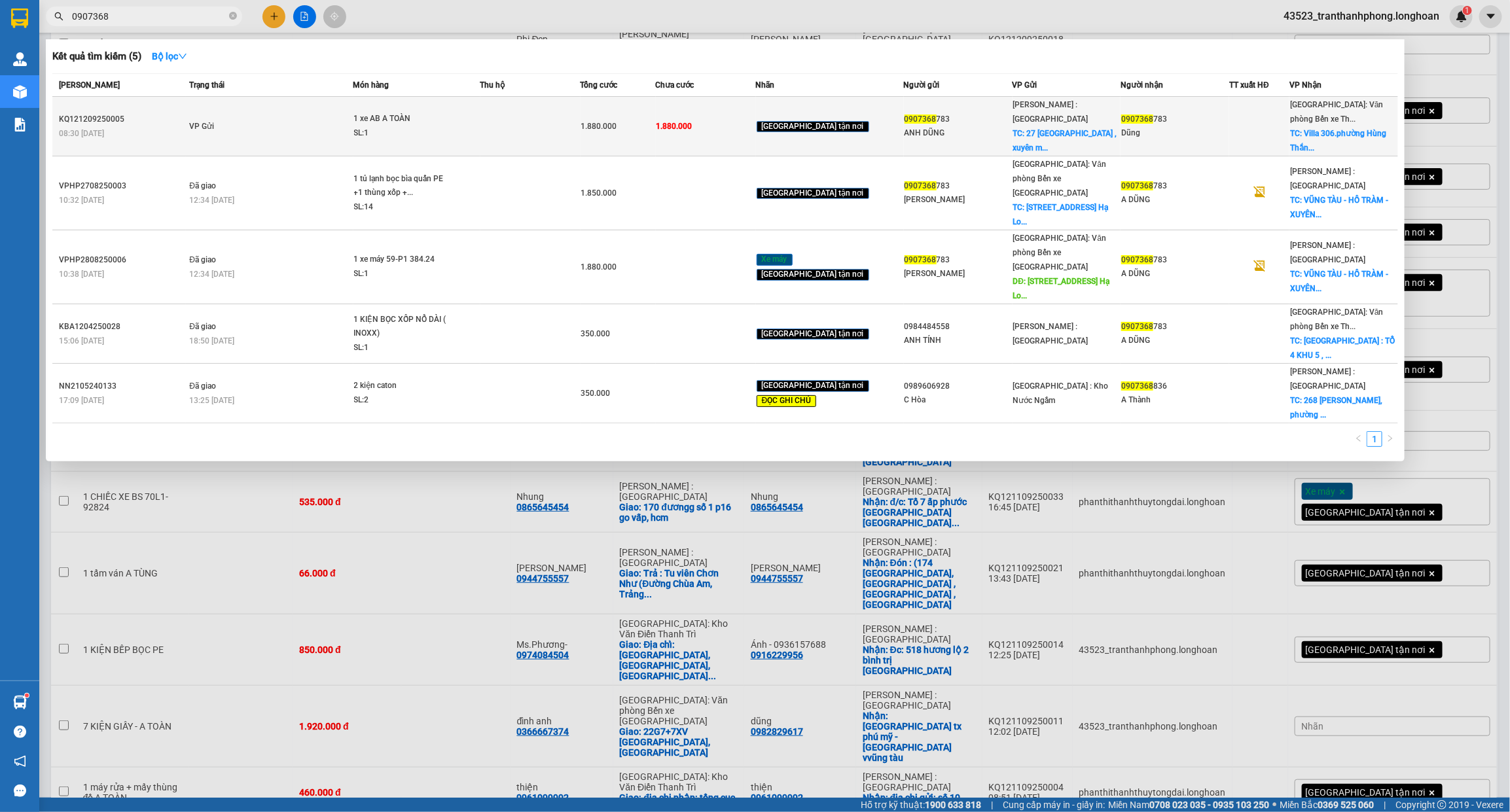
type input "0907368"
click at [376, 119] on div "1 xe AB A TOÀN" at bounding box center [403, 119] width 98 height 15
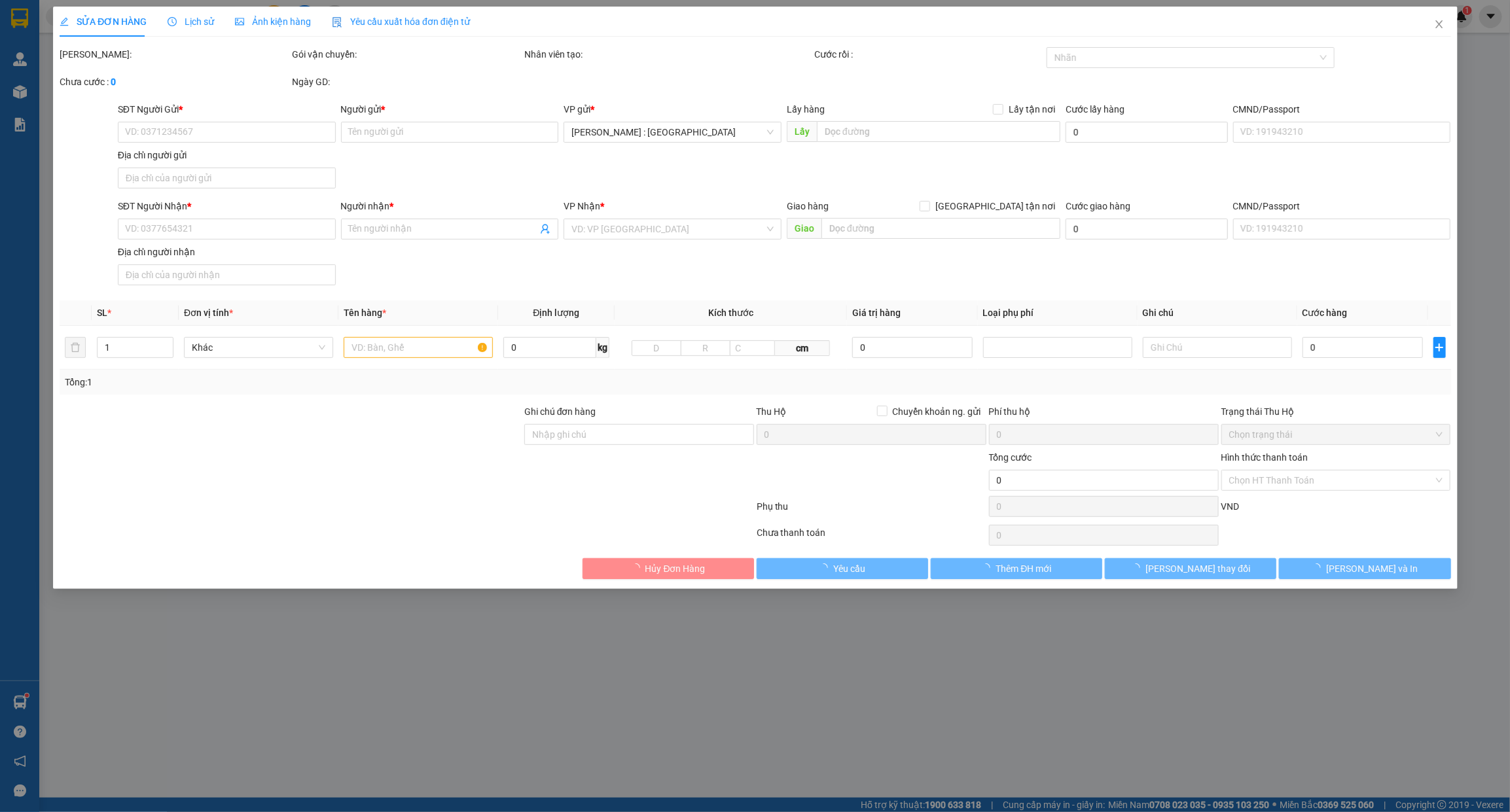
type input "0907368783"
type input "ANH DŨNG"
checkbox input "true"
type input "27 Điện biên phủ , xuyên mộc ,Vũng Tàu"
type input "0907368783"
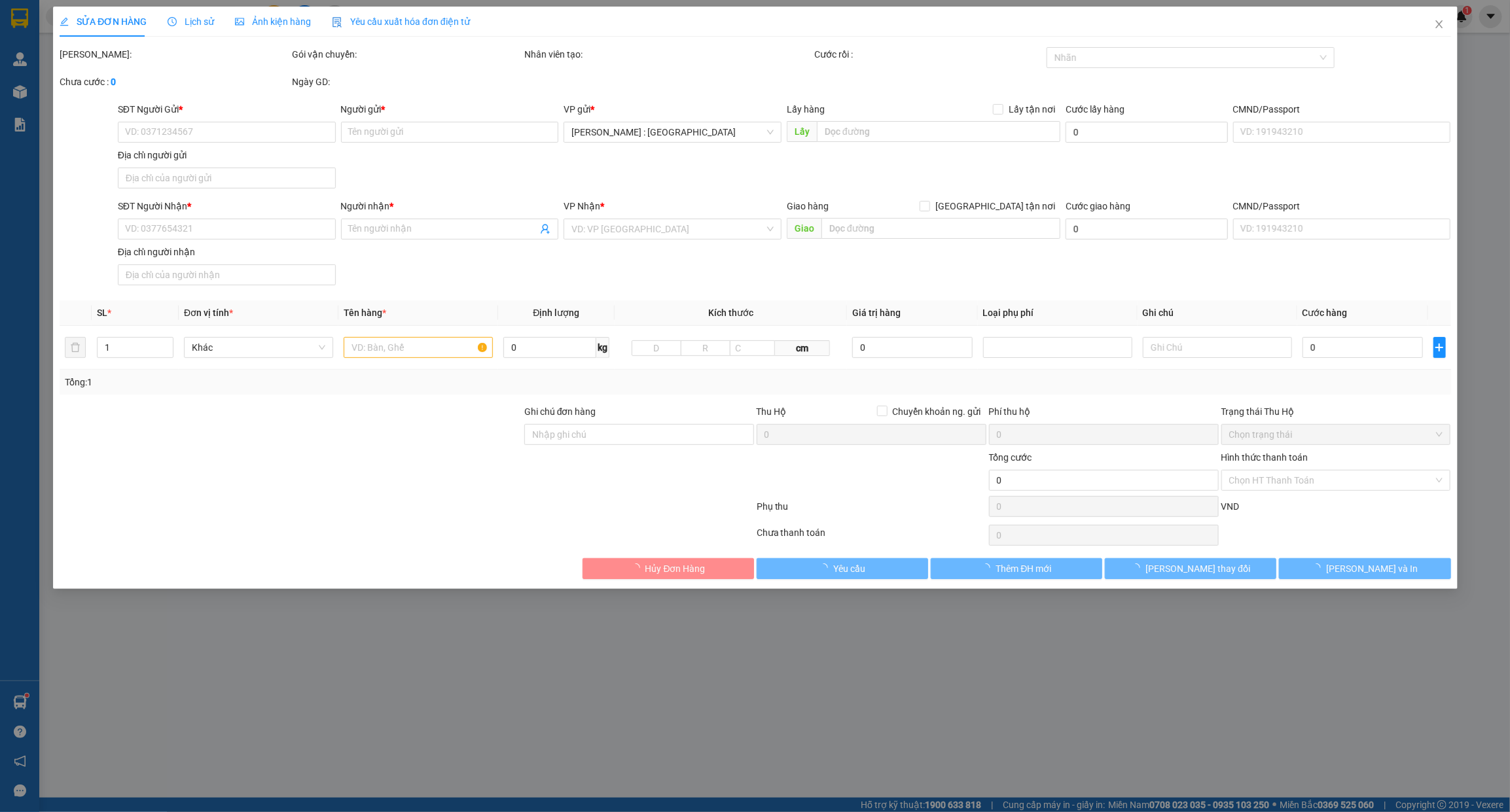
type input "Dũng"
checkbox input "true"
type input "Villa 306.phường Hùng Thắng TP Hạ Long Quảng Ninh"
type input "(sau 5h ) Nếu trước 5h thì đón ở công trình Phước Thuận, Hồ Tràm"
type input "1.880.000"
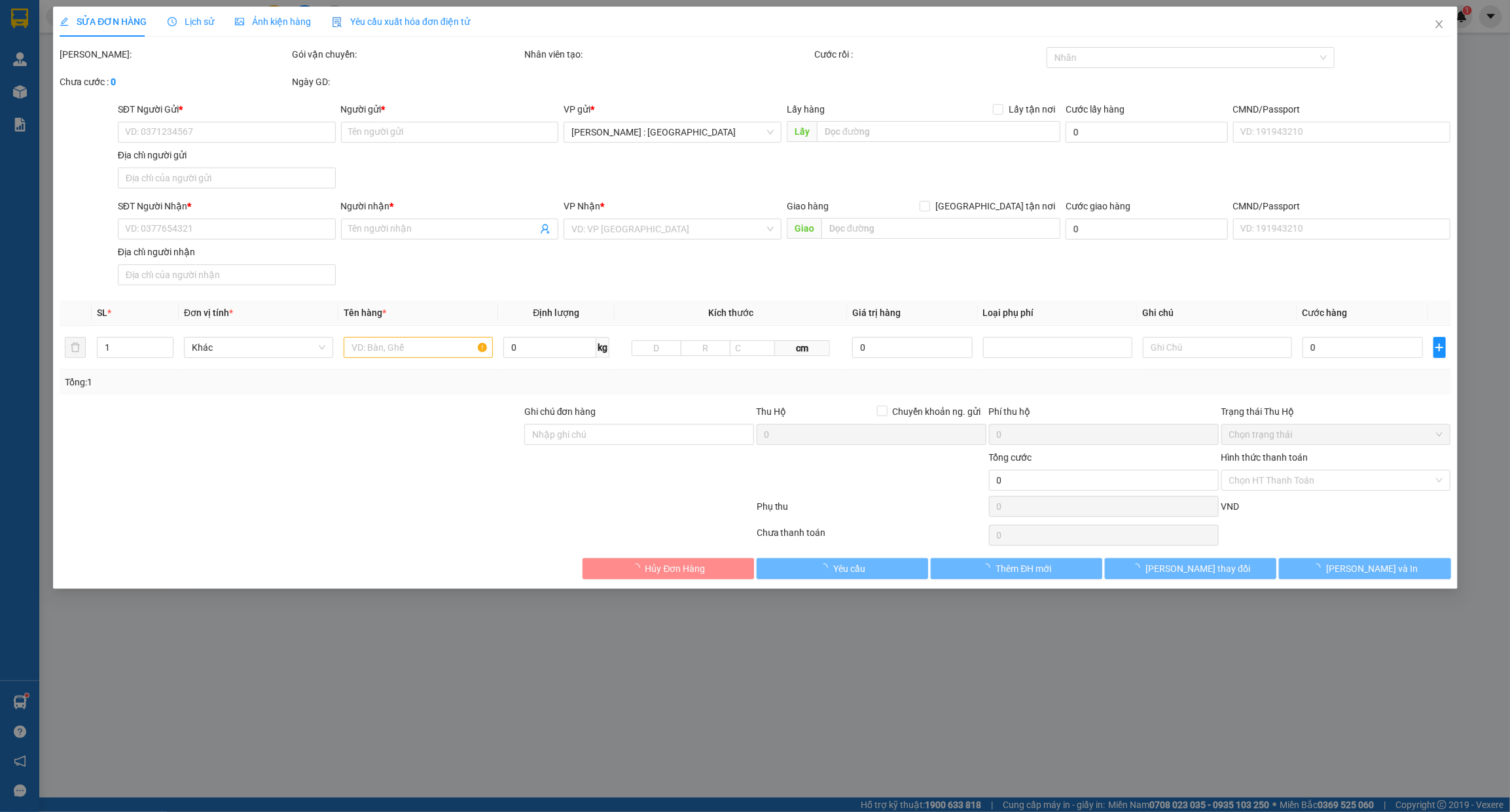
type input "1.880.000"
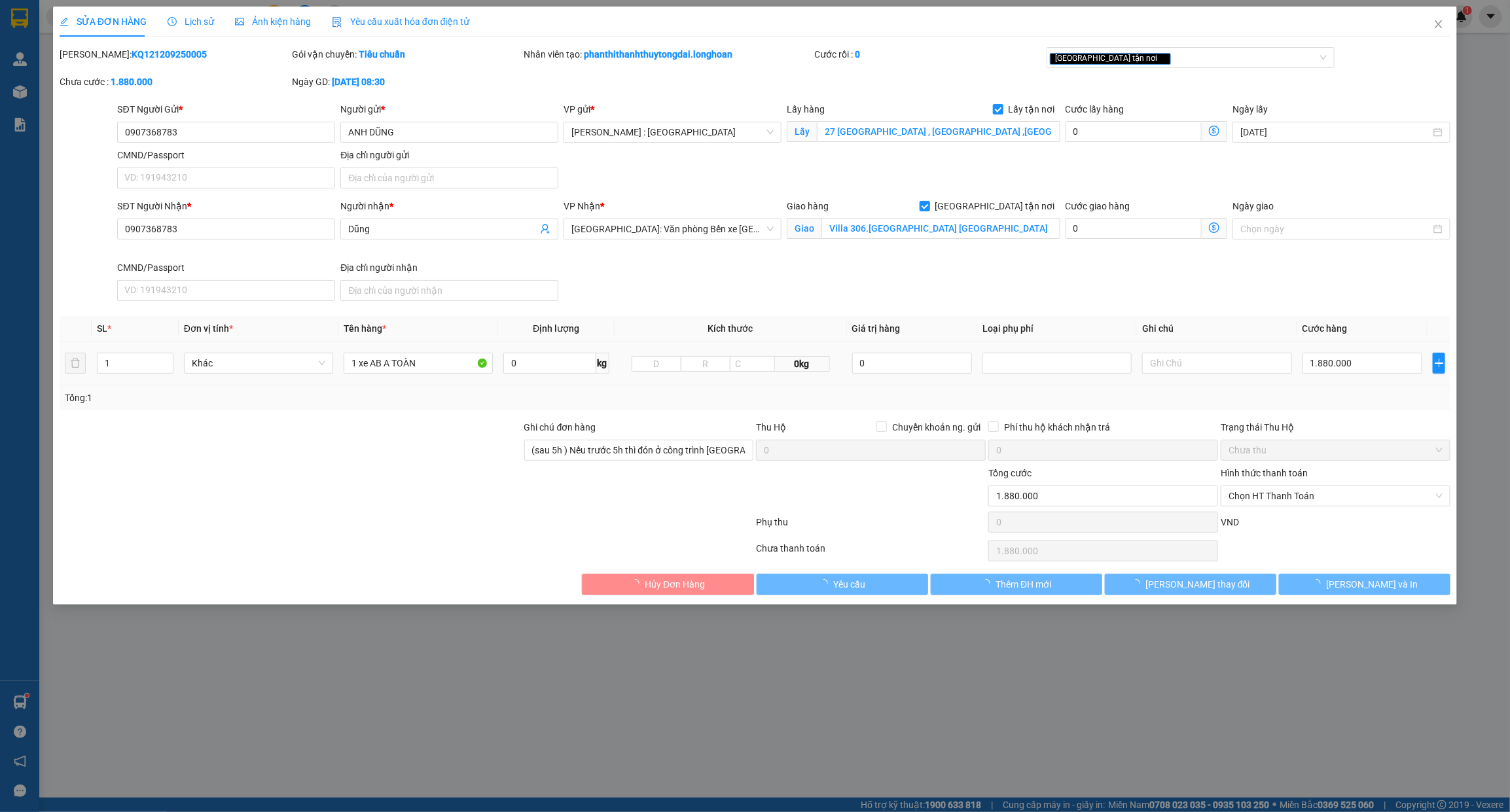
click at [416, 351] on div "1 xe AB A TOÀN" at bounding box center [418, 363] width 149 height 26
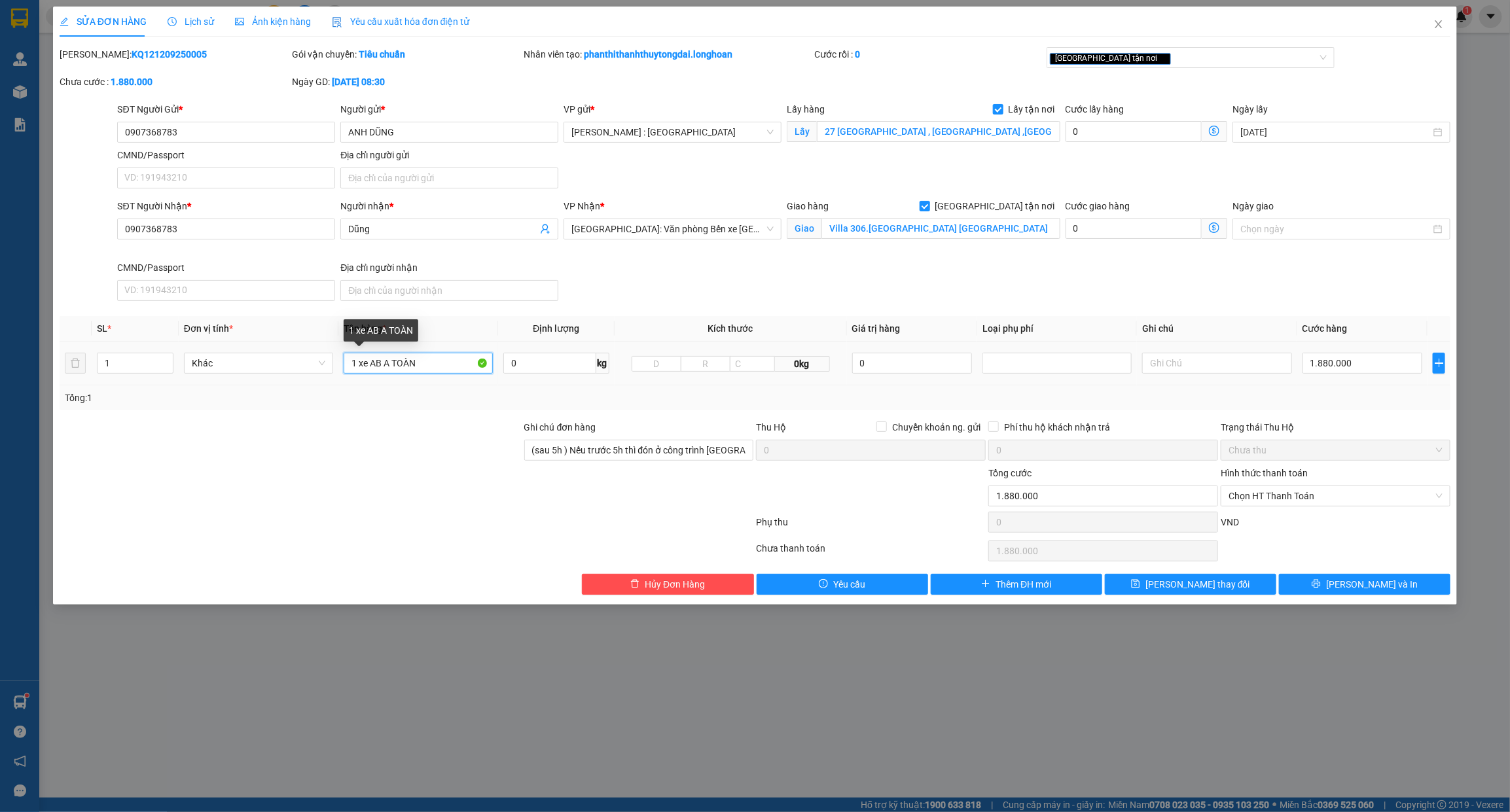
click at [413, 359] on input "1 xe AB A TOÀN" at bounding box center [418, 362] width 149 height 21
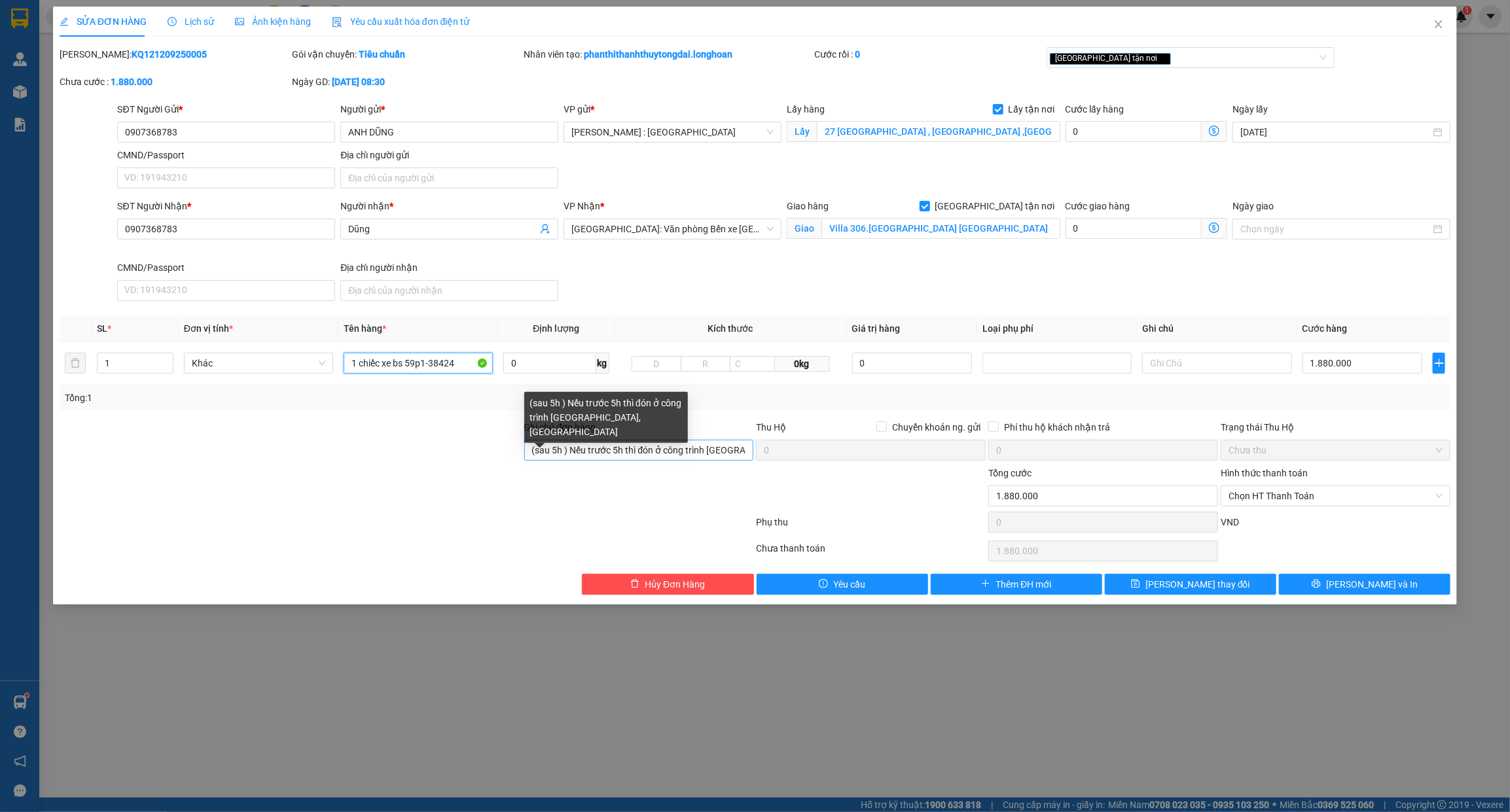
type input "1 chiếc xe bs 59p1-38424"
click at [581, 450] on input "(sau 5h ) Nếu trước 5h thì đón ở công trình Phước Thuận, Hồ Tràm" at bounding box center [639, 450] width 230 height 21
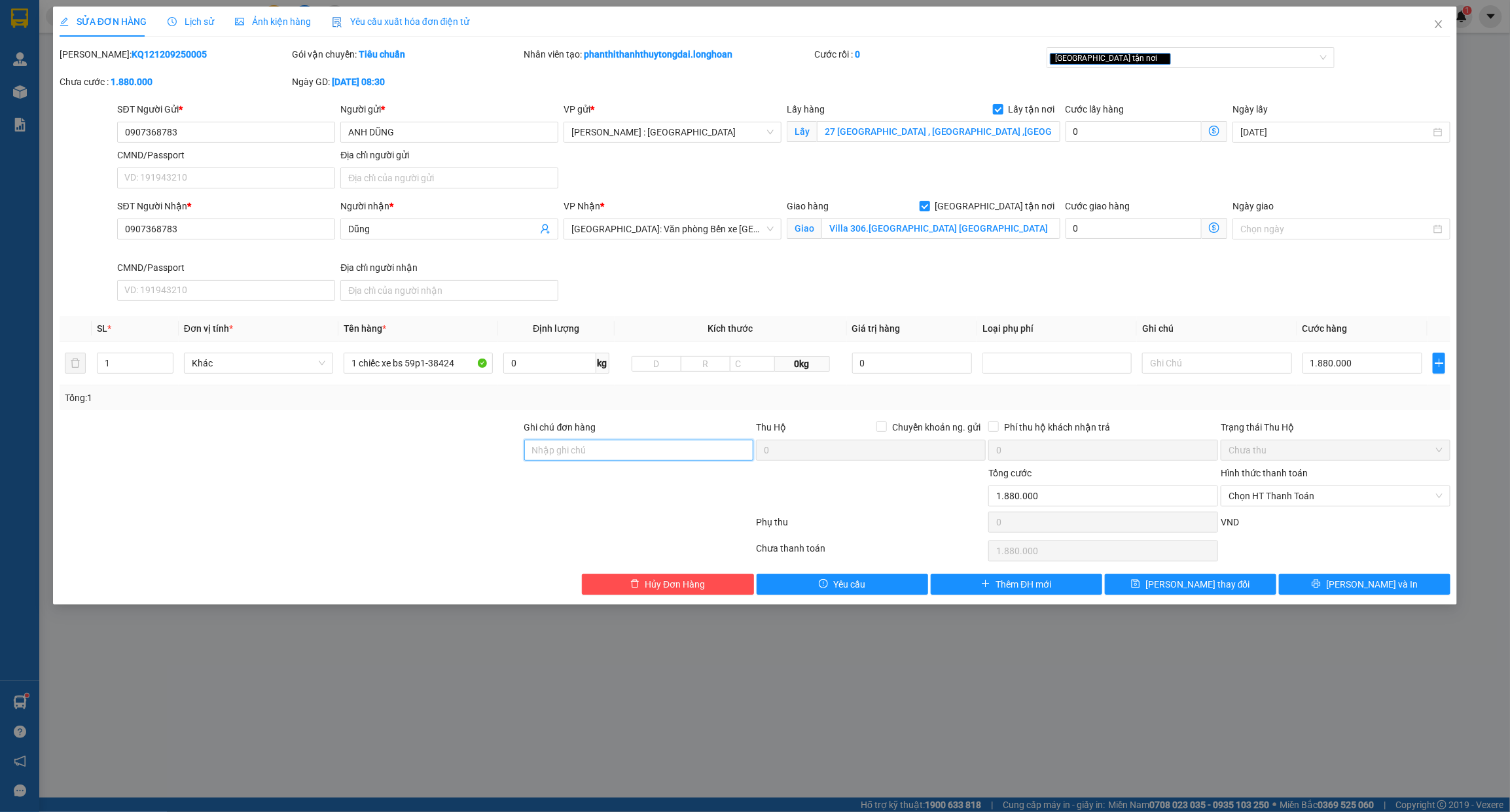
click at [587, 447] on input "Ghi chú đơn hàng" at bounding box center [639, 450] width 230 height 21
type input "CHÌA KHÓA QUẤN TAY LÁI - CAVET ĐỂ COP"
click at [1171, 61] on div "[GEOGRAPHIC_DATA] tận nơi" at bounding box center [1184, 57] width 268 height 16
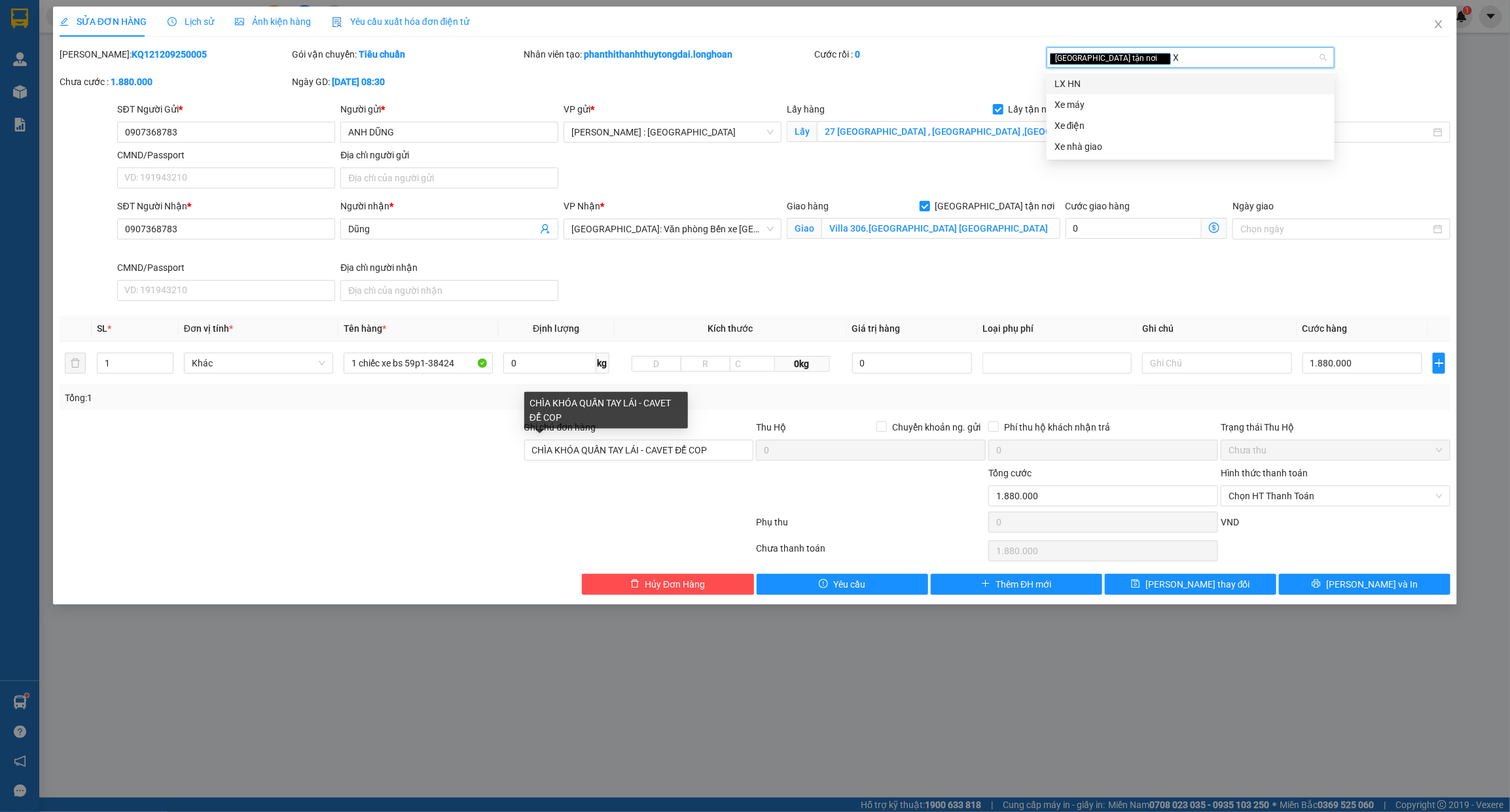
type input "XE"
click at [1101, 87] on div "Xe máy" at bounding box center [1190, 84] width 272 height 15
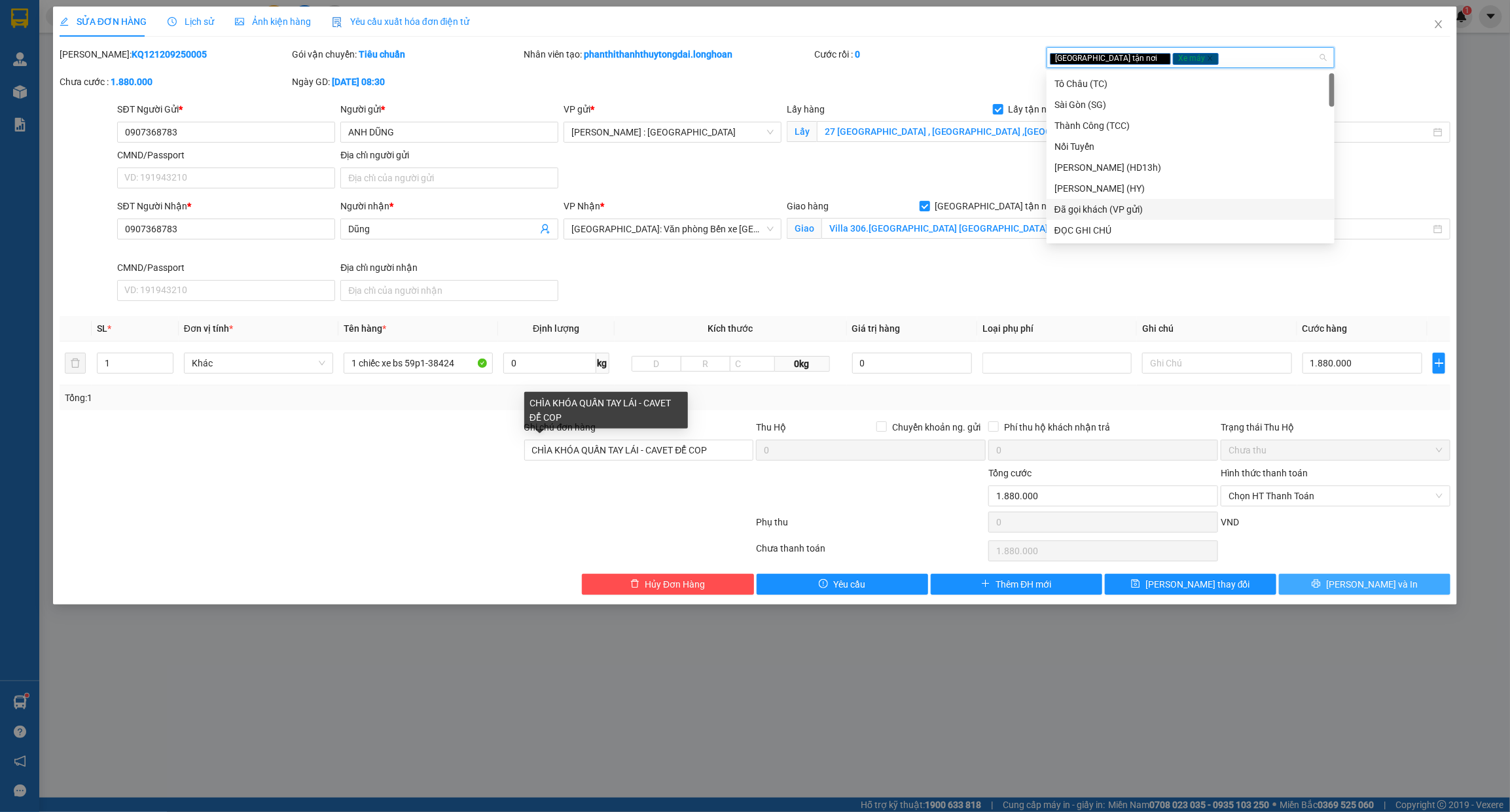
click at [1376, 582] on span "[PERSON_NAME] và In" at bounding box center [1372, 584] width 92 height 15
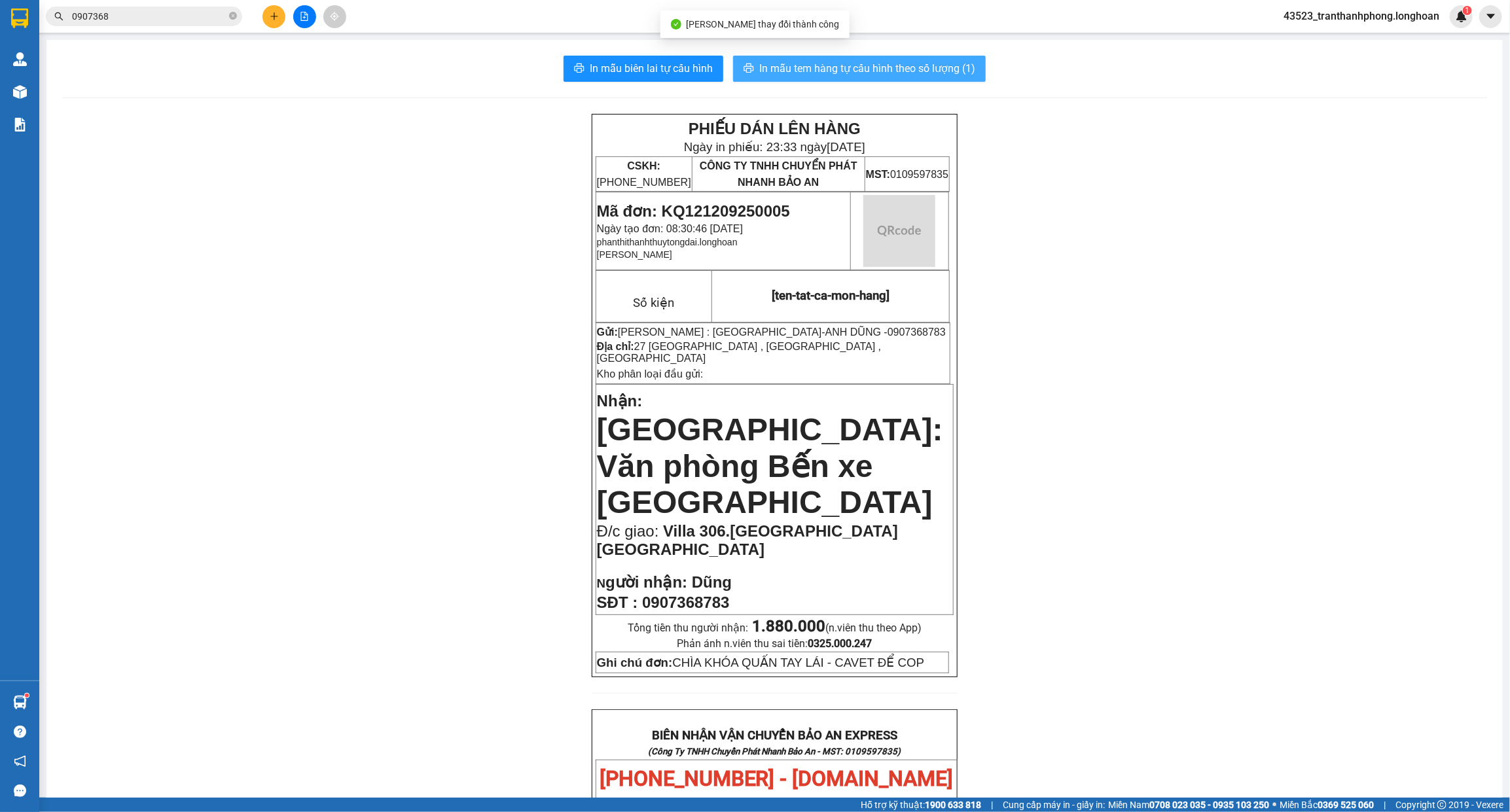
click at [926, 73] on span "In mẫu tem hàng tự cấu hình theo số lượng (1)" at bounding box center [867, 68] width 216 height 17
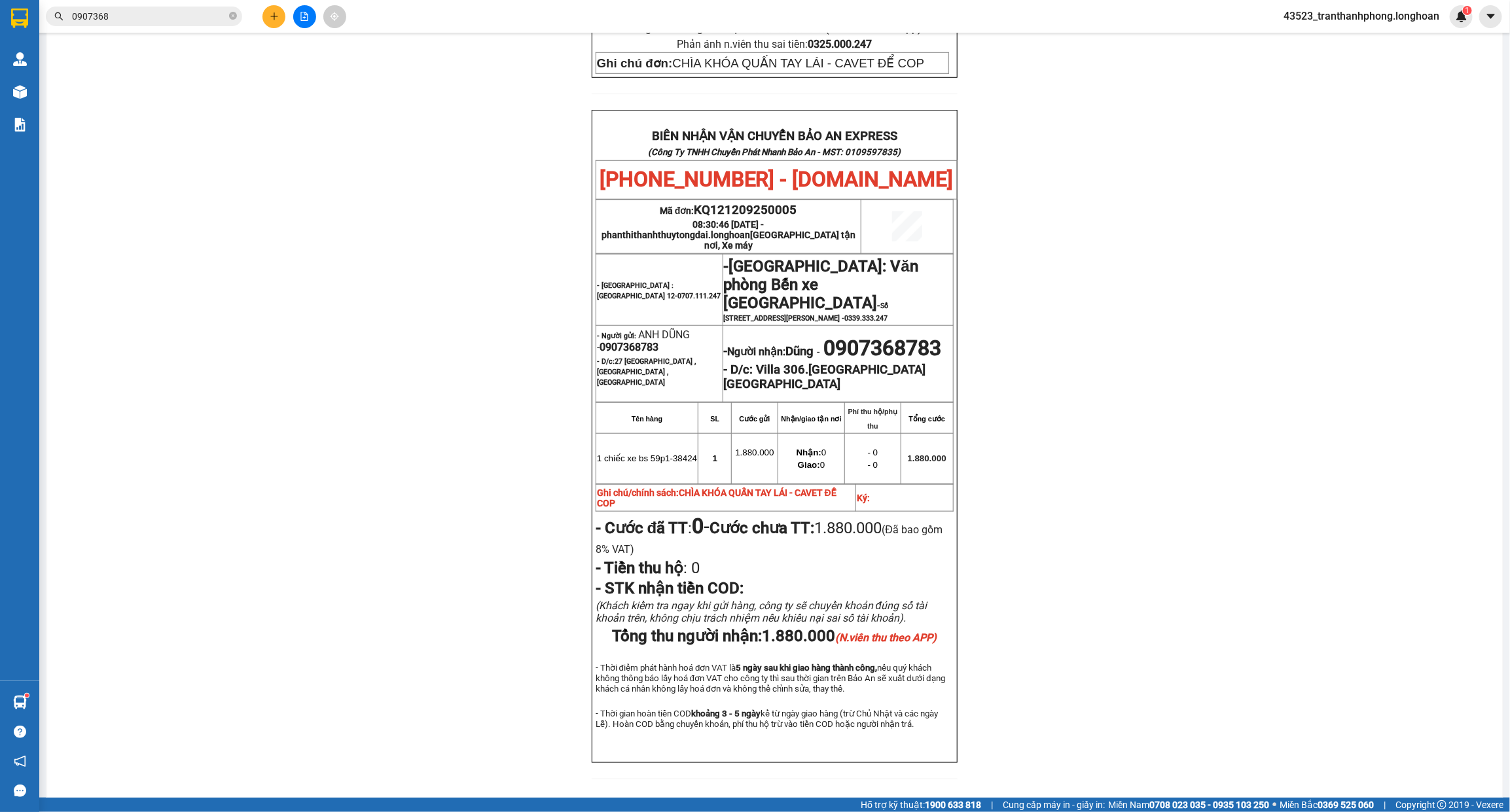
scroll to position [622, 0]
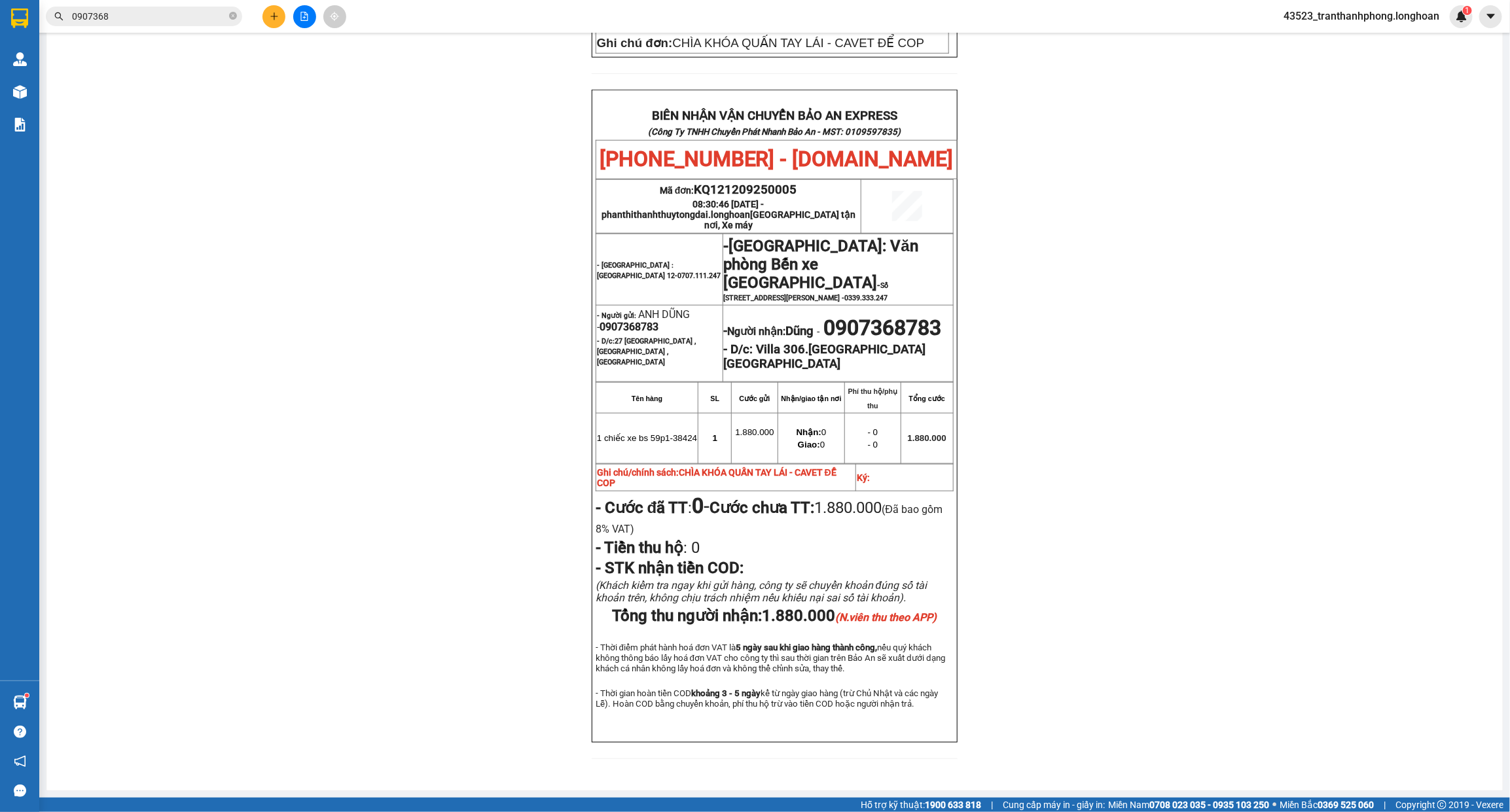
click at [602, 320] on span "0907368783" at bounding box center [629, 326] width 59 height 12
copy span "0907368783"
click at [602, 320] on span "0907368783" at bounding box center [629, 326] width 59 height 12
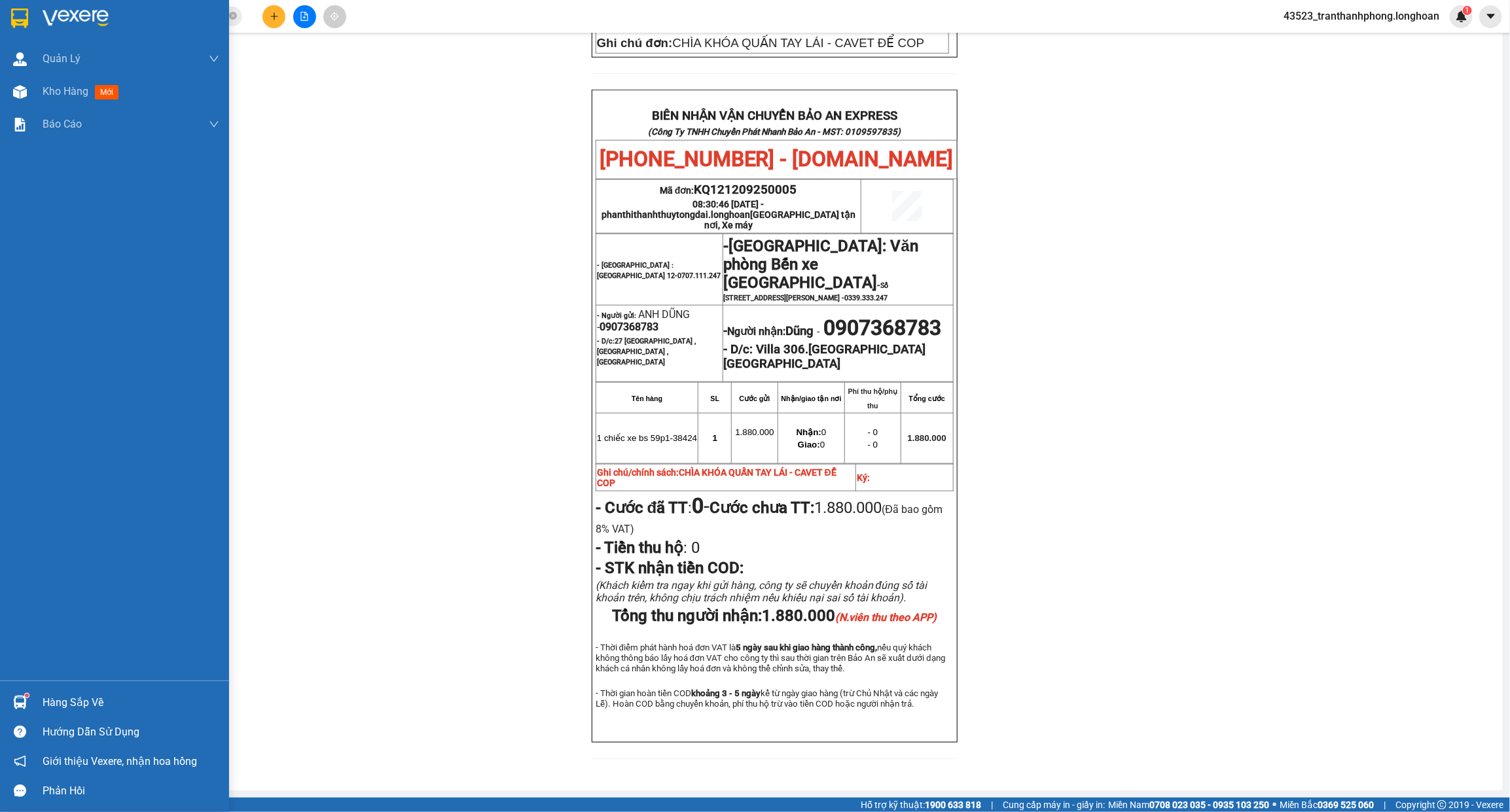
click at [34, 22] on div at bounding box center [114, 21] width 229 height 43
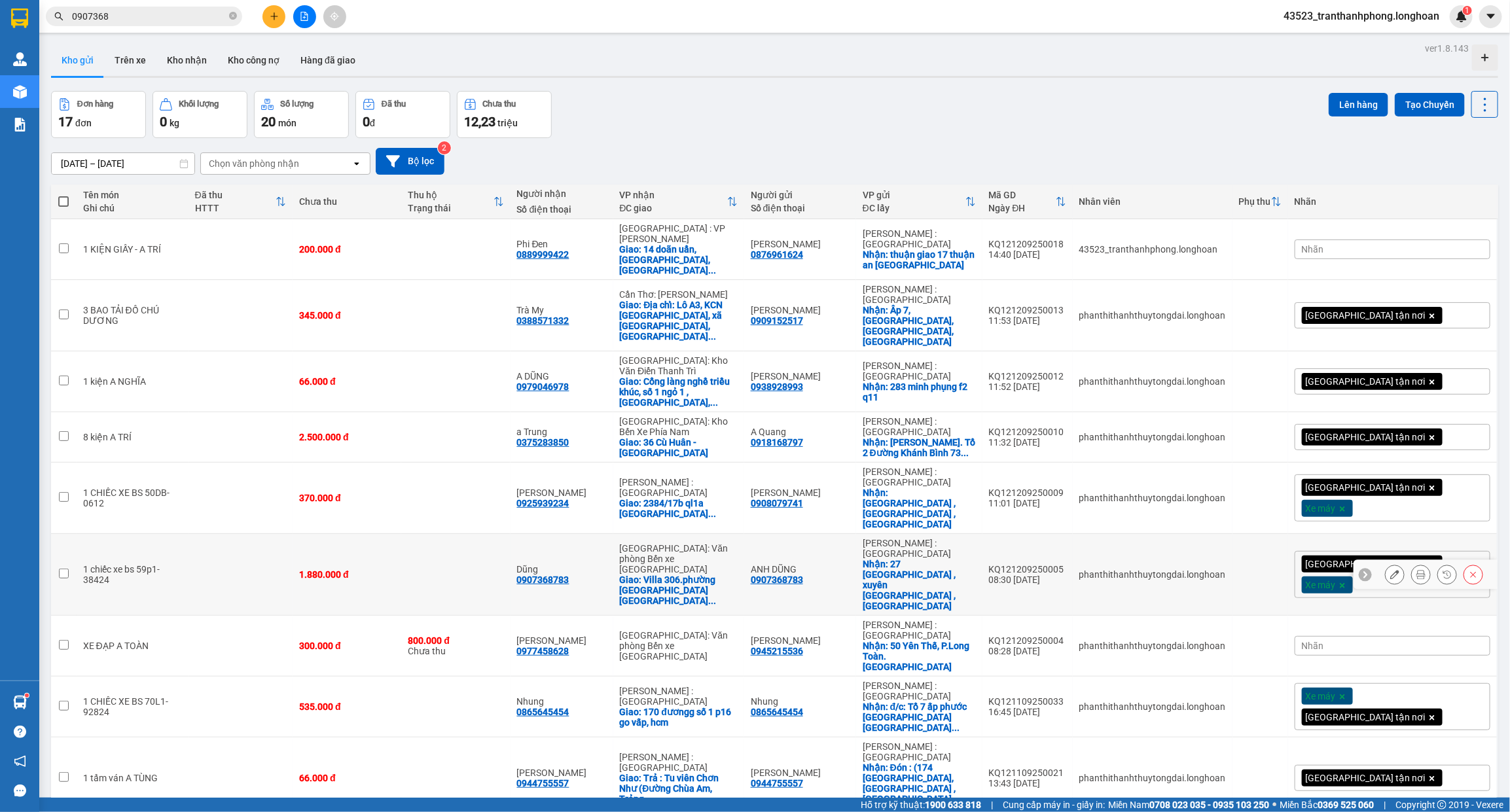
click at [267, 534] on td at bounding box center [240, 575] width 104 height 82
checkbox input "true"
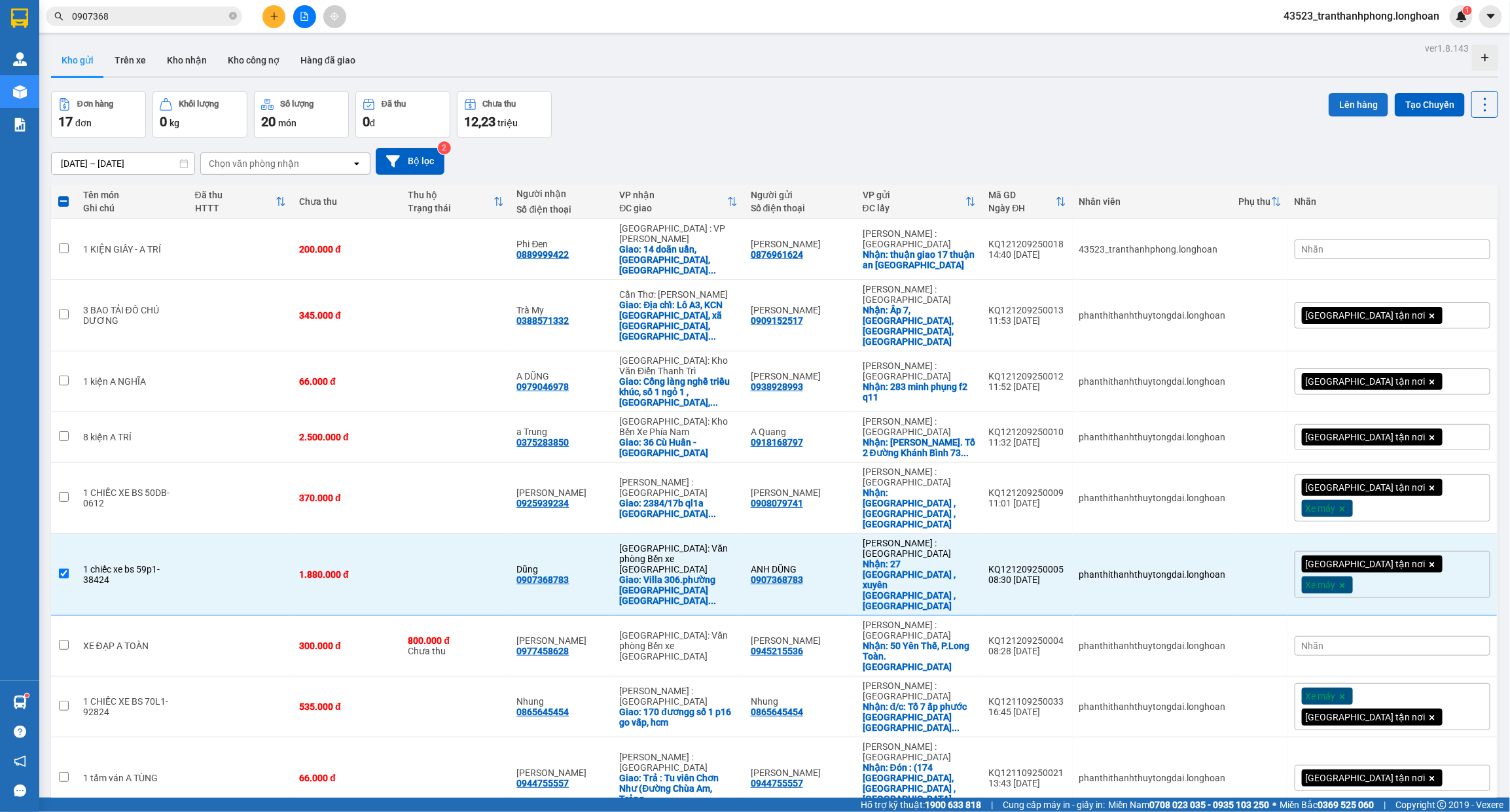
click at [1337, 106] on button "Lên hàng" at bounding box center [1358, 105] width 60 height 23
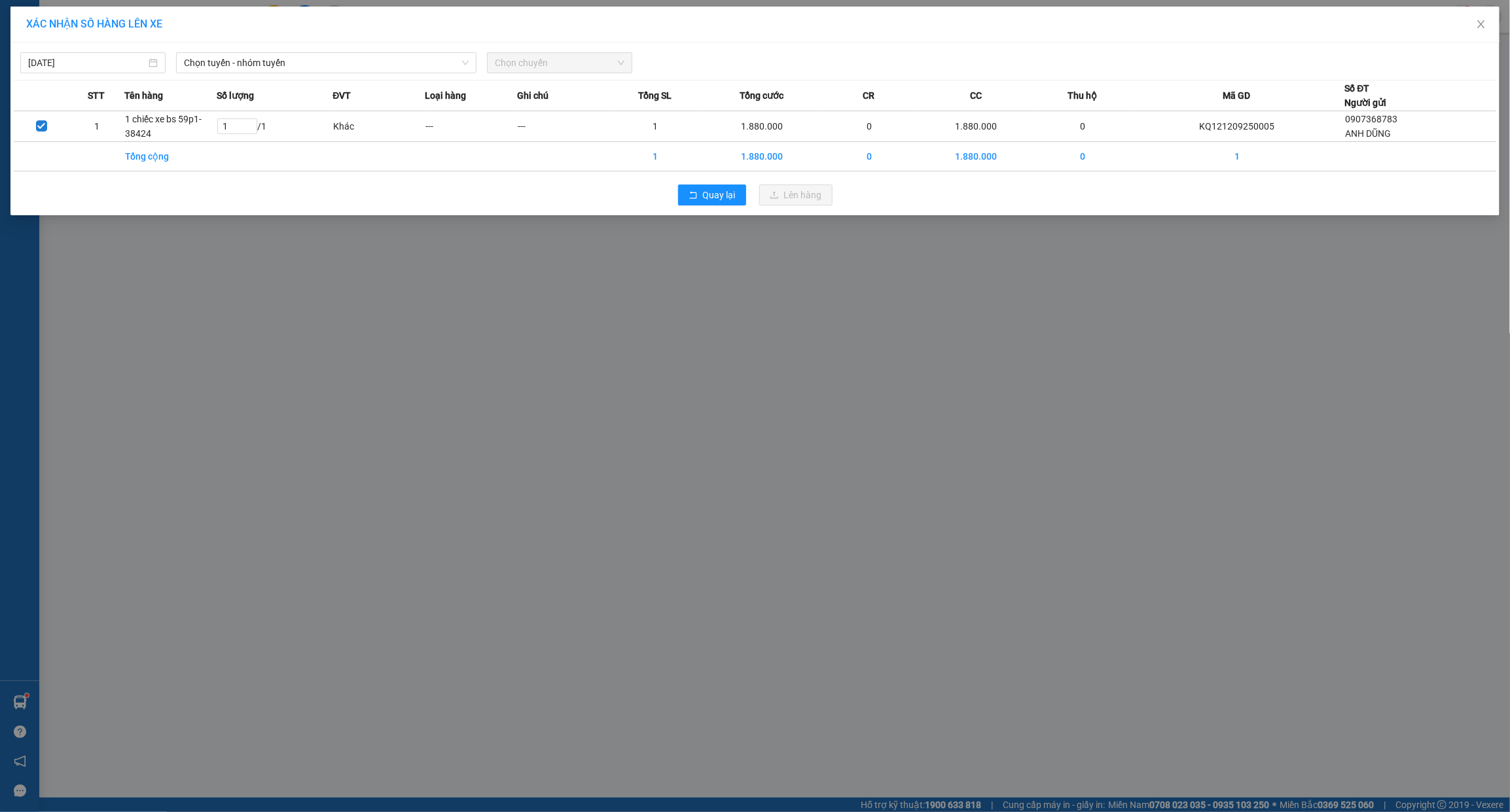
click at [381, 73] on div "Chọn tuyến - nhóm tuyến" at bounding box center [326, 62] width 311 height 21
click at [374, 68] on span "Chọn tuyến - nhóm tuyến" at bounding box center [326, 62] width 285 height 20
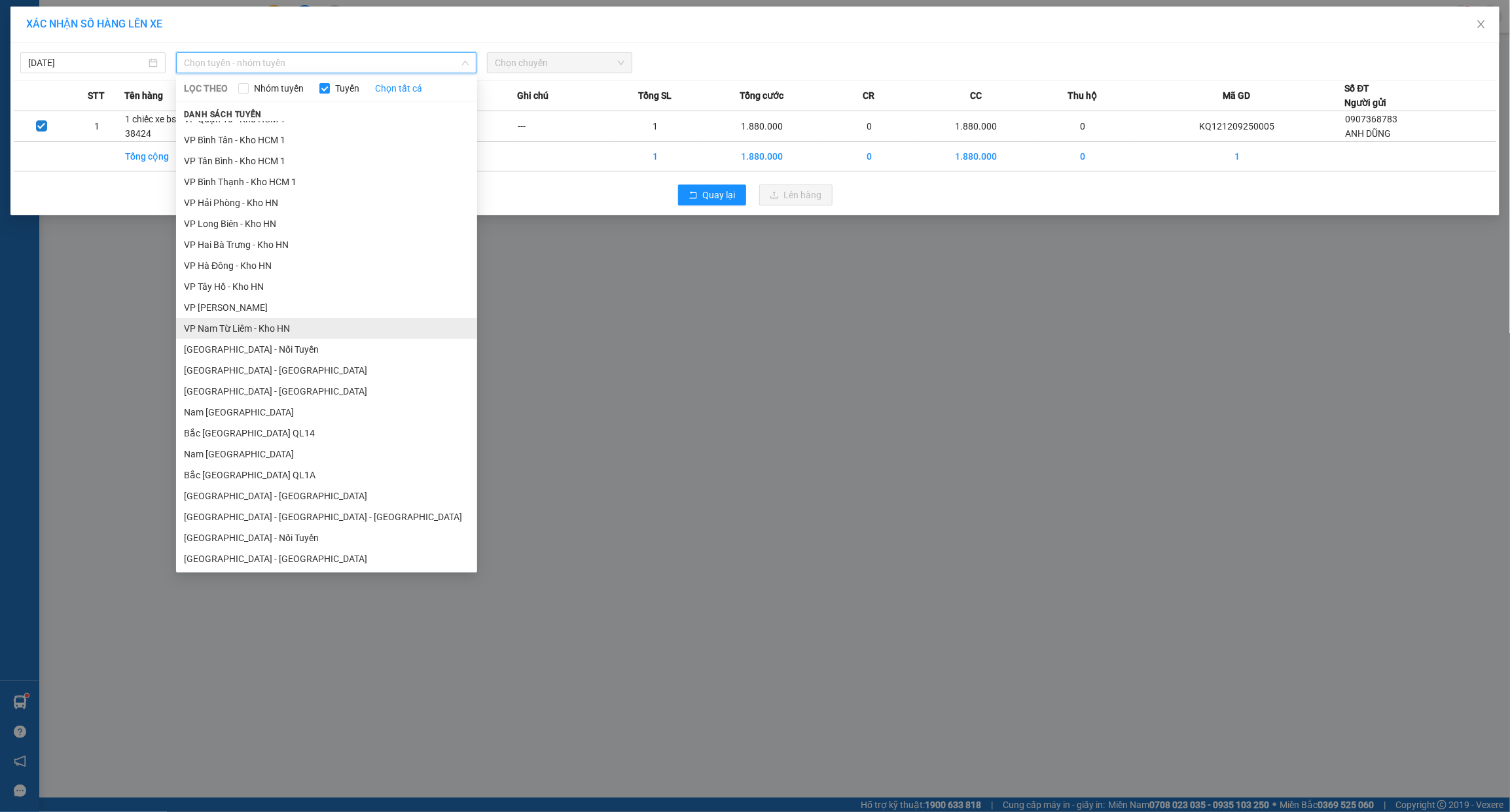
scroll to position [600, 0]
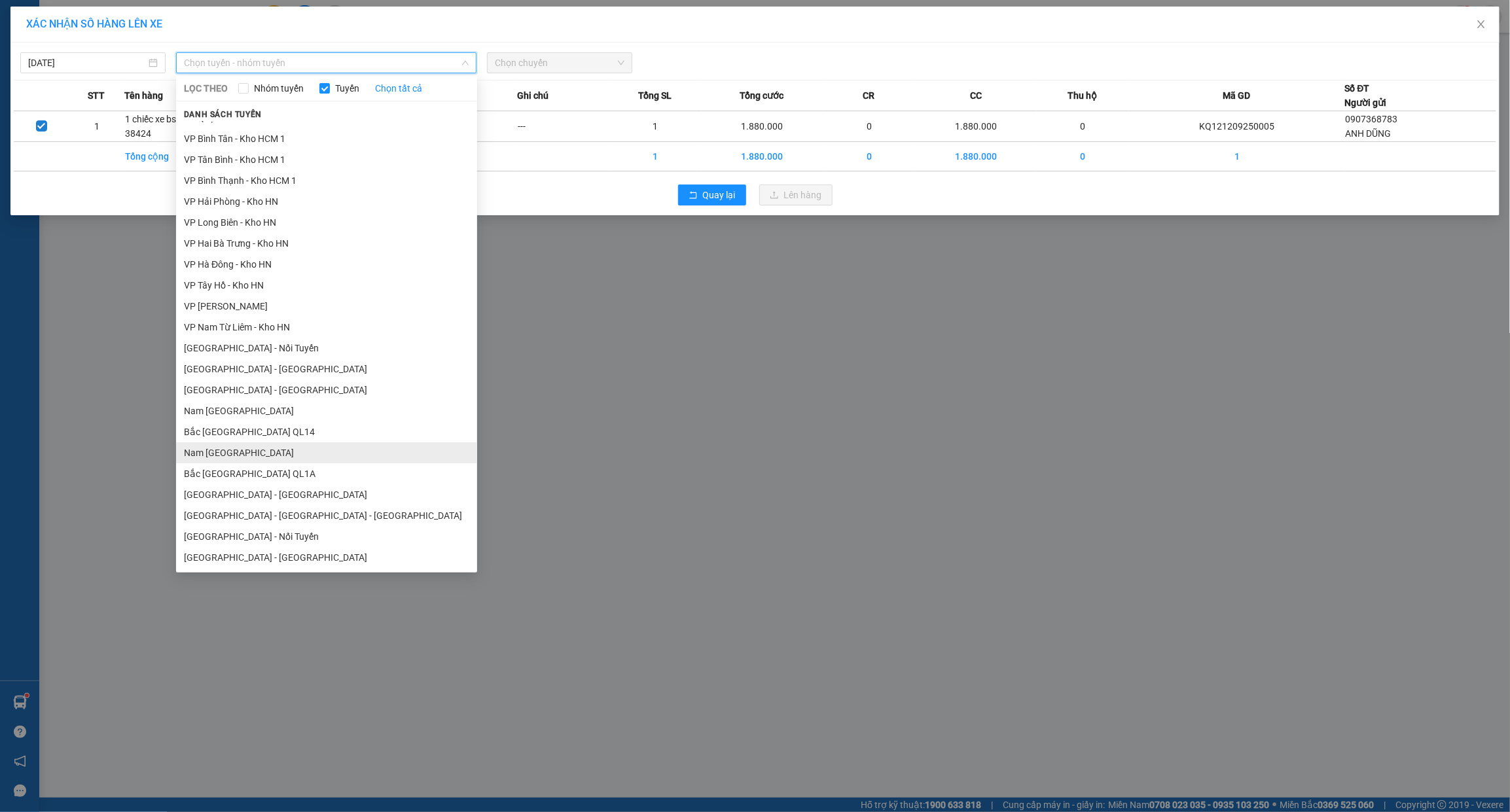
click at [231, 456] on li "Nam [GEOGRAPHIC_DATA]" at bounding box center [326, 452] width 301 height 21
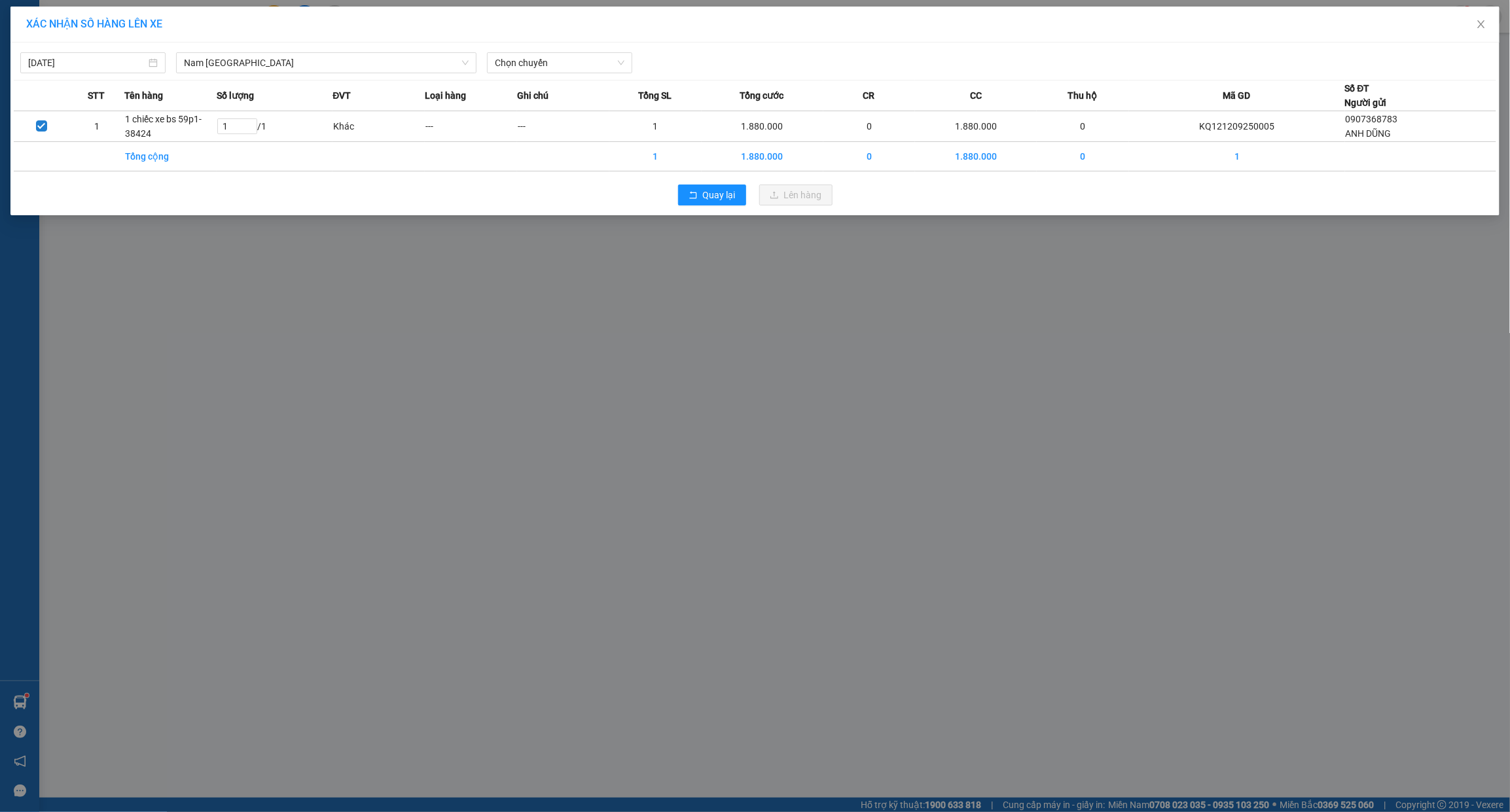
click at [520, 49] on div "12/09/2025 Nam Trung Bắc QL1A LỌC THEO Nhóm tuyến Tuyến Chọn tất cả Danh sách t…" at bounding box center [755, 60] width 1482 height 28
click at [520, 57] on span "Chọn chuyến" at bounding box center [560, 62] width 129 height 20
click at [524, 111] on div "18:00 (TC) - 29K-040.98" at bounding box center [546, 110] width 102 height 15
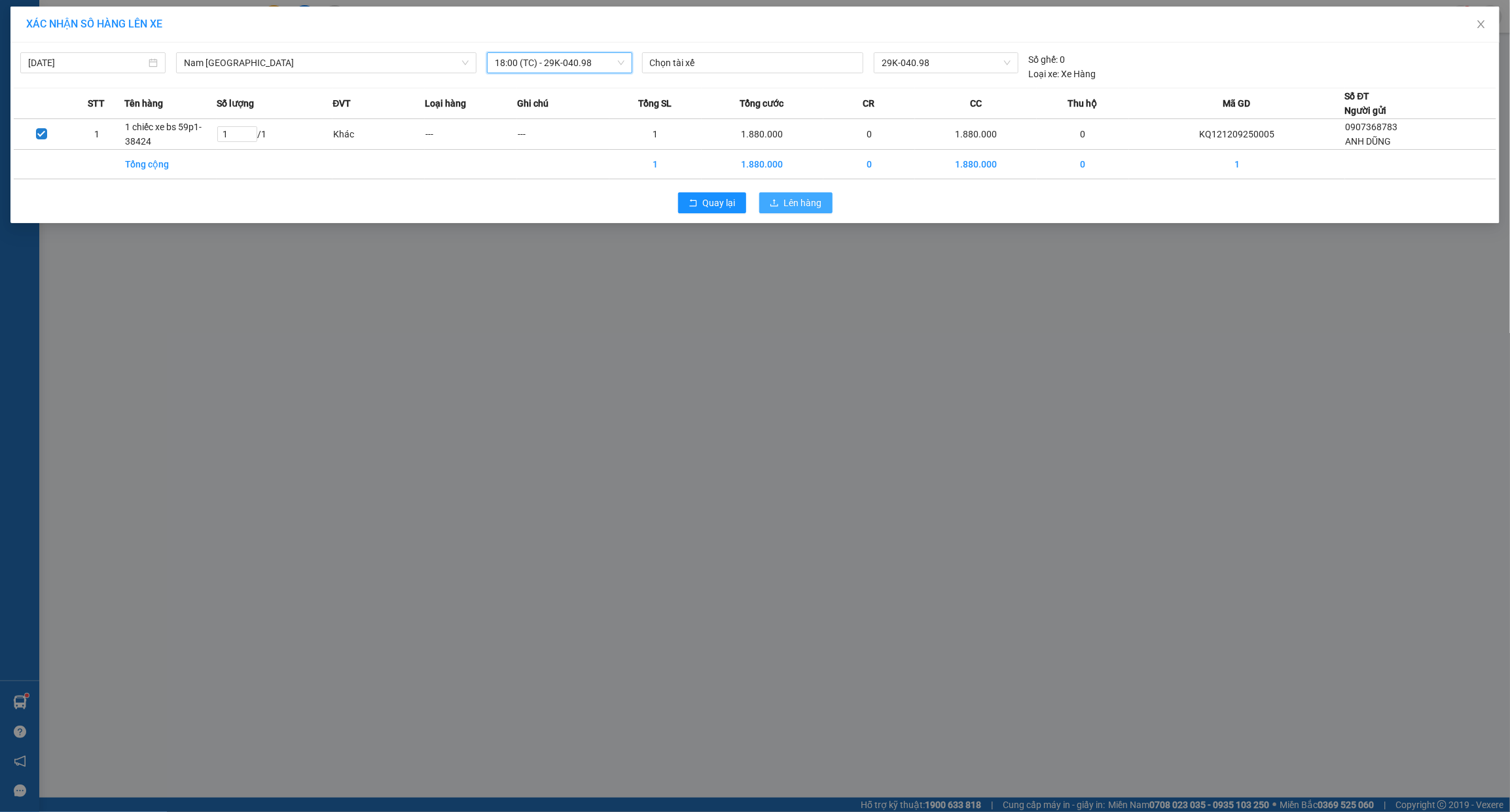
click at [816, 214] on button "Lên hàng" at bounding box center [796, 203] width 73 height 21
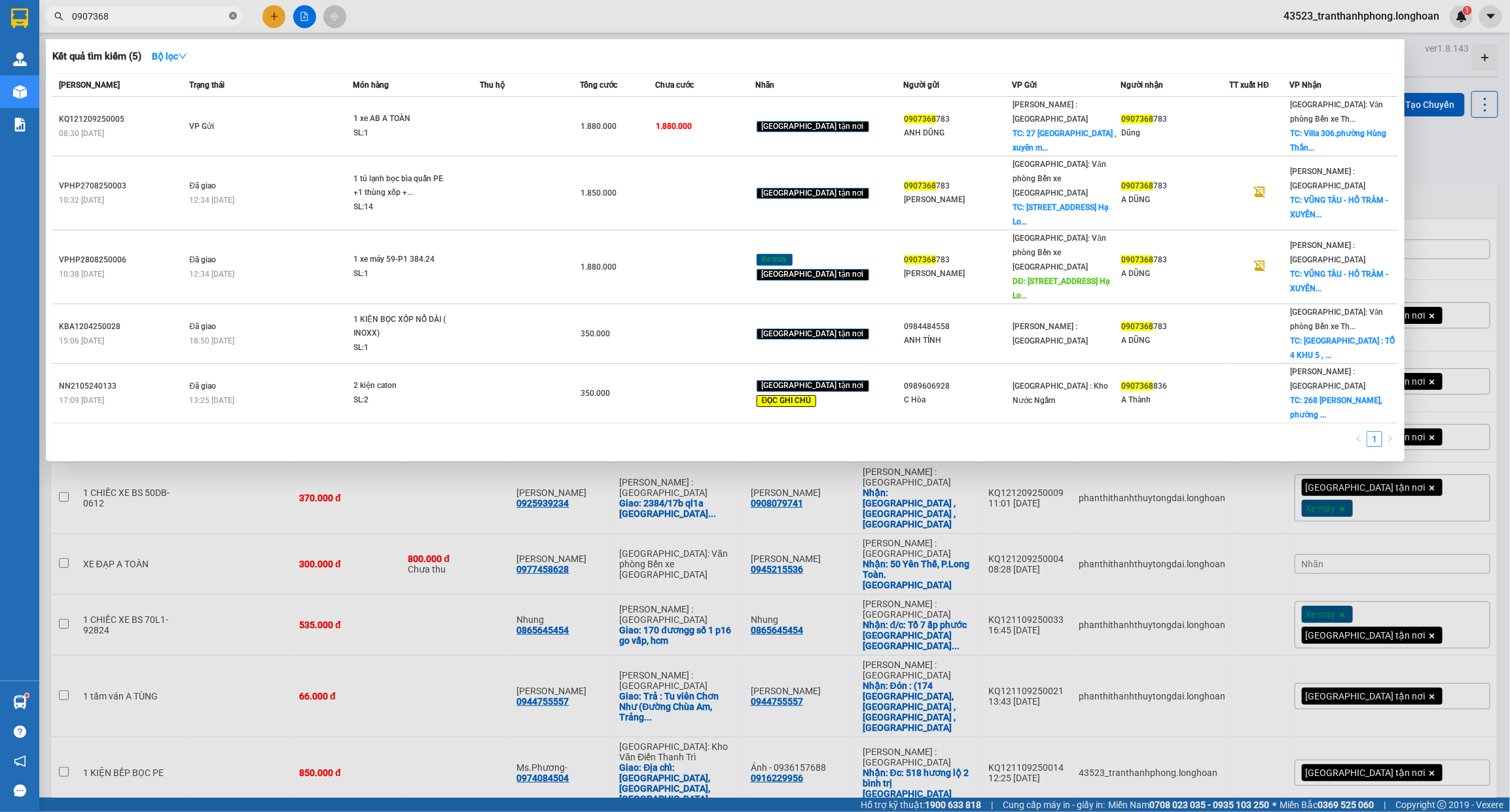
click at [233, 15] on icon "close-circle" at bounding box center [233, 15] width 8 height 8
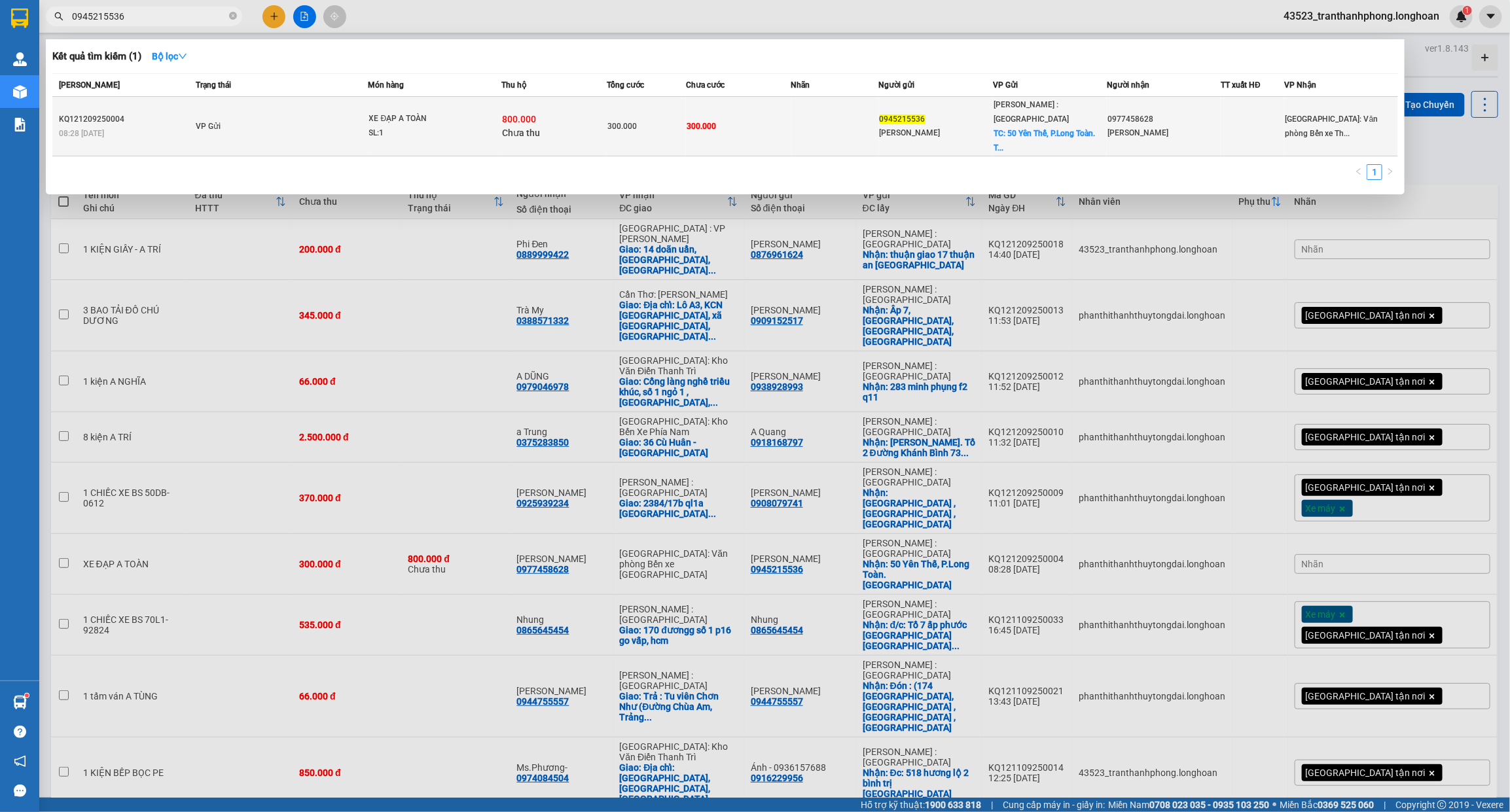
type input "0945215536"
click at [589, 113] on div "800.000 Chưa thu" at bounding box center [554, 126] width 104 height 28
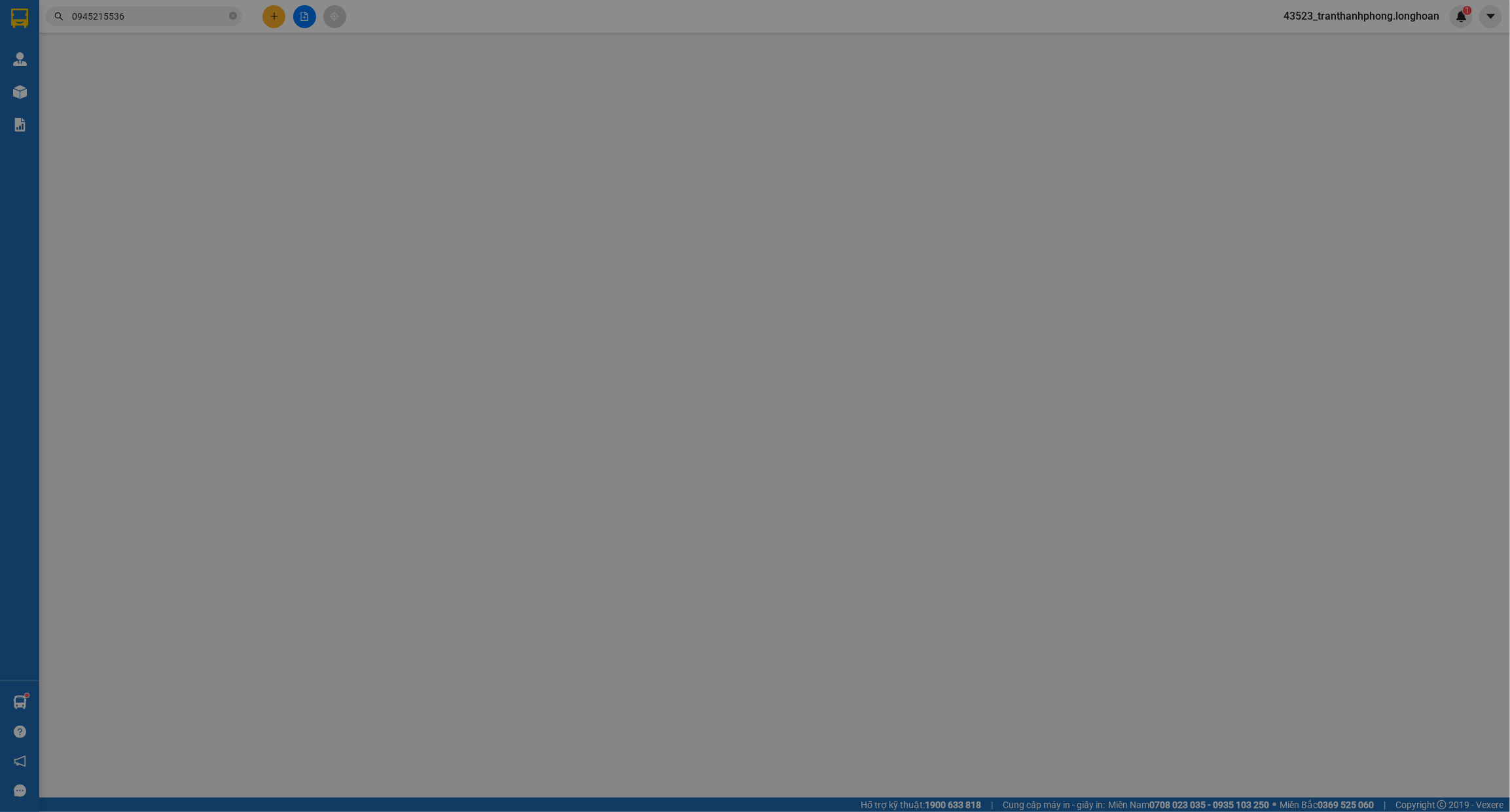
type input "0945215536"
type input "[PERSON_NAME]"
checkbox input "true"
type input "50 Yên Thế, P.Long Toàn. Tp Bà Rịa"
type input "0977458628"
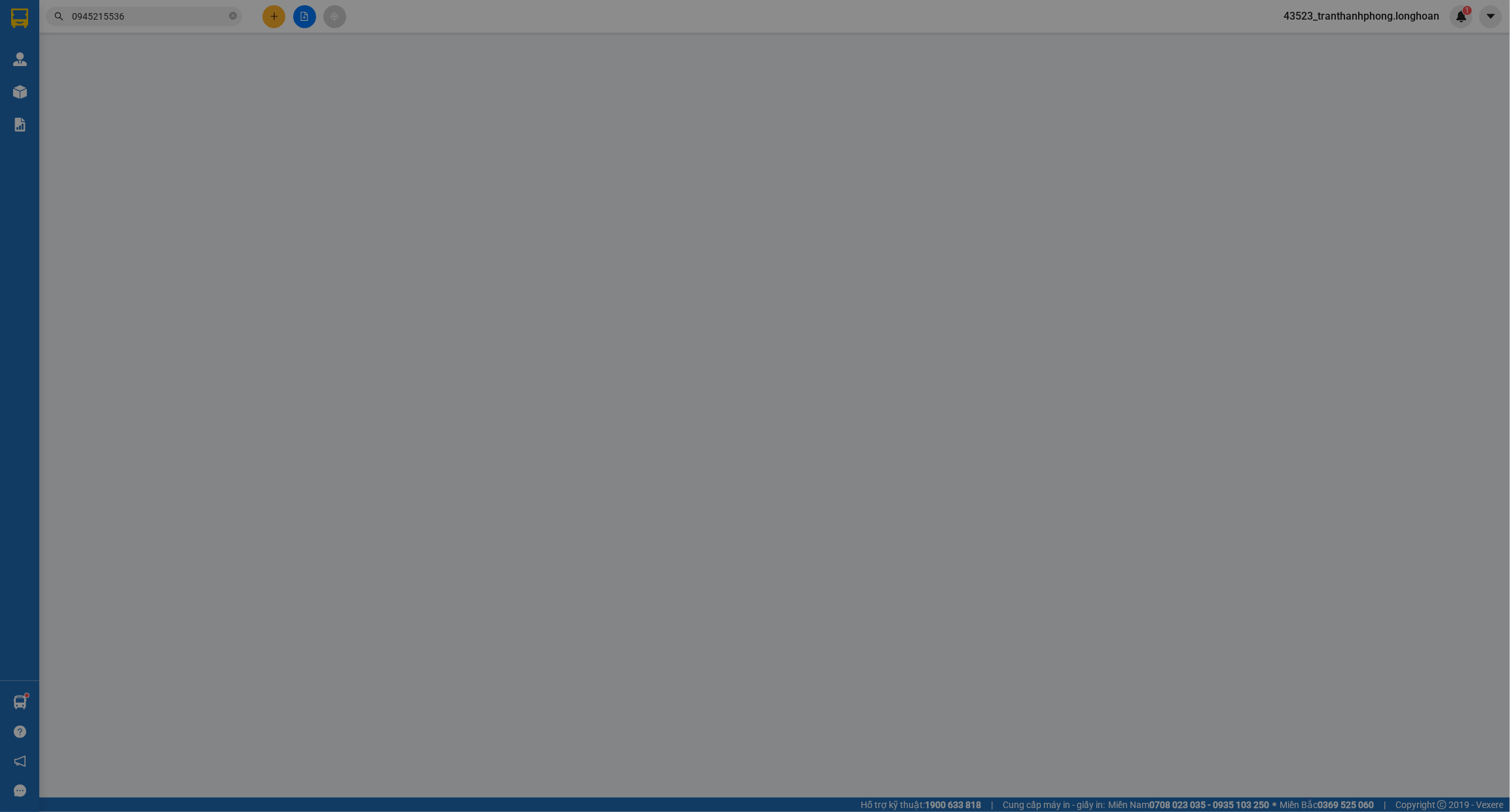
type input "[PERSON_NAME]"
type input "300.000"
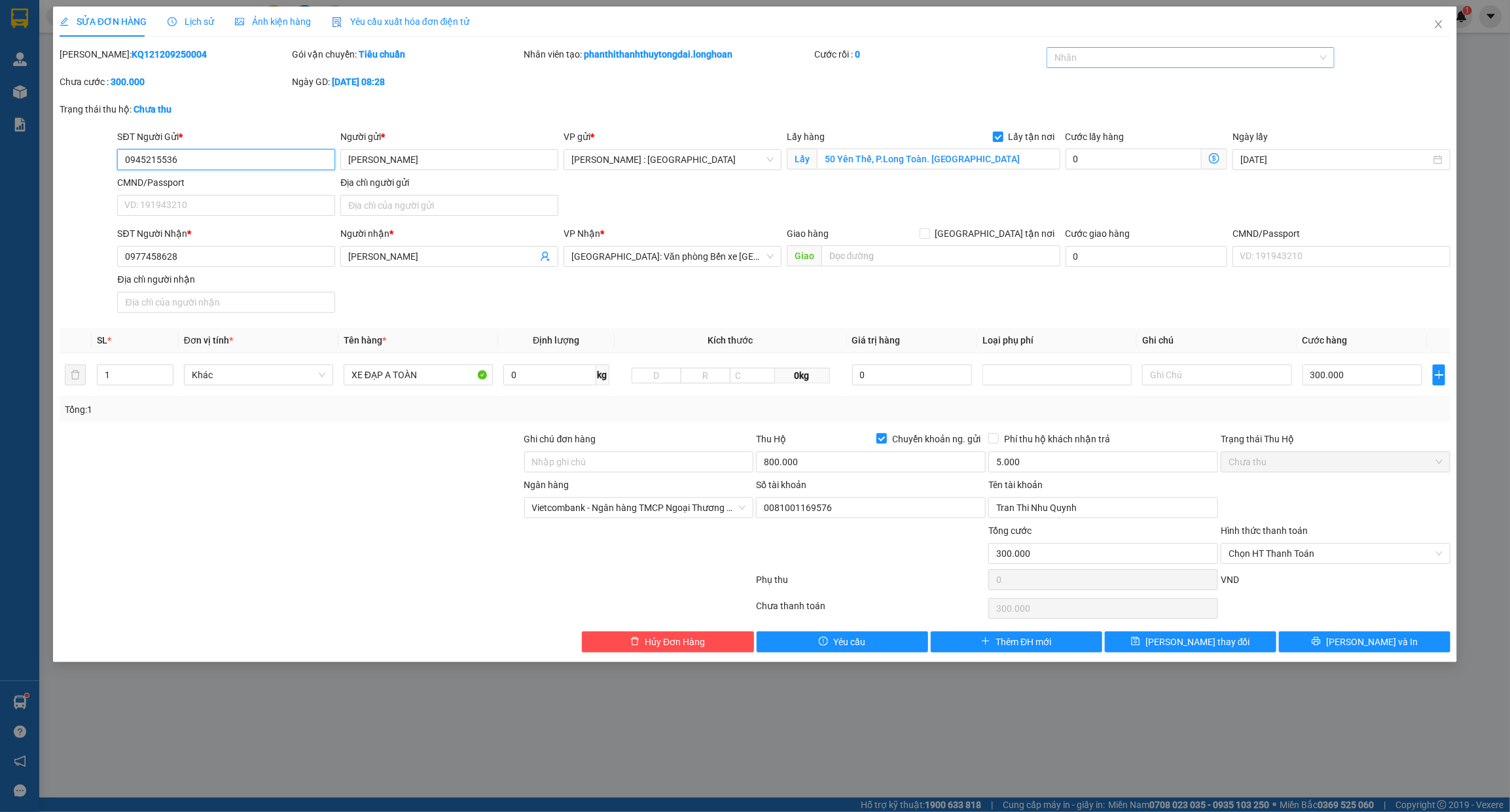
click at [1102, 61] on div at bounding box center [1184, 57] width 268 height 16
drag, startPoint x: 417, startPoint y: 375, endPoint x: 267, endPoint y: 377, distance: 150.0
click at [270, 377] on tr "1 Khác XE ĐẠP A TOÀN 0 kg 0kg 0 300.000" at bounding box center [755, 375] width 1392 height 44
type input "1 CHIẾC XE ĐẠP"
click at [1320, 652] on button "[PERSON_NAME] và In" at bounding box center [1365, 641] width 171 height 21
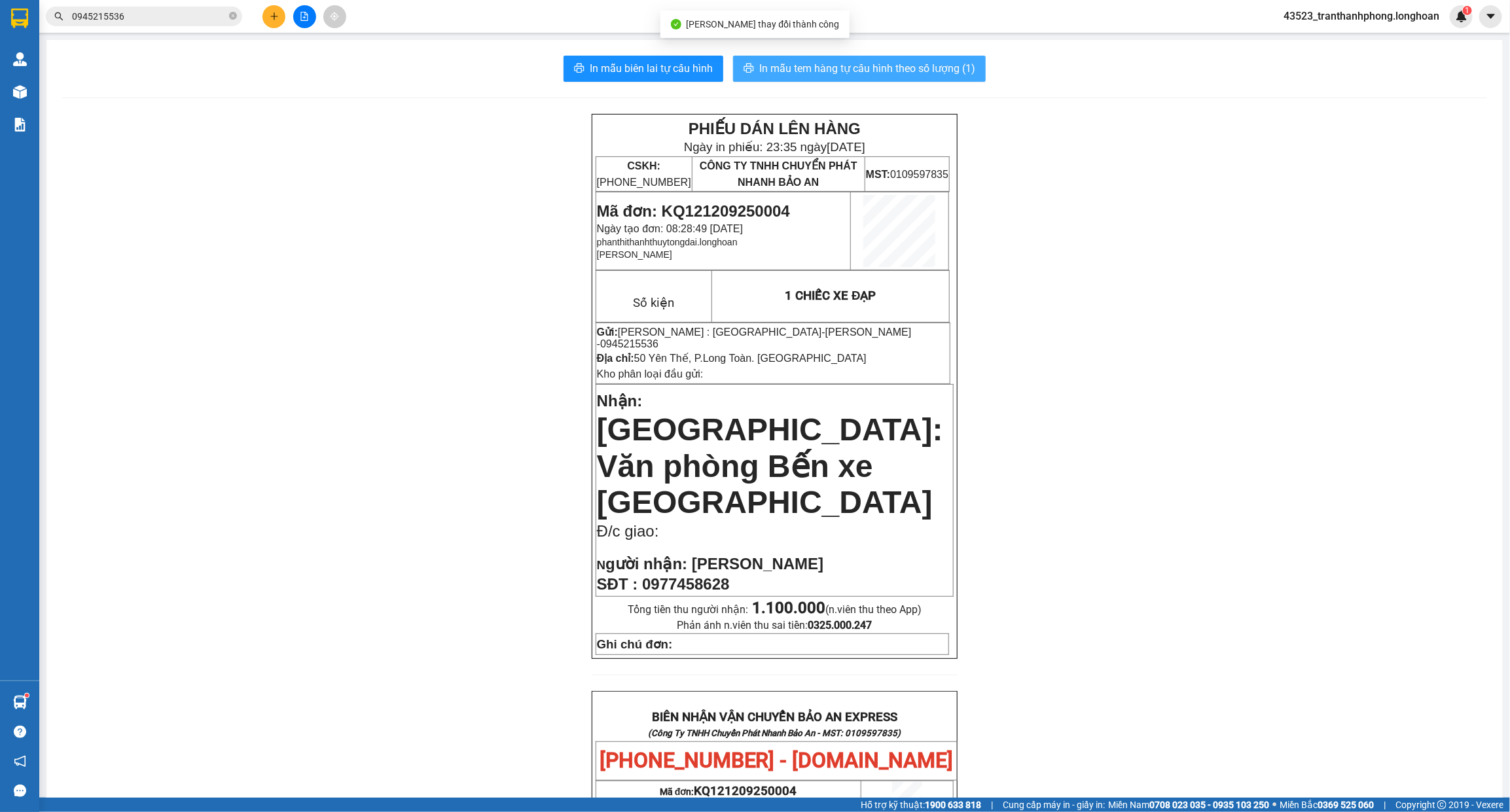
click at [900, 73] on span "In mẫu tem hàng tự cấu hình theo số lượng (1)" at bounding box center [867, 68] width 216 height 17
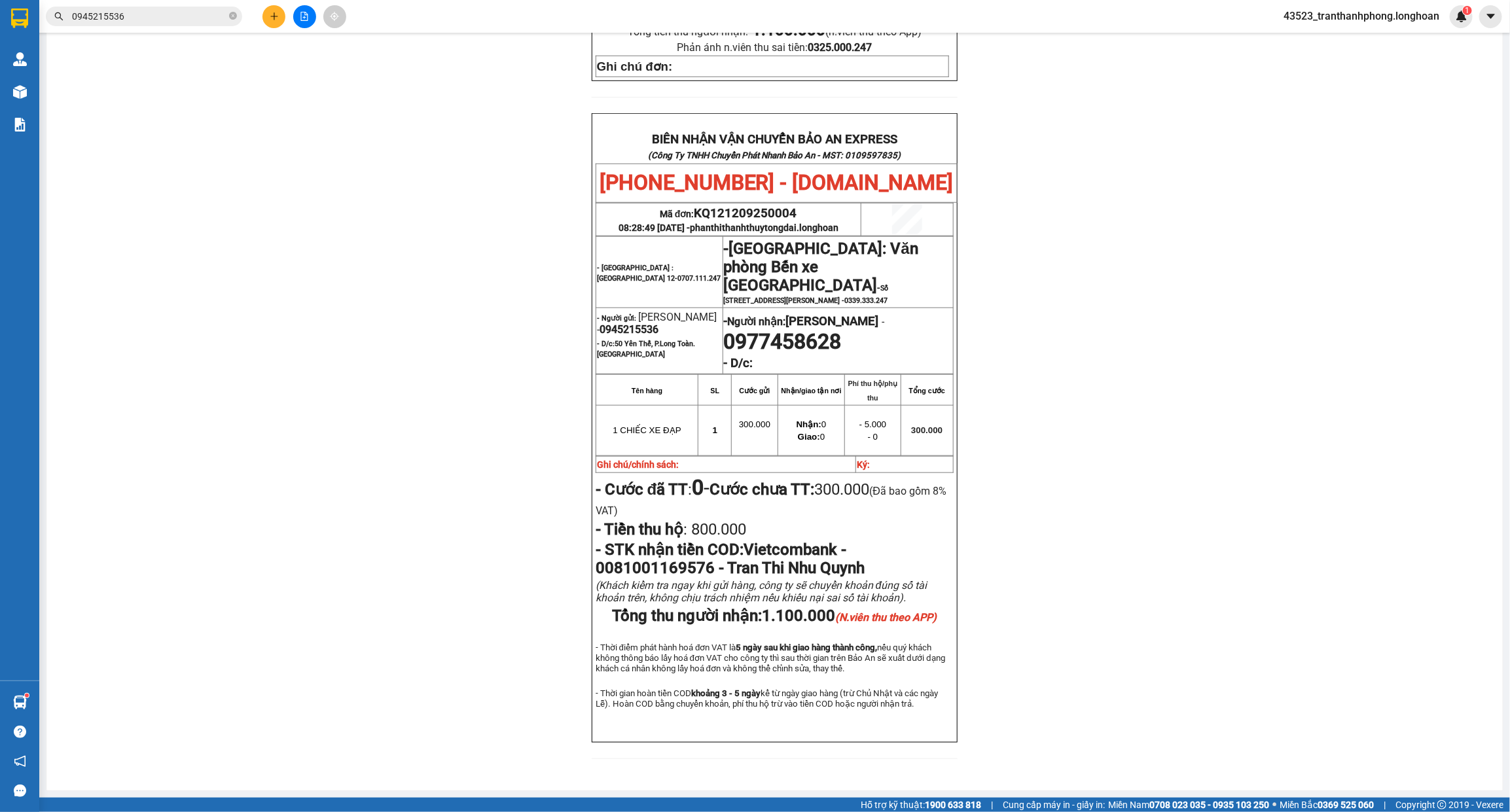
scroll to position [584, 0]
click at [629, 323] on span "0945215536" at bounding box center [629, 329] width 59 height 12
copy span "0945215536"
click at [629, 323] on span "0945215536" at bounding box center [629, 329] width 59 height 12
click at [144, 148] on div "PHIẾU DÁN LÊN HÀNG Ngày in phiếu: 23:35 ngày 12-09-2025 CSKH: 1900.06.88.33 CÔN…" at bounding box center [775, 155] width 1425 height 1238
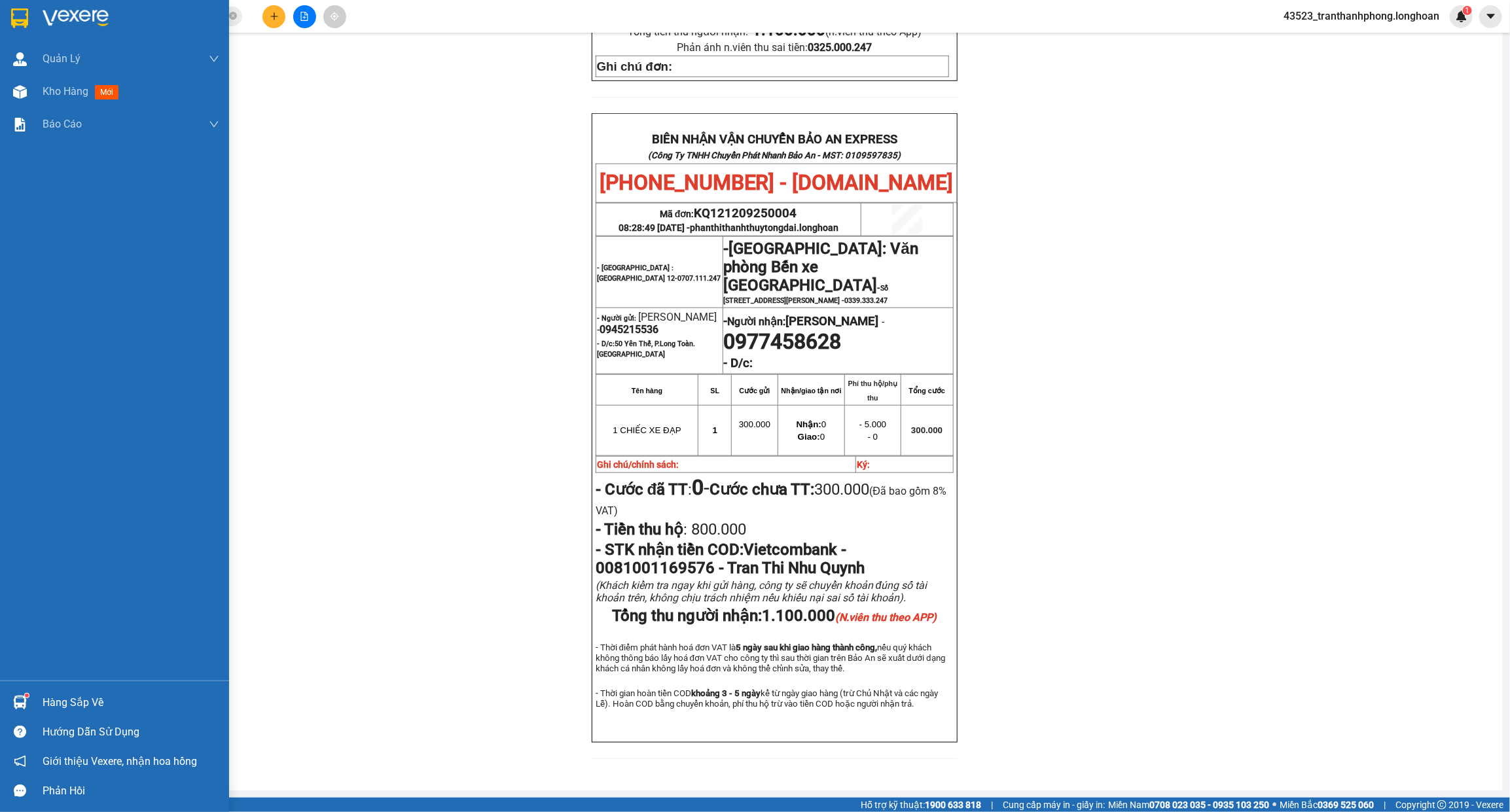
click at [28, 31] on div at bounding box center [114, 21] width 229 height 43
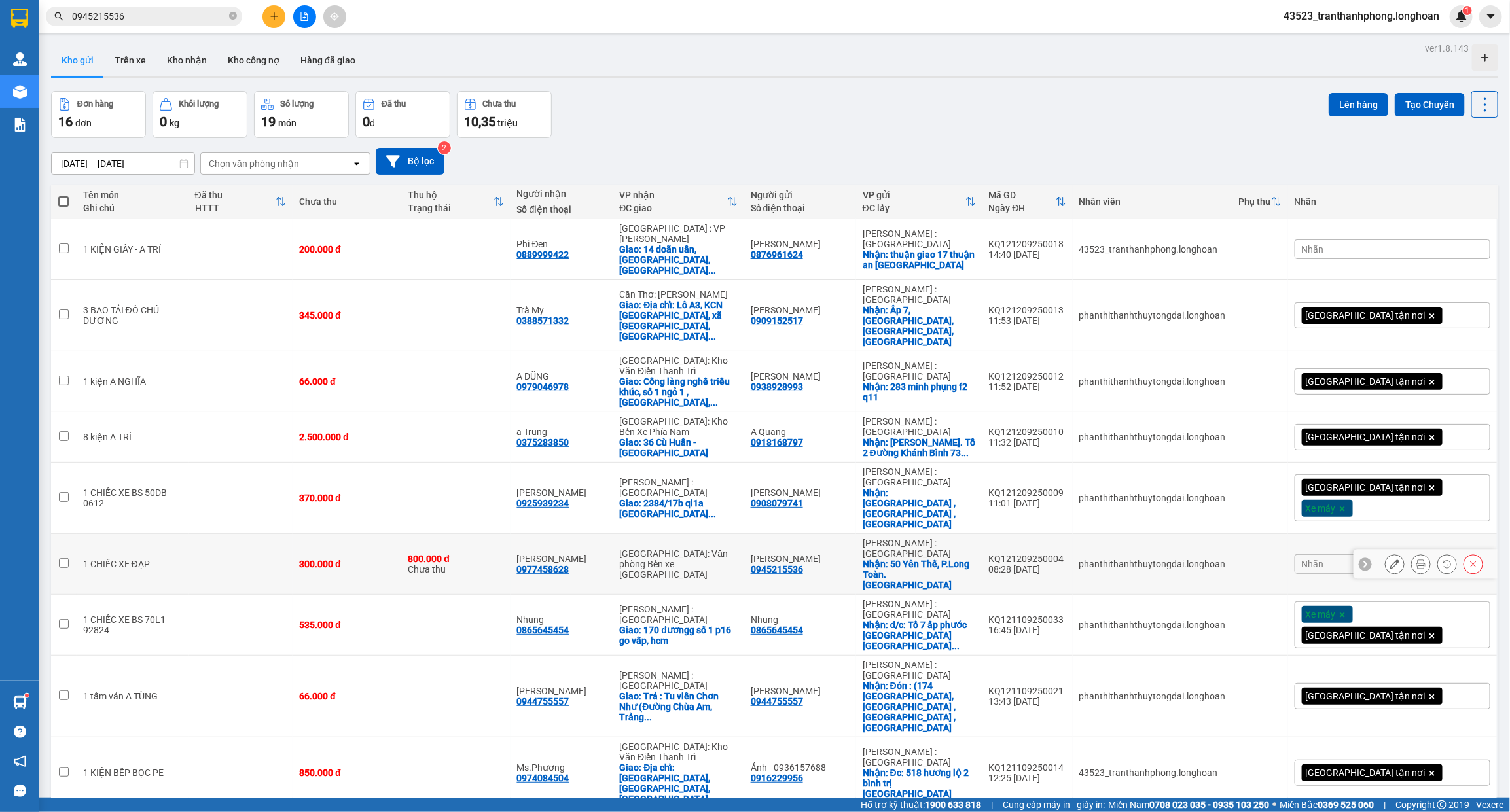
click at [177, 534] on td "1 CHIẾC XE ĐẠP" at bounding box center [132, 564] width 112 height 61
checkbox input "true"
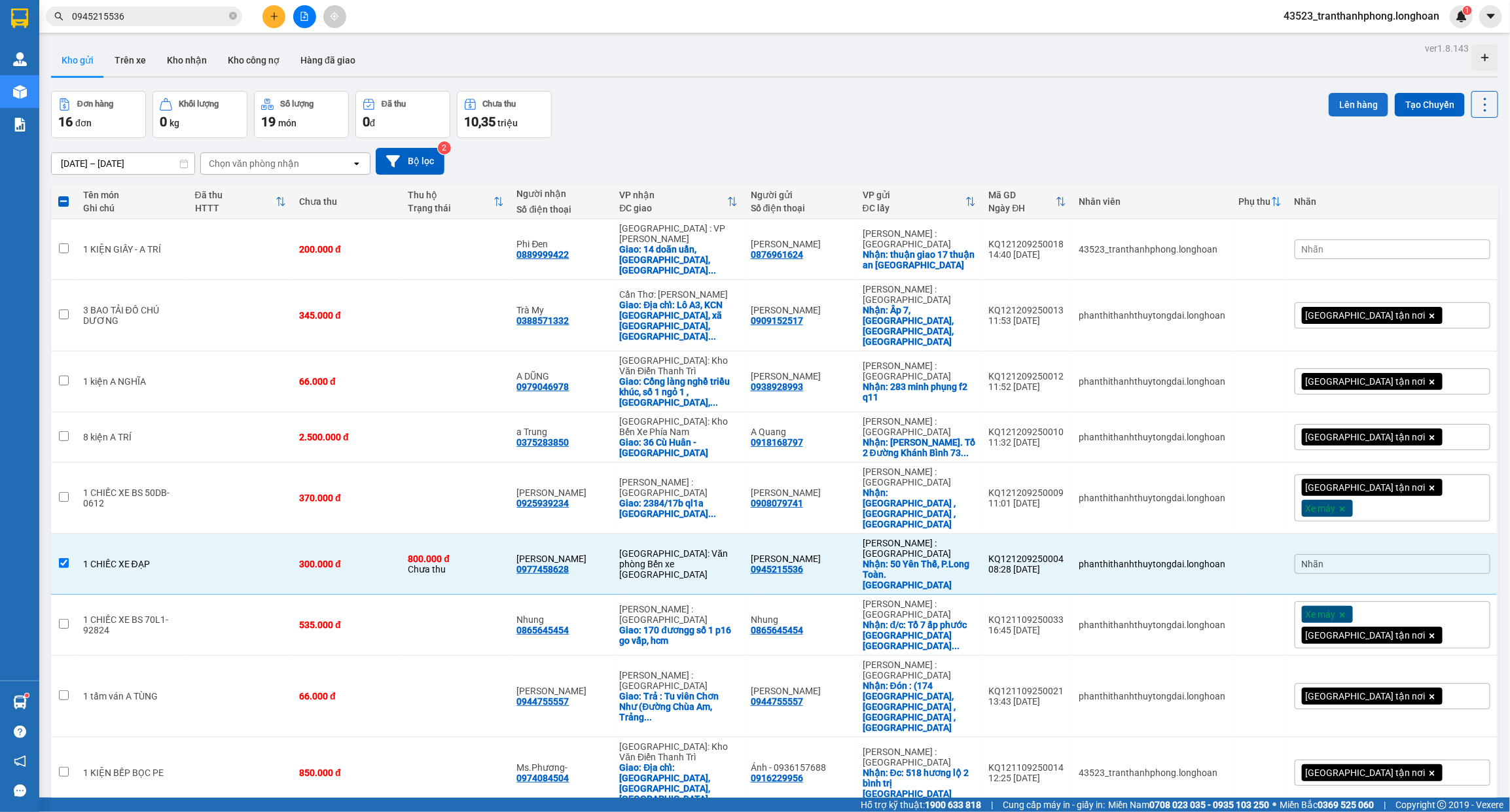
click at [1347, 93] on button "Lên hàng" at bounding box center [1358, 105] width 60 height 23
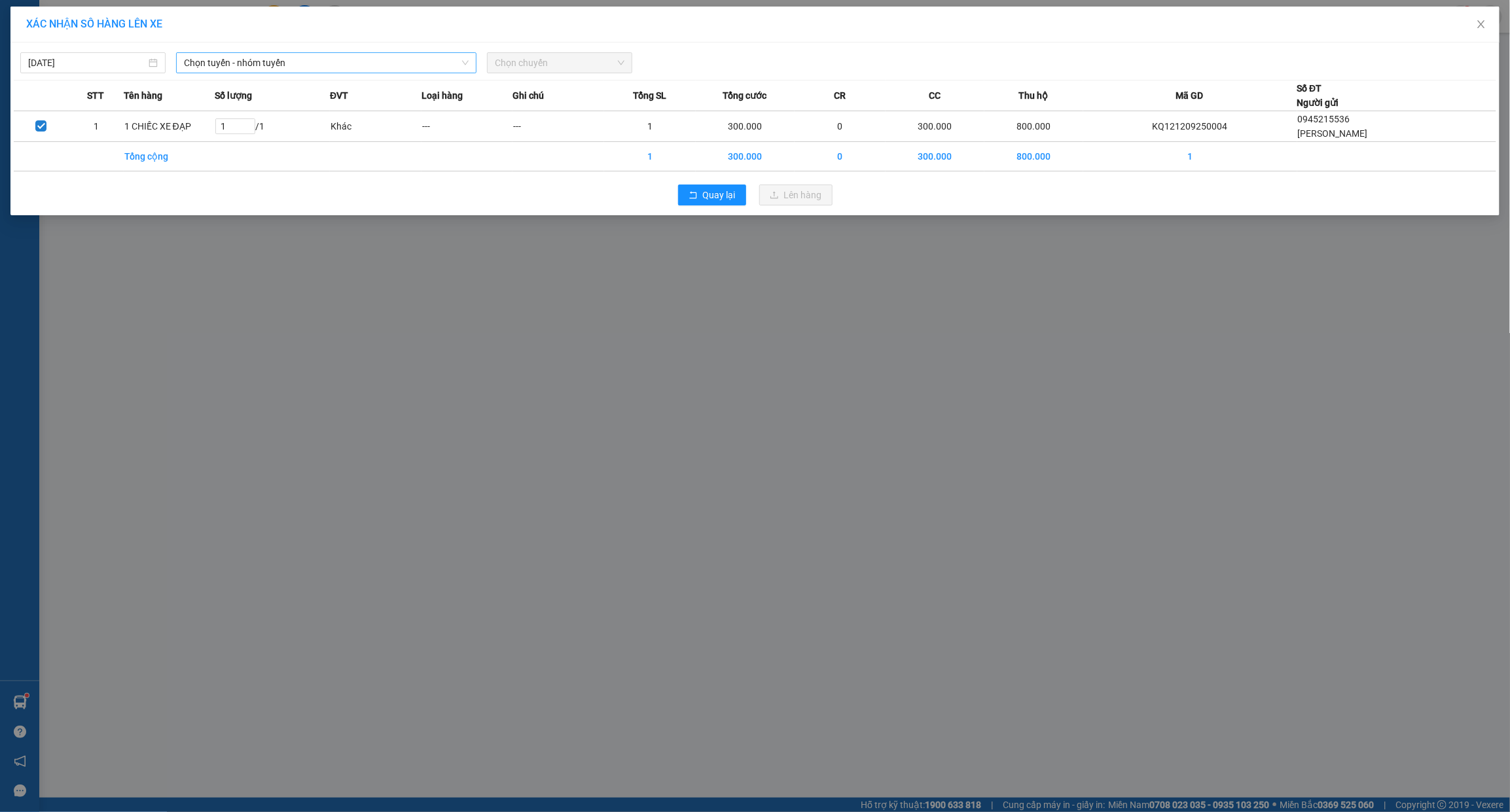
click at [360, 70] on span "Chọn tuyến - nhóm tuyến" at bounding box center [326, 62] width 285 height 20
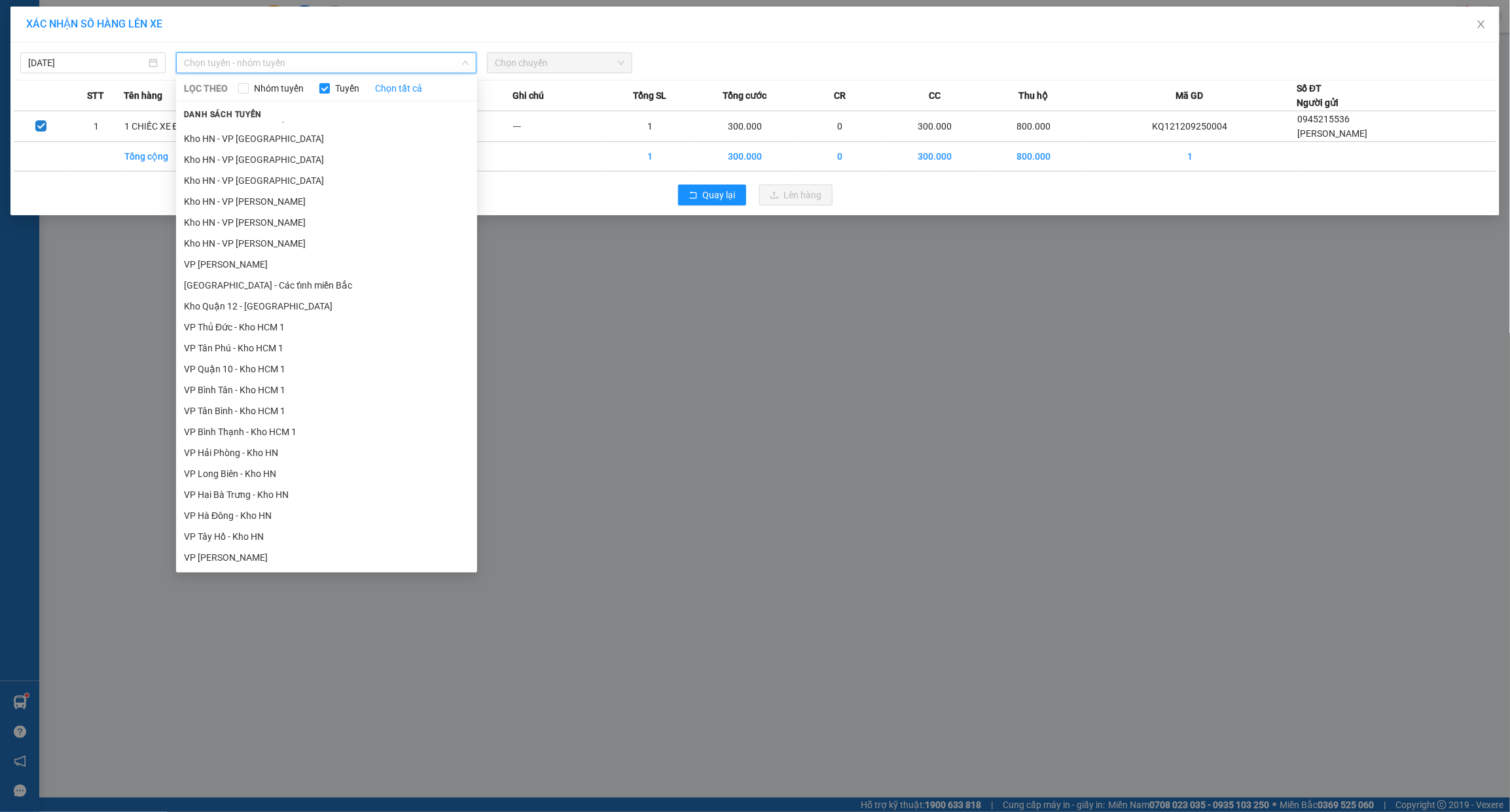
scroll to position [600, 0]
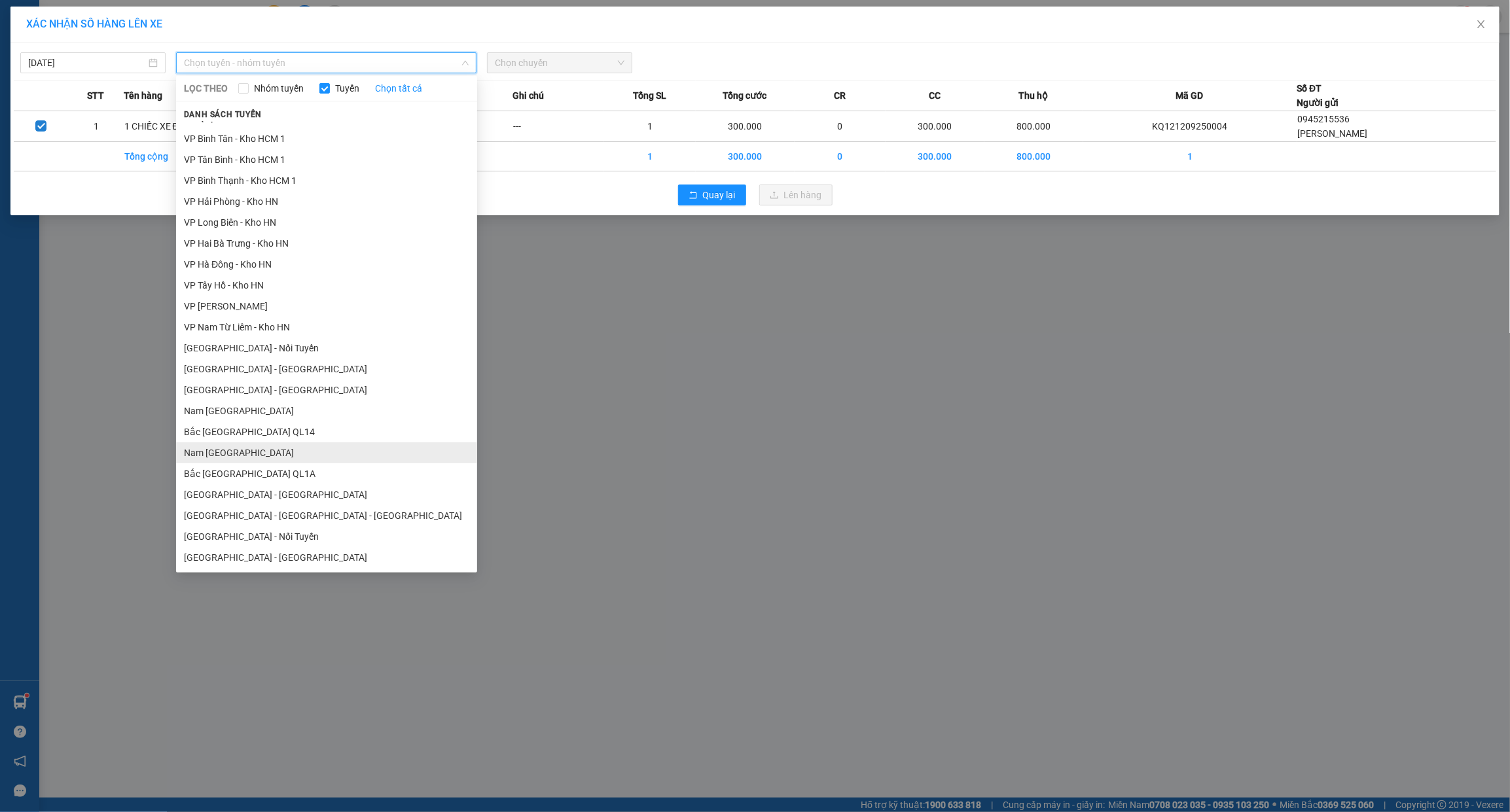
click at [252, 448] on li "Nam [GEOGRAPHIC_DATA]" at bounding box center [326, 452] width 301 height 21
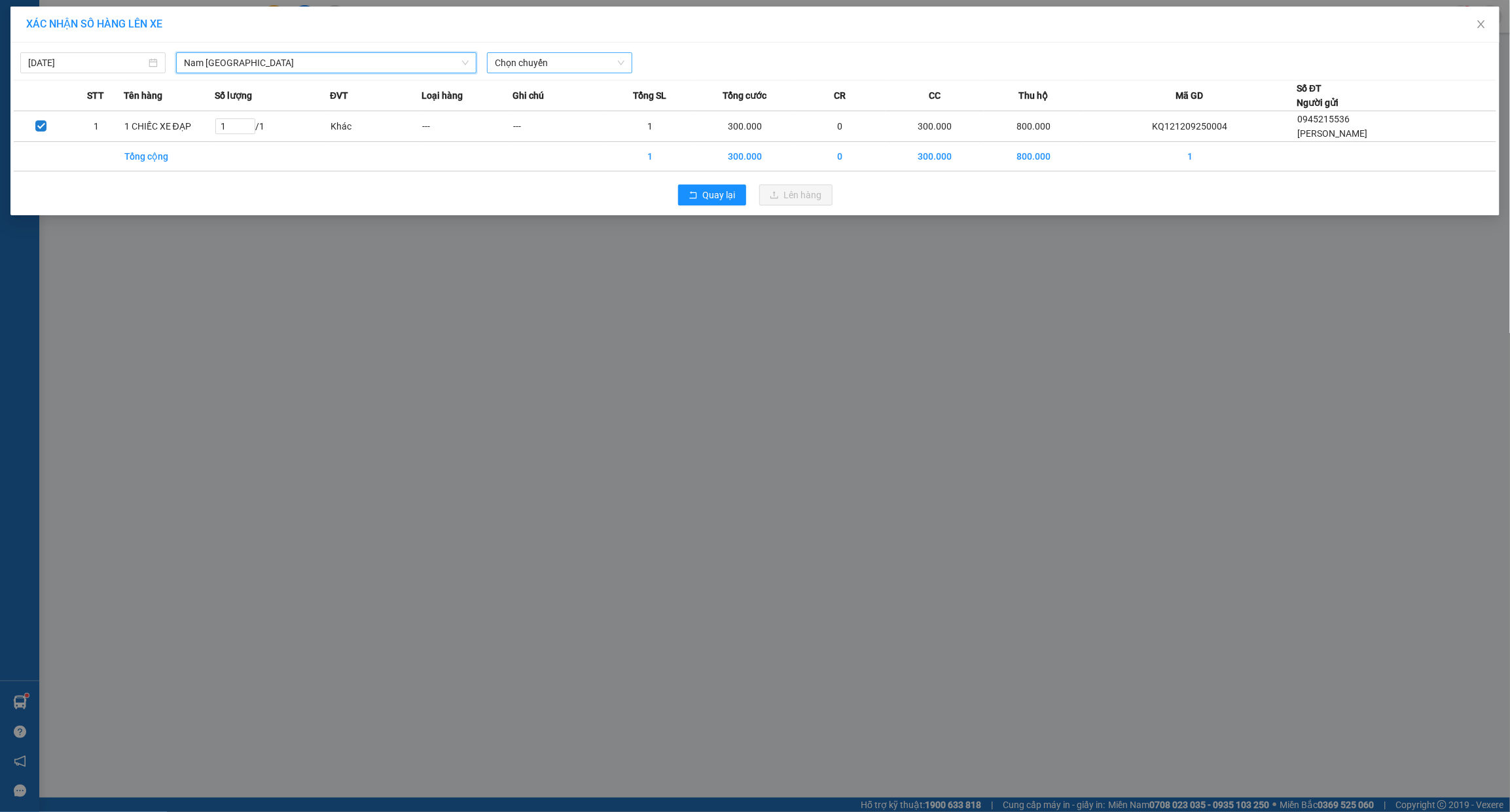
click at [597, 66] on span "Chọn chuyến" at bounding box center [560, 62] width 129 height 20
click at [584, 107] on div "18:00 (TC) - 29K-040.98" at bounding box center [546, 110] width 102 height 15
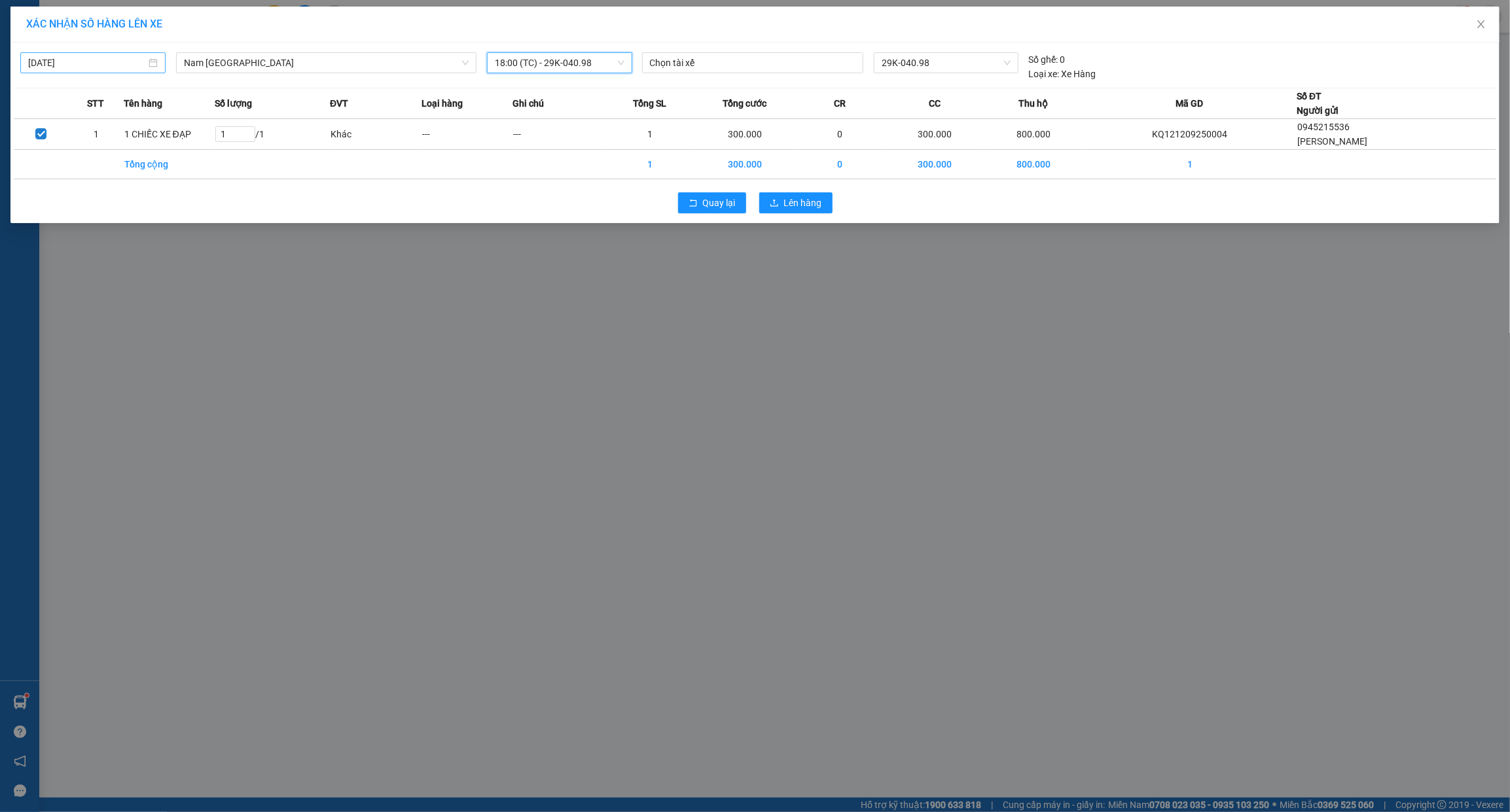
click at [118, 61] on input "[DATE]" at bounding box center [87, 63] width 118 height 15
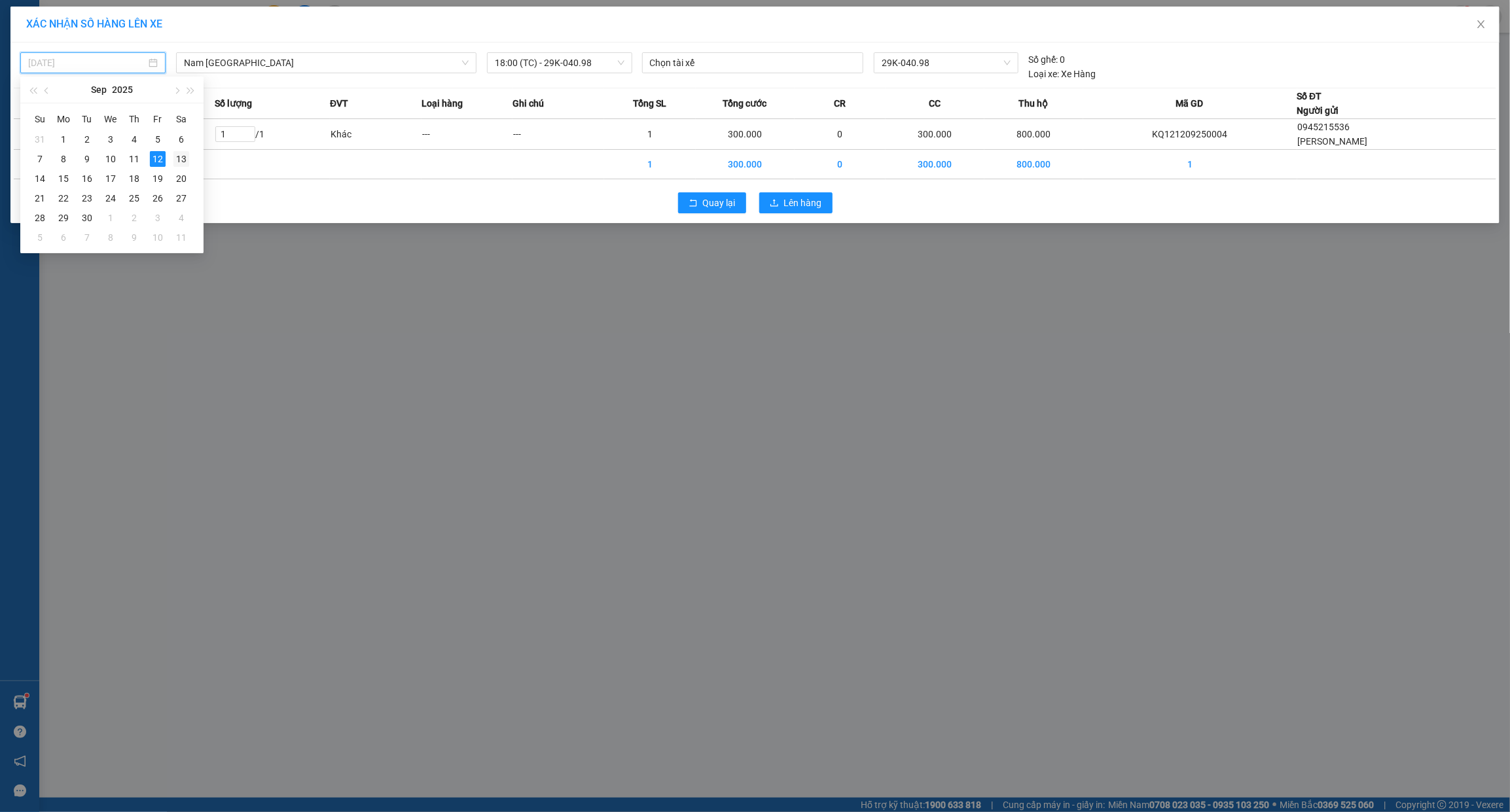
click at [185, 165] on div "13" at bounding box center [182, 159] width 16 height 16
type input "[DATE]"
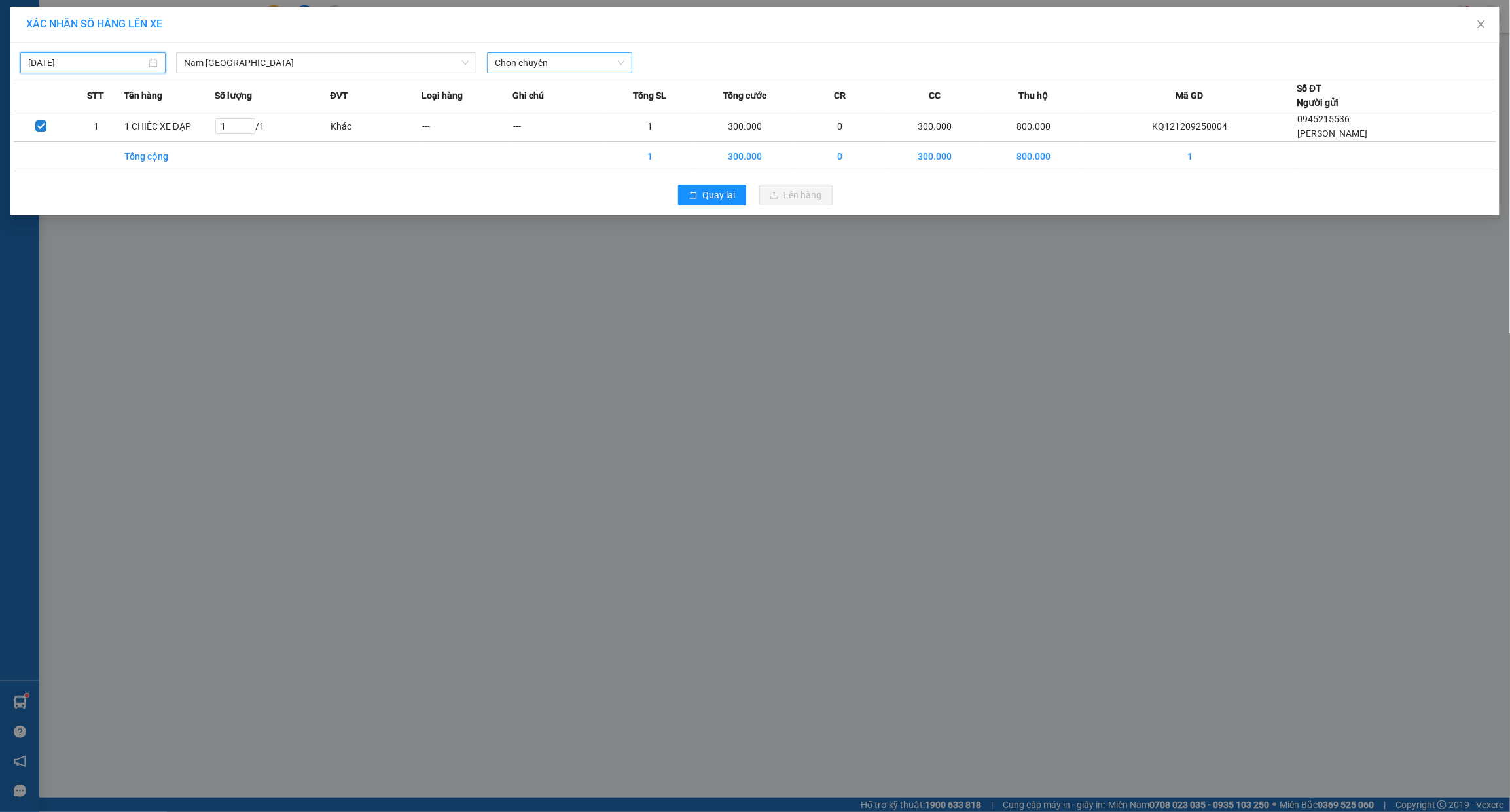
click at [538, 59] on span "Chọn chuyến" at bounding box center [560, 62] width 129 height 20
click at [528, 113] on div "15:00 (TC)" at bounding box center [546, 110] width 102 height 15
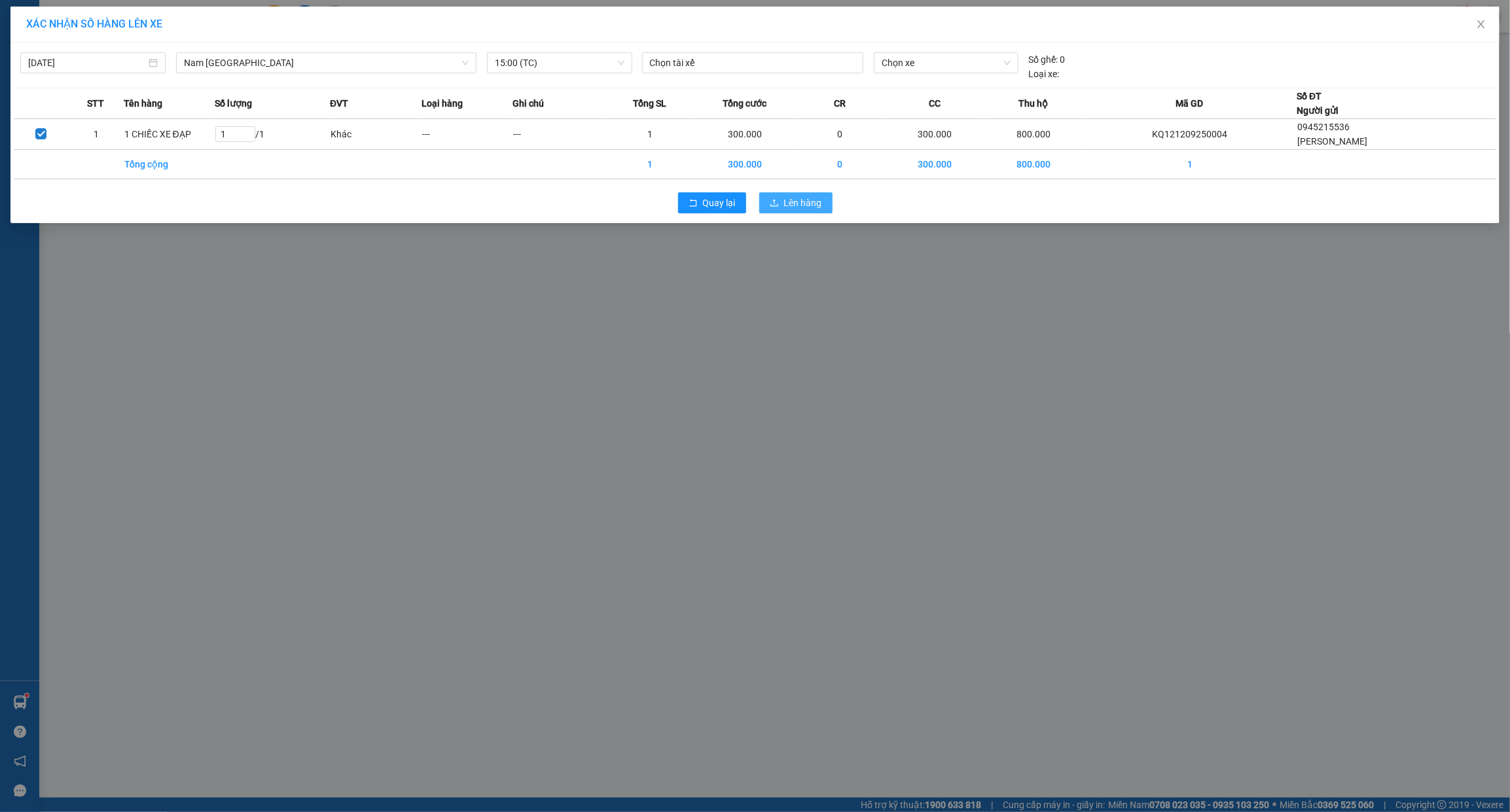
click at [799, 203] on span "Lên hàng" at bounding box center [803, 203] width 38 height 15
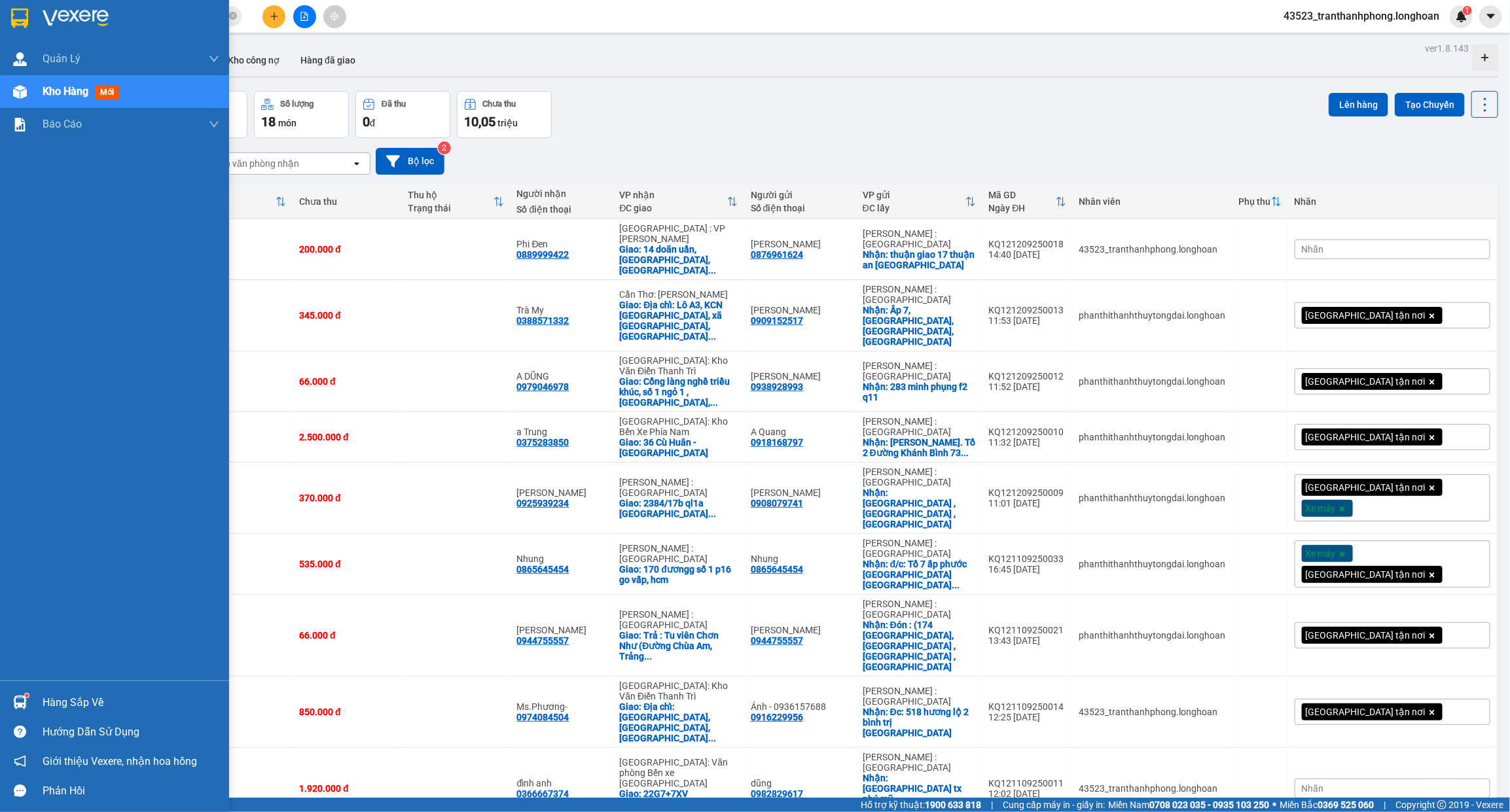
click at [30, 15] on div at bounding box center [20, 18] width 23 height 23
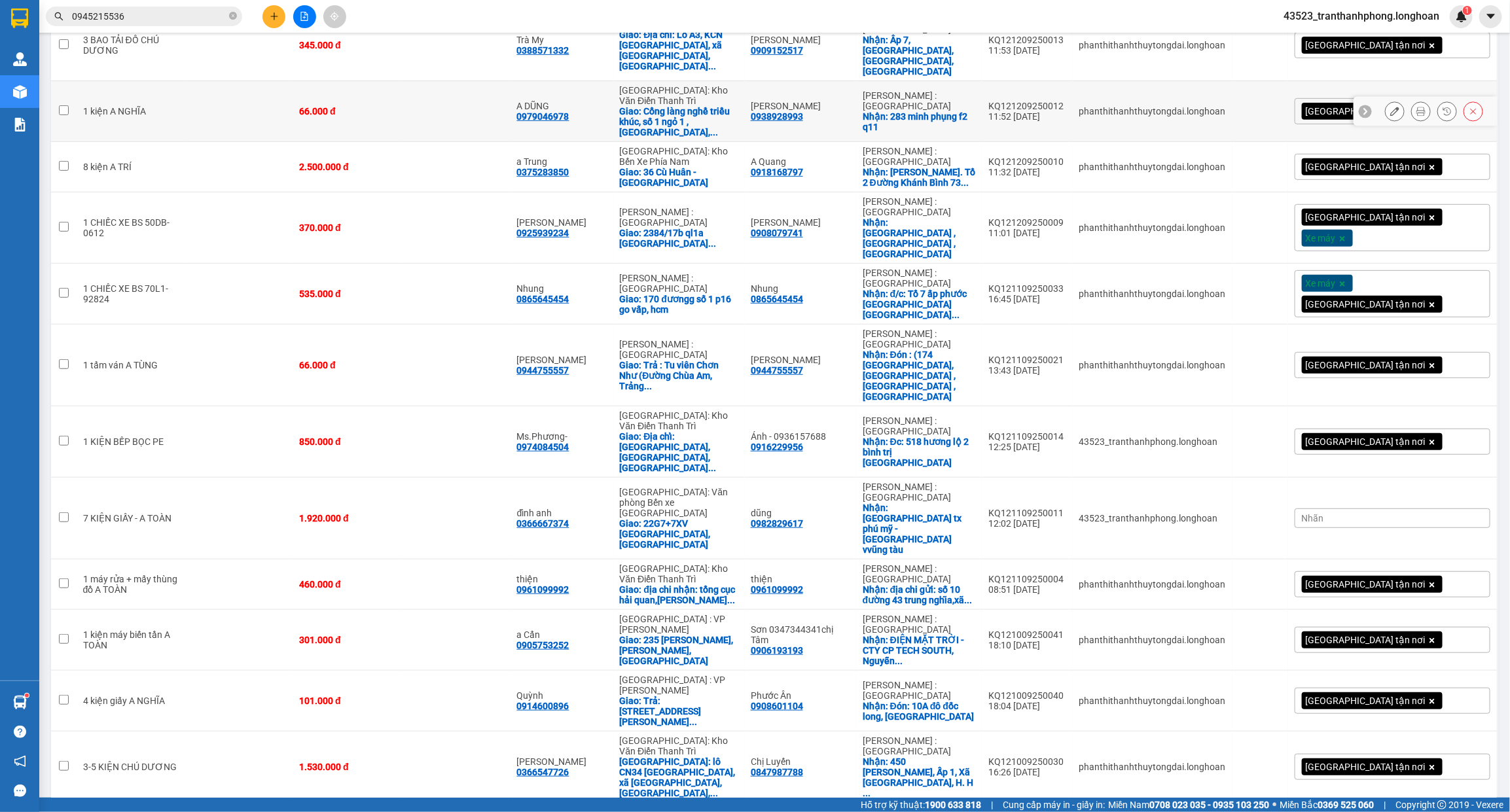
scroll to position [278, 0]
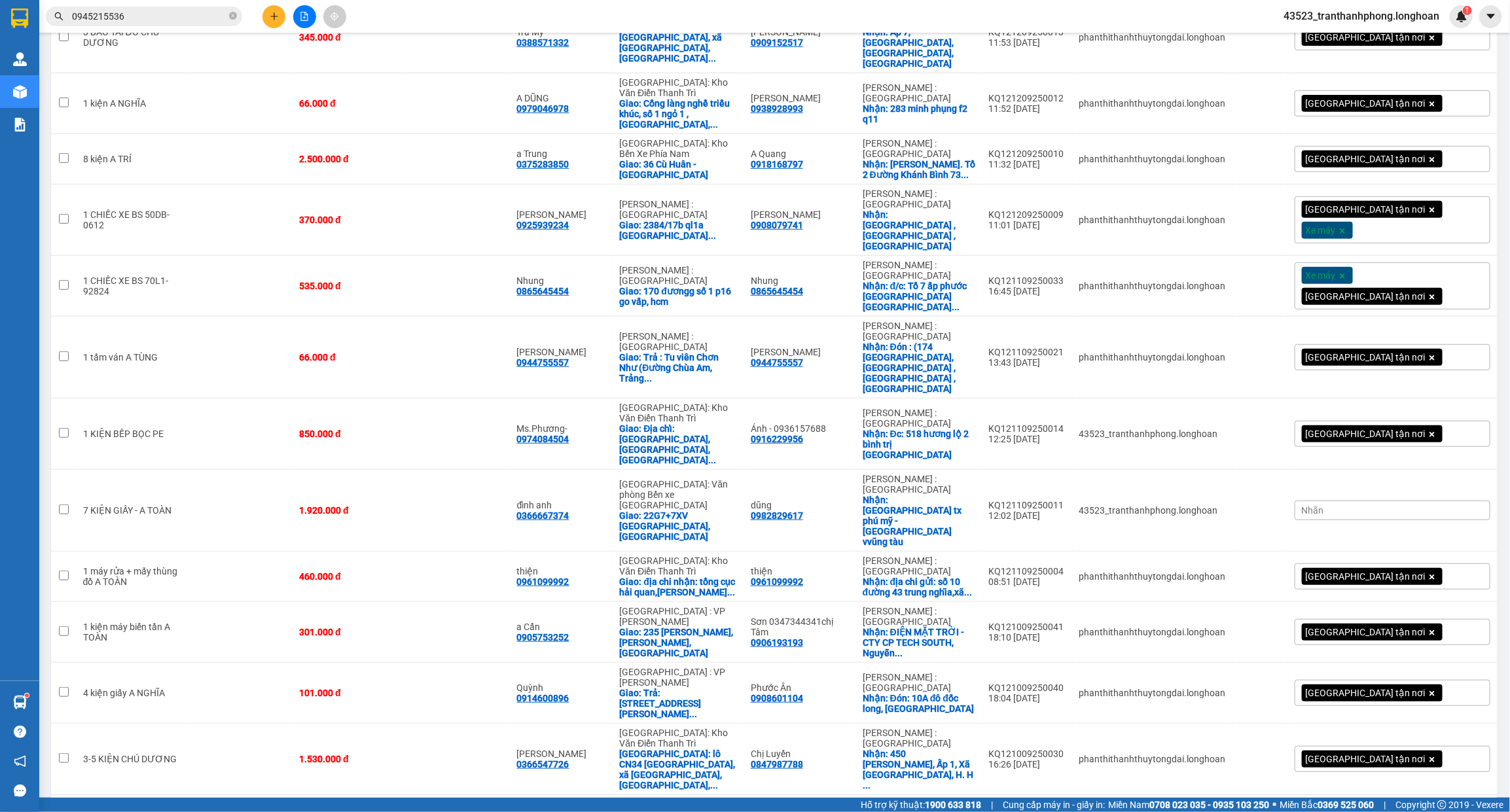
click at [234, 795] on td at bounding box center [240, 825] width 104 height 61
checkbox input "true"
click at [211, 723] on td at bounding box center [240, 759] width 104 height 71
checkbox input "true"
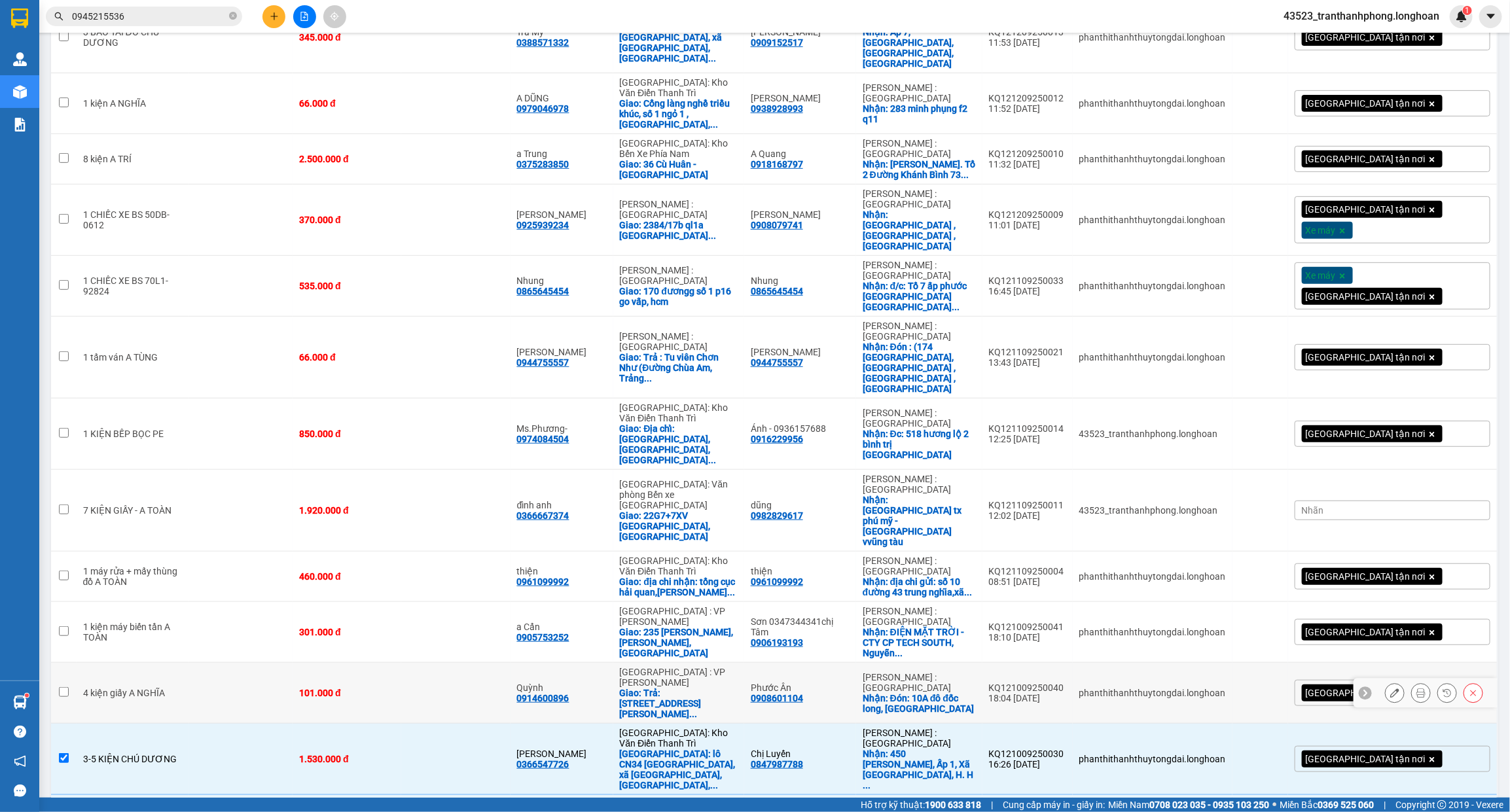
click at [198, 662] on td at bounding box center [240, 693] width 104 height 61
checkbox input "true"
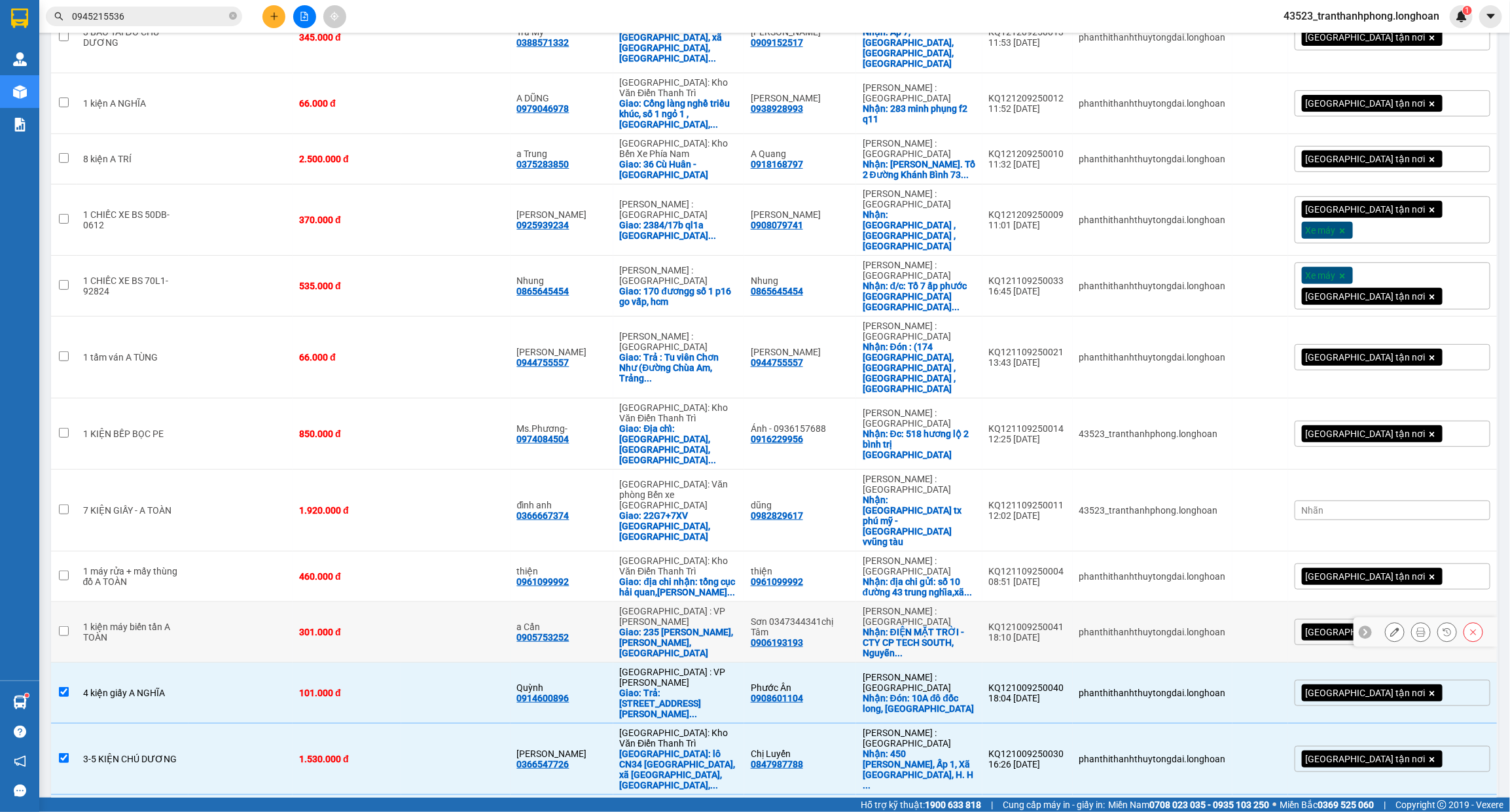
click at [158, 622] on div "1 kiện máy biến tần A TOÀN" at bounding box center [132, 632] width 99 height 21
checkbox input "true"
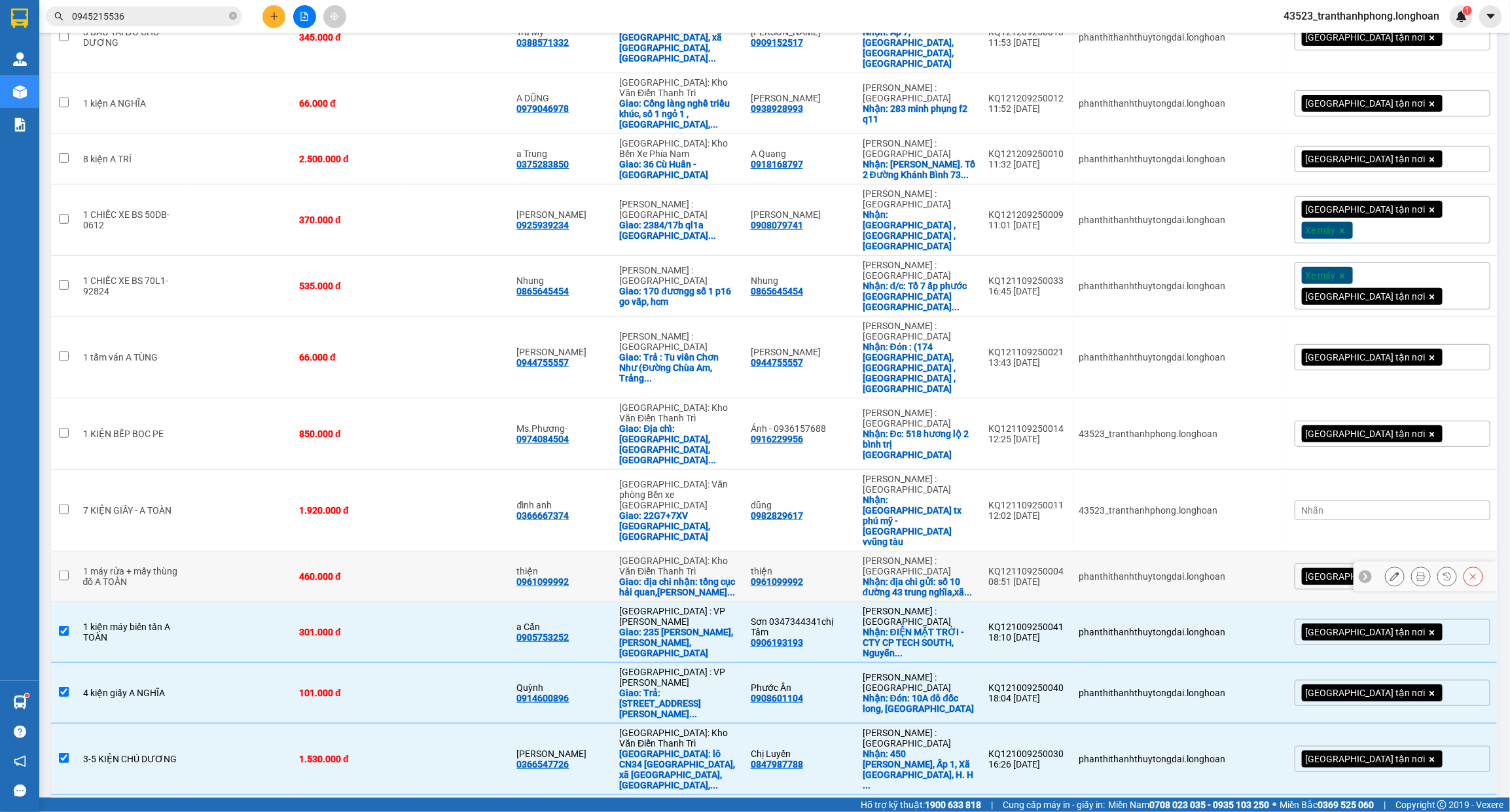
click at [148, 566] on div "1 máy rửa + mấy thùng đồ A TOÀN" at bounding box center [132, 576] width 99 height 21
checkbox input "true"
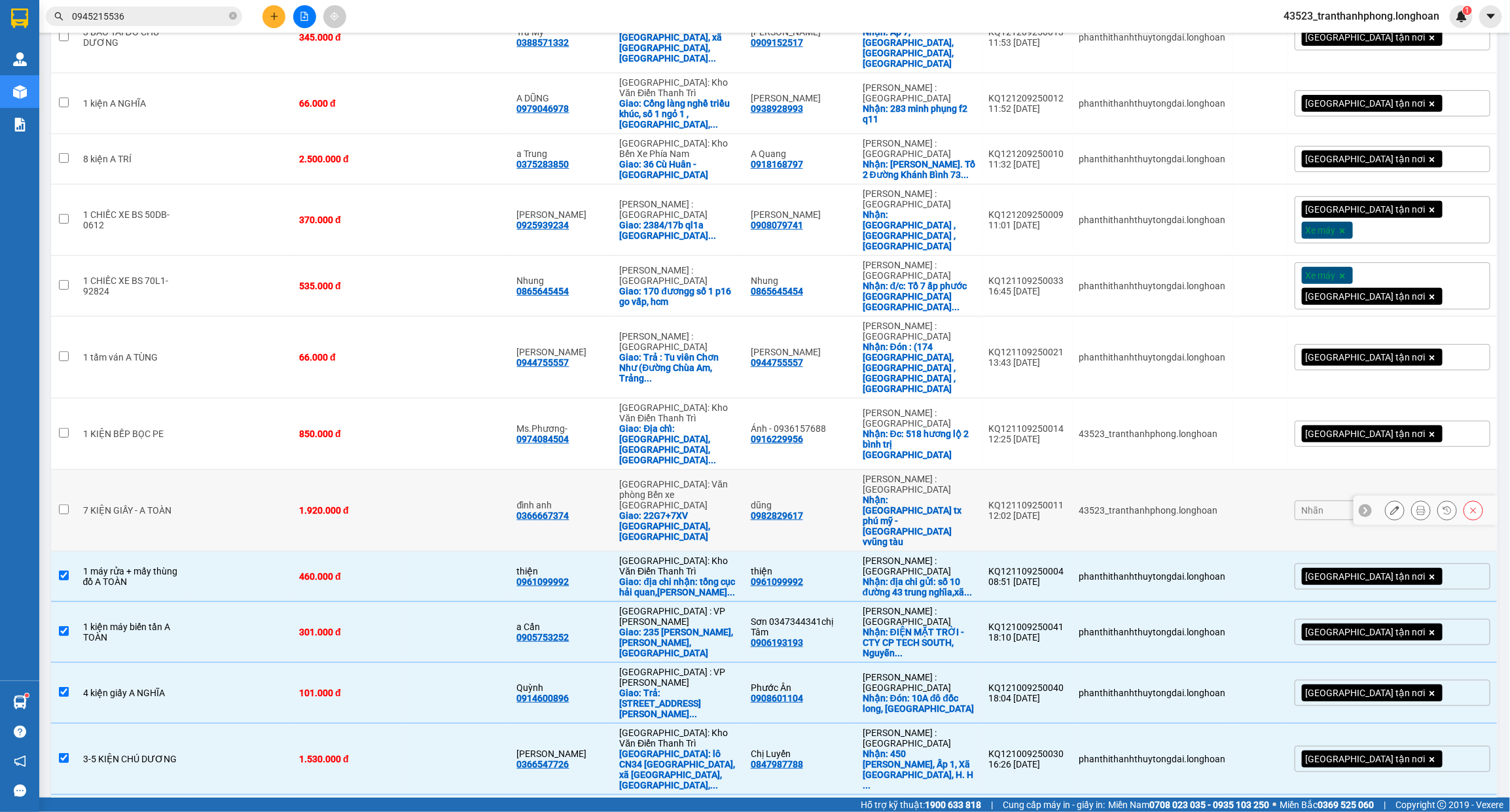
click at [178, 470] on td "7 KIỆN GIẤY - A TOÀN" at bounding box center [132, 511] width 112 height 82
checkbox input "true"
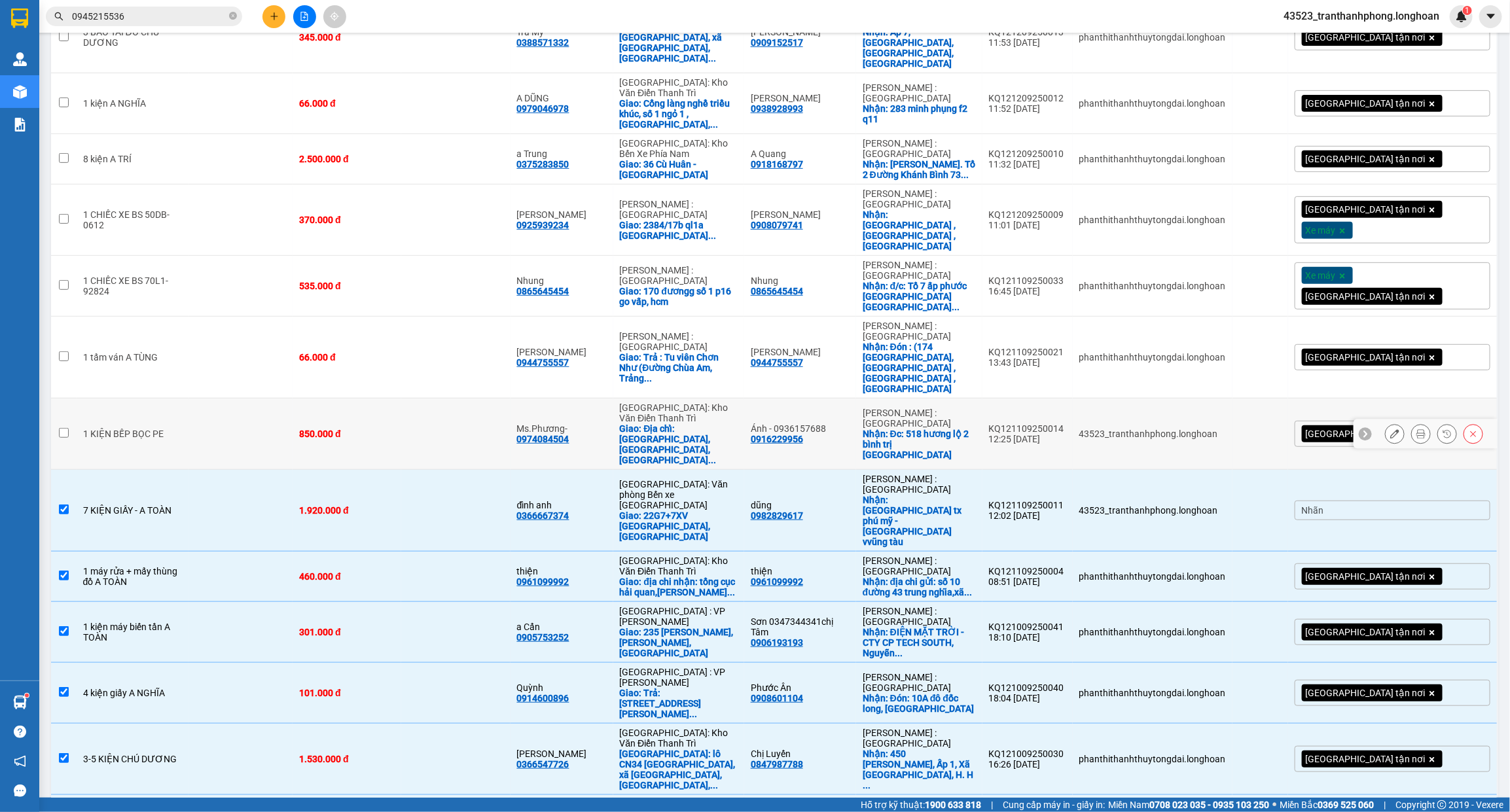
click at [201, 399] on td at bounding box center [240, 434] width 104 height 71
checkbox input "true"
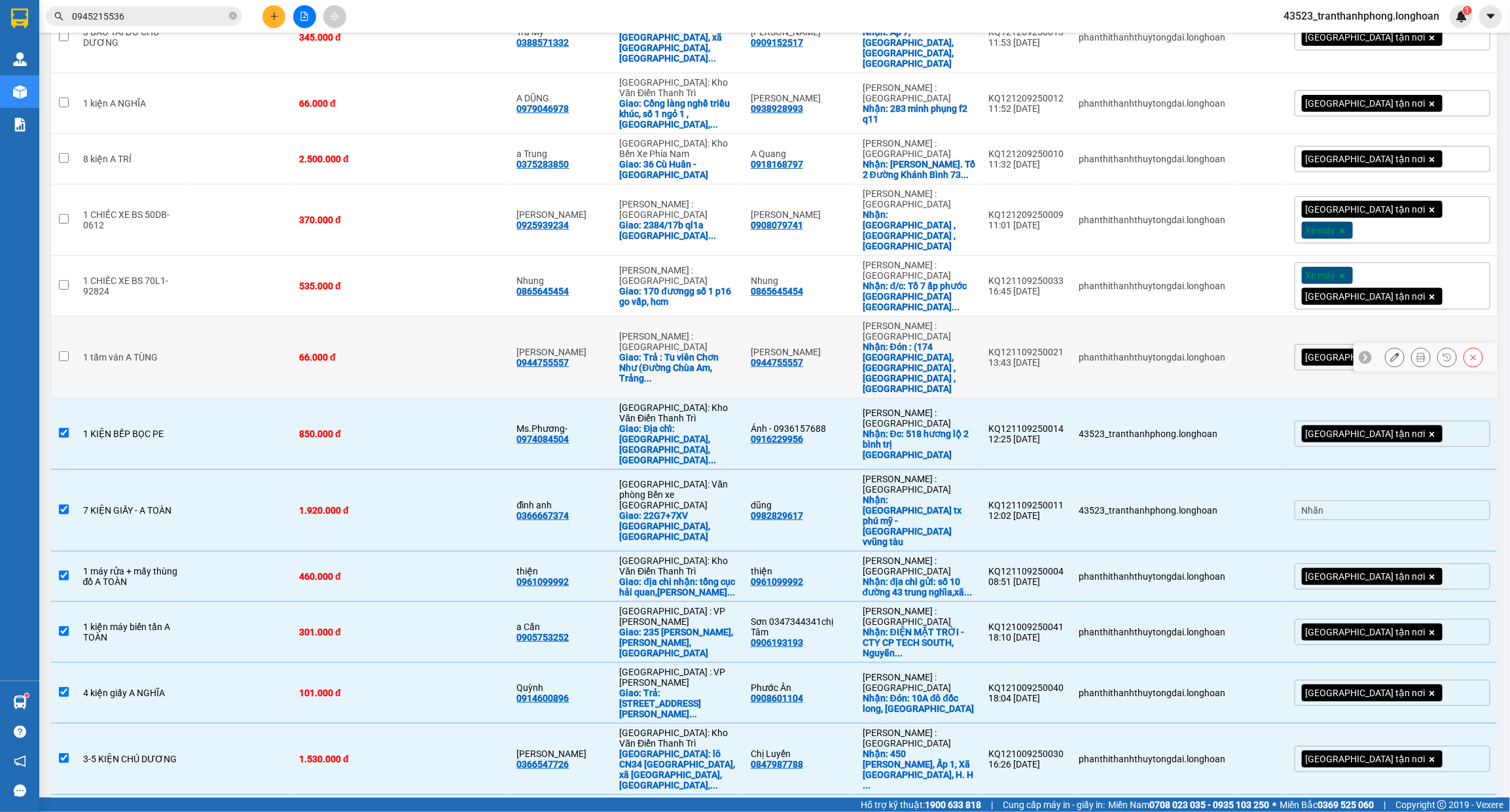
click at [203, 317] on td at bounding box center [240, 357] width 104 height 82
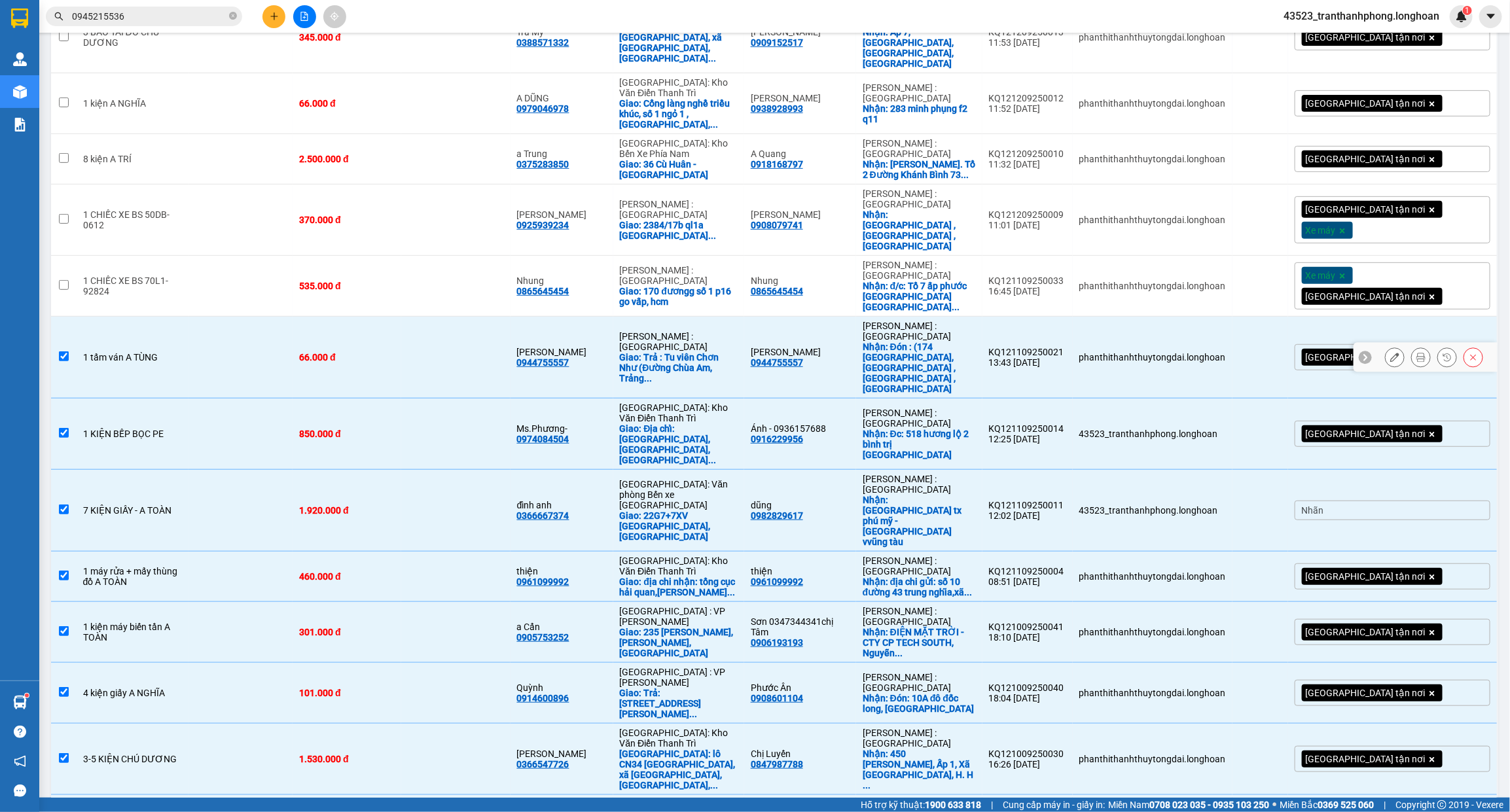
click at [191, 317] on td at bounding box center [240, 357] width 104 height 82
checkbox input "false"
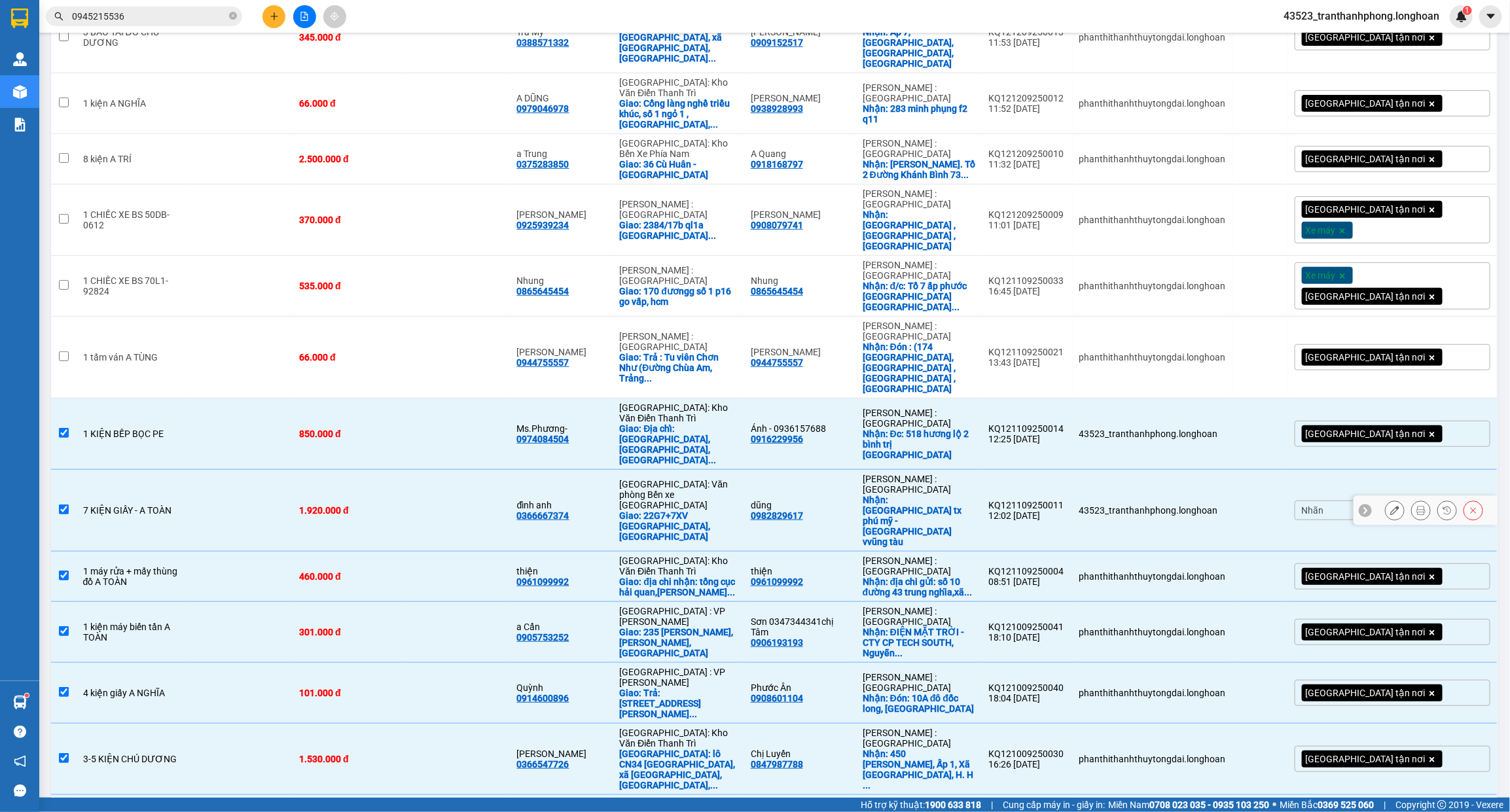
click at [165, 505] on div "7 KIỆN GIẤY - A TOÀN" at bounding box center [132, 510] width 99 height 10
checkbox input "false"
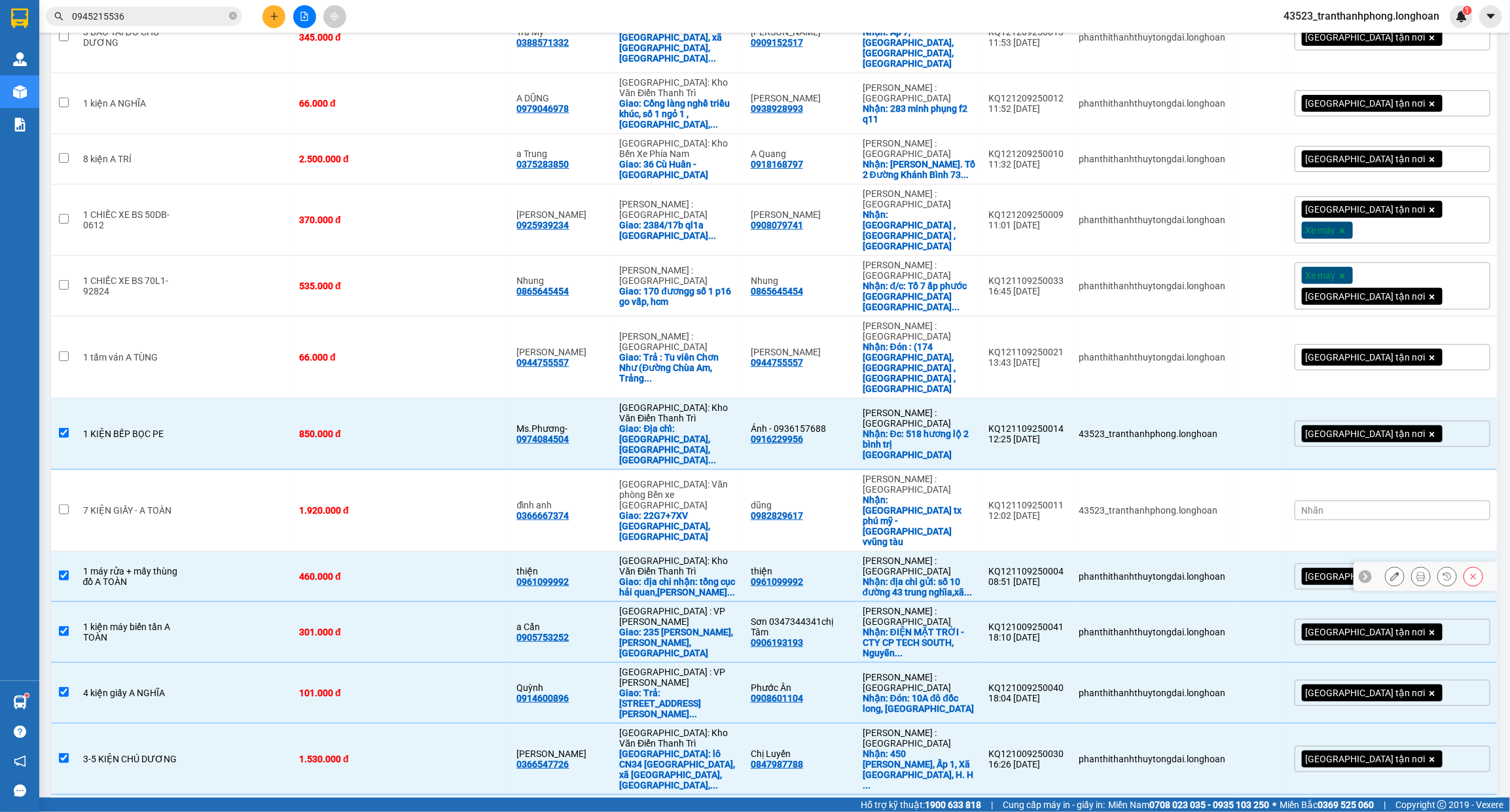
click at [144, 551] on td "1 máy rửa + mấy thùng đồ A TOÀN" at bounding box center [132, 576] width 112 height 50
checkbox input "false"
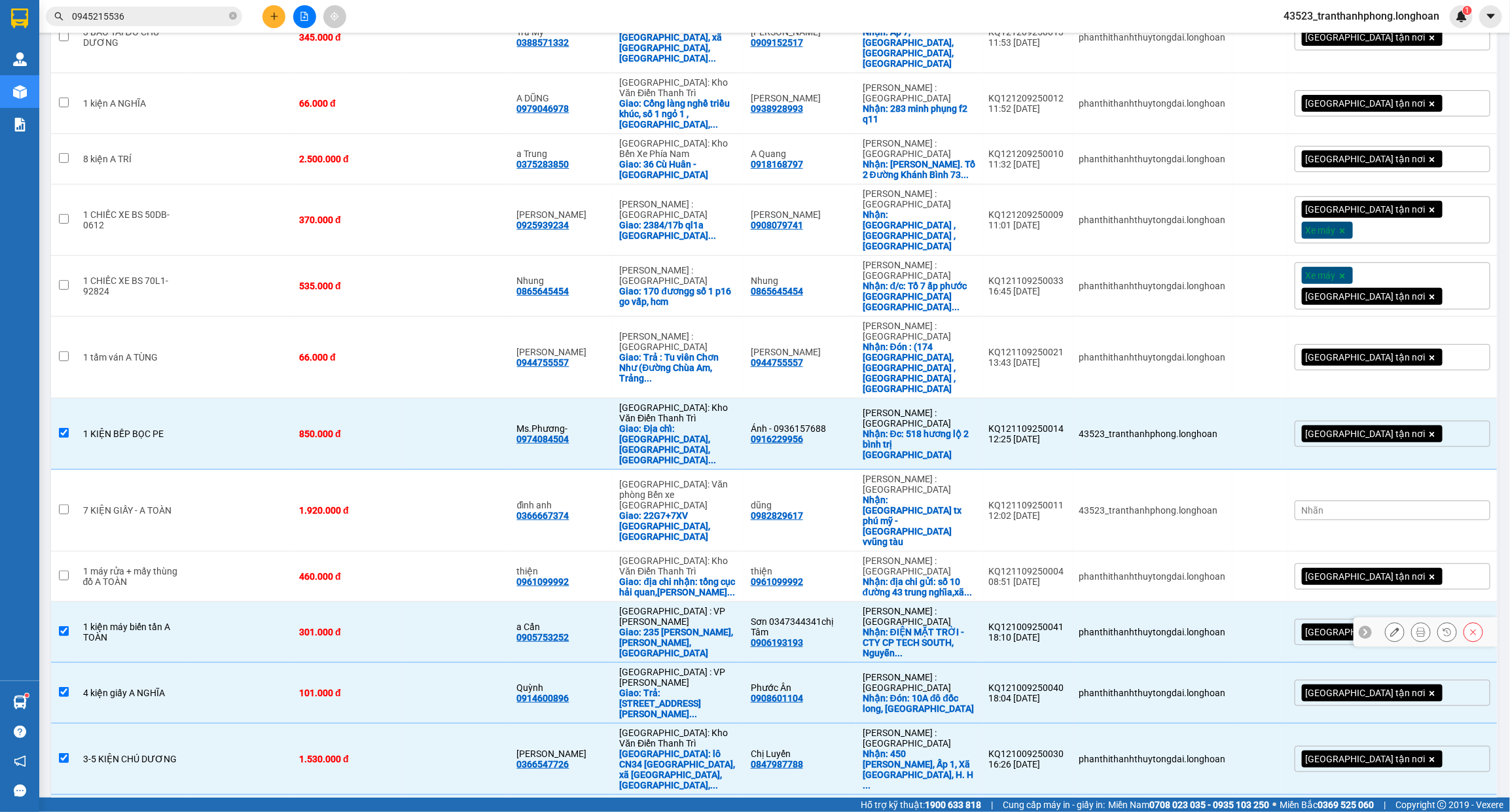
drag, startPoint x: 126, startPoint y: 498, endPoint x: 126, endPoint y: 507, distance: 9.0
click at [126, 622] on div "1 kiện máy biến tần A TOÀN" at bounding box center [132, 632] width 99 height 21
checkbox input "false"
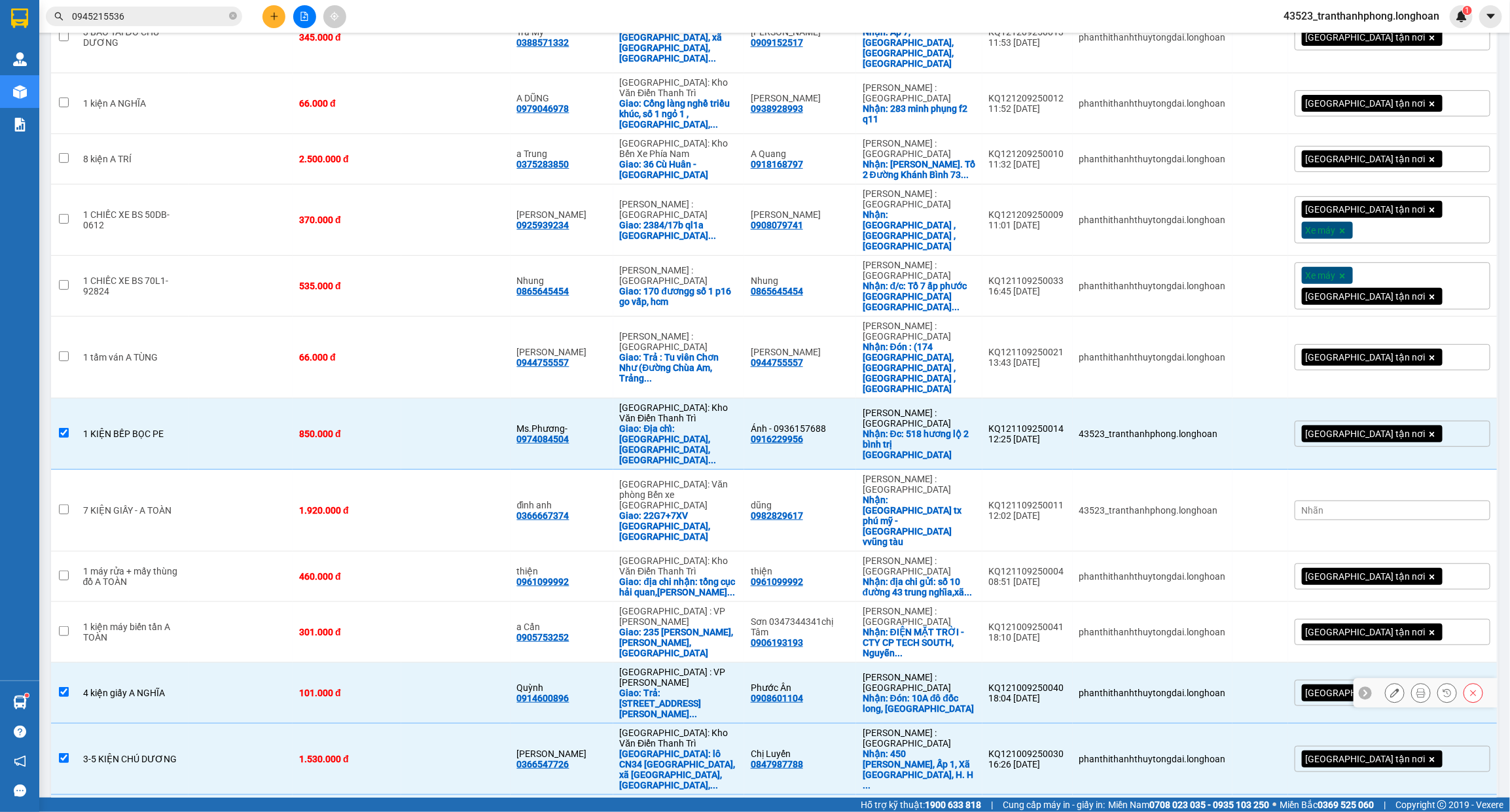
drag, startPoint x: 121, startPoint y: 542, endPoint x: 115, endPoint y: 573, distance: 31.6
click at [121, 662] on td "4 kiện giấy A NGHĨA" at bounding box center [132, 693] width 112 height 61
checkbox input "false"
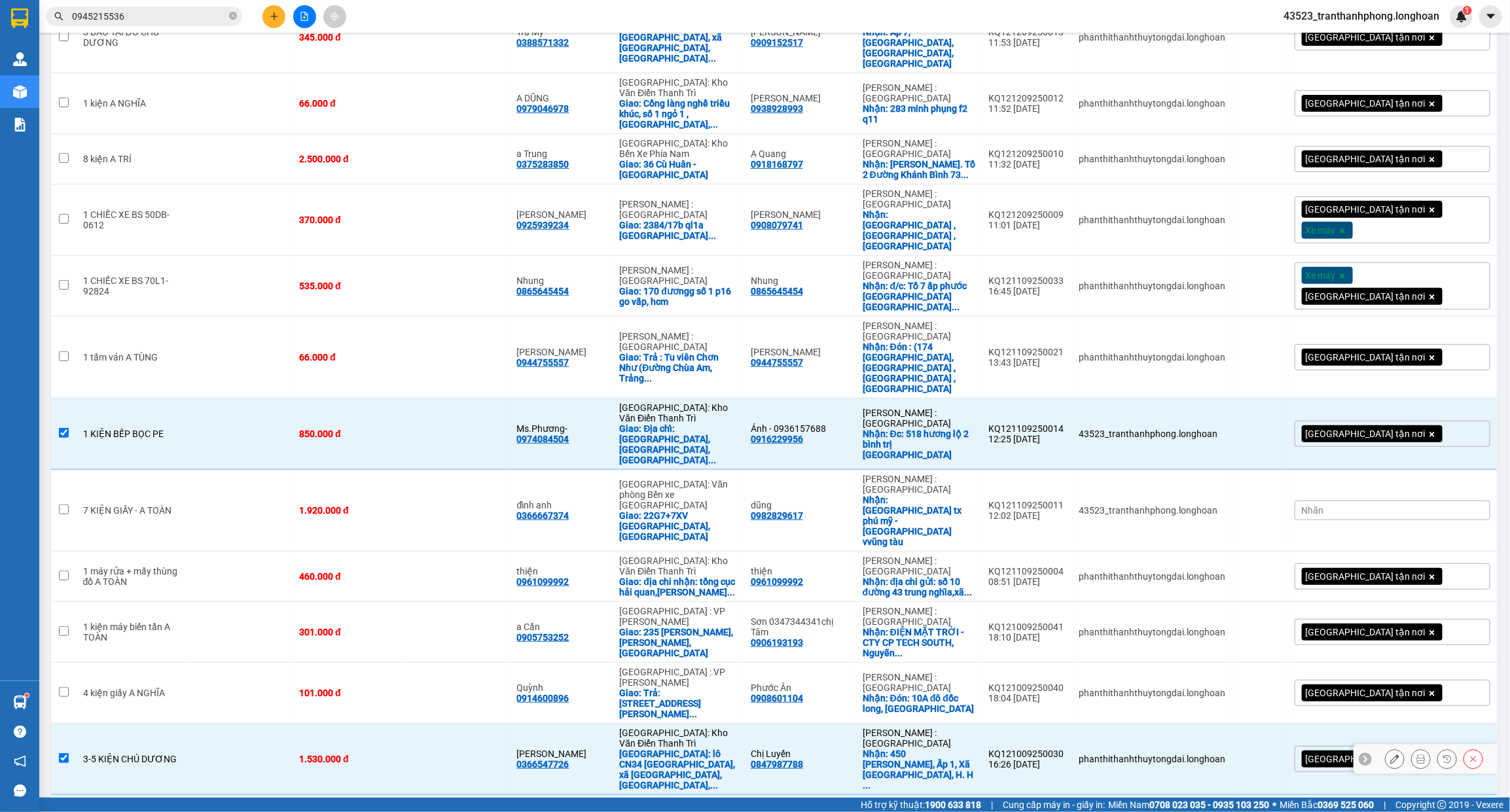
click at [115, 723] on td "3-5 KIỆN CHÚ DƯƠNG" at bounding box center [132, 759] width 112 height 71
checkbox input "false"
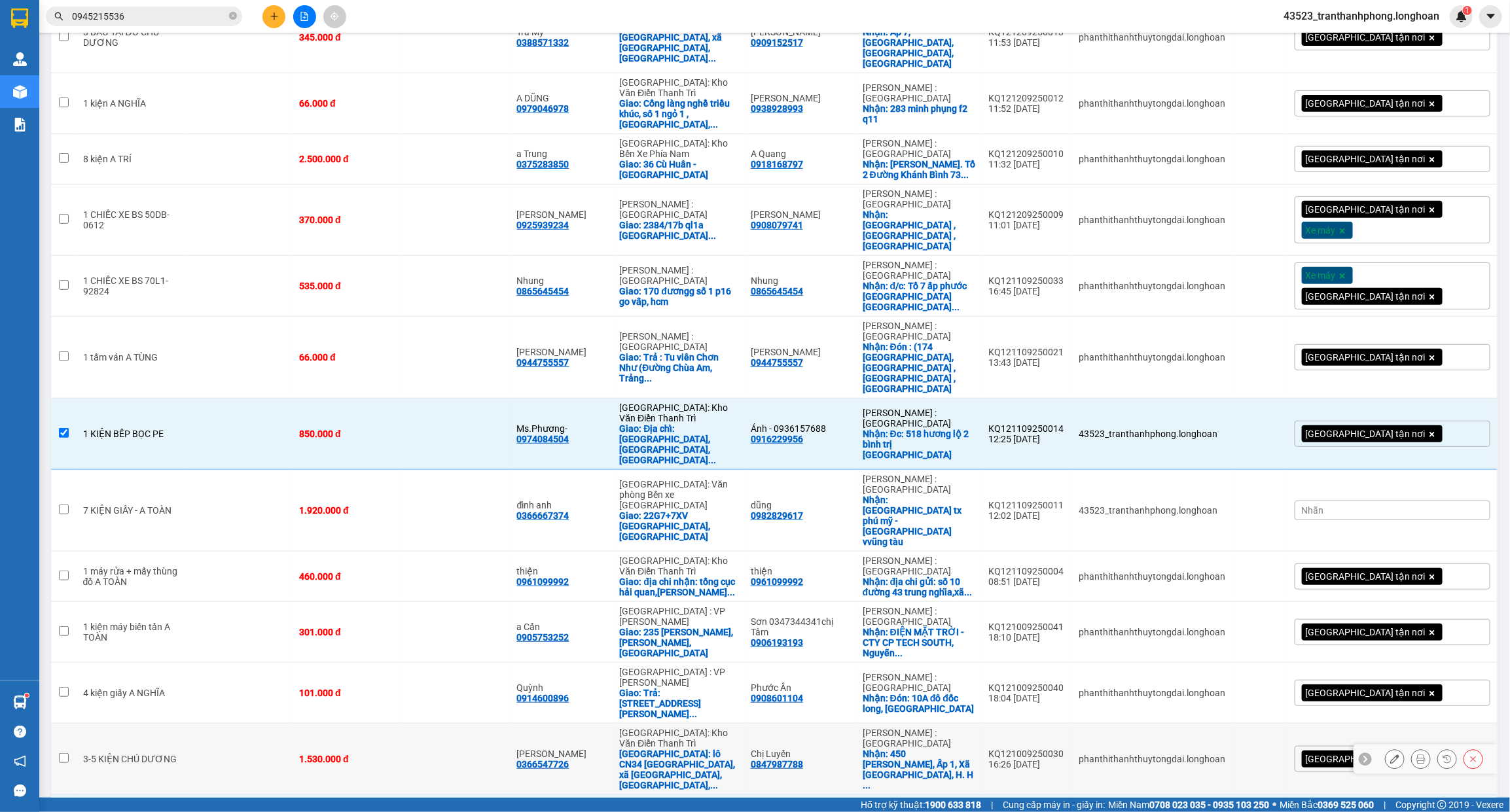
click at [100, 795] on td "1 kiện phụ [PERSON_NAME]" at bounding box center [132, 825] width 112 height 61
checkbox input "false"
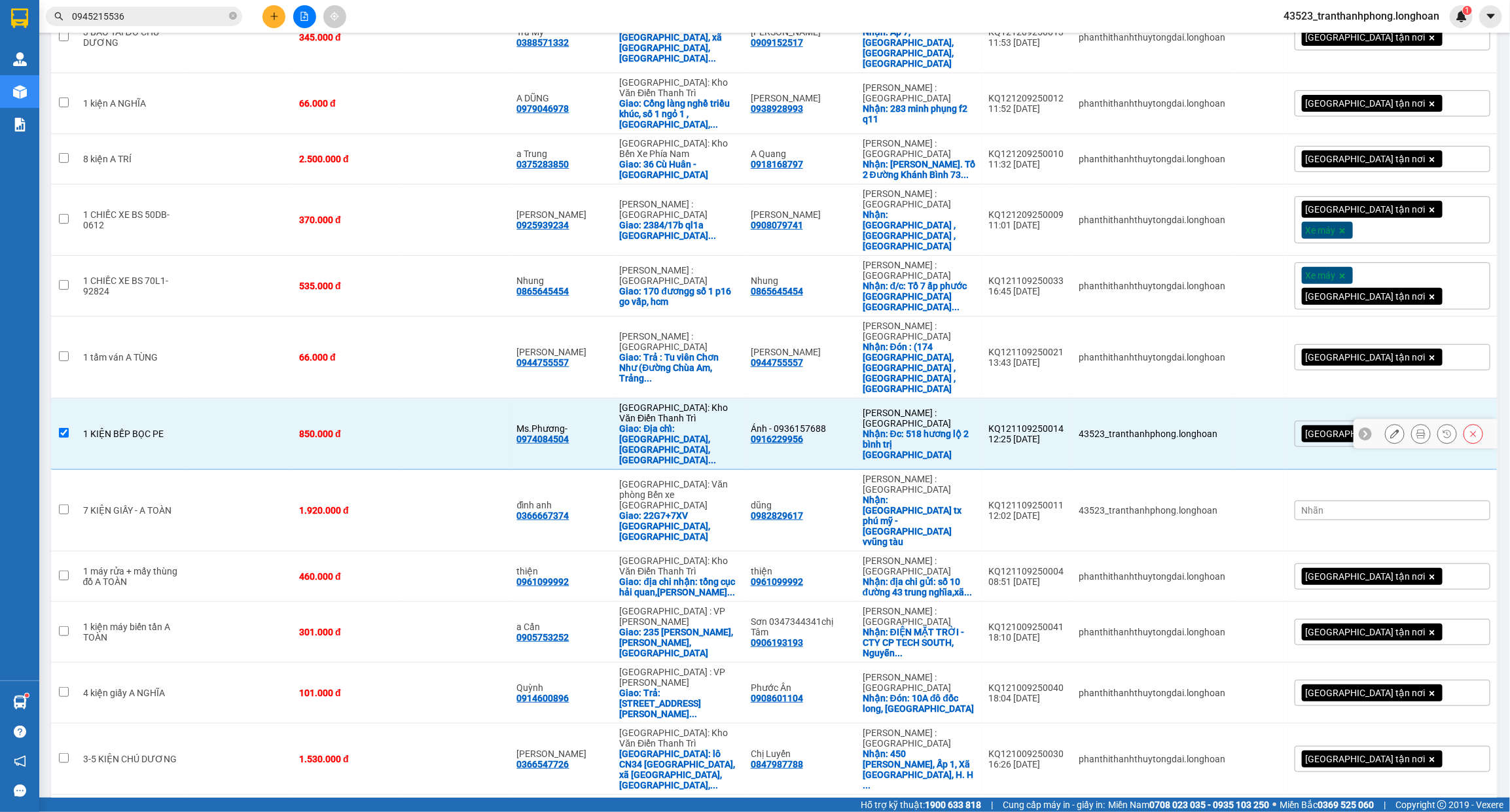
click at [184, 399] on td "1 KIỆN BẾP BỌC PE" at bounding box center [132, 434] width 112 height 71
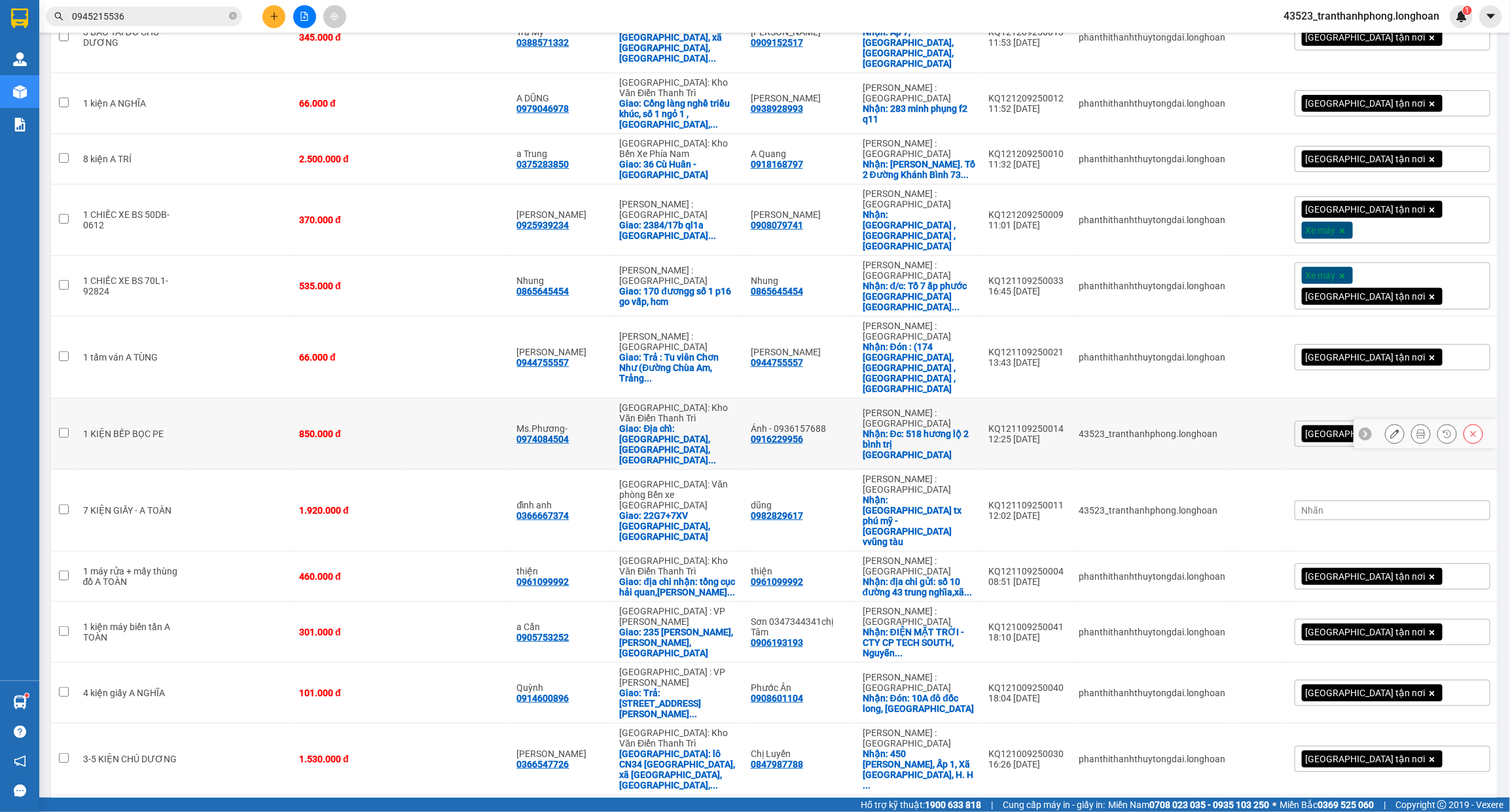
click at [191, 399] on td at bounding box center [240, 434] width 104 height 71
checkbox input "true"
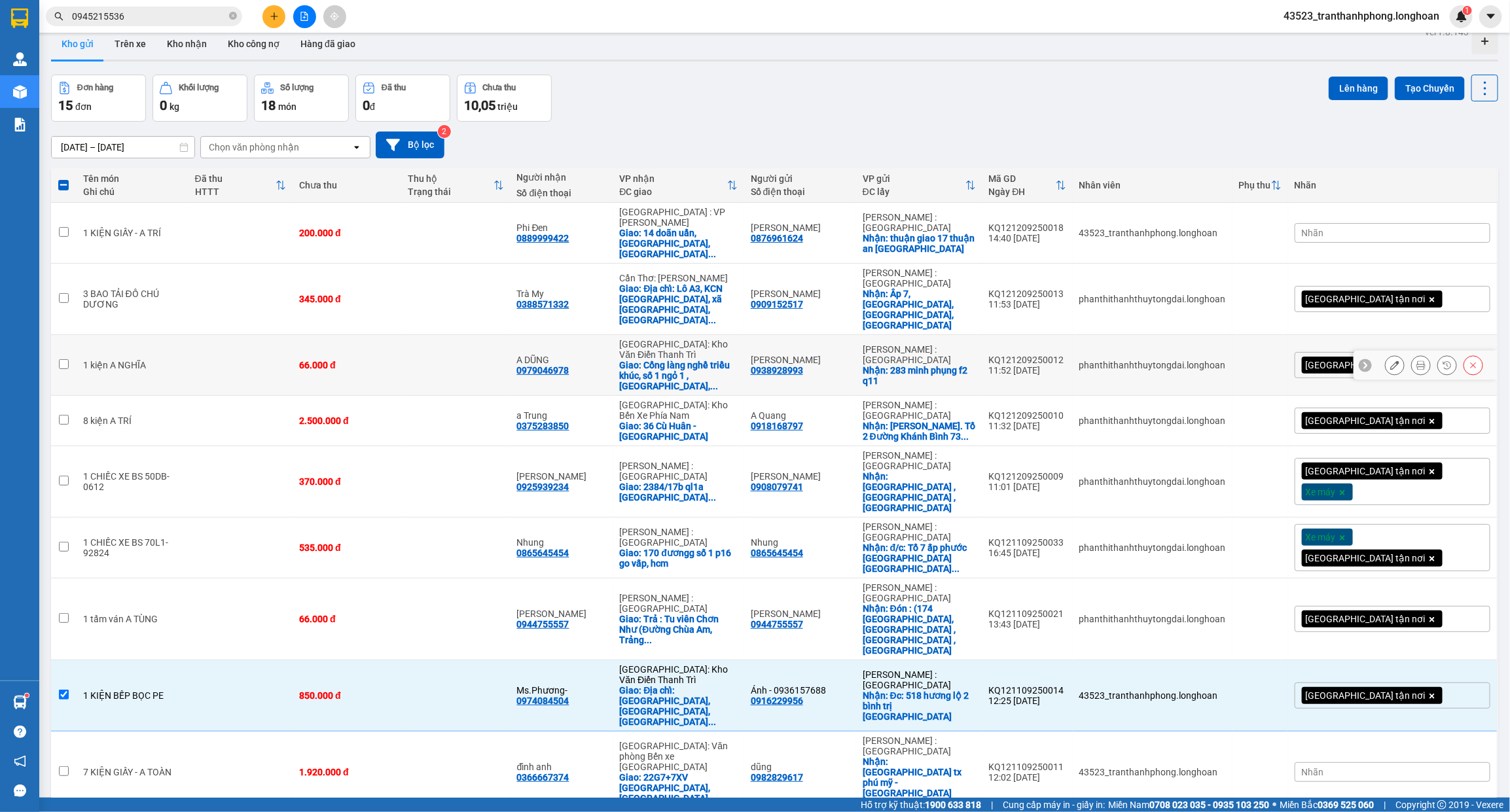
scroll to position [0, 0]
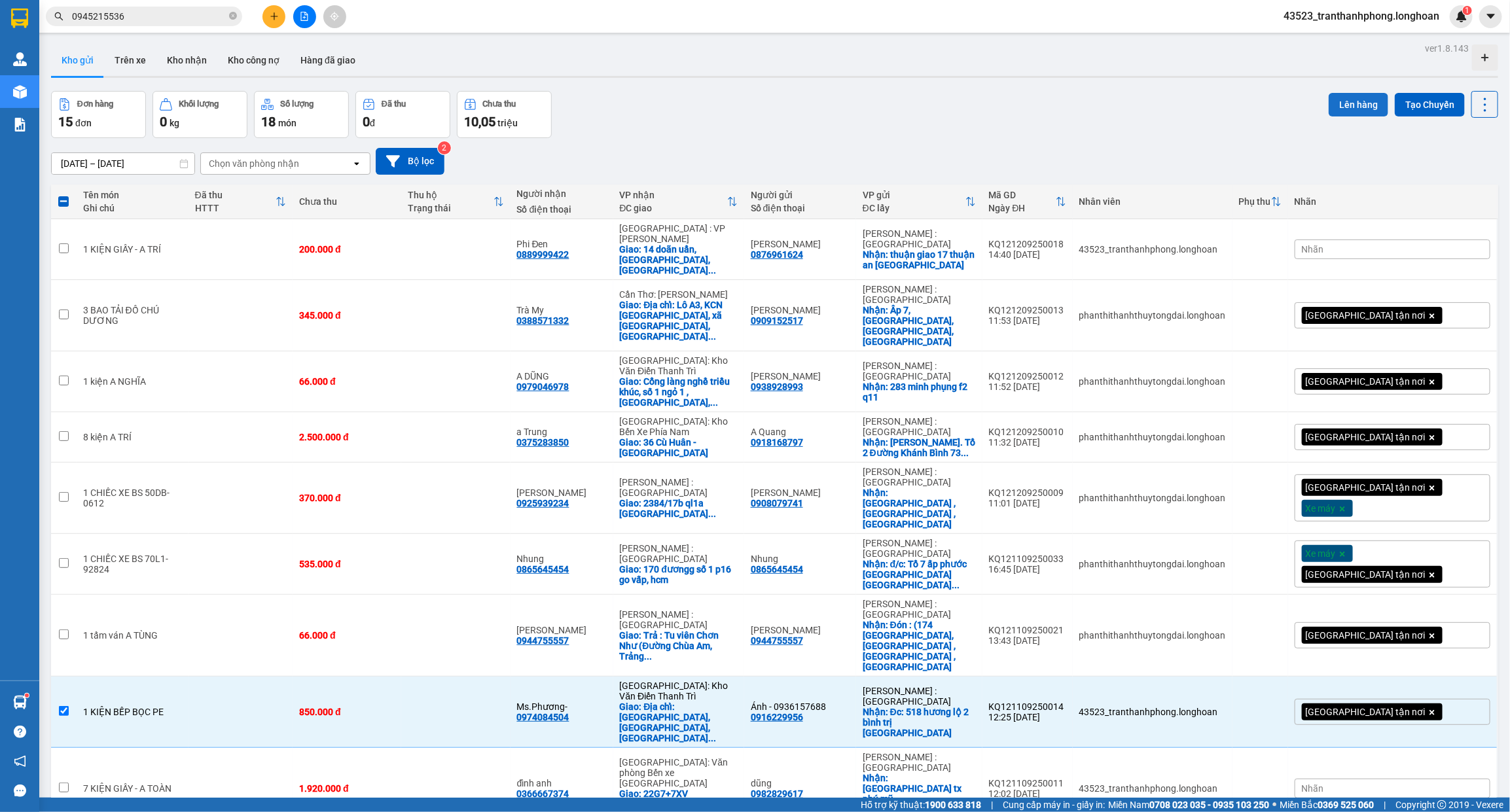
click at [1339, 105] on button "Lên hàng" at bounding box center [1358, 105] width 60 height 23
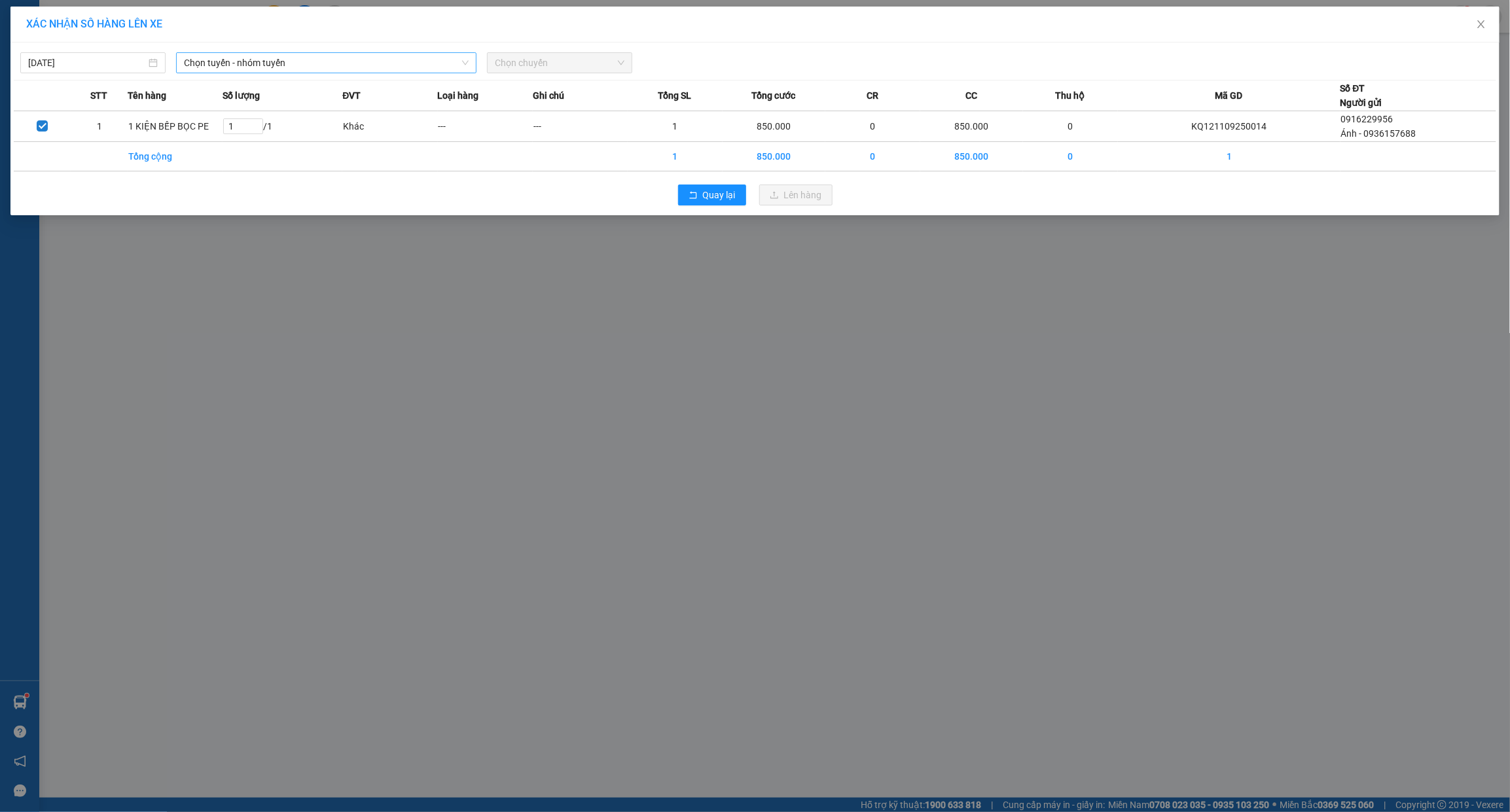
drag, startPoint x: 368, startPoint y: 63, endPoint x: 360, endPoint y: 69, distance: 10.0
click at [367, 63] on span "Chọn tuyến - nhóm tuyến" at bounding box center [326, 62] width 285 height 20
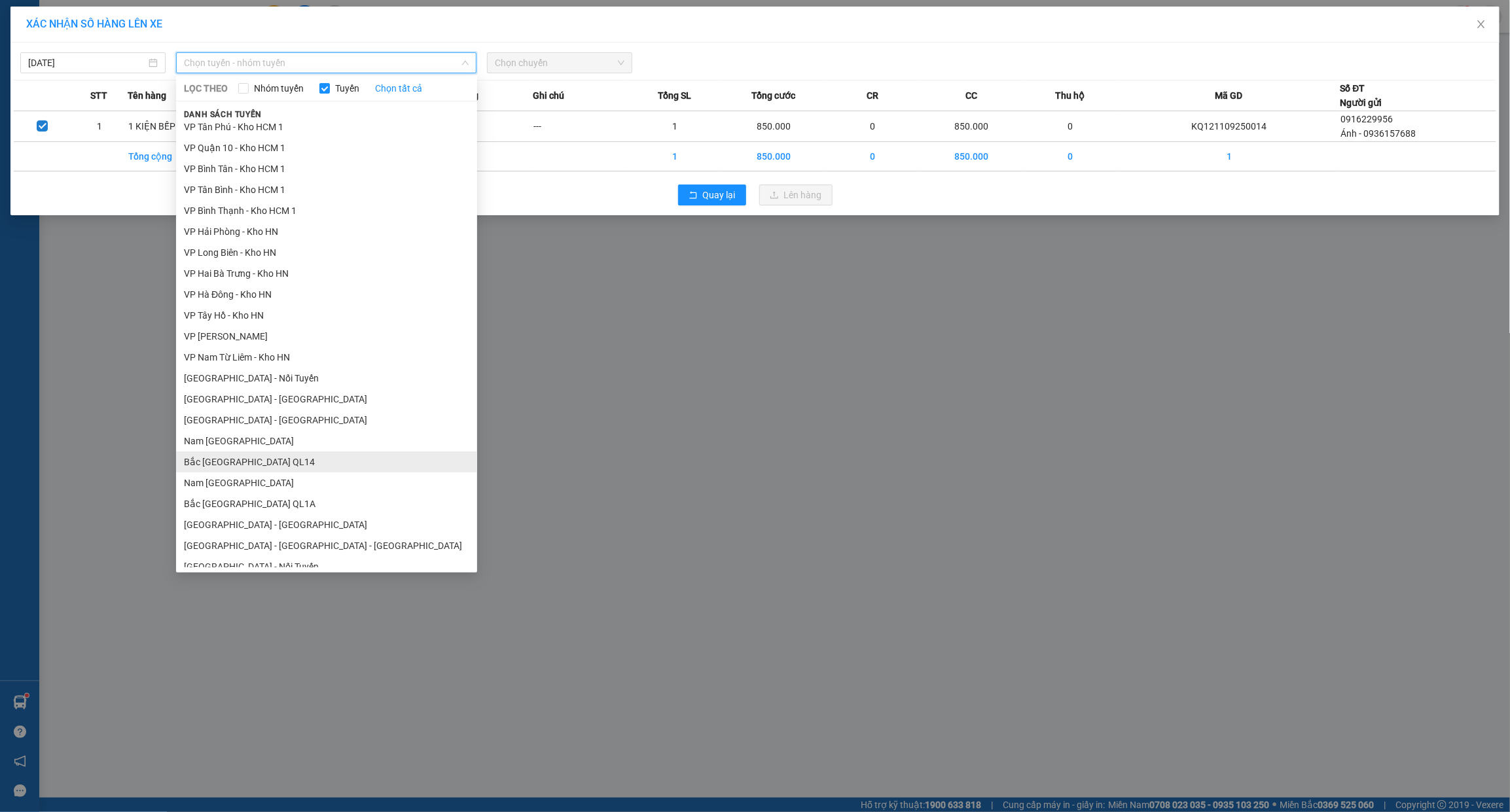
scroll to position [600, 0]
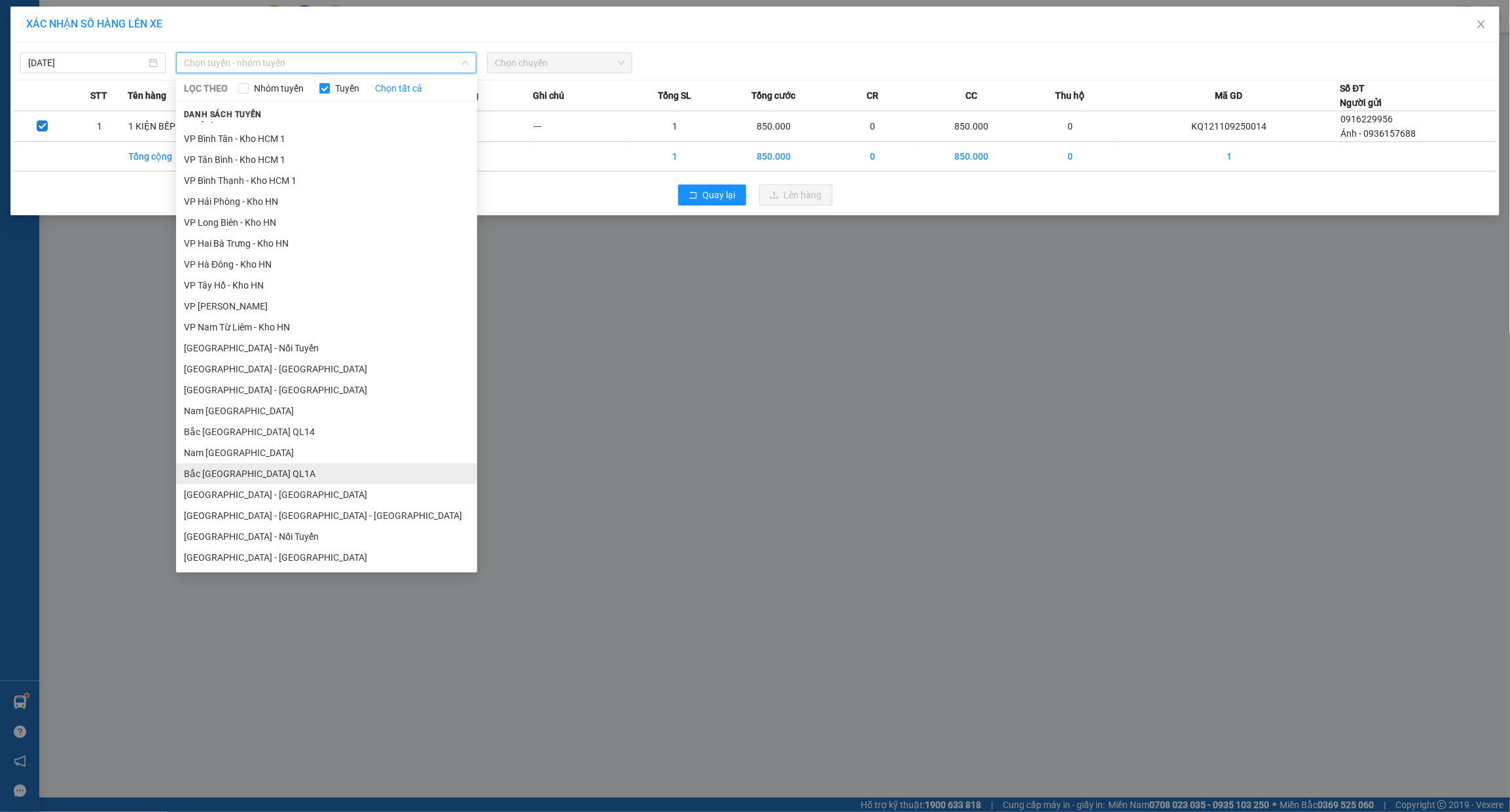
click at [234, 476] on li "Bắc [GEOGRAPHIC_DATA] QL1A" at bounding box center [326, 474] width 301 height 21
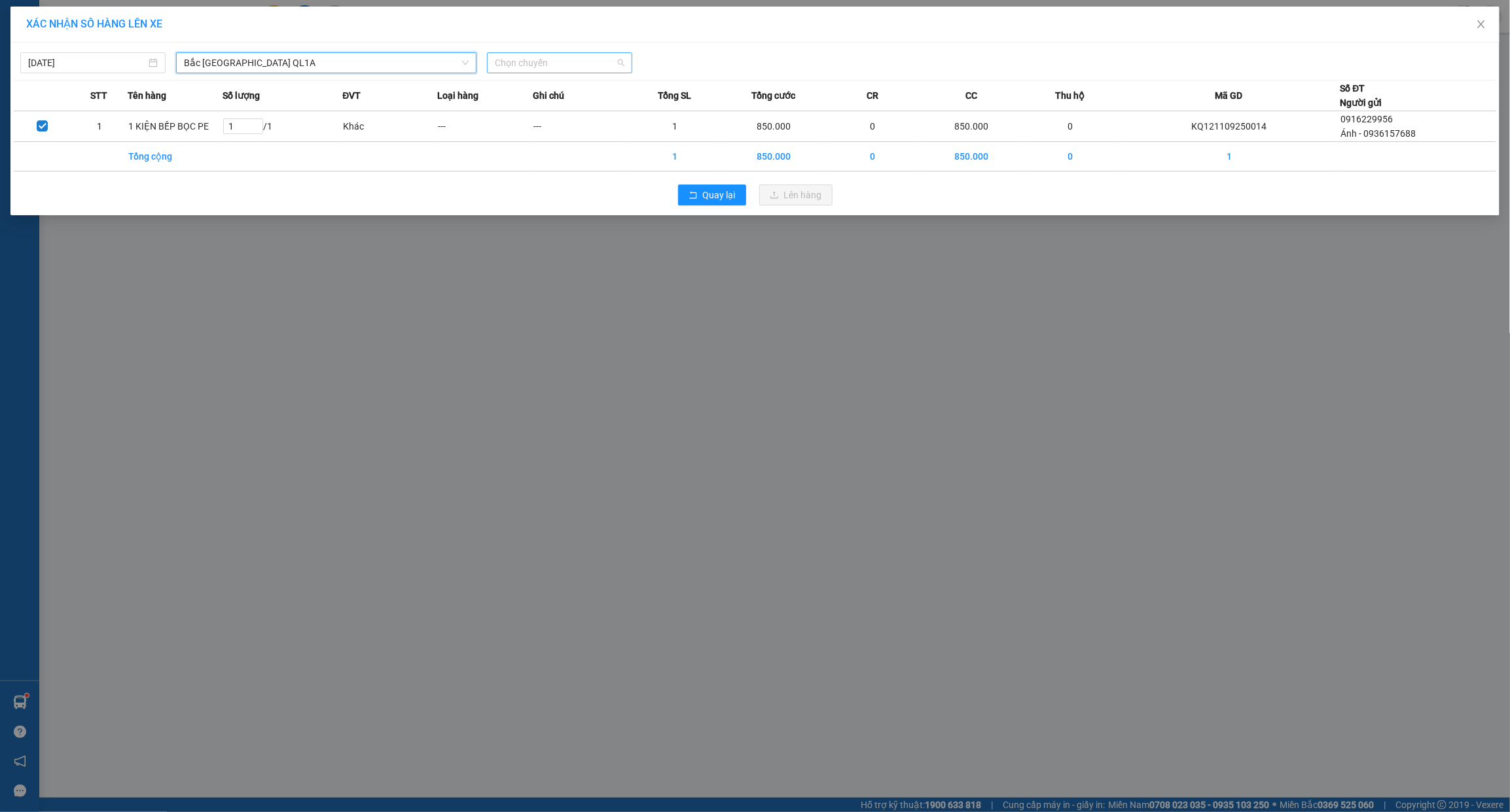
click at [505, 62] on span "Chọn chuyến" at bounding box center [560, 62] width 129 height 20
click at [710, 198] on span "Quay lại" at bounding box center [719, 195] width 33 height 15
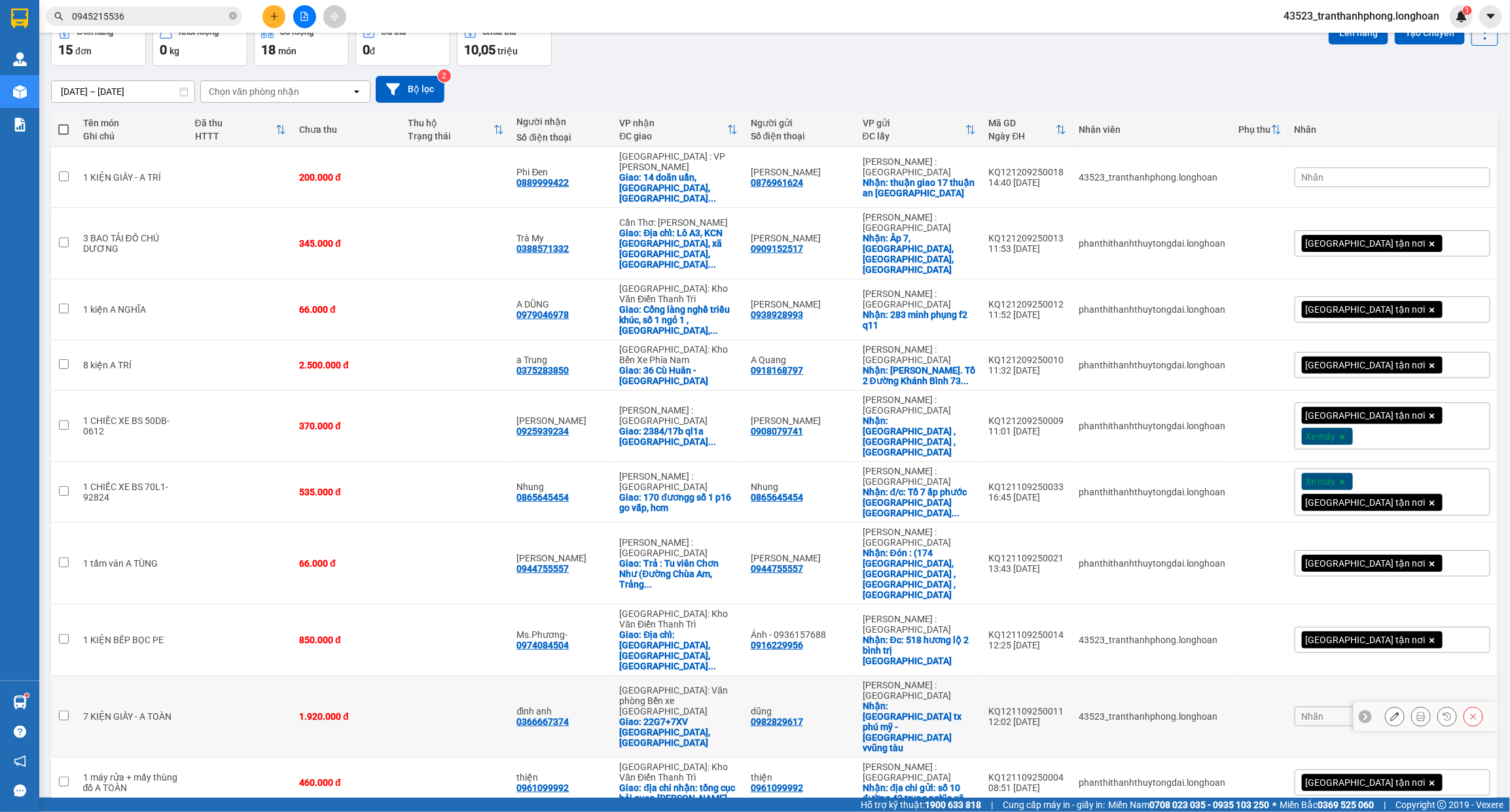
scroll to position [278, 0]
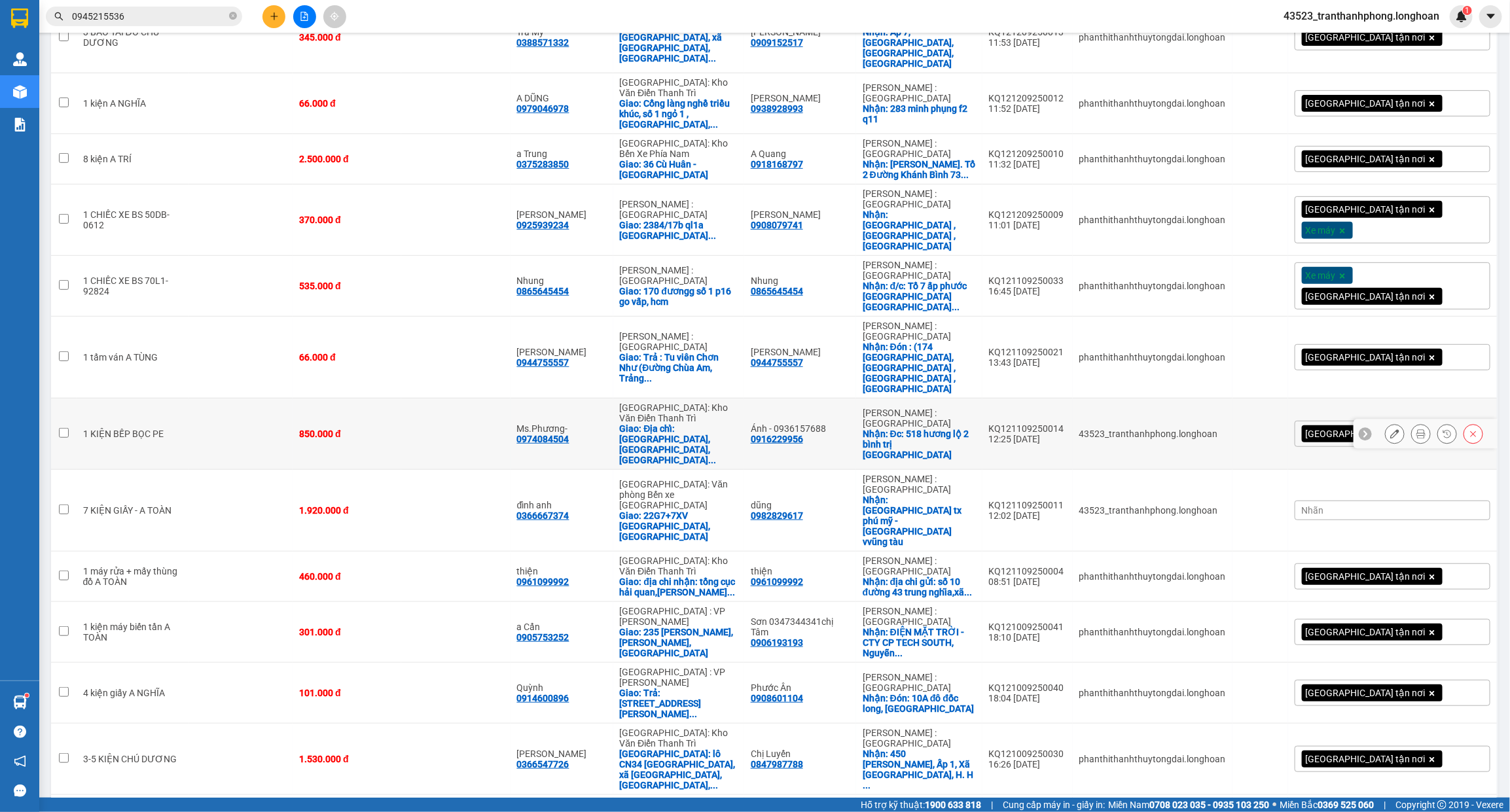
click at [293, 399] on td at bounding box center [240, 434] width 104 height 71
checkbox input "true"
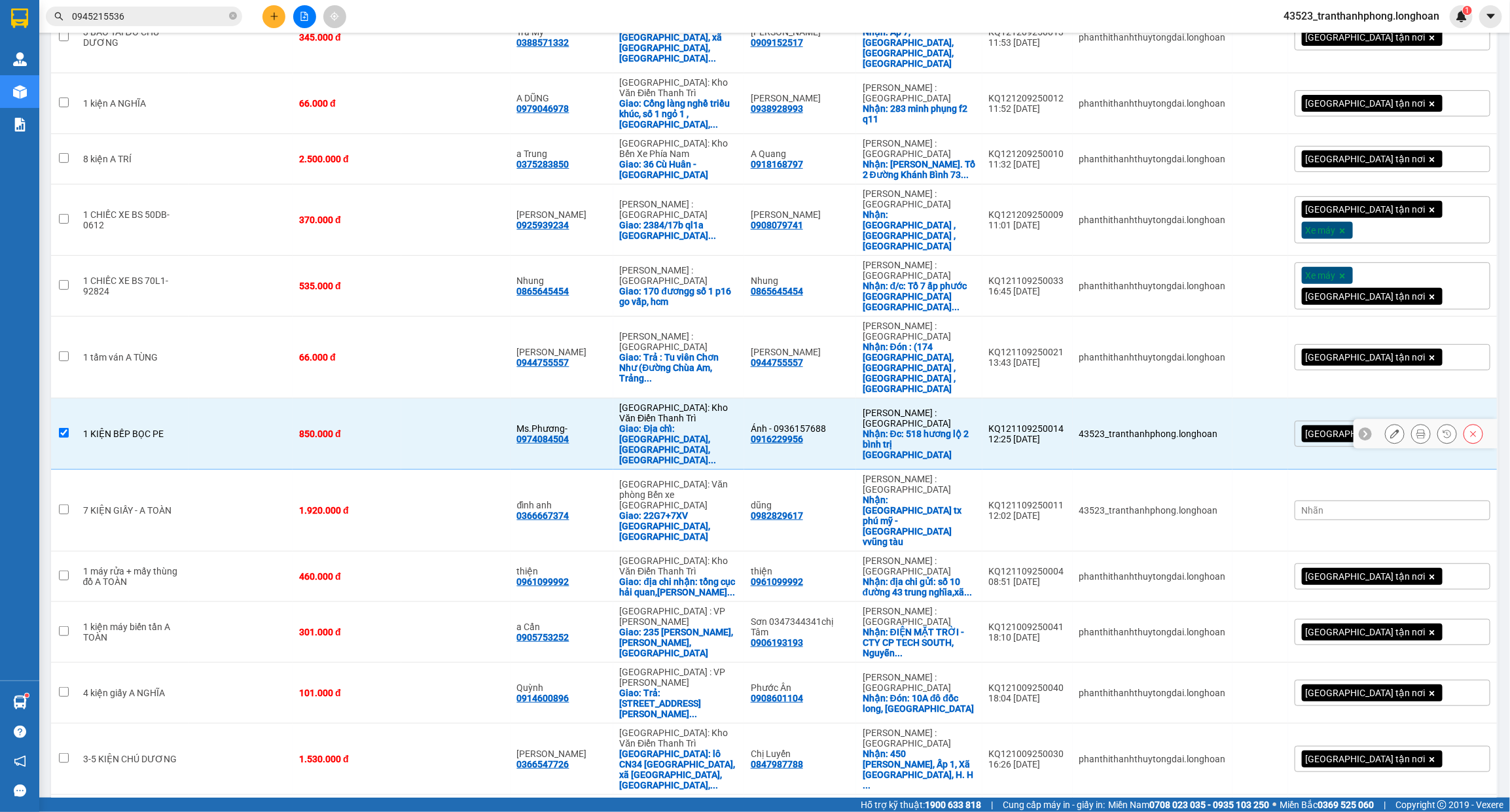
scroll to position [0, 0]
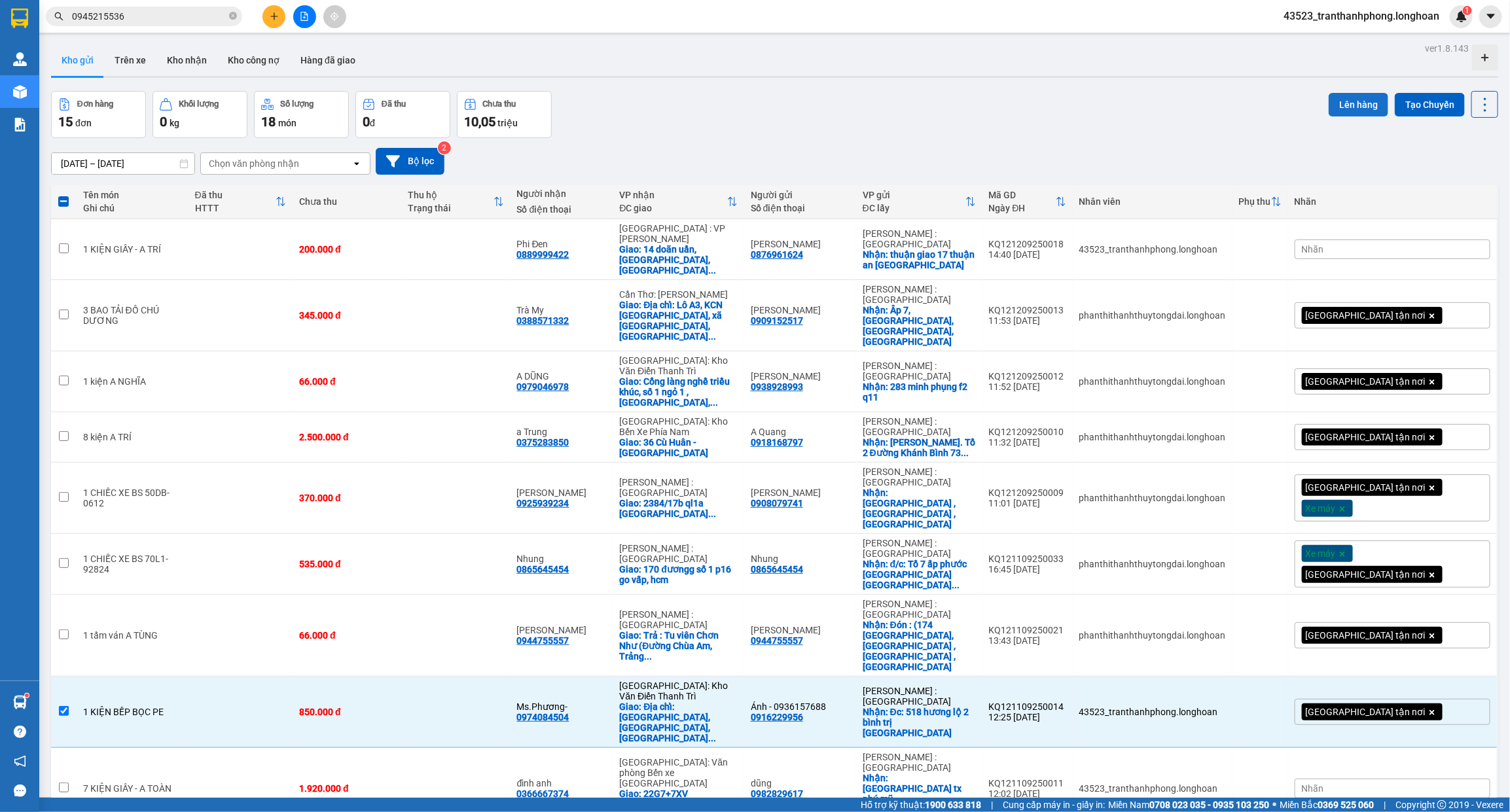
click at [1358, 109] on button "Lên hàng" at bounding box center [1358, 105] width 60 height 23
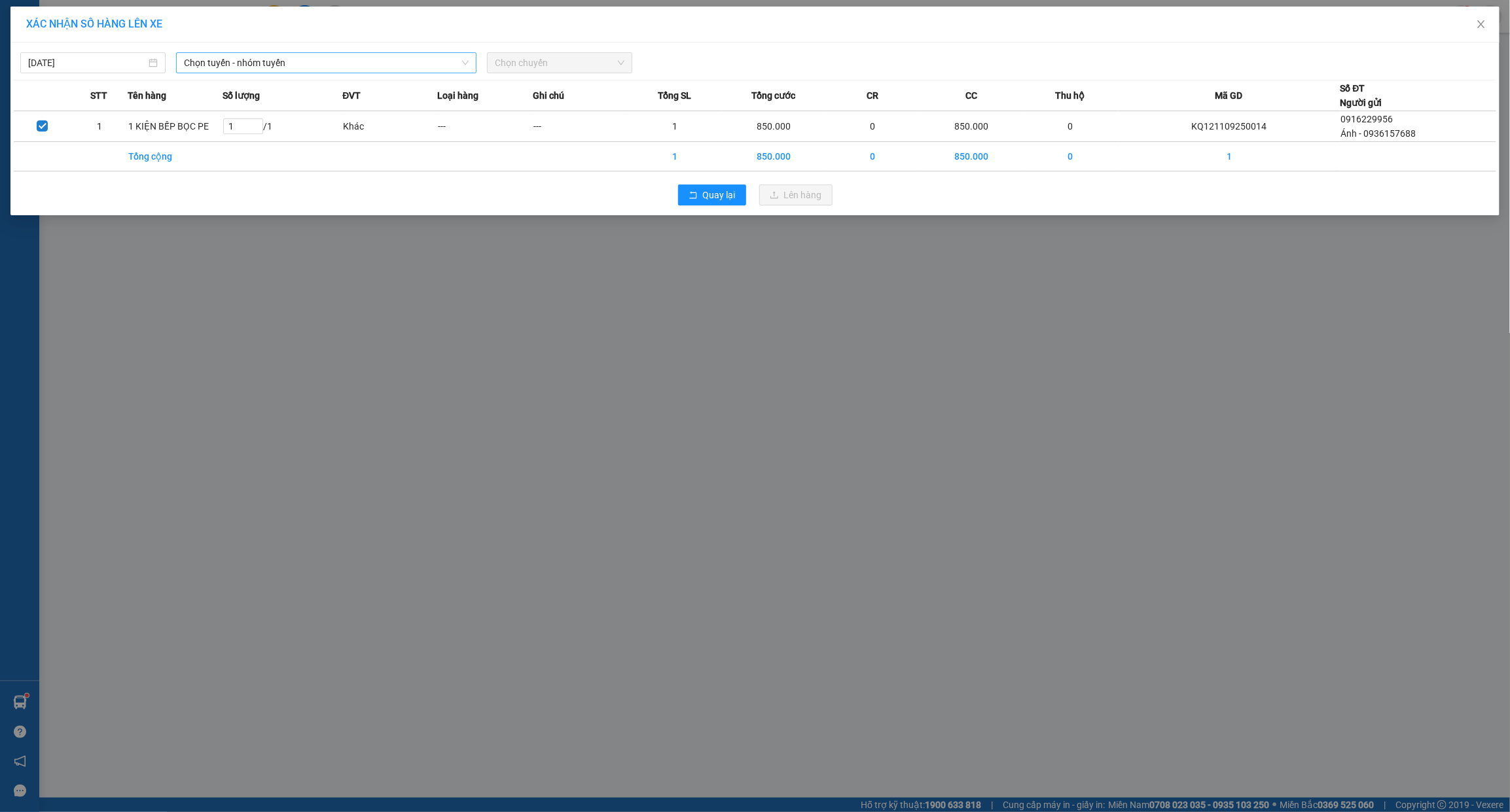
click at [327, 62] on span "Chọn tuyến - nhóm tuyến" at bounding box center [326, 62] width 285 height 20
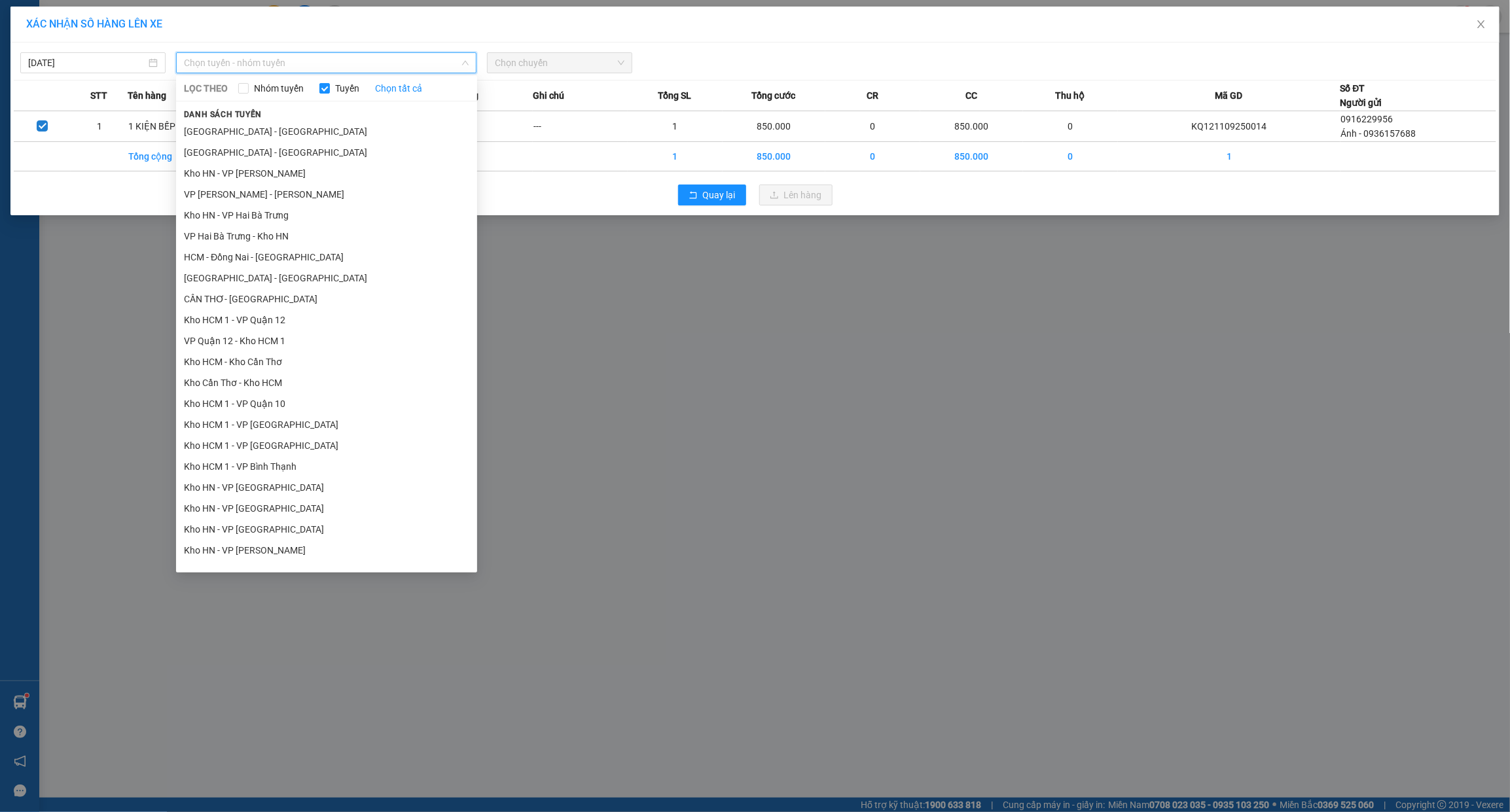
scroll to position [600, 0]
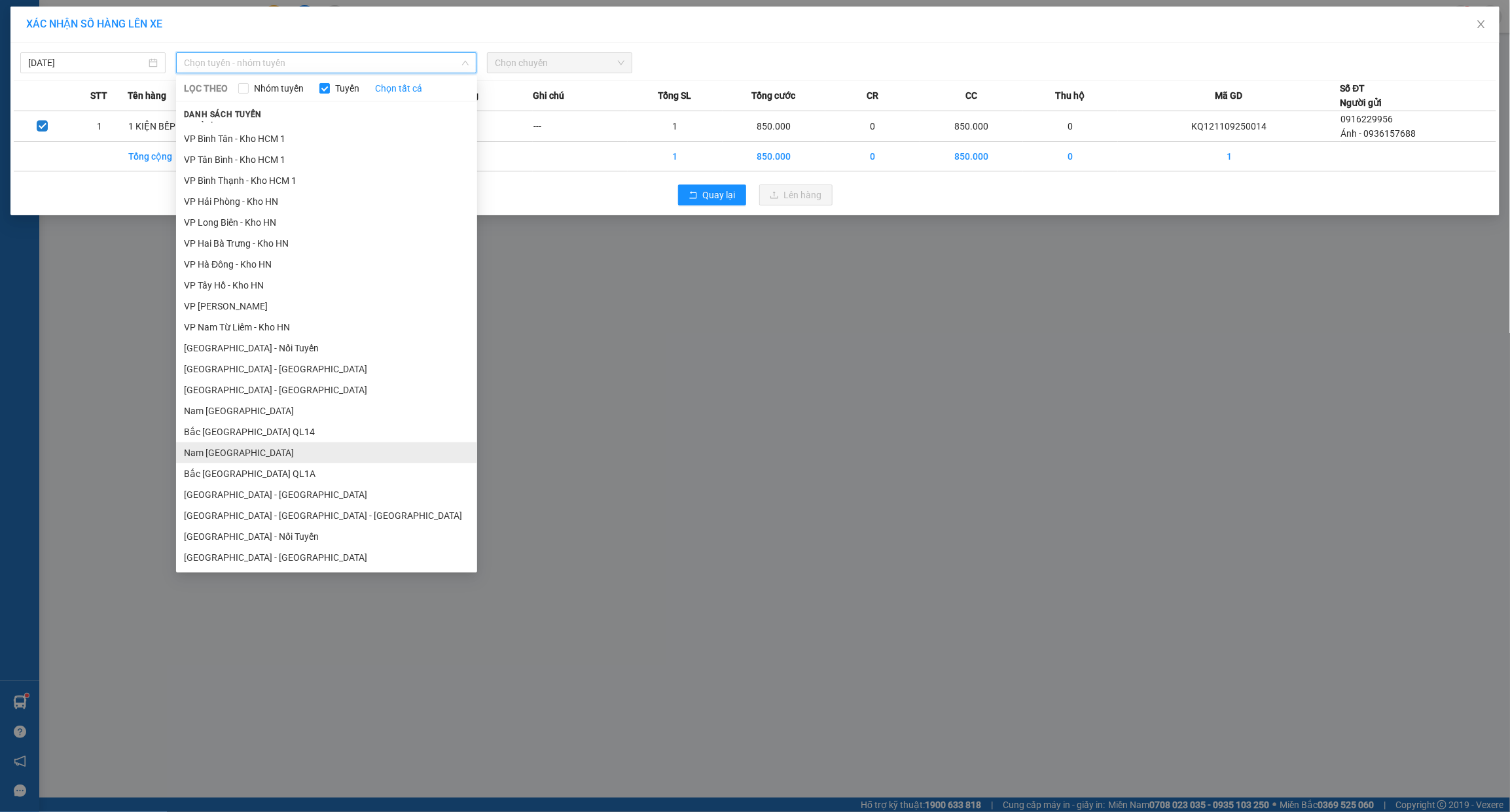
click at [243, 460] on li "Nam [GEOGRAPHIC_DATA]" at bounding box center [326, 452] width 301 height 21
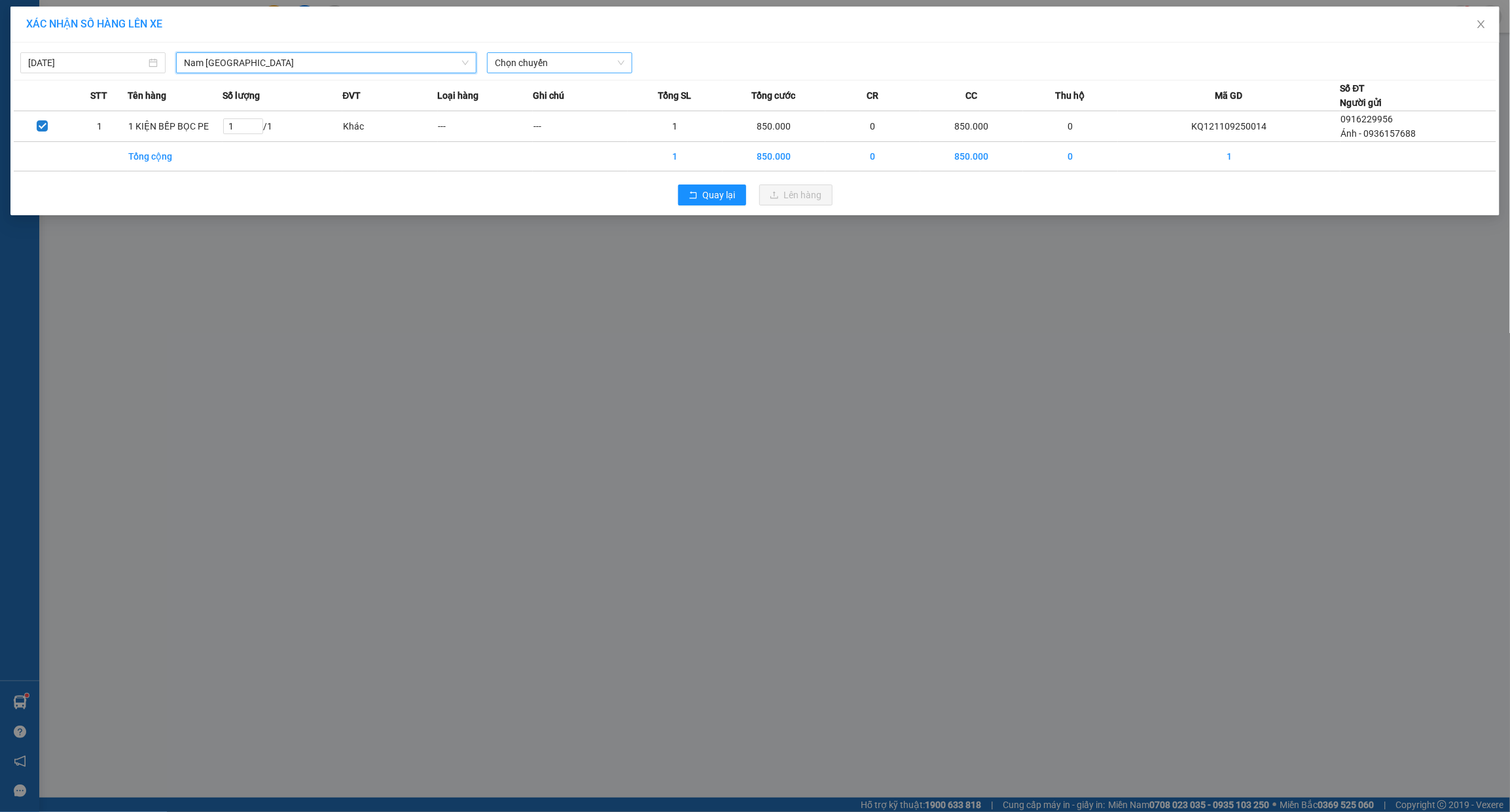
click at [511, 60] on span "Chọn chuyến" at bounding box center [560, 62] width 129 height 20
click at [516, 103] on div "18:00 (TC) - 29K-040.98" at bounding box center [546, 110] width 102 height 15
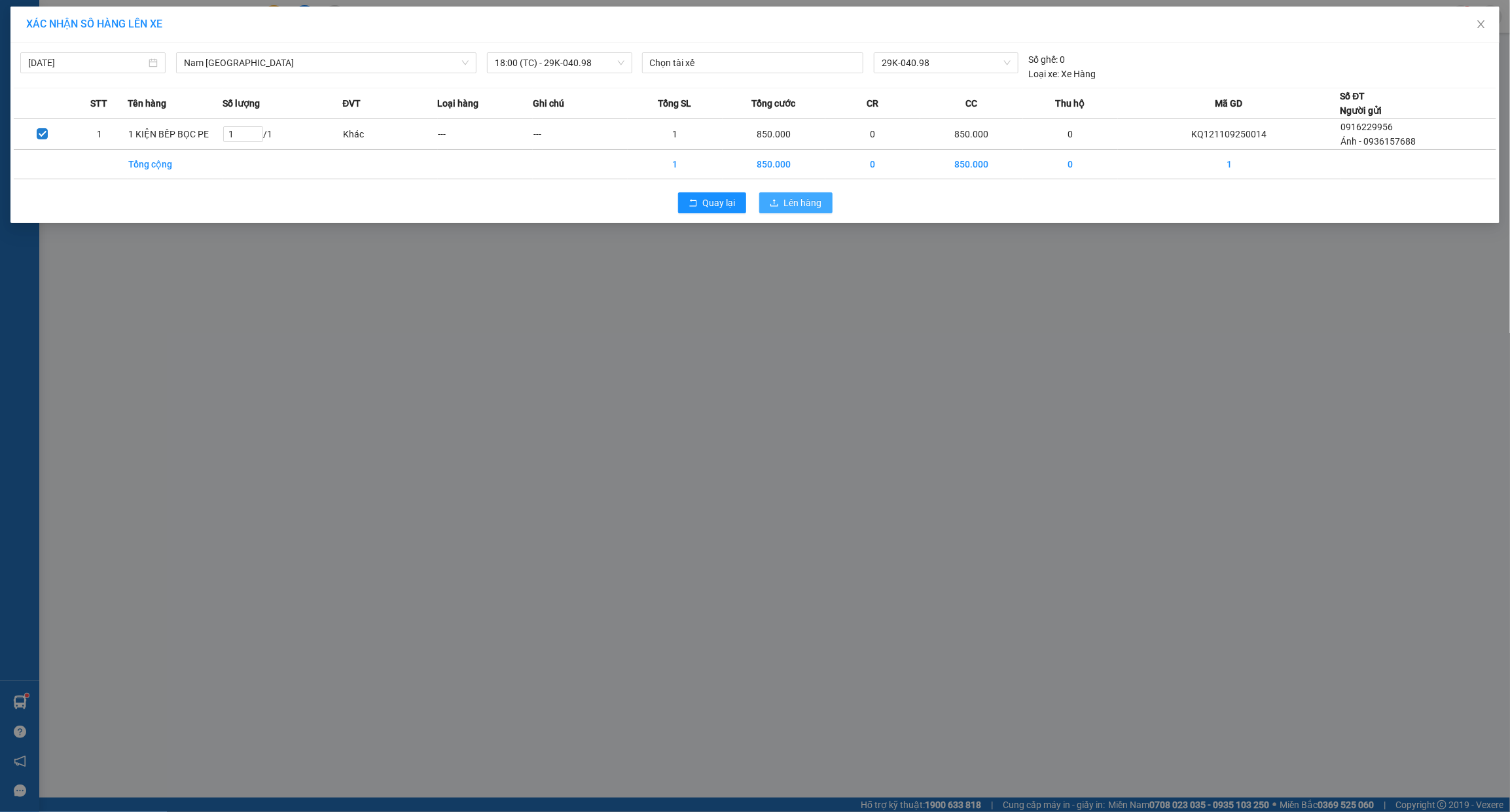
click at [786, 195] on button "Lên hàng" at bounding box center [796, 203] width 73 height 21
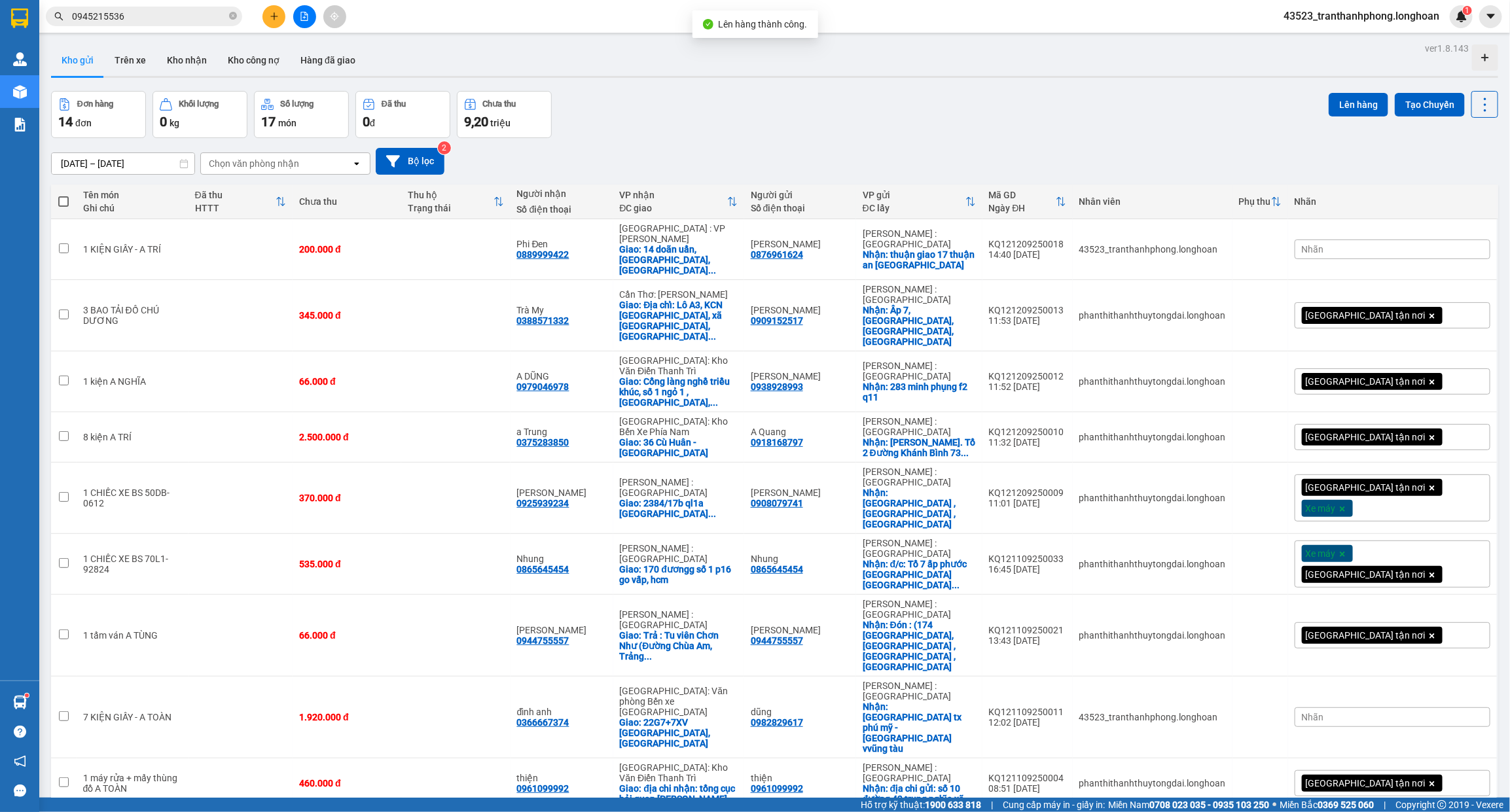
click at [298, 17] on button at bounding box center [305, 17] width 23 height 23
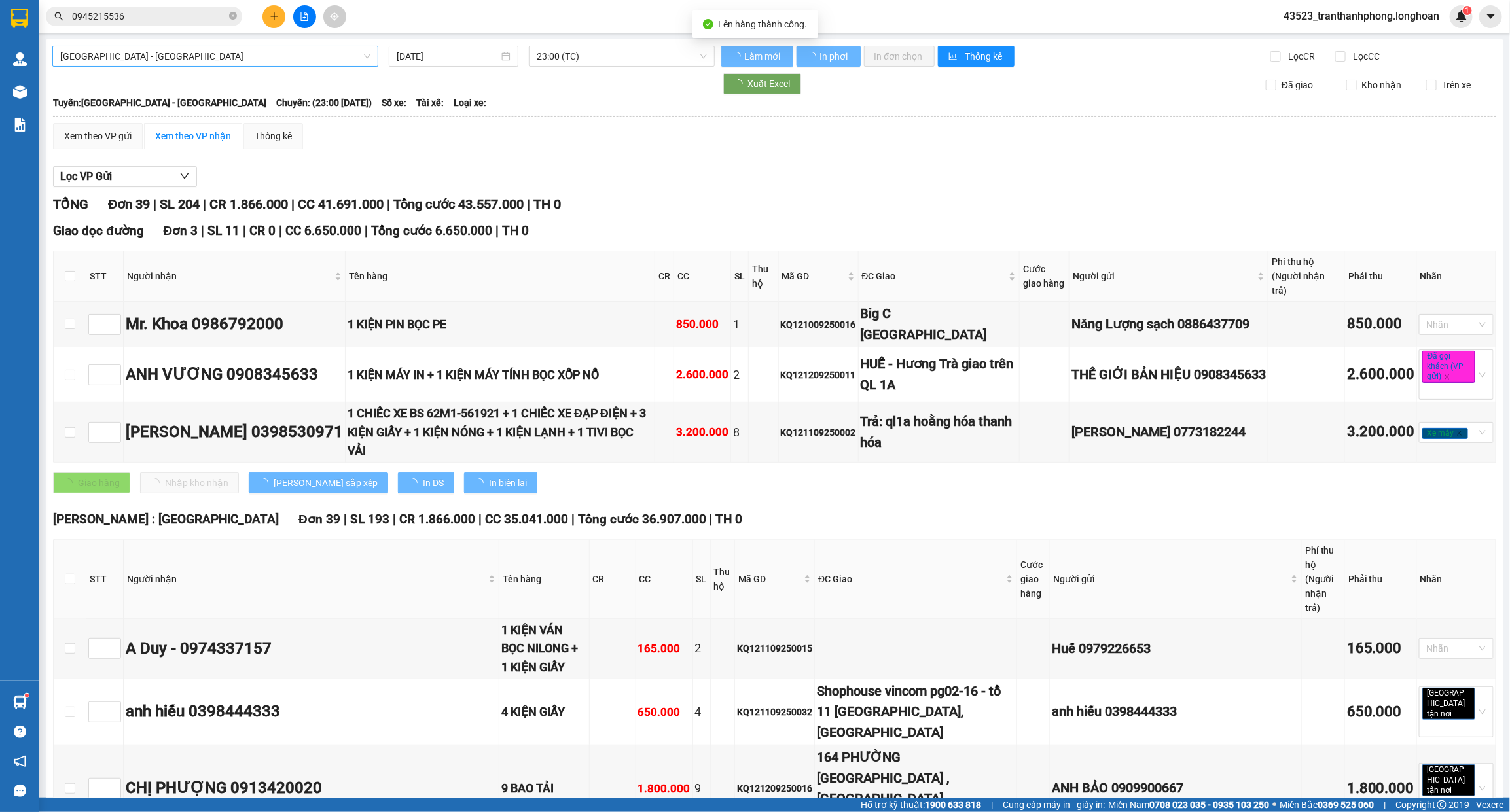
click at [74, 61] on span "[GEOGRAPHIC_DATA] - [GEOGRAPHIC_DATA]" at bounding box center [215, 56] width 310 height 20
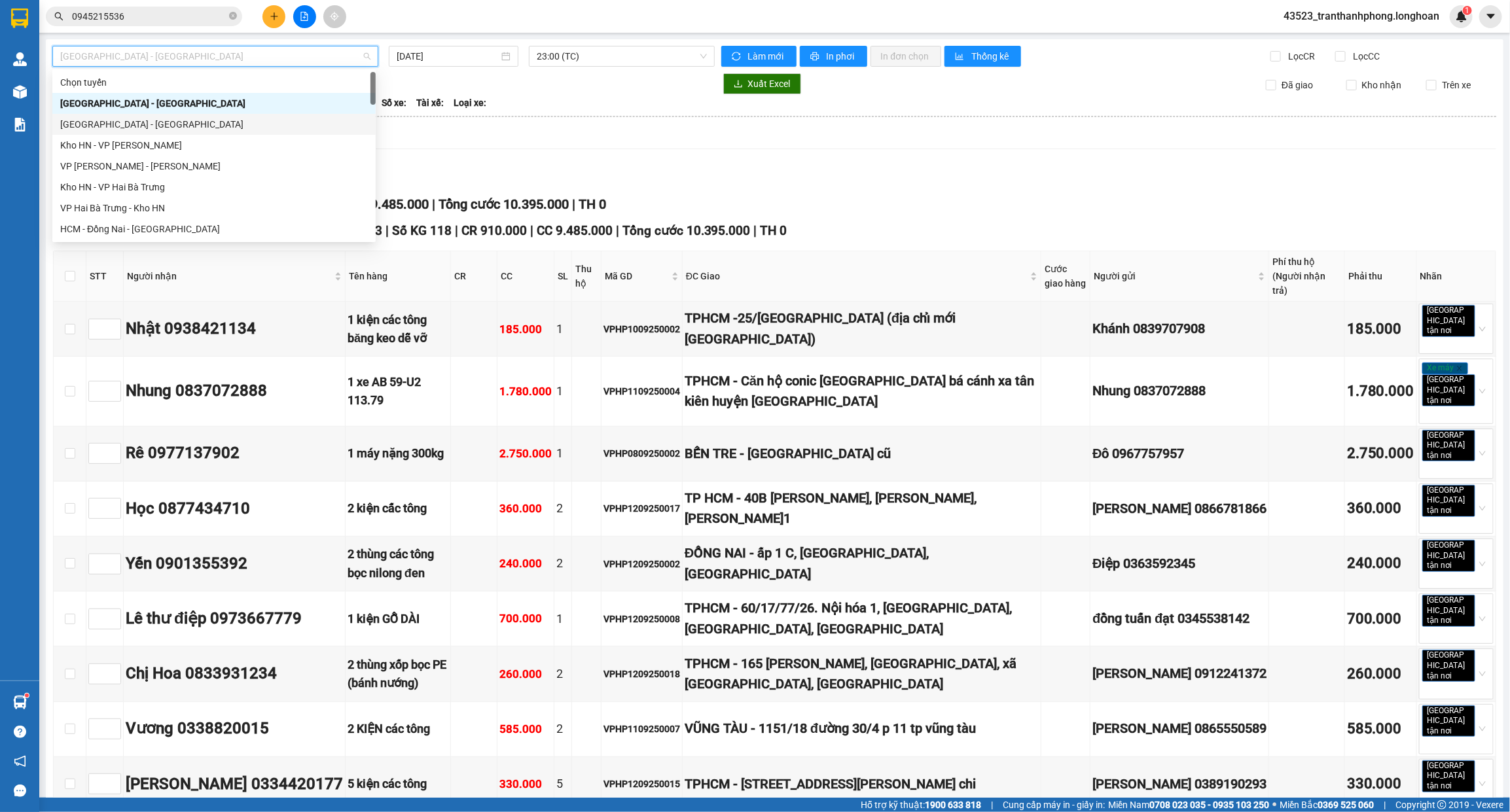
click at [554, 164] on div "Lọc VP Gửi TỔNG Đơn 12 | SL 33 | Số KG 118 | CR 910.000 | CC 9.485.000 | Tổng …" at bounding box center [775, 608] width 1443 height 897
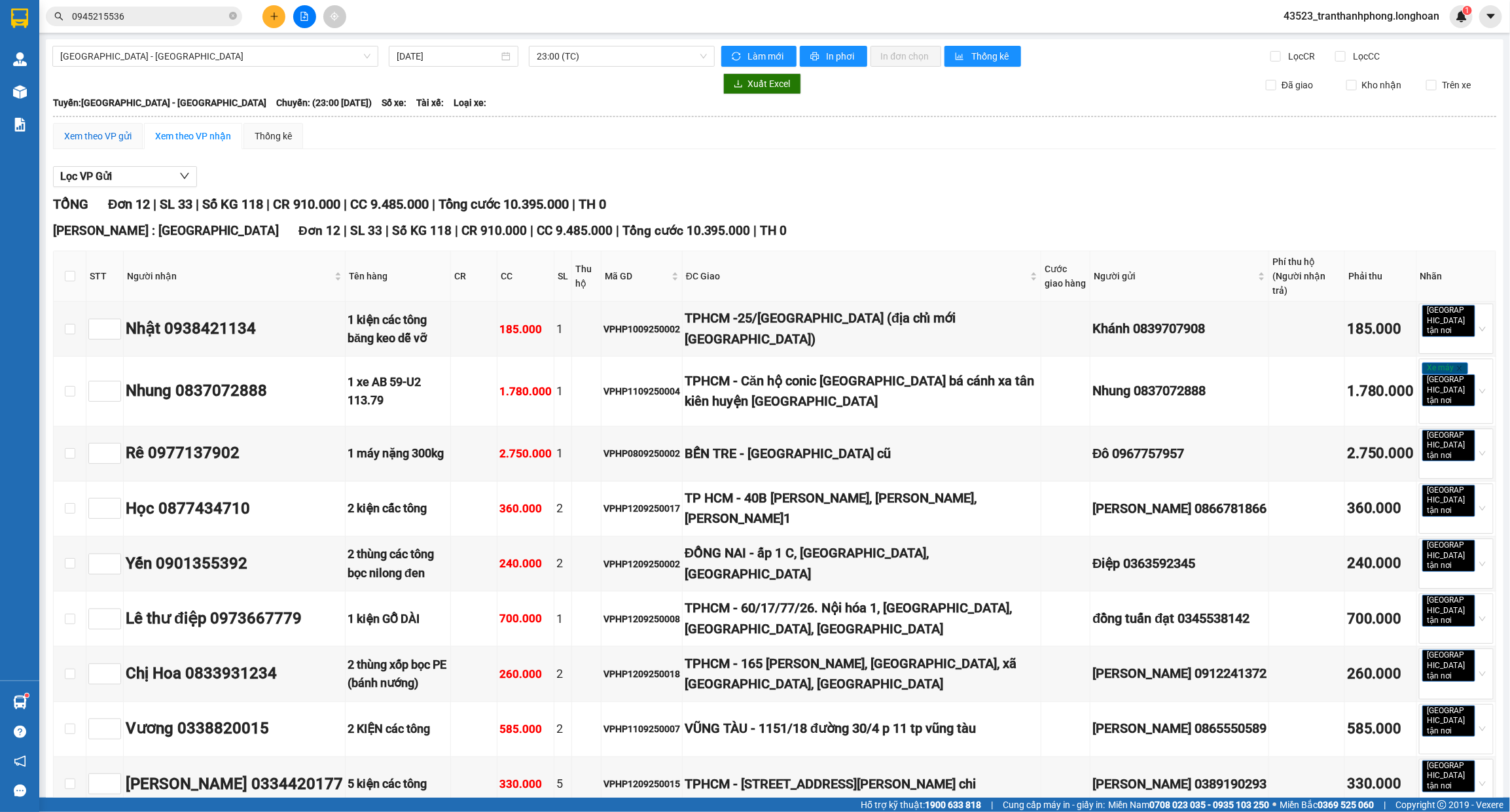
click at [129, 139] on div "Xem theo VP gửi" at bounding box center [97, 136] width 68 height 15
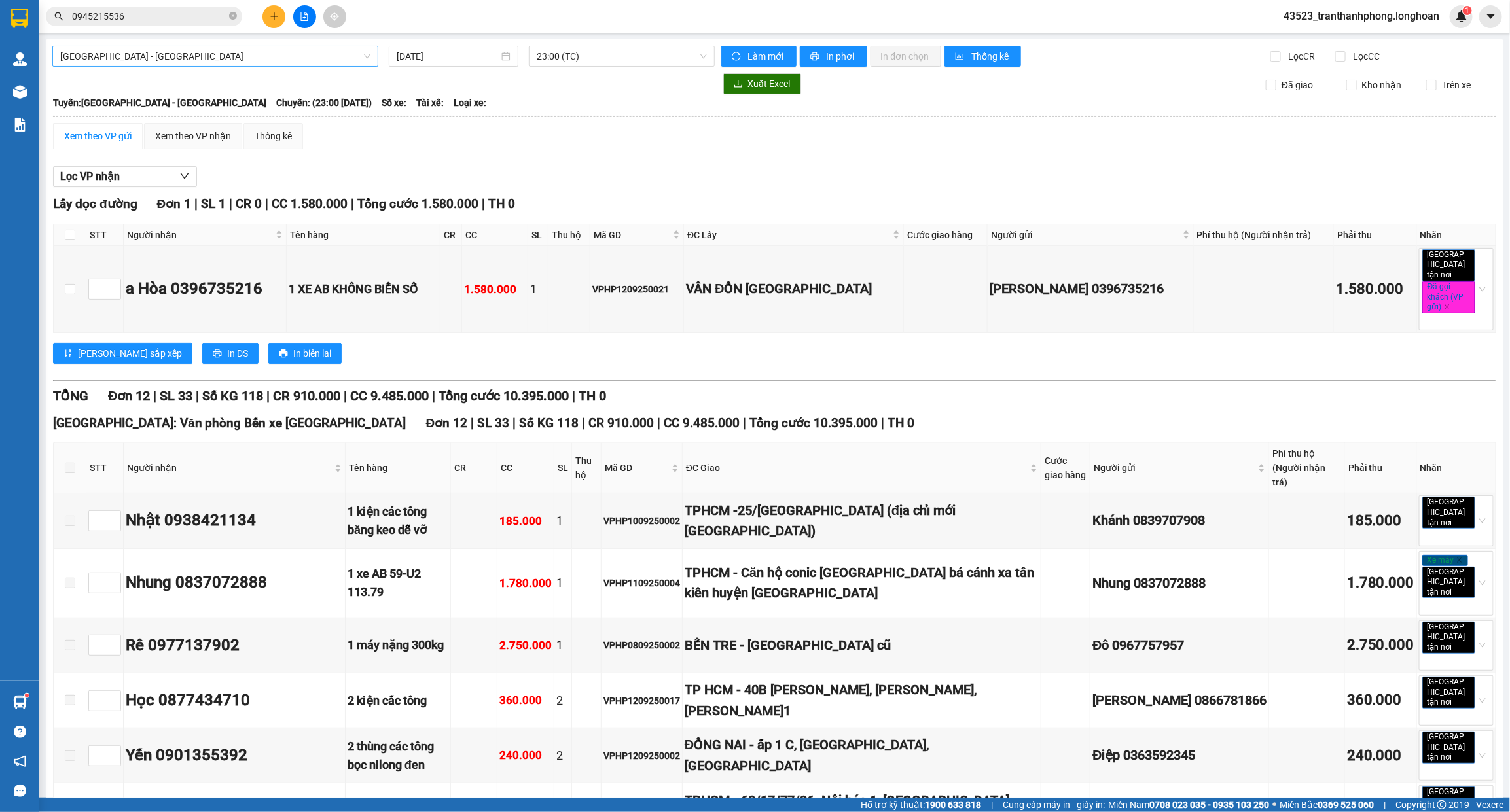
click at [172, 59] on span "[GEOGRAPHIC_DATA] - [GEOGRAPHIC_DATA]" at bounding box center [215, 56] width 310 height 20
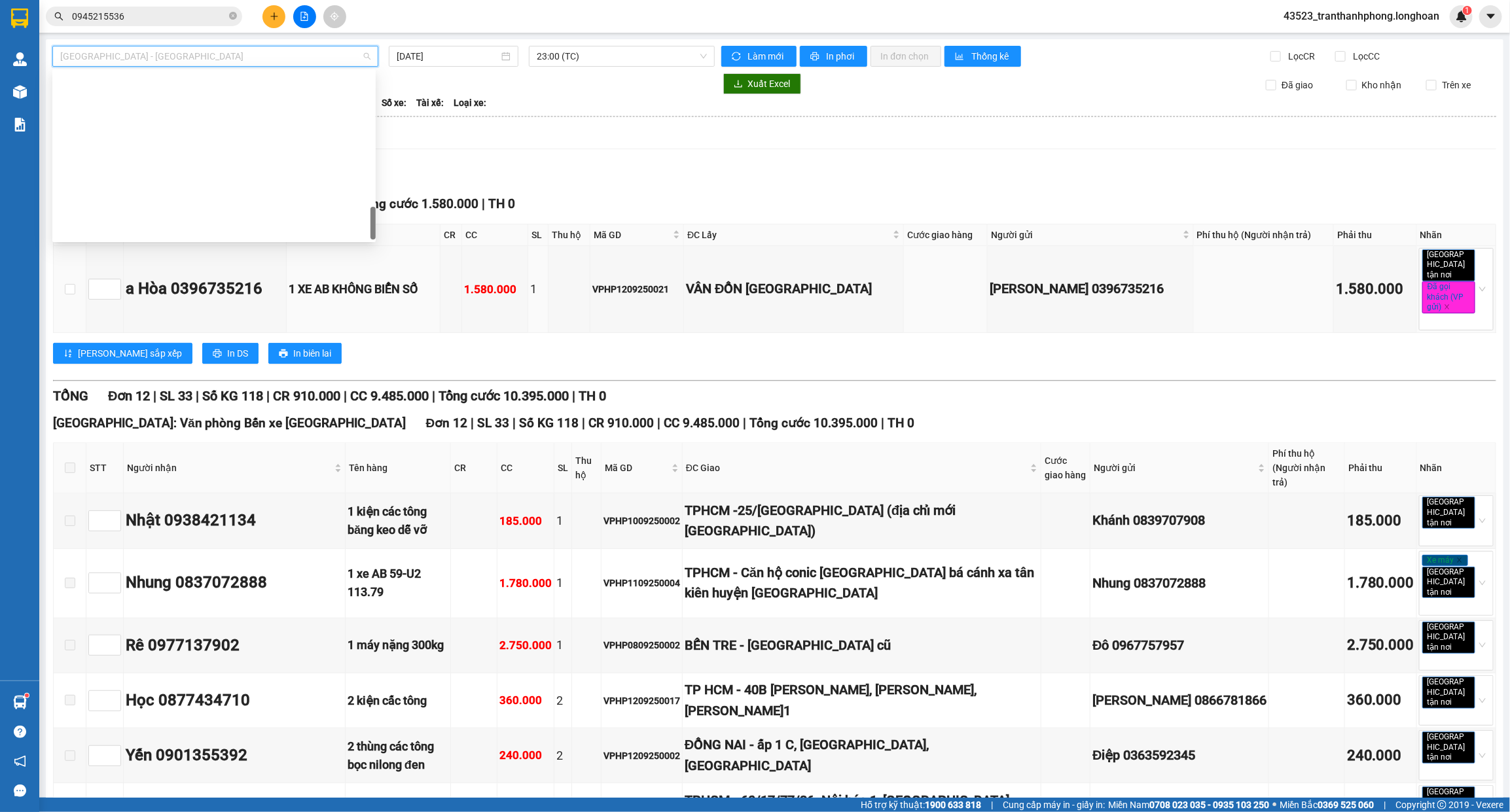
scroll to position [900, 0]
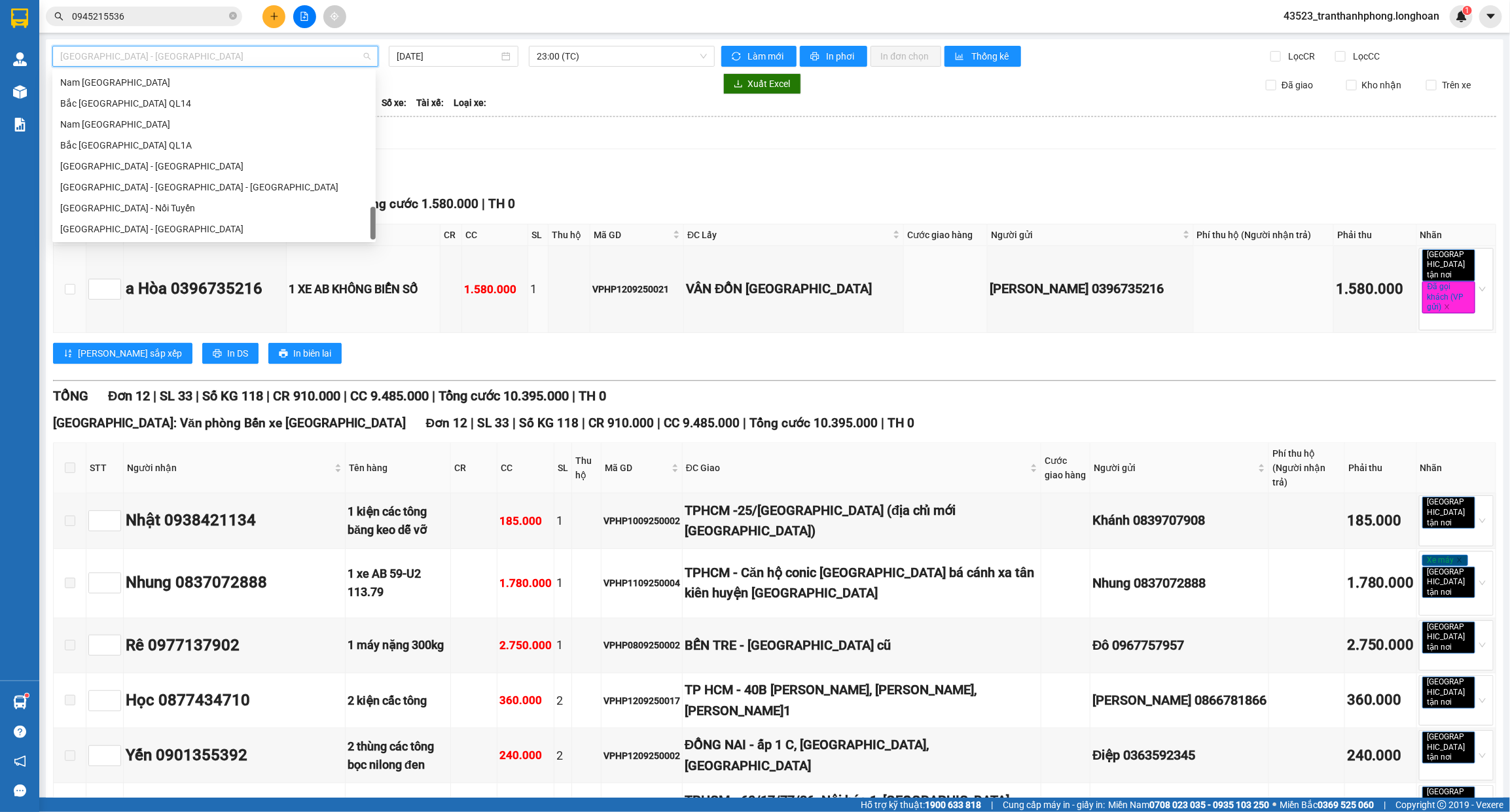
drag, startPoint x: 375, startPoint y: 90, endPoint x: 375, endPoint y: 361, distance: 271.0
click at [375, 361] on body "Kết quả tìm kiếm ( 1 ) Bộ lọc Mã ĐH Trạng thái Món hàng Thu hộ Tổng cước Chưa c…" at bounding box center [755, 406] width 1510 height 812
click at [129, 129] on div "Nam [GEOGRAPHIC_DATA]" at bounding box center [214, 124] width 307 height 15
type input "[DATE]"
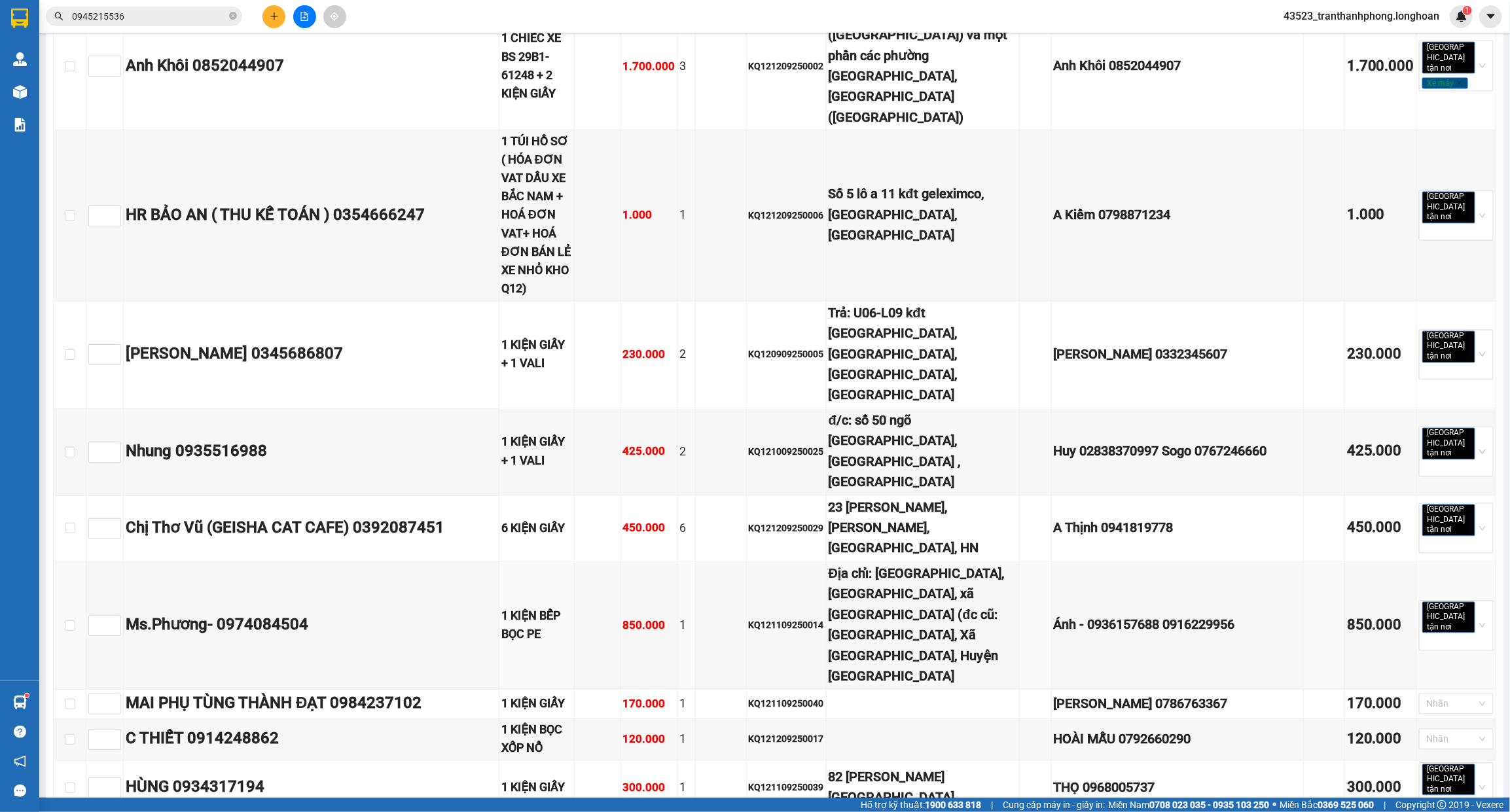
scroll to position [1390, 0]
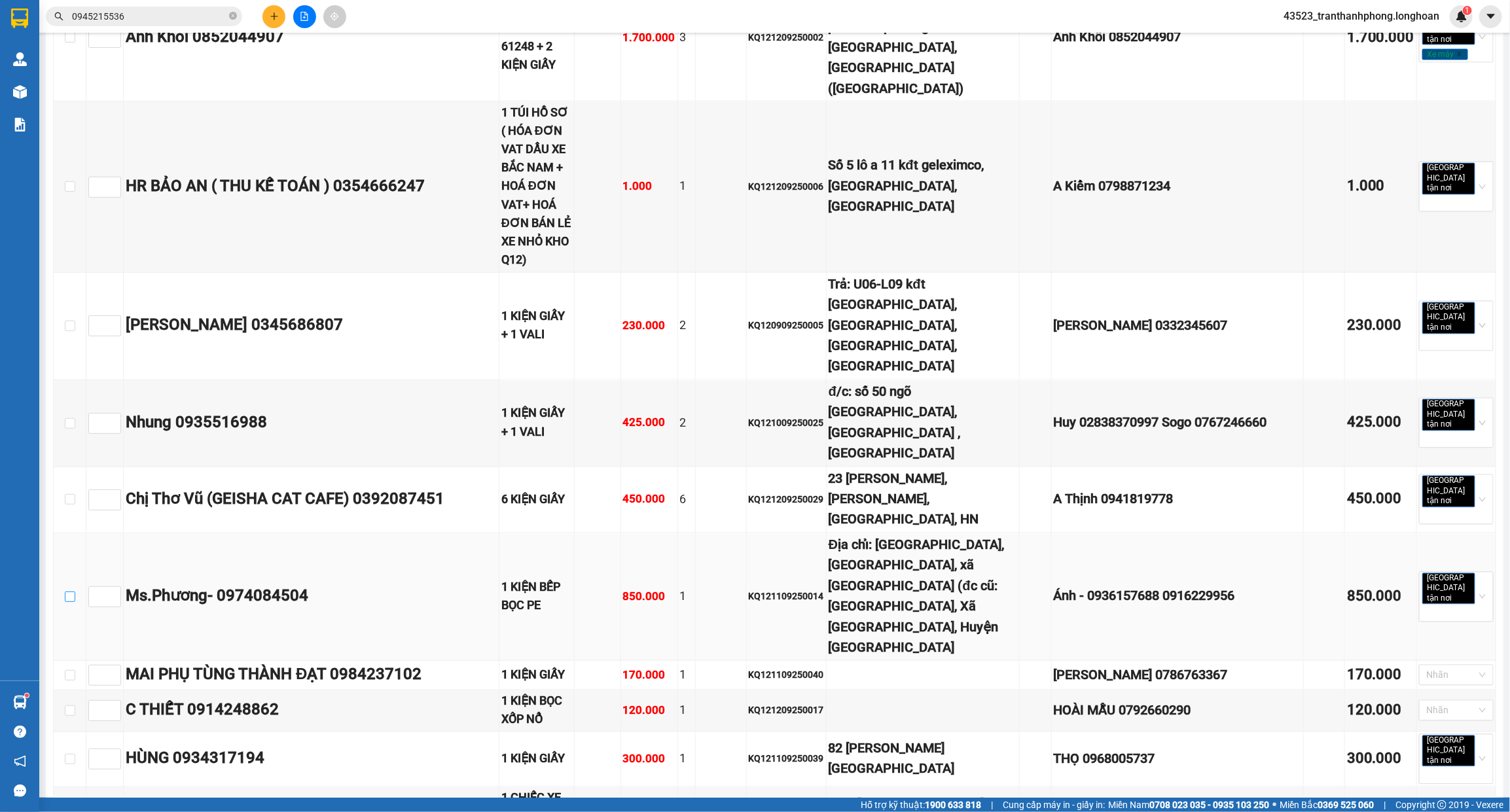
click at [70, 591] on input "checkbox" at bounding box center [70, 596] width 10 height 10
checkbox input "true"
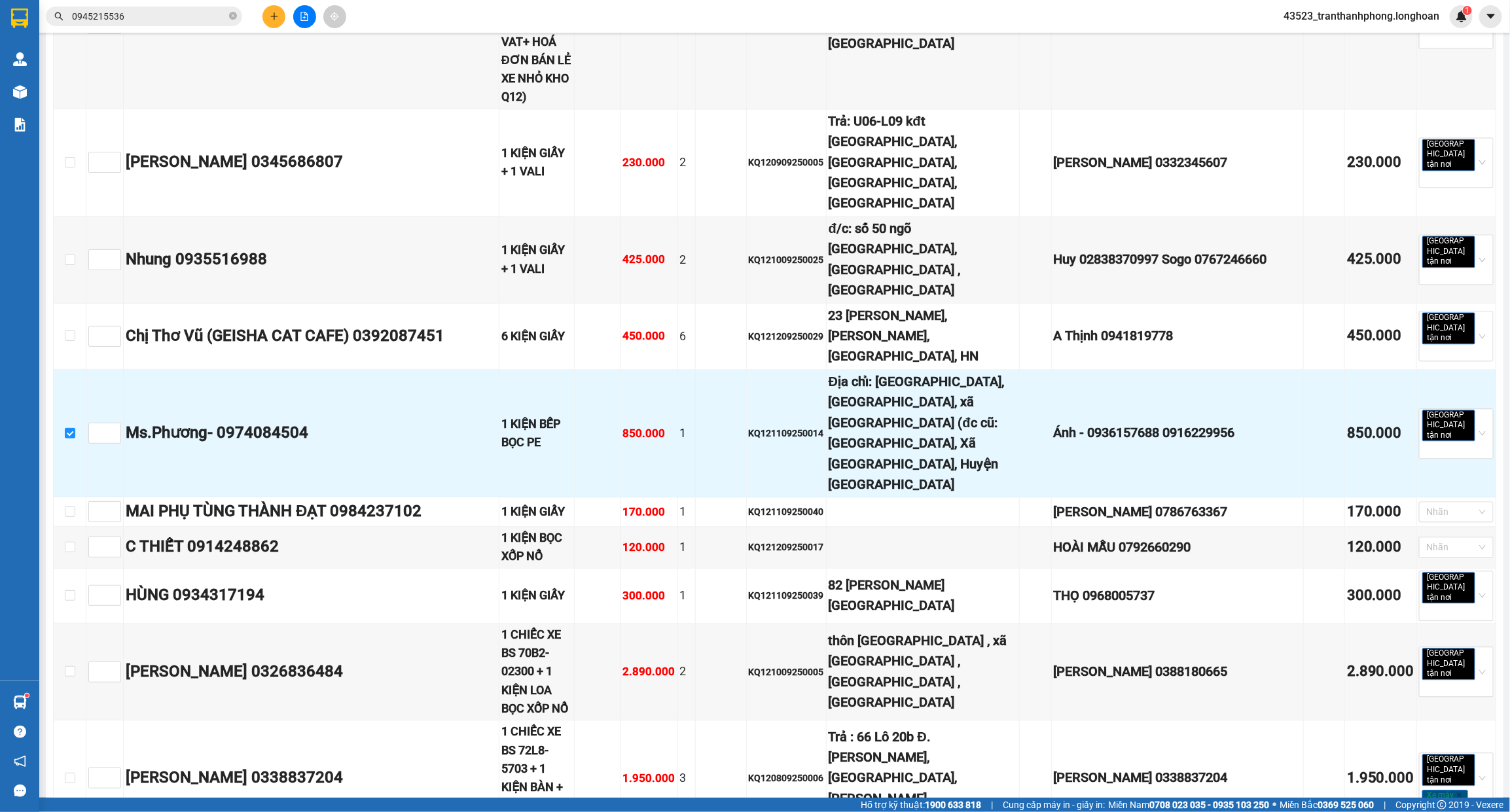
scroll to position [1636, 0]
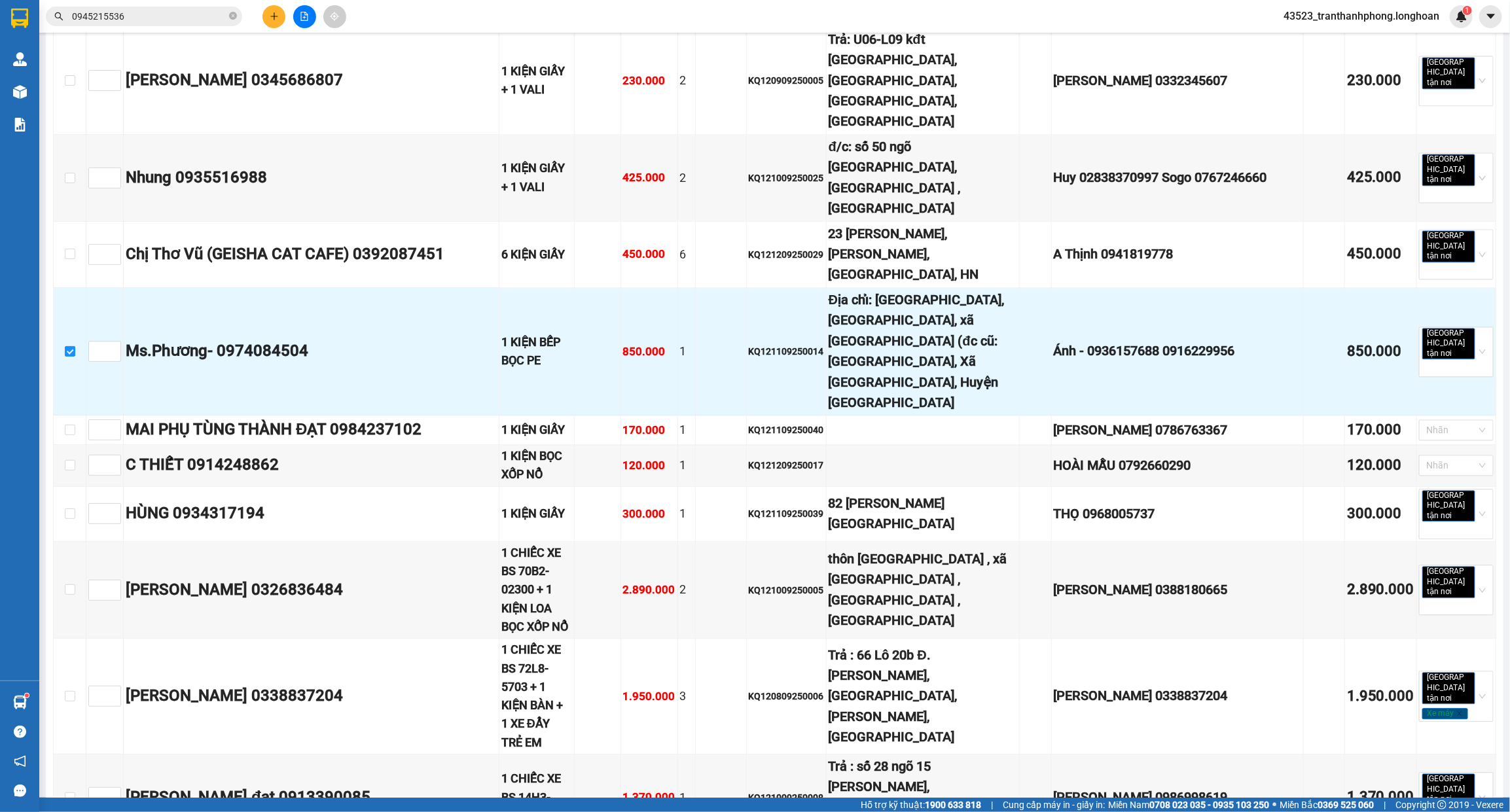
checkbox input "true"
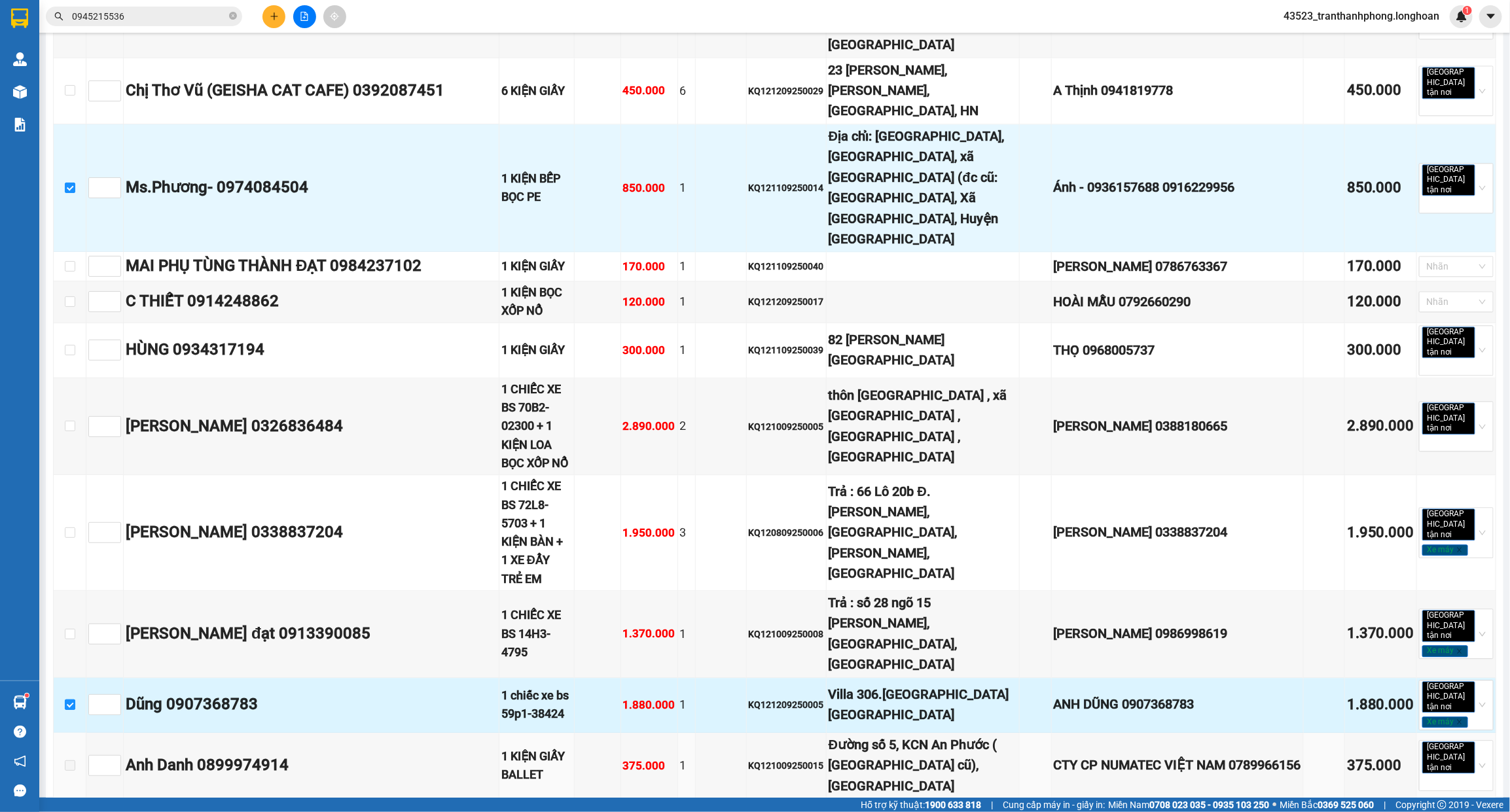
scroll to position [1881, 0]
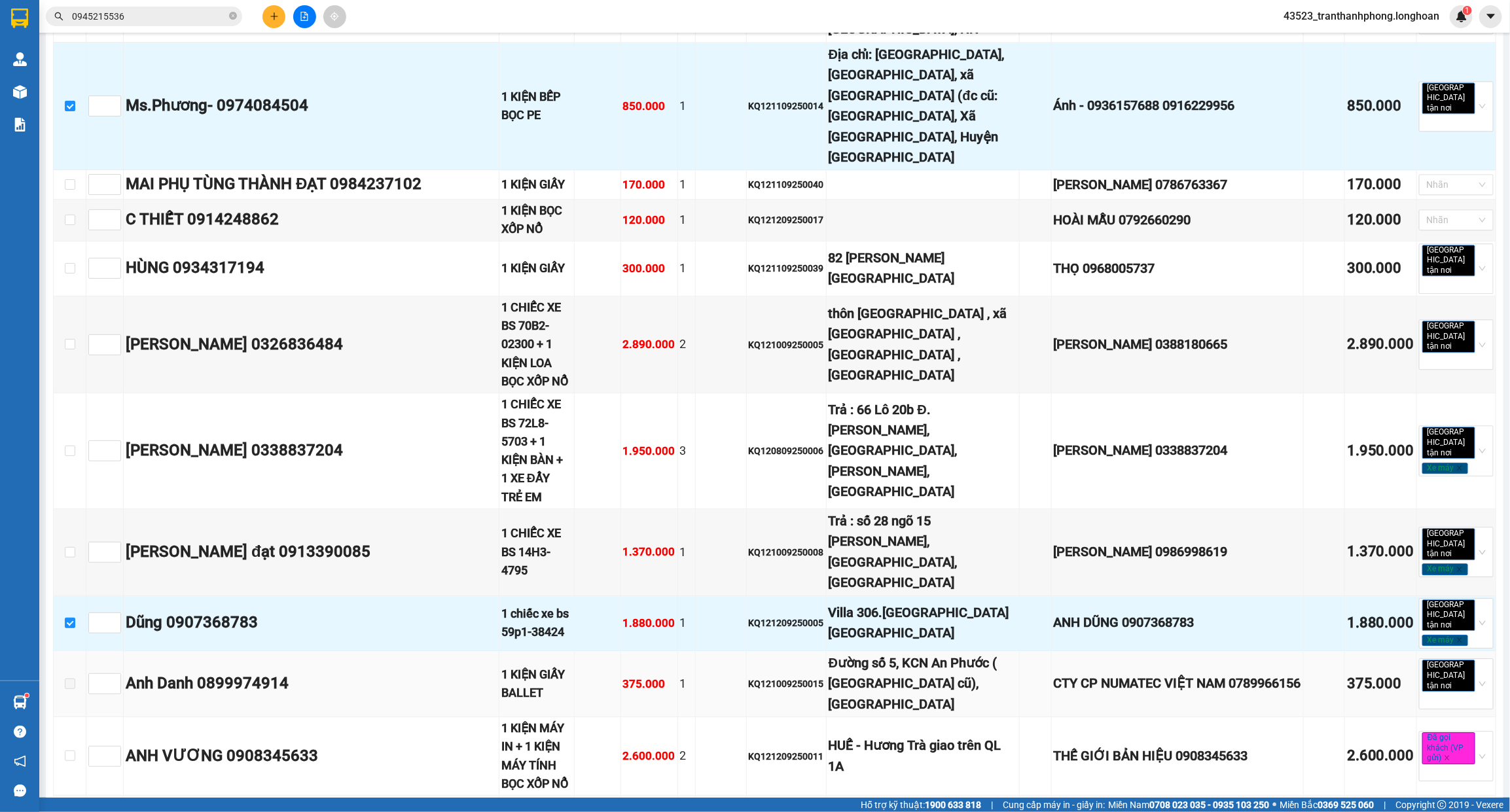
click at [67, 678] on span at bounding box center [70, 683] width 10 height 10
click at [69, 678] on span at bounding box center [70, 683] width 10 height 10
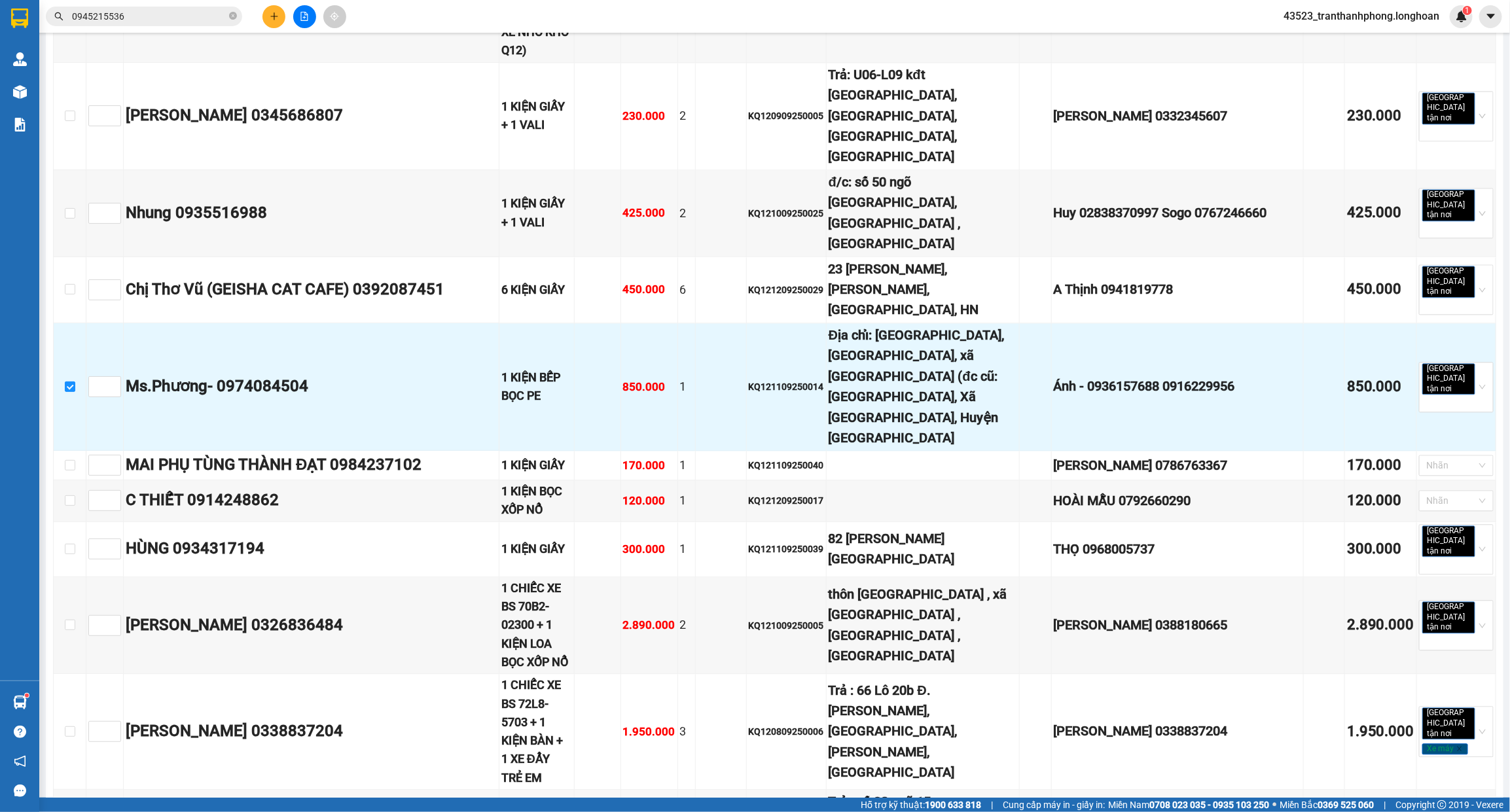
scroll to position [2204, 0]
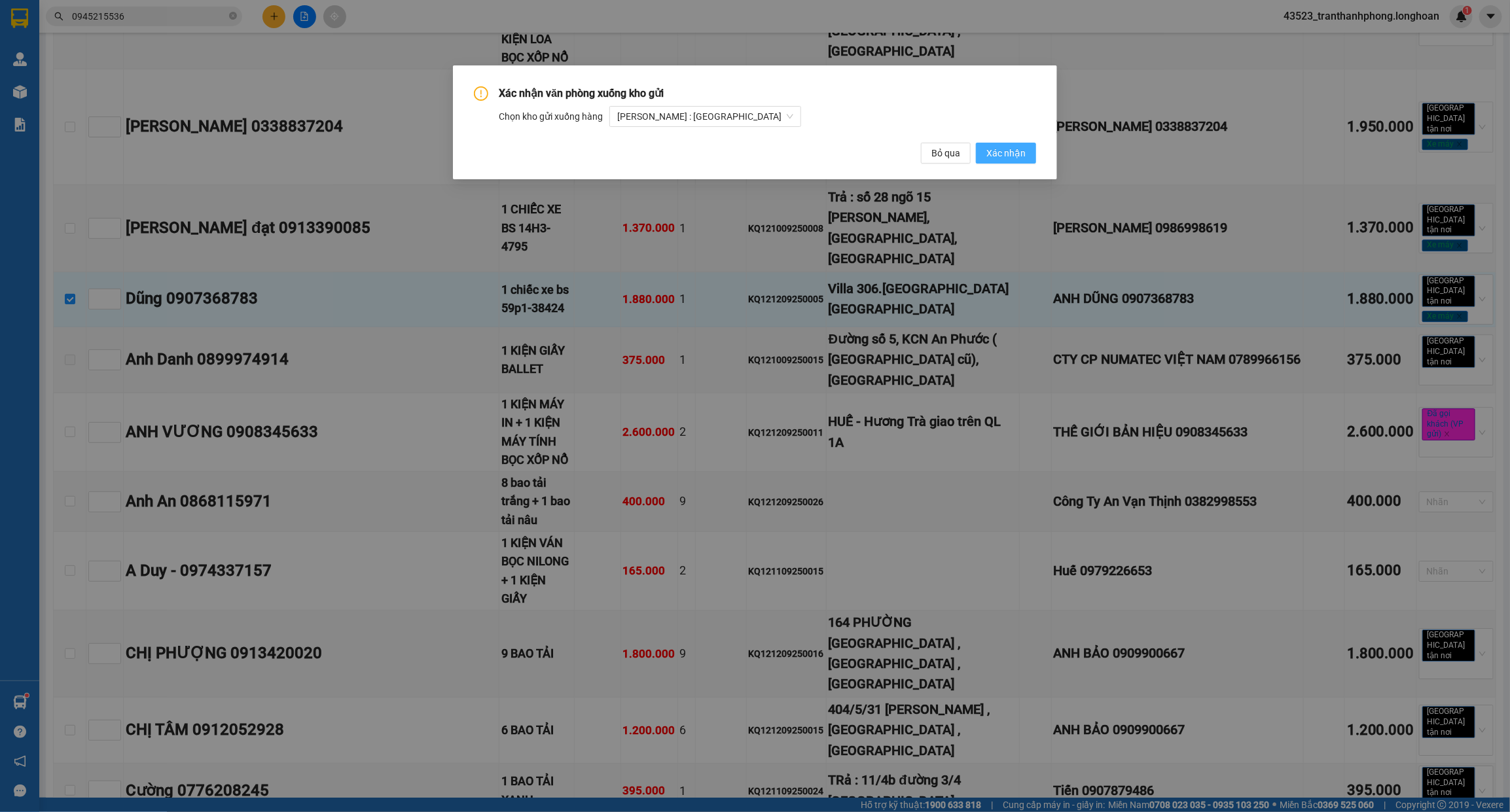
click at [1019, 155] on span "Xác nhận" at bounding box center [1006, 153] width 39 height 15
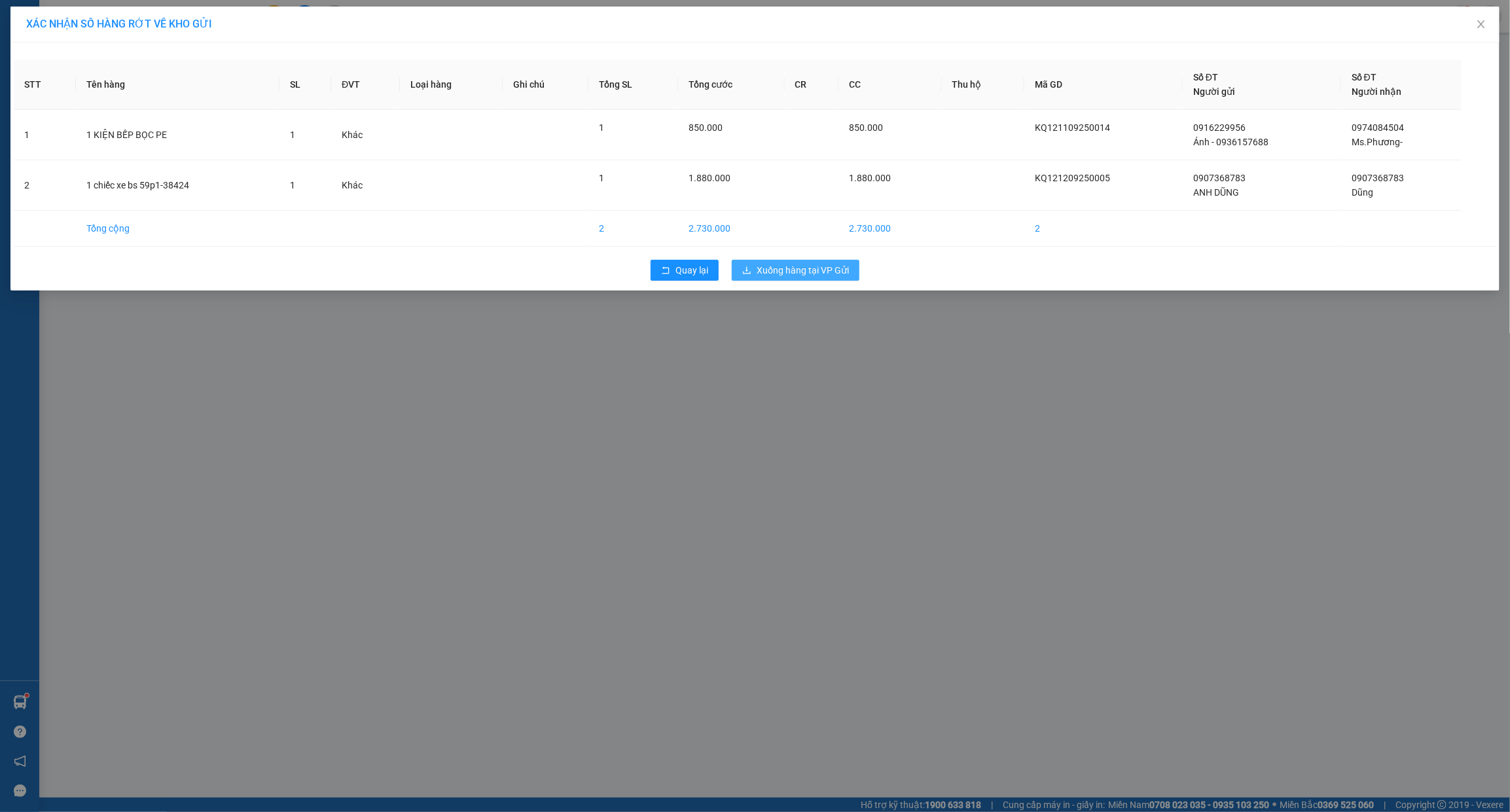
click at [812, 267] on span "Xuống hàng tại VP Gửi" at bounding box center [802, 270] width 92 height 15
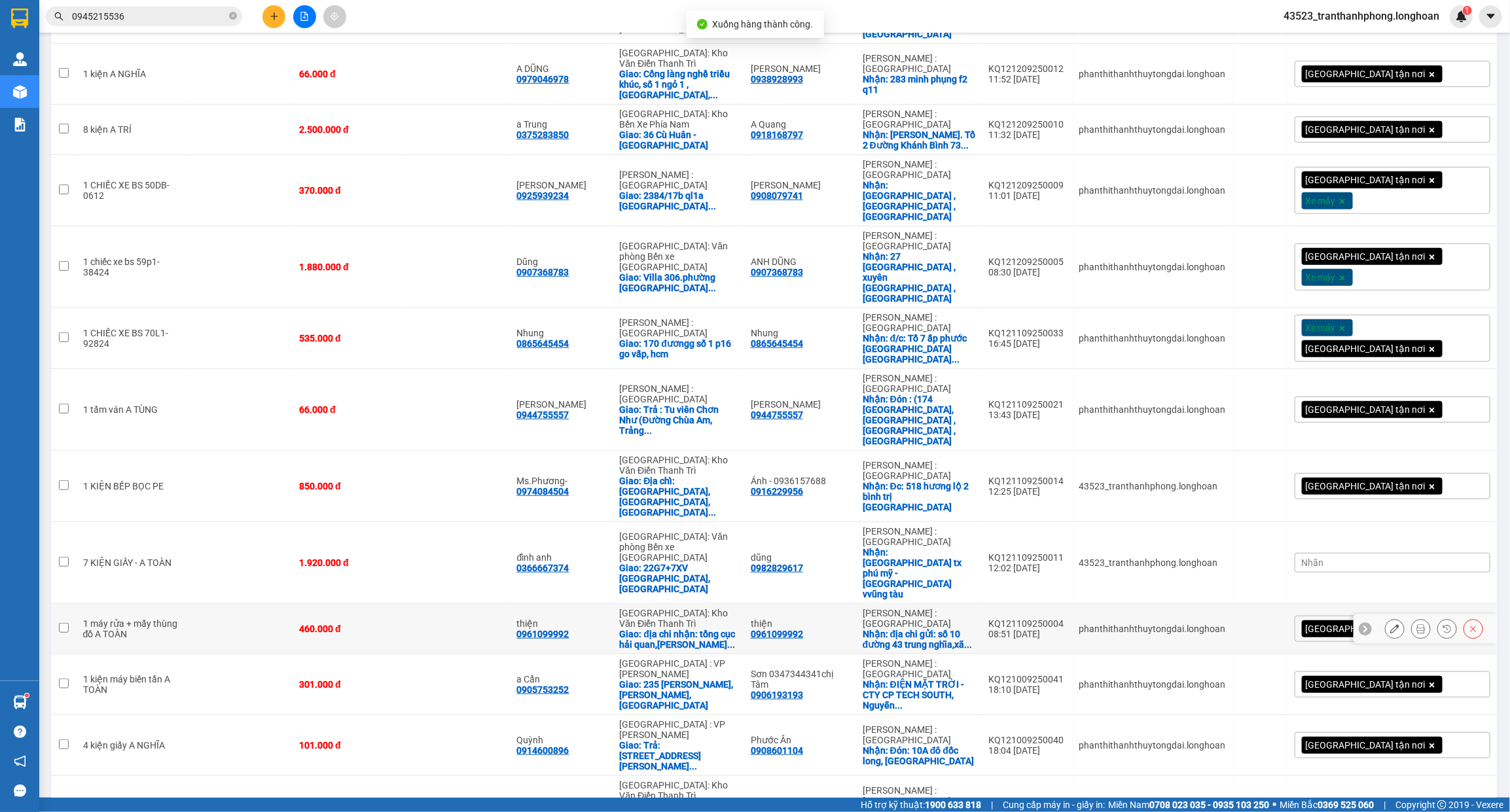
scroll to position [333, 0]
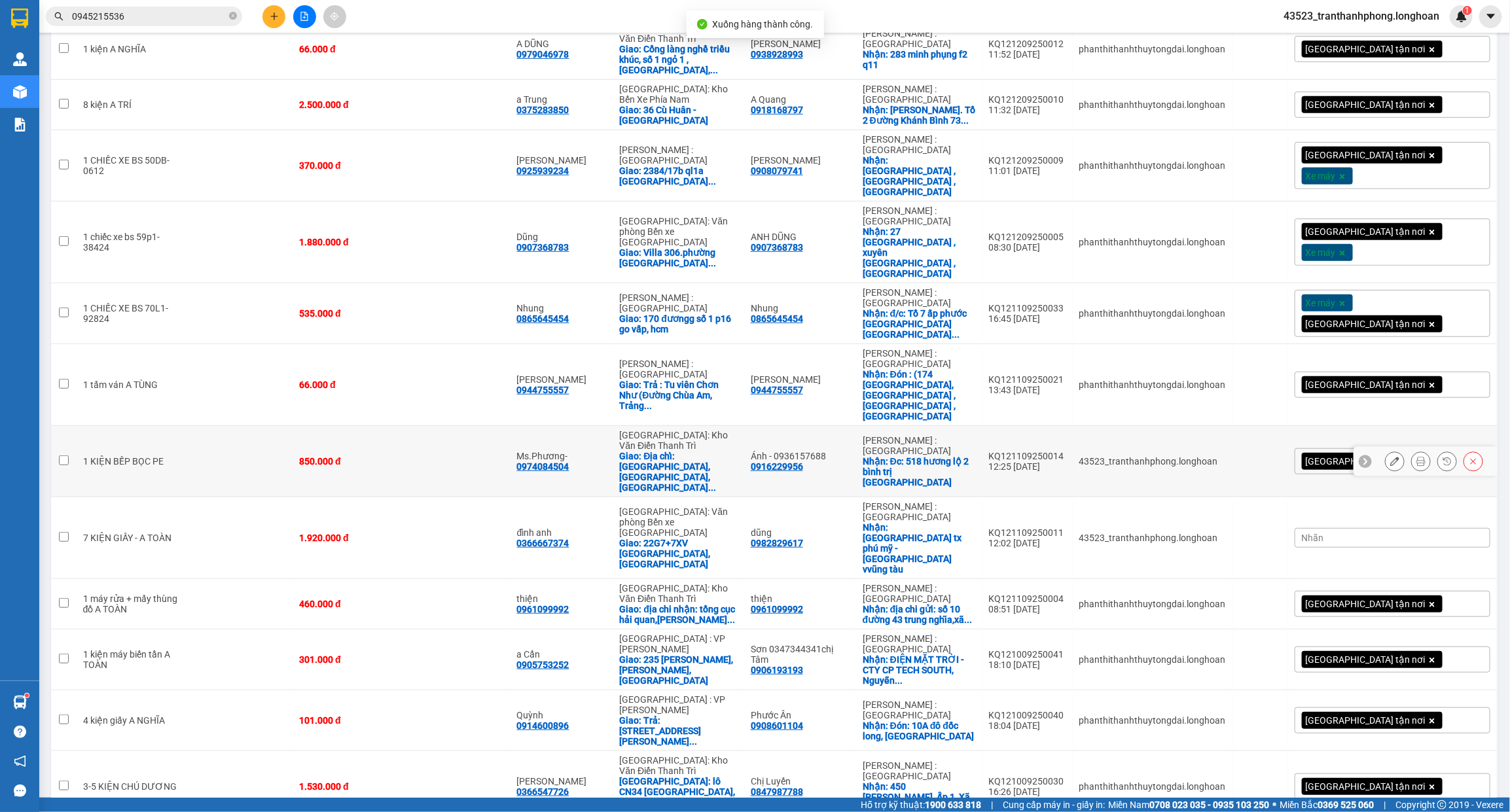
click at [364, 456] on div "850.000 đ" at bounding box center [347, 461] width 96 height 10
checkbox input "true"
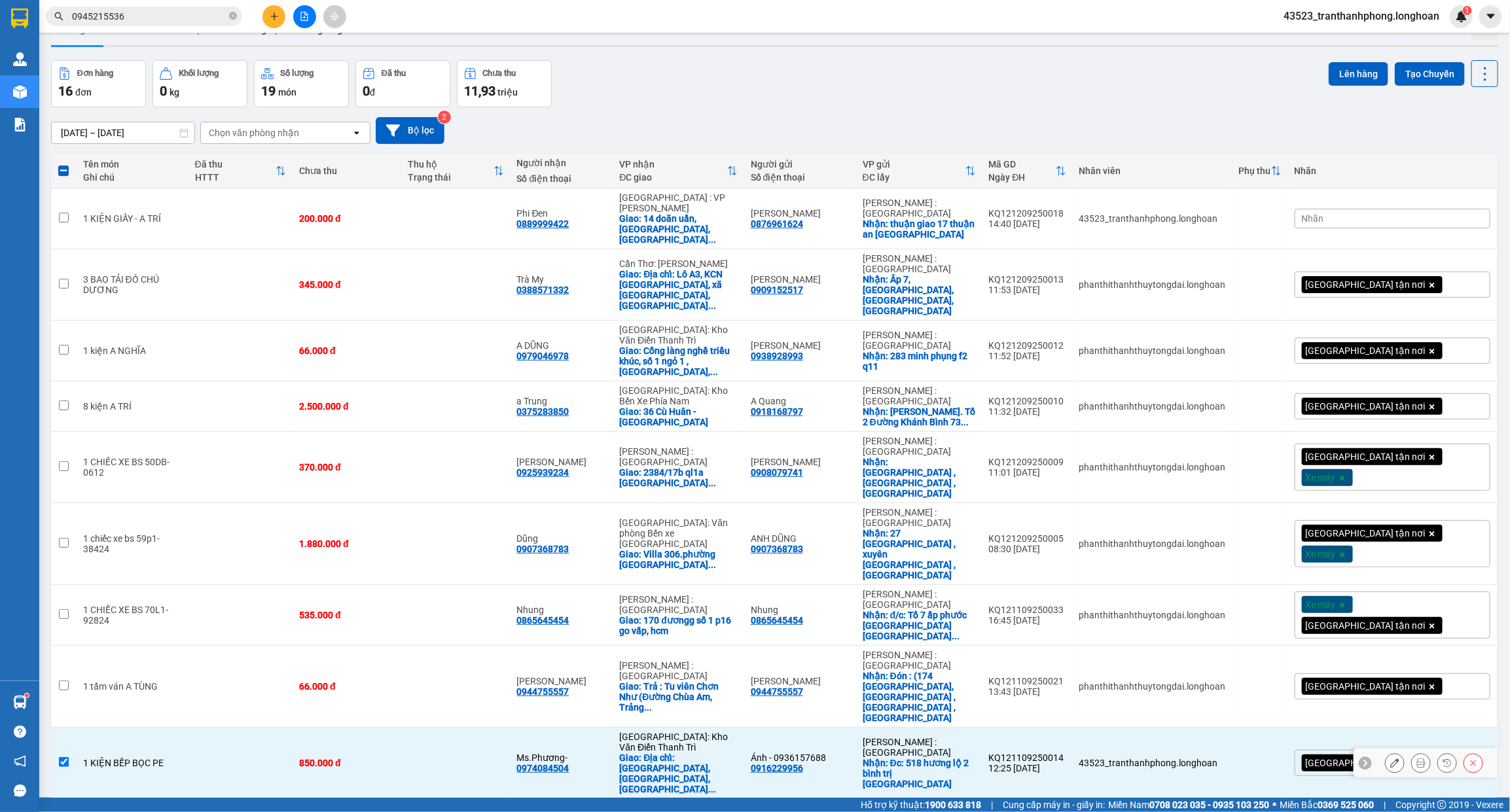
scroll to position [5, 0]
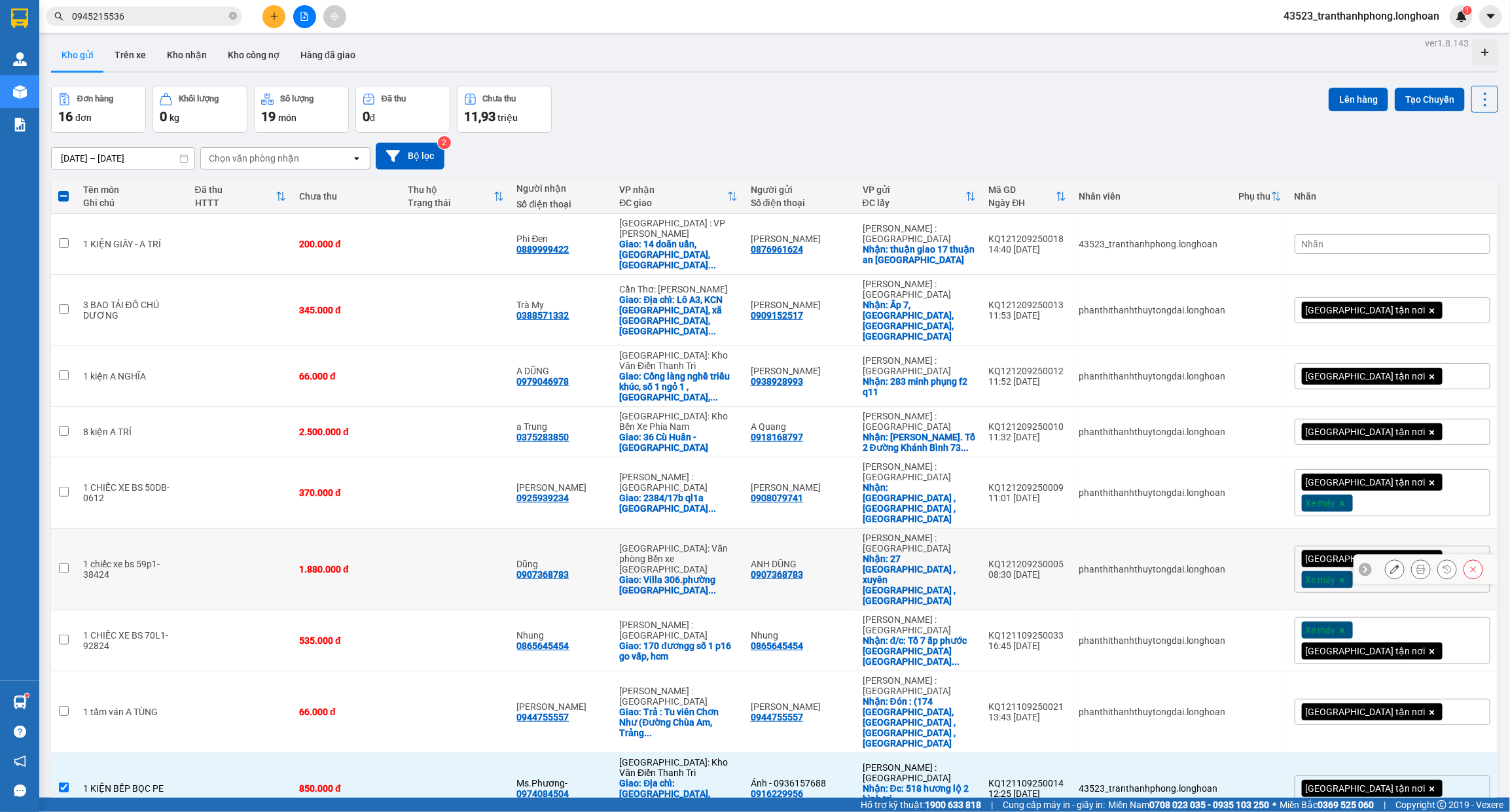
click at [293, 529] on td at bounding box center [240, 569] width 104 height 82
checkbox input "true"
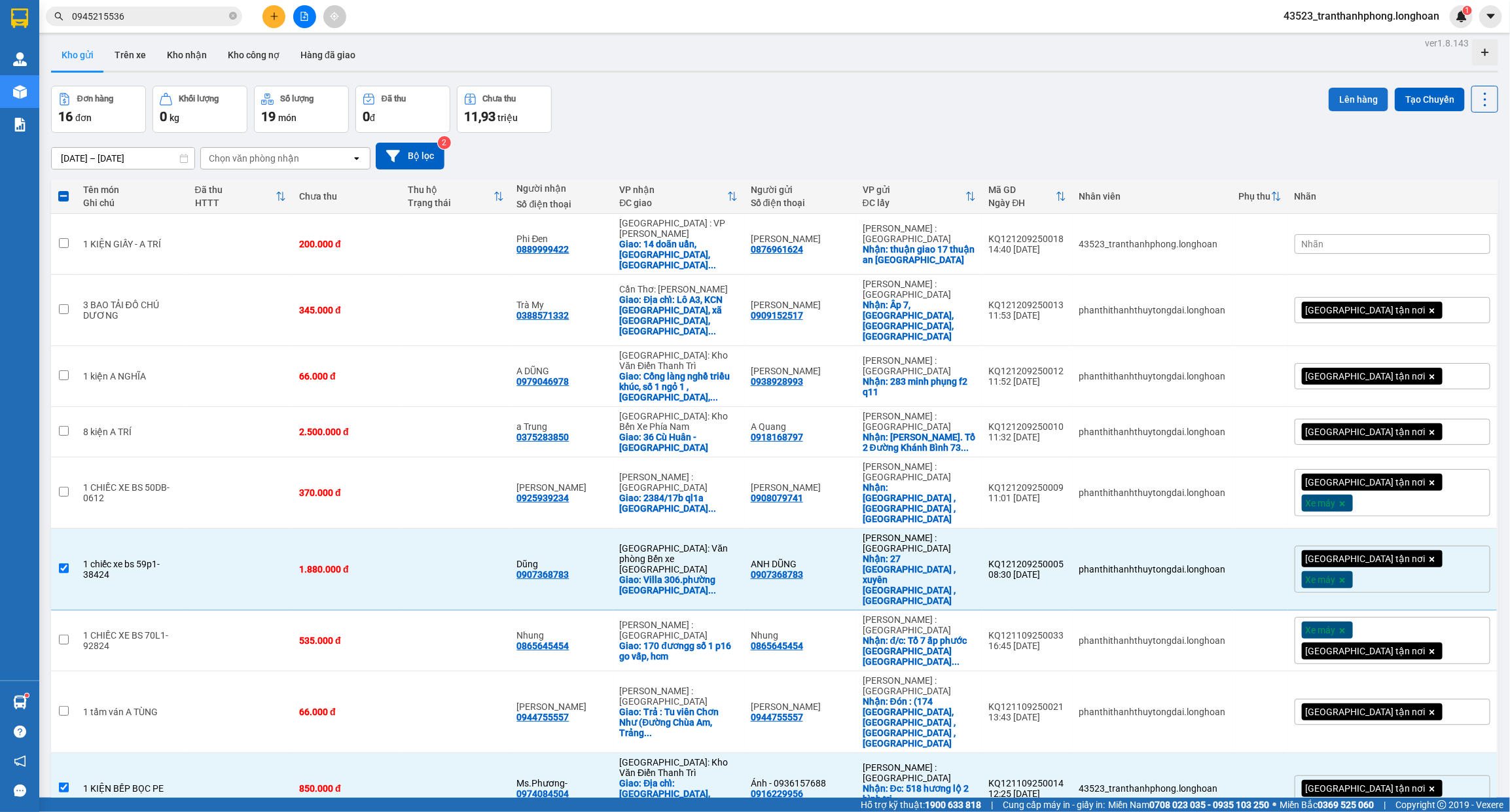
click at [1336, 102] on button "Lên hàng" at bounding box center [1358, 100] width 60 height 23
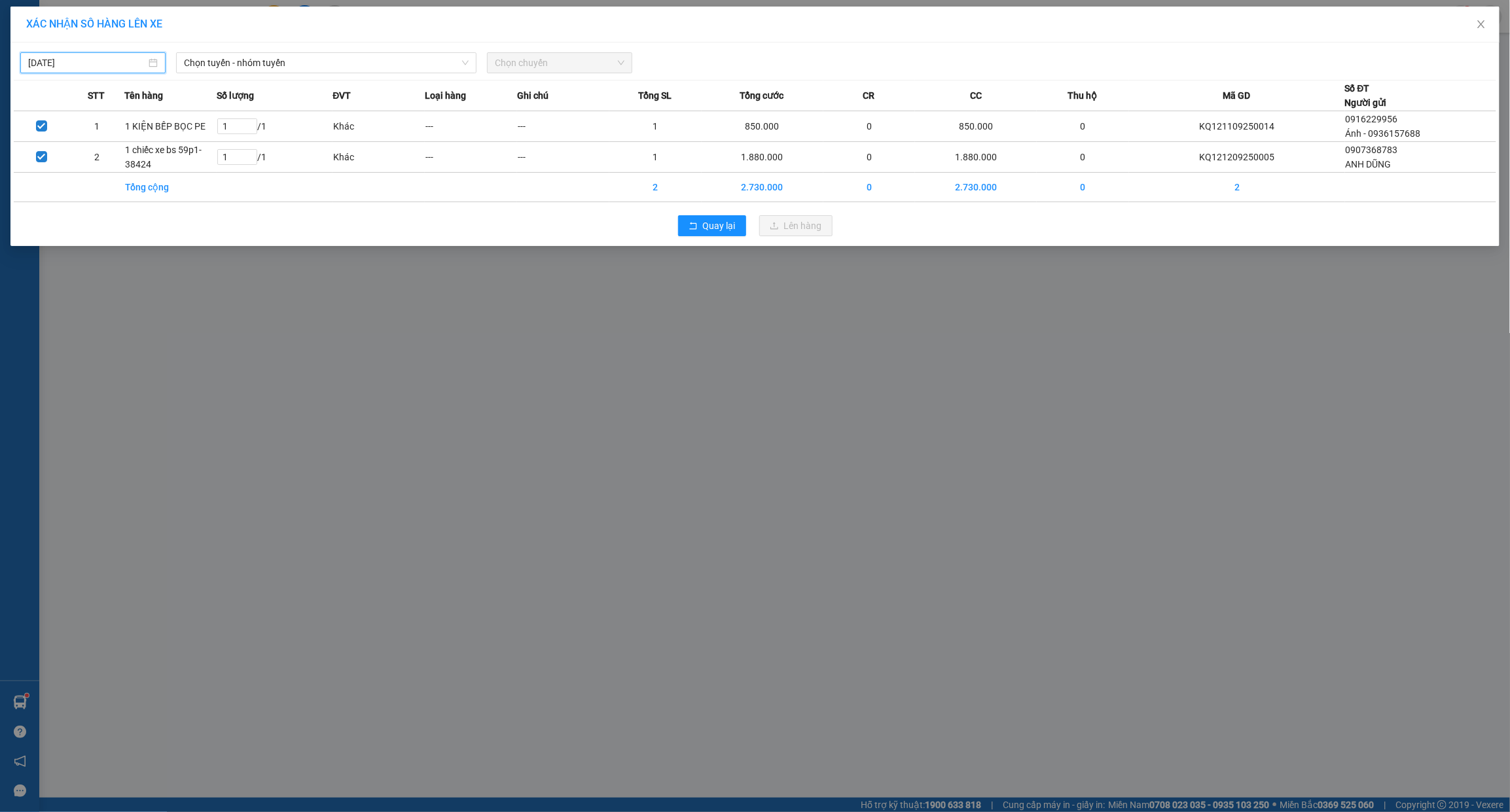
click at [121, 57] on input "[DATE]" at bounding box center [87, 63] width 118 height 15
click at [171, 154] on td "13" at bounding box center [181, 158] width 23 height 20
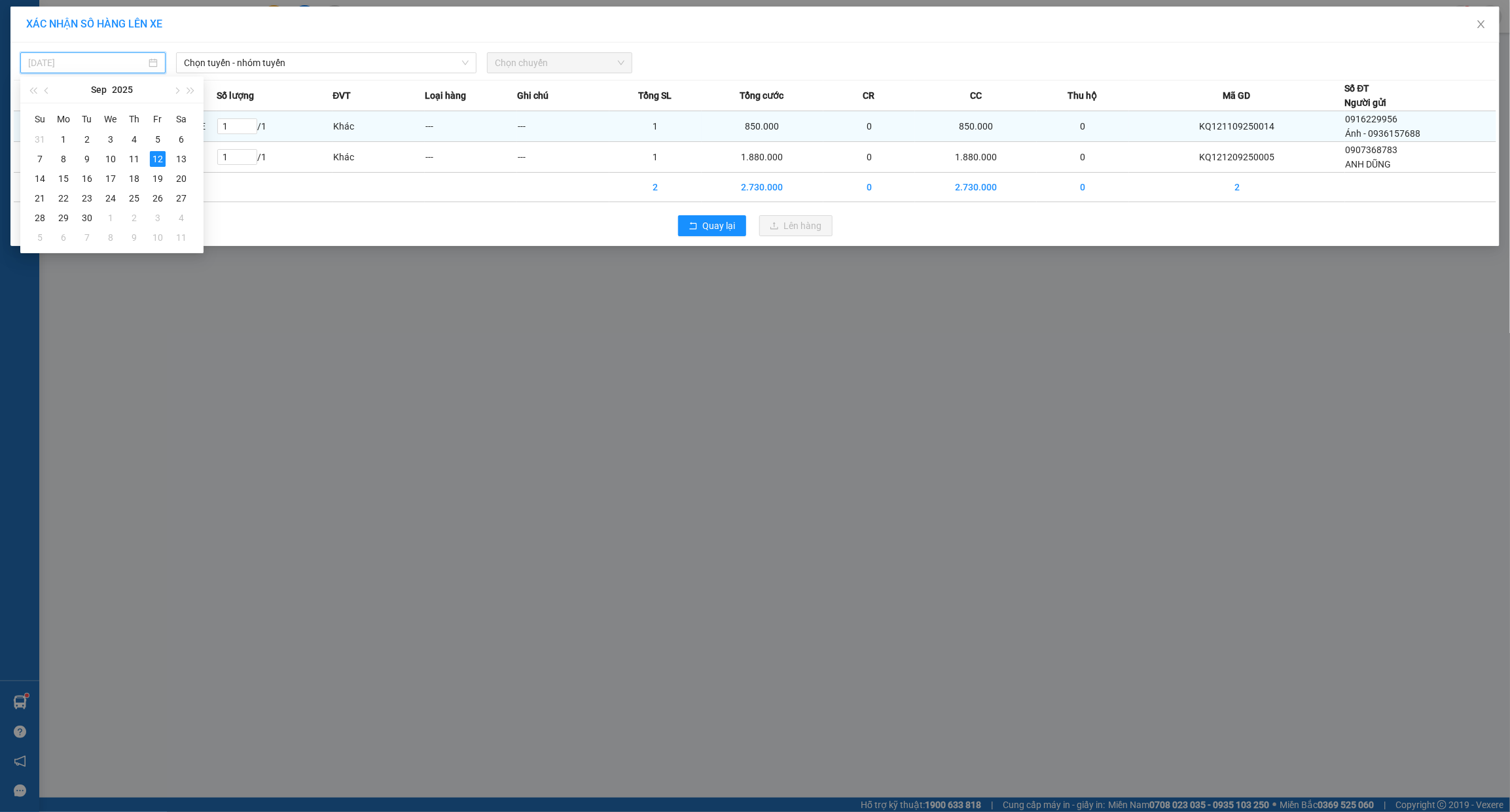
type input "[DATE]"
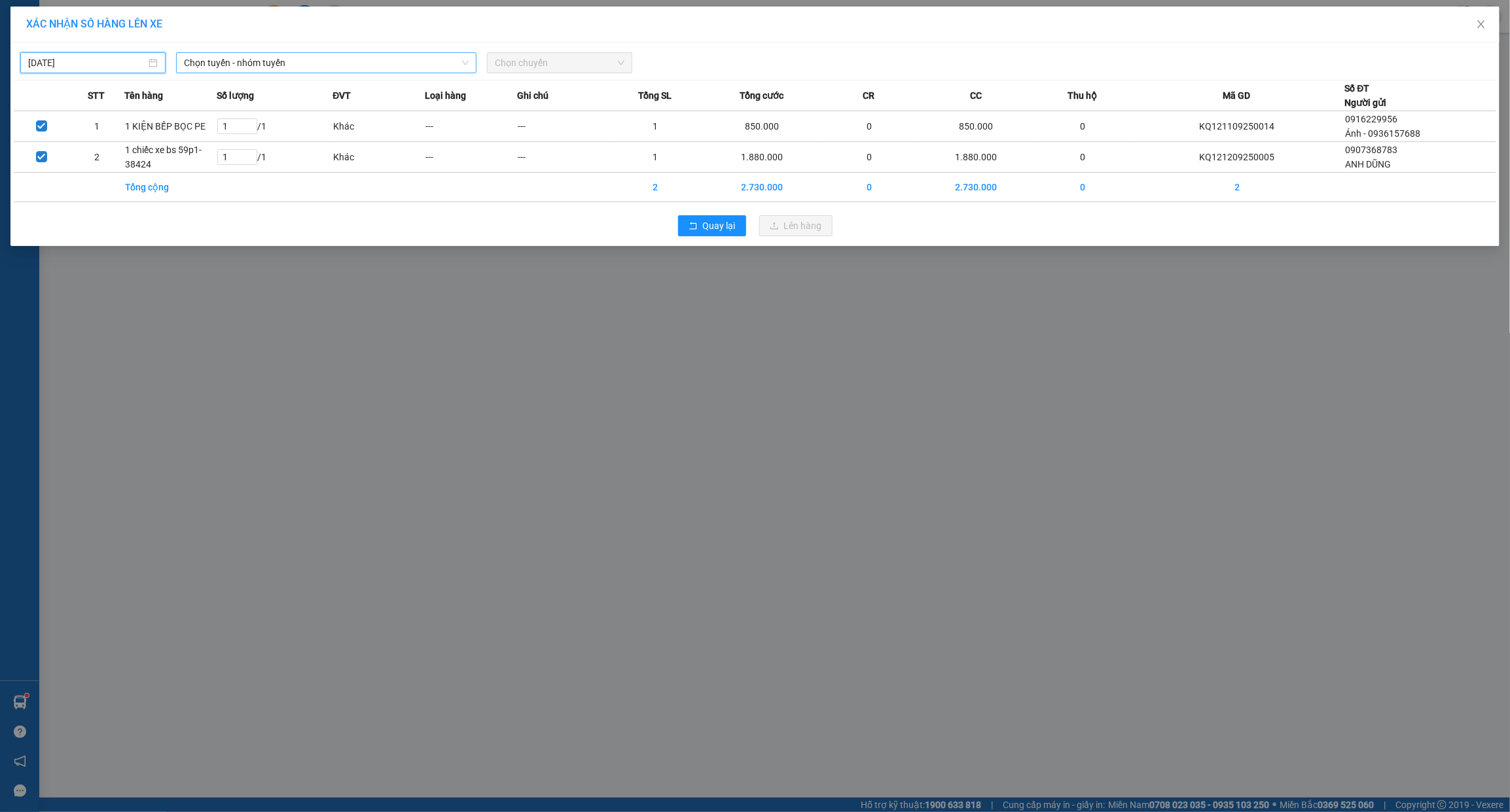
click at [243, 65] on span "Chọn tuyến - nhóm tuyến" at bounding box center [326, 62] width 285 height 20
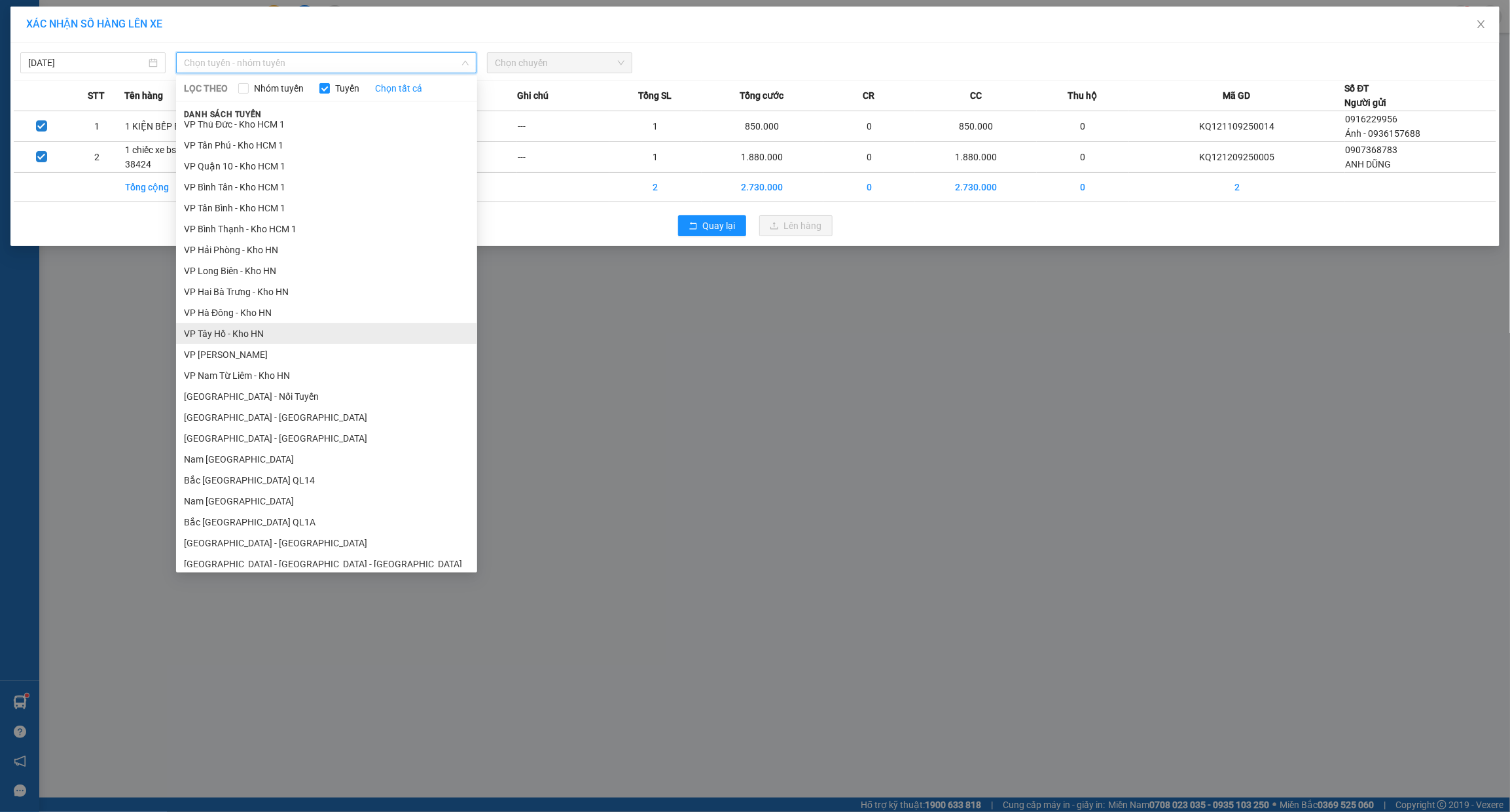
scroll to position [600, 0]
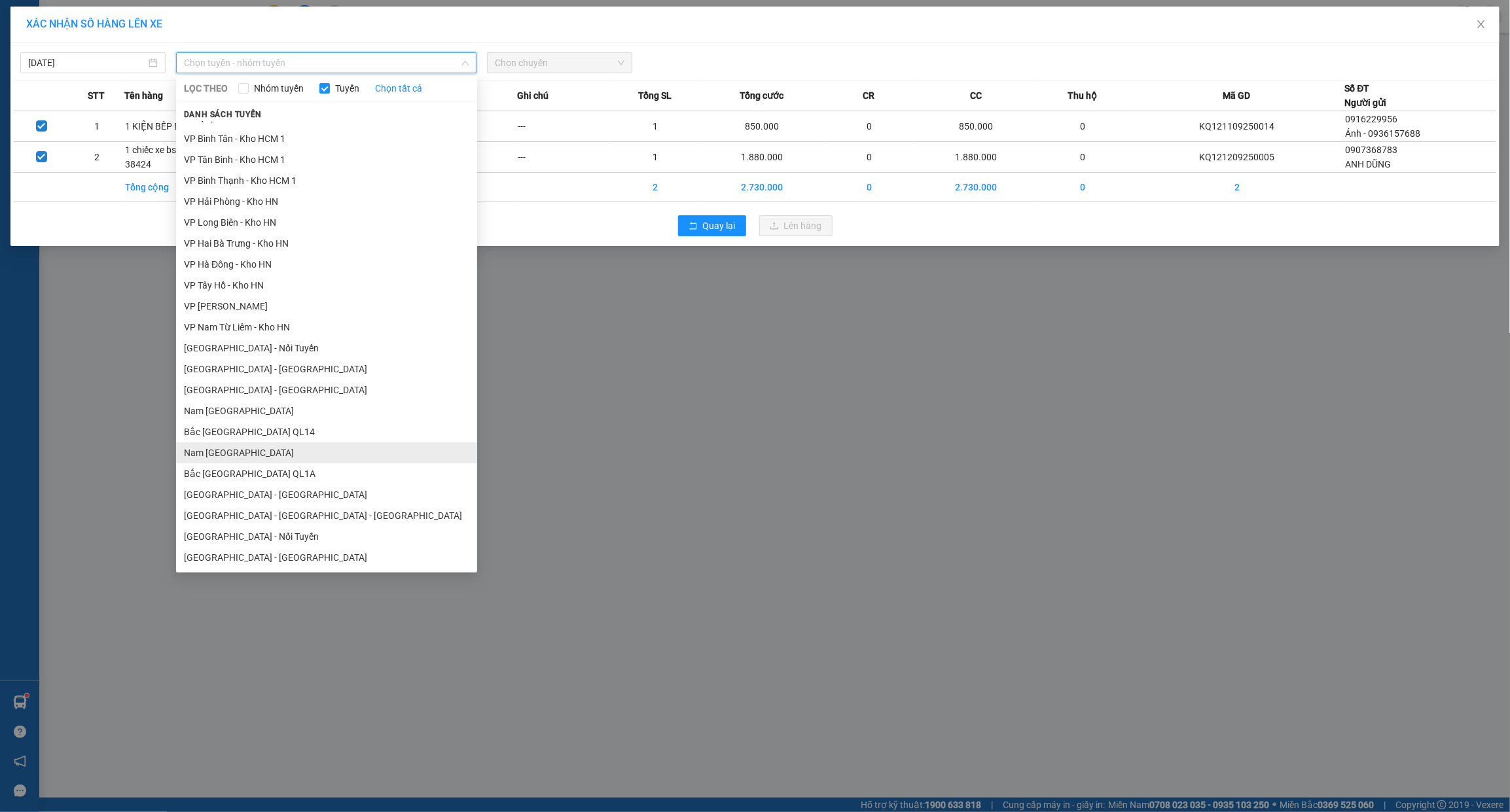
click at [219, 445] on li "Nam [GEOGRAPHIC_DATA]" at bounding box center [326, 452] width 301 height 21
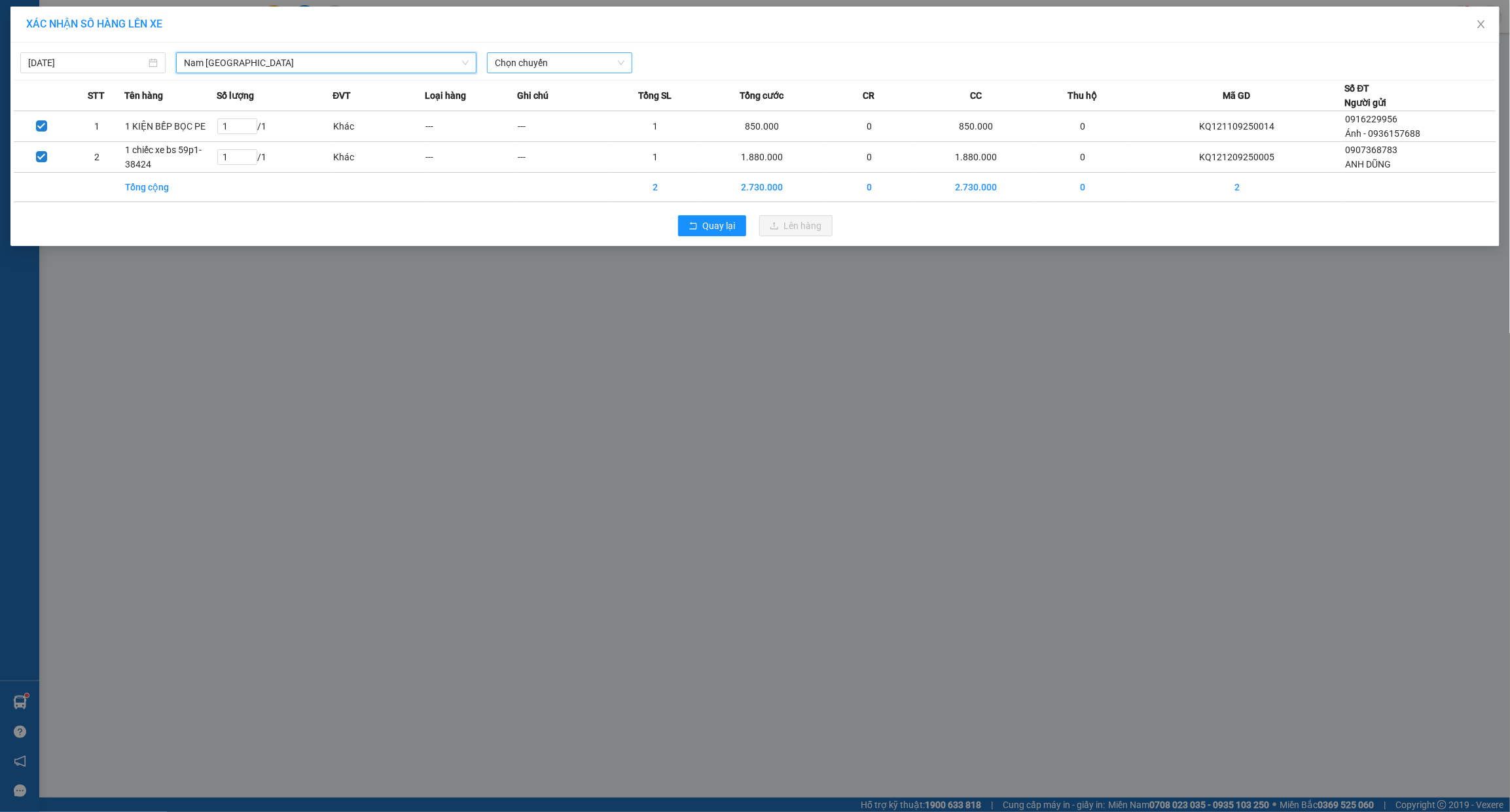
click at [551, 56] on span "Chọn chuyến" at bounding box center [560, 62] width 129 height 20
click at [554, 107] on div "15:00 (TC)" at bounding box center [546, 110] width 102 height 15
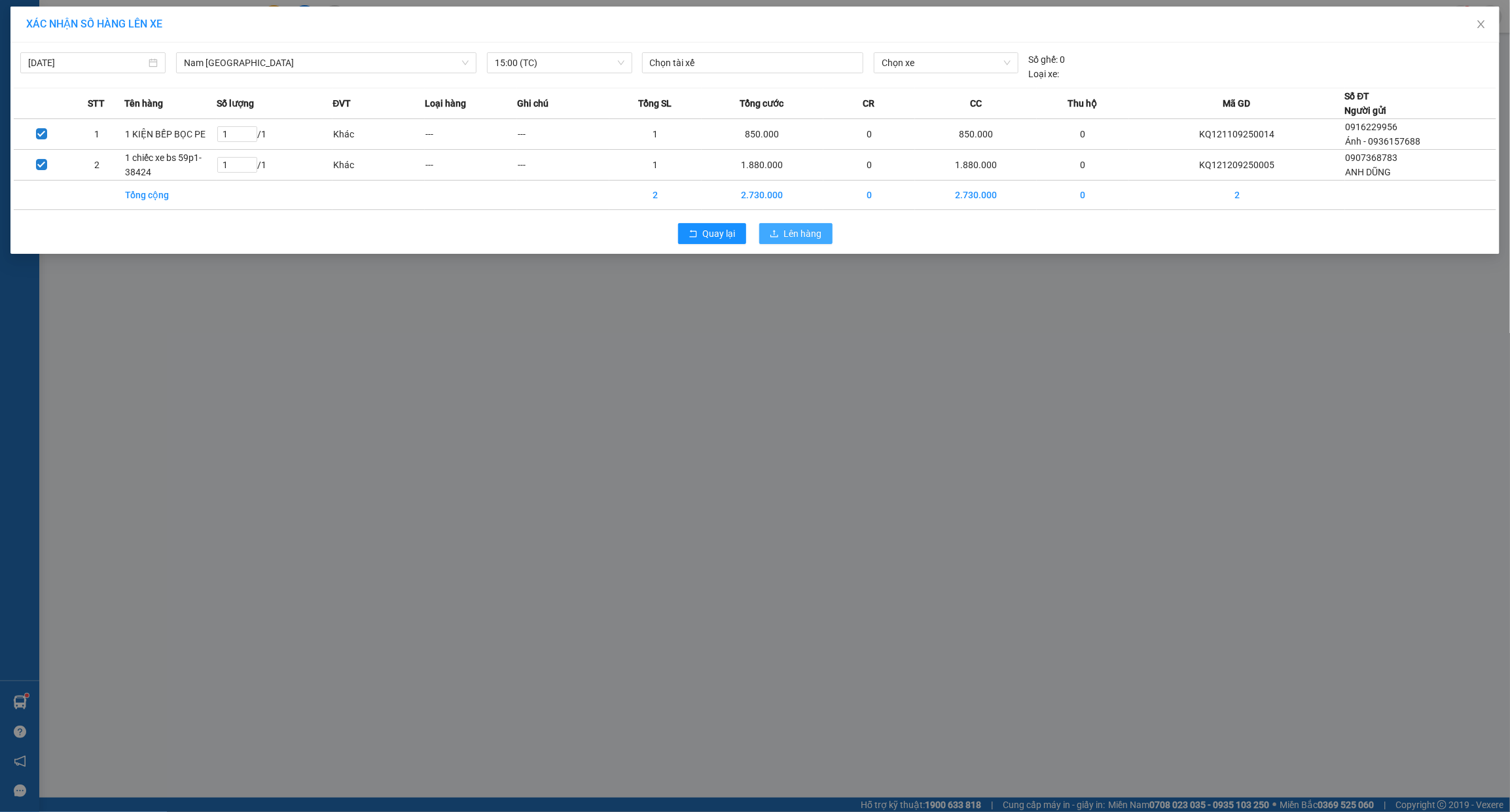
drag, startPoint x: 772, startPoint y: 247, endPoint x: 779, endPoint y: 244, distance: 7.6
click at [774, 247] on div "Quay lại Lên hàng" at bounding box center [755, 233] width 1482 height 34
click at [780, 243] on button "Lên hàng" at bounding box center [796, 233] width 73 height 21
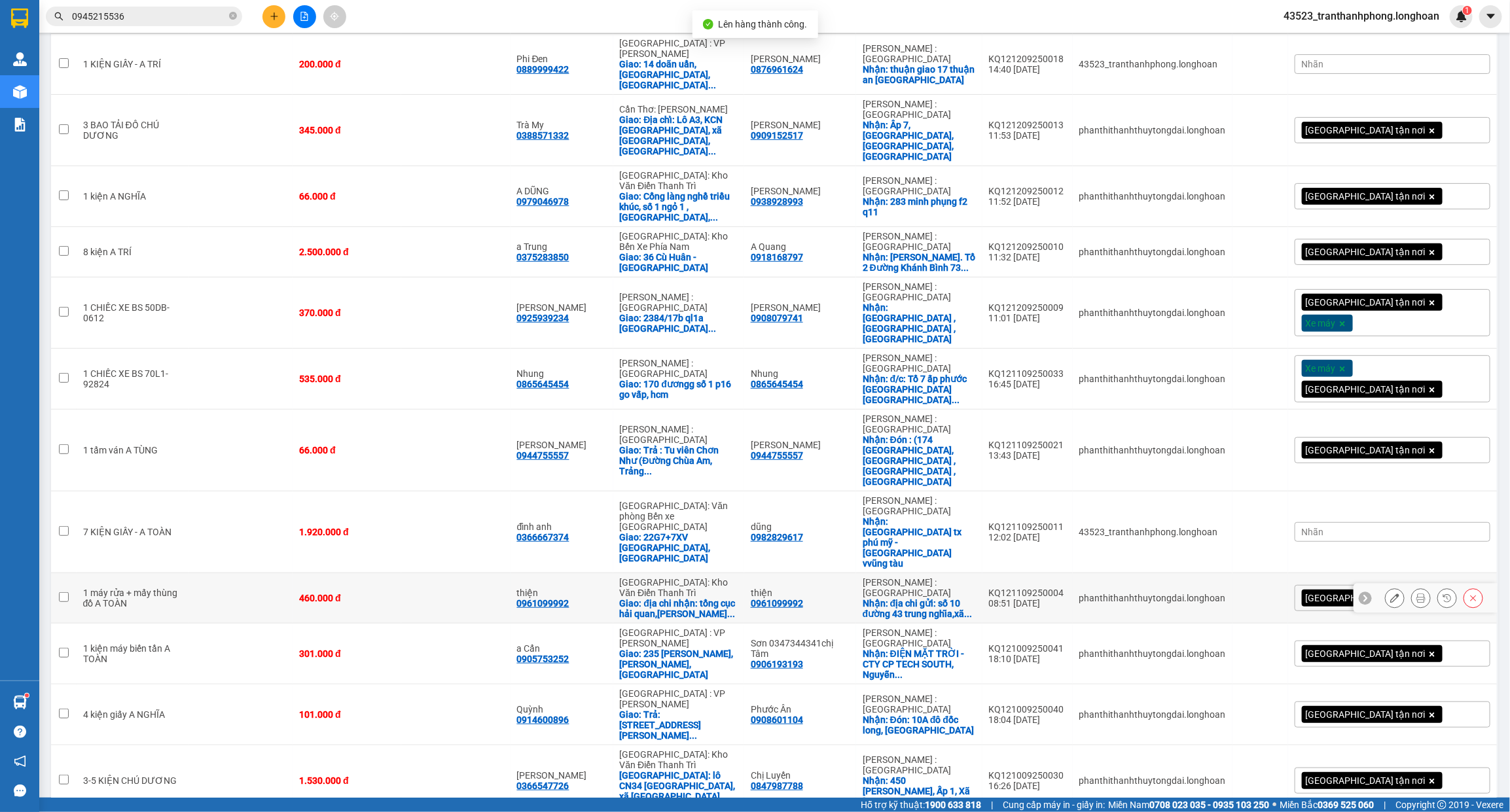
scroll to position [227, 0]
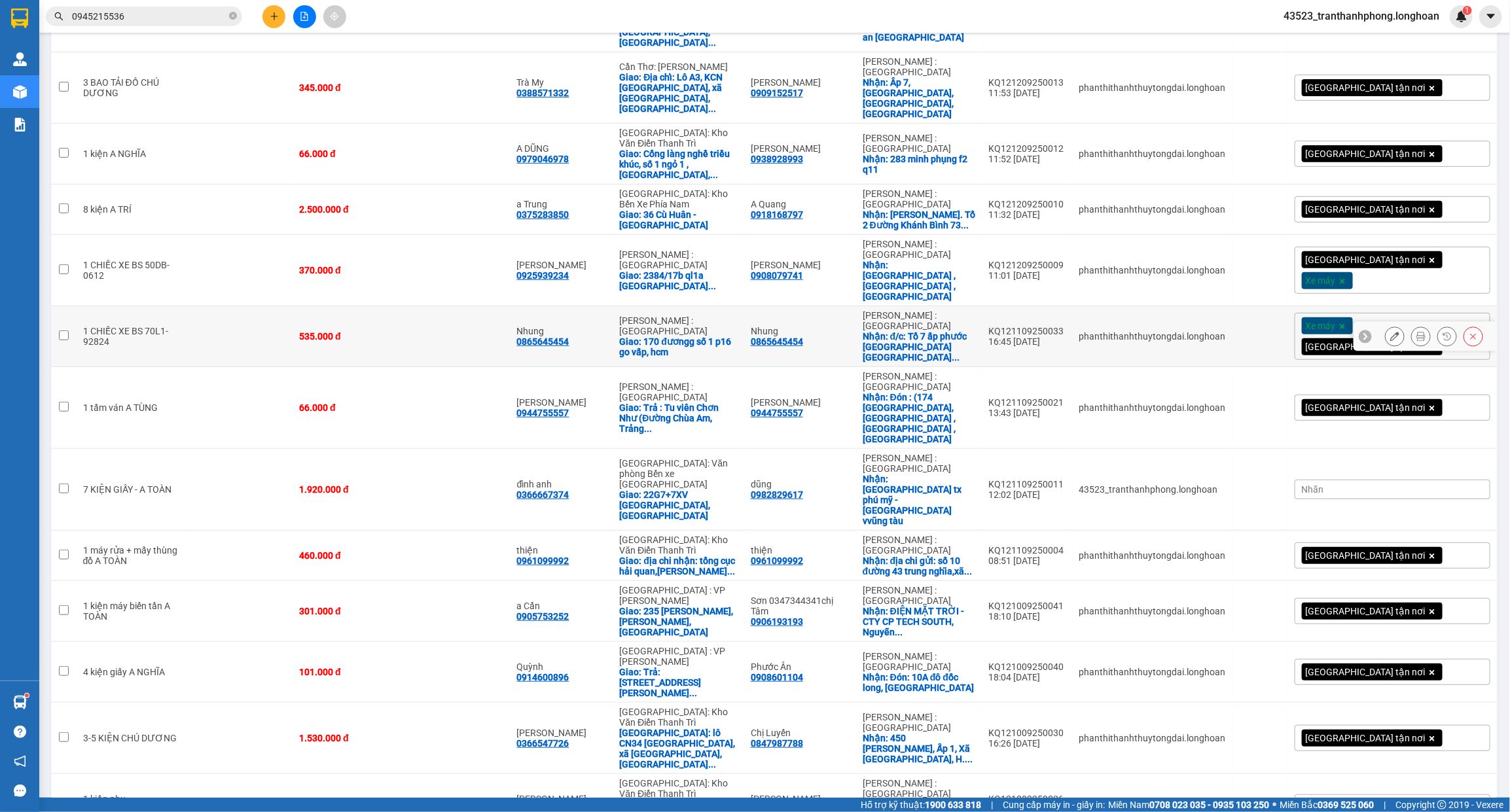
click at [216, 306] on td at bounding box center [240, 337] width 104 height 61
checkbox input "true"
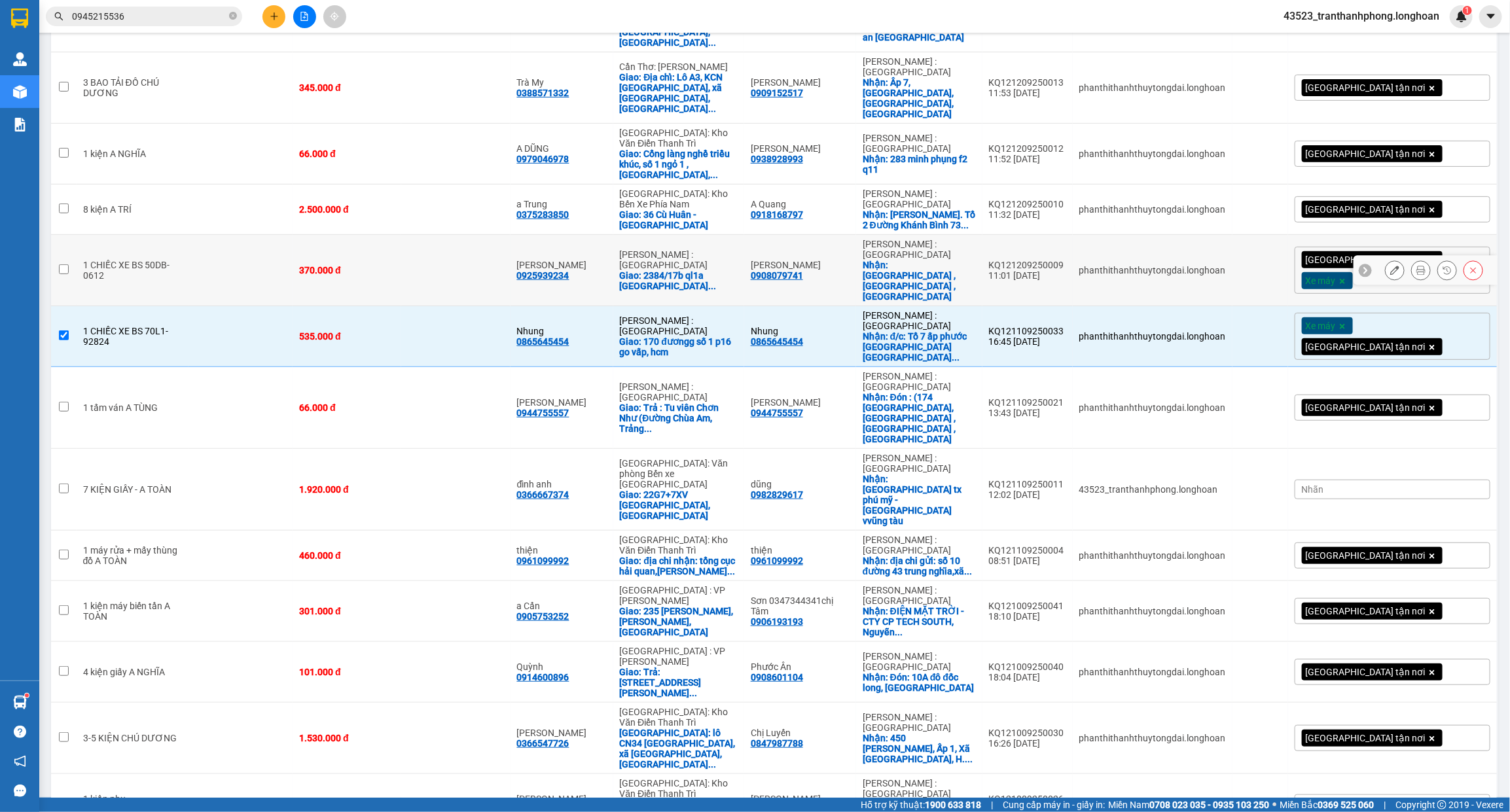
click at [238, 235] on td at bounding box center [240, 270] width 104 height 71
checkbox input "true"
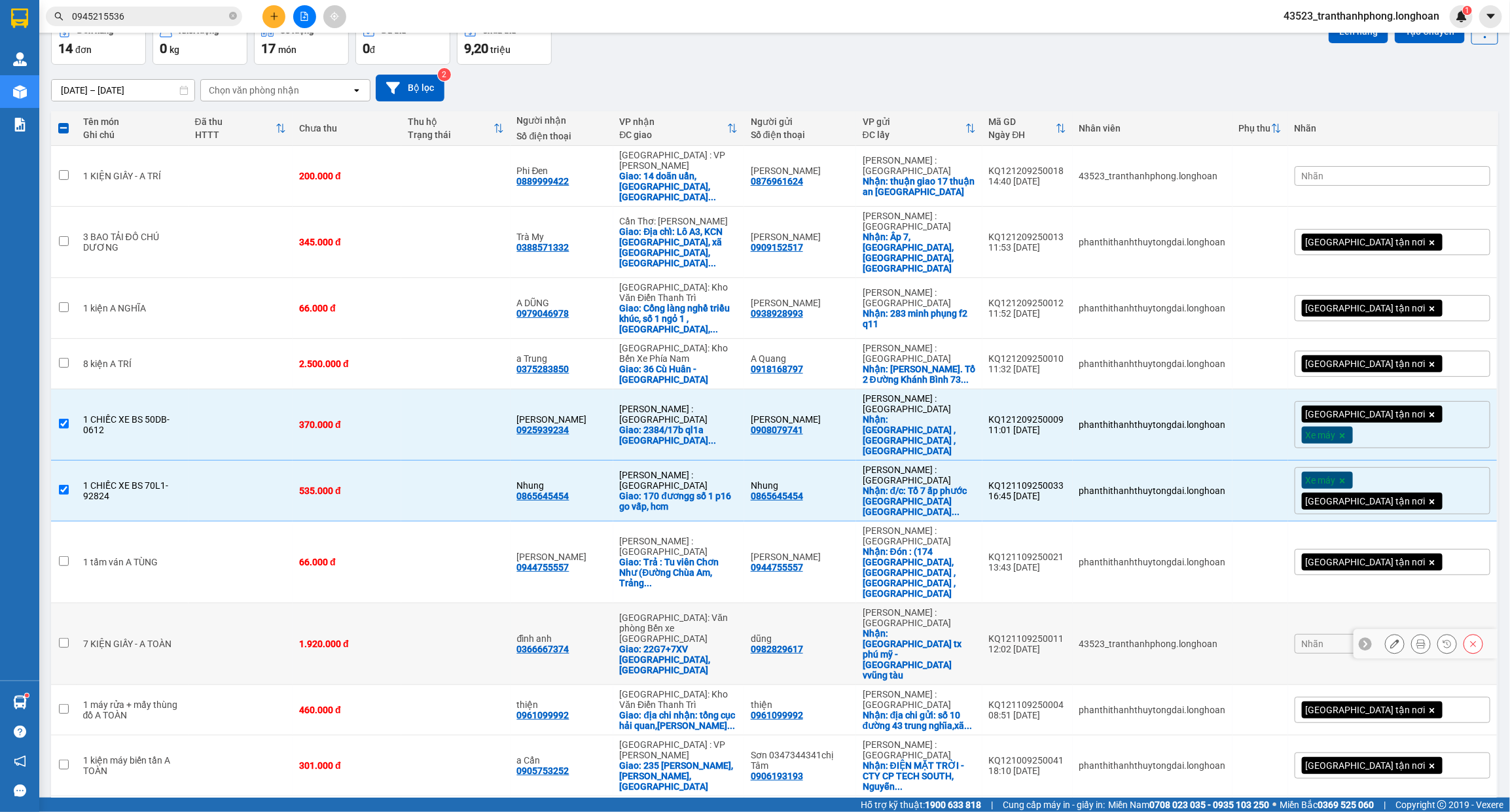
scroll to position [0, 0]
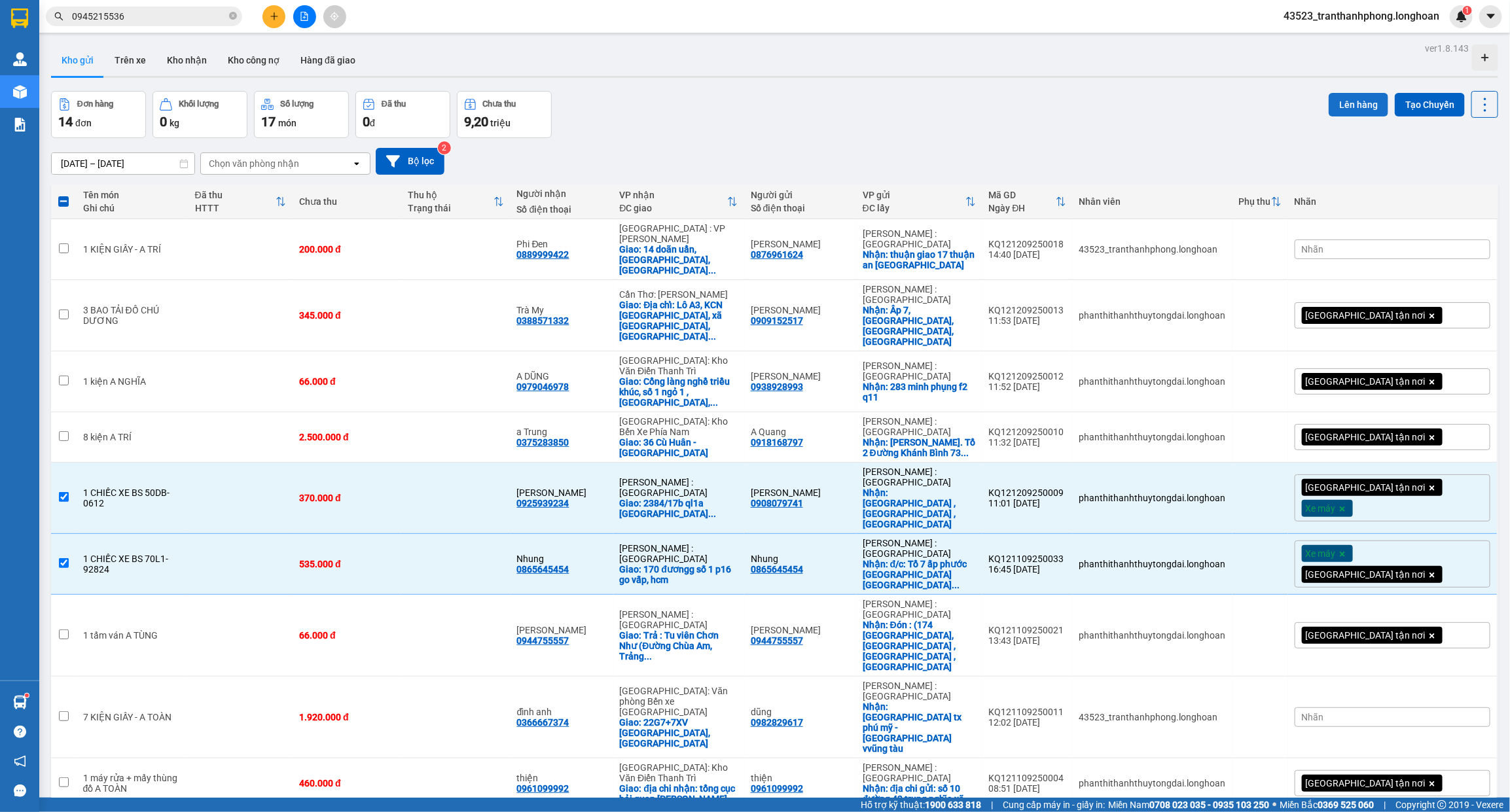
click at [1347, 97] on button "Lên hàng" at bounding box center [1358, 105] width 60 height 23
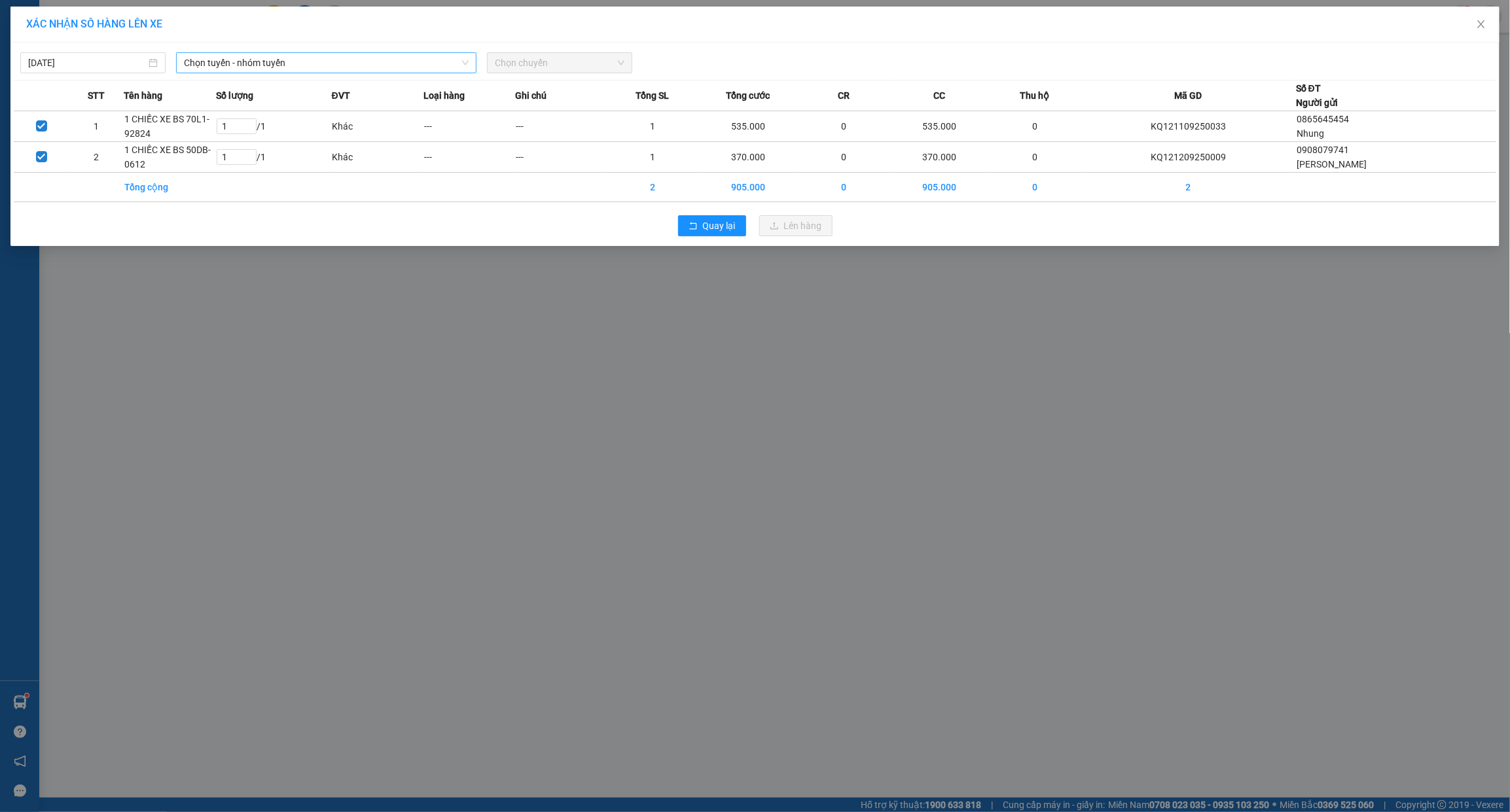
click at [227, 54] on span "Chọn tuyến - nhóm tuyến" at bounding box center [326, 62] width 285 height 20
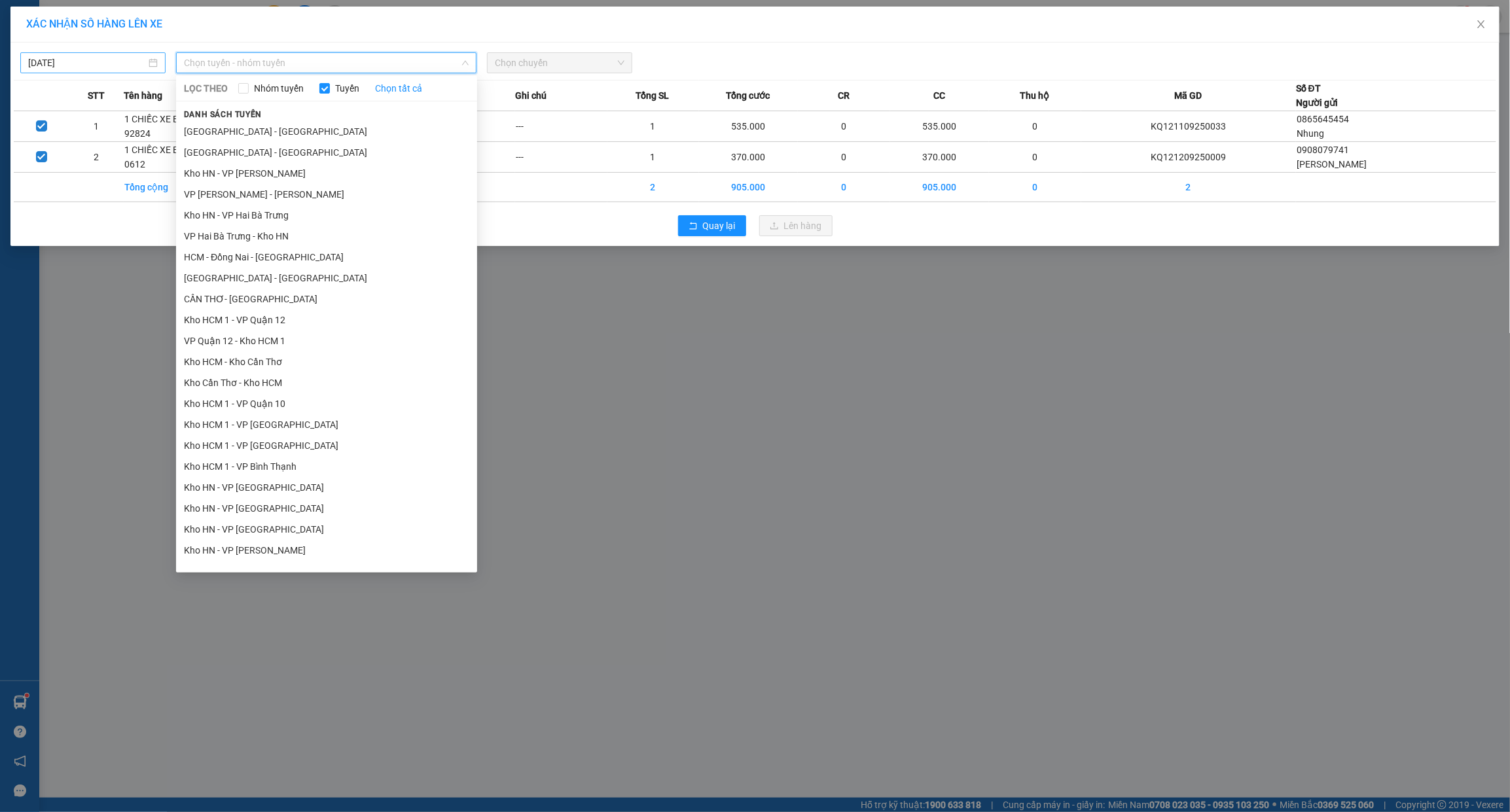
click at [77, 68] on input "[DATE]" at bounding box center [87, 63] width 118 height 15
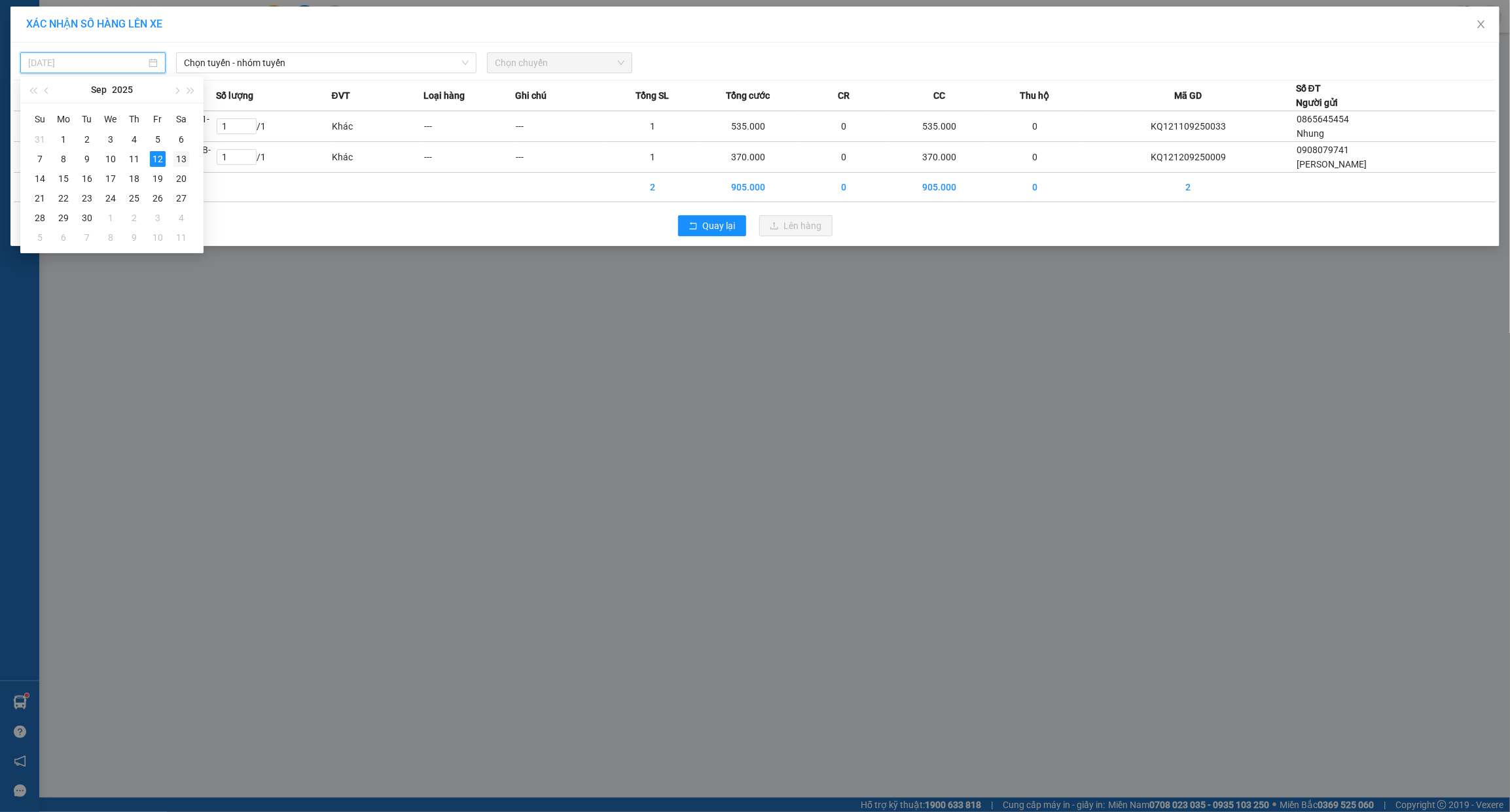
click at [171, 159] on td "13" at bounding box center [181, 158] width 23 height 20
click at [198, 77] on div "13/09/2025 Chọn tuyến - nhóm tuyến LỌC THEO Nhóm tuyến Tuyến Chọn tất cả Danh s…" at bounding box center [754, 145] width 1489 height 203
click at [109, 70] on div "[DATE]" at bounding box center [93, 62] width 145 height 21
click at [148, 155] on td "12" at bounding box center [158, 158] width 23 height 20
type input "[DATE]"
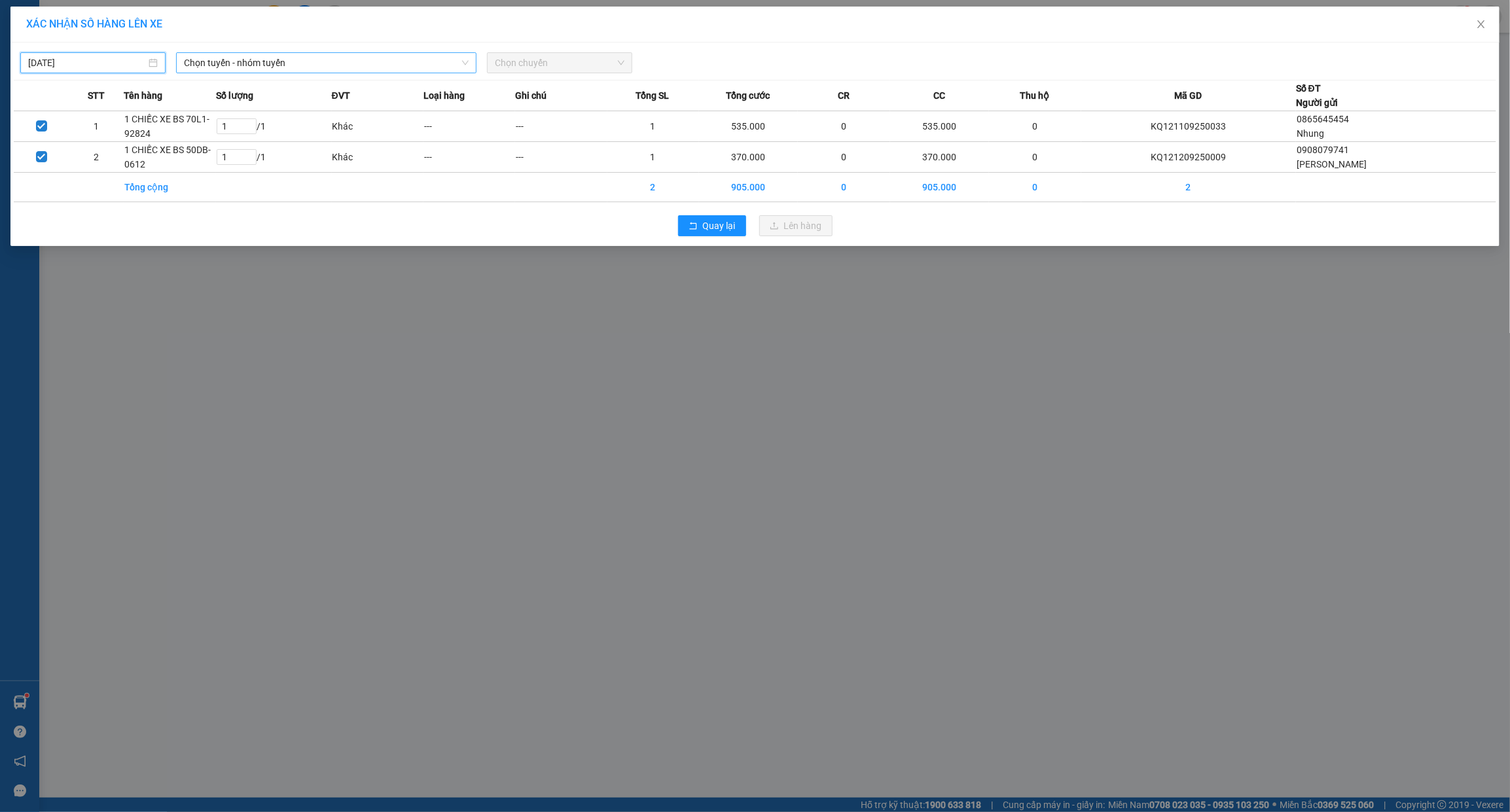
click at [227, 70] on span "Chọn tuyến - nhóm tuyến" at bounding box center [326, 62] width 285 height 20
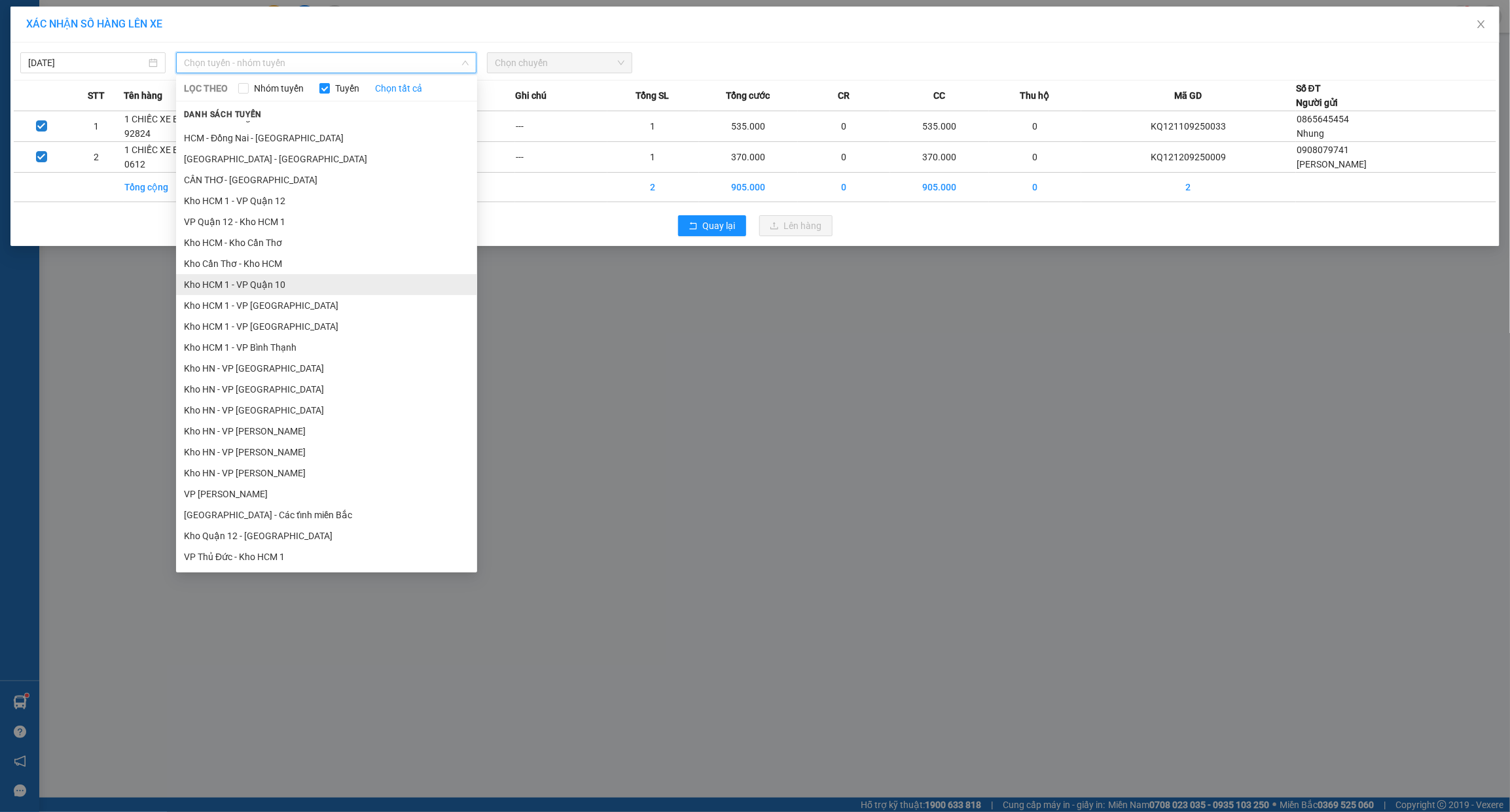
scroll to position [600, 0]
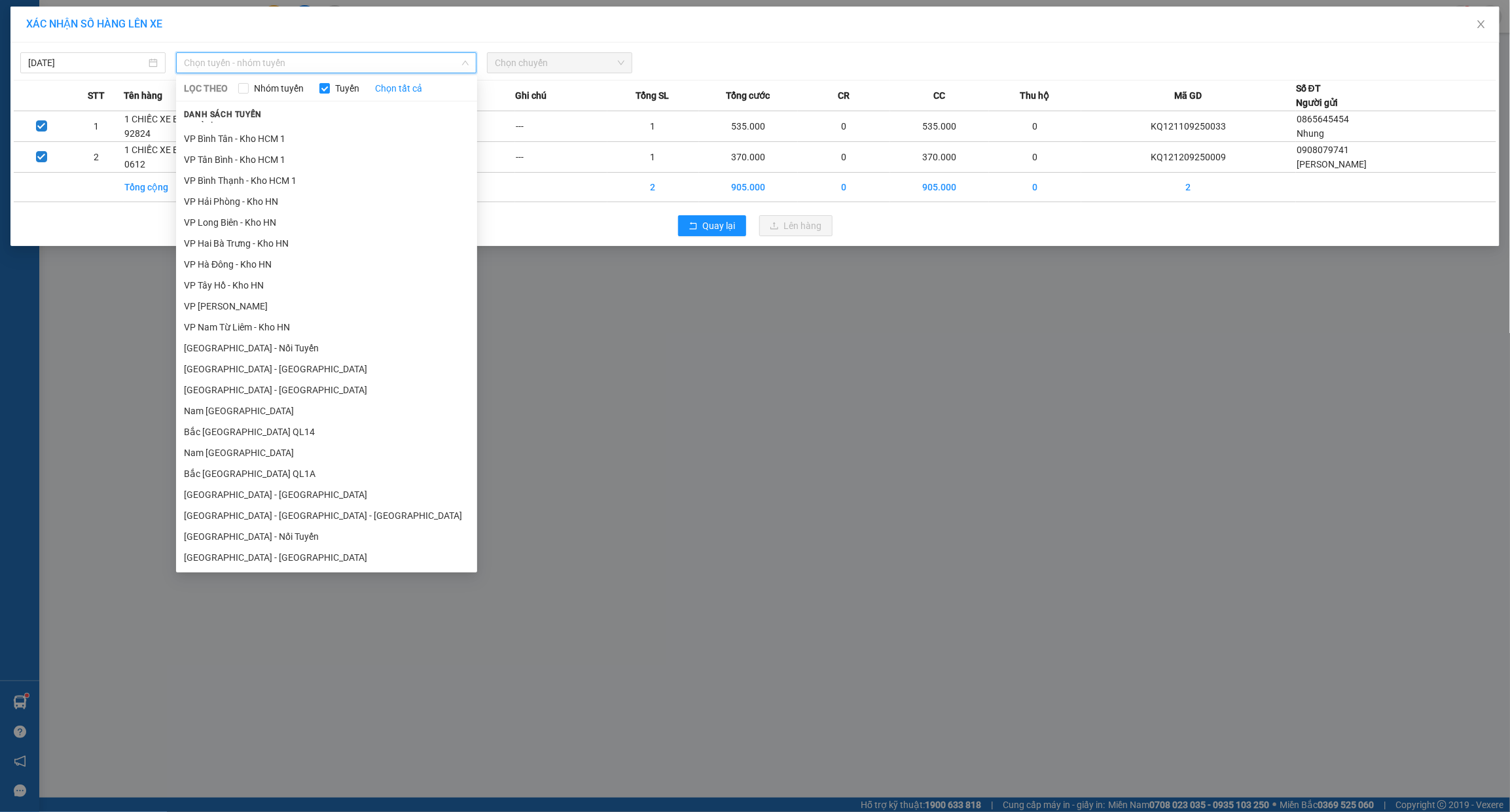
click at [227, 466] on li "Bắc [GEOGRAPHIC_DATA] QL1A" at bounding box center [326, 474] width 301 height 21
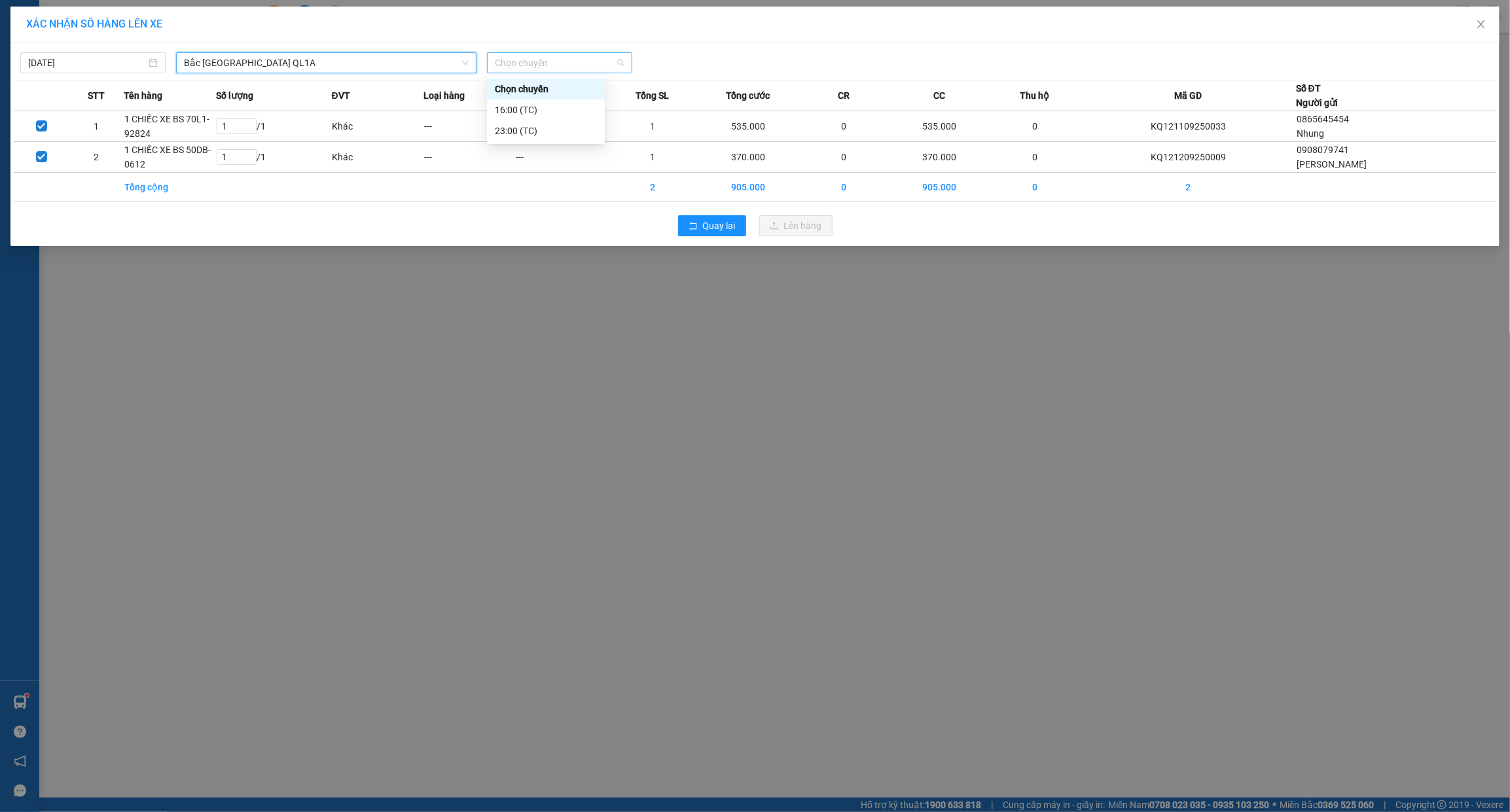
click at [491, 63] on div "Chọn chuyến" at bounding box center [560, 62] width 145 height 21
click at [517, 128] on div "23:00 (TC)" at bounding box center [546, 131] width 102 height 15
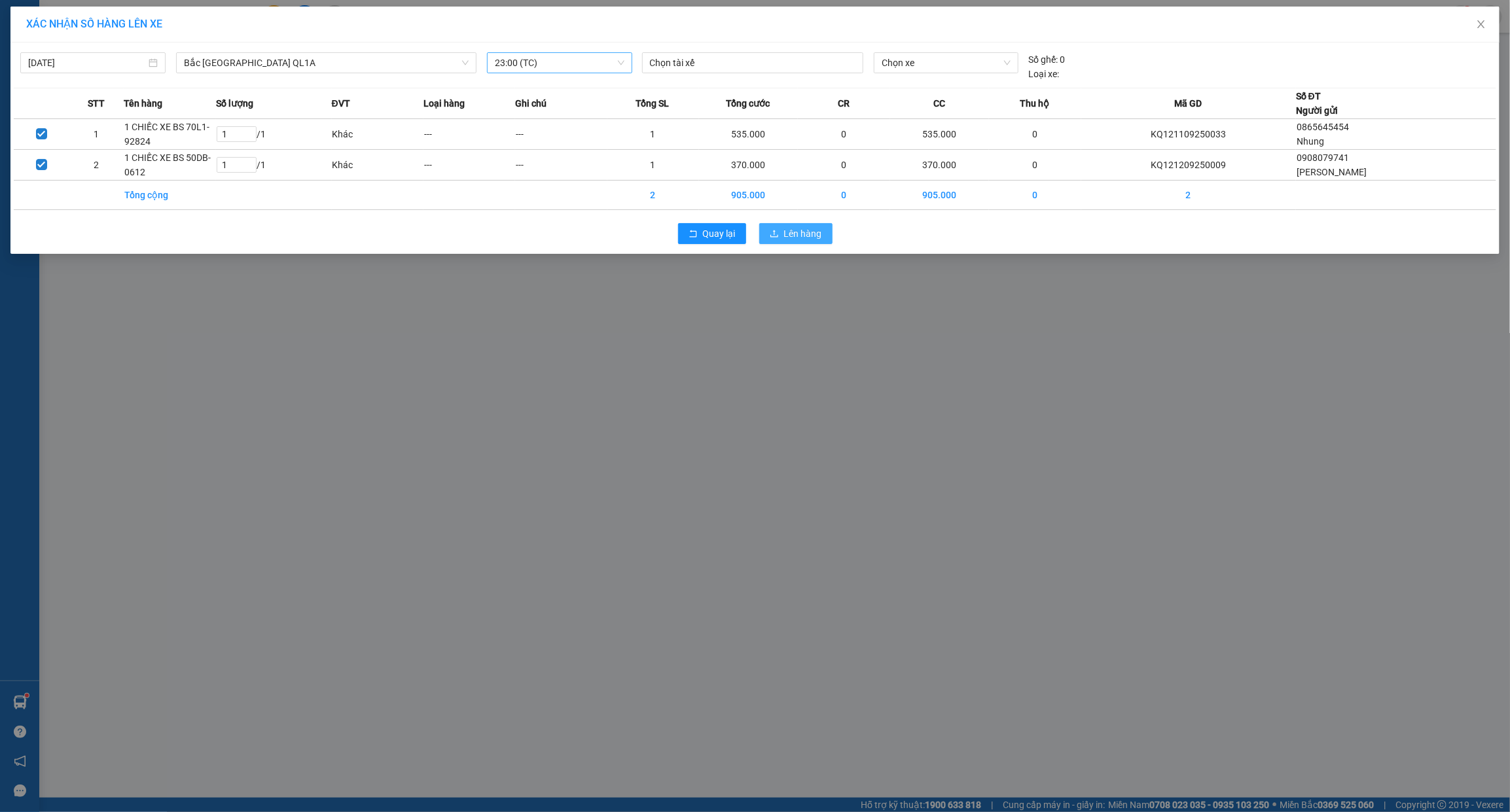
drag, startPoint x: 774, startPoint y: 236, endPoint x: 555, endPoint y: 72, distance: 273.6
click at [555, 72] on div "12/09/2025 Bắc Trung Nam QL1A LỌC THEO Nhóm tuyến Tuyến Chọn tất cả Danh sách t…" at bounding box center [754, 148] width 1489 height 211
click at [555, 72] on span "23:00 (TC)" at bounding box center [560, 62] width 129 height 20
click at [557, 102] on div "16:00 (TC)" at bounding box center [546, 110] width 102 height 15
click at [762, 230] on button "Lên hàng" at bounding box center [796, 233] width 73 height 21
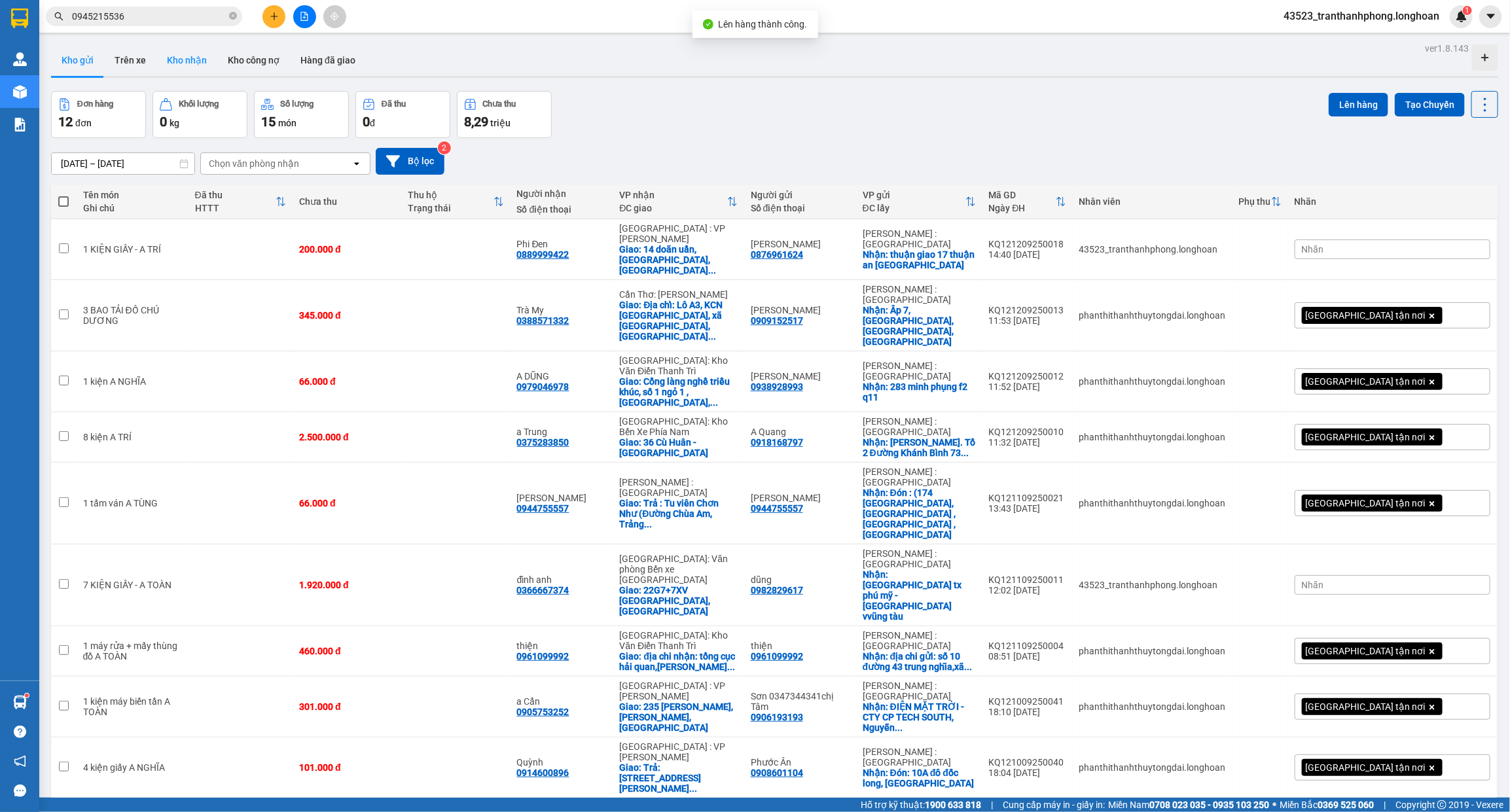
click at [187, 52] on button "Kho nhận" at bounding box center [187, 60] width 61 height 31
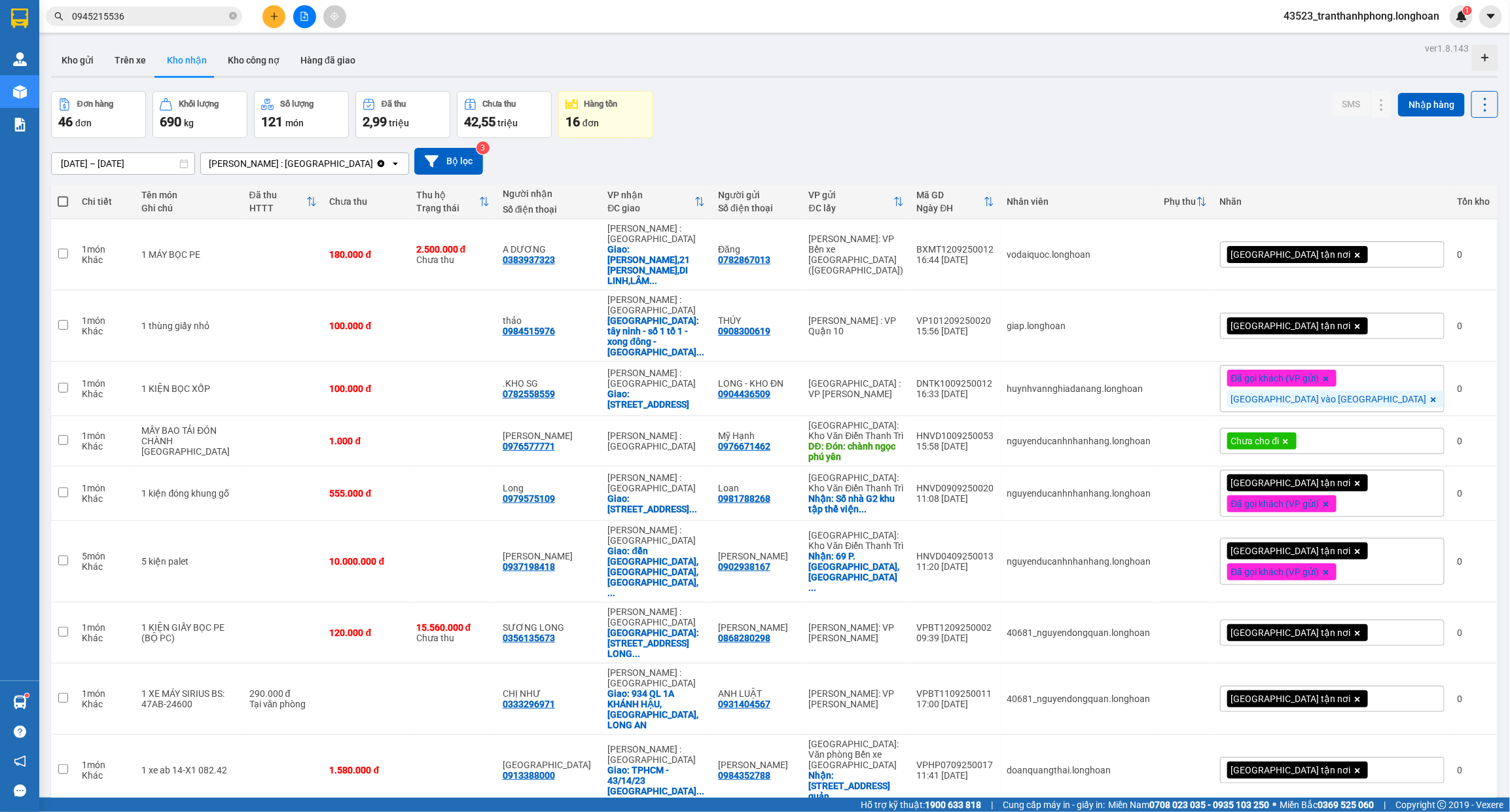
click at [85, 39] on div "ver 1.8.143 Kho gửi Trên xe Kho nhận Kho công nợ Hàng đã giao Đơn hàng 46 đơn K…" at bounding box center [775, 482] width 1458 height 885
click at [303, 12] on icon "file-add" at bounding box center [304, 16] width 9 height 9
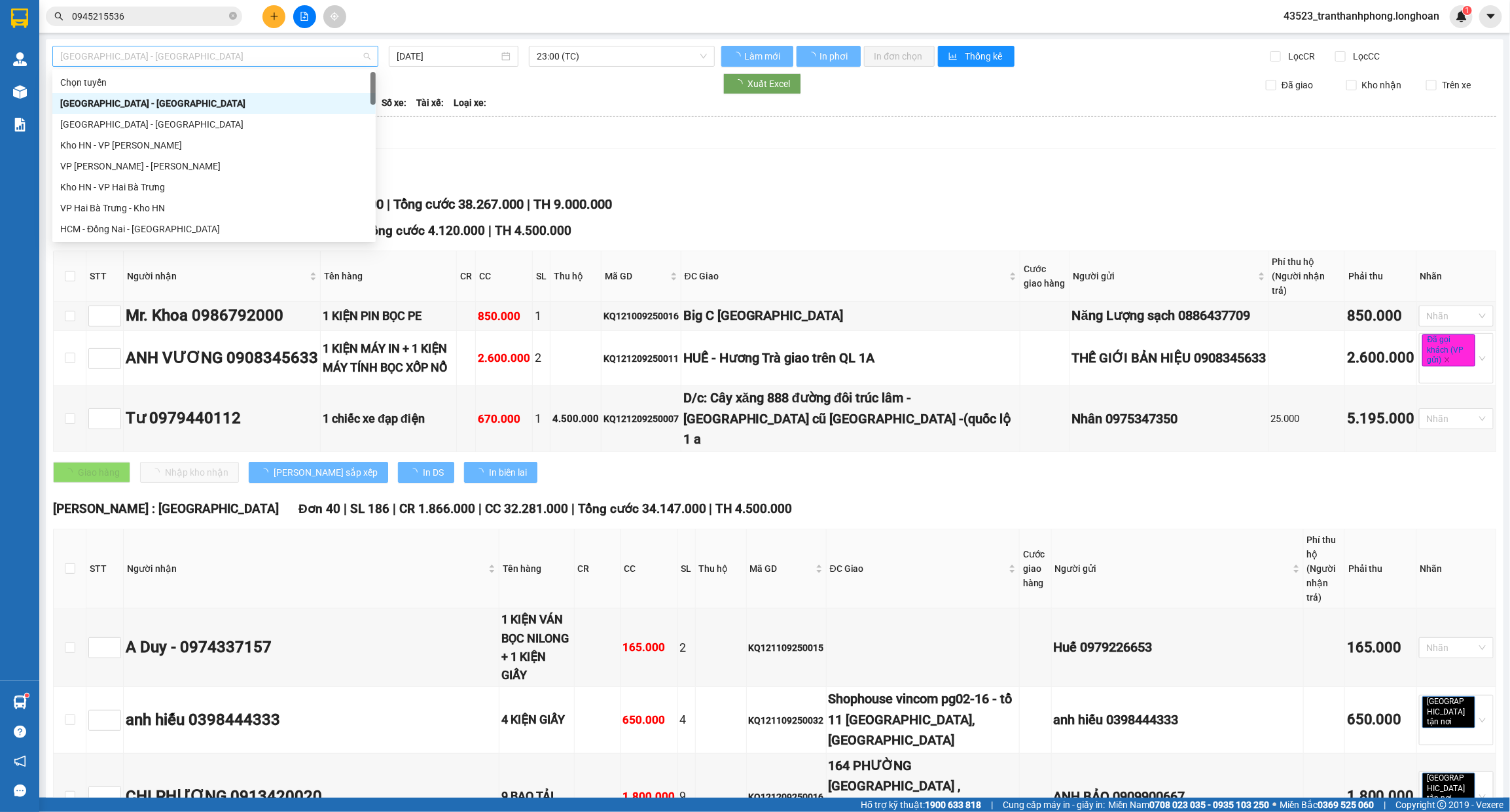
click at [141, 59] on span "[GEOGRAPHIC_DATA] - [GEOGRAPHIC_DATA]" at bounding box center [215, 56] width 310 height 20
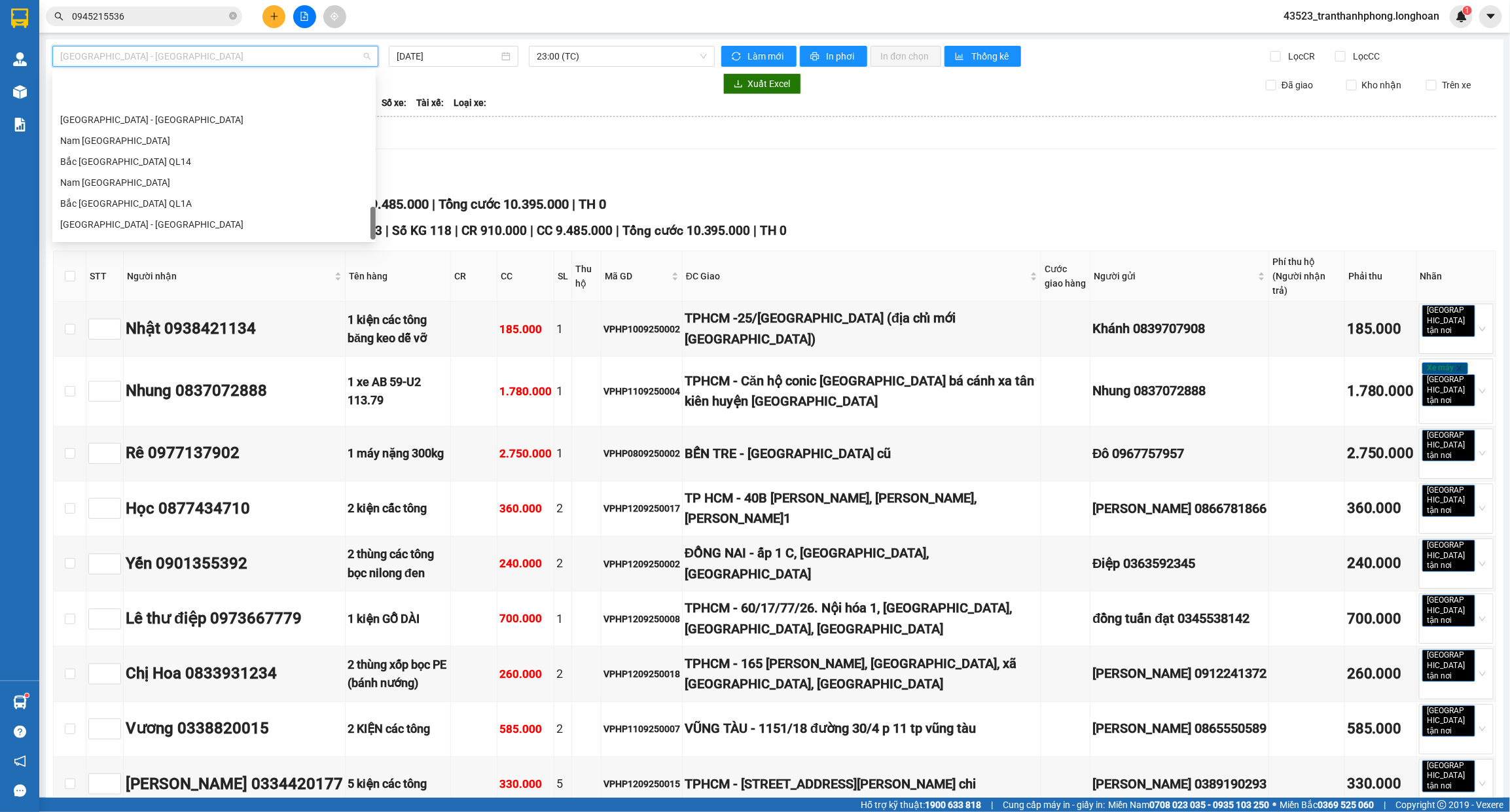
scroll to position [785, 0]
click at [96, 148] on div "Bắc [GEOGRAPHIC_DATA] QL1A" at bounding box center [214, 145] width 307 height 15
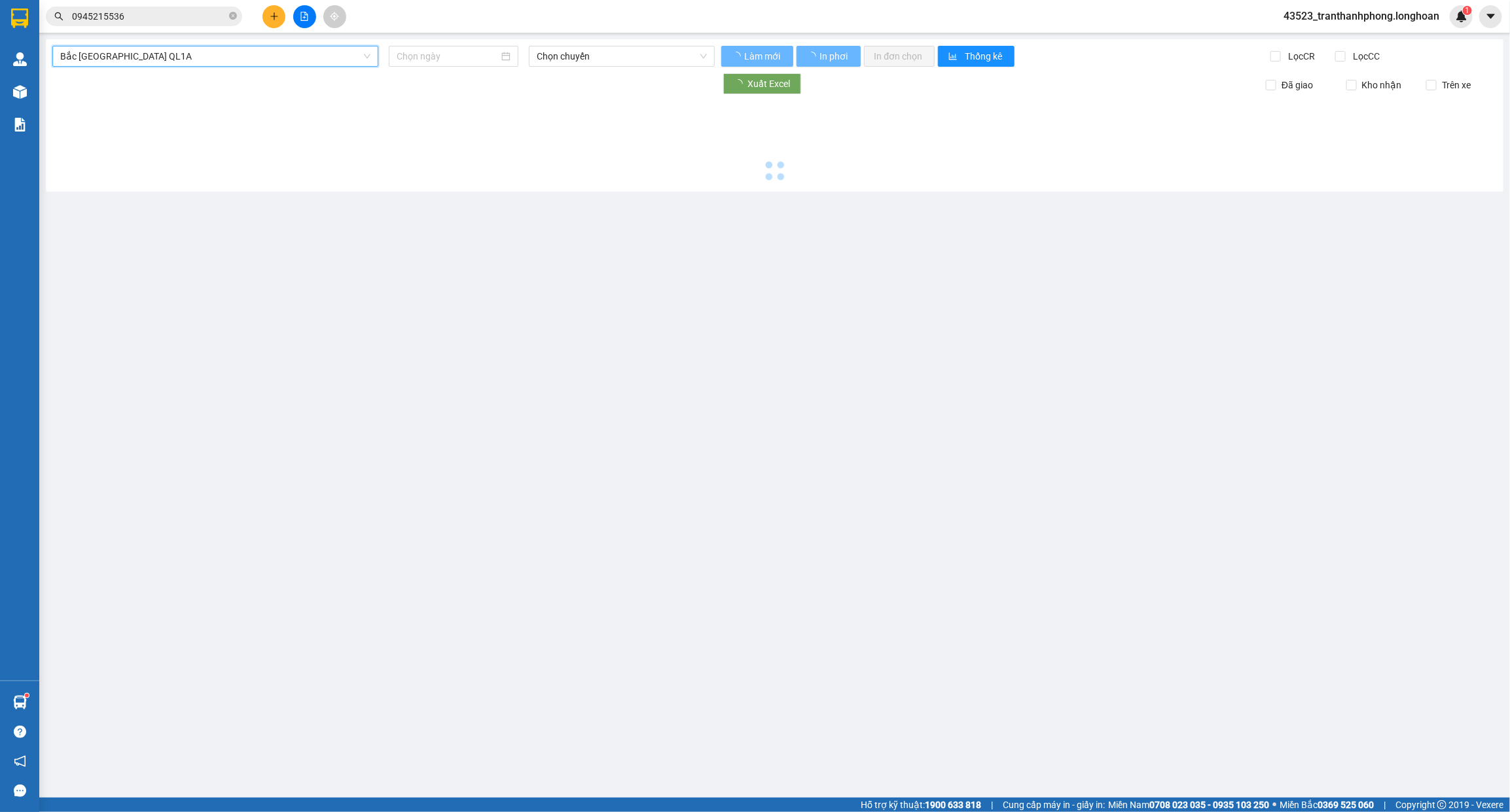
type input "[DATE]"
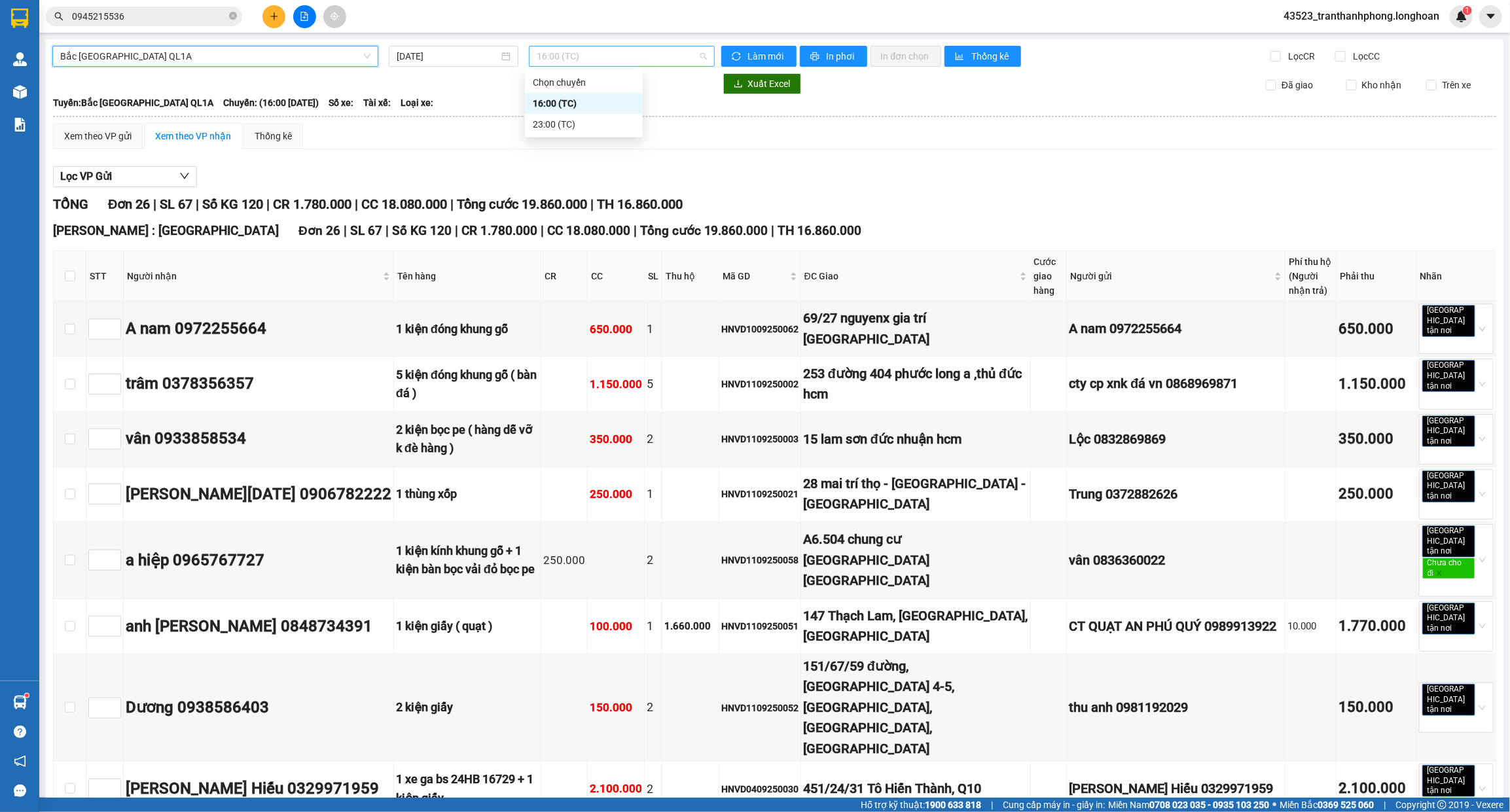
click at [538, 49] on span "16:00 (TC)" at bounding box center [622, 56] width 170 height 20
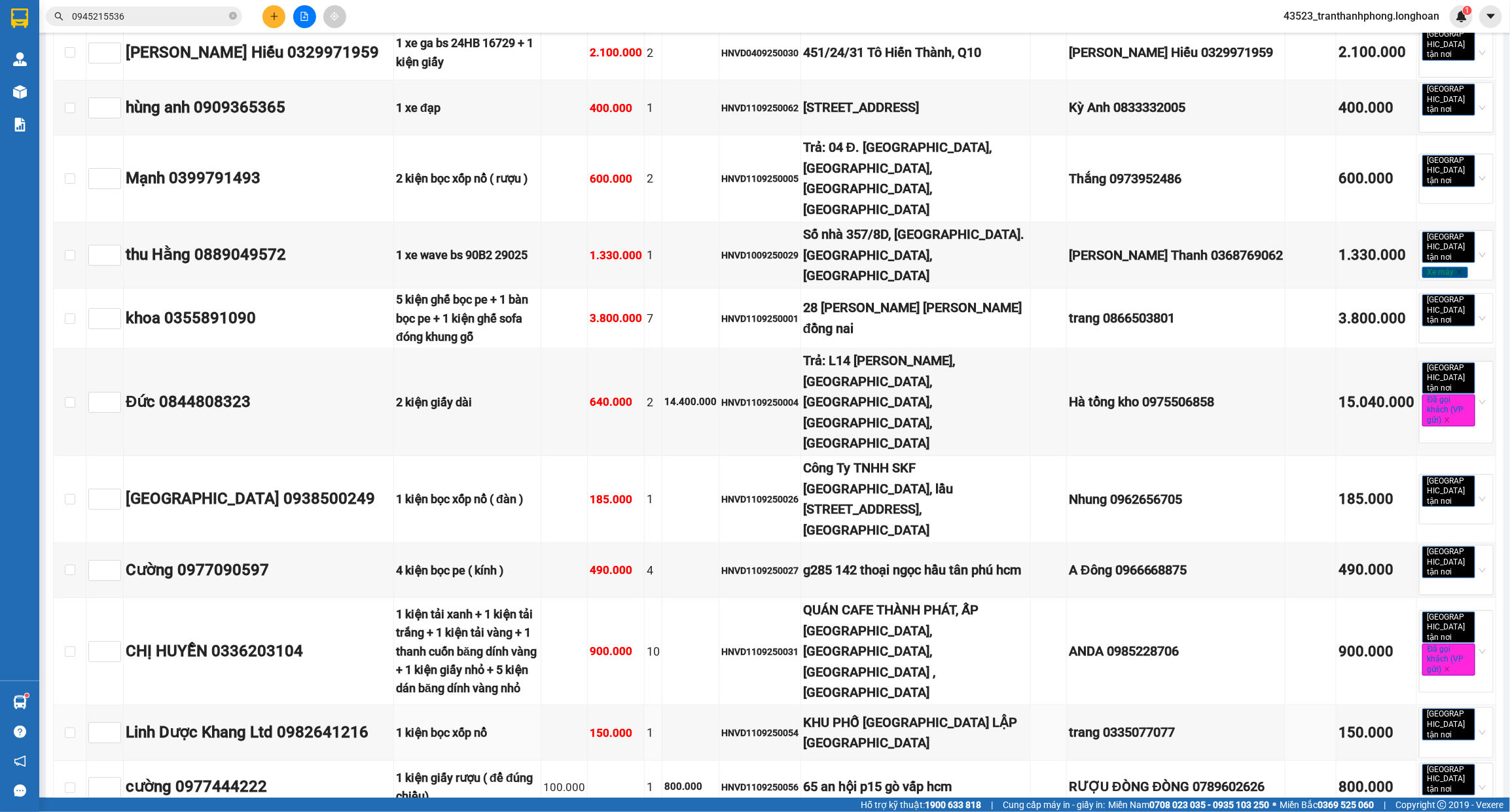
scroll to position [1054, 0]
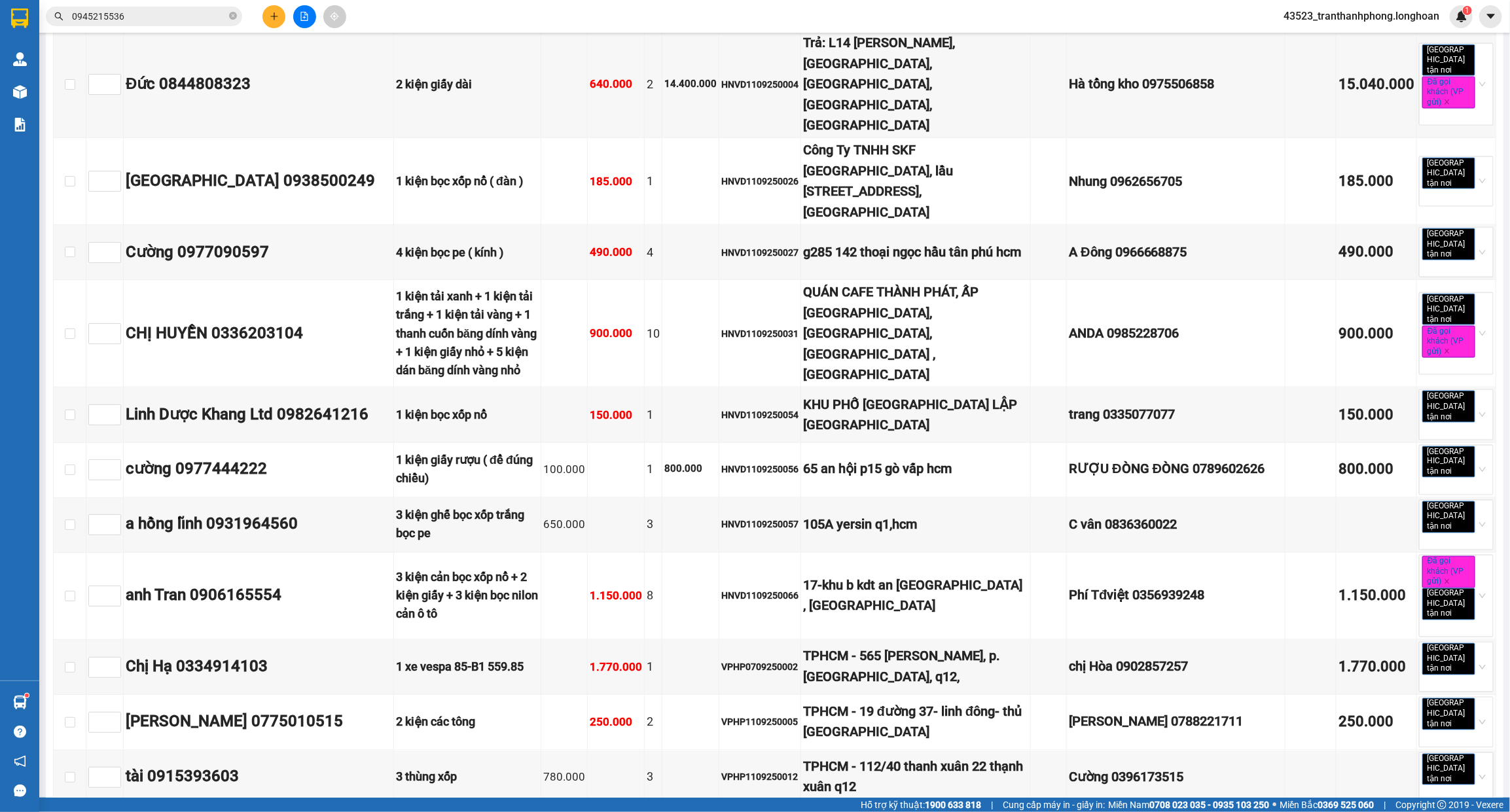
checkbox input "true"
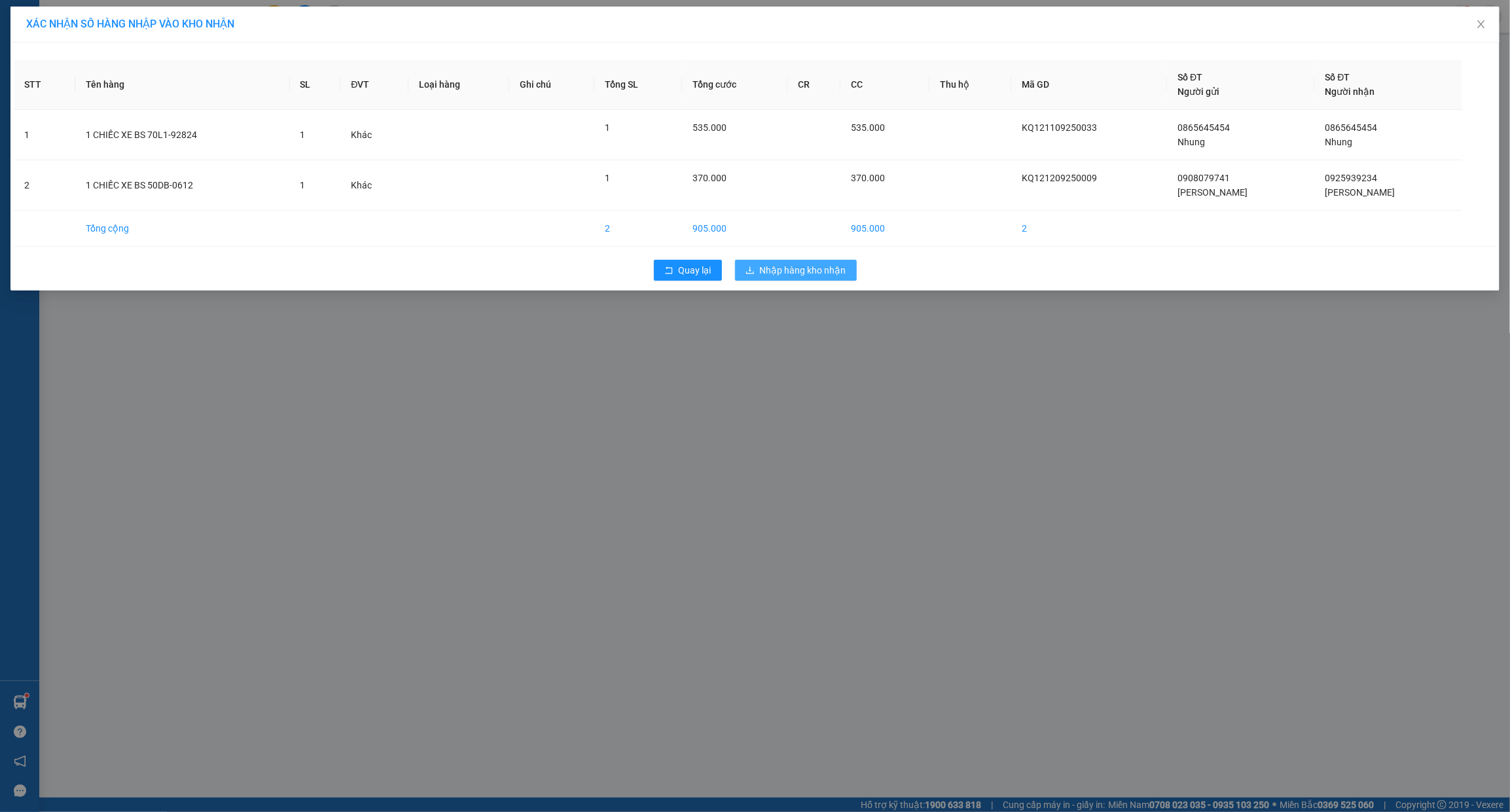
click at [777, 269] on span "Nhập hàng kho nhận" at bounding box center [803, 270] width 86 height 15
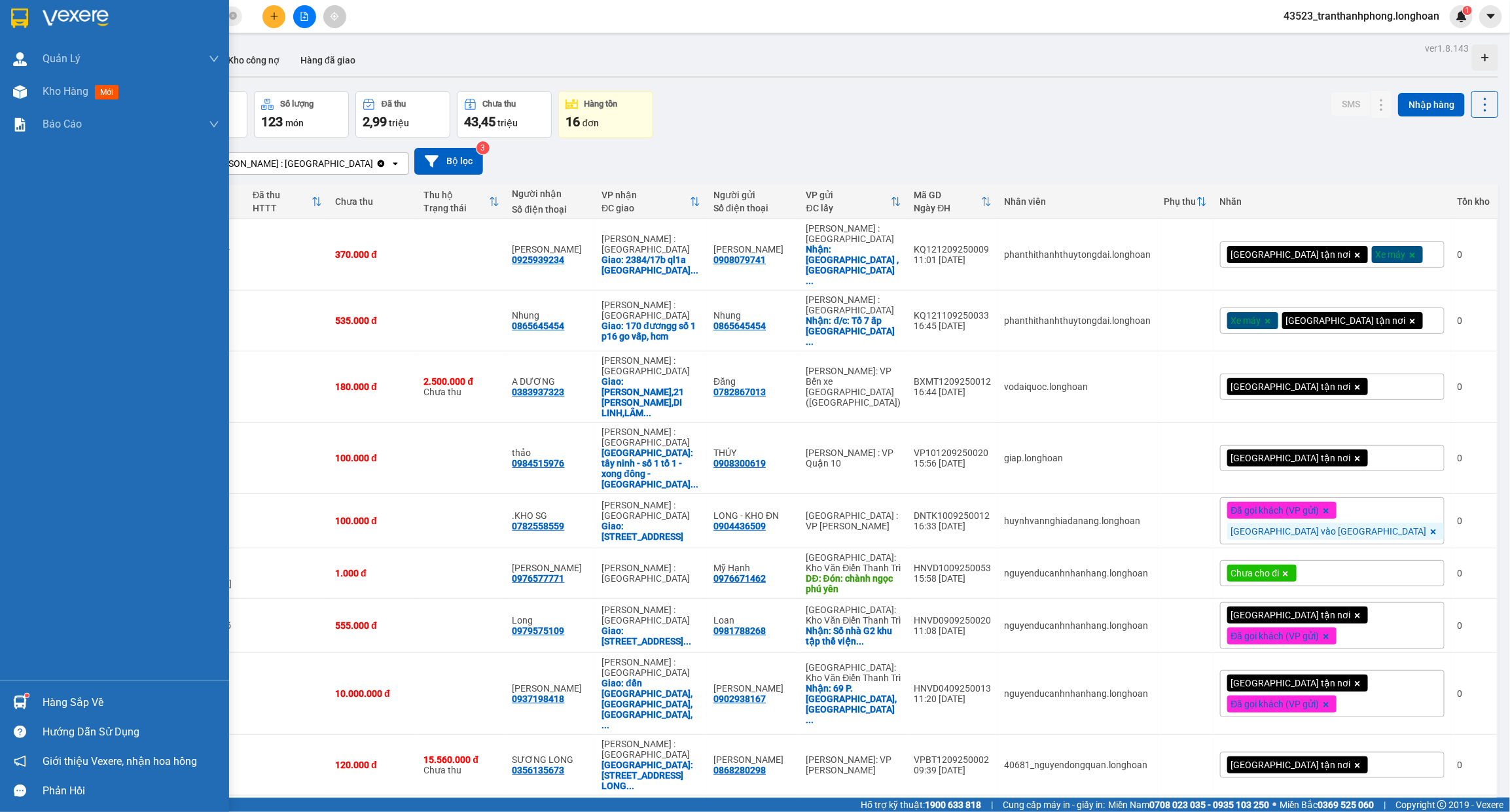
click at [43, 11] on img at bounding box center [76, 18] width 66 height 20
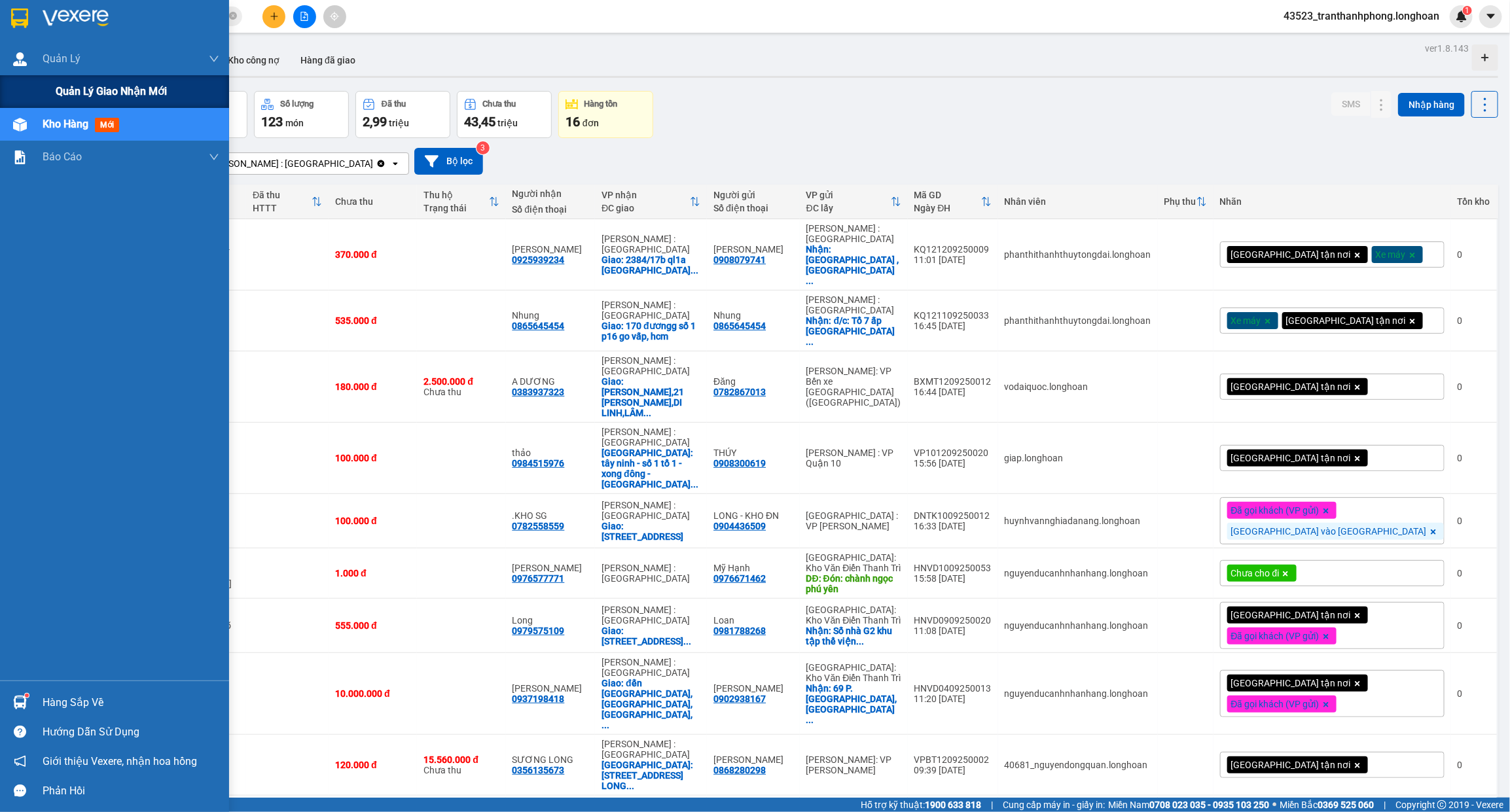
click at [40, 82] on div "Quản lý giao nhận mới" at bounding box center [114, 92] width 229 height 33
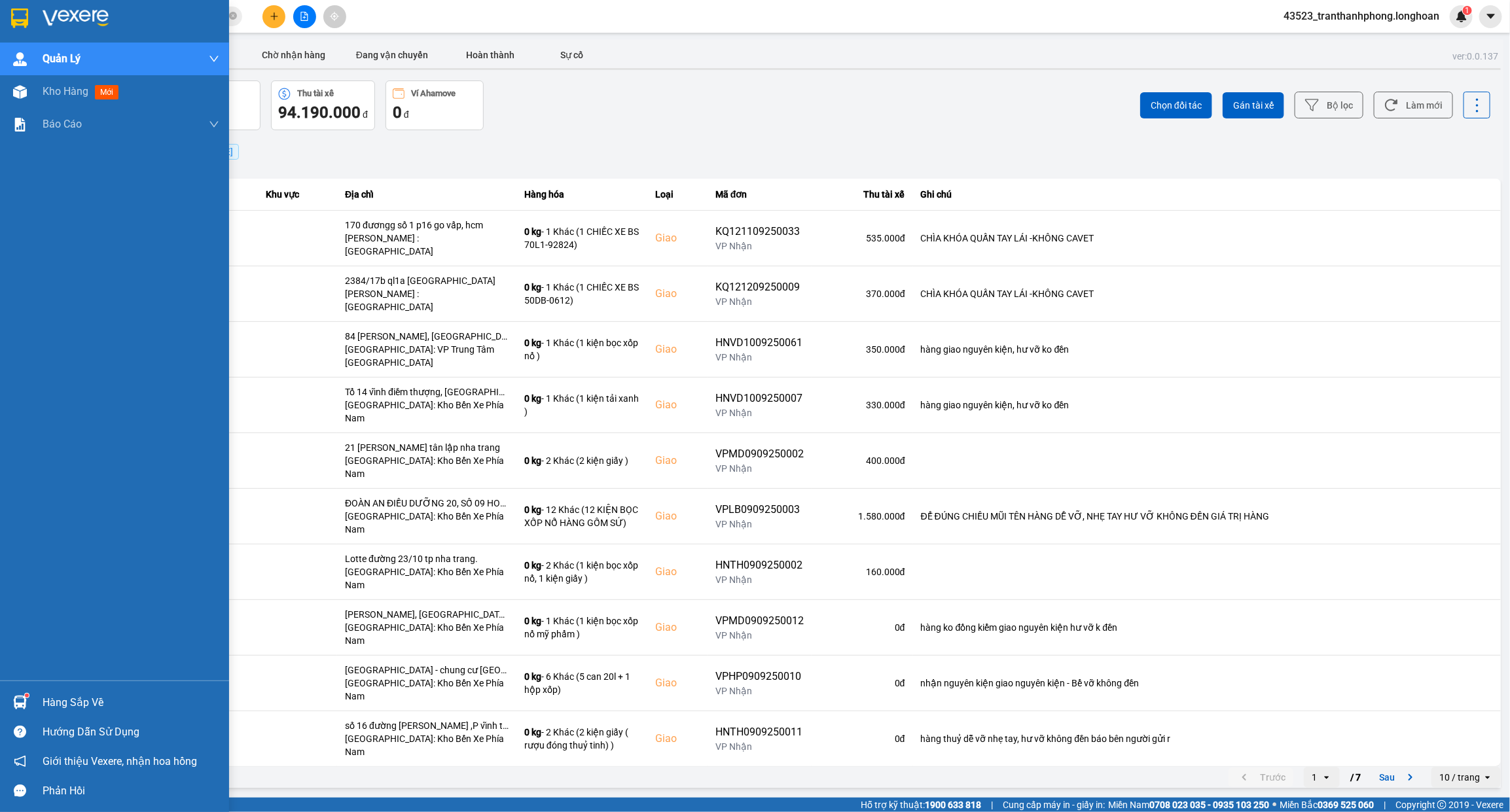
click at [27, 20] on img at bounding box center [19, 18] width 17 height 20
